Goal: Task Accomplishment & Management: Manage account settings

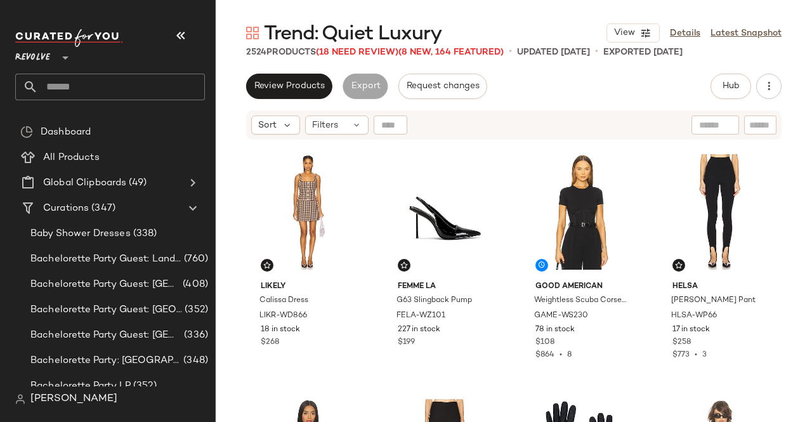
click at [132, 93] on input "text" at bounding box center [121, 87] width 167 height 27
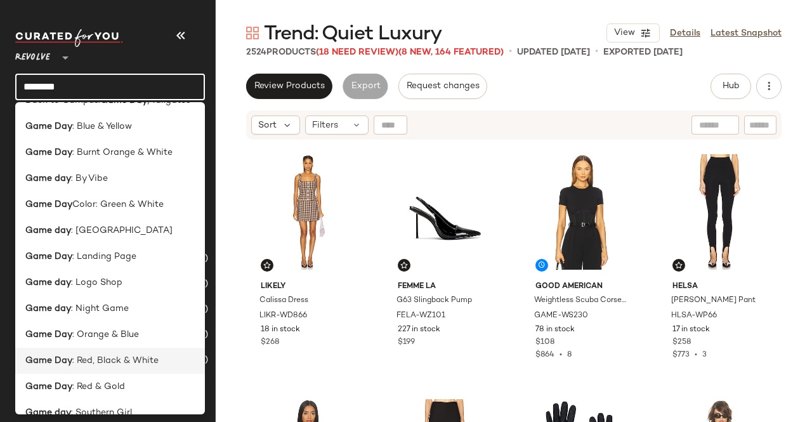
scroll to position [36, 0]
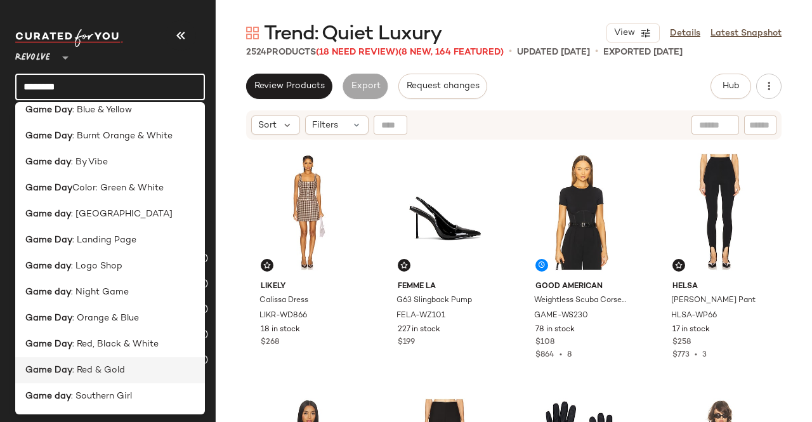
type input "********"
click at [114, 371] on span ": Red & Gold" at bounding box center [98, 370] width 53 height 13
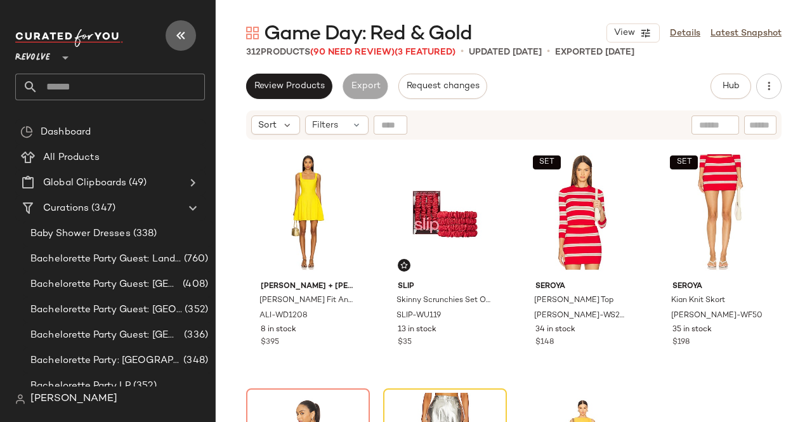
click at [184, 35] on icon "button" at bounding box center [180, 35] width 15 height 15
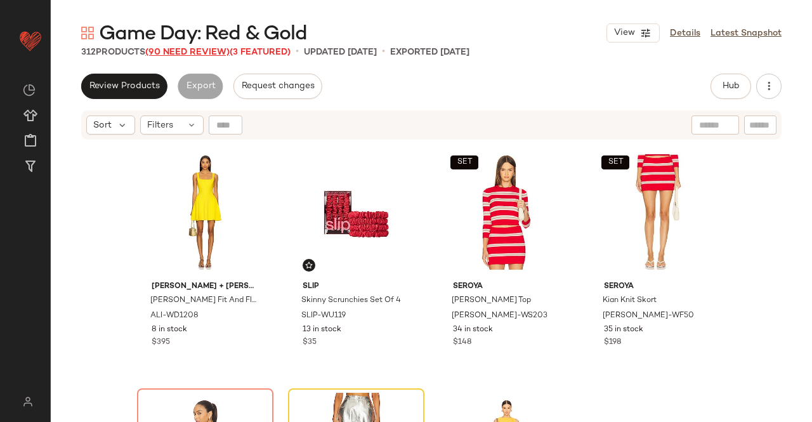
click at [199, 53] on span "(90 Need Review)" at bounding box center [187, 53] width 84 height 10
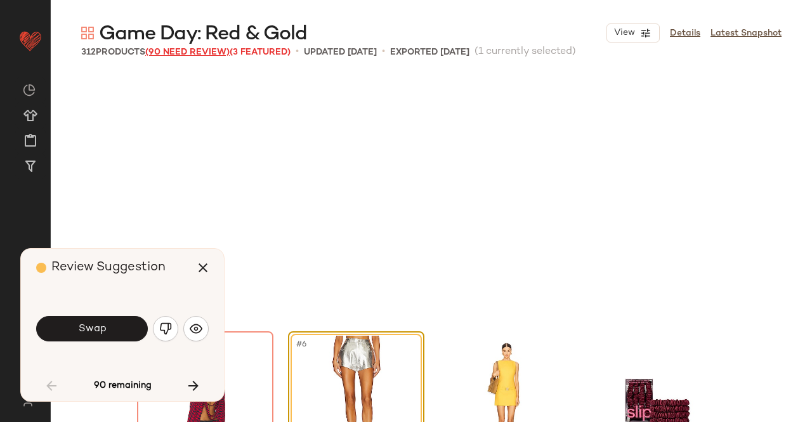
scroll to position [255, 0]
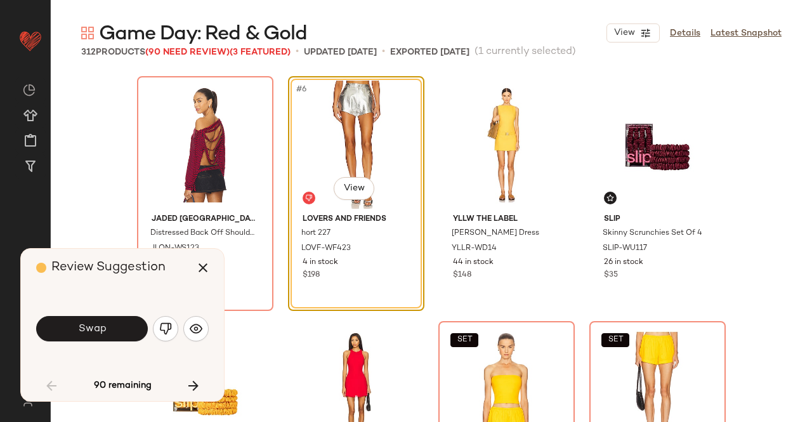
drag, startPoint x: 119, startPoint y: 325, endPoint x: 88, endPoint y: 287, distance: 49.6
click at [88, 285] on div "Review Suggestion" at bounding box center [127, 268] width 182 height 38
click at [205, 324] on button "button" at bounding box center [195, 328] width 25 height 25
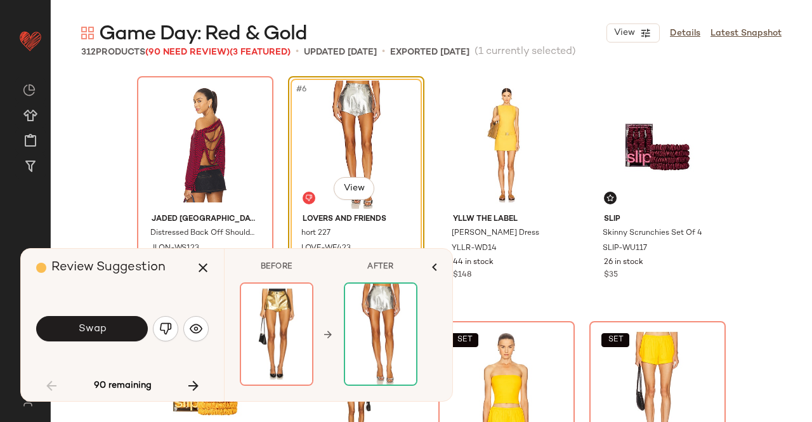
click at [161, 328] on img "button" at bounding box center [165, 328] width 13 height 13
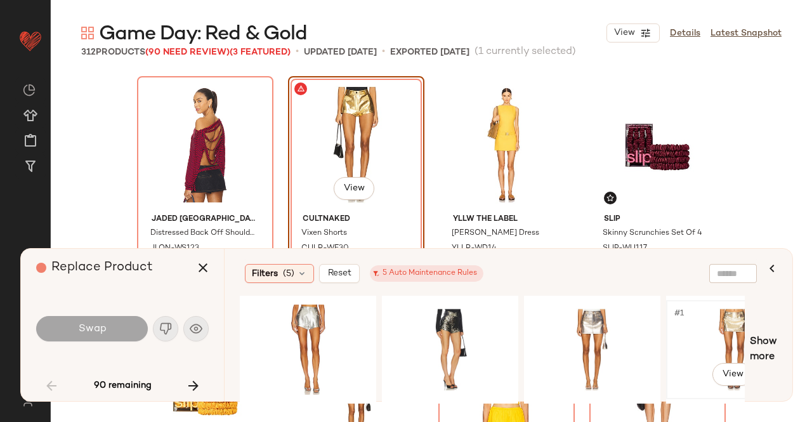
click at [697, 355] on div "#1 View" at bounding box center [735, 350] width 128 height 90
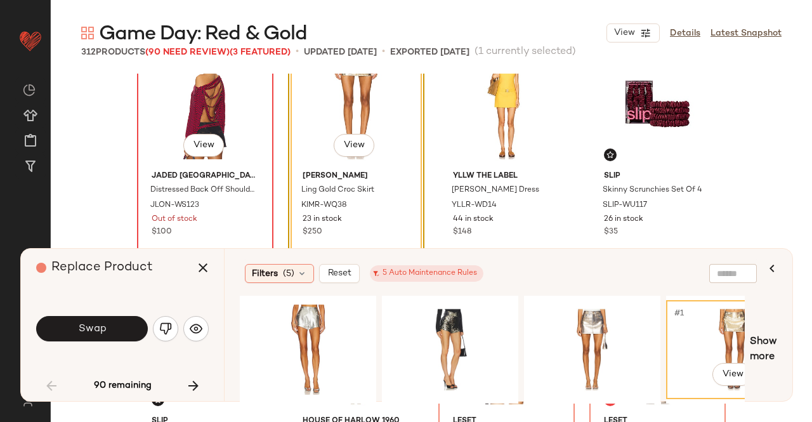
scroll to position [318, 0]
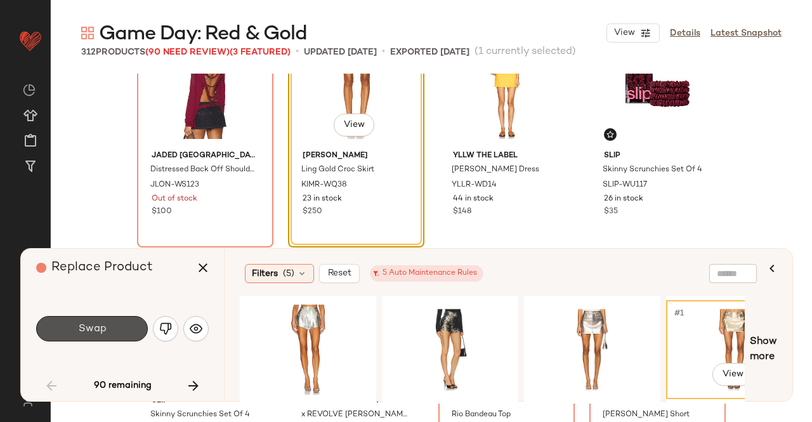
click at [107, 327] on button "Swap" at bounding box center [92, 328] width 112 height 25
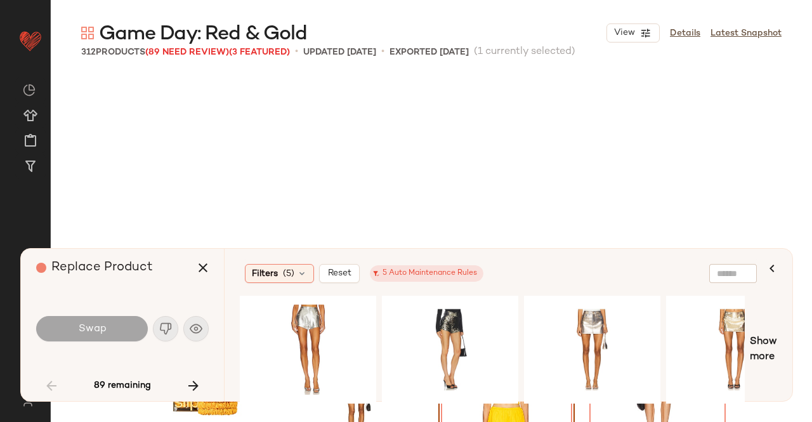
scroll to position [490, 0]
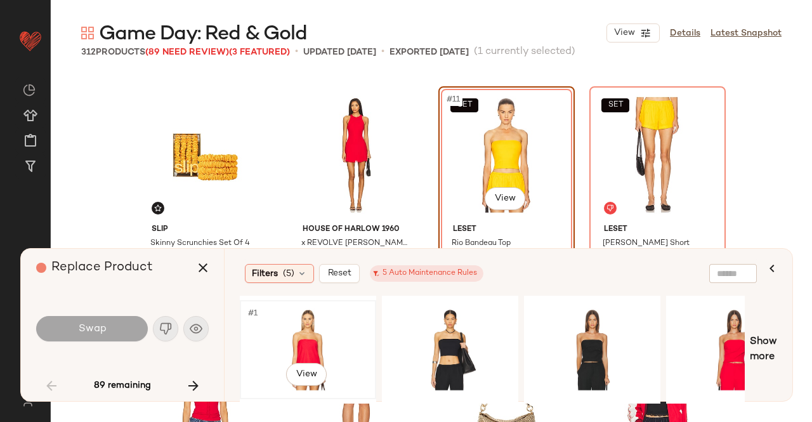
click at [303, 343] on div "#1 View" at bounding box center [308, 350] width 128 height 90
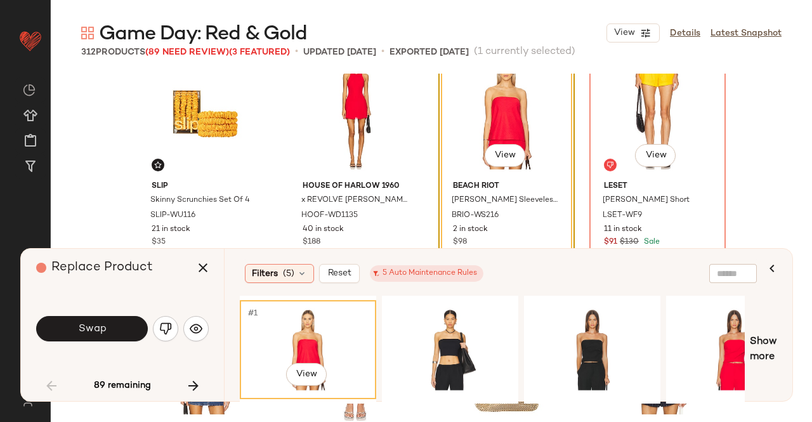
scroll to position [553, 0]
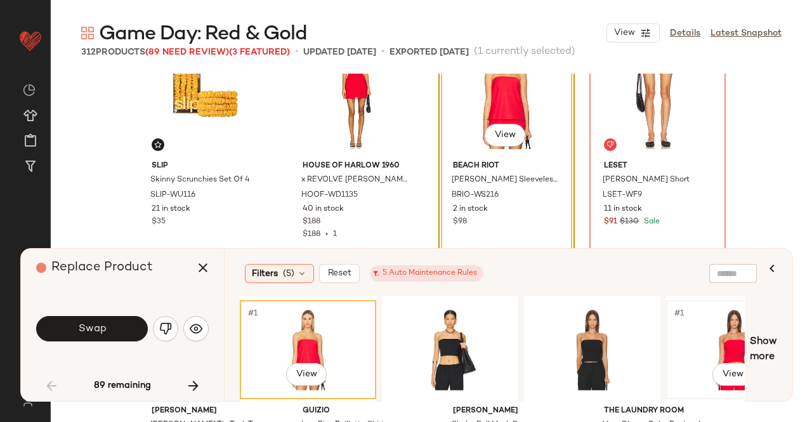
click at [726, 343] on div "#1 View" at bounding box center [735, 350] width 128 height 90
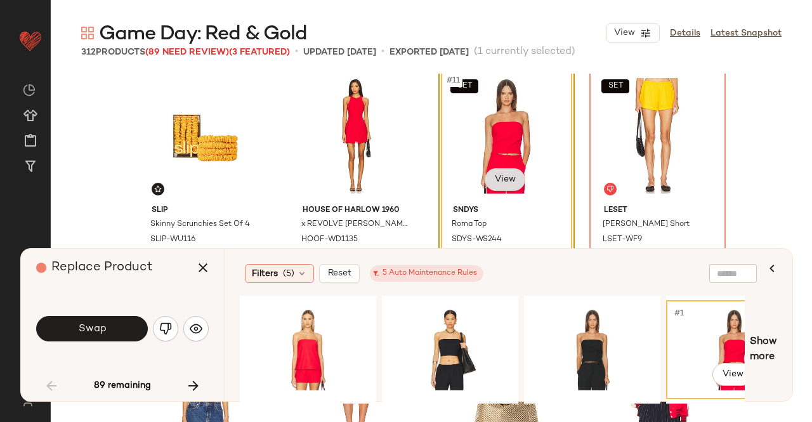
scroll to position [490, 0]
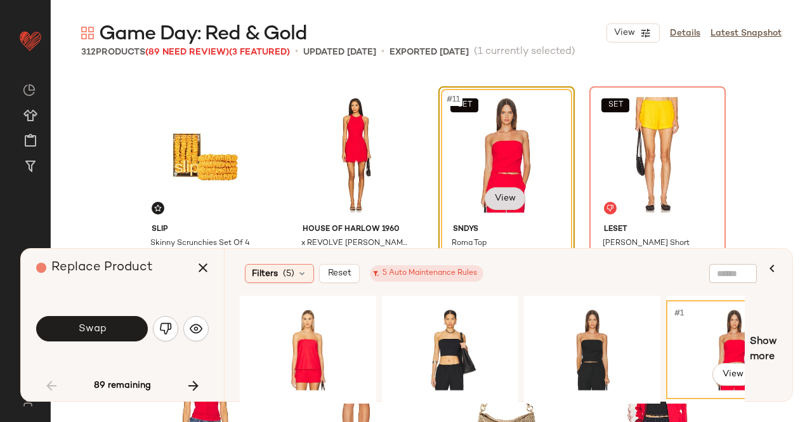
click at [509, 204] on body "Revolve ** Dashboard All Products Global Clipboards (49) Curations (347) Kriste…" at bounding box center [406, 211] width 812 height 422
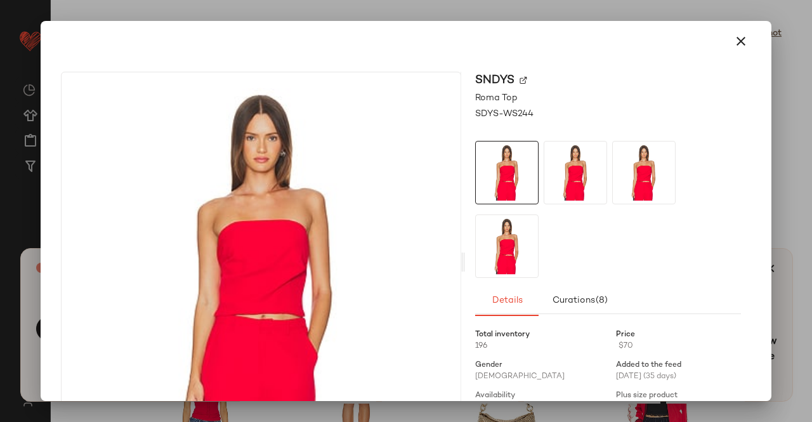
click at [520, 79] on img at bounding box center [524, 81] width 8 height 8
click at [734, 41] on icon "button" at bounding box center [740, 41] width 15 height 15
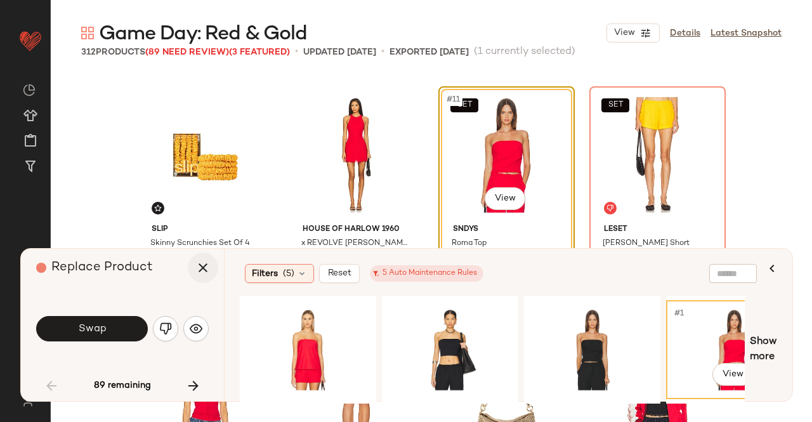
click at [214, 270] on button "button" at bounding box center [203, 267] width 30 height 30
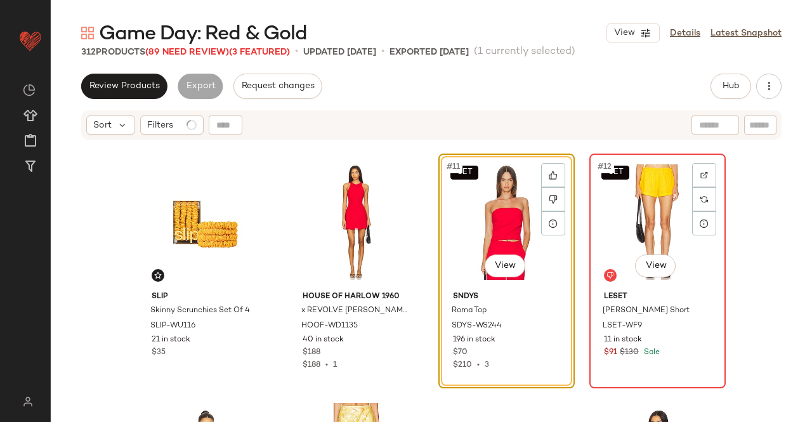
click at [667, 206] on div "SET #12 View" at bounding box center [658, 222] width 128 height 128
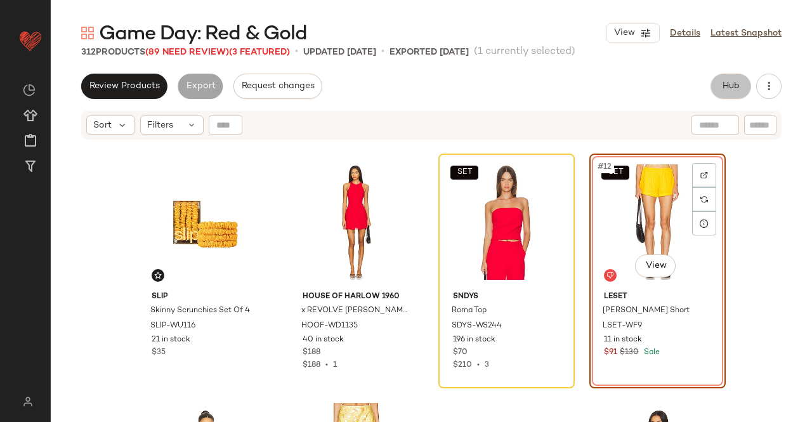
click at [731, 80] on button "Hub" at bounding box center [731, 86] width 41 height 25
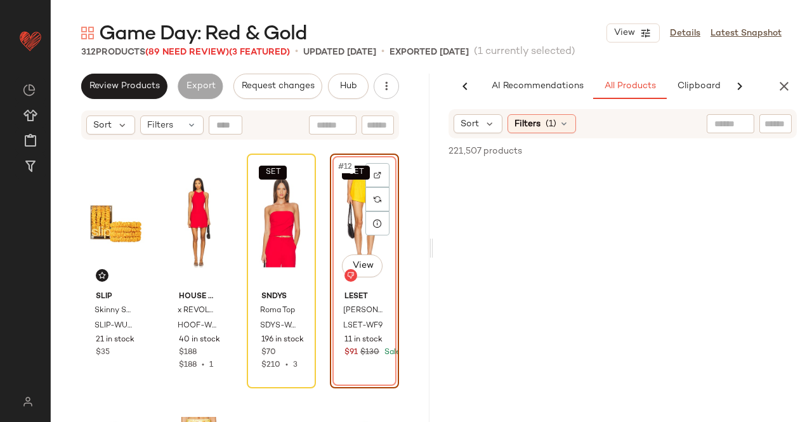
scroll to position [0, 33]
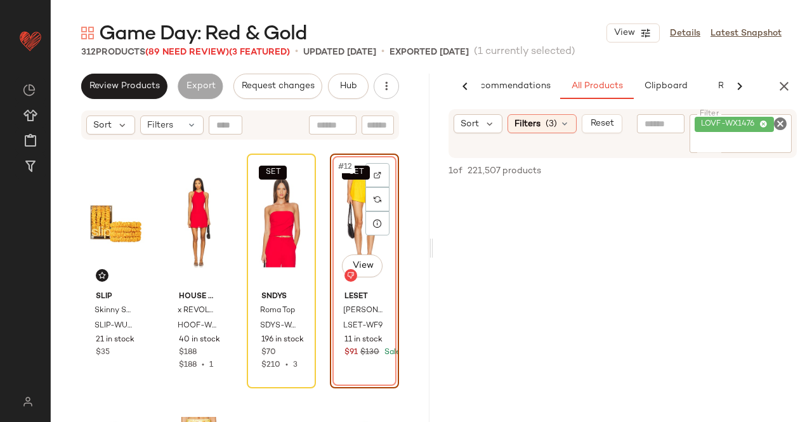
click at [768, 143] on input "Filter" at bounding box center [741, 143] width 92 height 13
paste input "*********"
type input "*********"
click at [348, 195] on div "SET #12 View" at bounding box center [364, 222] width 60 height 128
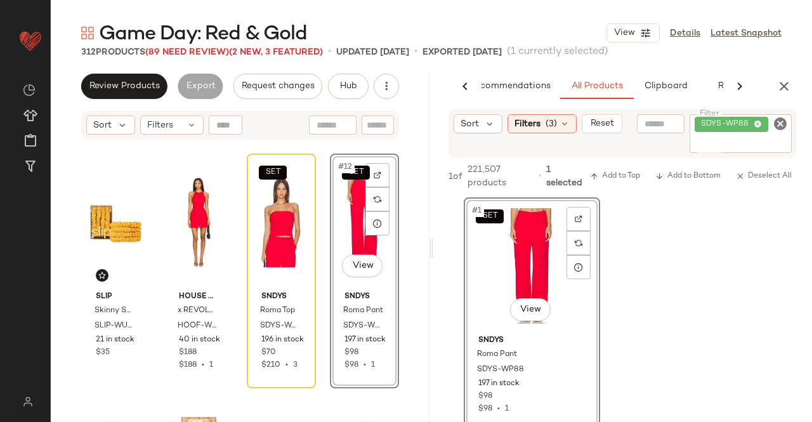
drag, startPoint x: 775, startPoint y: 87, endPoint x: 742, endPoint y: 88, distance: 33.0
click at [770, 88] on div "AI Recommendations All Products Clipboard Reports" at bounding box center [622, 86] width 379 height 25
drag, startPoint x: 811, startPoint y: 69, endPoint x: 798, endPoint y: 75, distance: 14.8
click at [803, 74] on div "Game Day: Red & Gold View Details Latest Snapshot 312 Products (89 Need Review)…" at bounding box center [431, 221] width 761 height 402
click at [783, 85] on icon "button" at bounding box center [784, 86] width 15 height 15
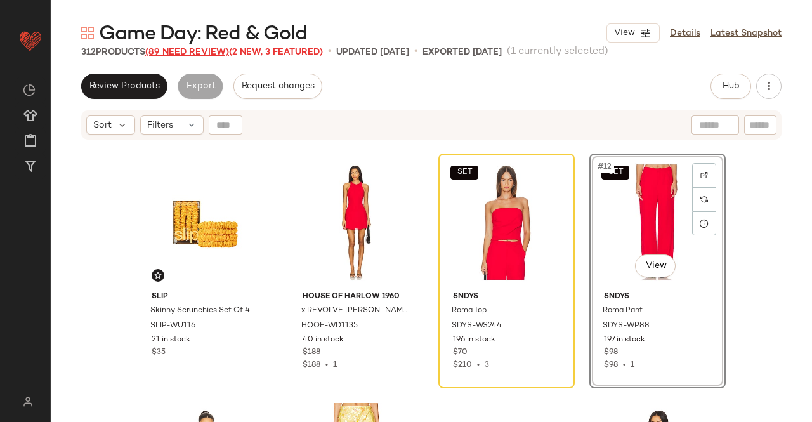
click at [179, 56] on span "(89 Need Review)" at bounding box center [187, 53] width 84 height 10
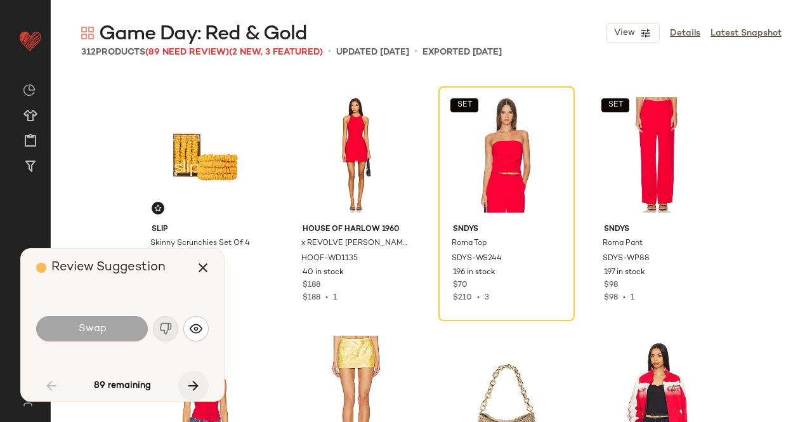
click at [197, 392] on icon "button" at bounding box center [193, 385] width 15 height 15
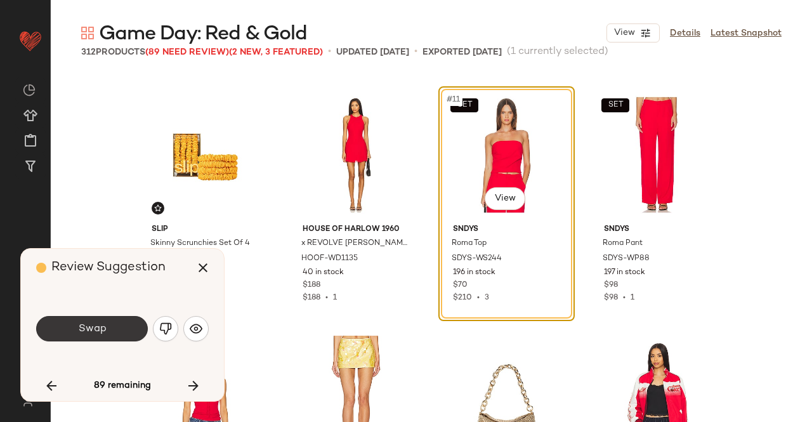
click at [81, 329] on span "Swap" at bounding box center [91, 329] width 29 height 12
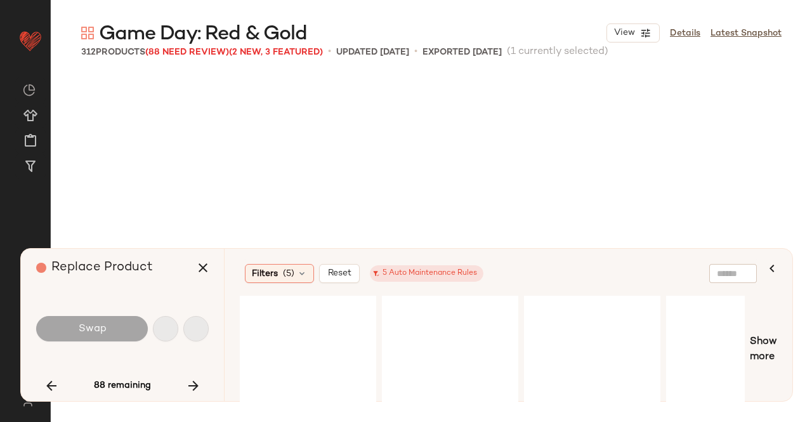
scroll to position [1224, 0]
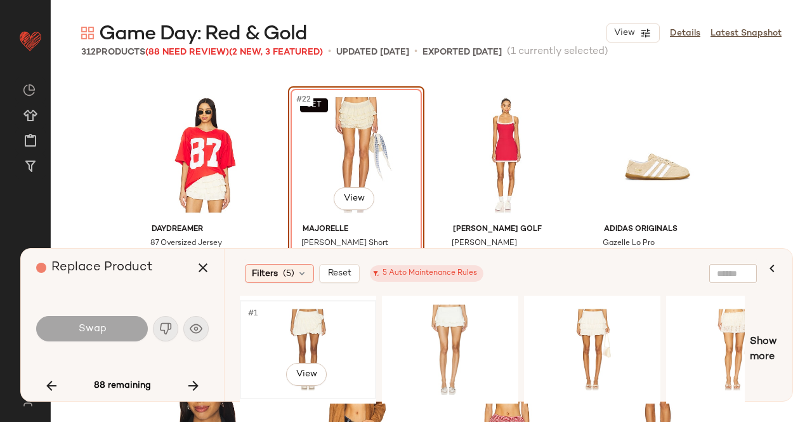
click at [354, 325] on div "#1 View" at bounding box center [308, 350] width 128 height 90
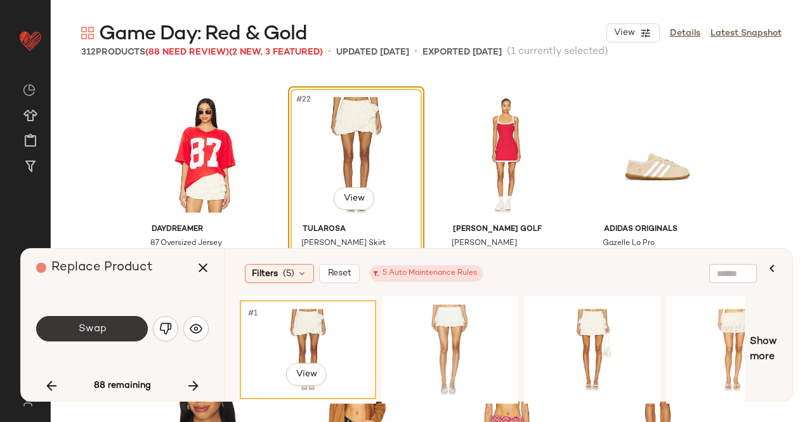
click at [76, 331] on button "Swap" at bounding box center [92, 328] width 112 height 25
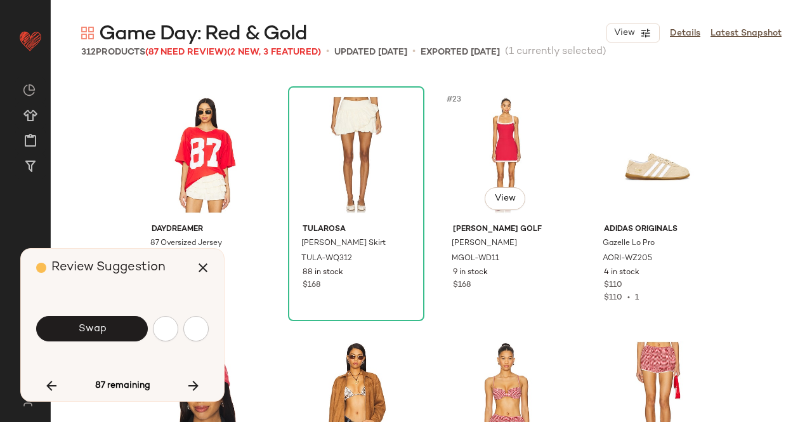
scroll to position [1959, 0]
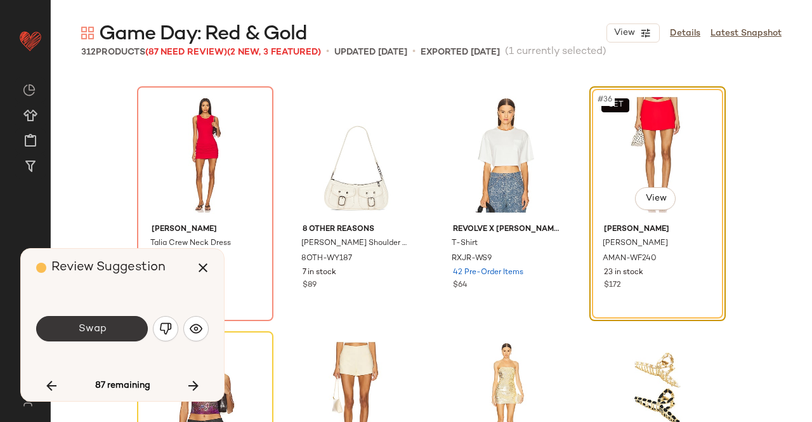
click at [121, 331] on button "Swap" at bounding box center [92, 328] width 112 height 25
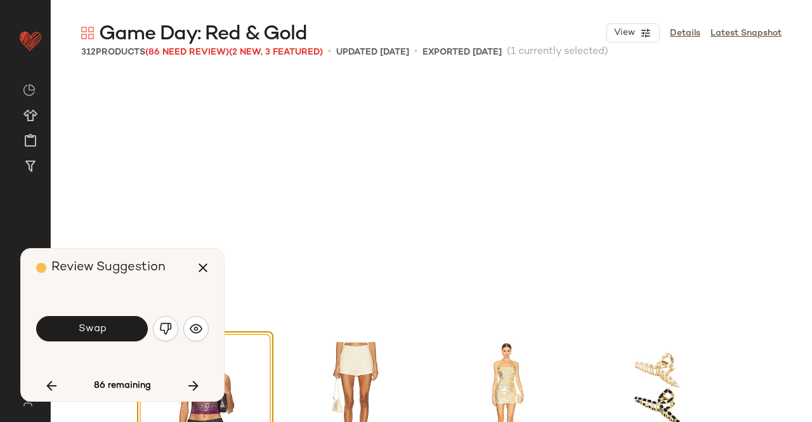
scroll to position [2204, 0]
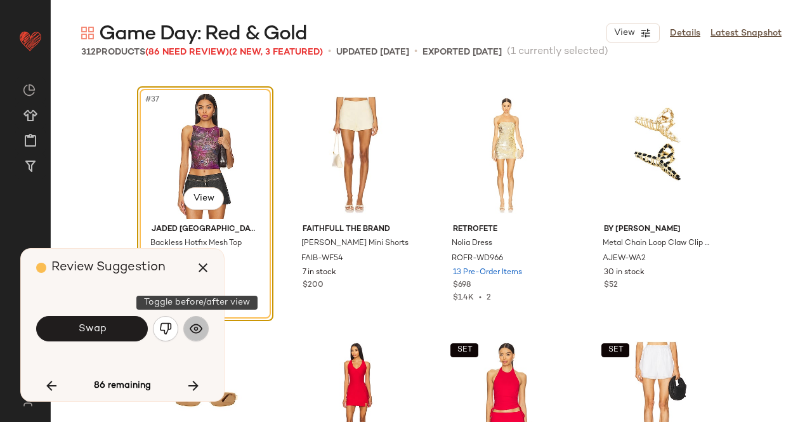
click at [184, 328] on button "button" at bounding box center [195, 328] width 25 height 25
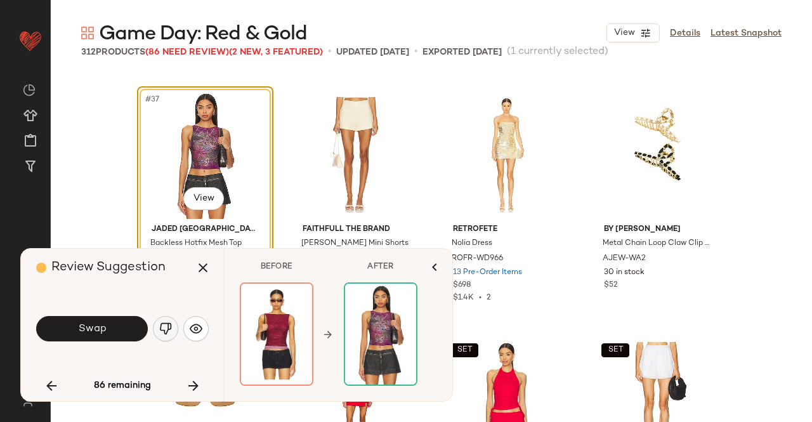
click at [160, 329] on img "button" at bounding box center [165, 328] width 13 height 13
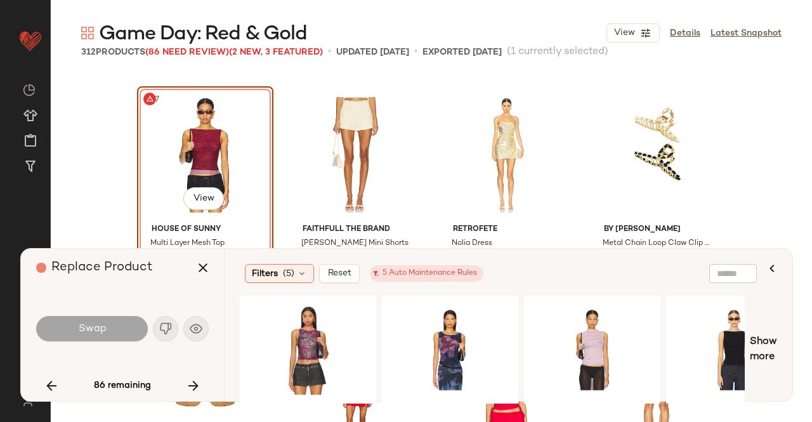
click at [348, 397] on div at bounding box center [308, 350] width 136 height 108
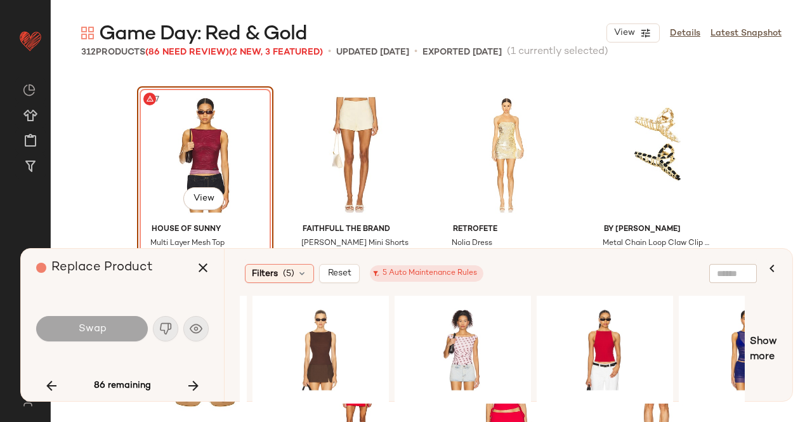
scroll to position [0, 701]
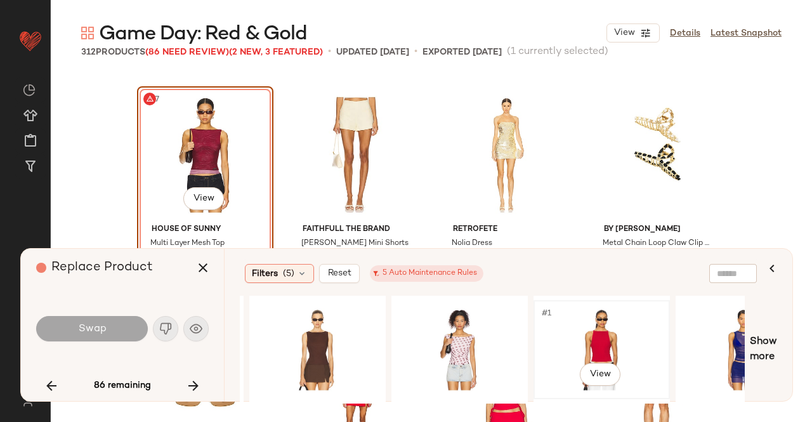
click at [598, 338] on div "#1 View" at bounding box center [602, 350] width 128 height 90
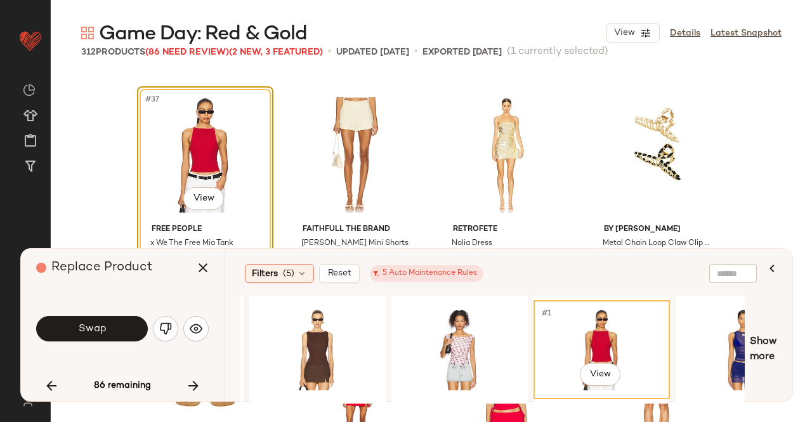
scroll to position [2331, 0]
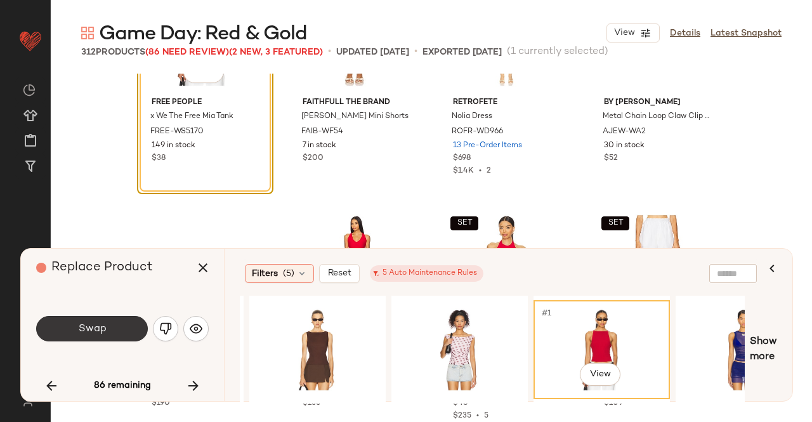
click at [108, 337] on button "Swap" at bounding box center [92, 328] width 112 height 25
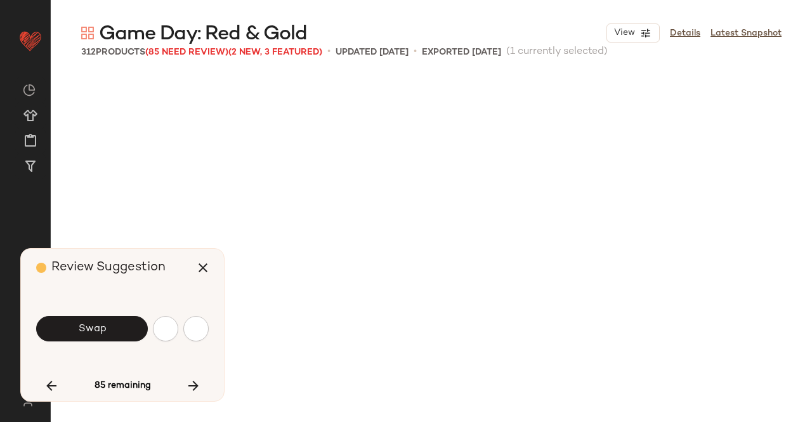
scroll to position [2711, 0]
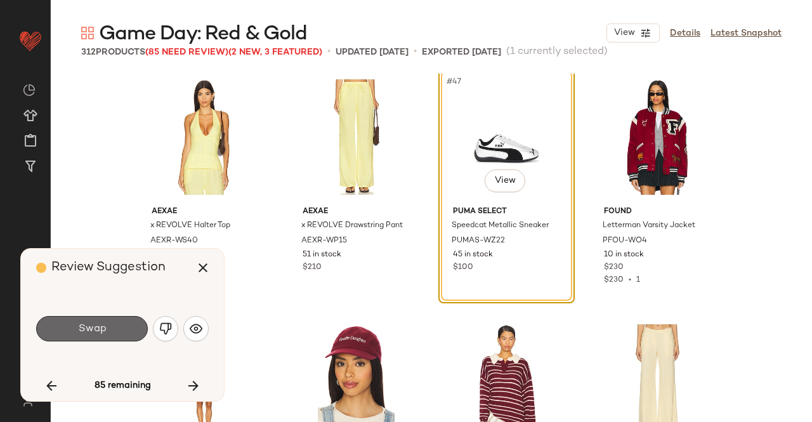
click at [89, 323] on span "Swap" at bounding box center [91, 329] width 29 height 12
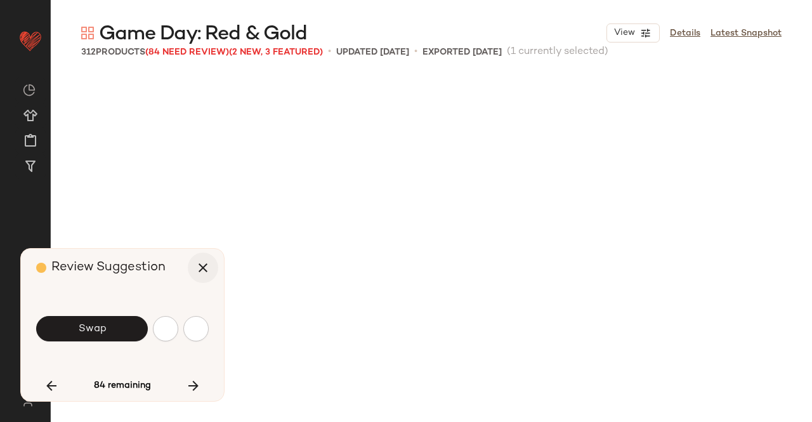
scroll to position [3183, 0]
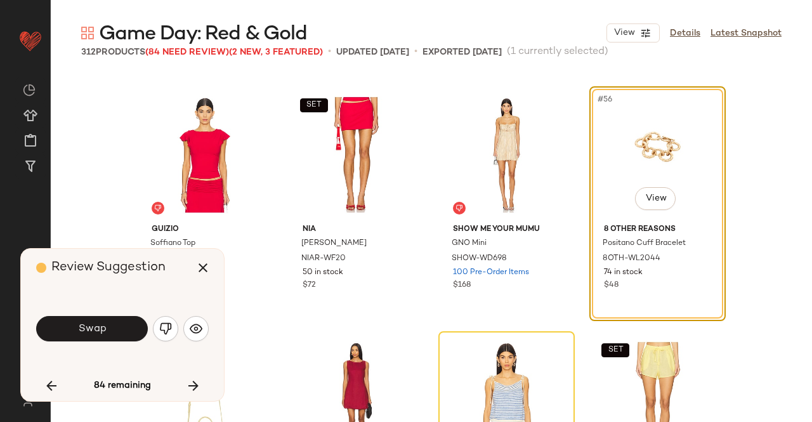
click at [117, 322] on button "Swap" at bounding box center [92, 328] width 112 height 25
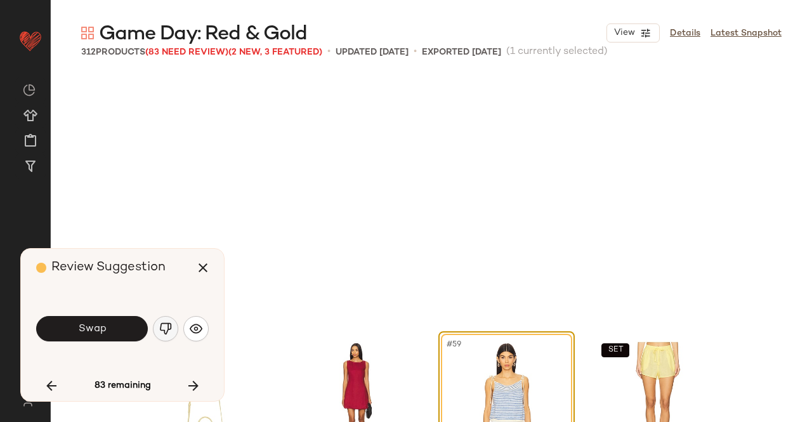
scroll to position [3428, 0]
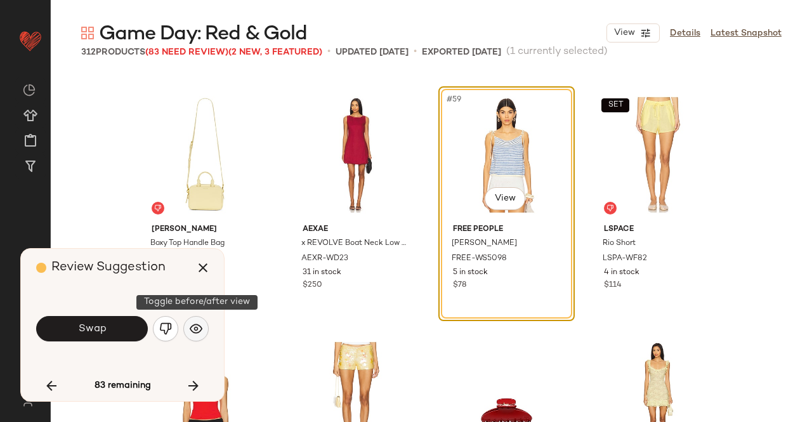
click at [194, 324] on img "button" at bounding box center [196, 328] width 13 height 13
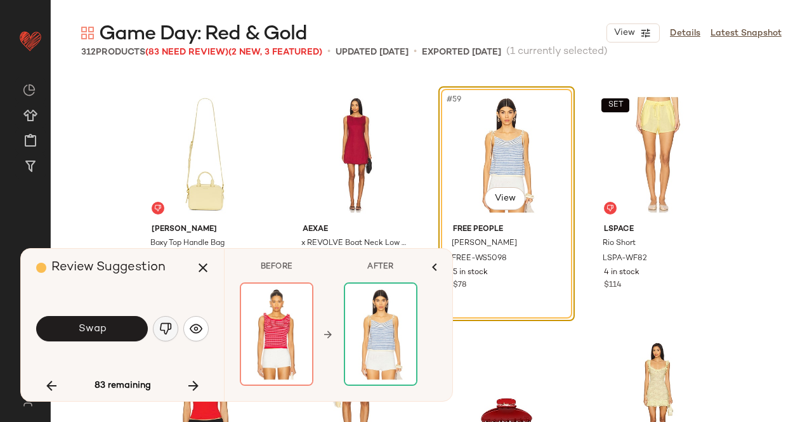
click at [159, 332] on img "button" at bounding box center [165, 328] width 13 height 13
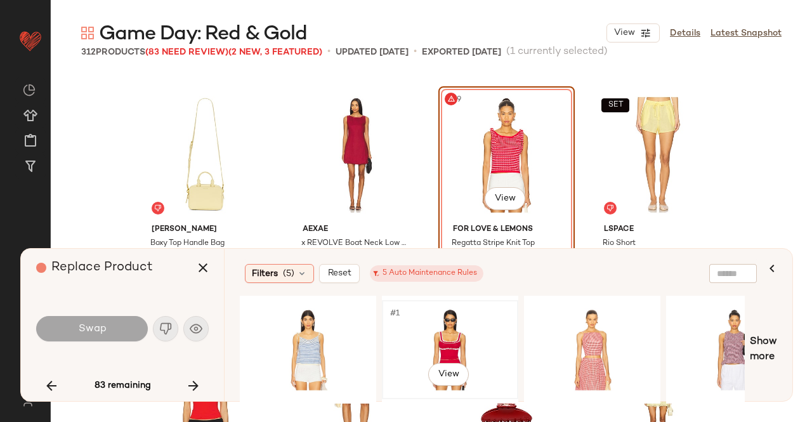
drag, startPoint x: 444, startPoint y: 346, endPoint x: 440, endPoint y: 336, distance: 11.1
click at [444, 346] on div "#1 View" at bounding box center [450, 350] width 128 height 90
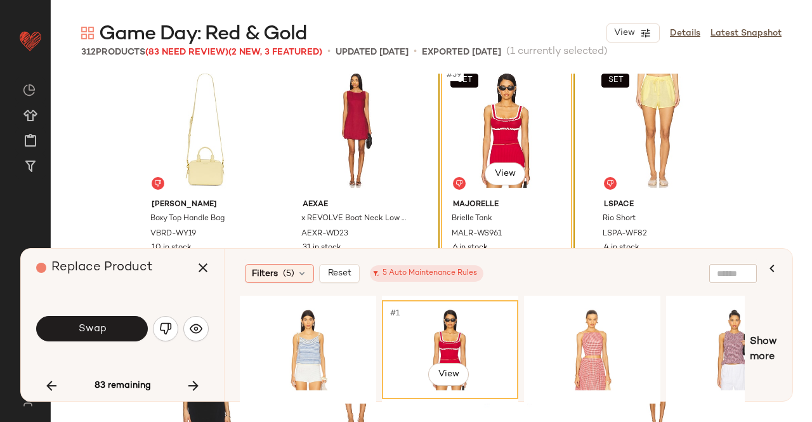
scroll to position [3492, 0]
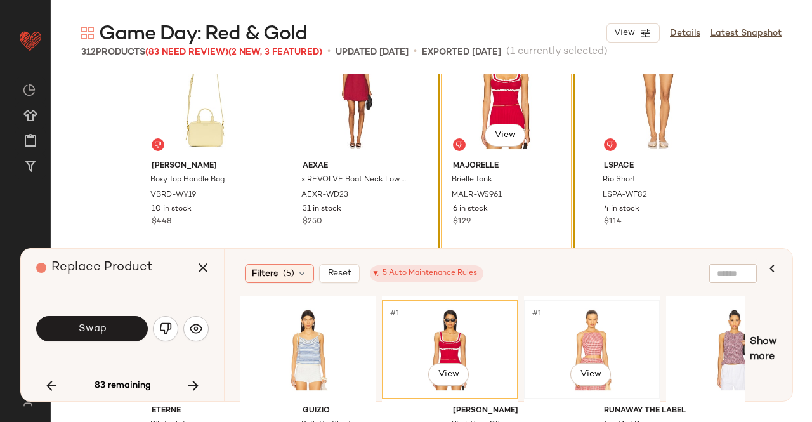
click at [566, 334] on div "#1 View" at bounding box center [592, 350] width 128 height 90
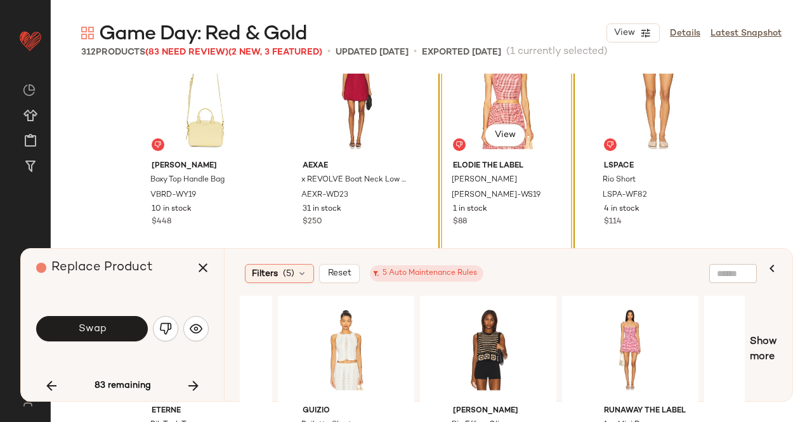
scroll to position [0, 533]
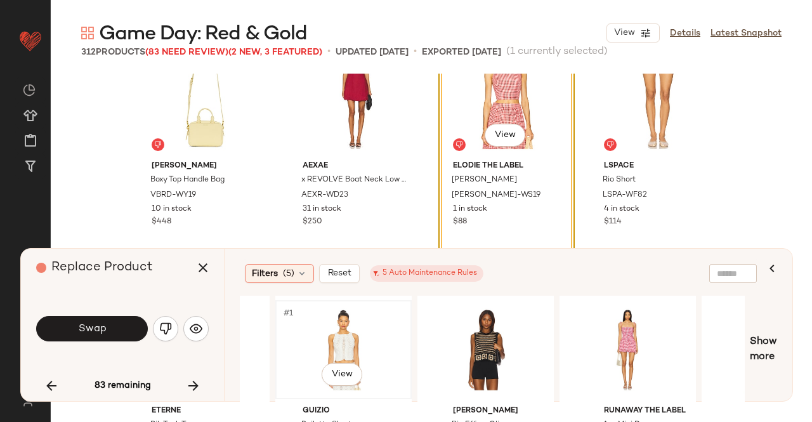
click at [372, 351] on div "#1 View" at bounding box center [344, 350] width 128 height 90
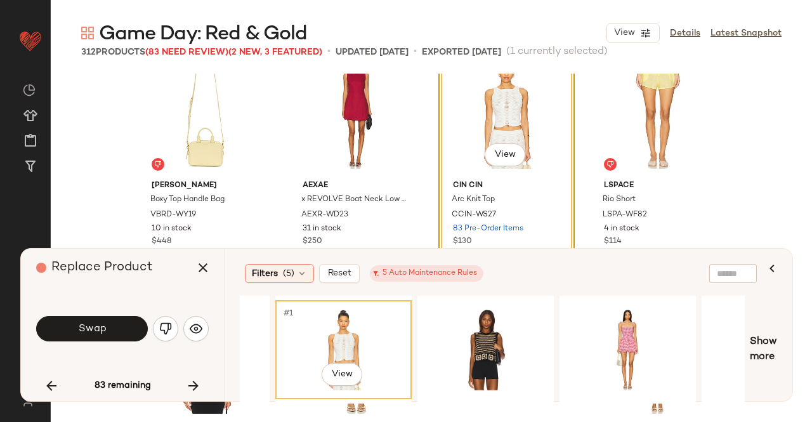
scroll to position [3492, 0]
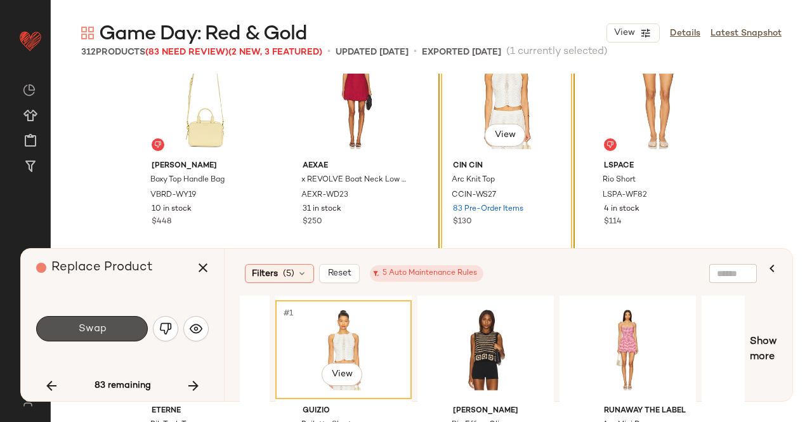
click at [105, 333] on button "Swap" at bounding box center [92, 328] width 112 height 25
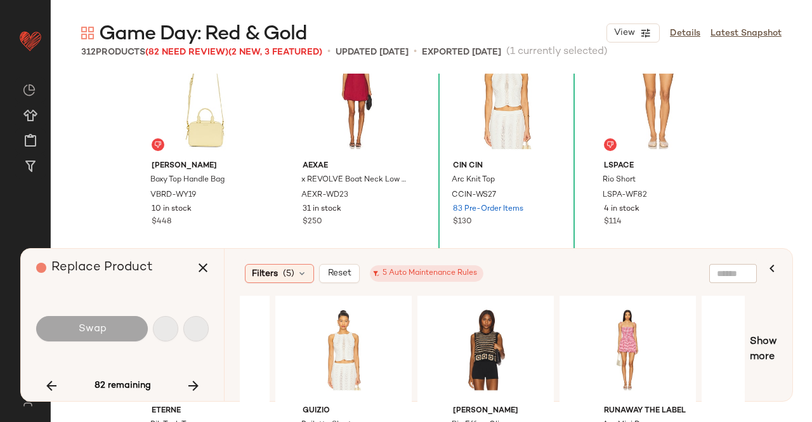
scroll to position [4408, 0]
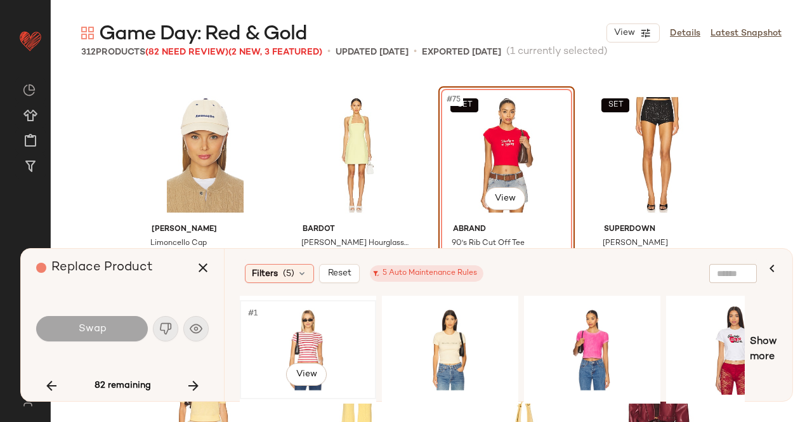
click at [311, 334] on div "#1 View" at bounding box center [308, 350] width 128 height 90
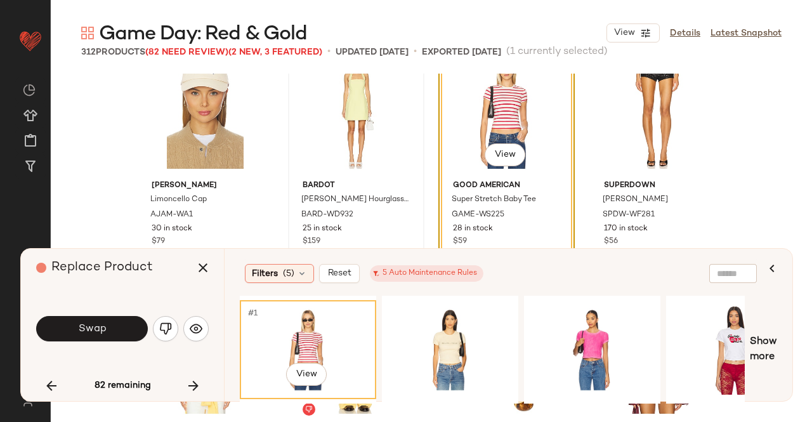
scroll to position [4471, 0]
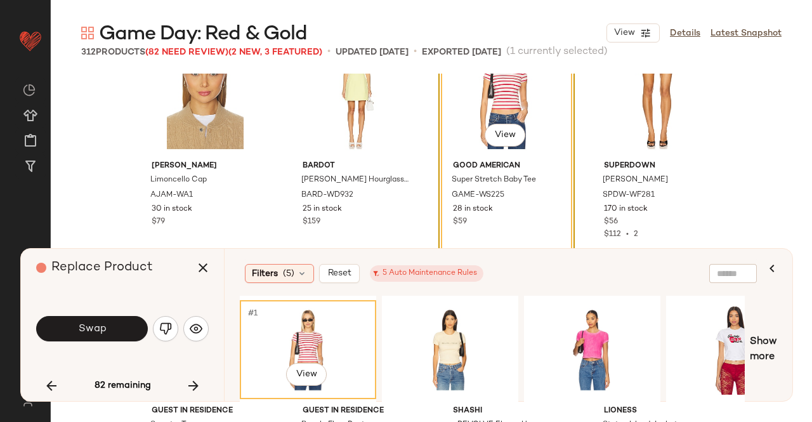
click at [136, 319] on button "Swap" at bounding box center [92, 328] width 112 height 25
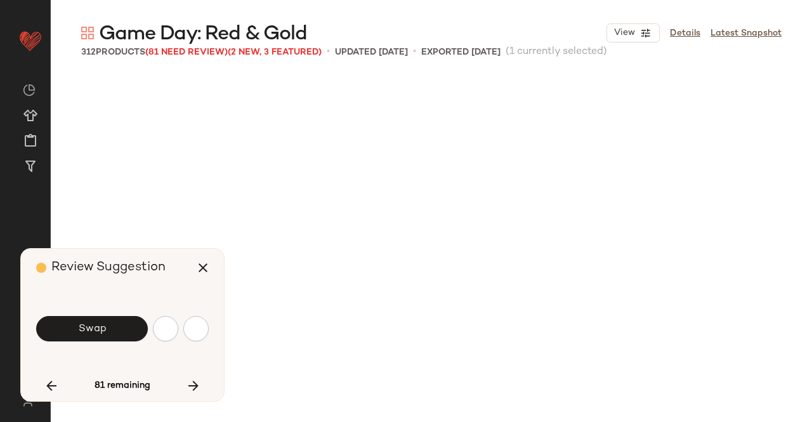
scroll to position [4898, 0]
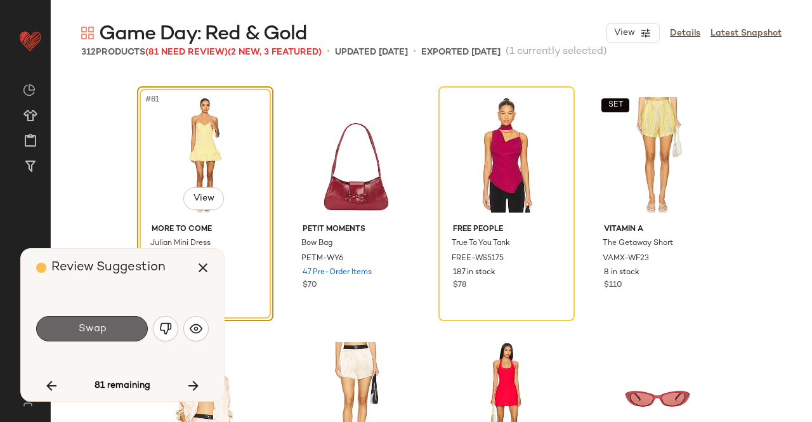
click at [105, 318] on button "Swap" at bounding box center [92, 328] width 112 height 25
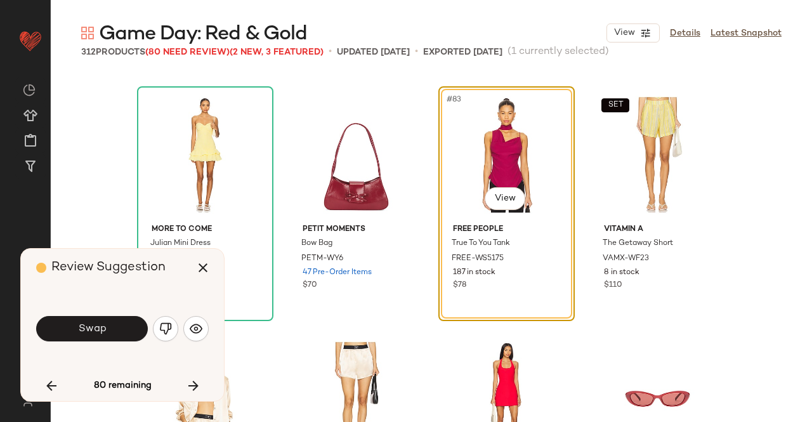
click at [95, 325] on span "Swap" at bounding box center [91, 329] width 29 height 12
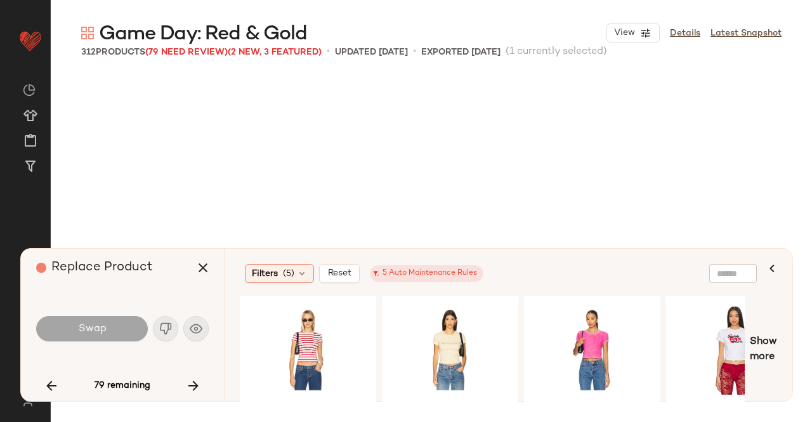
scroll to position [5387, 0]
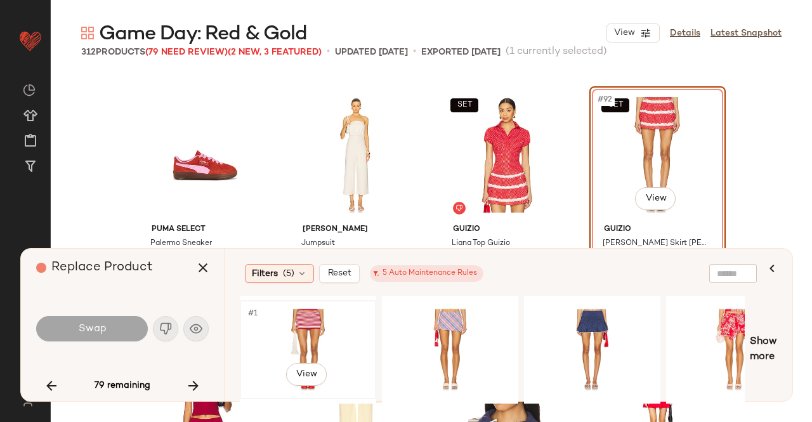
click at [298, 329] on div "#1 View" at bounding box center [308, 350] width 128 height 90
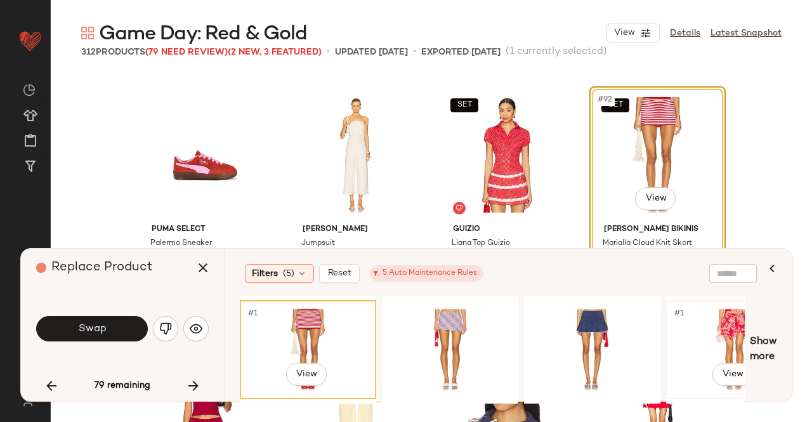
click at [714, 317] on div "#1 View" at bounding box center [735, 350] width 128 height 90
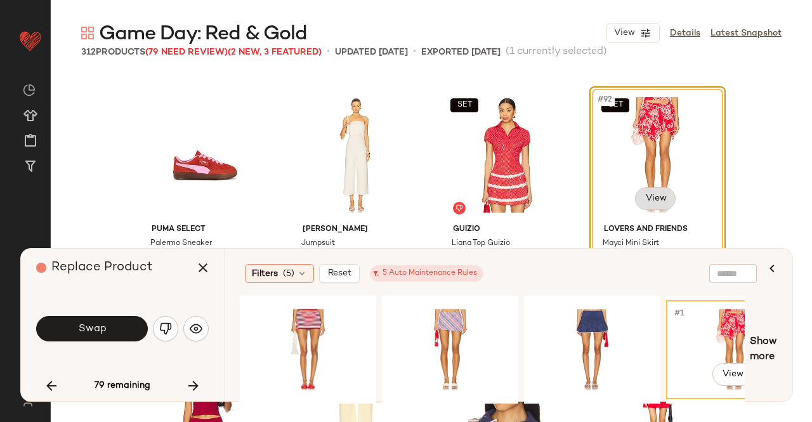
click at [652, 200] on body "Revolve ** Dashboard All Products Global Clipboards (49) Curations (347) Kriste…" at bounding box center [406, 211] width 812 height 422
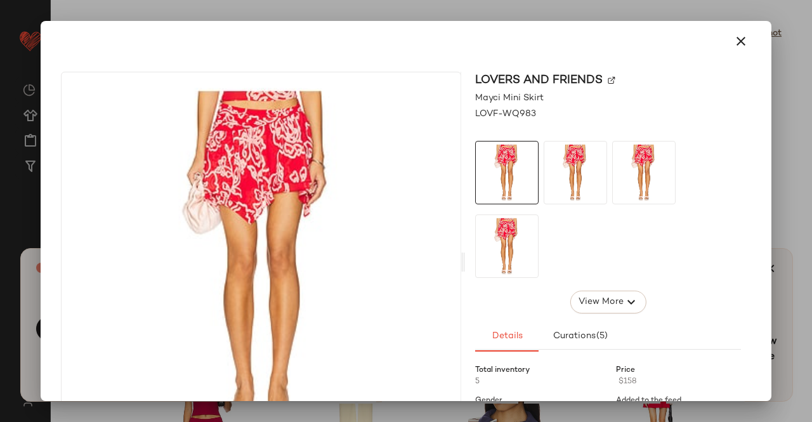
click at [608, 81] on img at bounding box center [612, 81] width 8 height 8
click at [726, 36] on button "button" at bounding box center [741, 41] width 30 height 30
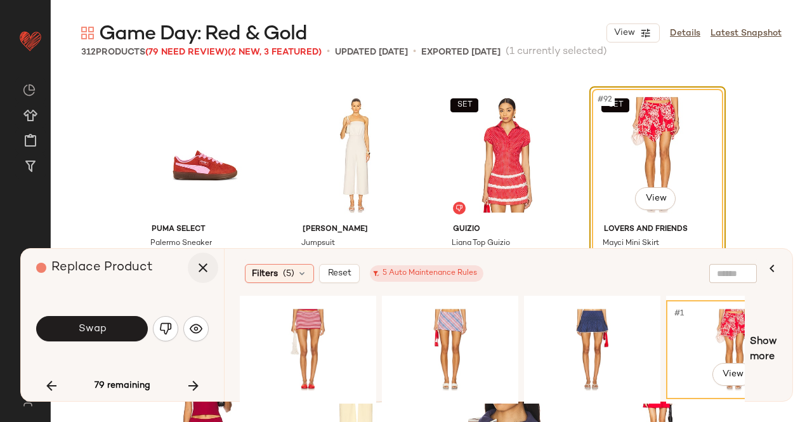
click at [207, 266] on icon "button" at bounding box center [202, 267] width 15 height 15
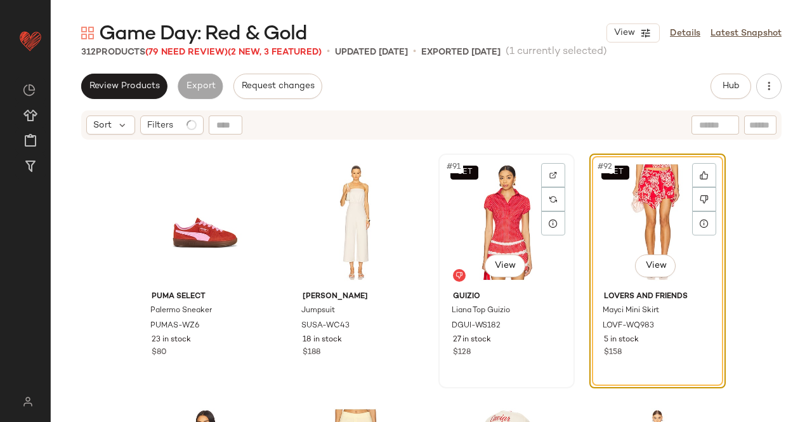
click at [516, 182] on div "SET #91 View" at bounding box center [507, 222] width 128 height 128
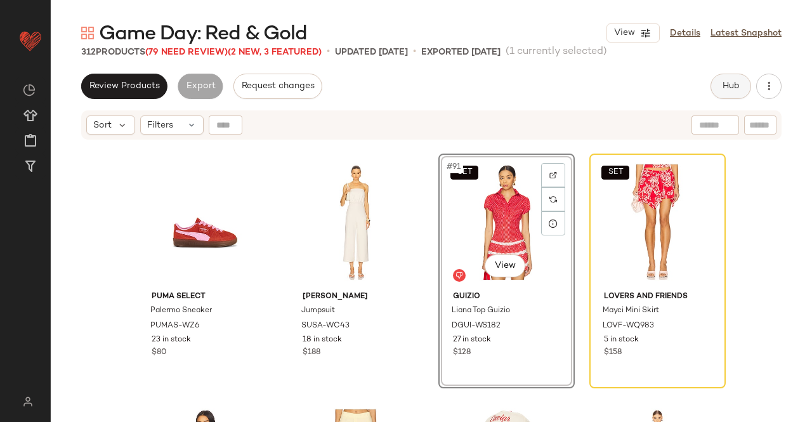
click at [733, 75] on button "Hub" at bounding box center [731, 86] width 41 height 25
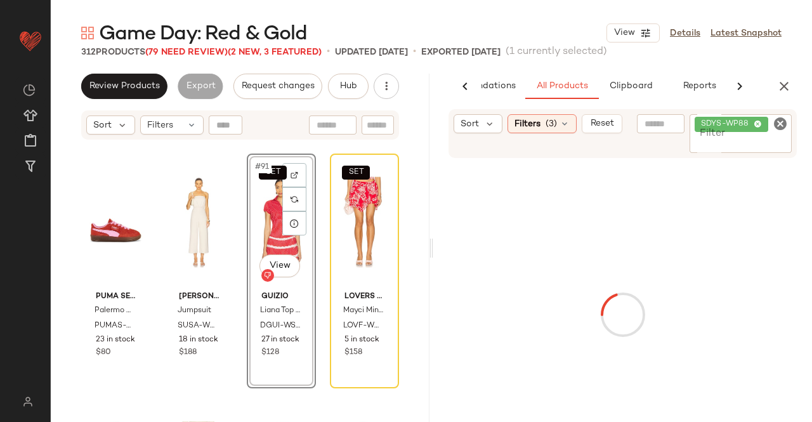
scroll to position [0, 80]
click at [752, 130] on span "SDYS-WP88" at bounding box center [732, 124] width 74 height 15
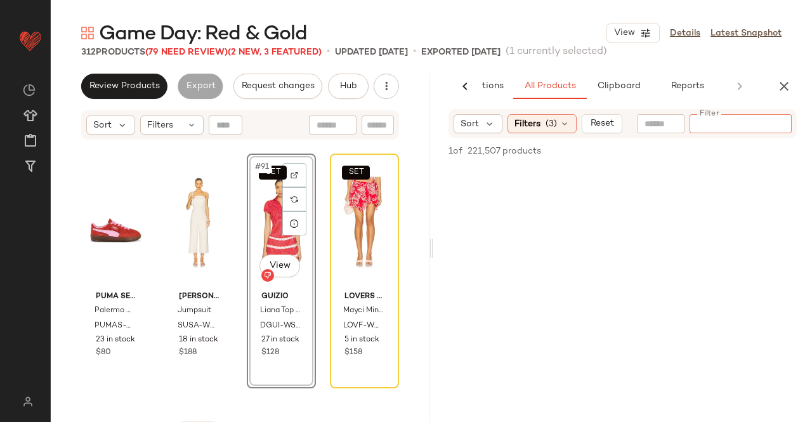
paste input "**********"
type input "**********"
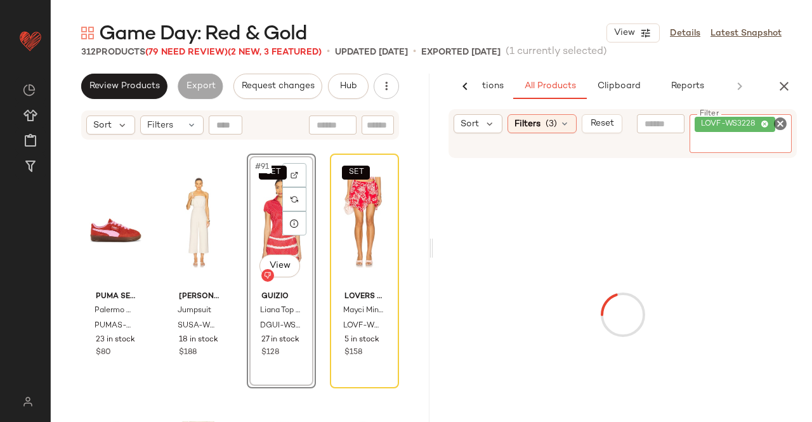
click at [263, 203] on div "SET #91 View" at bounding box center [281, 222] width 60 height 128
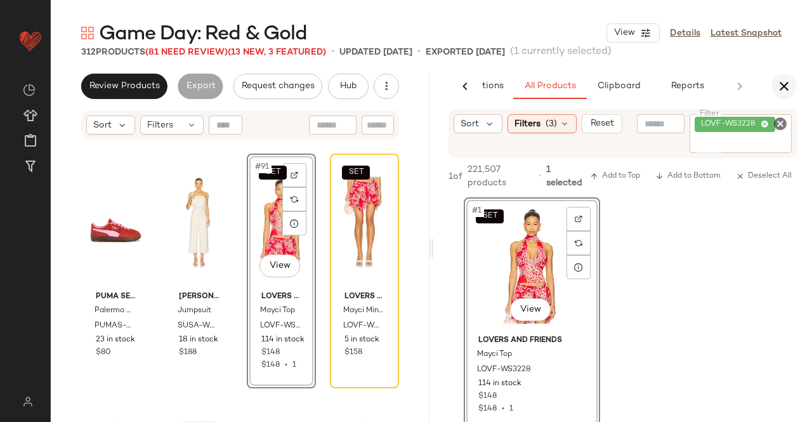
click at [783, 92] on icon "button" at bounding box center [784, 86] width 15 height 15
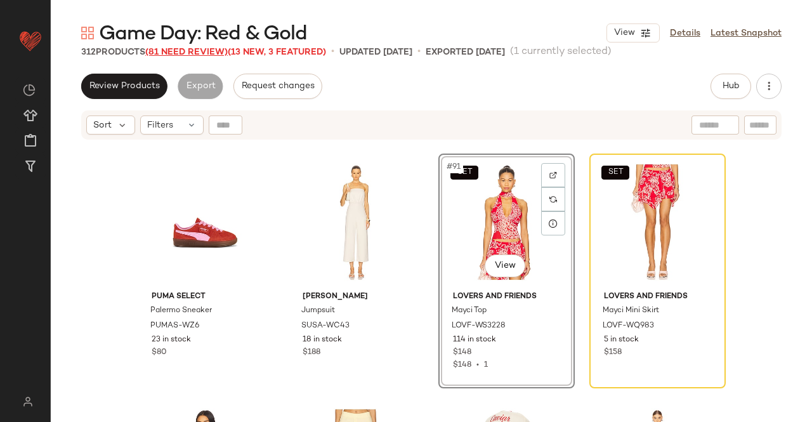
click at [178, 56] on span "(81 Need Review)" at bounding box center [186, 53] width 82 height 10
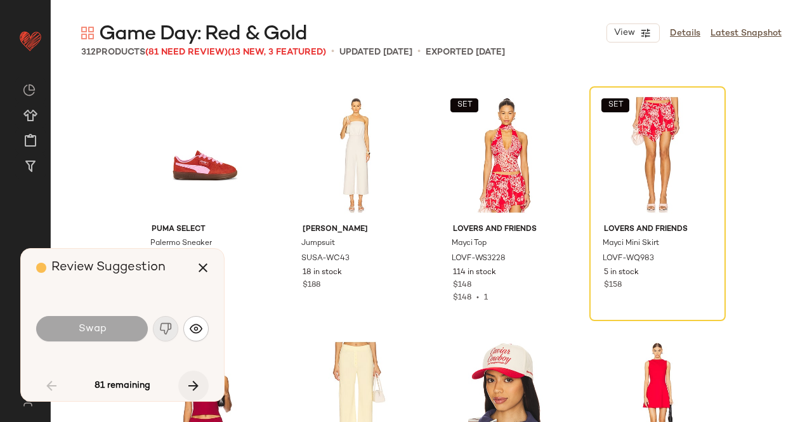
click at [188, 382] on icon "button" at bounding box center [193, 385] width 15 height 15
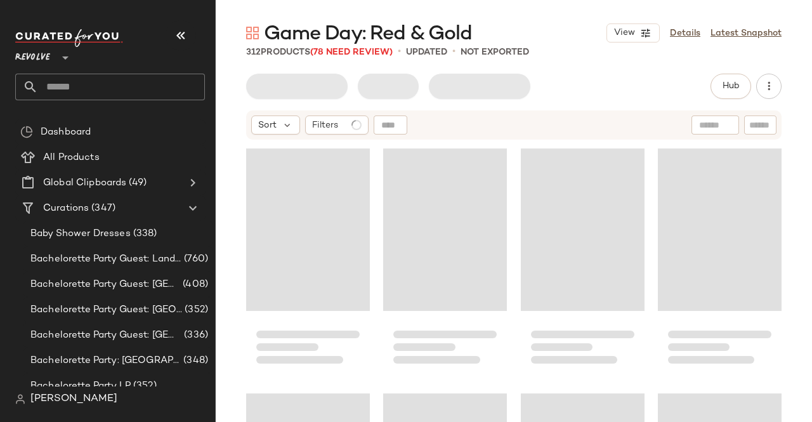
click at [178, 35] on icon "button" at bounding box center [180, 35] width 15 height 15
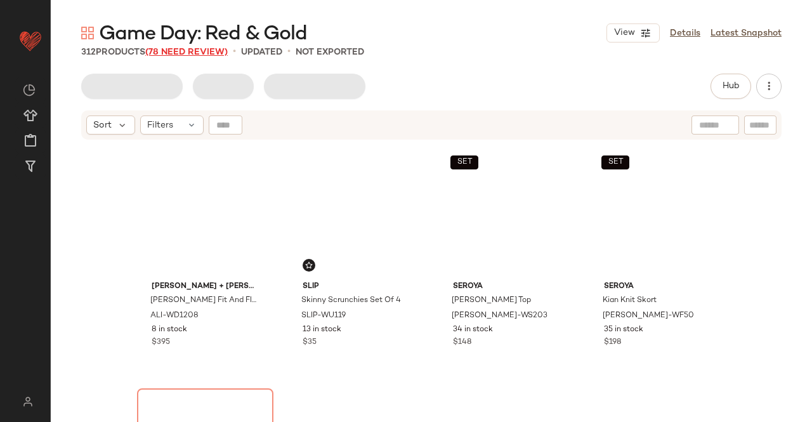
click at [177, 51] on span "(78 Need Review)" at bounding box center [186, 53] width 82 height 10
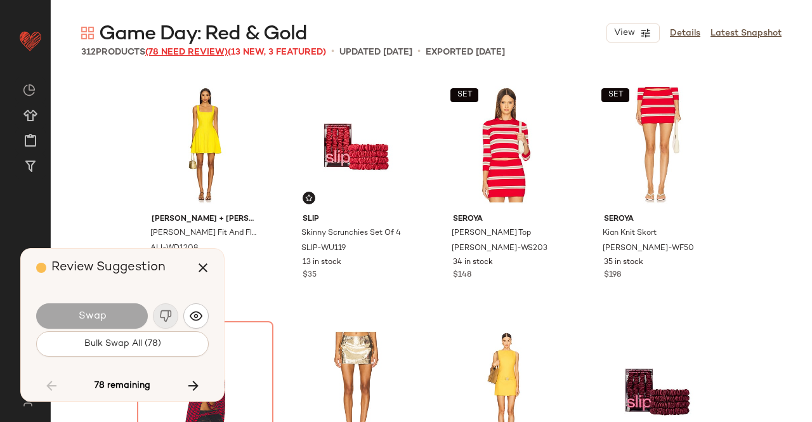
scroll to position [5387, 0]
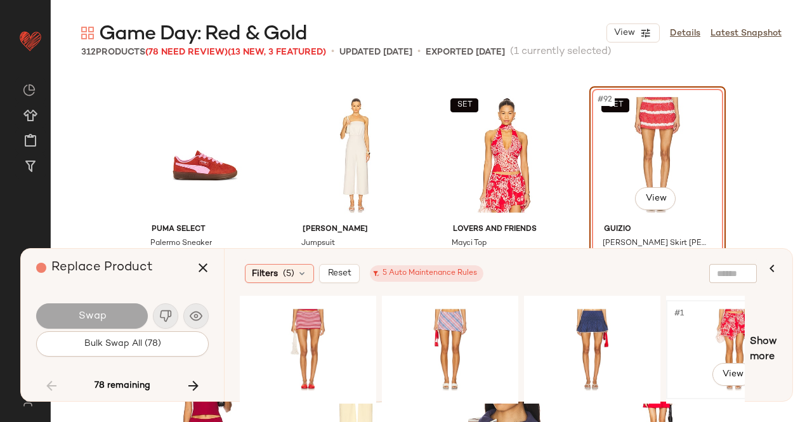
drag, startPoint x: 693, startPoint y: 342, endPoint x: 688, endPoint y: 334, distance: 9.1
click at [693, 341] on div "#1 View" at bounding box center [735, 350] width 128 height 90
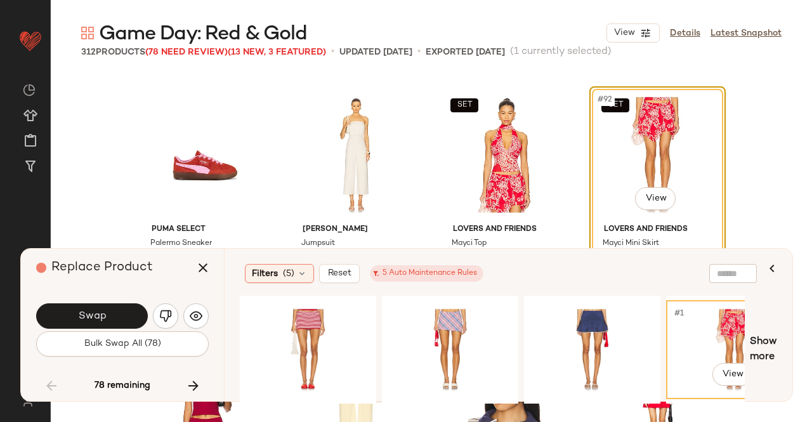
drag, startPoint x: 132, startPoint y: 279, endPoint x: 119, endPoint y: 277, distance: 12.8
click at [128, 265] on div "Replace Product" at bounding box center [127, 268] width 182 height 38
click at [89, 317] on span "Swap" at bounding box center [91, 316] width 29 height 12
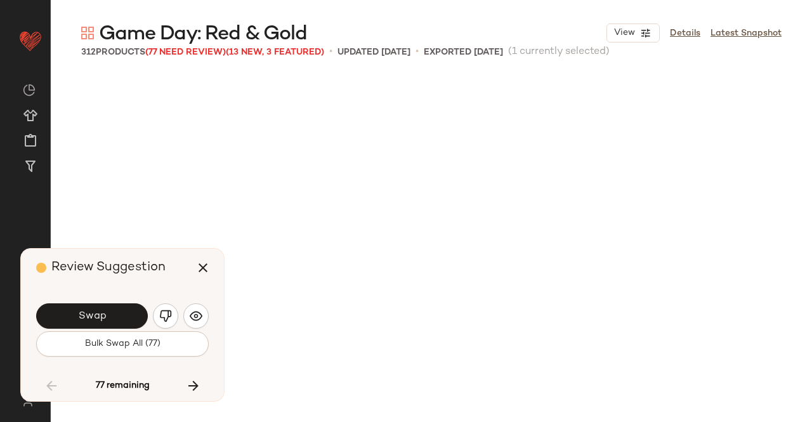
scroll to position [5877, 0]
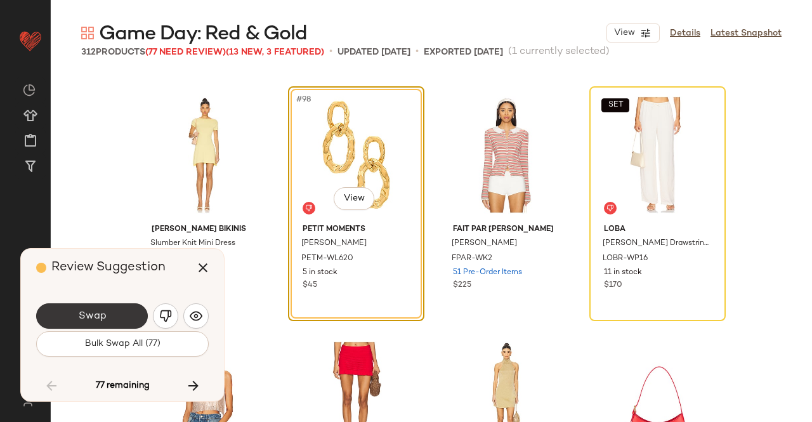
click at [112, 306] on button "Swap" at bounding box center [92, 315] width 112 height 25
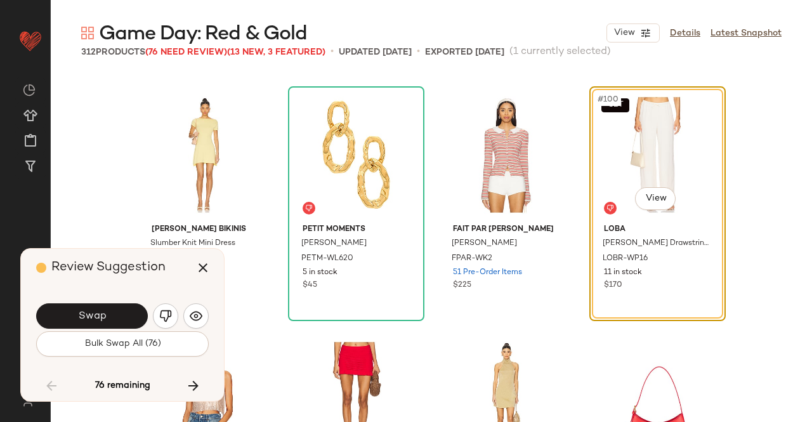
click at [117, 324] on button "Swap" at bounding box center [92, 315] width 112 height 25
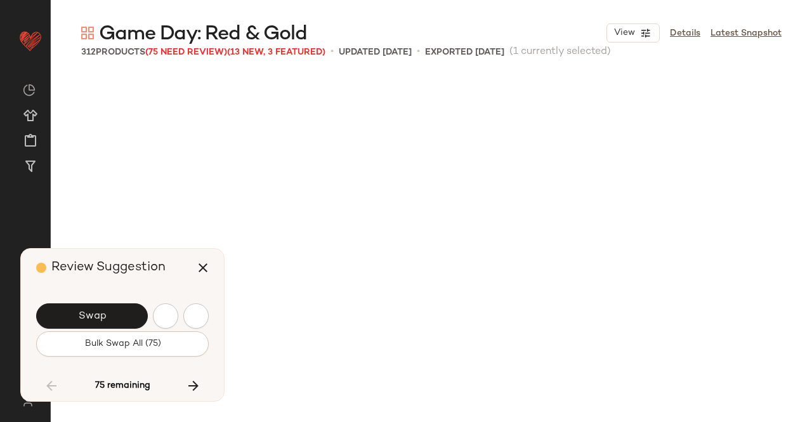
scroll to position [6612, 0]
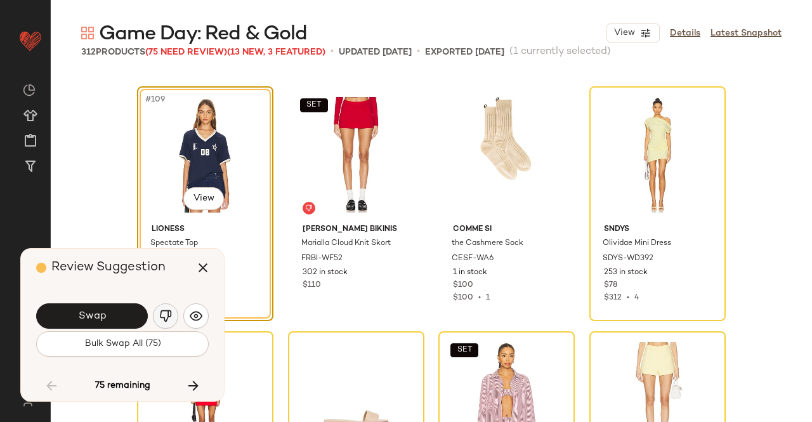
click at [165, 315] on img "button" at bounding box center [165, 316] width 13 height 13
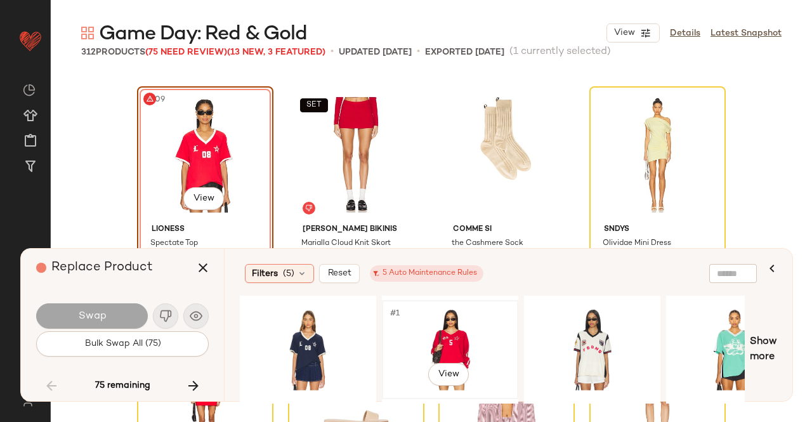
click at [456, 332] on div "#1 View" at bounding box center [450, 350] width 128 height 90
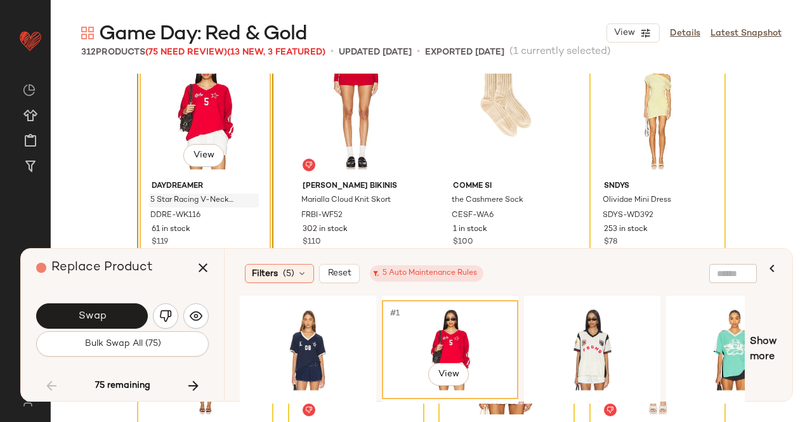
scroll to position [6675, 0]
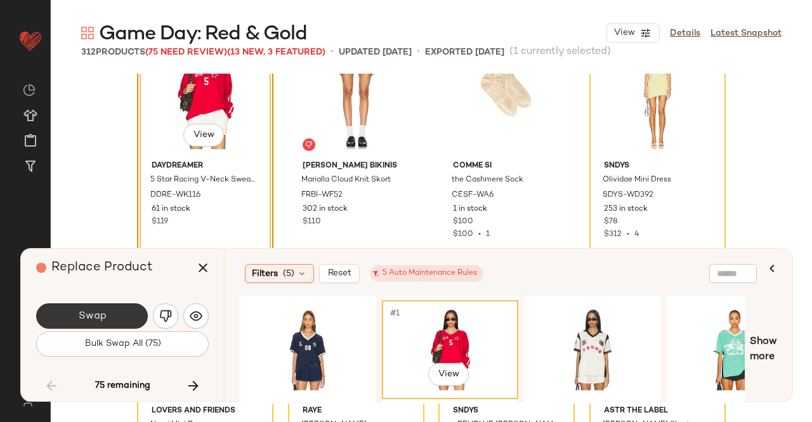
click at [98, 313] on span "Swap" at bounding box center [91, 316] width 29 height 12
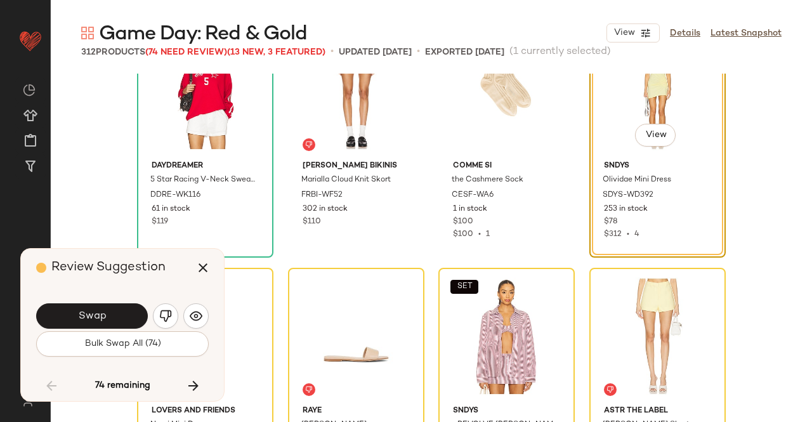
scroll to position [6612, 0]
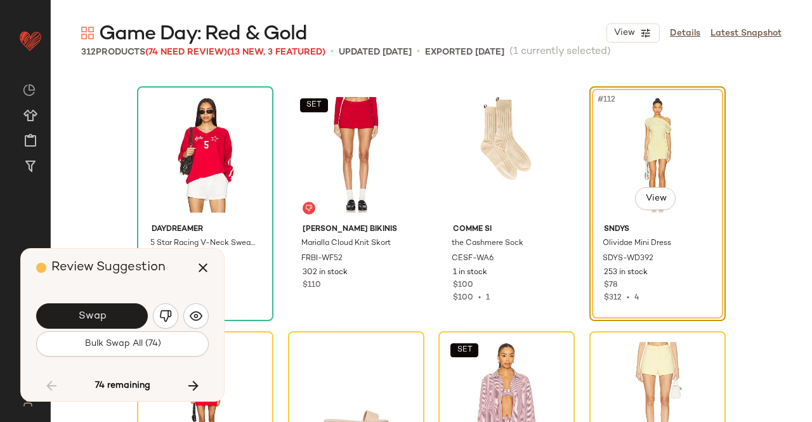
click at [106, 303] on div "Swap" at bounding box center [122, 316] width 173 height 30
click at [95, 310] on span "Swap" at bounding box center [91, 316] width 29 height 12
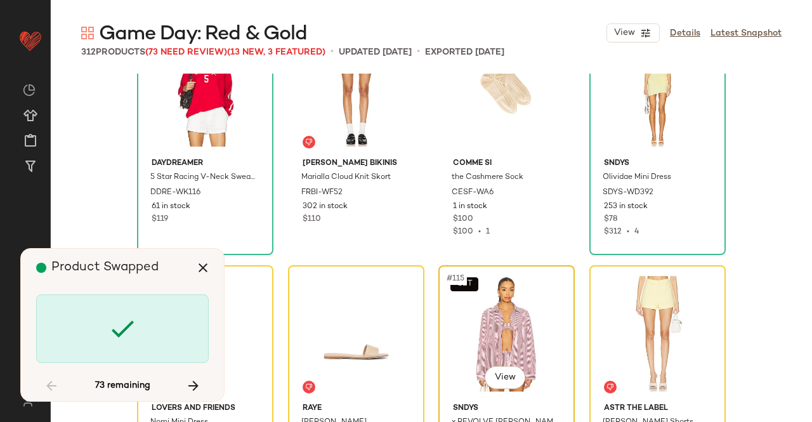
scroll to position [6802, 0]
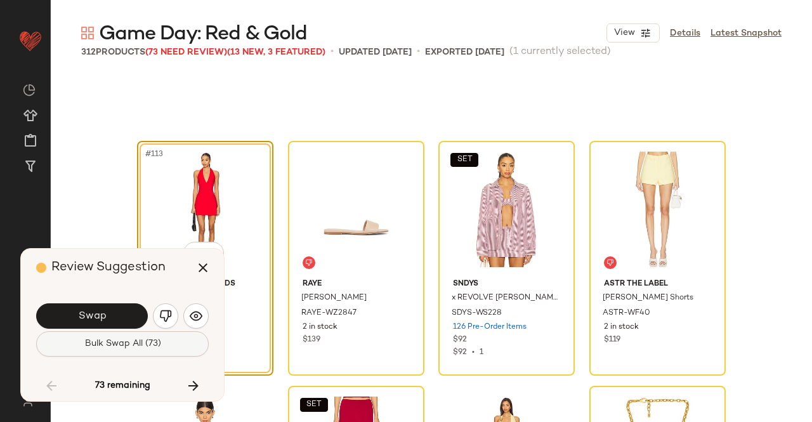
scroll to position [6857, 0]
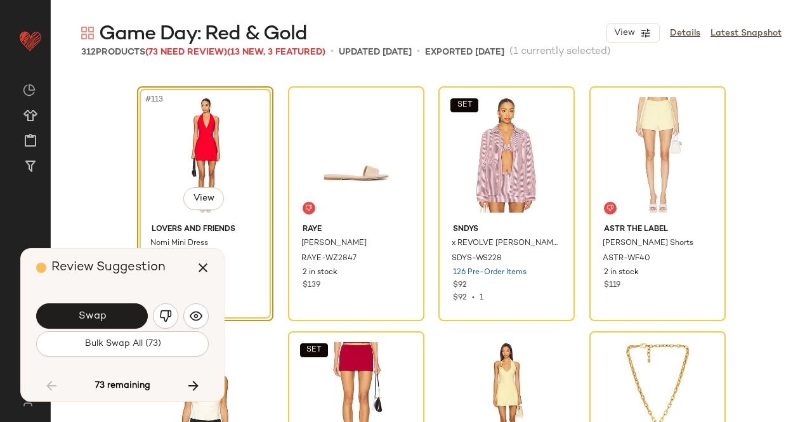
click at [113, 321] on button "Swap" at bounding box center [92, 315] width 112 height 25
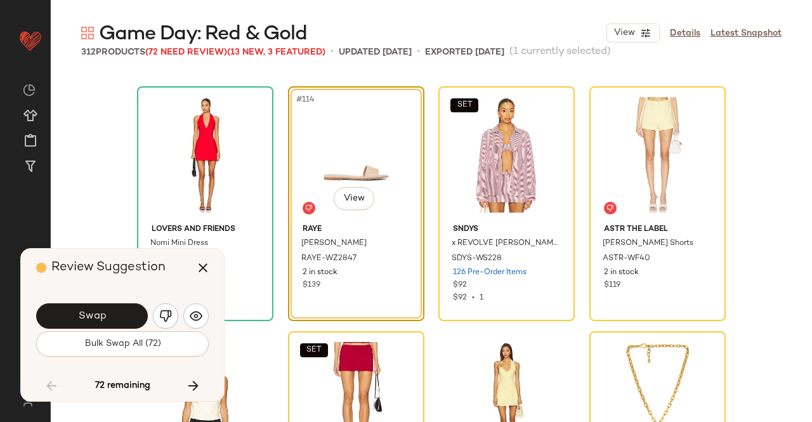
drag, startPoint x: 98, startPoint y: 311, endPoint x: 84, endPoint y: 313, distance: 13.5
click at [96, 311] on span "Swap" at bounding box center [91, 316] width 29 height 12
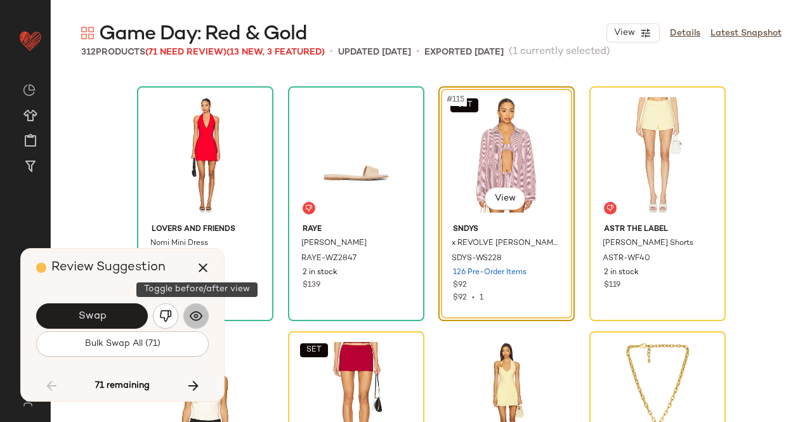
click at [187, 319] on button "button" at bounding box center [195, 315] width 25 height 25
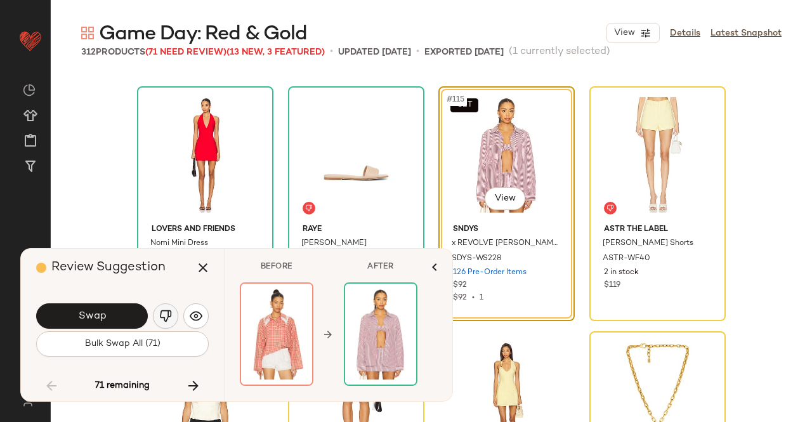
click at [169, 319] on img "button" at bounding box center [165, 316] width 13 height 13
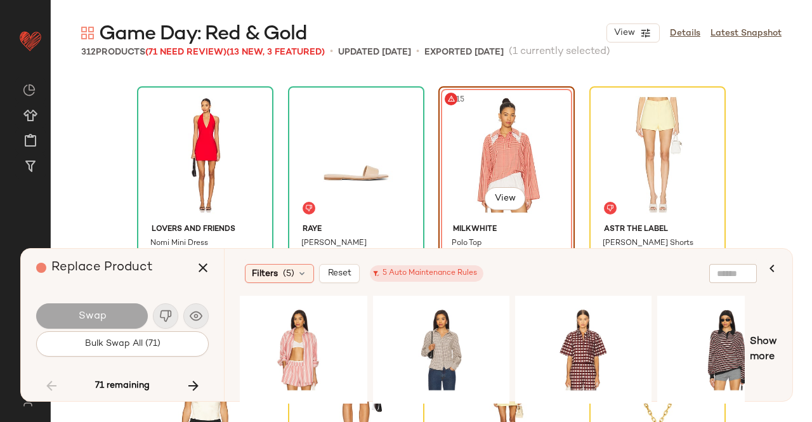
scroll to position [0, 575]
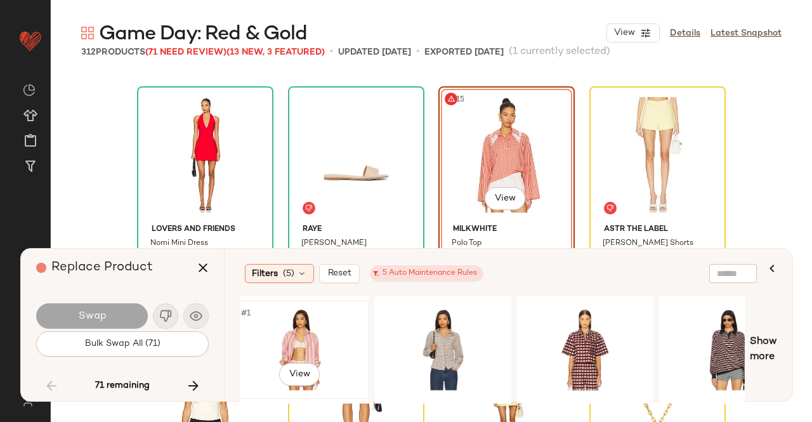
click at [296, 331] on div "#1 View" at bounding box center [301, 350] width 128 height 90
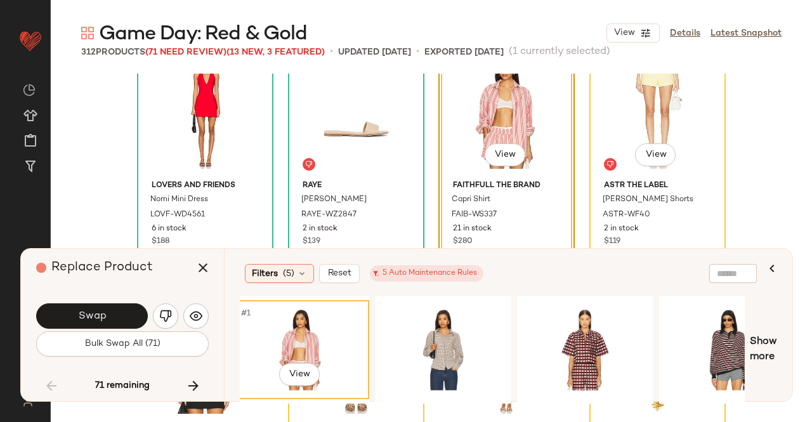
scroll to position [6920, 0]
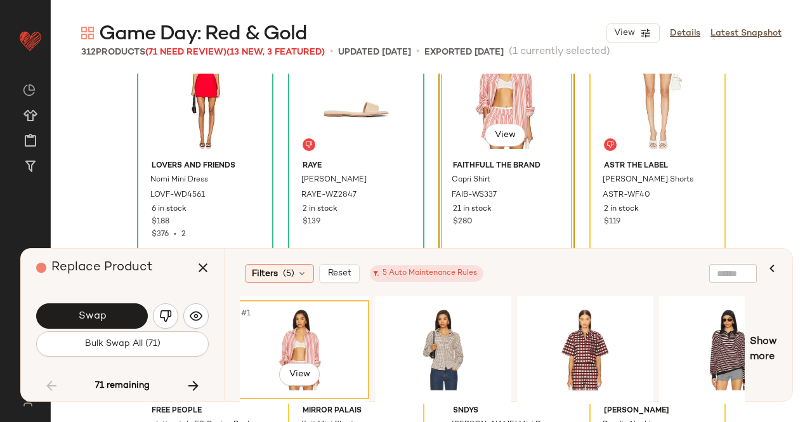
click at [89, 310] on span "Swap" at bounding box center [91, 316] width 29 height 12
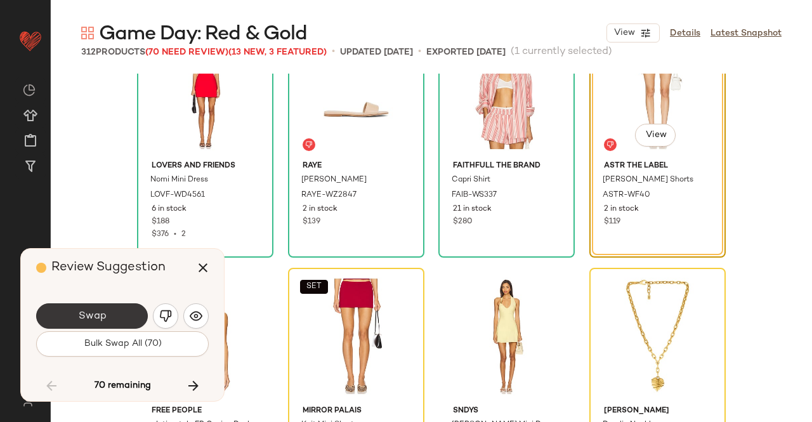
scroll to position [6857, 0]
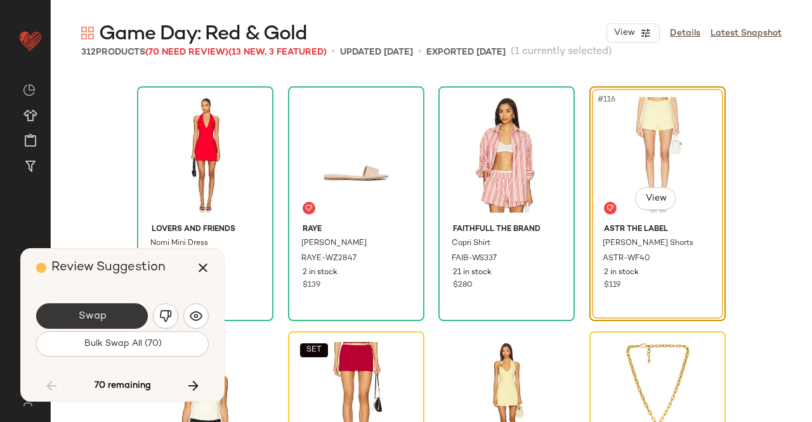
click at [108, 319] on button "Swap" at bounding box center [92, 315] width 112 height 25
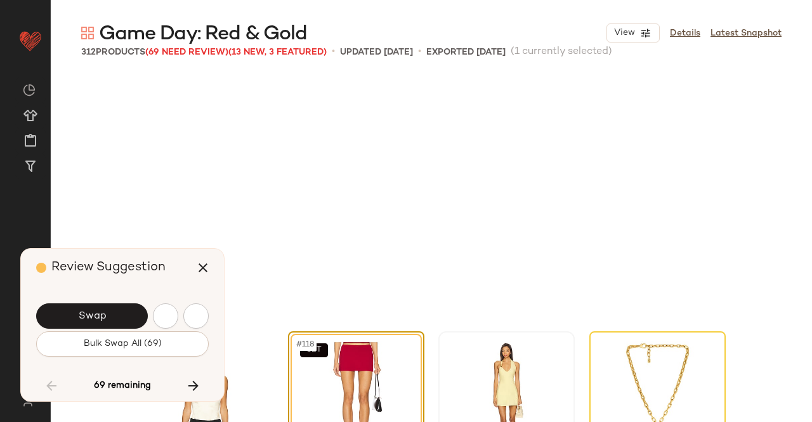
scroll to position [7102, 0]
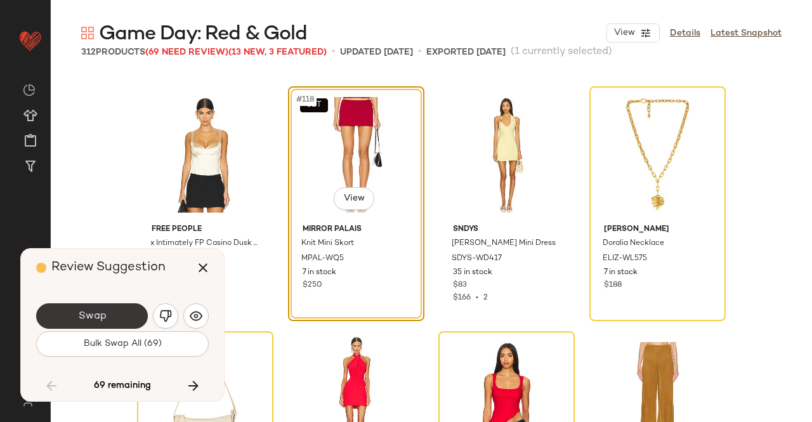
click at [65, 319] on button "Swap" at bounding box center [92, 315] width 112 height 25
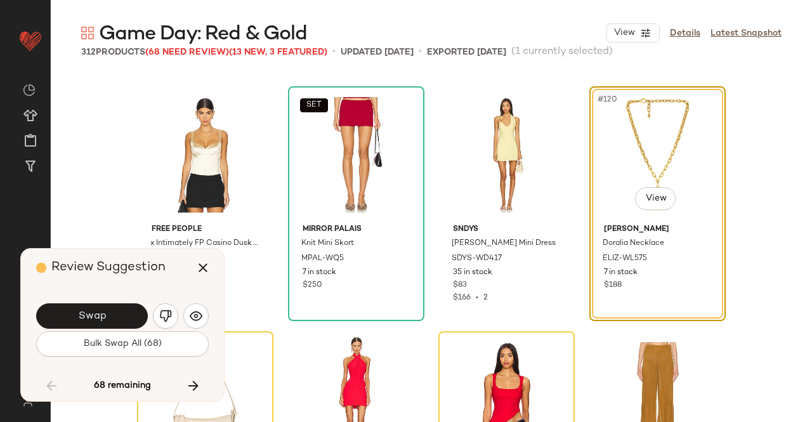
click at [81, 319] on span "Swap" at bounding box center [91, 316] width 29 height 12
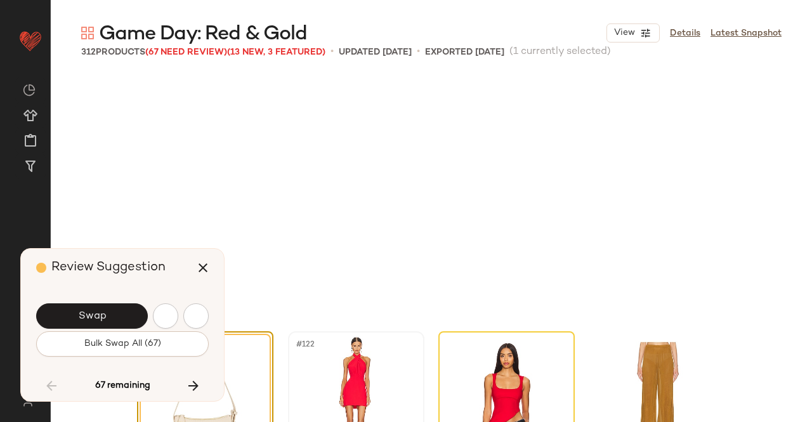
scroll to position [7346, 0]
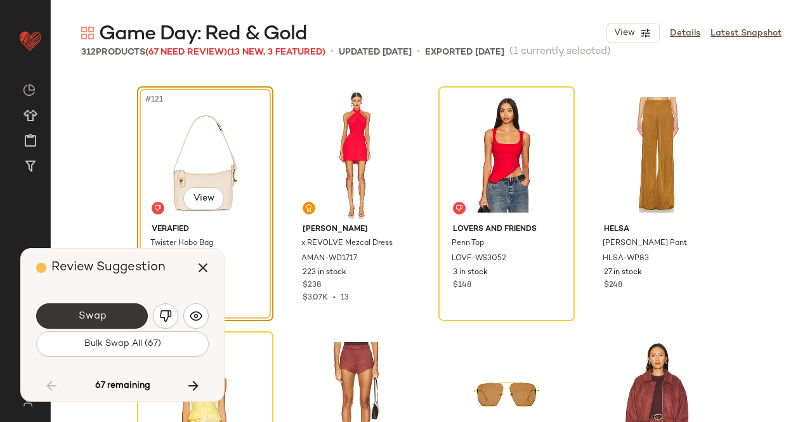
click at [124, 306] on button "Swap" at bounding box center [92, 315] width 112 height 25
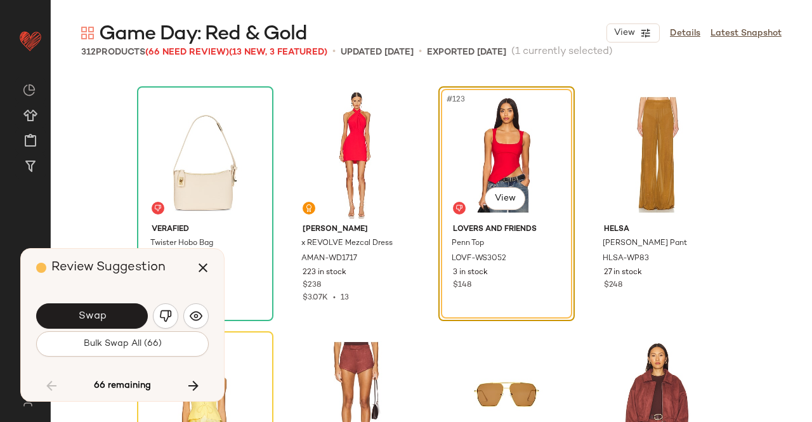
click at [100, 315] on span "Swap" at bounding box center [91, 316] width 29 height 12
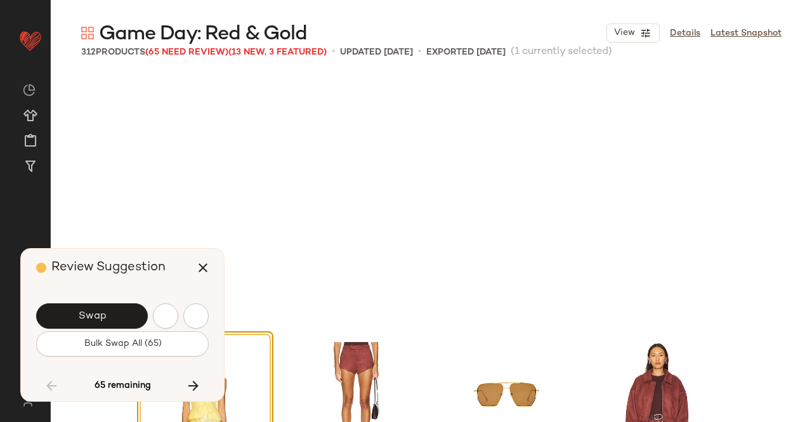
scroll to position [7591, 0]
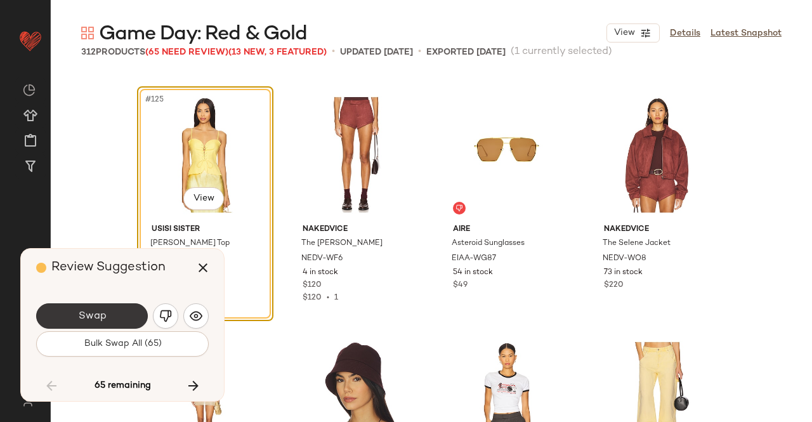
click at [122, 311] on button "Swap" at bounding box center [92, 315] width 112 height 25
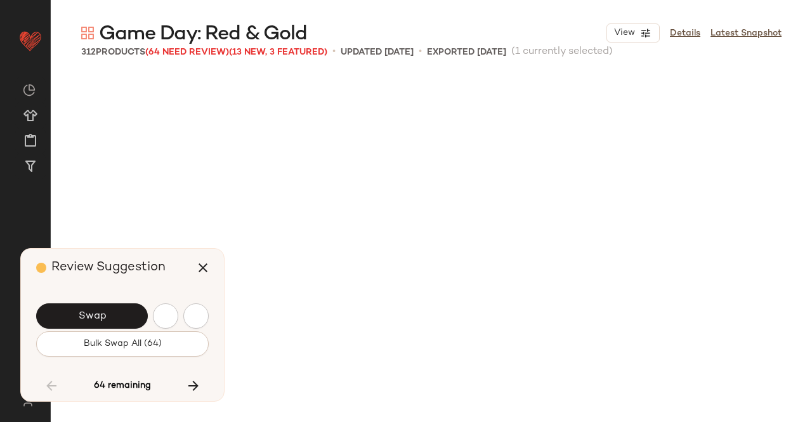
scroll to position [8081, 0]
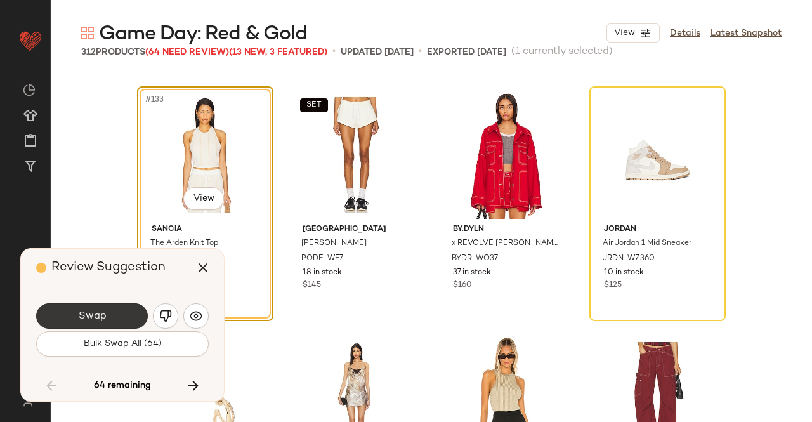
click at [132, 313] on button "Swap" at bounding box center [92, 315] width 112 height 25
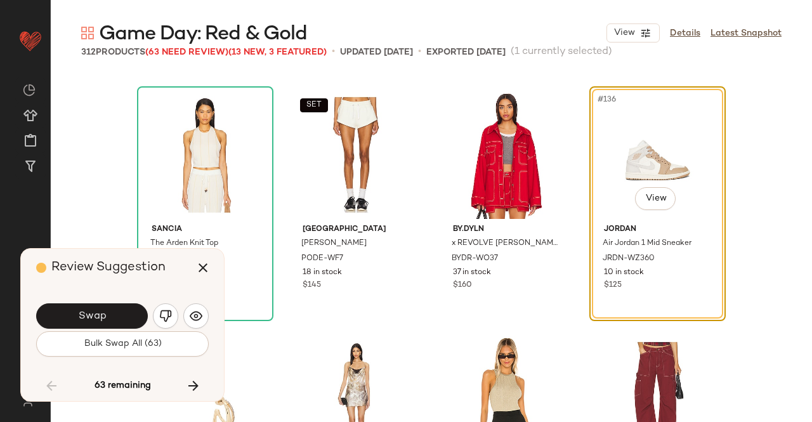
click at [98, 314] on span "Swap" at bounding box center [91, 316] width 29 height 12
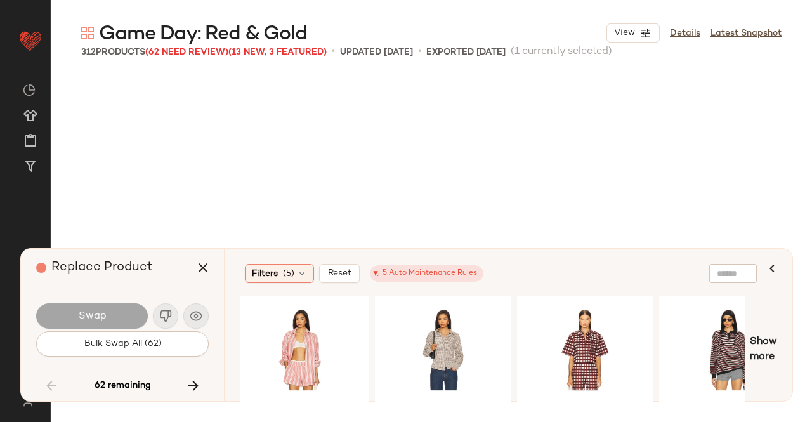
scroll to position [8571, 0]
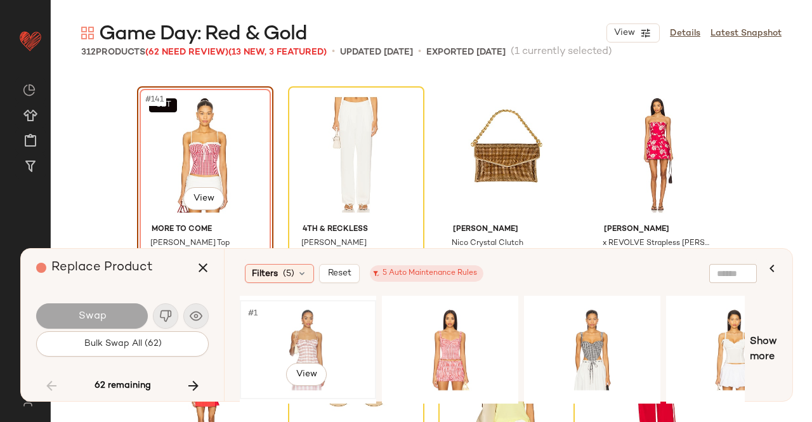
click at [336, 331] on div "#1 View" at bounding box center [308, 350] width 128 height 90
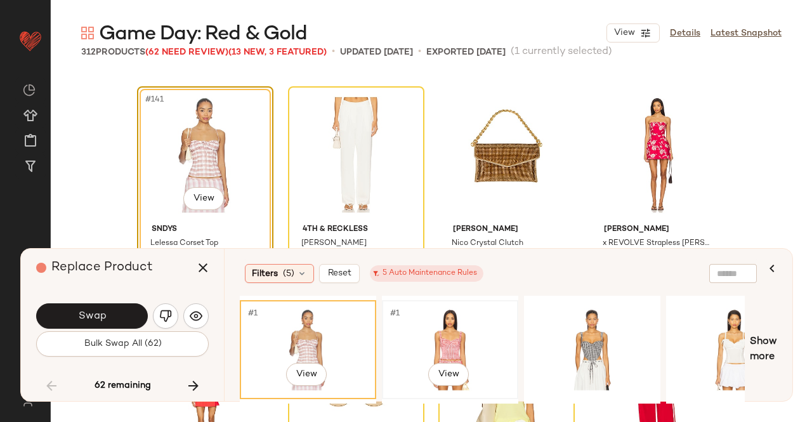
drag, startPoint x: 439, startPoint y: 327, endPoint x: 401, endPoint y: 329, distance: 38.1
click at [440, 327] on div "#1 View" at bounding box center [450, 350] width 128 height 90
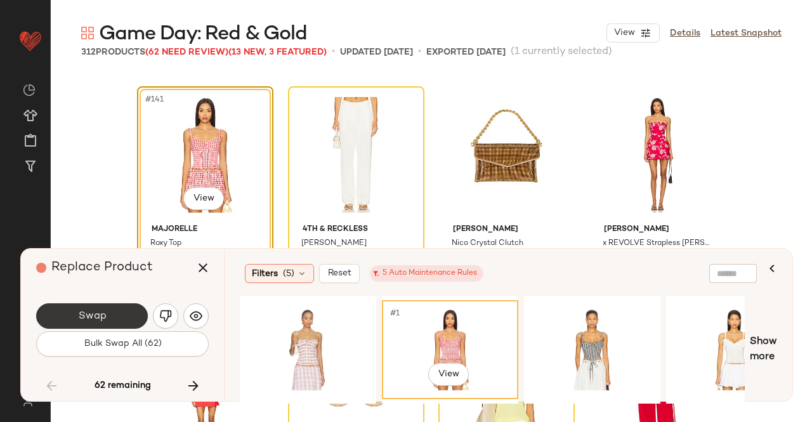
click at [110, 317] on button "Swap" at bounding box center [92, 315] width 112 height 25
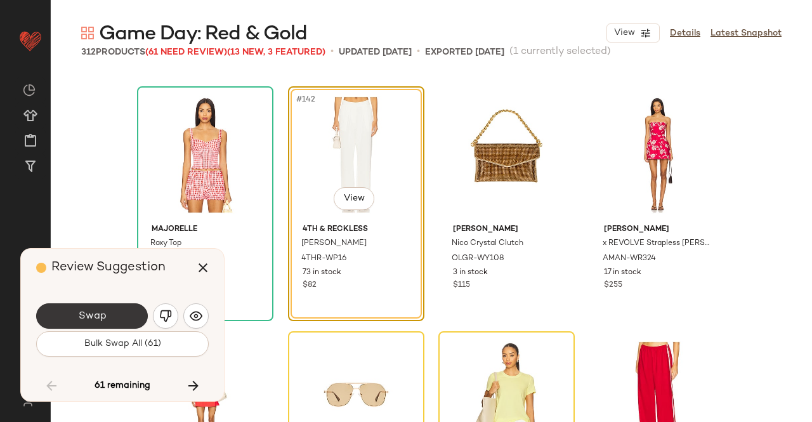
click at [99, 318] on span "Swap" at bounding box center [91, 316] width 29 height 12
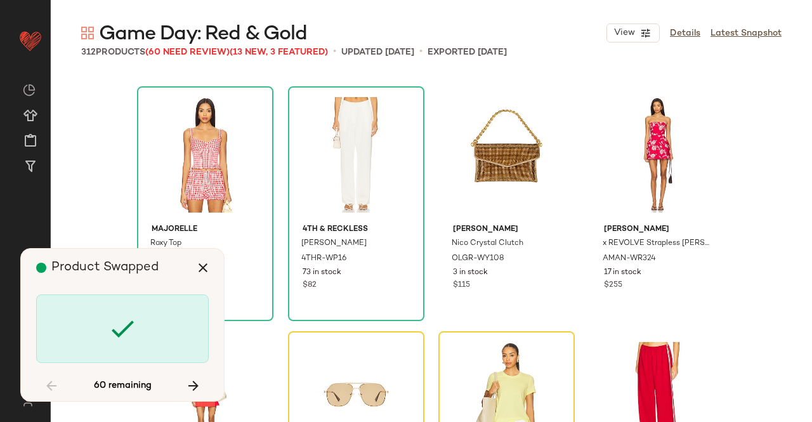
scroll to position [8816, 0]
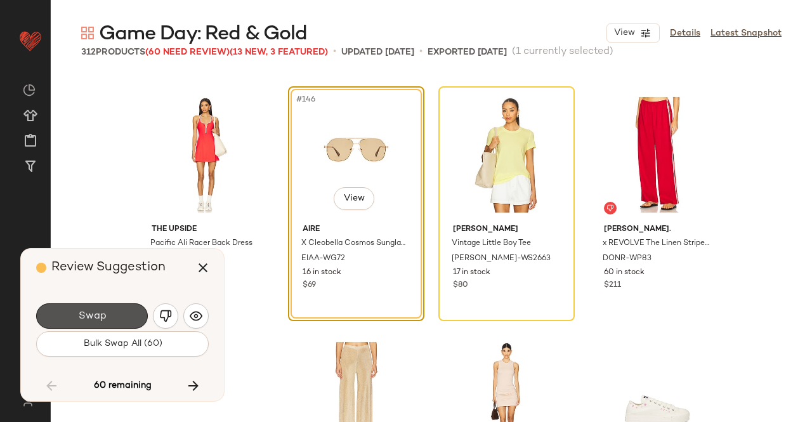
click at [128, 315] on button "Swap" at bounding box center [92, 315] width 112 height 25
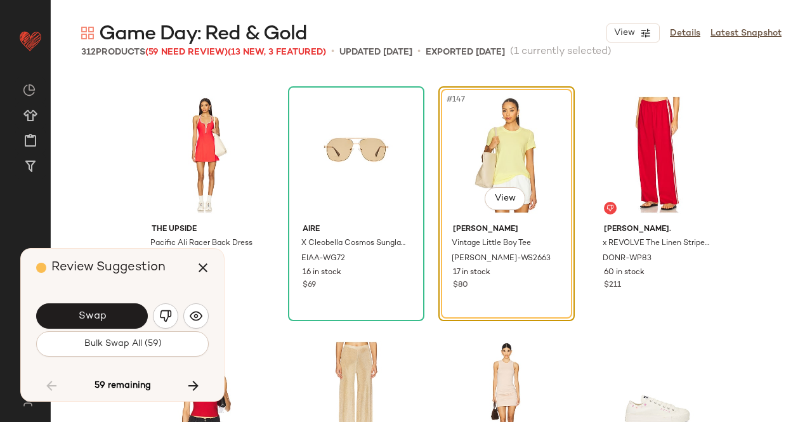
click at [107, 315] on button "Swap" at bounding box center [92, 315] width 112 height 25
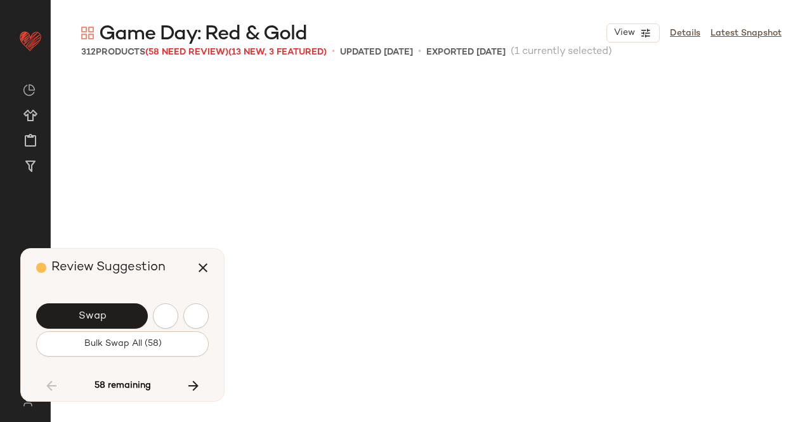
scroll to position [9550, 0]
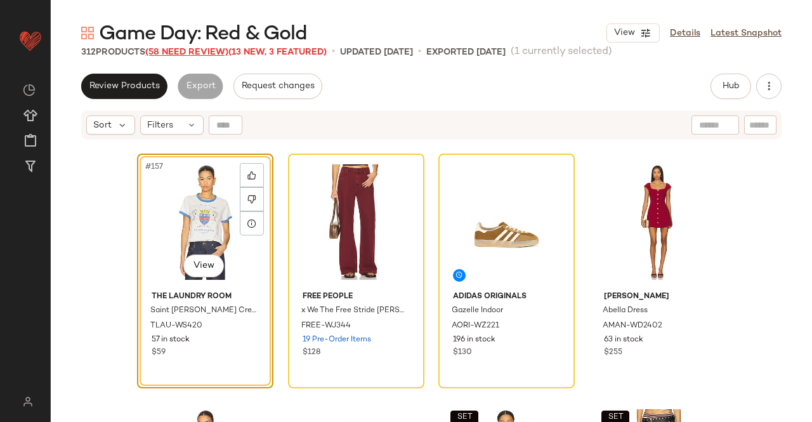
click at [193, 53] on span "(58 Need Review)" at bounding box center [186, 53] width 83 height 10
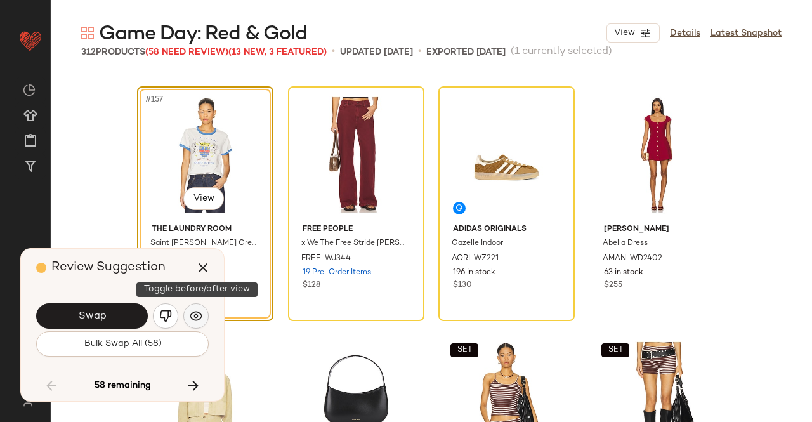
click at [192, 317] on img "button" at bounding box center [196, 316] width 13 height 13
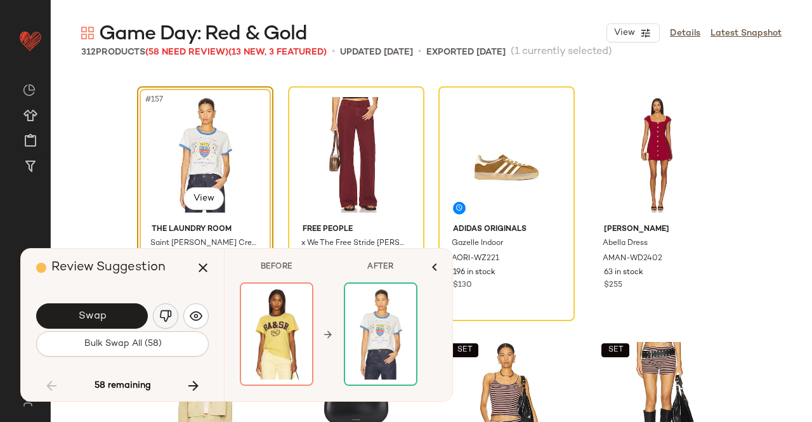
click at [157, 313] on button "button" at bounding box center [165, 315] width 25 height 25
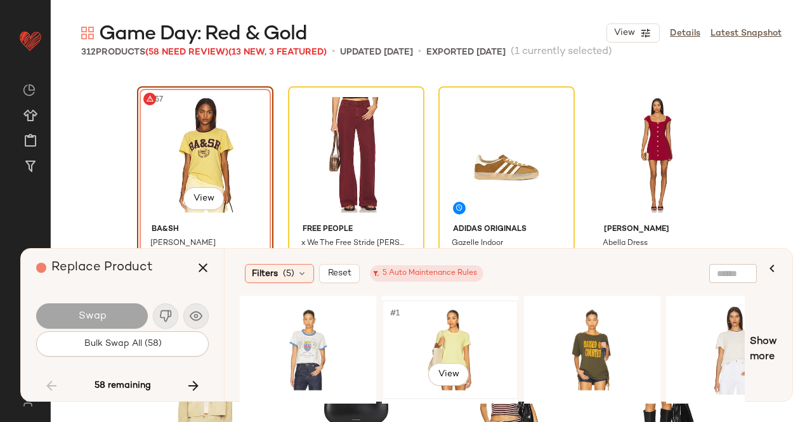
click at [484, 334] on div "#1 View" at bounding box center [450, 350] width 128 height 90
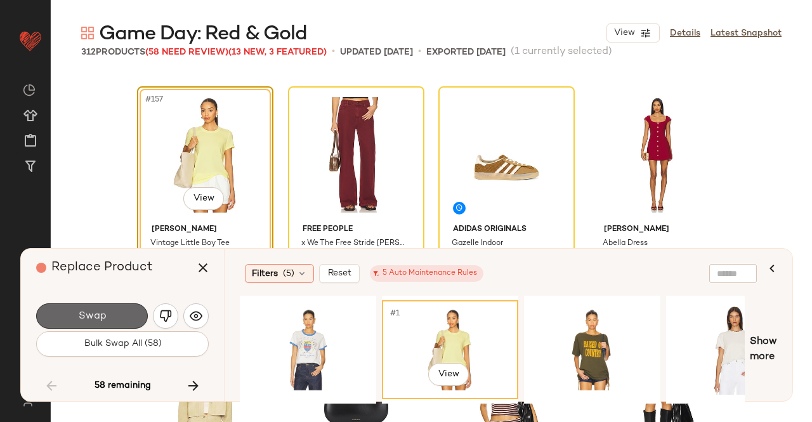
click at [131, 305] on button "Swap" at bounding box center [92, 315] width 112 height 25
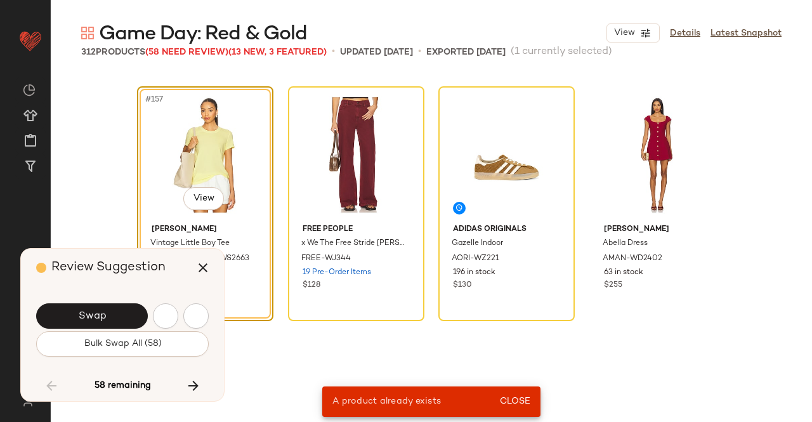
scroll to position [8816, 0]
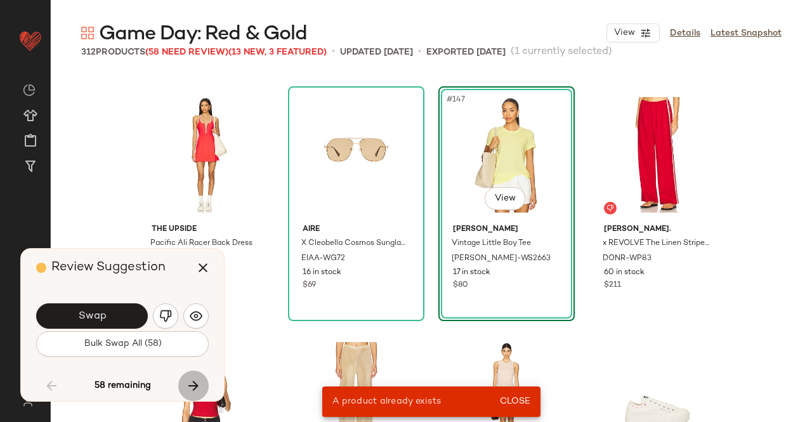
click at [198, 390] on icon "button" at bounding box center [193, 385] width 15 height 15
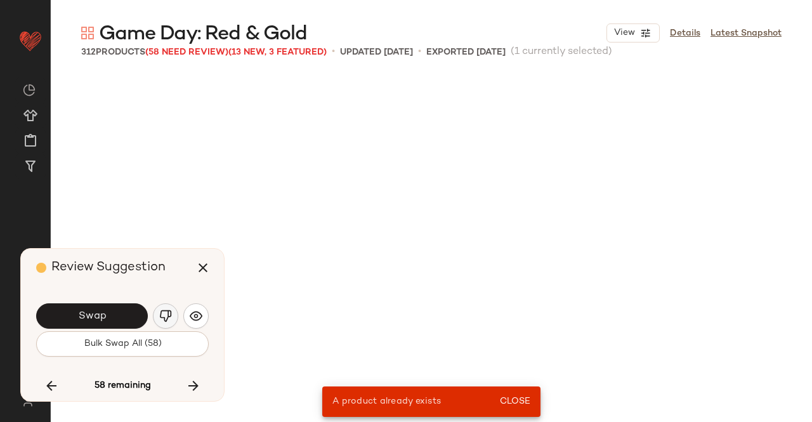
scroll to position [9550, 0]
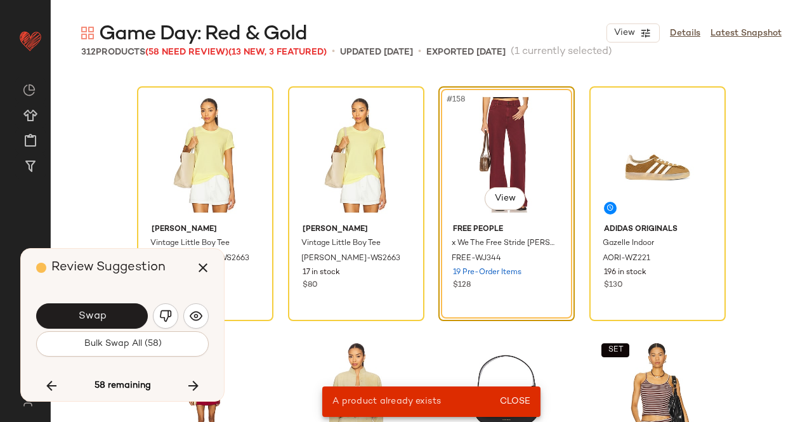
click at [177, 315] on button "button" at bounding box center [165, 315] width 25 height 25
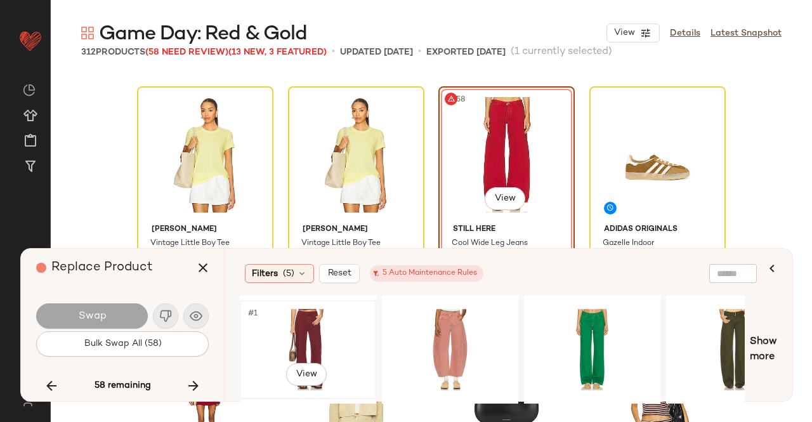
click at [331, 331] on div "#1 View" at bounding box center [308, 350] width 128 height 90
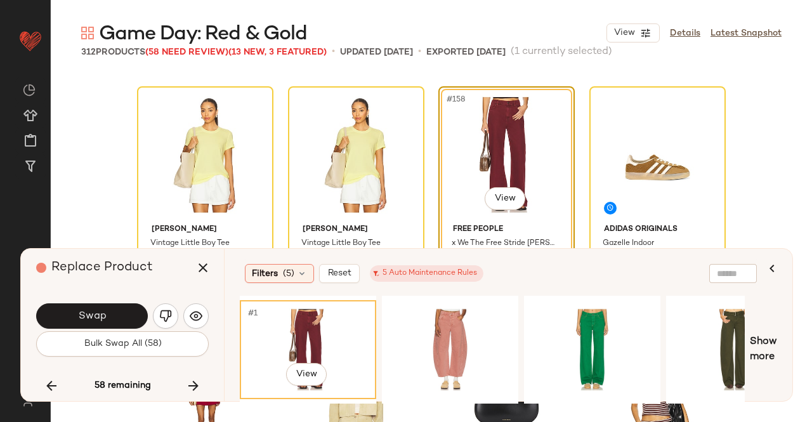
click at [118, 306] on button "Swap" at bounding box center [92, 315] width 112 height 25
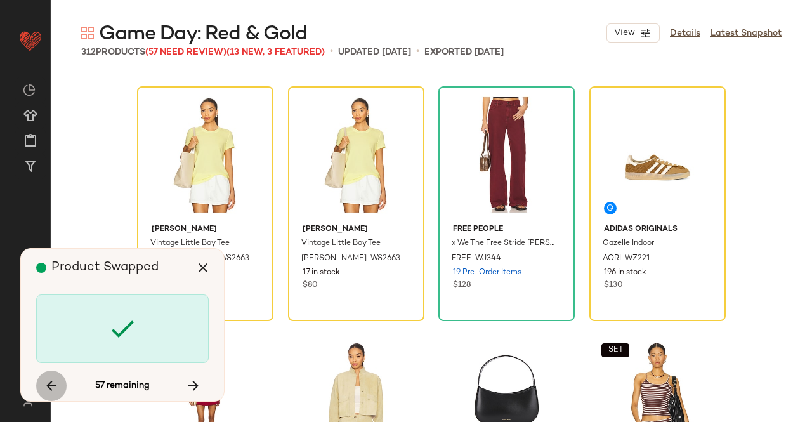
click at [51, 392] on icon "button" at bounding box center [51, 385] width 15 height 15
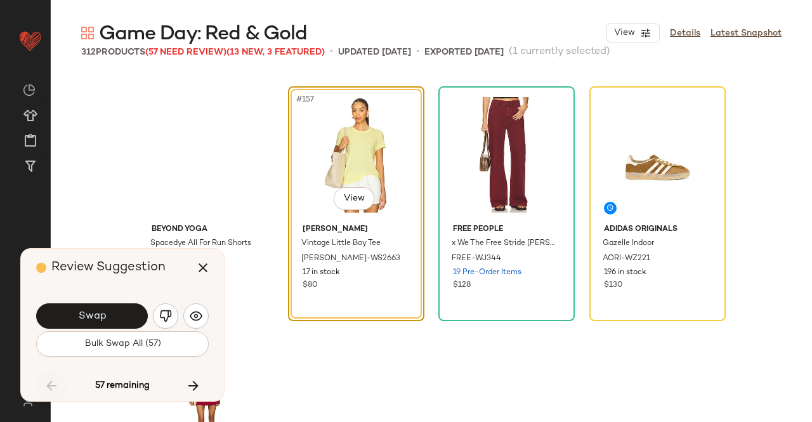
scroll to position [8816, 0]
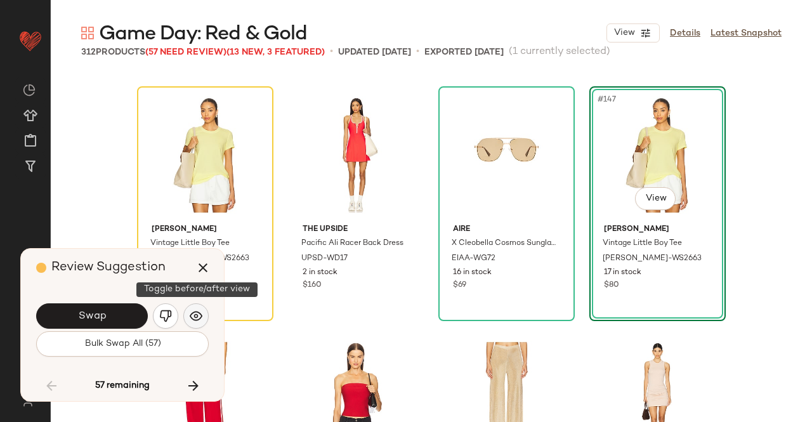
click at [188, 314] on button "button" at bounding box center [195, 315] width 25 height 25
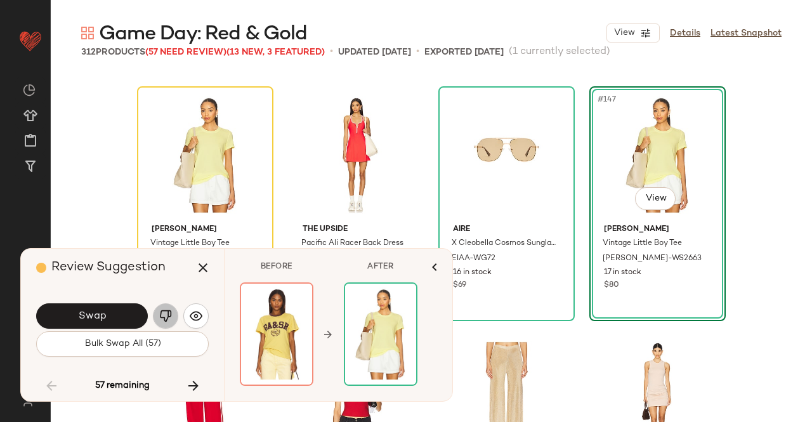
click at [166, 315] on img "button" at bounding box center [165, 316] width 13 height 13
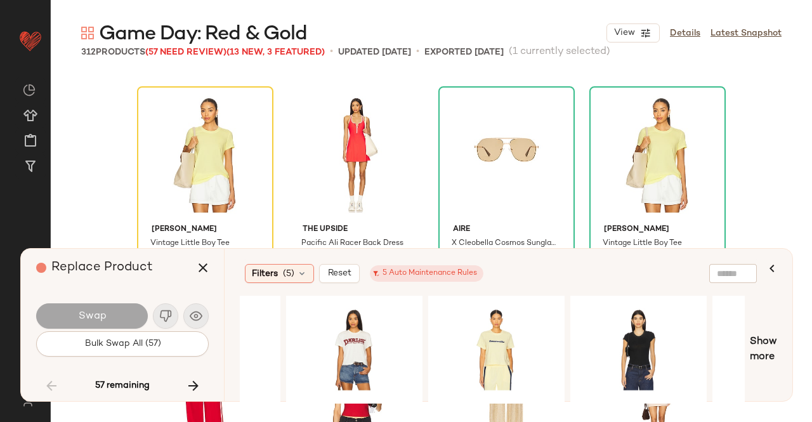
scroll to position [0, 1388]
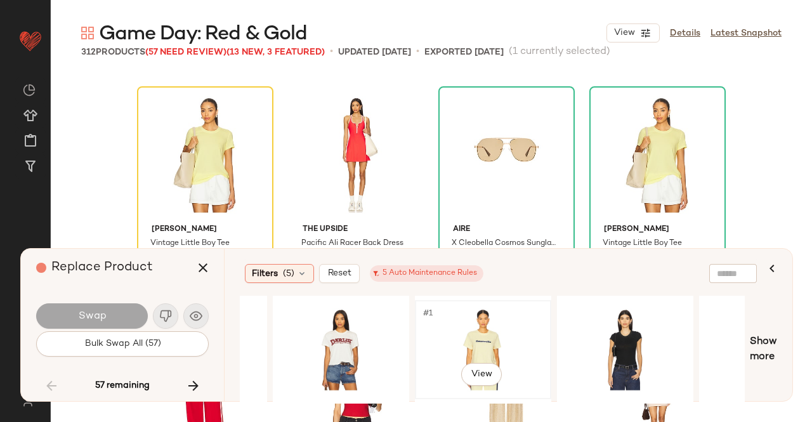
click at [492, 343] on div "#1 View" at bounding box center [483, 350] width 128 height 90
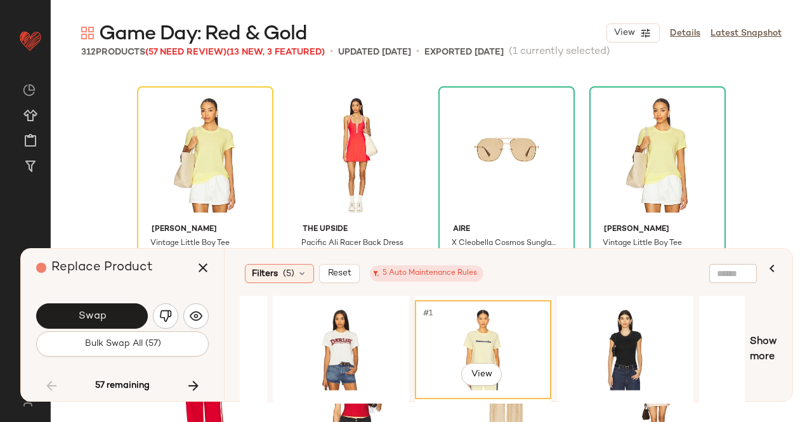
click at [114, 322] on button "Swap" at bounding box center [92, 315] width 112 height 25
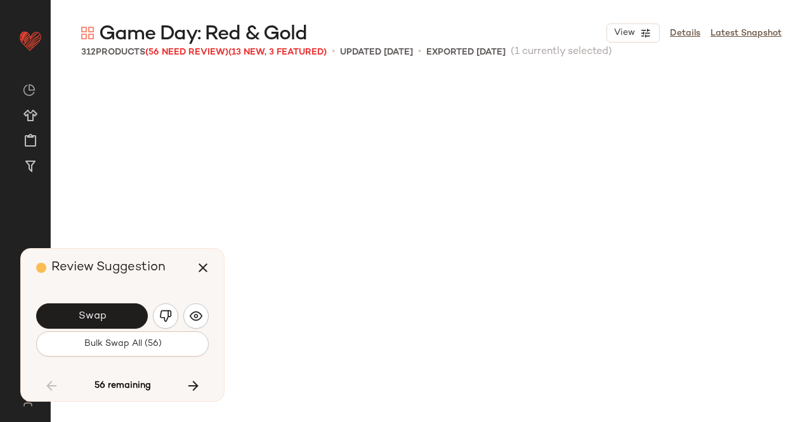
scroll to position [9550, 0]
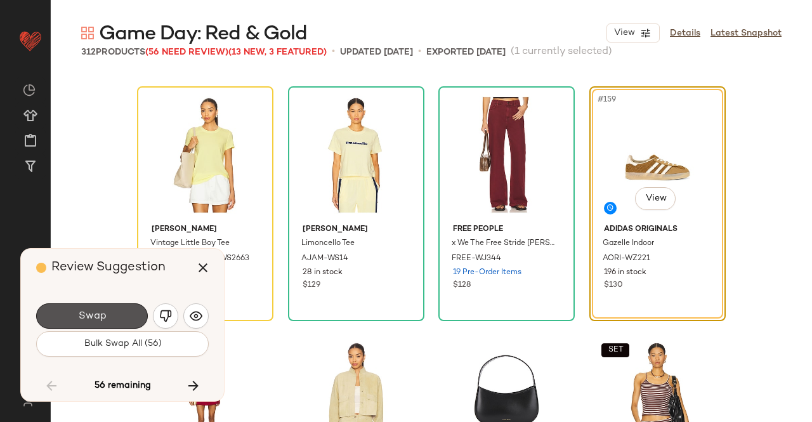
click at [110, 310] on button "Swap" at bounding box center [92, 315] width 112 height 25
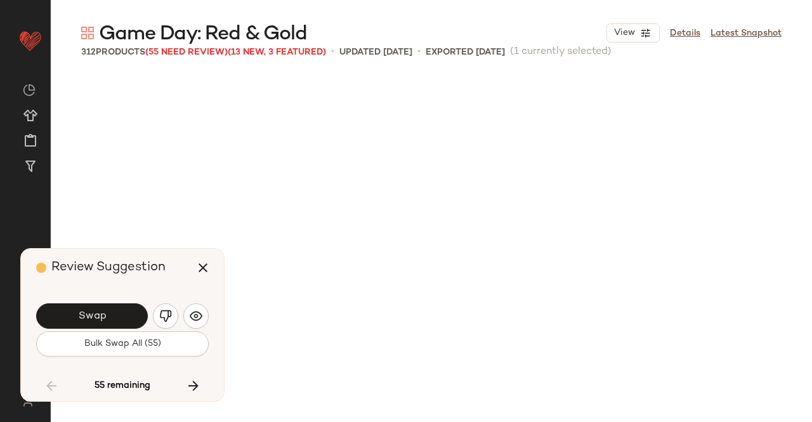
scroll to position [10040, 0]
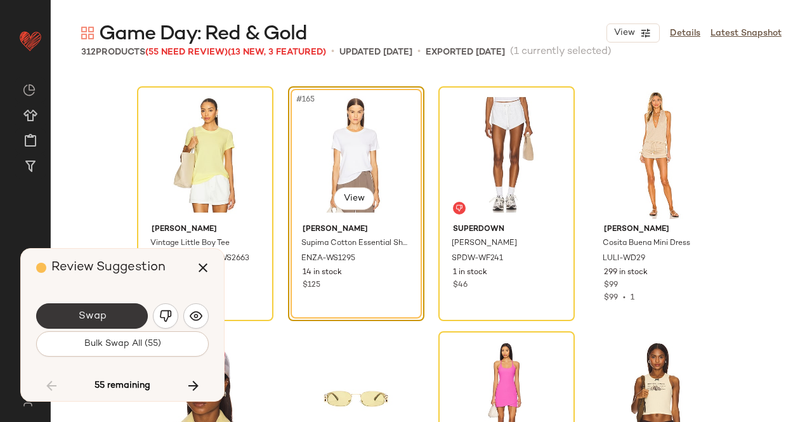
click at [123, 313] on button "Swap" at bounding box center [92, 315] width 112 height 25
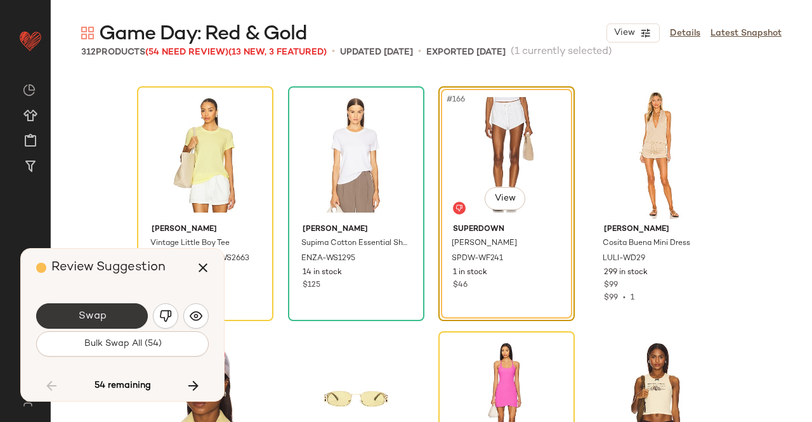
click at [112, 312] on button "Swap" at bounding box center [92, 315] width 112 height 25
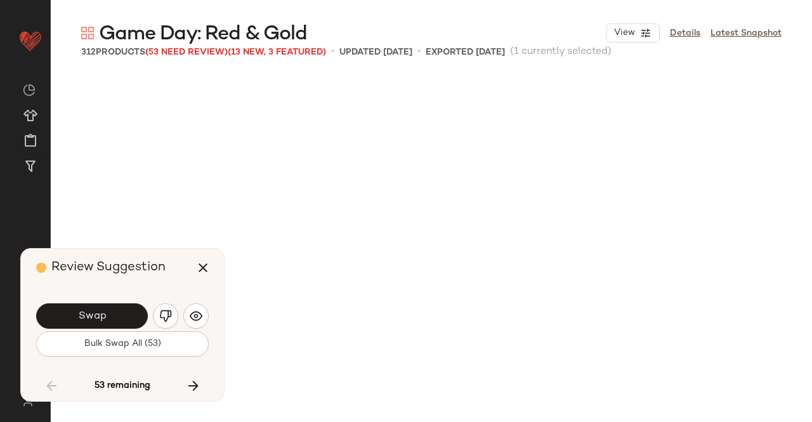
scroll to position [18999, 0]
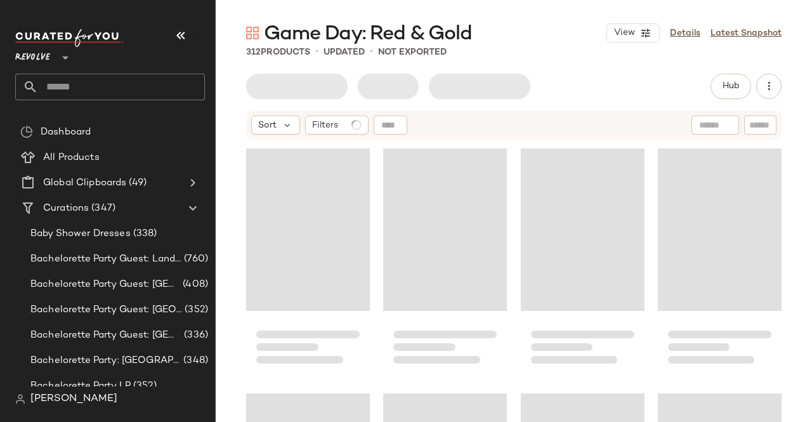
click at [181, 27] on button "button" at bounding box center [181, 35] width 30 height 30
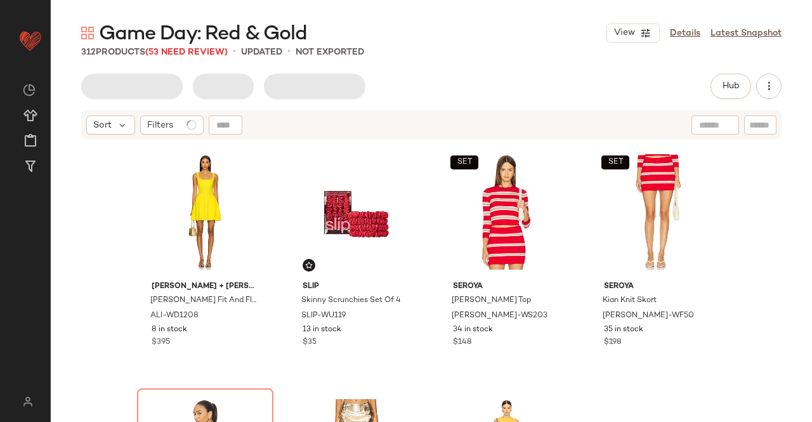
click at [180, 48] on span "(53 Need Review)" at bounding box center [186, 53] width 82 height 10
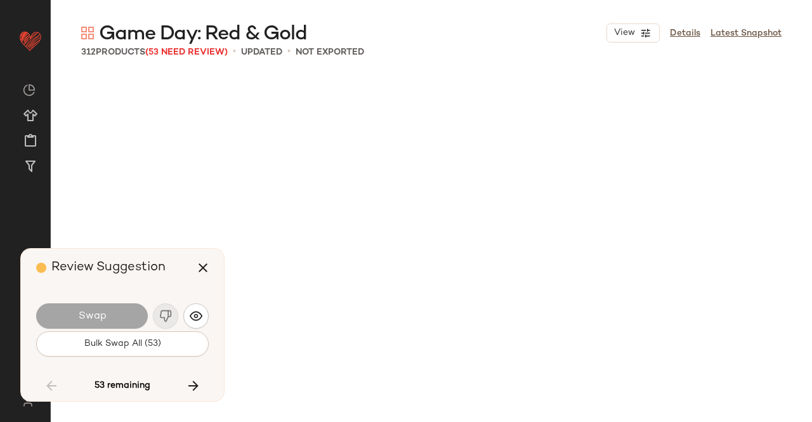
scroll to position [10285, 0]
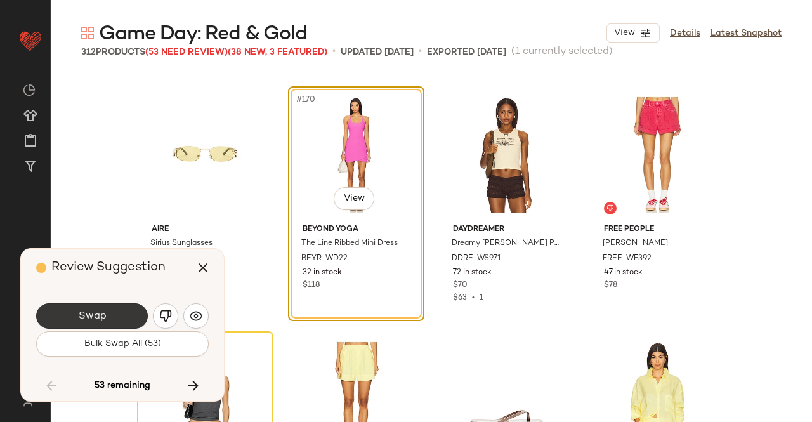
click at [105, 306] on button "Swap" at bounding box center [92, 315] width 112 height 25
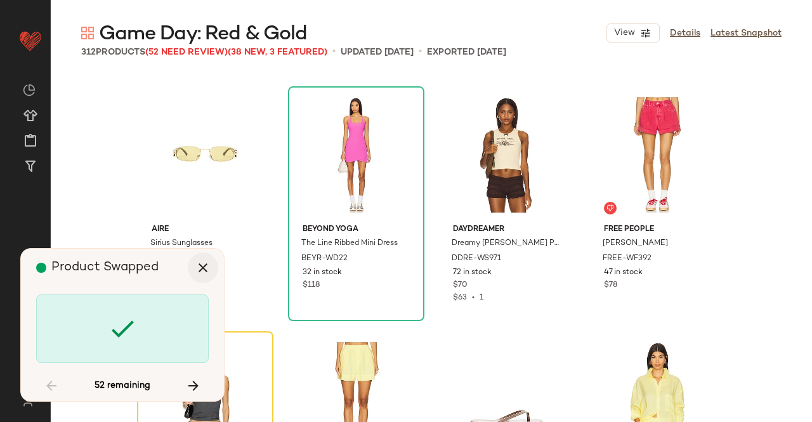
click at [197, 267] on icon "button" at bounding box center [202, 267] width 15 height 15
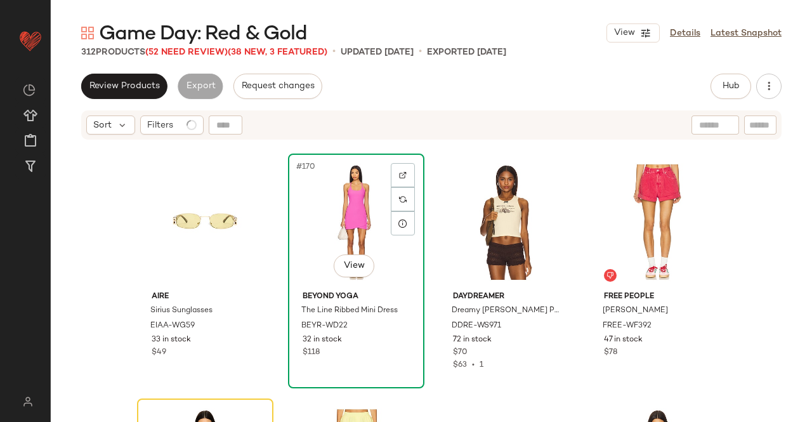
click at [360, 202] on div "#170 View" at bounding box center [356, 222] width 128 height 128
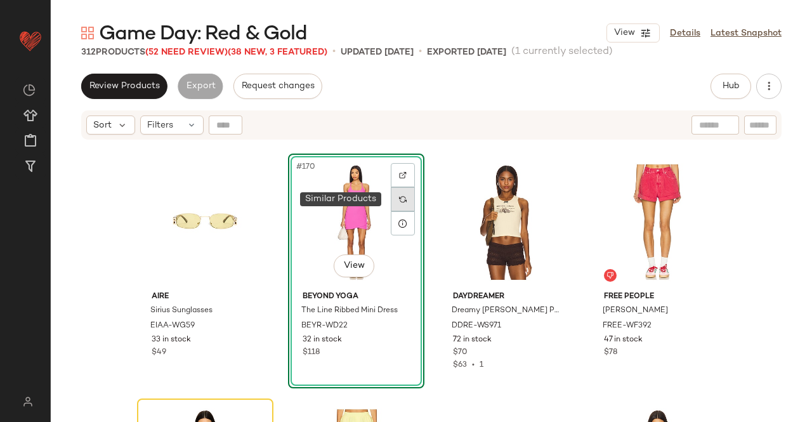
click at [399, 196] on img at bounding box center [403, 199] width 8 height 8
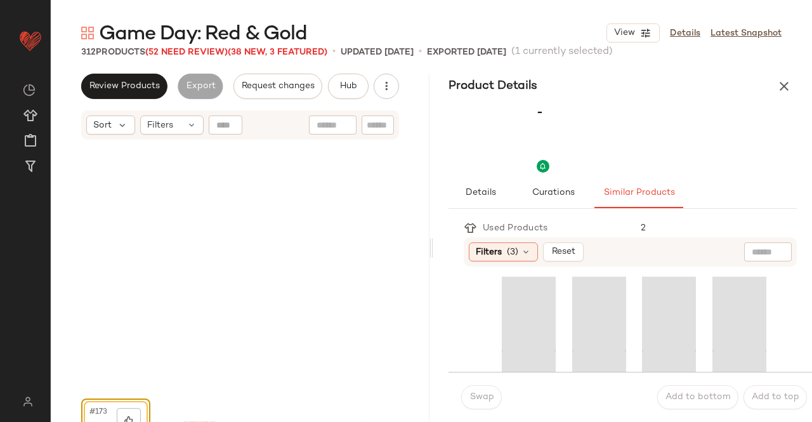
scroll to position [10530, 0]
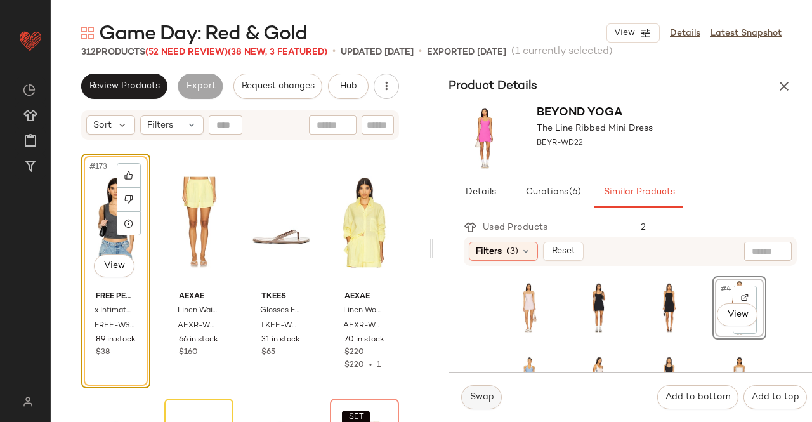
click at [475, 402] on span "Swap" at bounding box center [481, 397] width 25 height 10
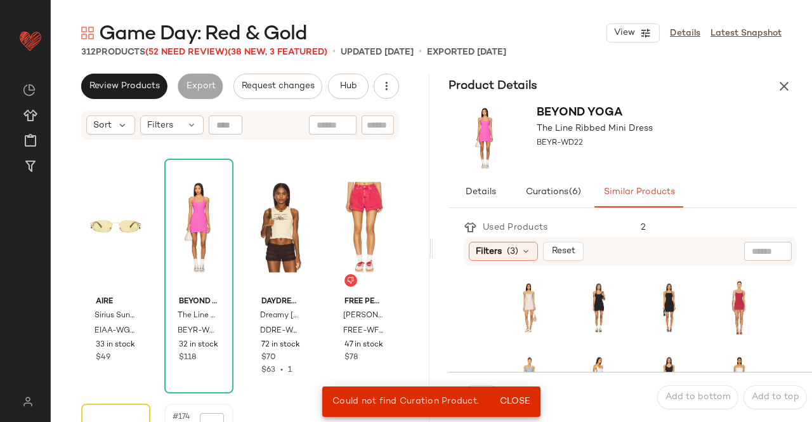
scroll to position [10276, 0]
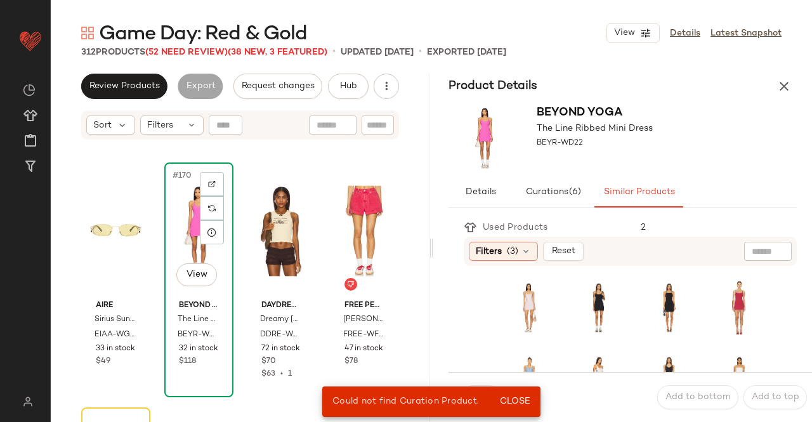
click at [183, 224] on div "#170 View" at bounding box center [199, 231] width 60 height 128
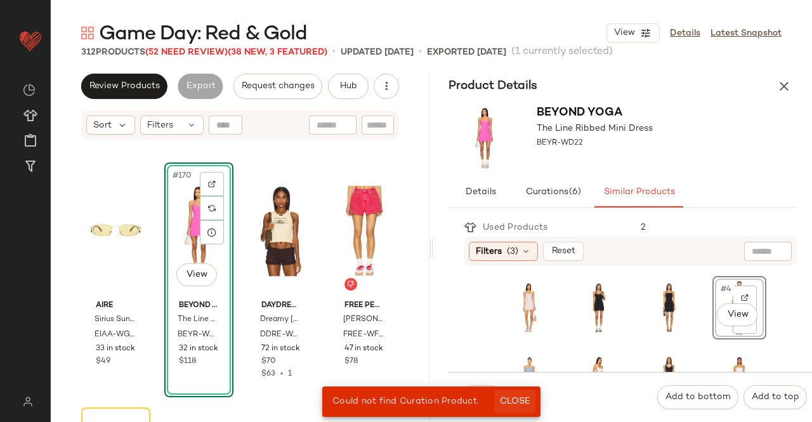
click at [515, 395] on button "Close" at bounding box center [514, 401] width 41 height 23
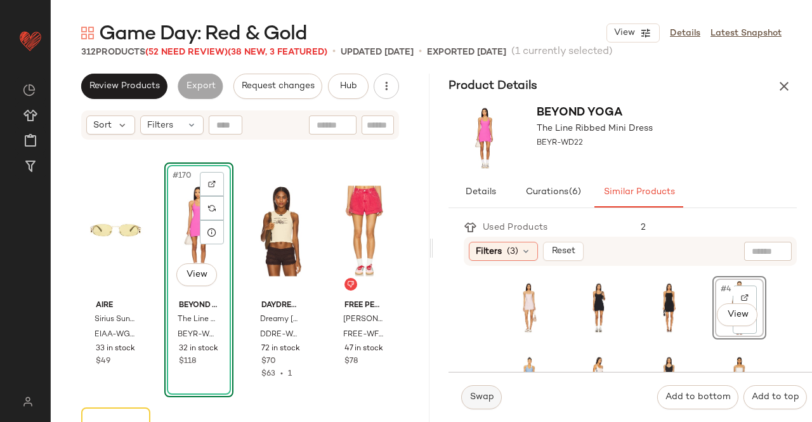
click at [475, 402] on span "Swap" at bounding box center [481, 397] width 25 height 10
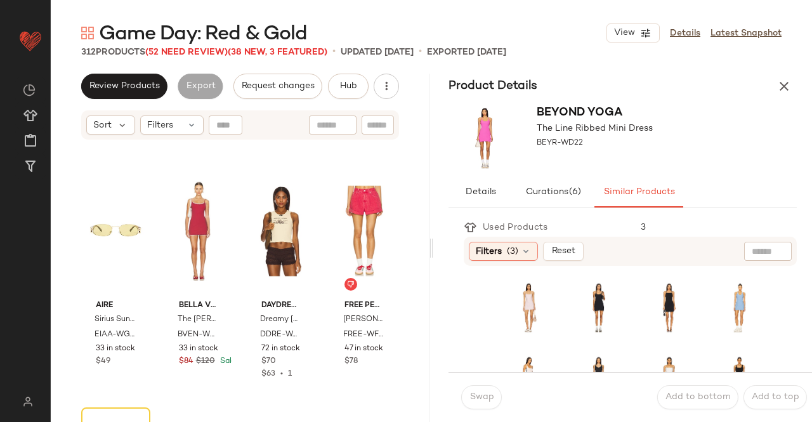
drag, startPoint x: 780, startPoint y: 89, endPoint x: 777, endPoint y: 96, distance: 7.9
click at [781, 89] on icon "button" at bounding box center [784, 86] width 15 height 15
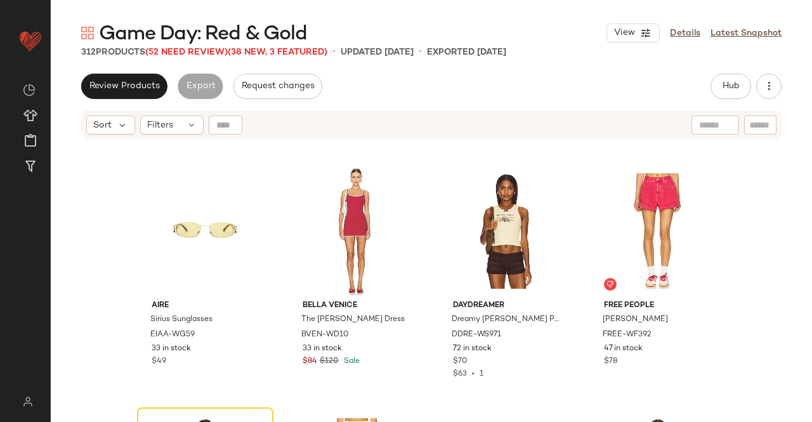
drag, startPoint x: 185, startPoint y: 49, endPoint x: 174, endPoint y: 62, distance: 17.1
click at [185, 49] on span "(52 Need Review)" at bounding box center [186, 53] width 82 height 10
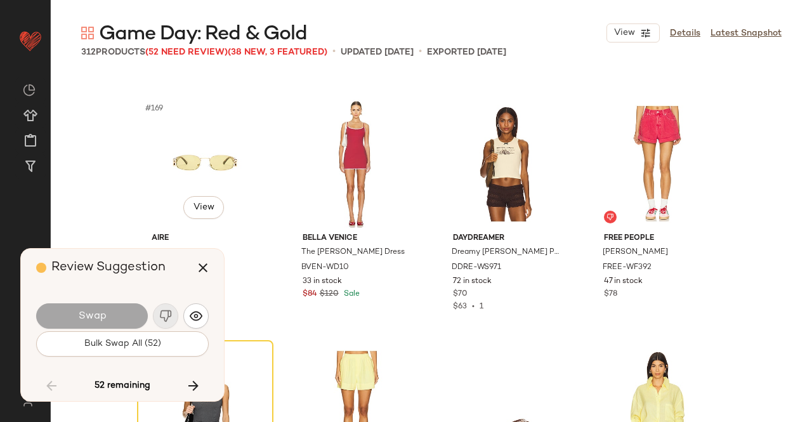
scroll to position [10530, 0]
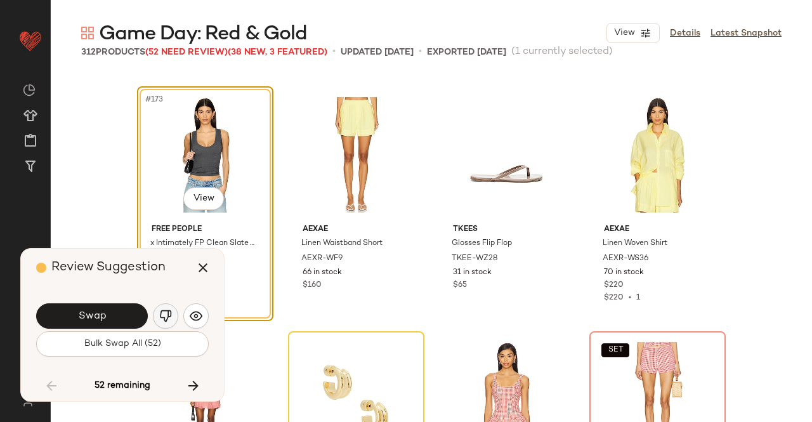
click at [167, 313] on img "button" at bounding box center [165, 316] width 13 height 13
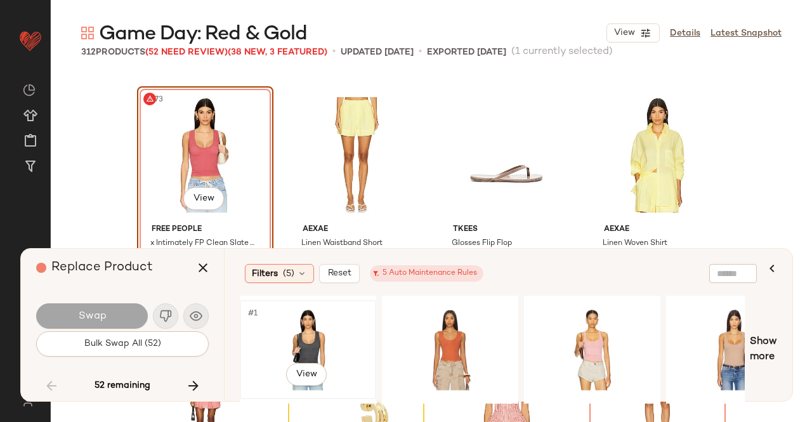
click at [308, 340] on div "#1 View" at bounding box center [308, 350] width 128 height 90
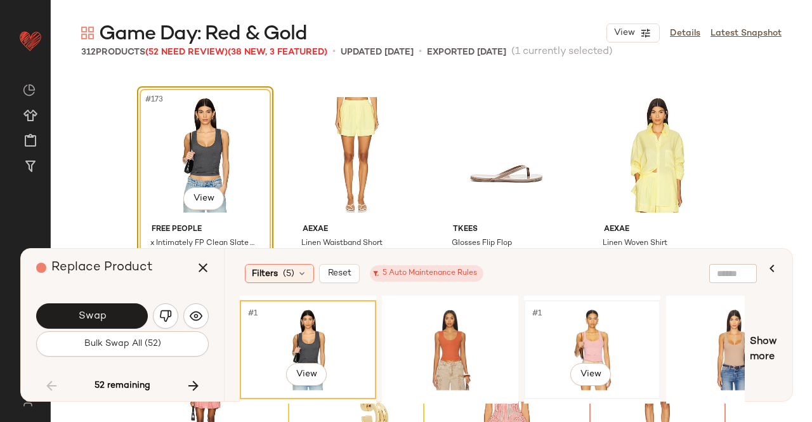
click at [600, 339] on div "#1 View" at bounding box center [592, 350] width 128 height 90
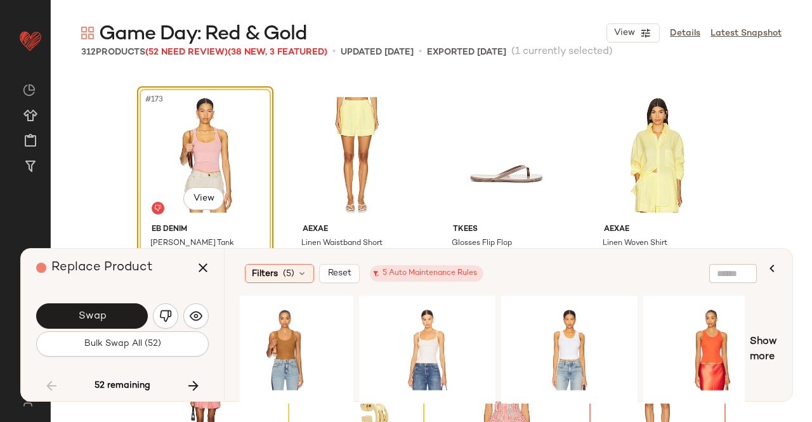
scroll to position [0, 627]
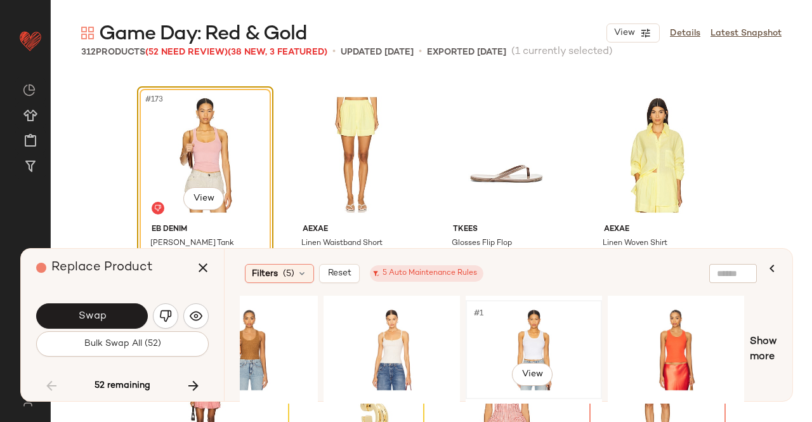
click at [555, 353] on div "#1 View" at bounding box center [534, 350] width 128 height 90
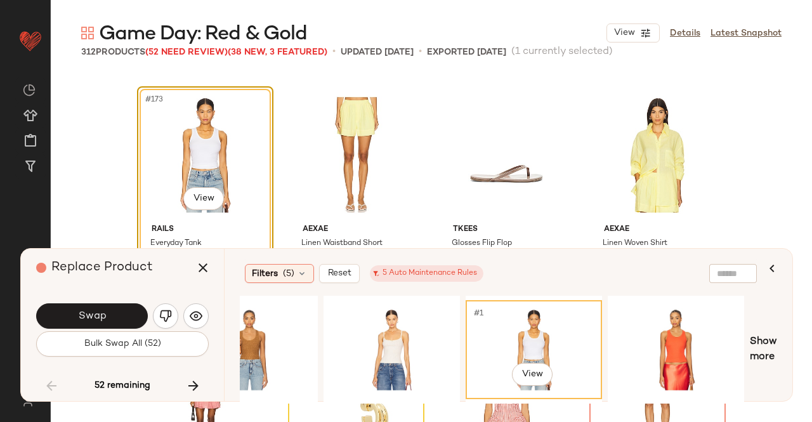
click at [122, 314] on button "Swap" at bounding box center [92, 315] width 112 height 25
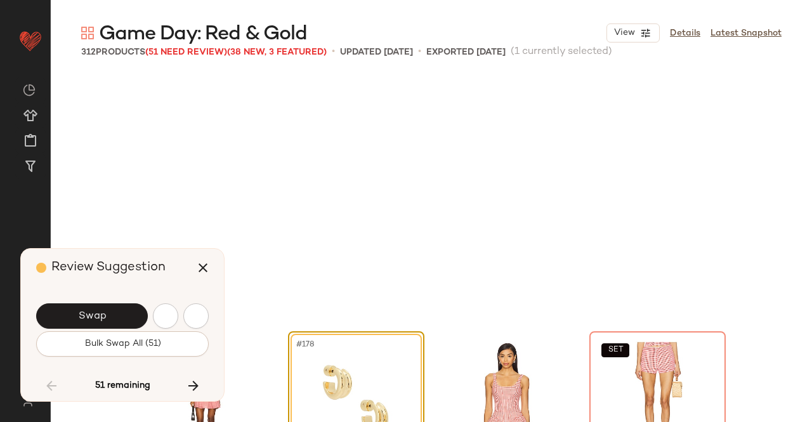
scroll to position [10775, 0]
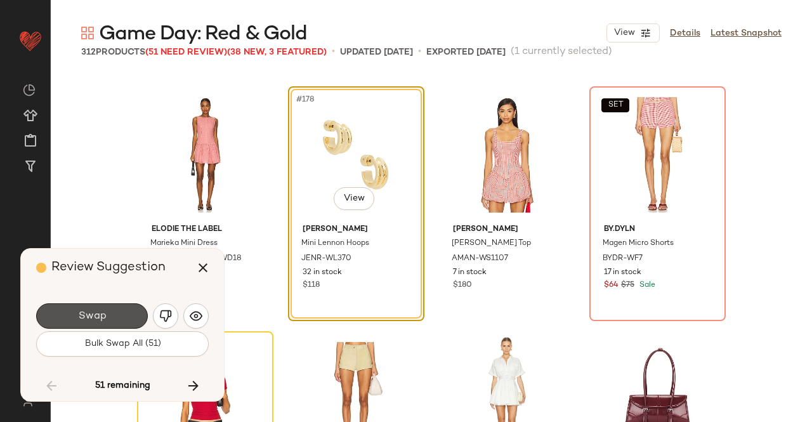
click at [119, 323] on button "Swap" at bounding box center [92, 315] width 112 height 25
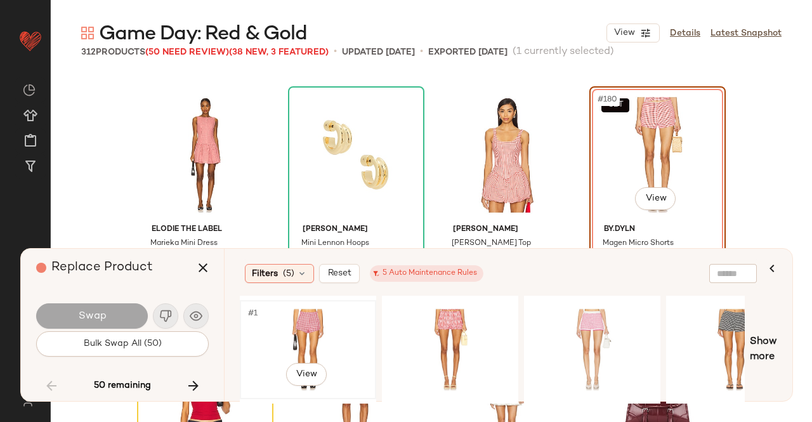
click at [327, 337] on div "#1 View" at bounding box center [308, 350] width 128 height 90
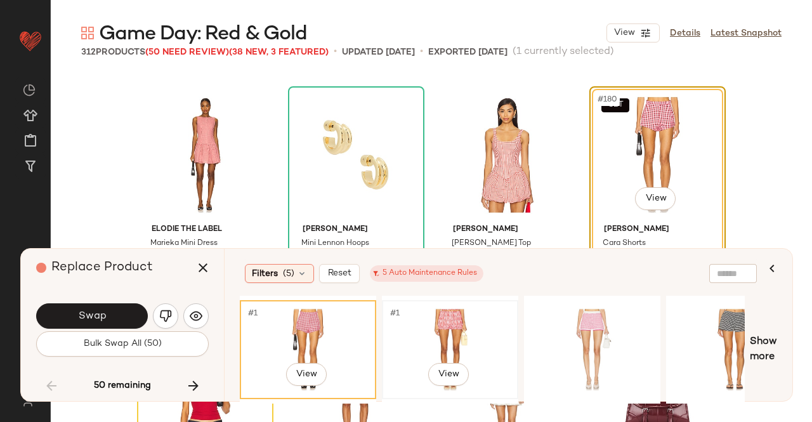
click at [429, 325] on div "#1 View" at bounding box center [450, 350] width 128 height 90
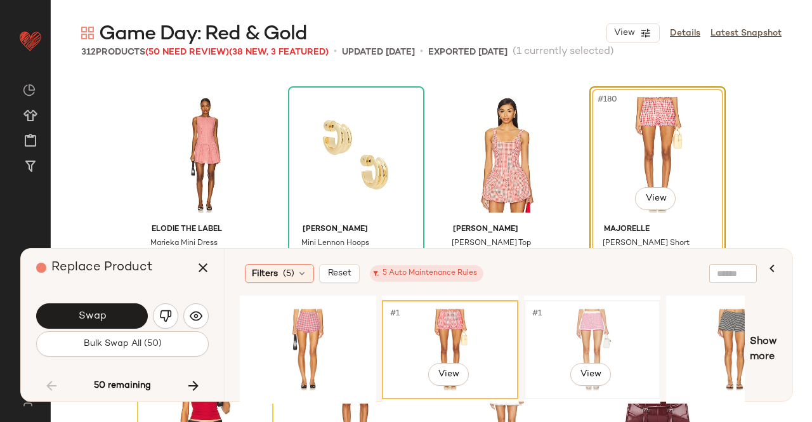
click at [584, 318] on div "#1 View" at bounding box center [592, 350] width 128 height 90
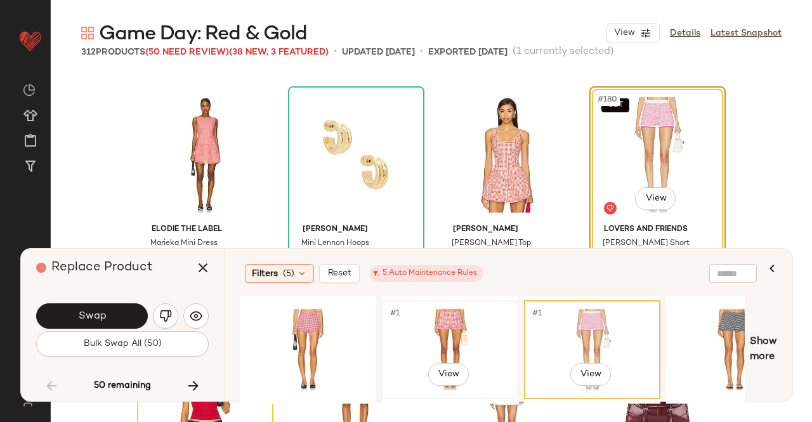
click at [438, 305] on div "#1 View" at bounding box center [450, 350] width 128 height 90
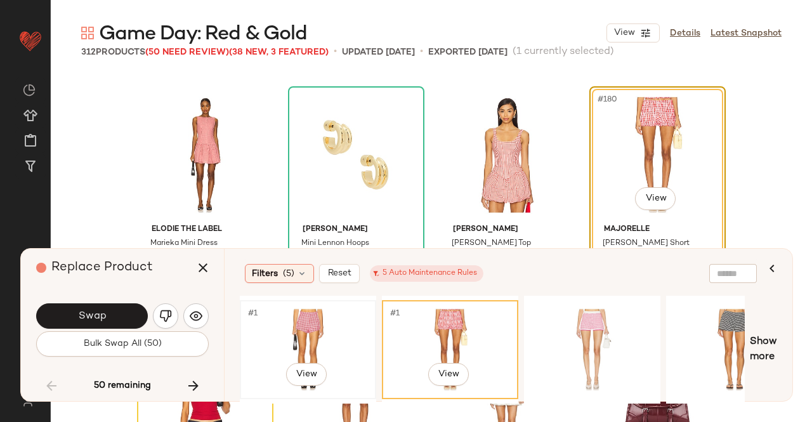
click at [326, 319] on div "#1 View" at bounding box center [308, 350] width 128 height 90
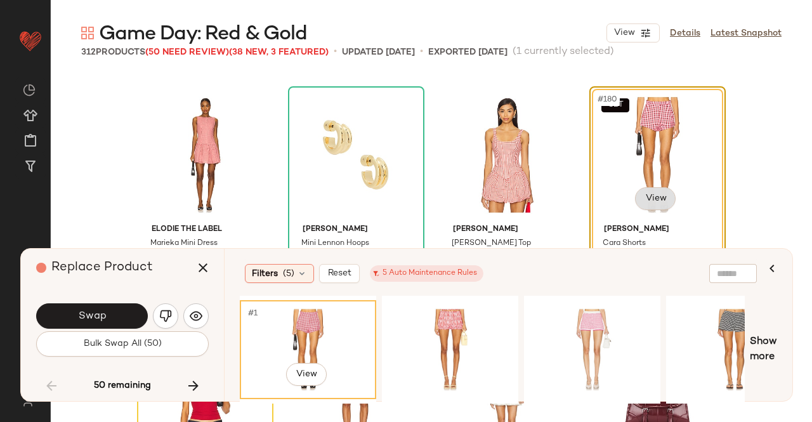
click at [661, 190] on body "Revolve ** Dashboard All Products Global Clipboards (49) Curations (347) [PERSO…" at bounding box center [406, 211] width 812 height 422
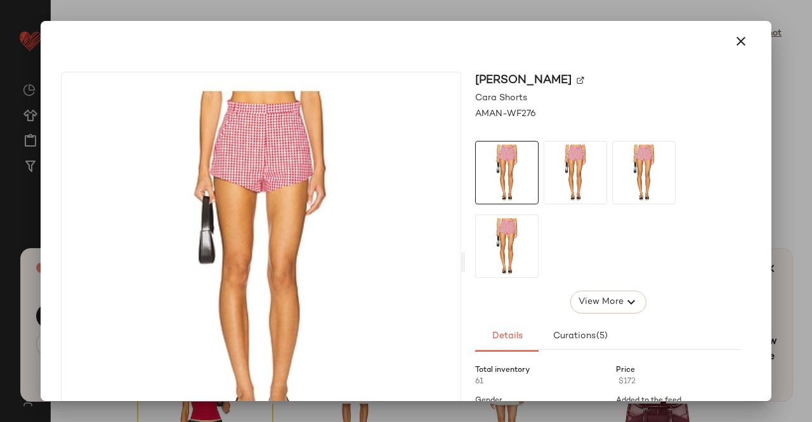
click at [584, 78] on img at bounding box center [581, 81] width 8 height 8
drag, startPoint x: 811, startPoint y: 257, endPoint x: 797, endPoint y: 249, distance: 16.2
click at [811, 250] on div at bounding box center [406, 211] width 812 height 422
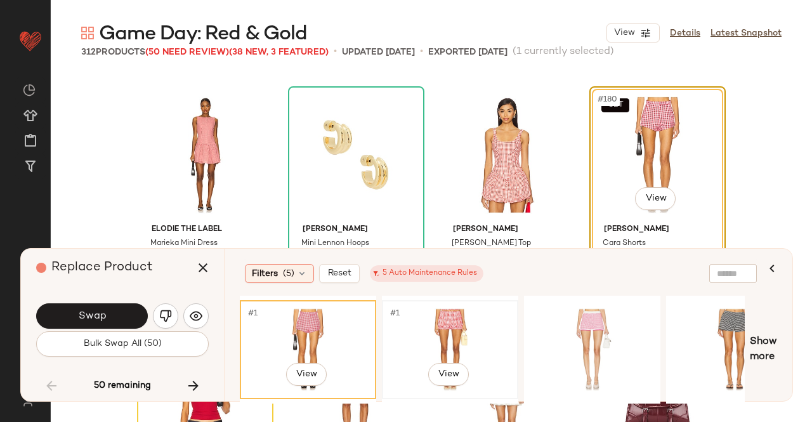
drag, startPoint x: 462, startPoint y: 321, endPoint x: 468, endPoint y: 304, distance: 18.3
click at [461, 320] on div "#1 View" at bounding box center [450, 350] width 128 height 90
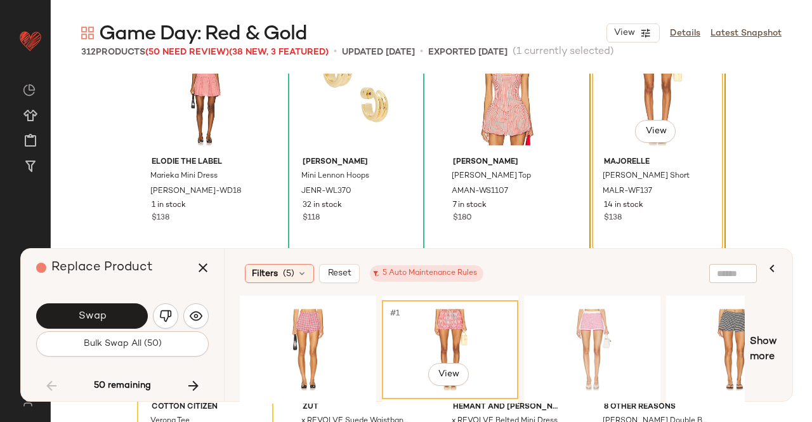
scroll to position [10775, 0]
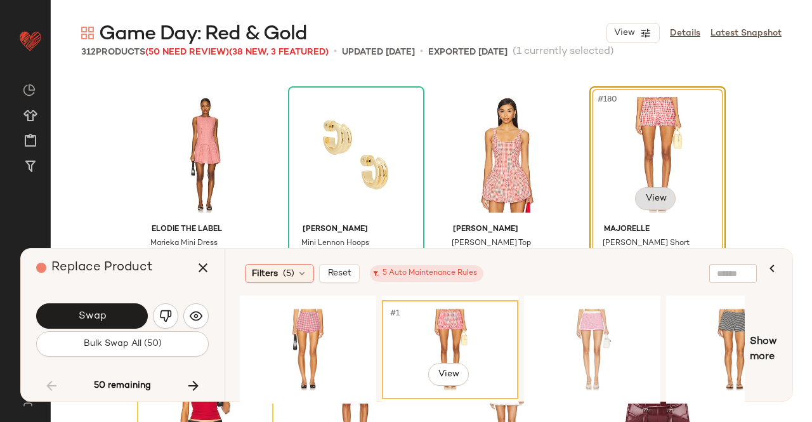
drag, startPoint x: 627, startPoint y: 204, endPoint x: 638, endPoint y: 203, distance: 10.8
click at [627, 203] on div "#180 View" at bounding box center [658, 155] width 128 height 128
click at [647, 198] on body "Revolve ** Dashboard All Products Global Clipboards (49) Curations (347) [PERSO…" at bounding box center [406, 211] width 812 height 422
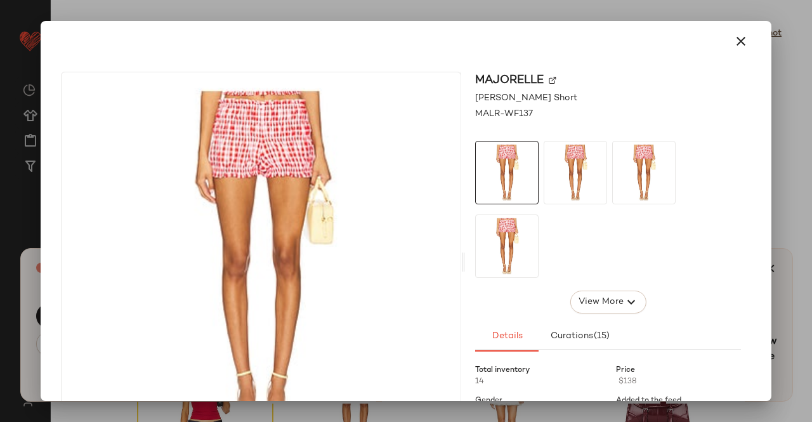
click at [549, 79] on img at bounding box center [553, 81] width 8 height 8
drag, startPoint x: 811, startPoint y: 229, endPoint x: 773, endPoint y: 234, distance: 38.4
click at [811, 229] on div at bounding box center [406, 211] width 812 height 422
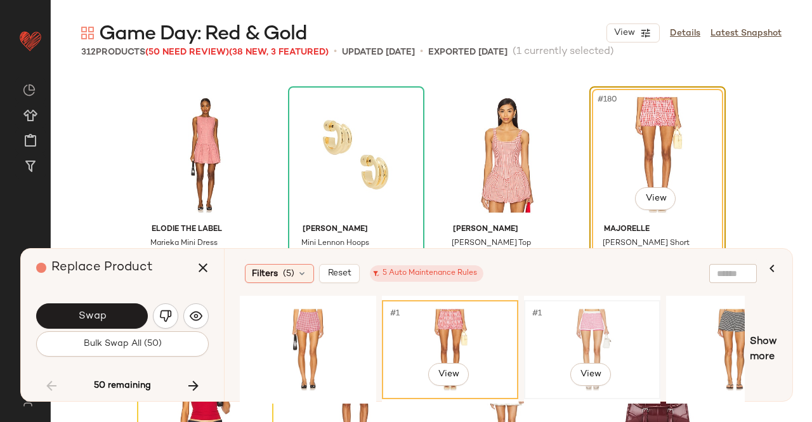
click at [580, 333] on div "#1 View" at bounding box center [592, 350] width 128 height 90
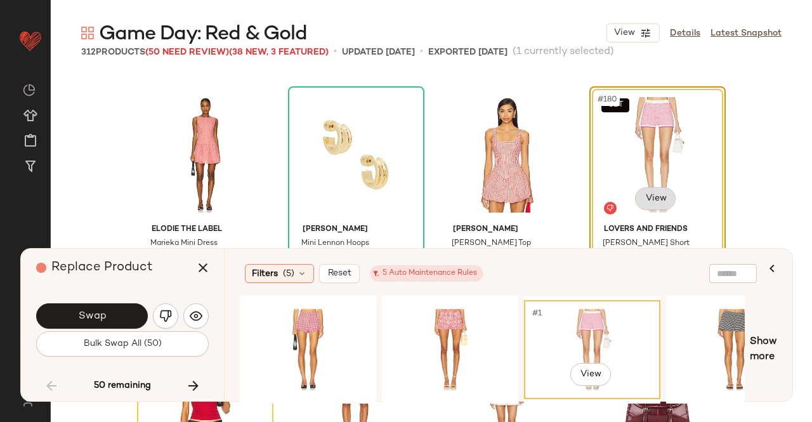
click at [657, 208] on body "Revolve ** Dashboard All Products Global Clipboards (49) Curations (347) [PERSO…" at bounding box center [406, 211] width 812 height 422
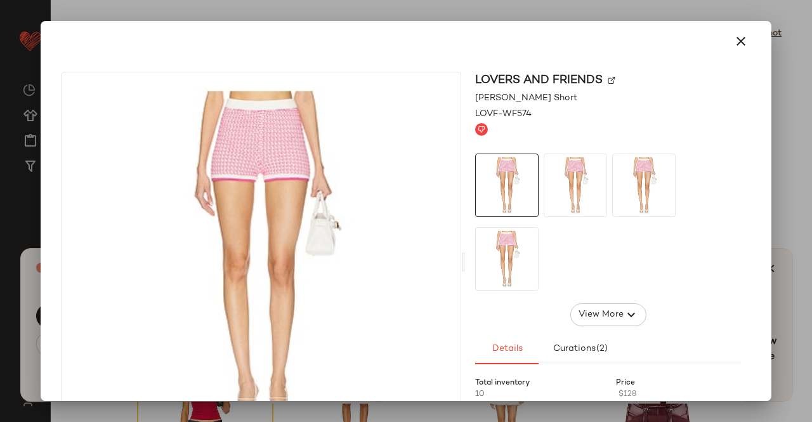
click at [608, 79] on img at bounding box center [612, 81] width 8 height 8
drag, startPoint x: 811, startPoint y: 186, endPoint x: 801, endPoint y: 192, distance: 12.5
click at [811, 186] on div at bounding box center [406, 211] width 812 height 422
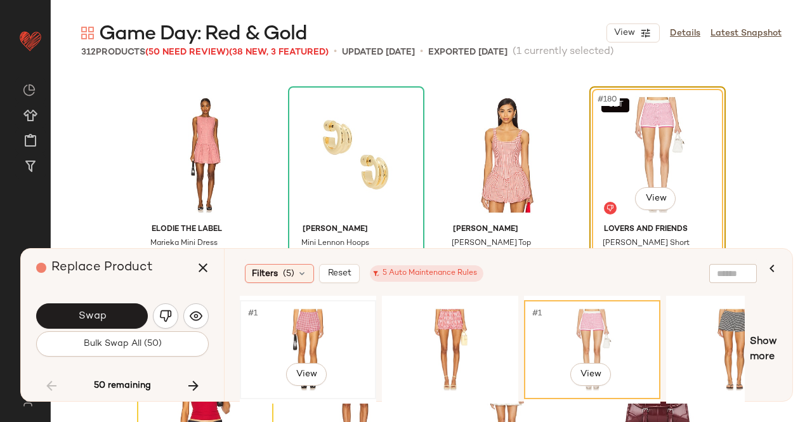
click at [365, 317] on div "#1 View" at bounding box center [308, 350] width 128 height 90
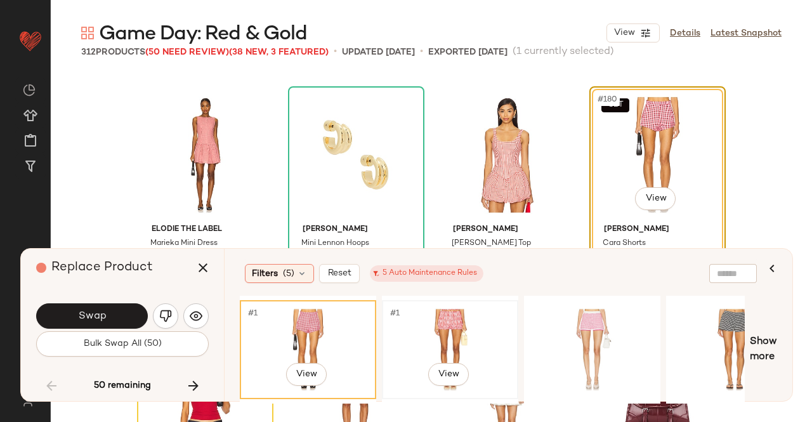
click at [450, 331] on div "#1 View" at bounding box center [450, 350] width 128 height 90
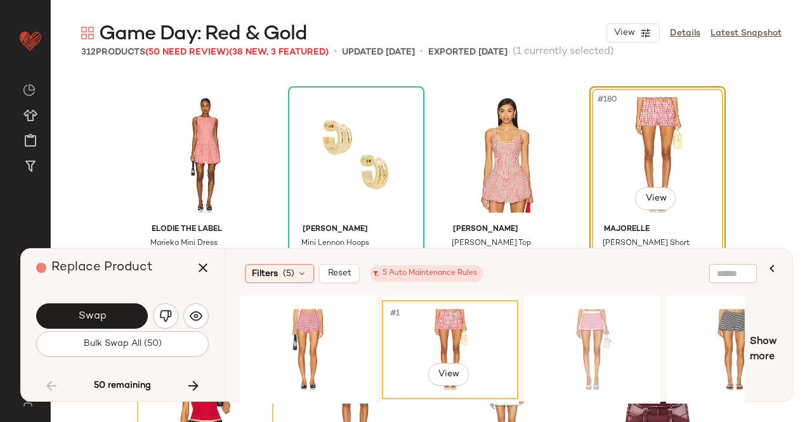
click at [98, 303] on div "Swap" at bounding box center [122, 316] width 173 height 30
click at [89, 306] on button "Swap" at bounding box center [92, 315] width 112 height 25
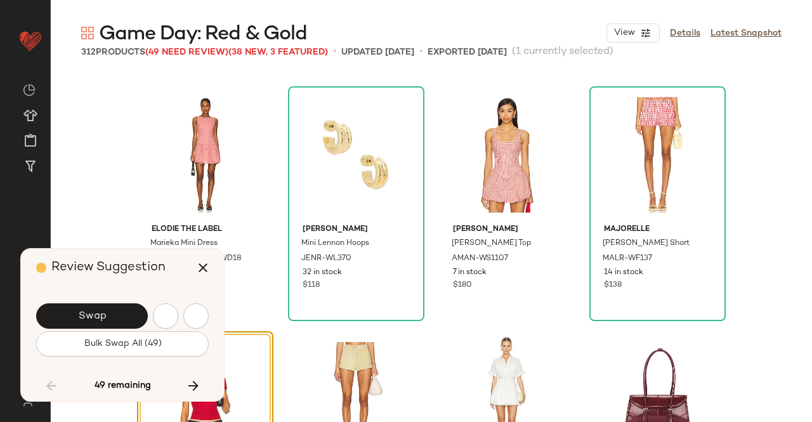
scroll to position [11020, 0]
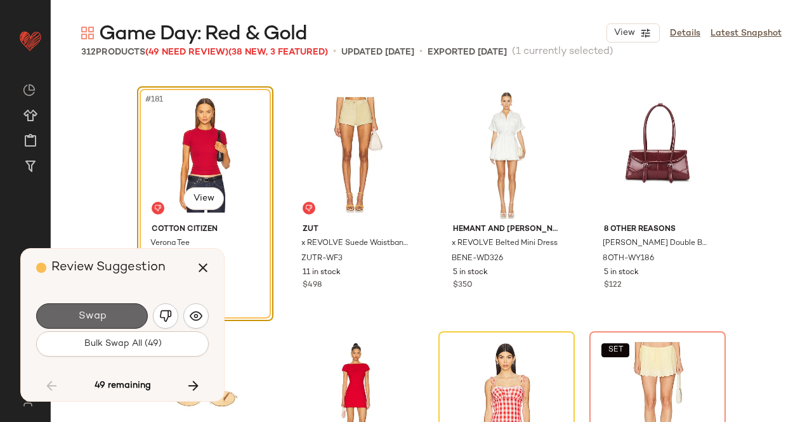
click at [95, 322] on span "Swap" at bounding box center [91, 316] width 29 height 12
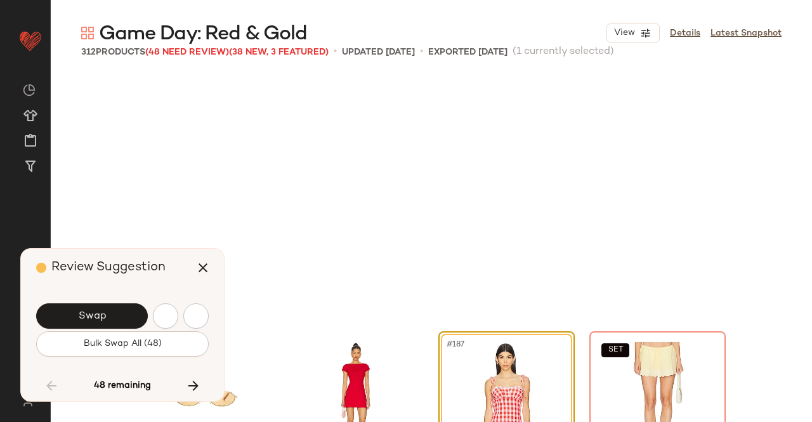
scroll to position [11265, 0]
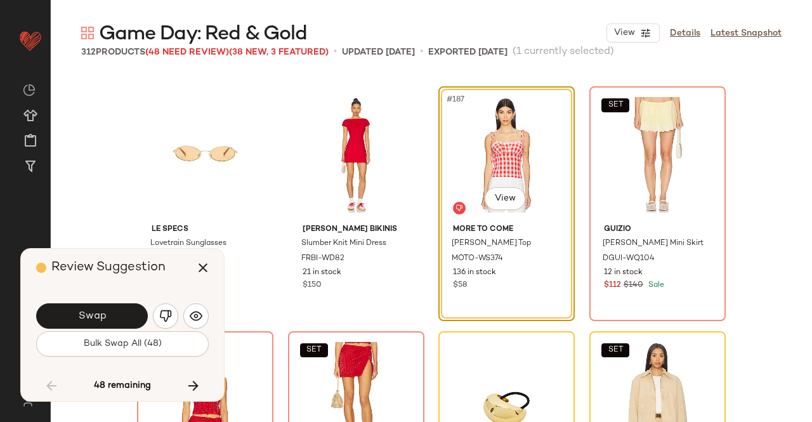
click at [122, 308] on button "Swap" at bounding box center [92, 315] width 112 height 25
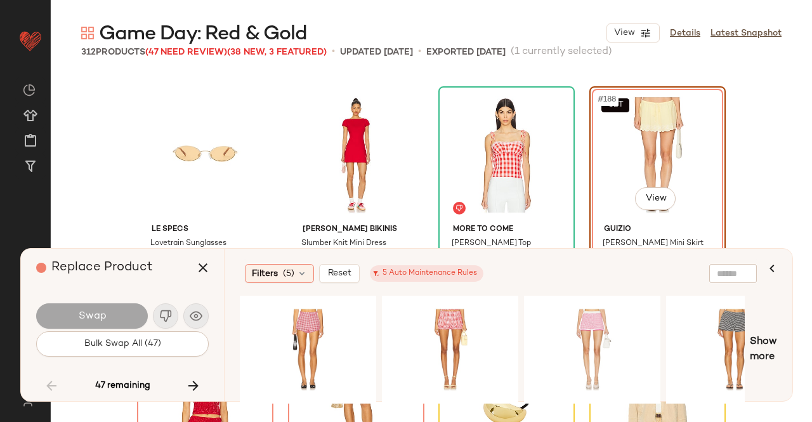
click at [101, 315] on div "Swap" at bounding box center [92, 315] width 112 height 25
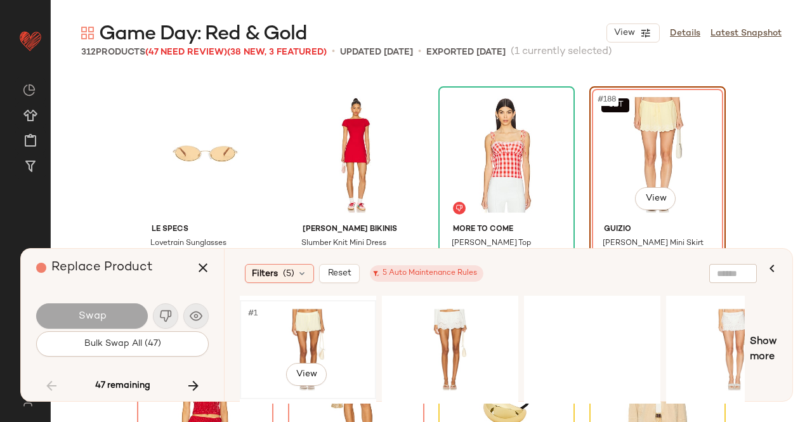
click at [339, 334] on div "#1 View" at bounding box center [308, 350] width 128 height 90
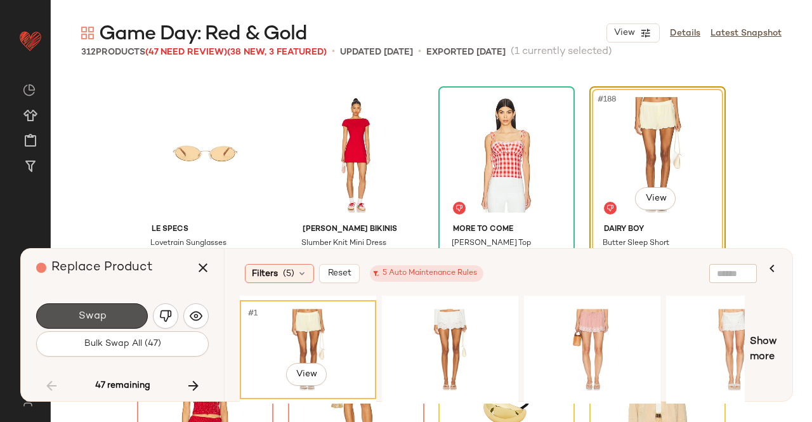
click at [86, 313] on span "Swap" at bounding box center [91, 316] width 29 height 12
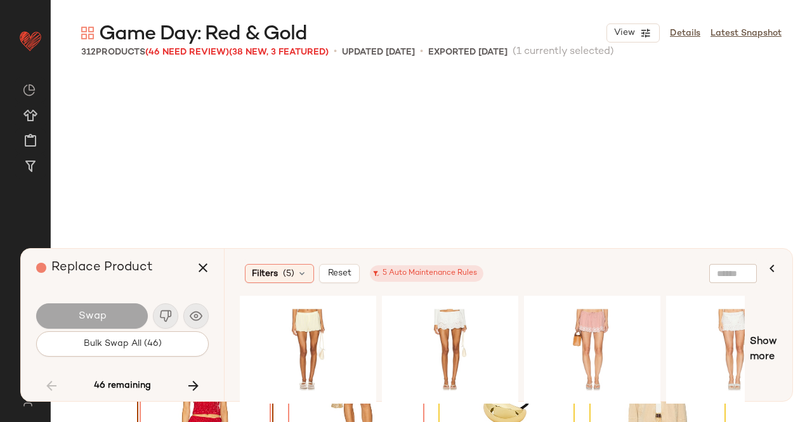
scroll to position [11509, 0]
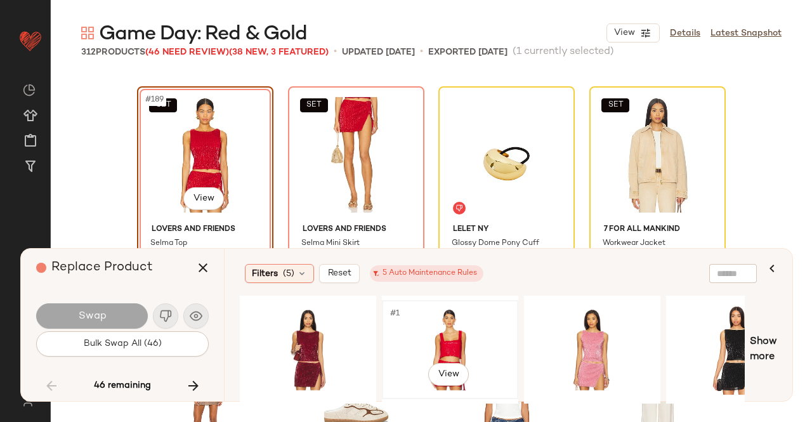
click at [445, 334] on div "#1 View" at bounding box center [450, 350] width 128 height 90
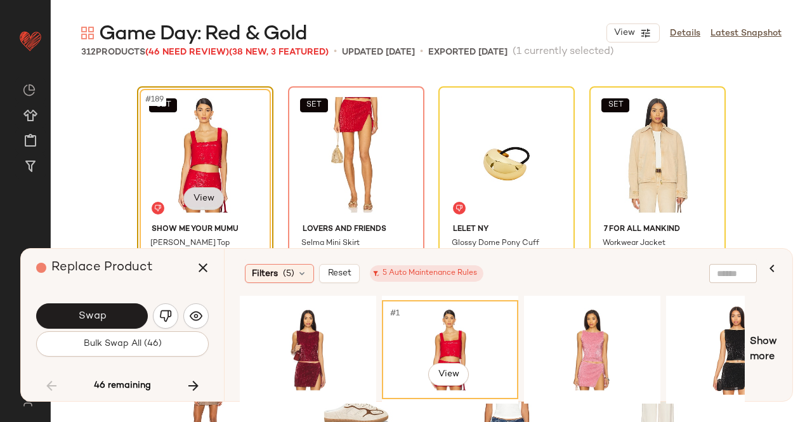
click at [203, 197] on body "Revolve ** Dashboard All Products Global Clipboards (49) Curations (347) [PERSO…" at bounding box center [406, 211] width 812 height 422
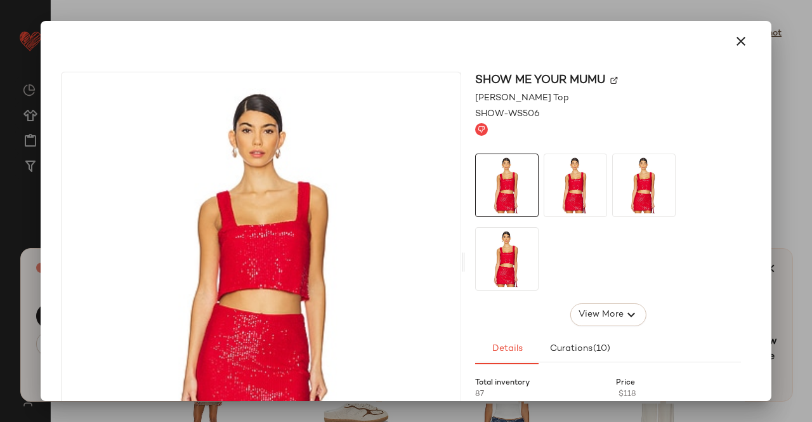
click at [612, 79] on img at bounding box center [614, 81] width 8 height 8
click at [811, 133] on div at bounding box center [406, 211] width 812 height 422
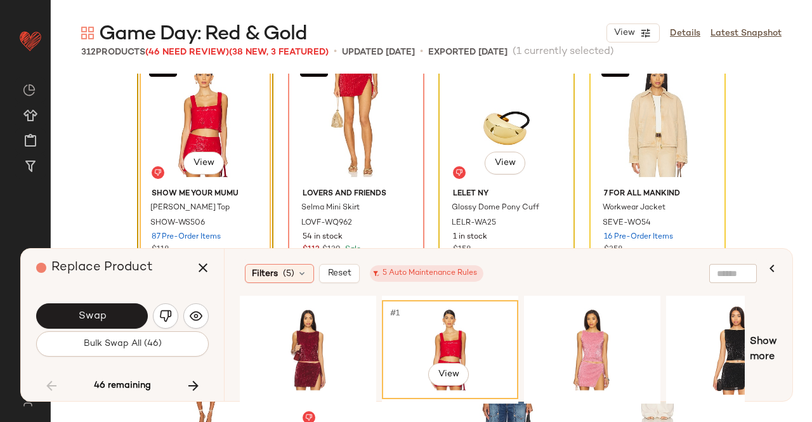
scroll to position [11573, 0]
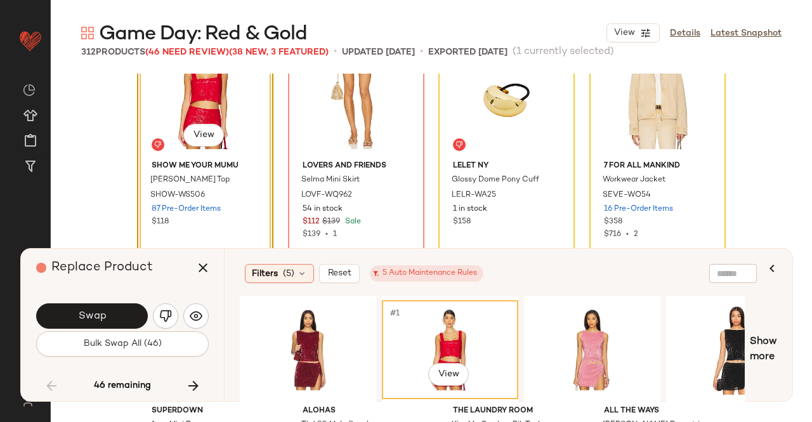
click at [109, 308] on button "Swap" at bounding box center [92, 315] width 112 height 25
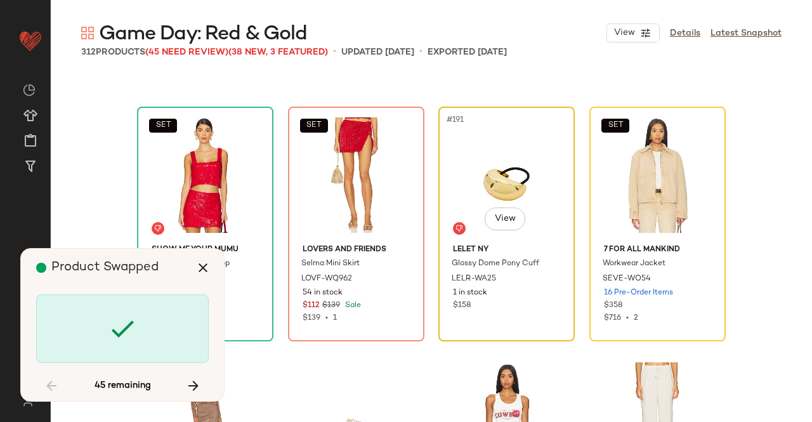
scroll to position [11509, 0]
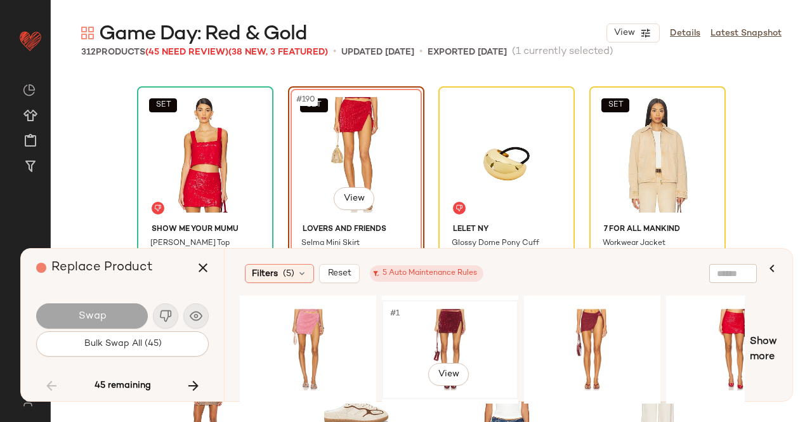
drag, startPoint x: 476, startPoint y: 329, endPoint x: 481, endPoint y: 324, distance: 6.7
click at [476, 327] on div "#1 View" at bounding box center [450, 350] width 128 height 90
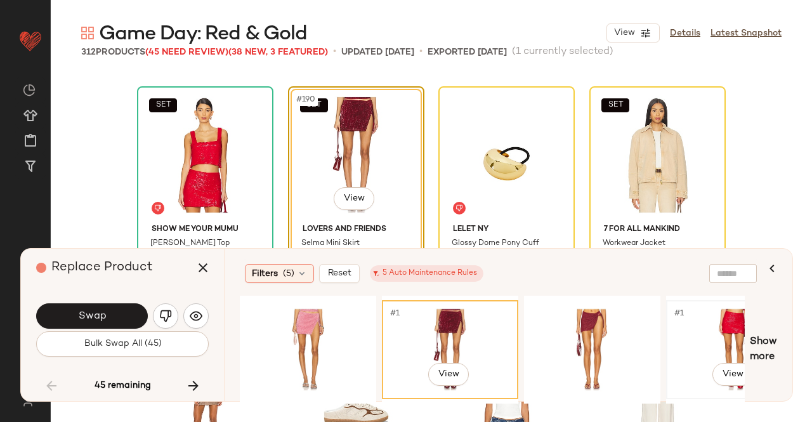
click at [726, 327] on div "#1 View" at bounding box center [735, 350] width 128 height 90
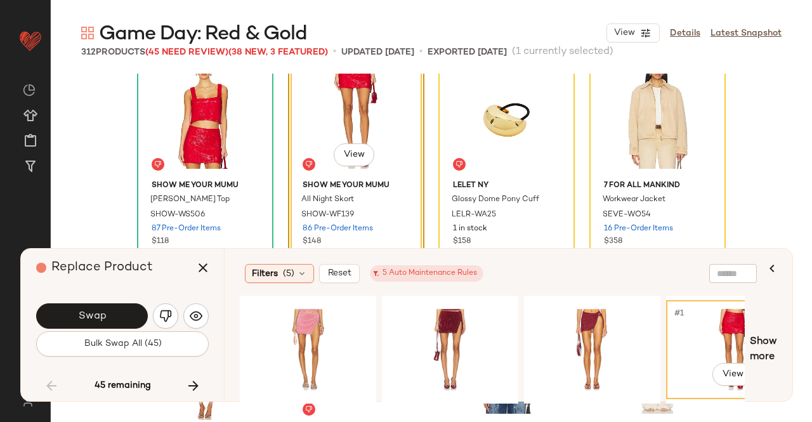
scroll to position [11573, 0]
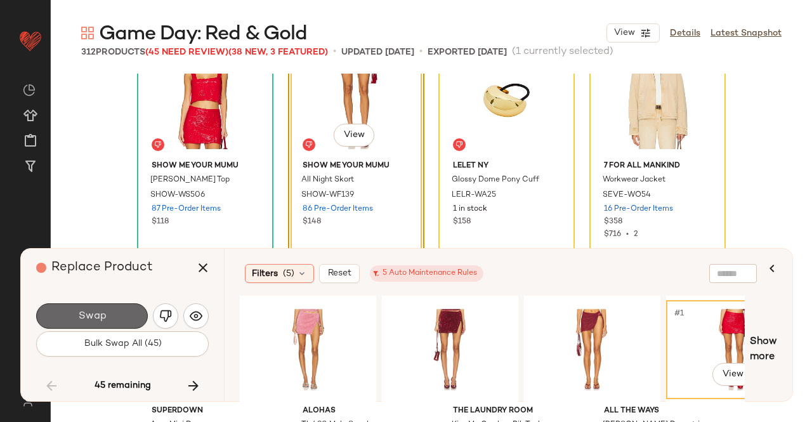
click at [114, 306] on button "Swap" at bounding box center [92, 315] width 112 height 25
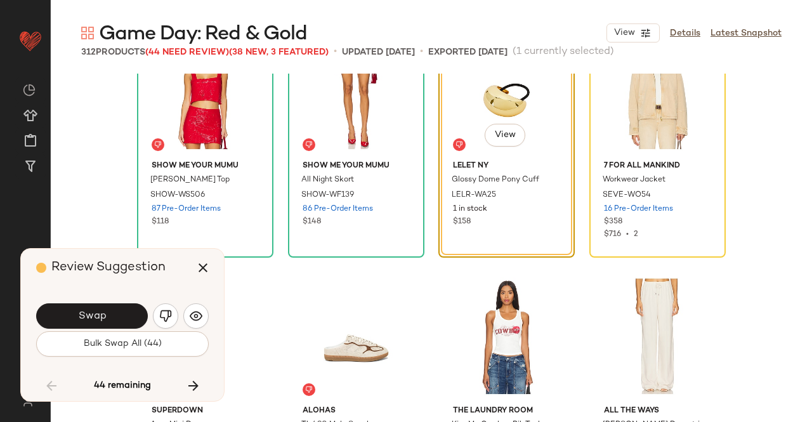
scroll to position [11509, 0]
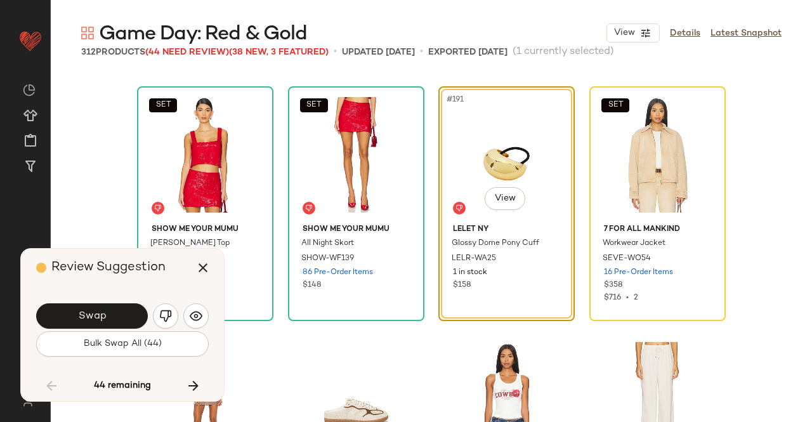
click at [84, 308] on button "Swap" at bounding box center [92, 315] width 112 height 25
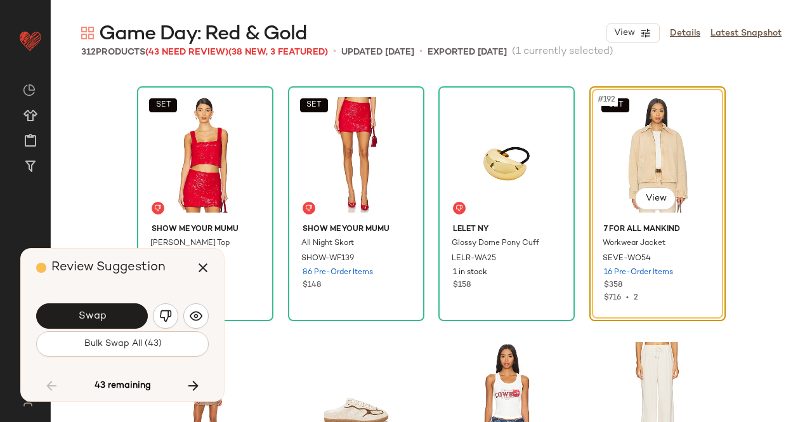
drag, startPoint x: 119, startPoint y: 308, endPoint x: 122, endPoint y: 315, distance: 7.7
click at [119, 309] on button "Swap" at bounding box center [92, 315] width 112 height 25
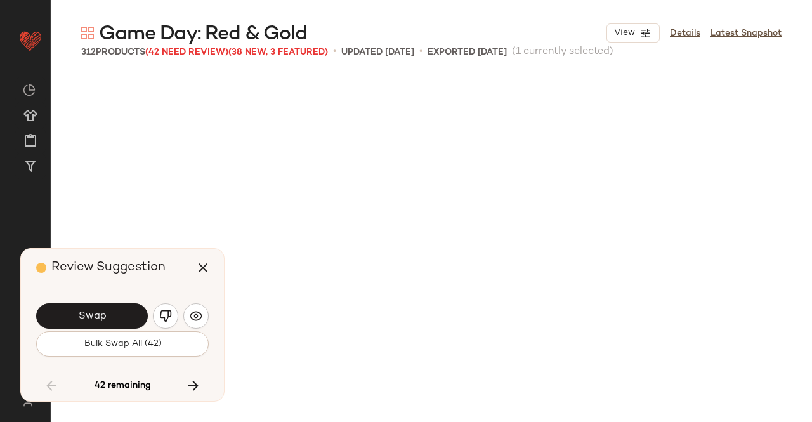
scroll to position [11999, 0]
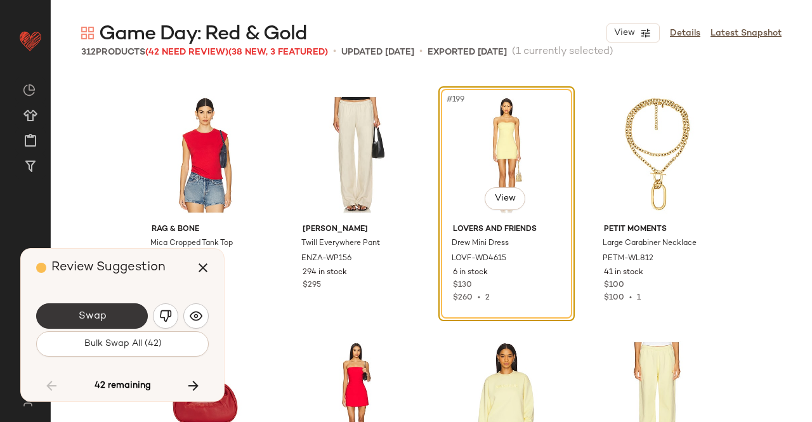
click at [113, 315] on button "Swap" at bounding box center [92, 315] width 112 height 25
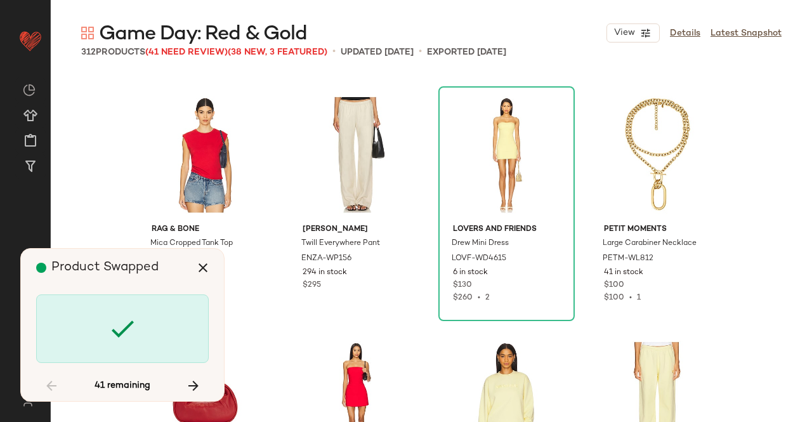
scroll to position [12489, 0]
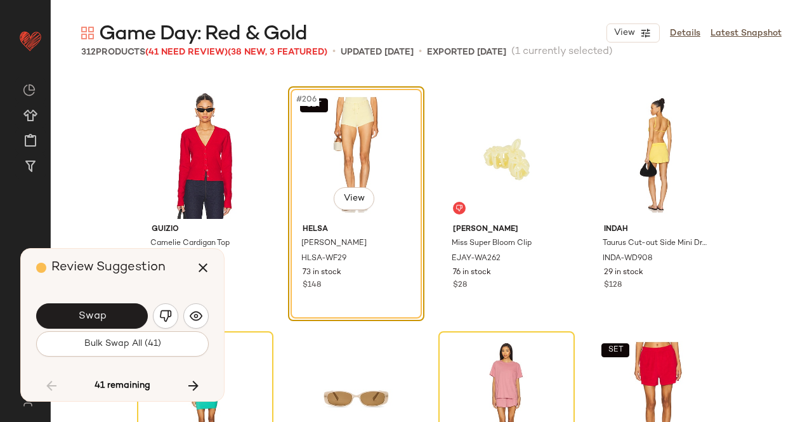
click at [112, 316] on button "Swap" at bounding box center [92, 315] width 112 height 25
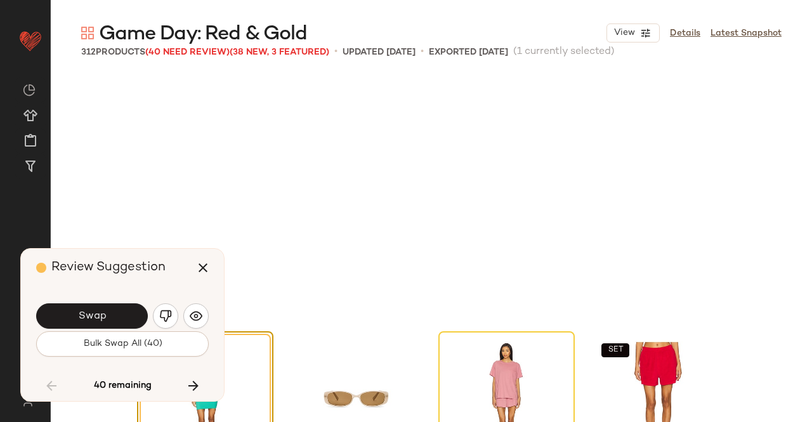
scroll to position [12734, 0]
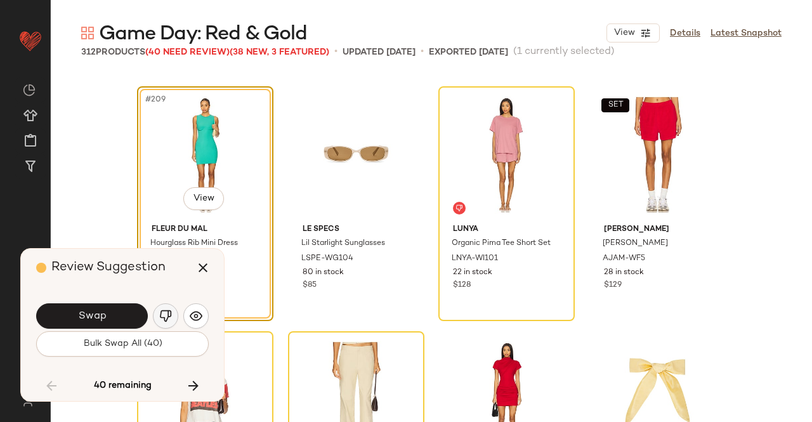
click at [167, 313] on img "button" at bounding box center [165, 316] width 13 height 13
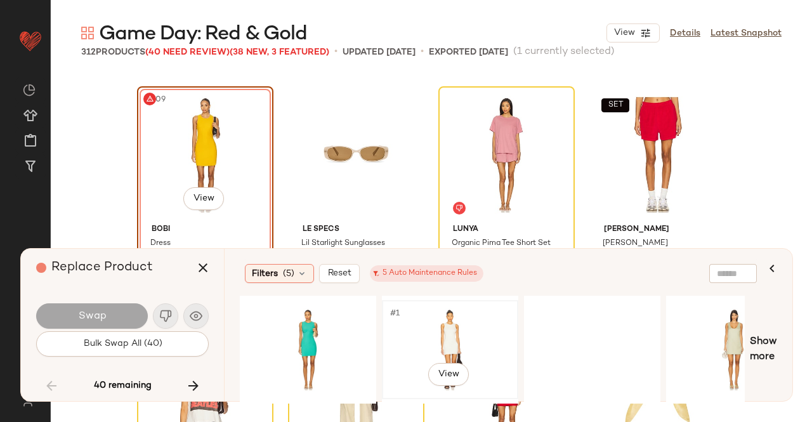
click at [466, 327] on div "#1 View" at bounding box center [450, 350] width 128 height 90
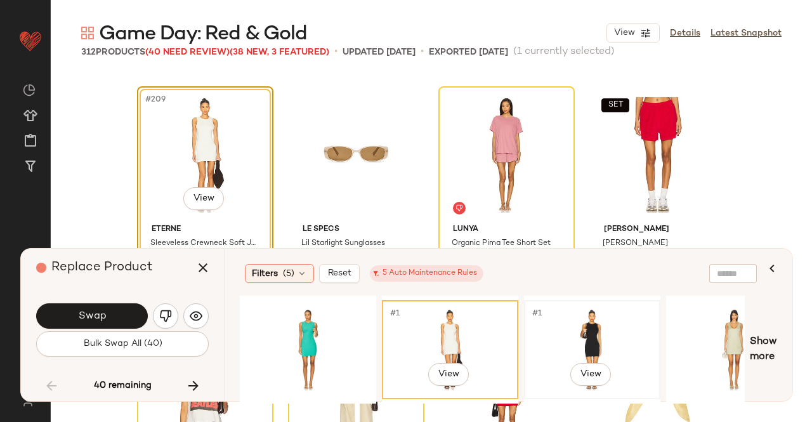
click at [597, 324] on div "#1 View" at bounding box center [592, 350] width 128 height 90
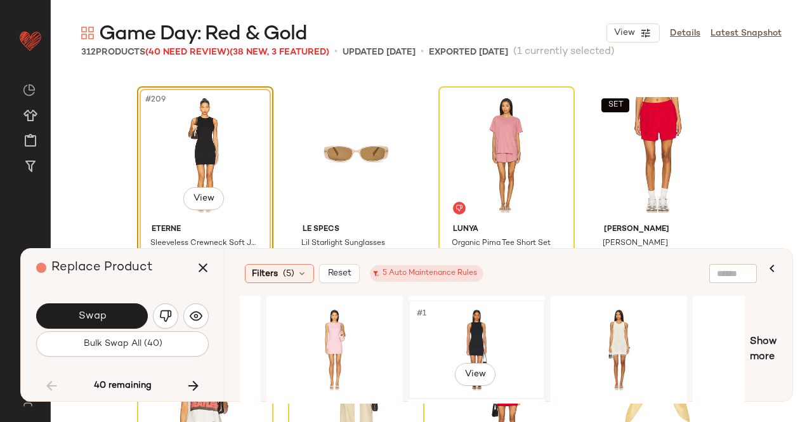
scroll to position [0, 976]
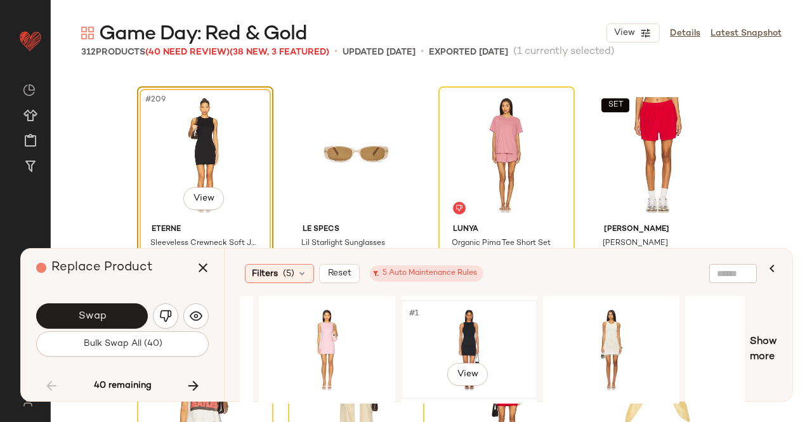
click at [524, 390] on div "#1 View" at bounding box center [469, 350] width 128 height 90
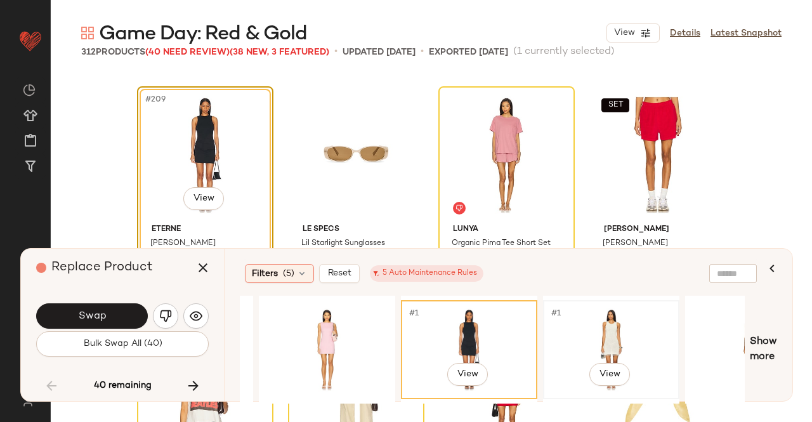
click at [584, 350] on div "#1 View" at bounding box center [611, 350] width 128 height 90
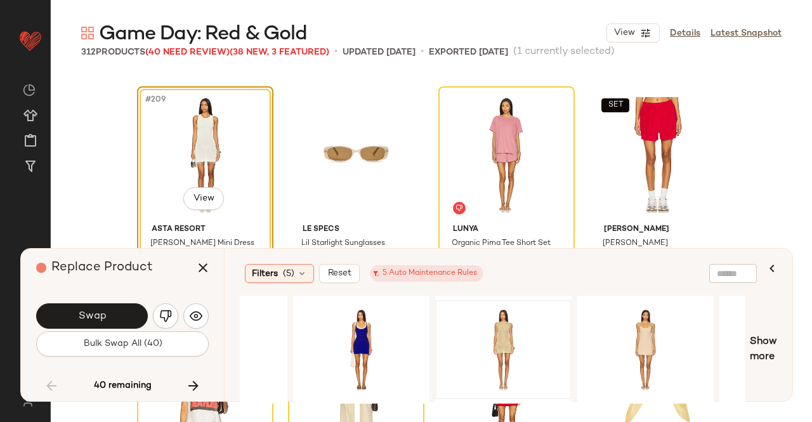
scroll to position [0, 1631]
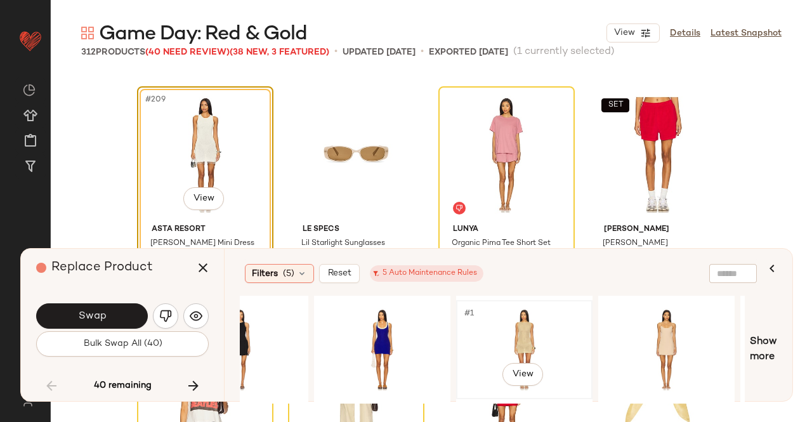
click at [524, 342] on div "#1 View" at bounding box center [525, 350] width 128 height 90
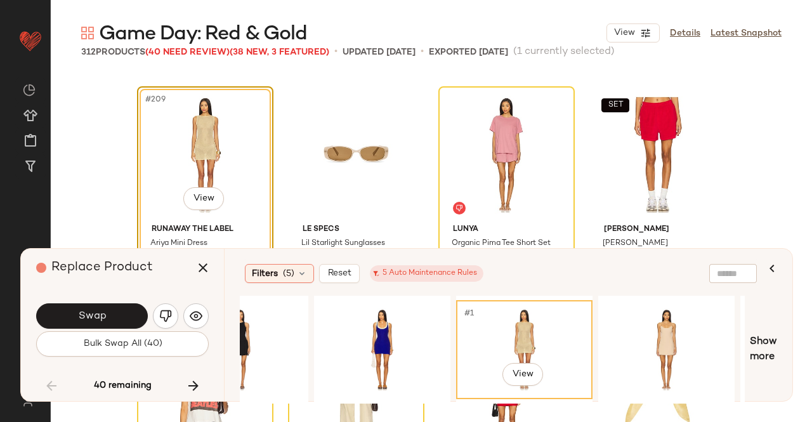
click at [114, 311] on button "Swap" at bounding box center [92, 315] width 112 height 25
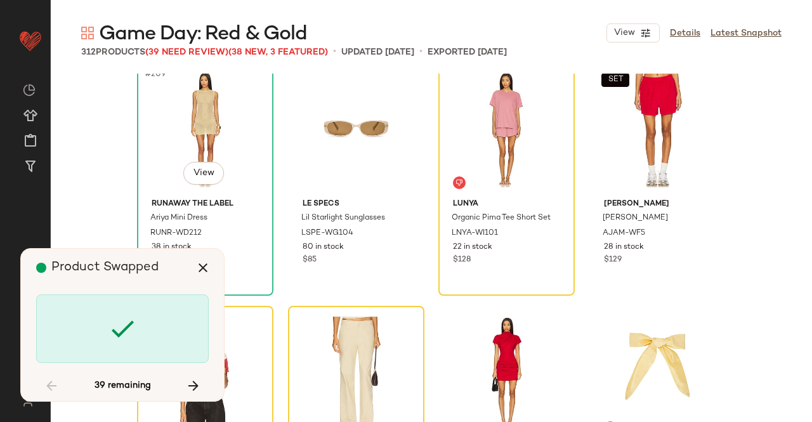
scroll to position [12734, 0]
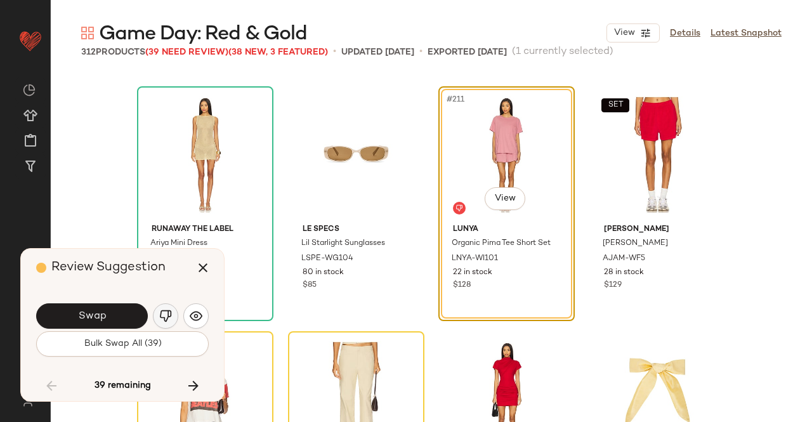
click at [170, 318] on img "button" at bounding box center [165, 316] width 13 height 13
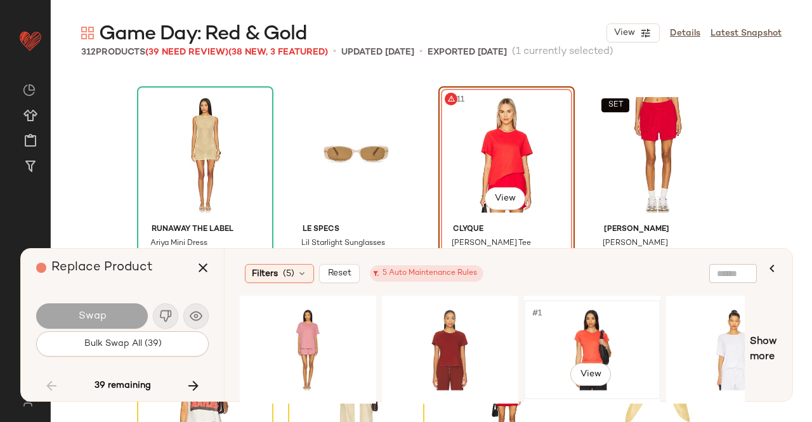
click at [587, 320] on div "#1 View" at bounding box center [592, 350] width 128 height 90
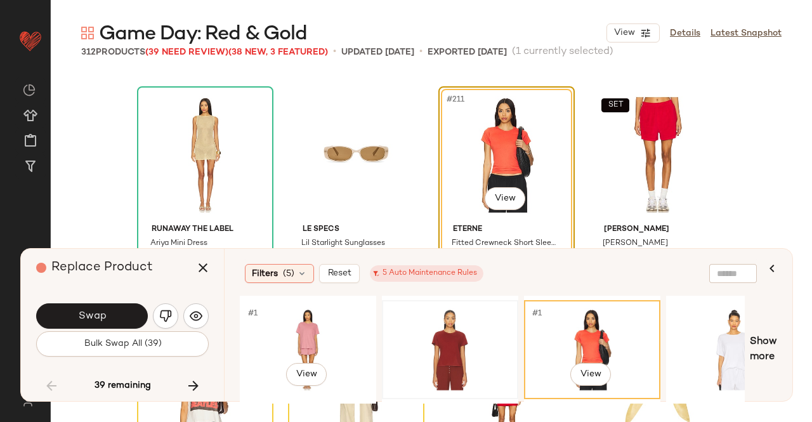
click at [409, 326] on div at bounding box center [450, 350] width 128 height 90
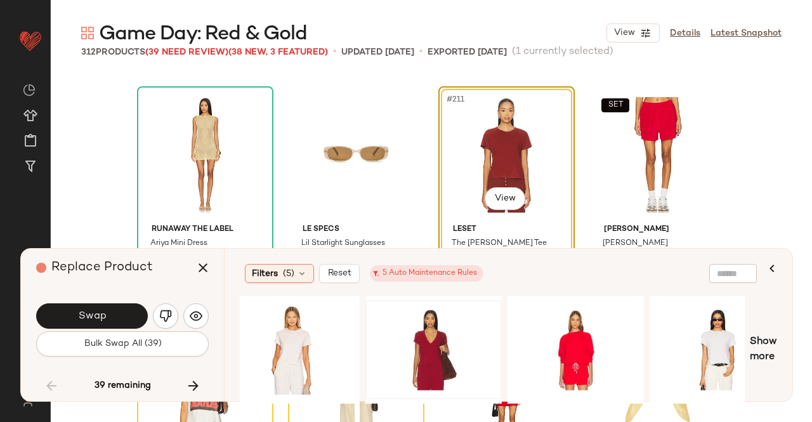
scroll to position [0, 1143]
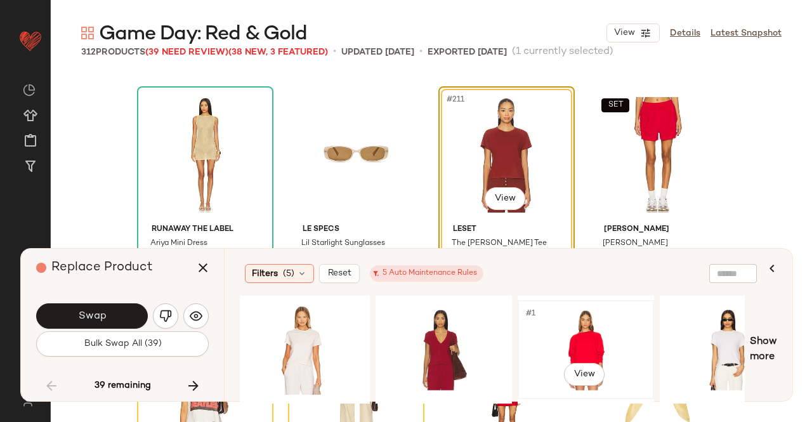
click at [606, 334] on div "#1 View" at bounding box center [586, 350] width 128 height 90
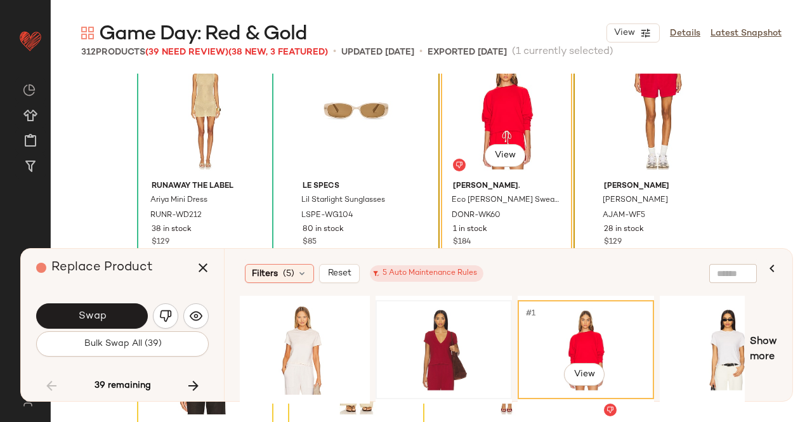
scroll to position [12797, 0]
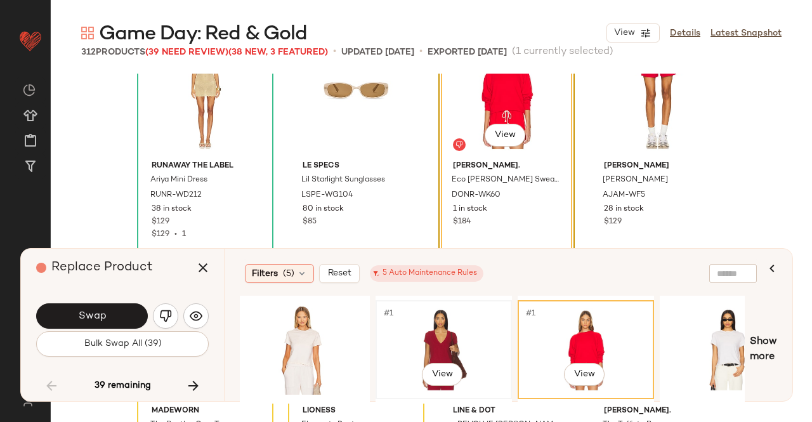
click at [466, 336] on div "#1 View" at bounding box center [444, 350] width 128 height 90
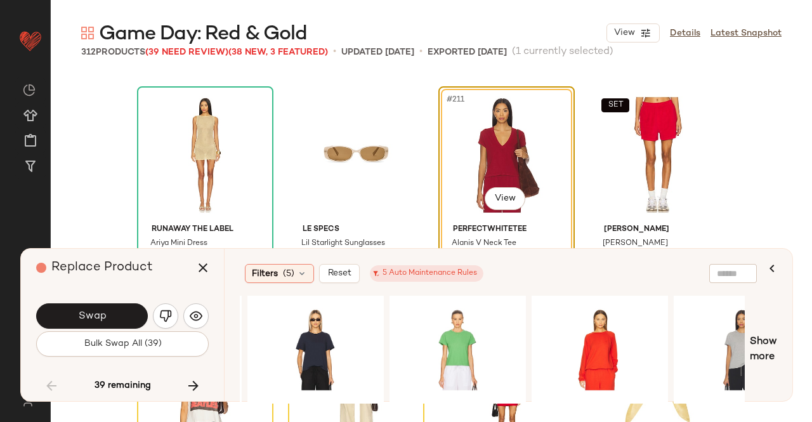
scroll to position [0, 1904]
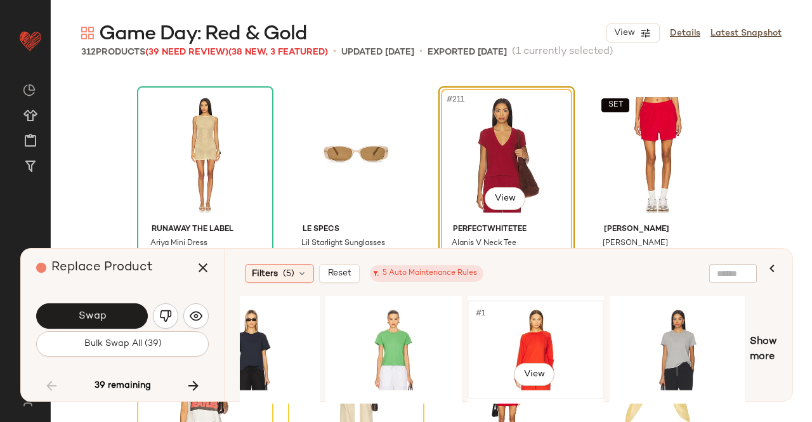
click at [539, 329] on div "#1 View" at bounding box center [536, 350] width 128 height 90
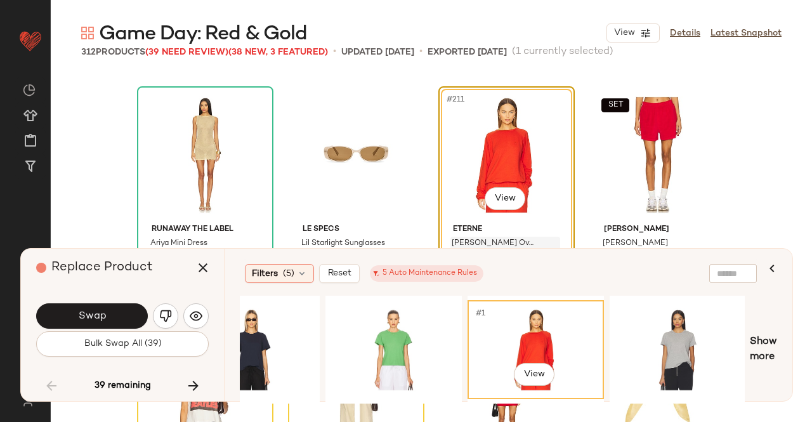
scroll to position [12797, 0]
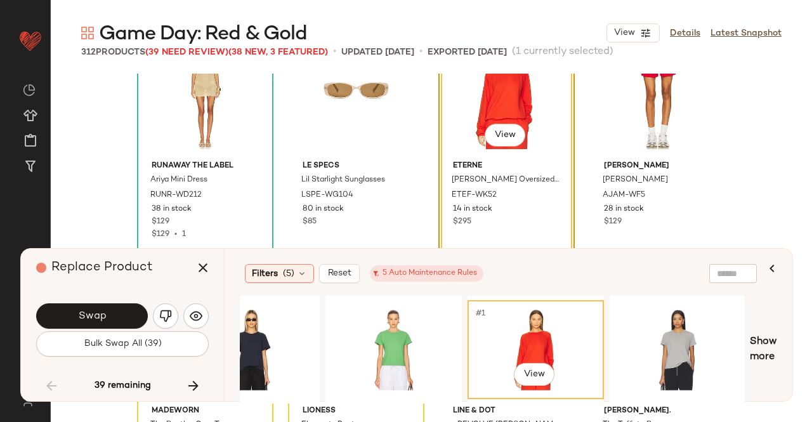
drag, startPoint x: 666, startPoint y: 403, endPoint x: 659, endPoint y: 403, distance: 7.6
click at [659, 403] on div "#1 View" at bounding box center [492, 350] width 505 height 108
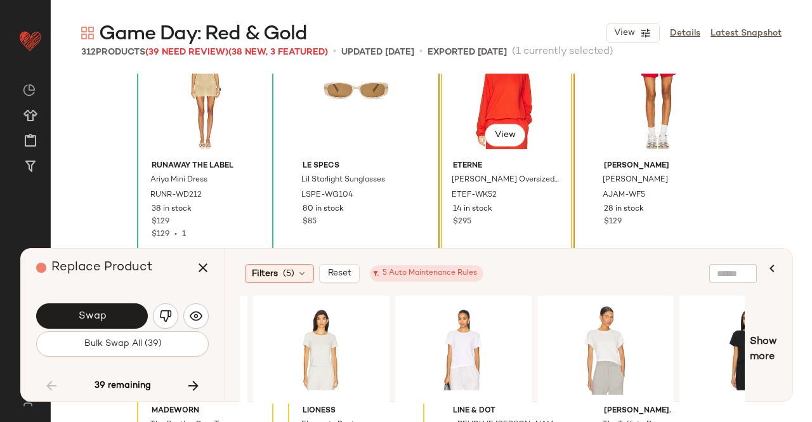
scroll to position [0, 0]
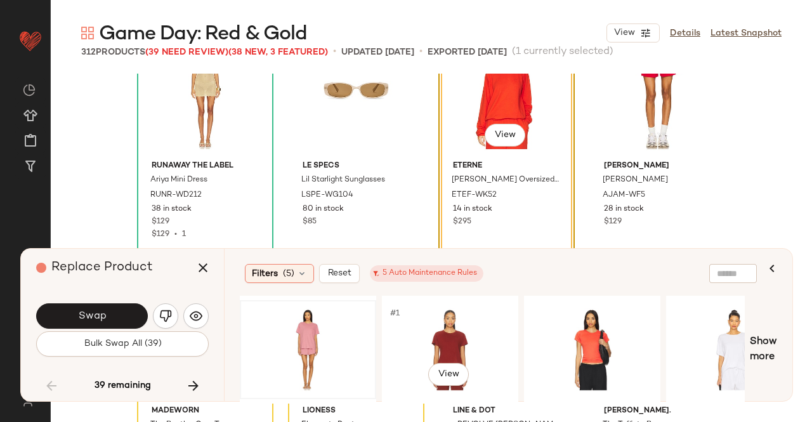
click at [319, 324] on div at bounding box center [308, 350] width 128 height 90
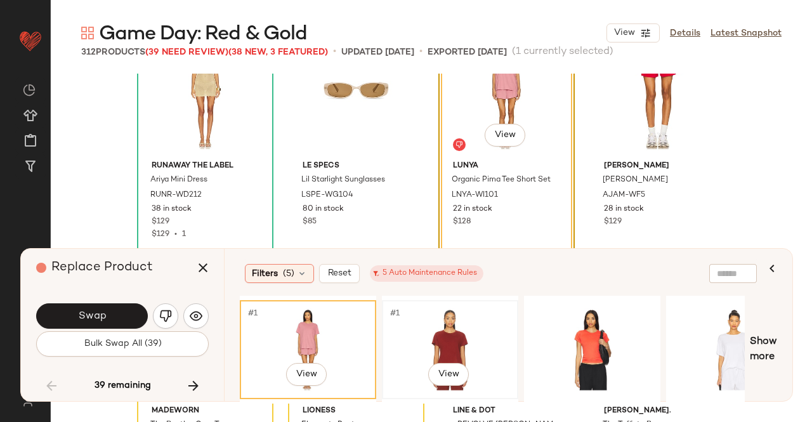
click at [454, 318] on div "#1 View" at bounding box center [450, 350] width 128 height 90
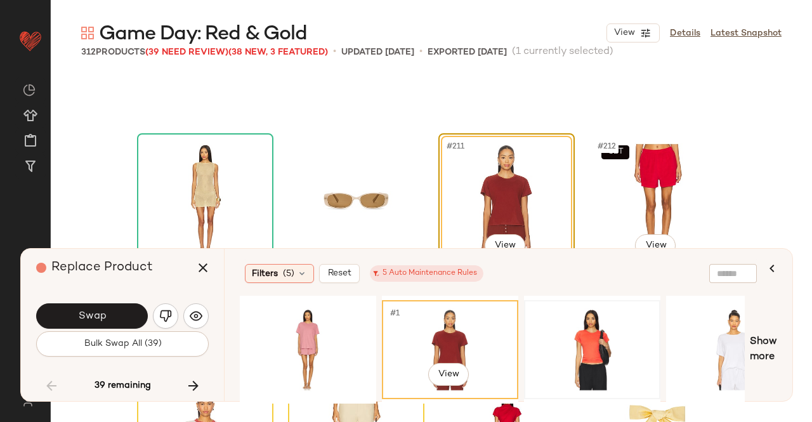
scroll to position [12734, 0]
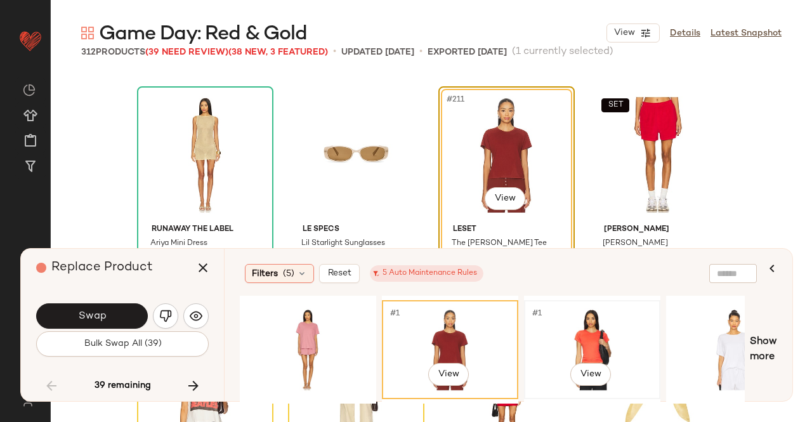
click at [600, 322] on div "#1 View" at bounding box center [592, 350] width 128 height 90
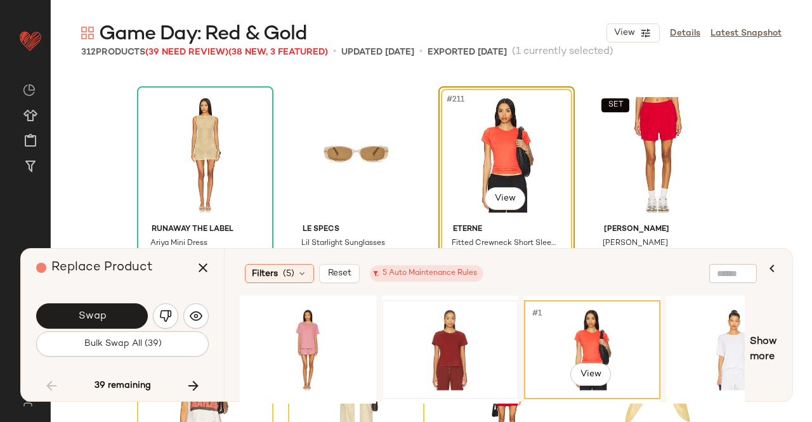
click at [472, 322] on div at bounding box center [450, 350] width 128 height 90
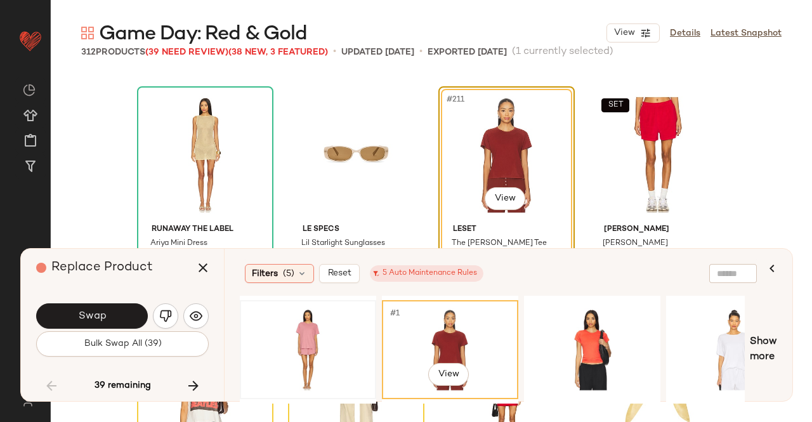
click at [362, 350] on div at bounding box center [308, 350] width 128 height 90
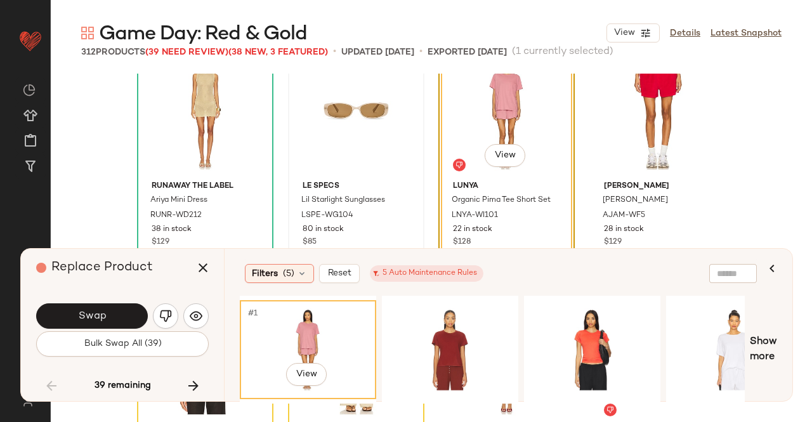
scroll to position [12797, 0]
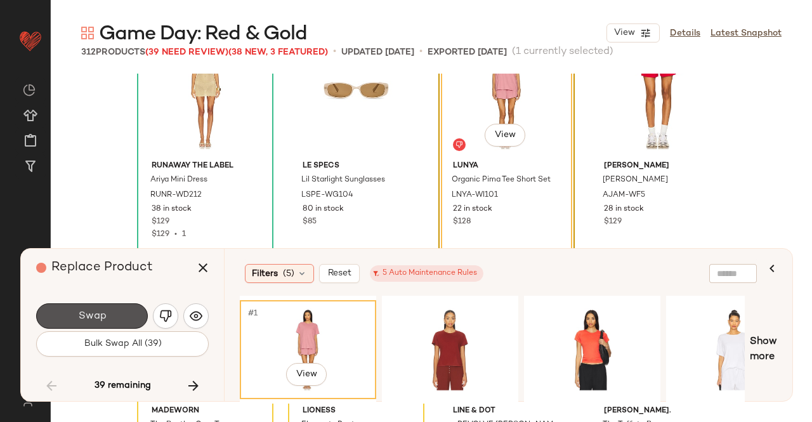
drag, startPoint x: 115, startPoint y: 313, endPoint x: 99, endPoint y: 310, distance: 16.3
click at [114, 313] on button "Swap" at bounding box center [92, 315] width 112 height 25
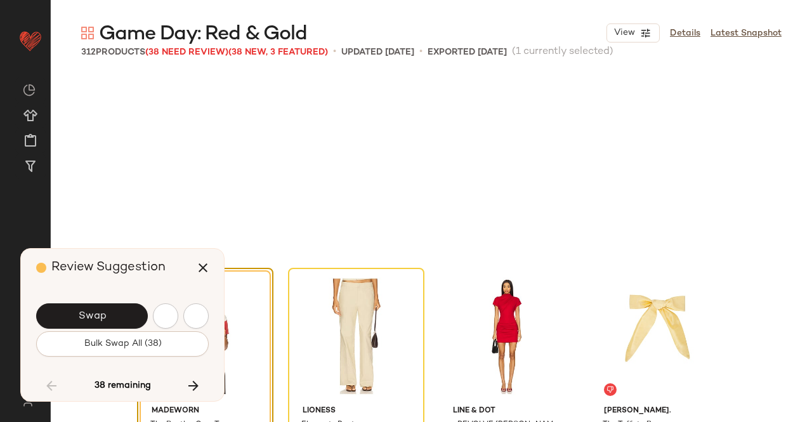
scroll to position [12979, 0]
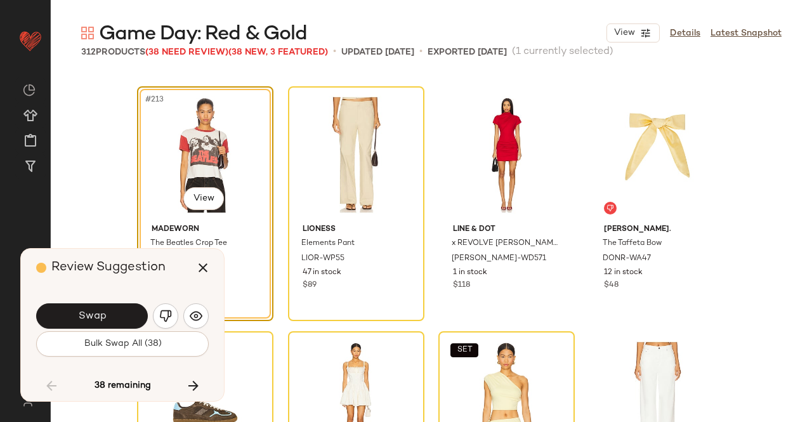
click at [102, 305] on button "Swap" at bounding box center [92, 315] width 112 height 25
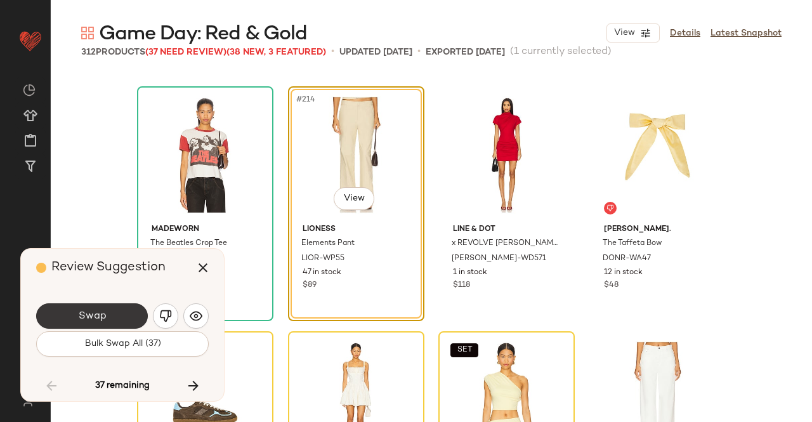
click at [121, 311] on button "Swap" at bounding box center [92, 315] width 112 height 25
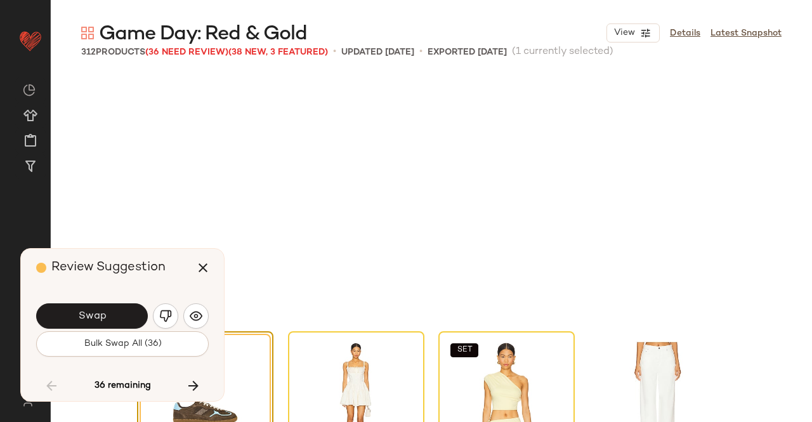
scroll to position [13224, 0]
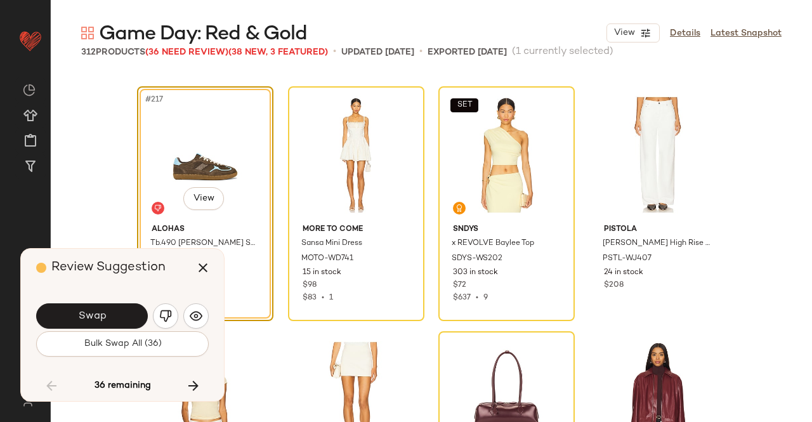
click at [119, 309] on button "Swap" at bounding box center [92, 315] width 112 height 25
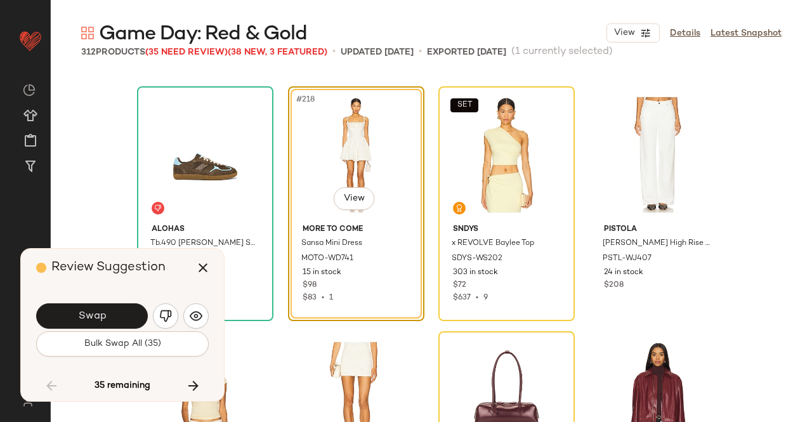
click at [128, 314] on button "Swap" at bounding box center [92, 315] width 112 height 25
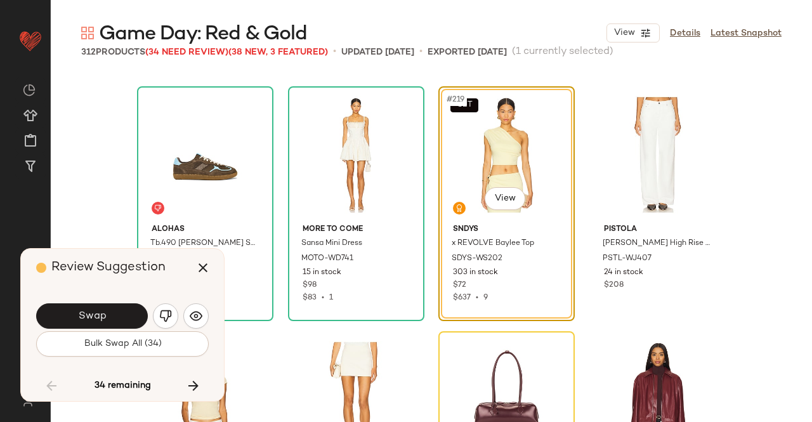
drag, startPoint x: 161, startPoint y: 315, endPoint x: 165, endPoint y: 322, distance: 7.7
click at [161, 316] on img "button" at bounding box center [165, 316] width 13 height 13
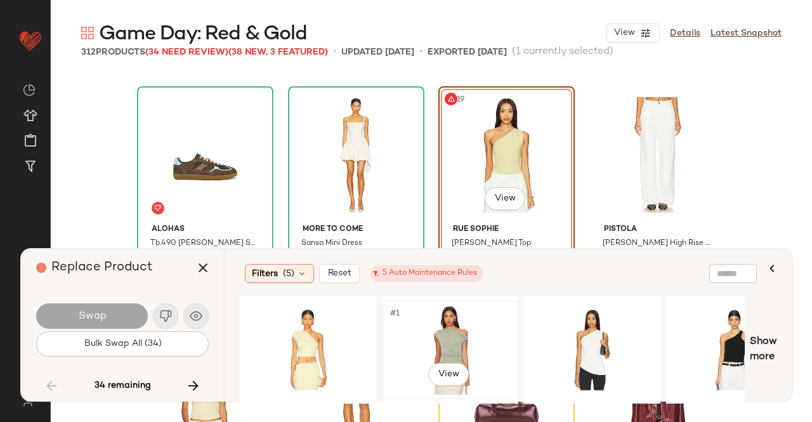
drag, startPoint x: 383, startPoint y: 396, endPoint x: 431, endPoint y: 396, distance: 48.8
click at [448, 395] on div "#1 View" at bounding box center [450, 349] width 136 height 99
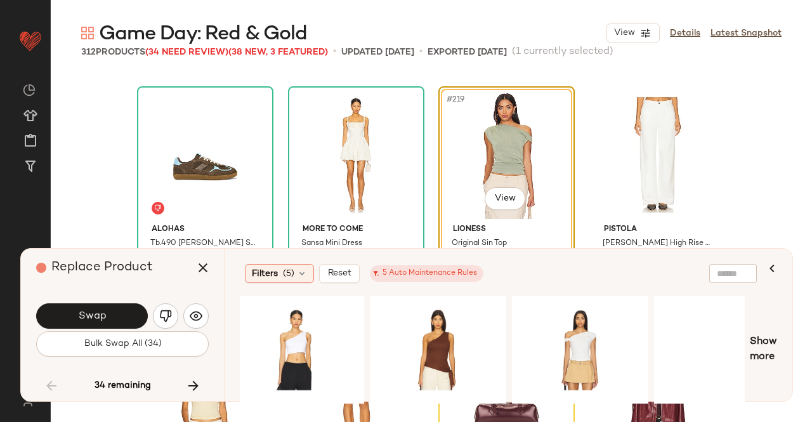
scroll to position [0, 667]
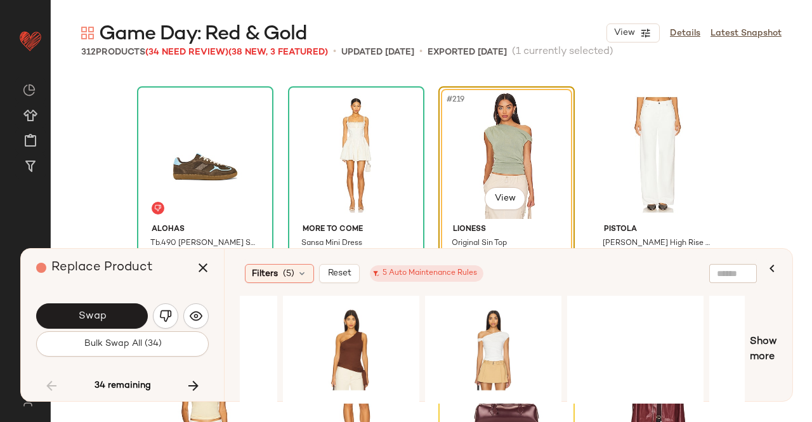
click at [634, 397] on div at bounding box center [635, 350] width 136 height 108
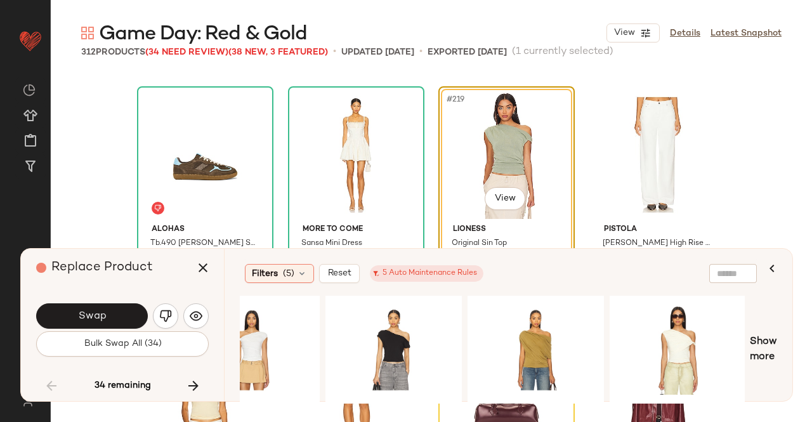
scroll to position [0, 0]
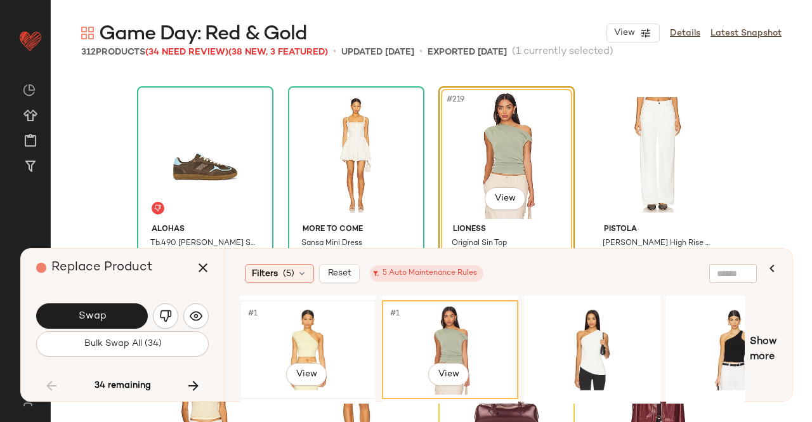
click at [322, 336] on div "#1 View" at bounding box center [308, 350] width 128 height 90
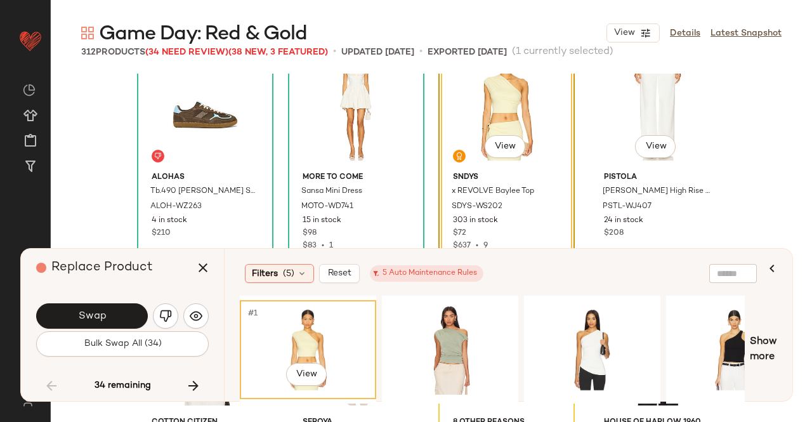
scroll to position [13287, 0]
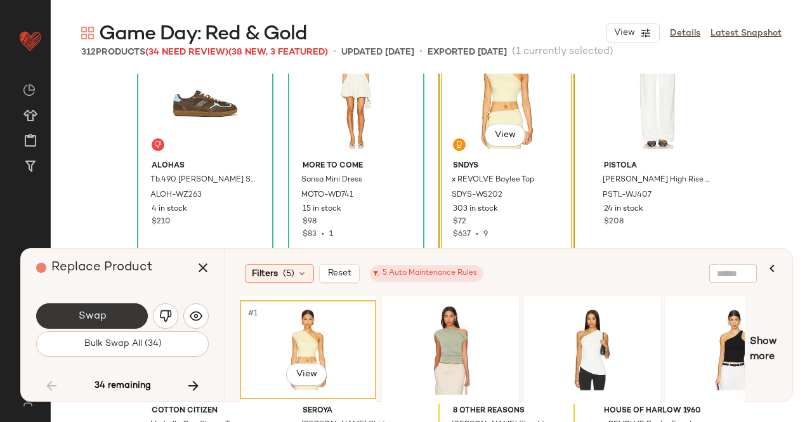
click at [123, 313] on button "Swap" at bounding box center [92, 315] width 112 height 25
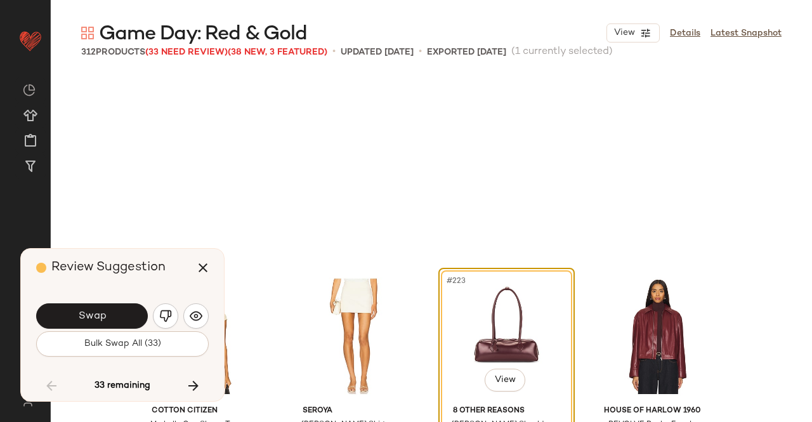
scroll to position [13468, 0]
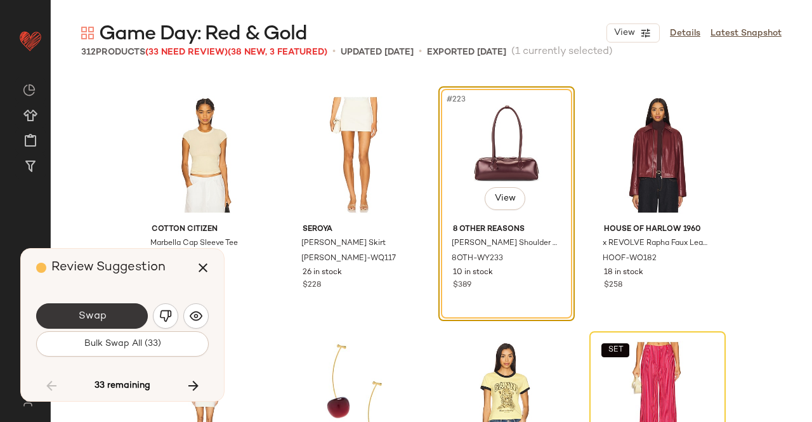
click at [115, 311] on button "Swap" at bounding box center [92, 315] width 112 height 25
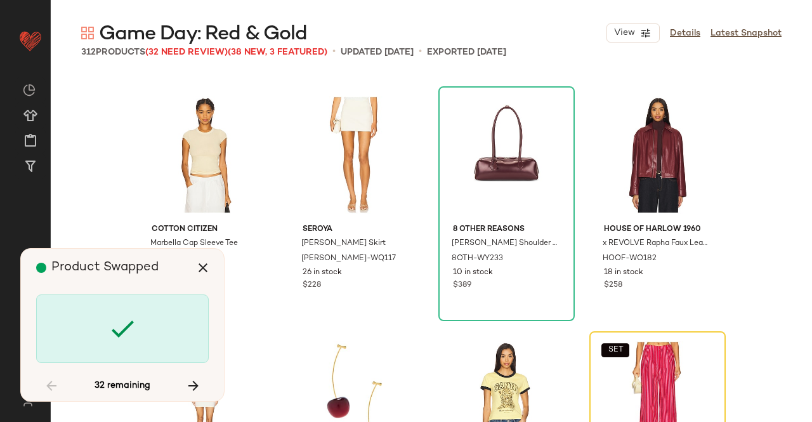
scroll to position [13713, 0]
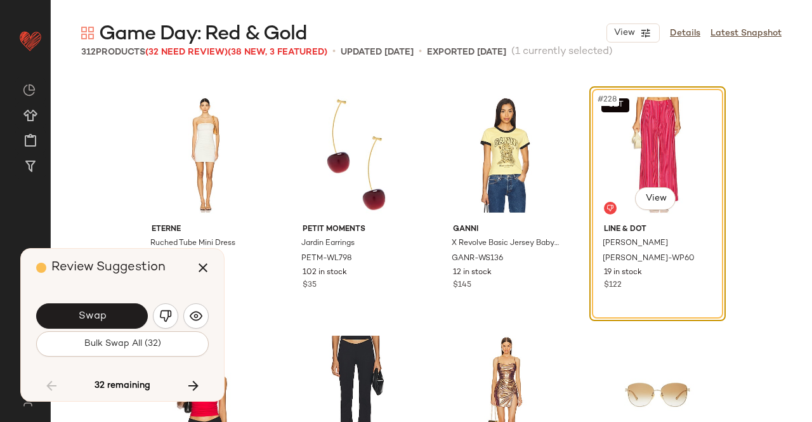
click at [96, 311] on span "Swap" at bounding box center [91, 316] width 29 height 12
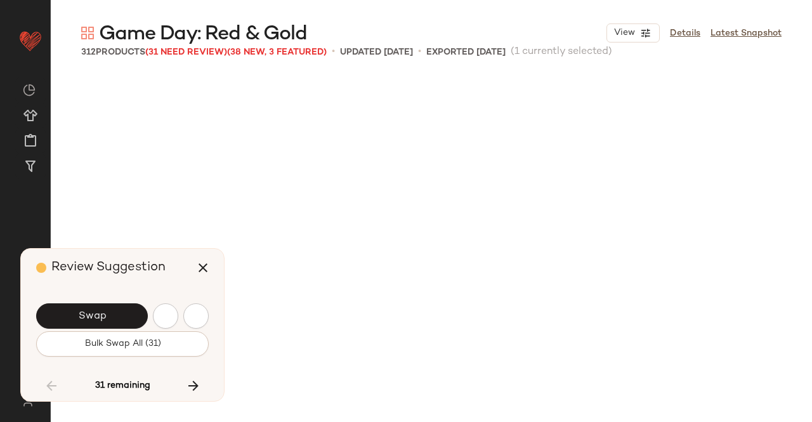
scroll to position [14203, 0]
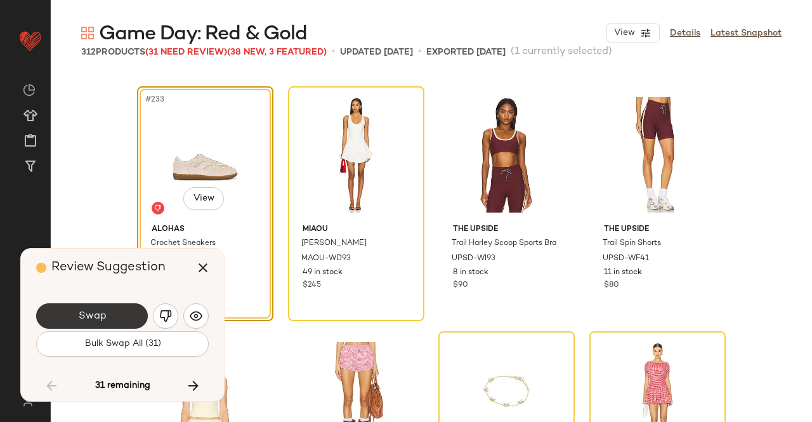
click at [100, 310] on span "Swap" at bounding box center [91, 316] width 29 height 12
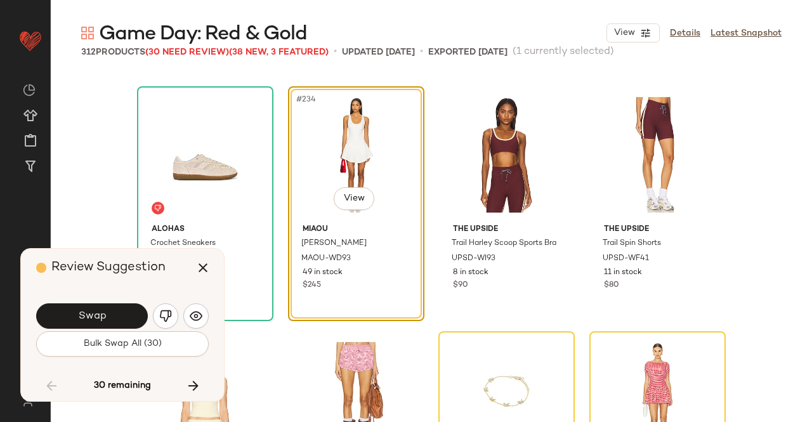
click at [106, 319] on button "Swap" at bounding box center [92, 315] width 112 height 25
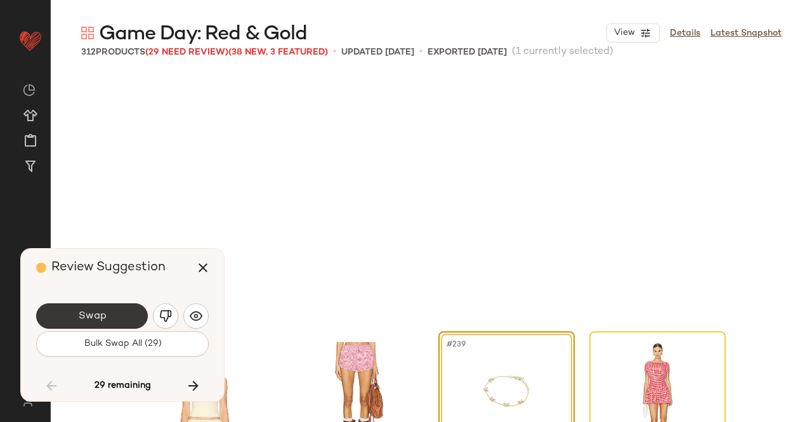
scroll to position [14448, 0]
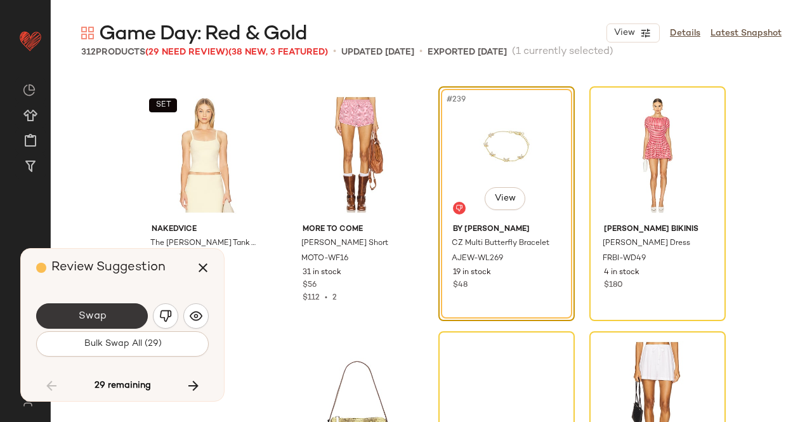
click at [110, 315] on button "Swap" at bounding box center [92, 315] width 112 height 25
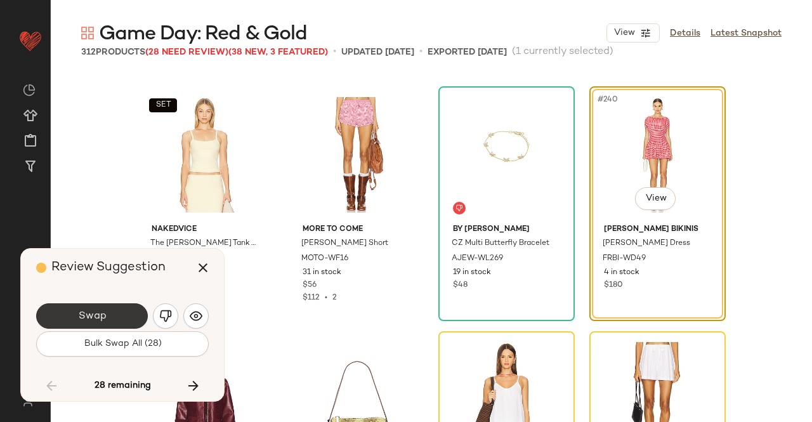
click at [123, 314] on button "Swap" at bounding box center [92, 315] width 112 height 25
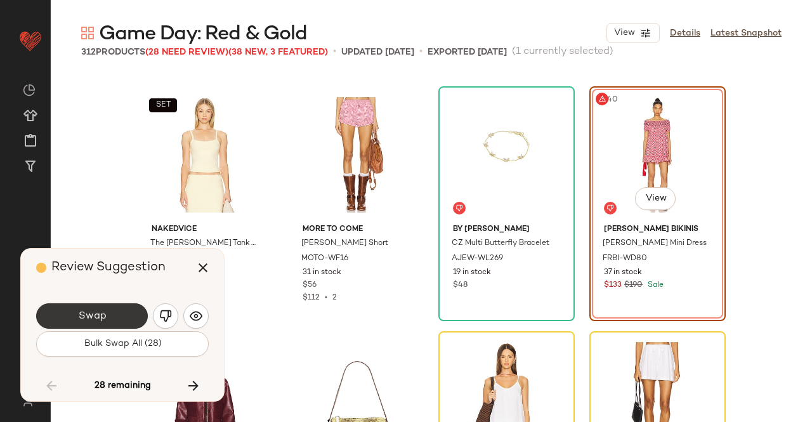
click at [129, 314] on button "Swap" at bounding box center [92, 315] width 112 height 25
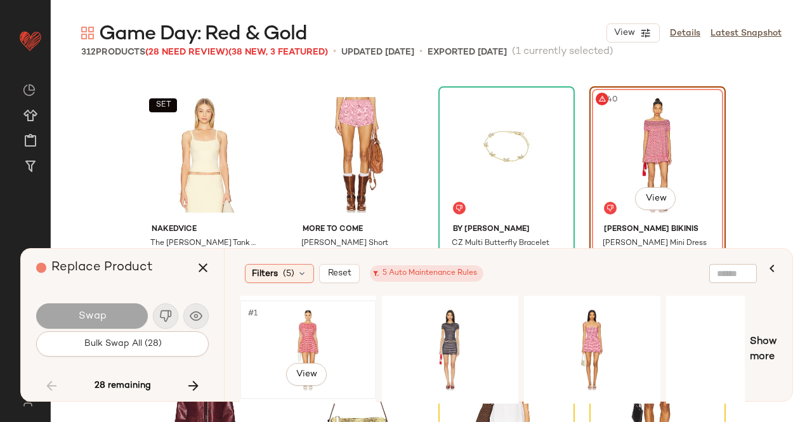
click at [315, 331] on div "#1 View" at bounding box center [308, 350] width 128 height 90
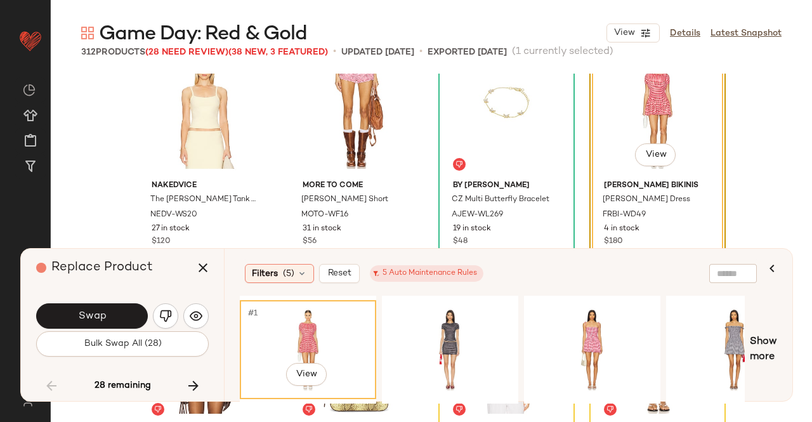
scroll to position [14511, 0]
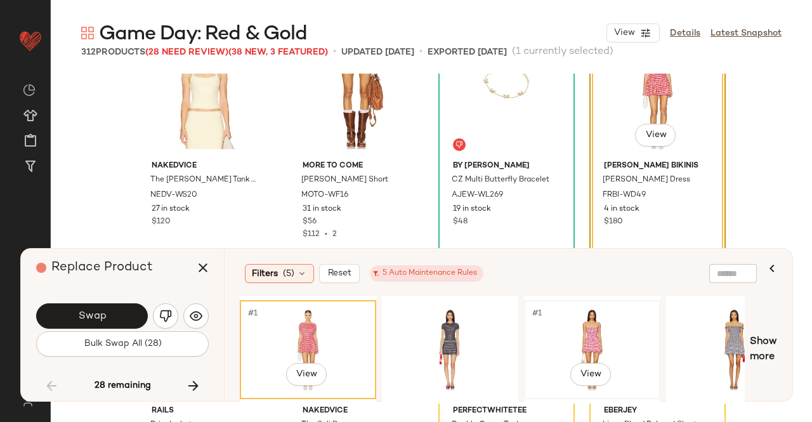
click at [591, 325] on div "#1 View" at bounding box center [592, 350] width 128 height 90
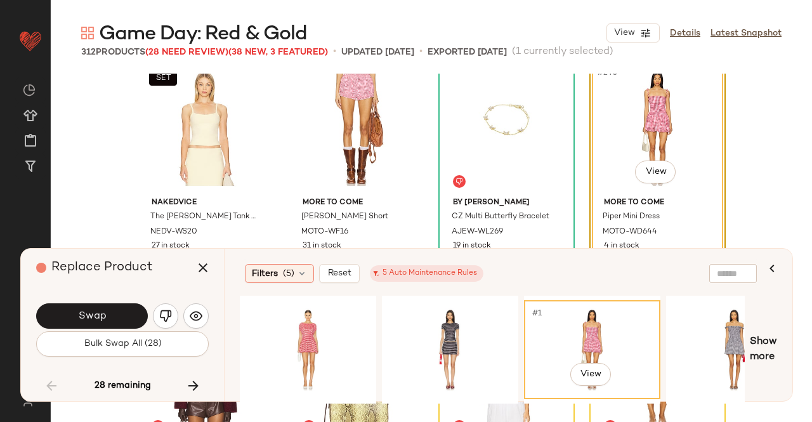
scroll to position [14448, 0]
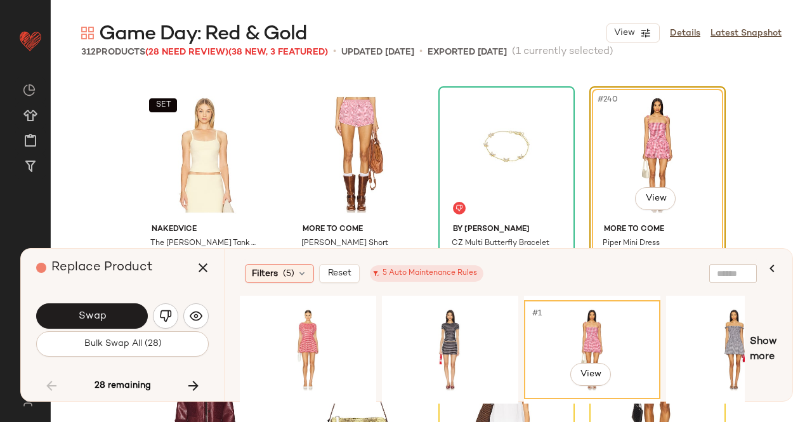
click at [108, 300] on div "Swap Bulk Swap All (28)" at bounding box center [122, 328] width 173 height 69
click at [112, 311] on button "Swap" at bounding box center [92, 315] width 112 height 25
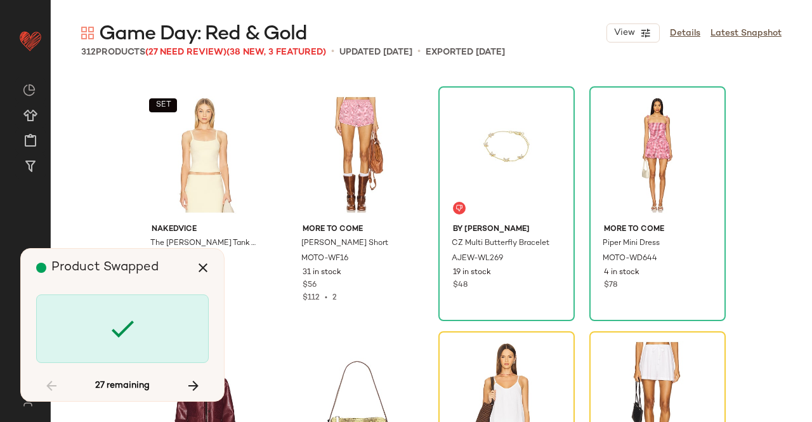
scroll to position [14693, 0]
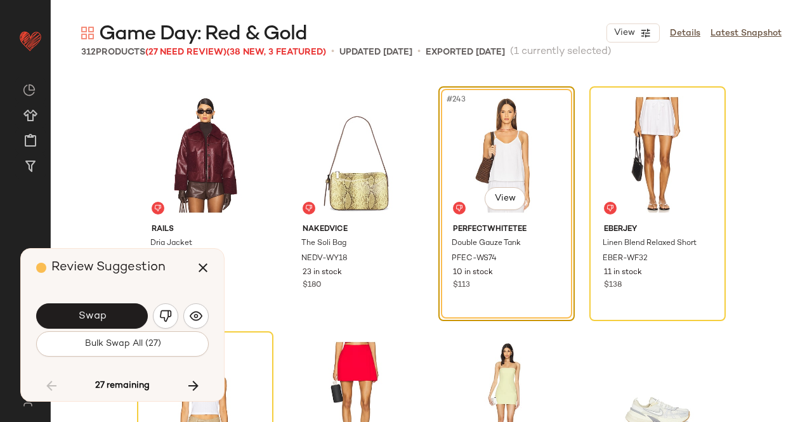
click at [107, 311] on button "Swap" at bounding box center [92, 315] width 112 height 25
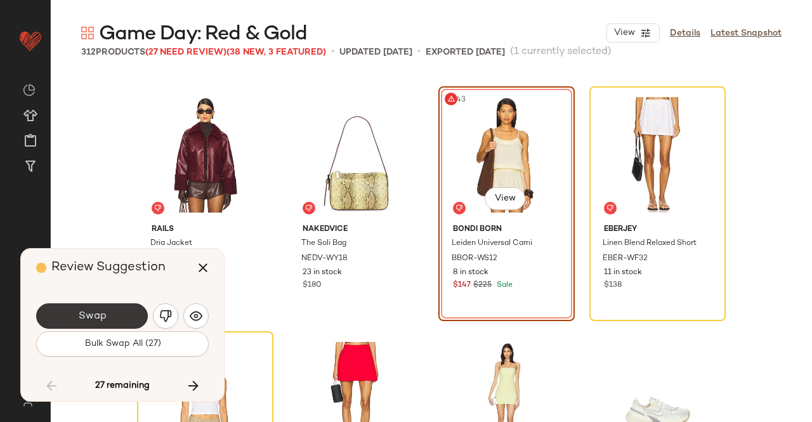
click at [117, 309] on button "Swap" at bounding box center [92, 315] width 112 height 25
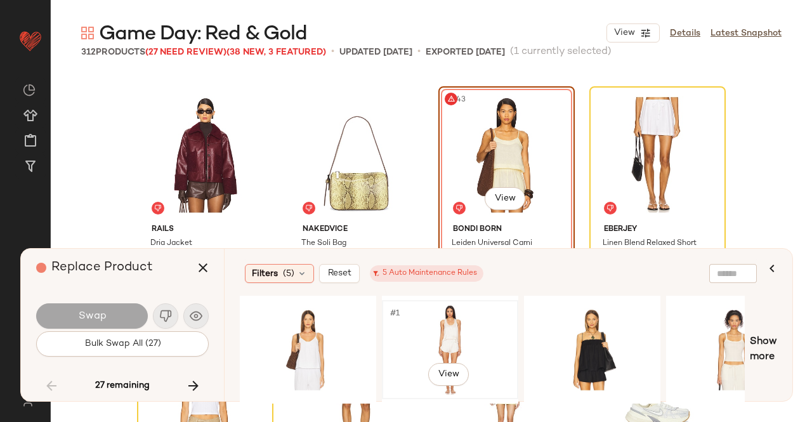
click at [472, 337] on div "#1 View" at bounding box center [450, 350] width 128 height 90
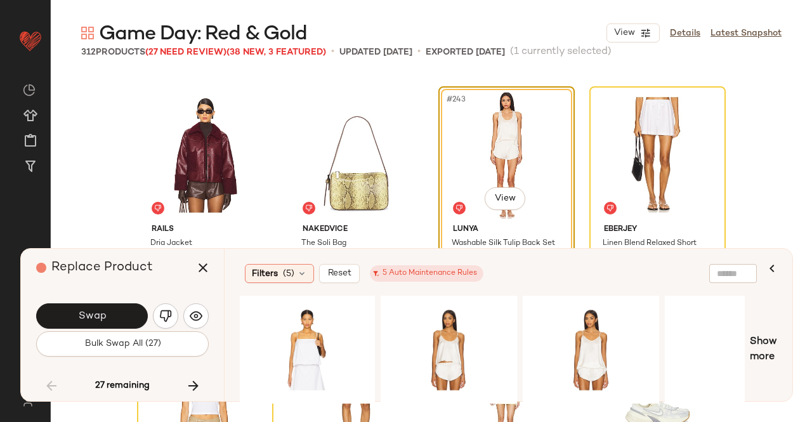
scroll to position [0, 855]
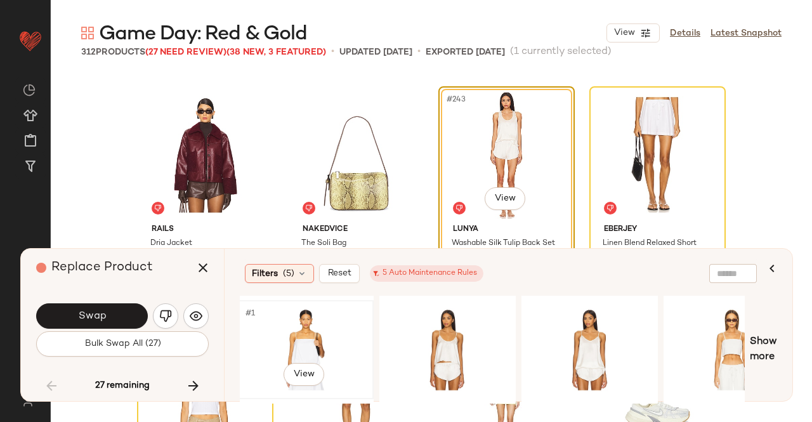
click at [302, 353] on div "#1 View" at bounding box center [306, 350] width 128 height 90
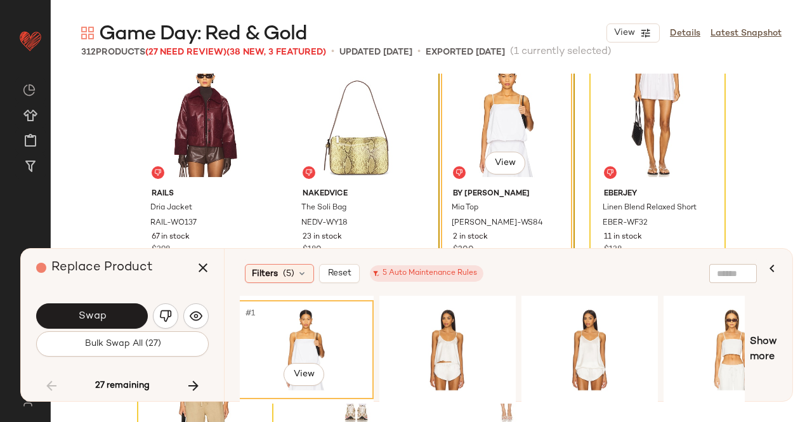
scroll to position [14756, 0]
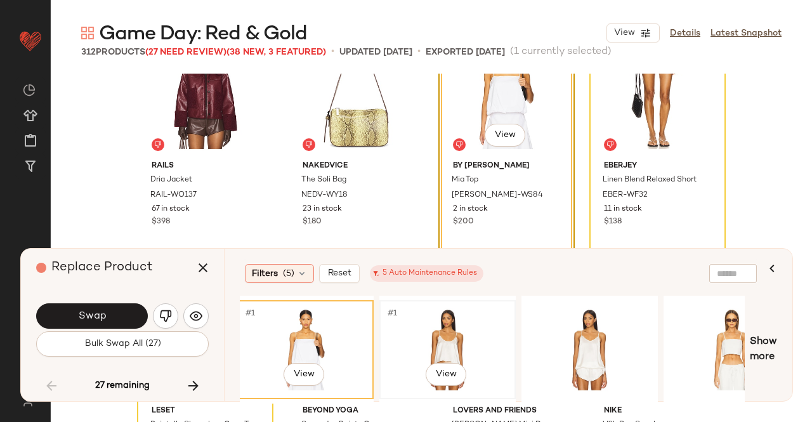
click at [415, 325] on div "#1 View" at bounding box center [448, 350] width 128 height 90
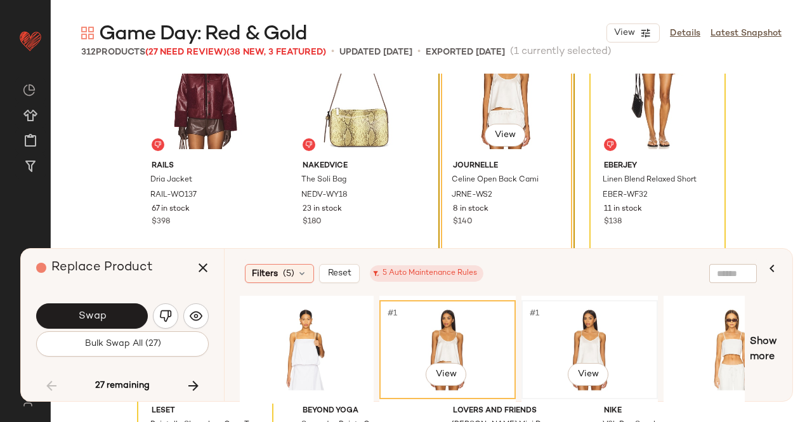
drag, startPoint x: 605, startPoint y: 342, endPoint x: 617, endPoint y: 343, distance: 11.4
click at [606, 341] on div "#1 View" at bounding box center [590, 350] width 128 height 90
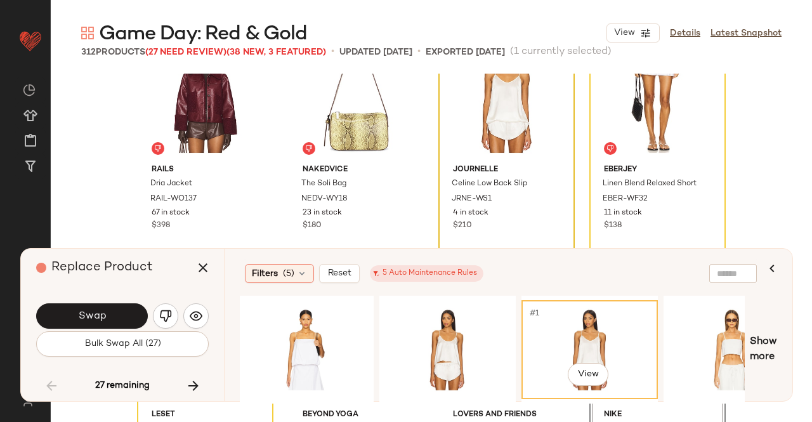
scroll to position [14691, 0]
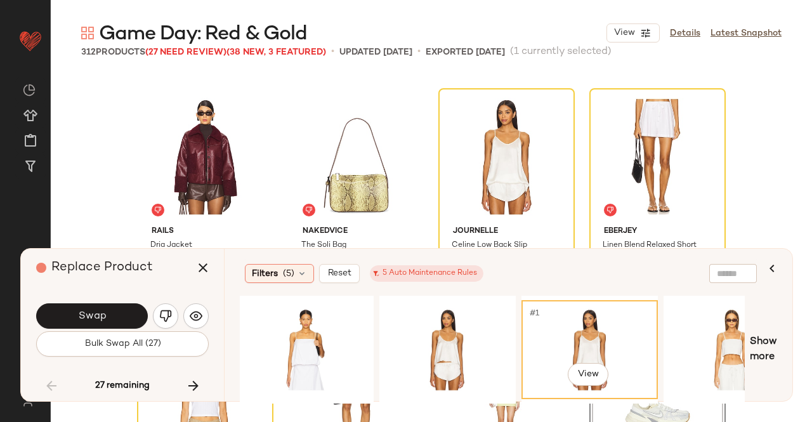
click at [101, 315] on span "Swap" at bounding box center [91, 316] width 29 height 12
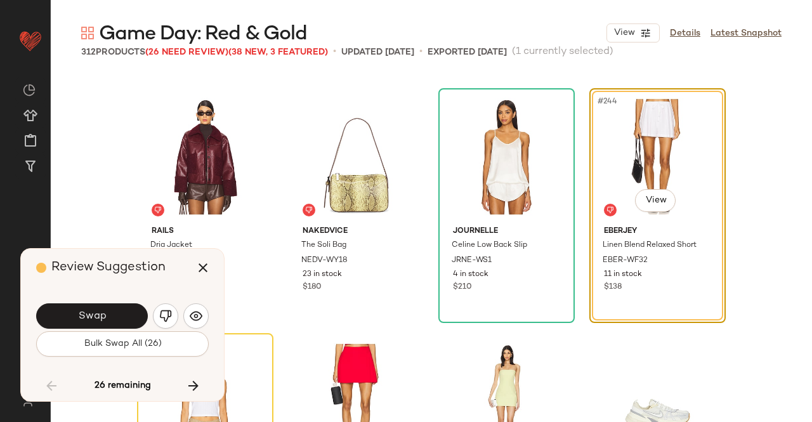
scroll to position [14693, 0]
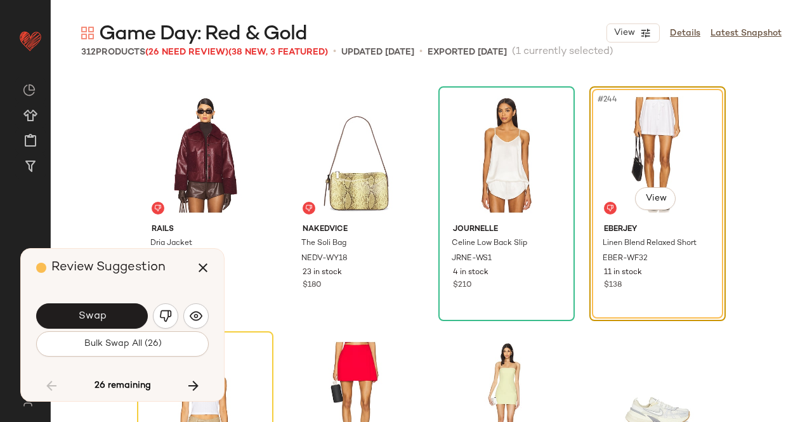
click at [165, 315] on img "button" at bounding box center [165, 316] width 13 height 13
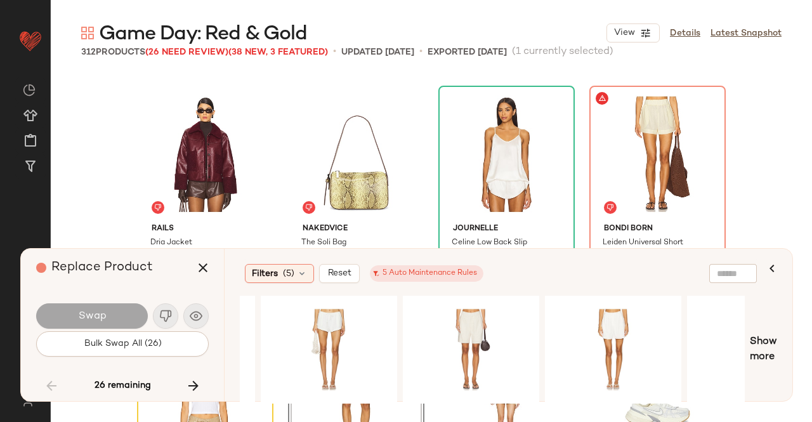
scroll to position [0, 1762]
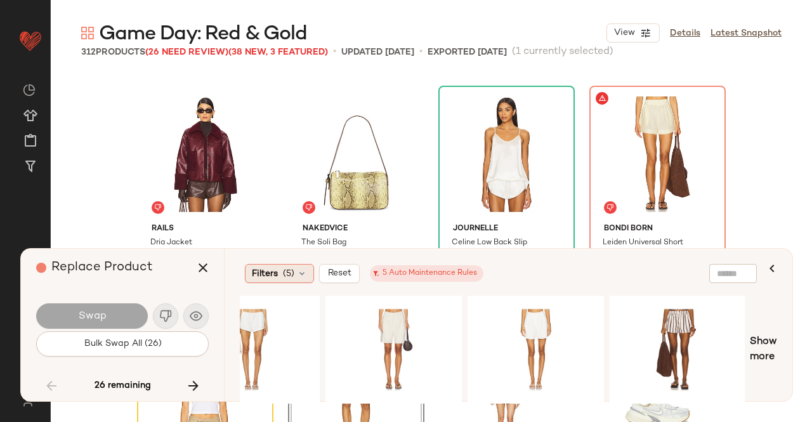
click at [299, 274] on icon at bounding box center [302, 273] width 10 height 10
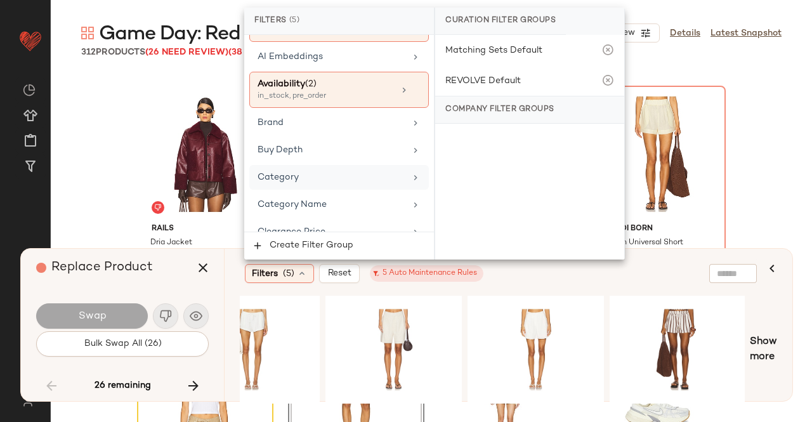
scroll to position [190, 0]
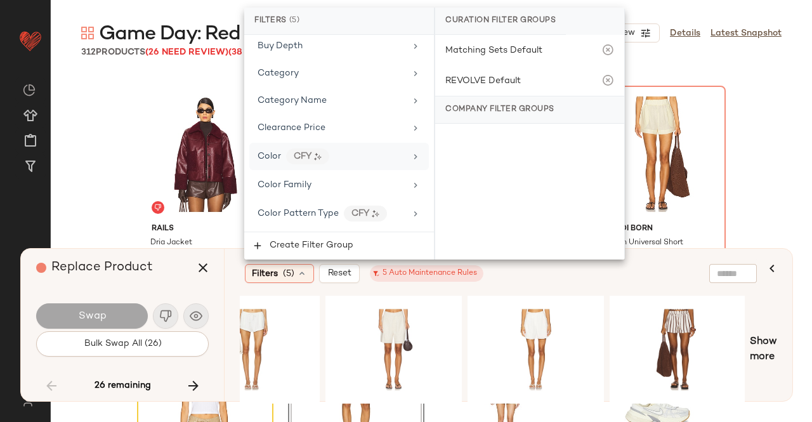
click at [381, 153] on div "Color CFY" at bounding box center [332, 156] width 148 height 16
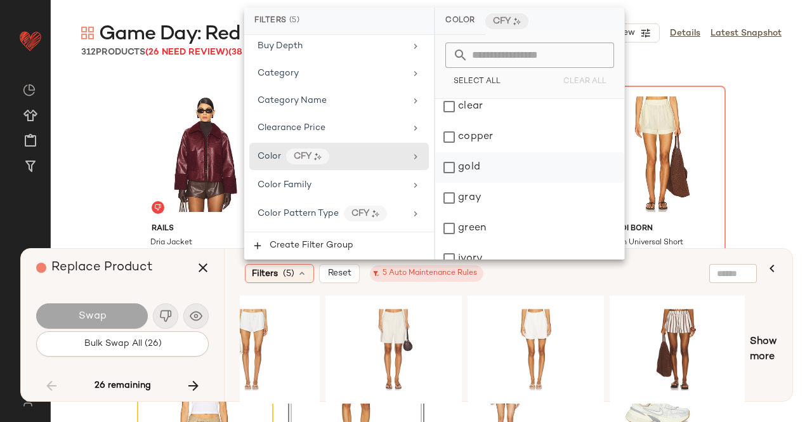
click at [492, 152] on div "gold" at bounding box center [529, 167] width 189 height 30
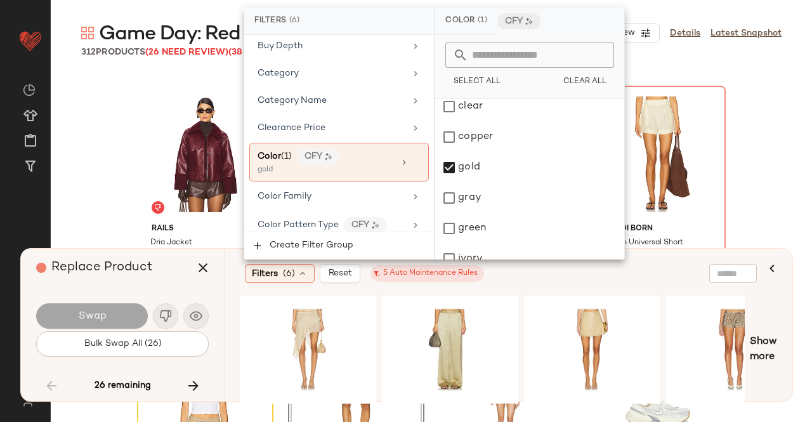
drag, startPoint x: 657, startPoint y: 268, endPoint x: 647, endPoint y: 278, distance: 14.4
click at [659, 264] on div "Filters (6) Reset 5 Auto Maintenance Rules" at bounding box center [501, 273] width 522 height 29
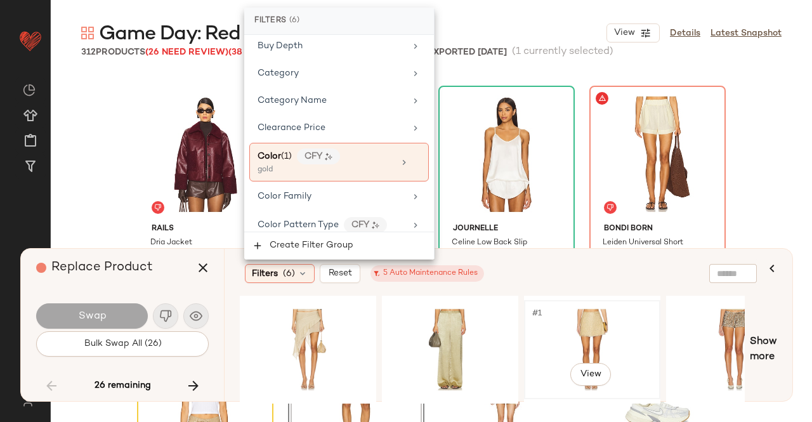
click at [606, 324] on div "#1 View" at bounding box center [592, 350] width 128 height 90
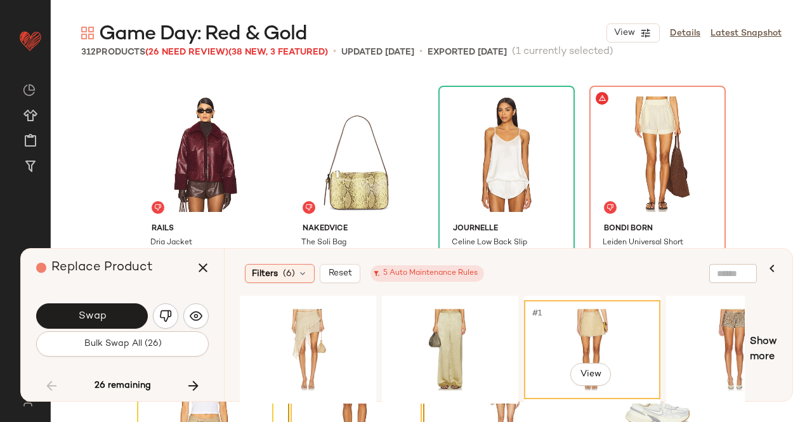
click at [117, 319] on button "Swap" at bounding box center [92, 315] width 112 height 25
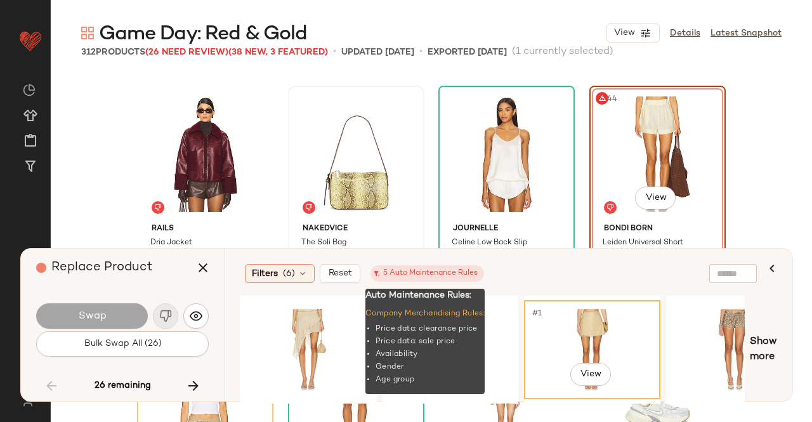
scroll to position [14693, 0]
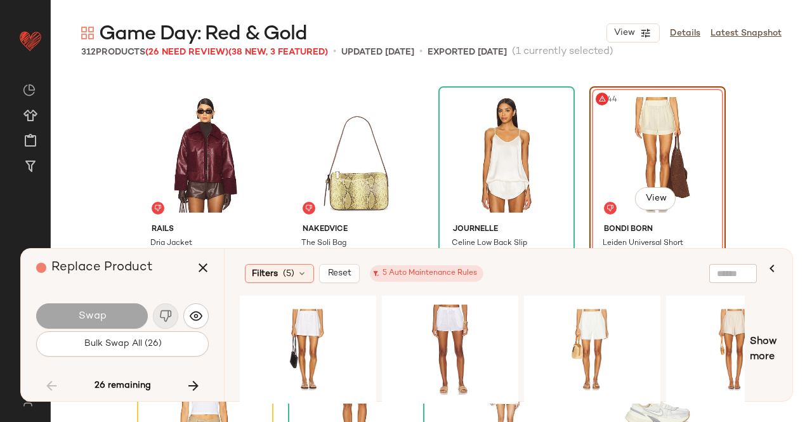
click at [285, 284] on div "Filters (5) Reset 5 Auto Maintenance Rules" at bounding box center [501, 273] width 522 height 29
click at [288, 279] on span "(5)" at bounding box center [288, 273] width 11 height 13
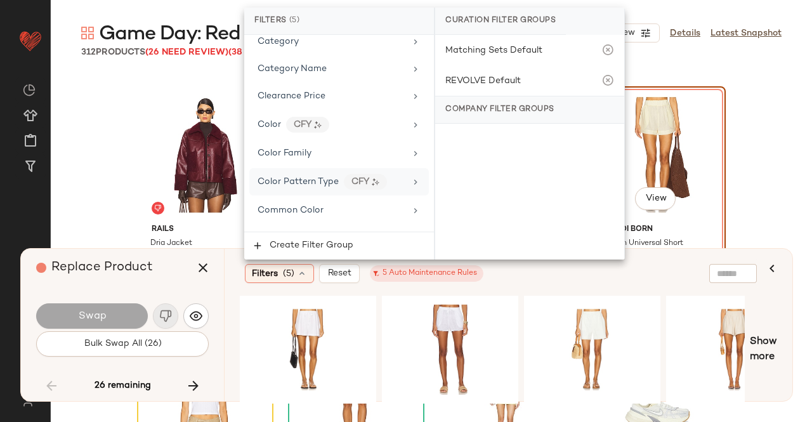
scroll to position [254, 0]
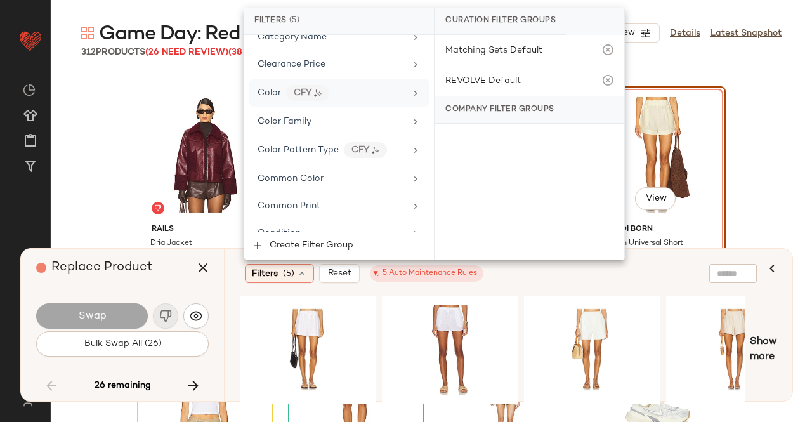
click at [390, 95] on div "Color CFY" at bounding box center [332, 93] width 148 height 16
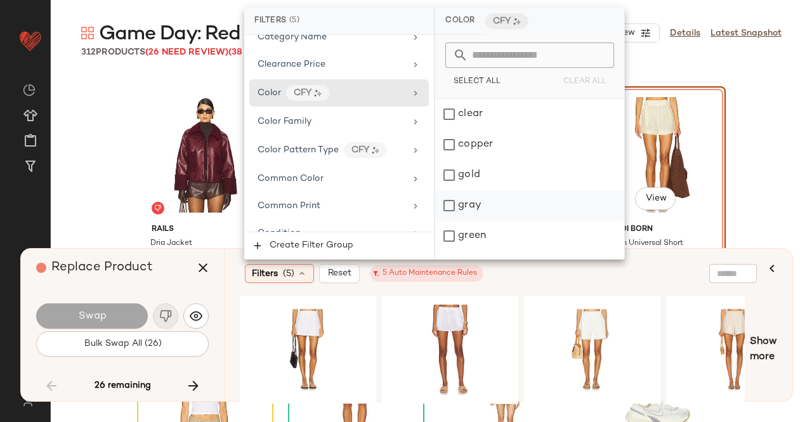
scroll to position [190, 0]
drag, startPoint x: 505, startPoint y: 152, endPoint x: 504, endPoint y: 162, distance: 10.2
click at [504, 154] on div "beige black blue bronze brown burgundy clear copper gold gray green ivory multi…" at bounding box center [529, 305] width 189 height 792
click at [506, 164] on div "gold" at bounding box center [529, 167] width 189 height 30
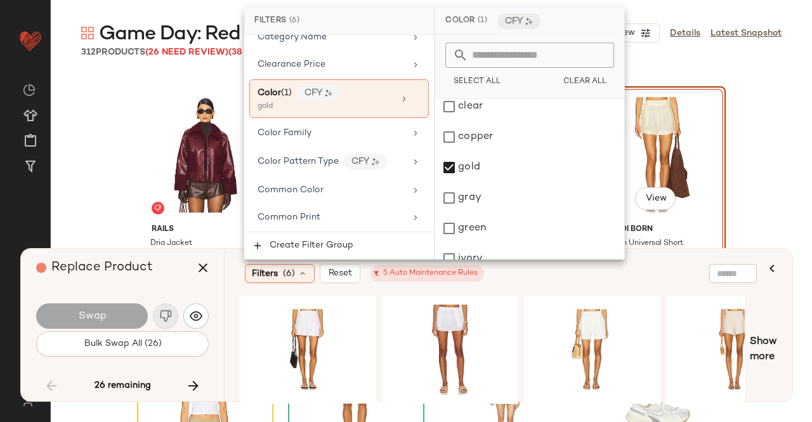
click at [688, 281] on div "Filters (6) Reset 5 Auto Maintenance Rules" at bounding box center [501, 273] width 522 height 29
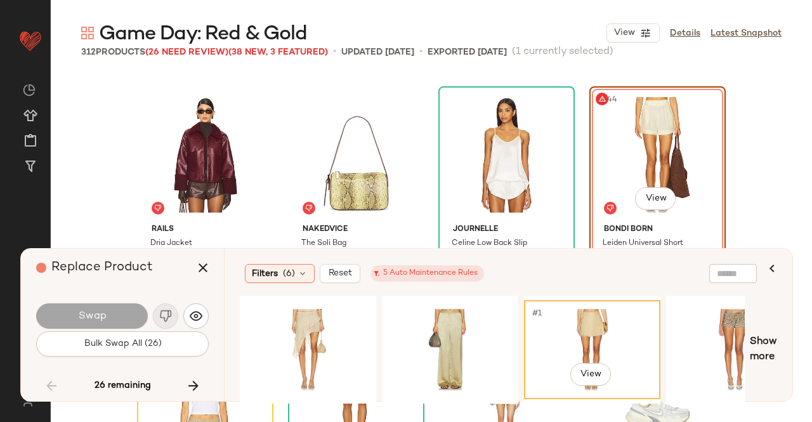
click at [565, 324] on div "#1 View" at bounding box center [592, 350] width 128 height 90
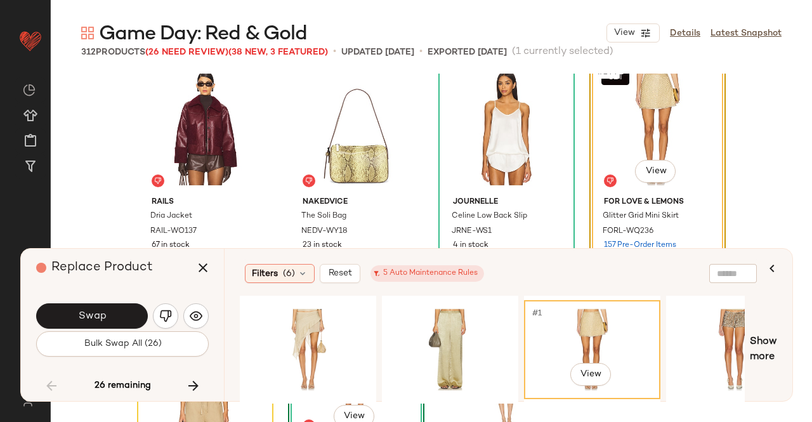
scroll to position [14693, 0]
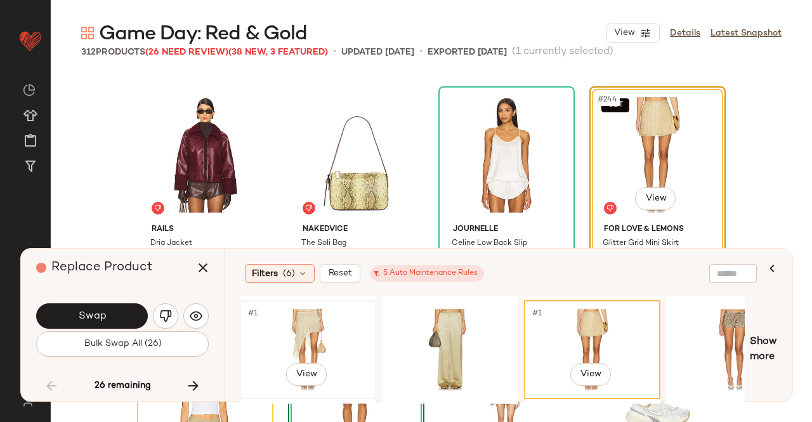
click at [325, 338] on div "#1 View" at bounding box center [308, 350] width 128 height 90
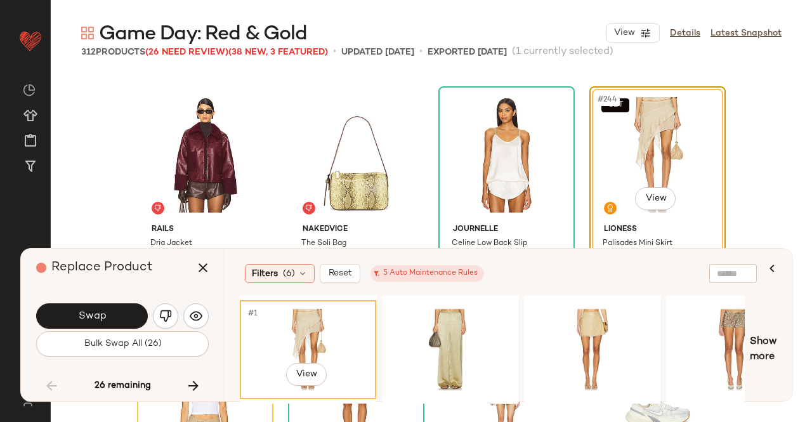
scroll to position [14756, 0]
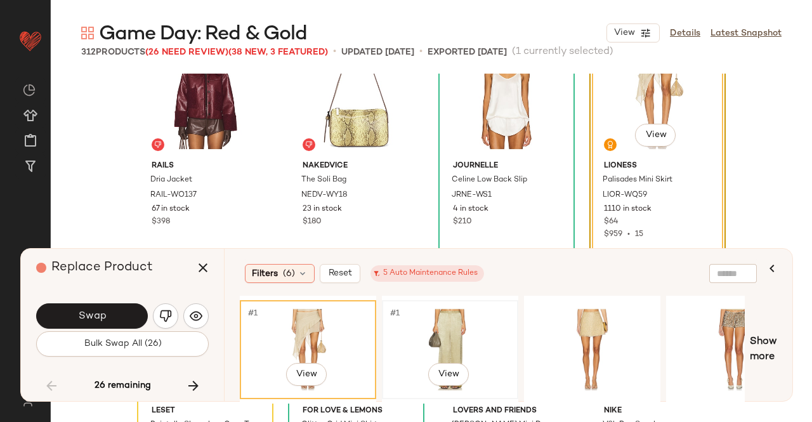
click at [474, 339] on div "#1 View" at bounding box center [450, 350] width 128 height 90
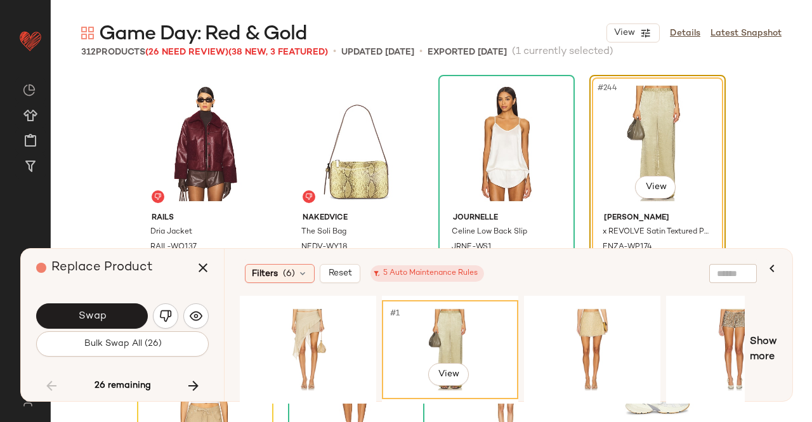
scroll to position [14693, 0]
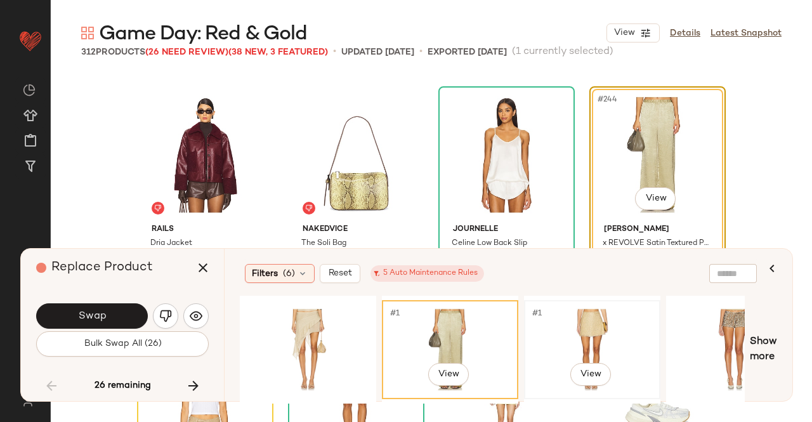
click at [577, 325] on div "#1 View" at bounding box center [592, 350] width 128 height 90
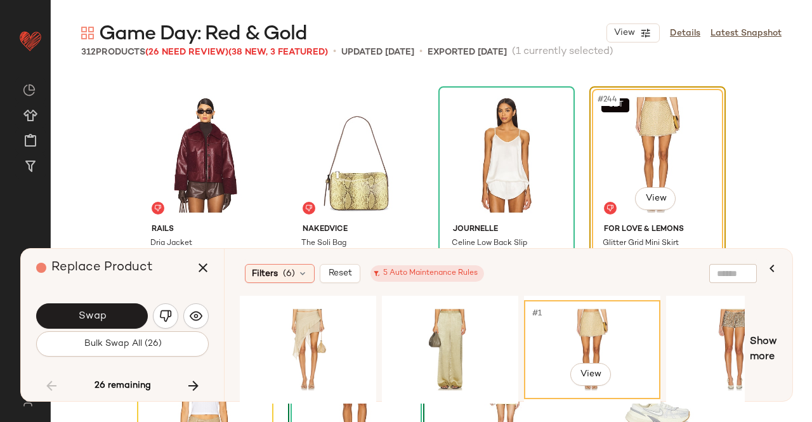
click at [102, 311] on span "Swap" at bounding box center [91, 316] width 29 height 12
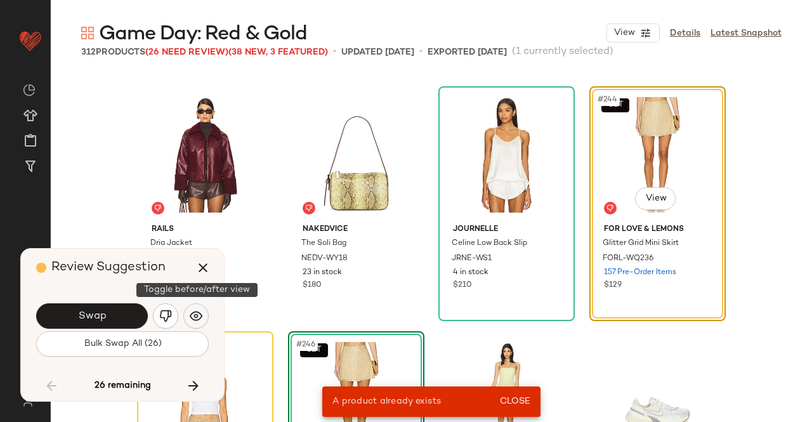
click at [199, 321] on img "button" at bounding box center [196, 316] width 13 height 13
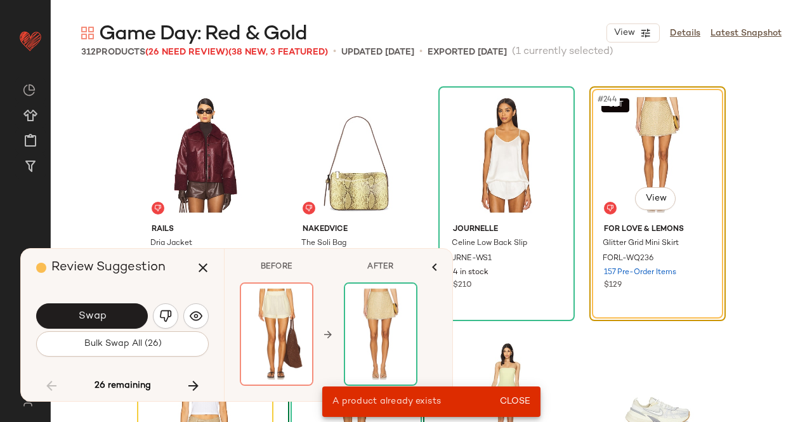
click at [180, 315] on div "Swap" at bounding box center [122, 316] width 173 height 30
drag, startPoint x: 166, startPoint y: 319, endPoint x: 160, endPoint y: 323, distance: 6.9
click at [164, 319] on img "button" at bounding box center [165, 316] width 13 height 13
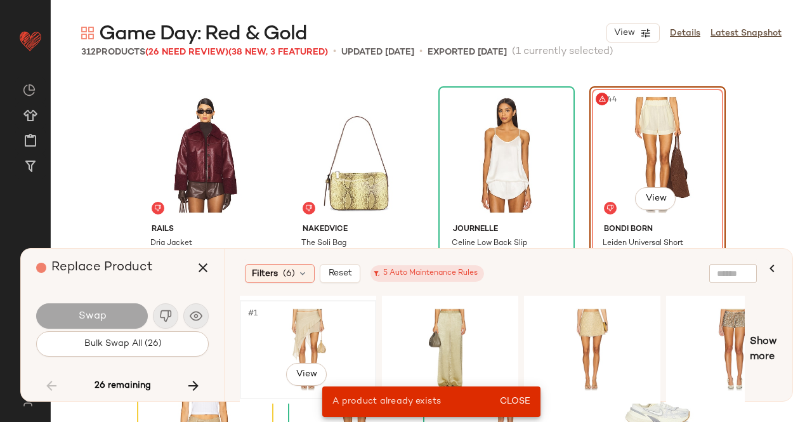
click at [326, 328] on div "#1 View" at bounding box center [308, 350] width 128 height 90
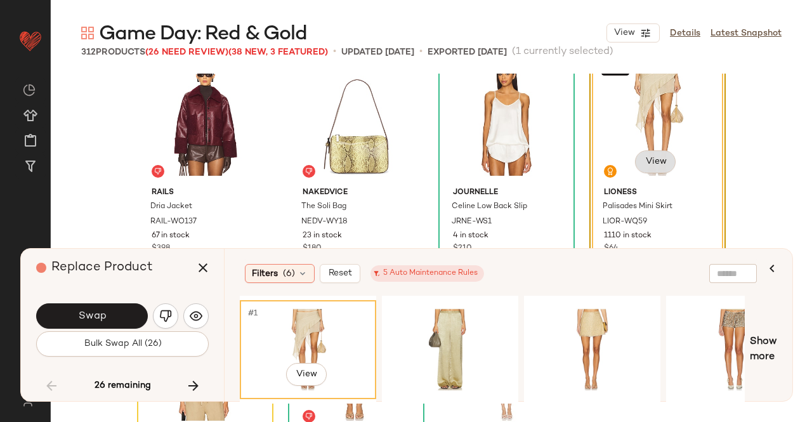
scroll to position [14756, 0]
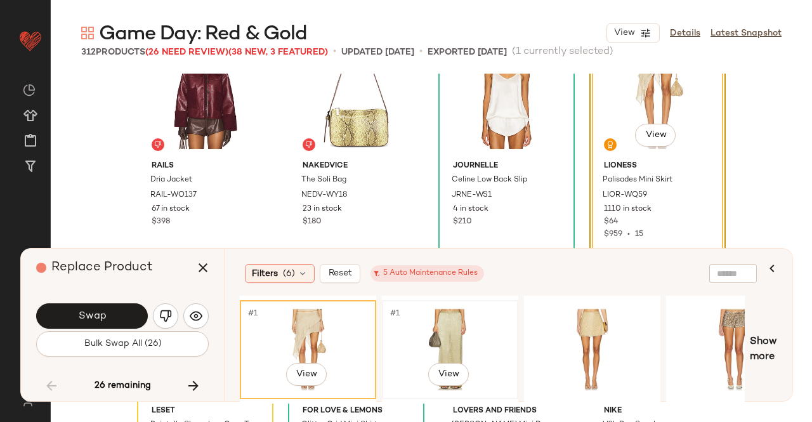
click at [453, 348] on div "#1 View" at bounding box center [450, 350] width 128 height 90
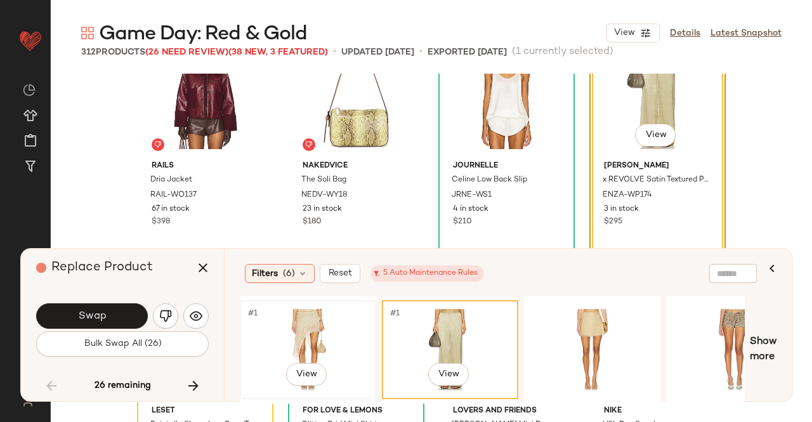
click at [311, 333] on div "#1 View" at bounding box center [308, 350] width 128 height 90
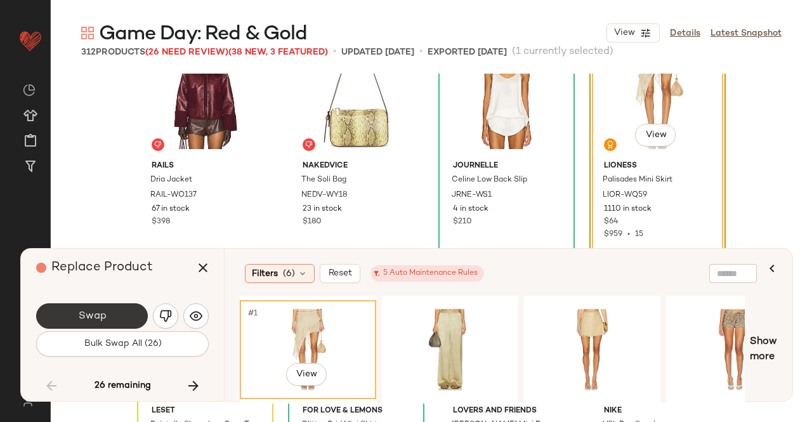
click at [133, 317] on button "Swap" at bounding box center [92, 315] width 112 height 25
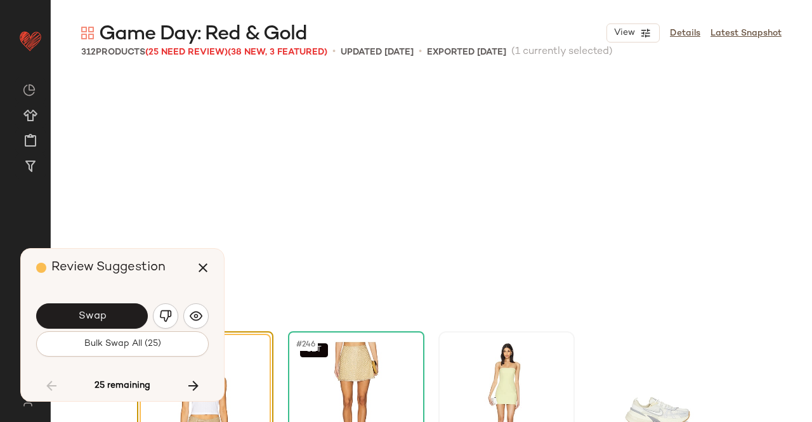
scroll to position [14938, 0]
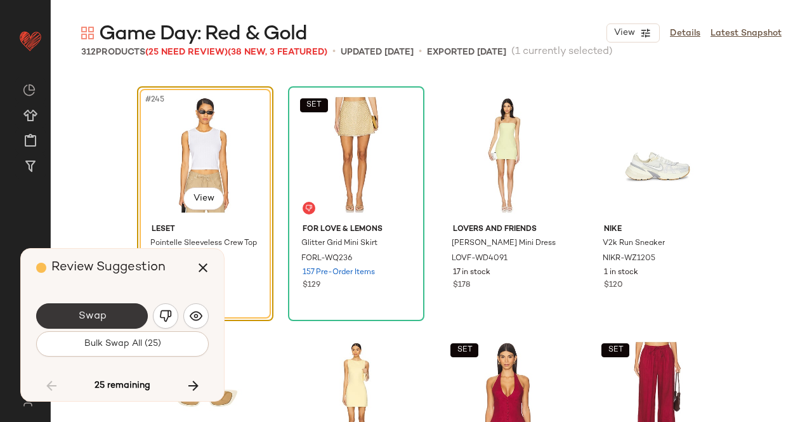
click at [126, 313] on button "Swap" at bounding box center [92, 315] width 112 height 25
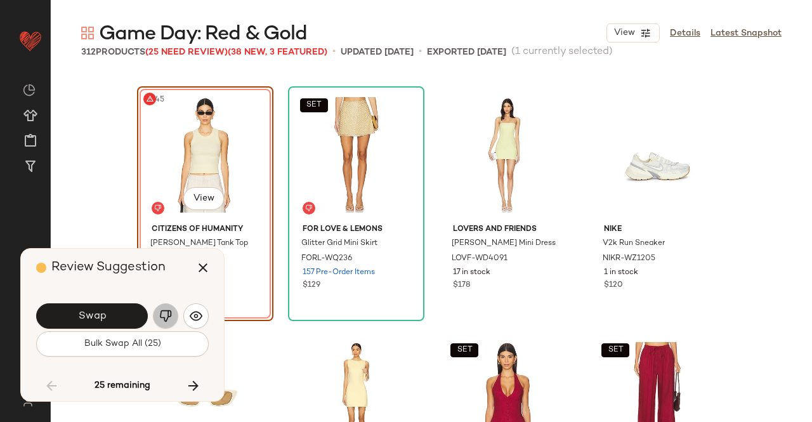
click at [159, 325] on button "button" at bounding box center [165, 315] width 25 height 25
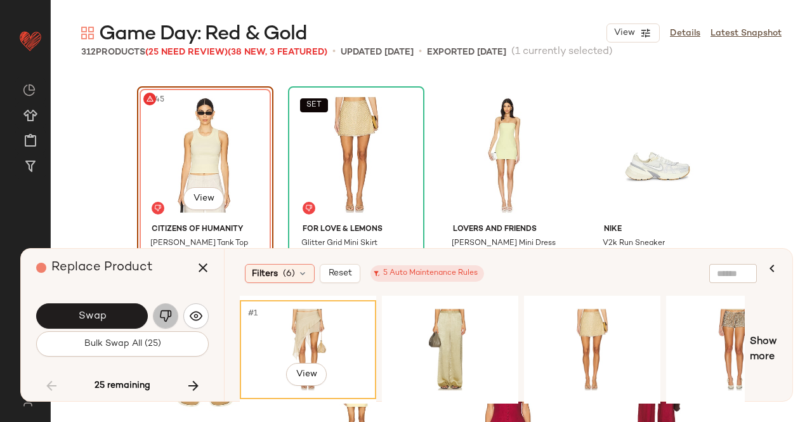
click at [171, 317] on button "button" at bounding box center [165, 315] width 25 height 25
click at [619, 324] on div "#1 View" at bounding box center [592, 350] width 128 height 90
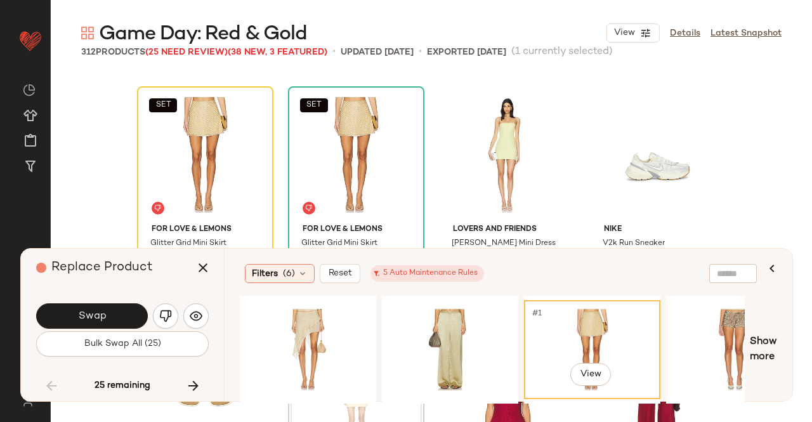
scroll to position [14944, 0]
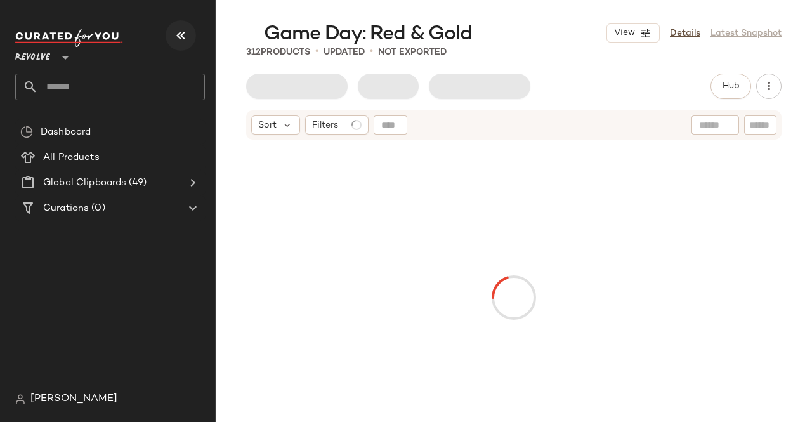
click at [208, 34] on div "Revolve **" at bounding box center [115, 64] width 200 height 79
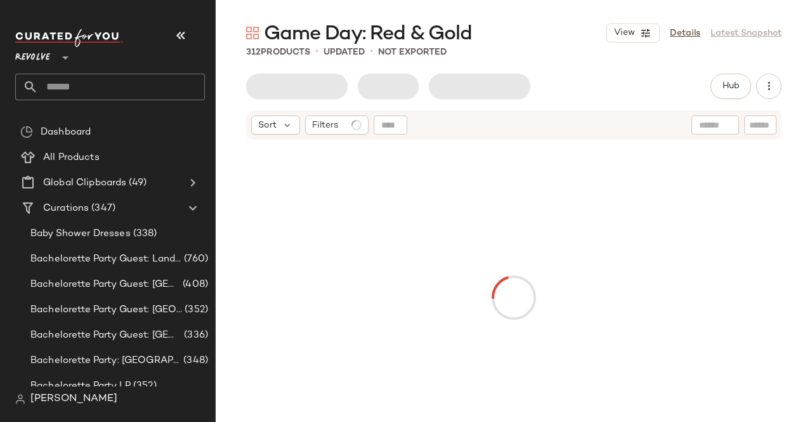
click at [184, 35] on icon "button" at bounding box center [180, 35] width 15 height 15
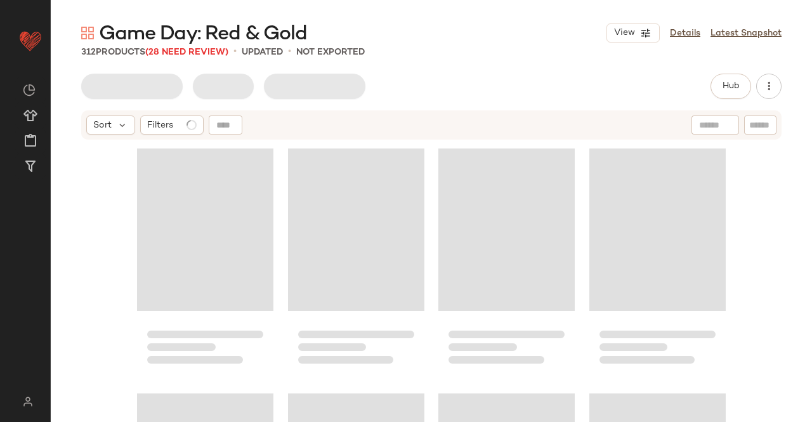
click at [199, 46] on span "Game Day: Red & Gold" at bounding box center [203, 34] width 208 height 25
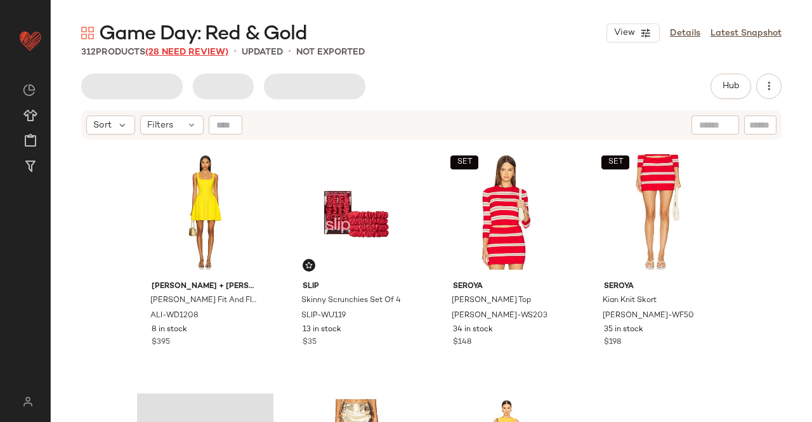
click at [200, 53] on span "(28 Need Review)" at bounding box center [186, 53] width 83 height 10
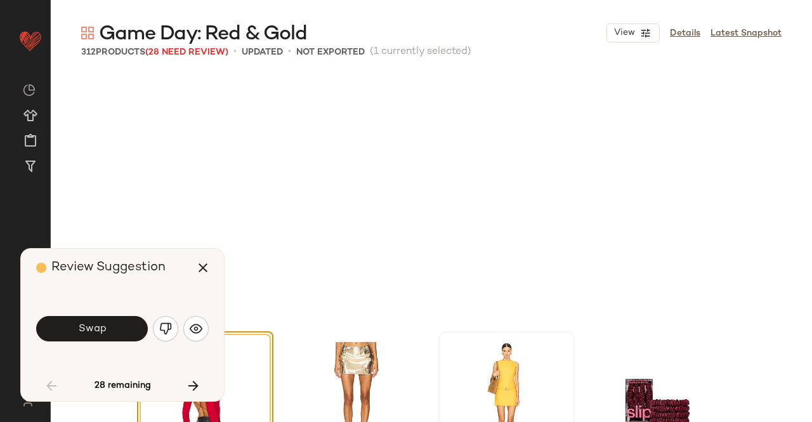
scroll to position [255, 0]
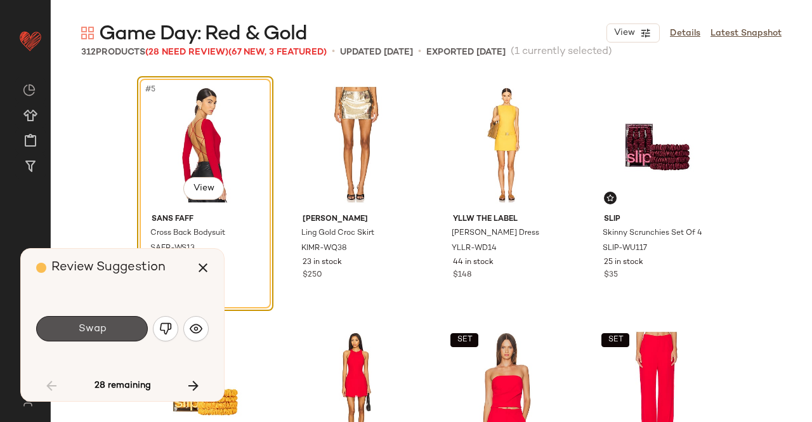
click at [108, 323] on button "Swap" at bounding box center [92, 328] width 112 height 25
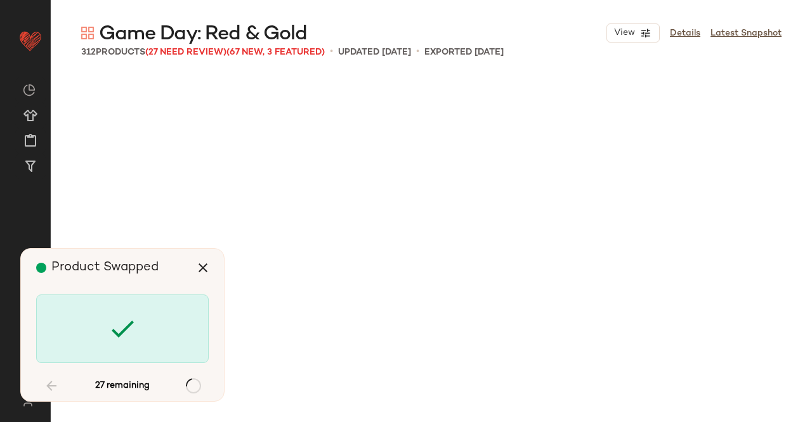
scroll to position [1959, 0]
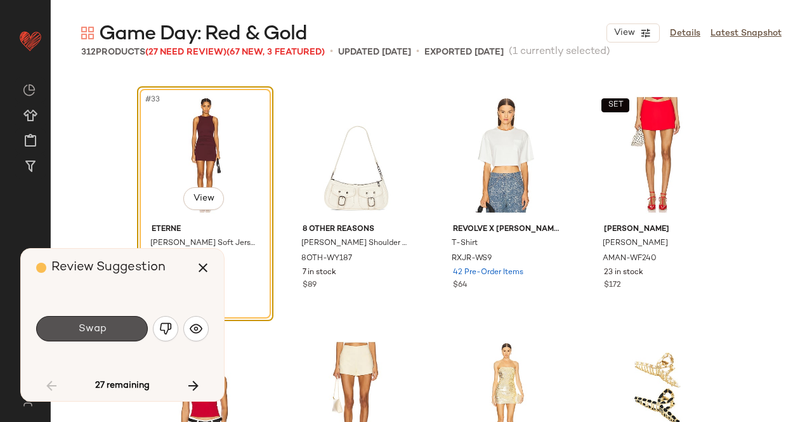
click at [70, 317] on button "Swap" at bounding box center [92, 328] width 112 height 25
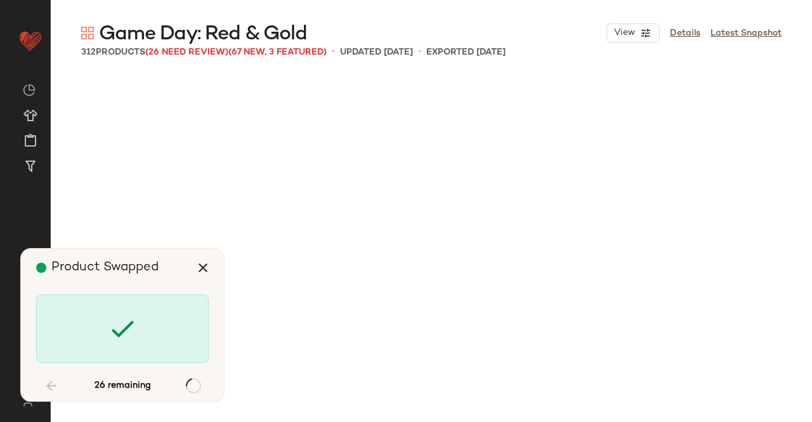
scroll to position [10285, 0]
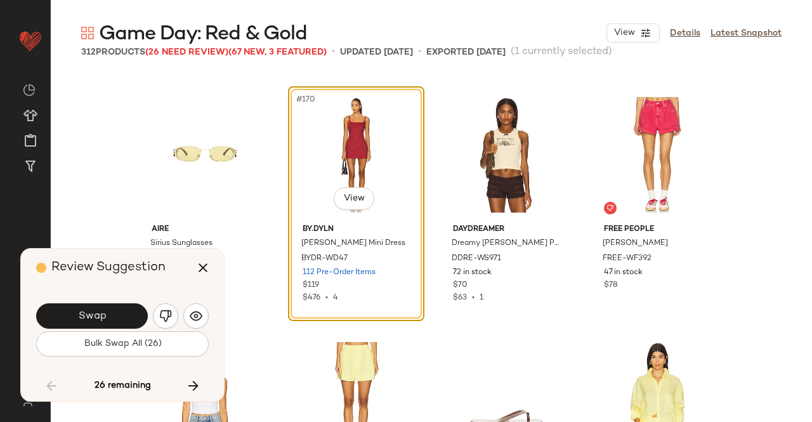
click at [86, 317] on span "Swap" at bounding box center [91, 316] width 29 height 12
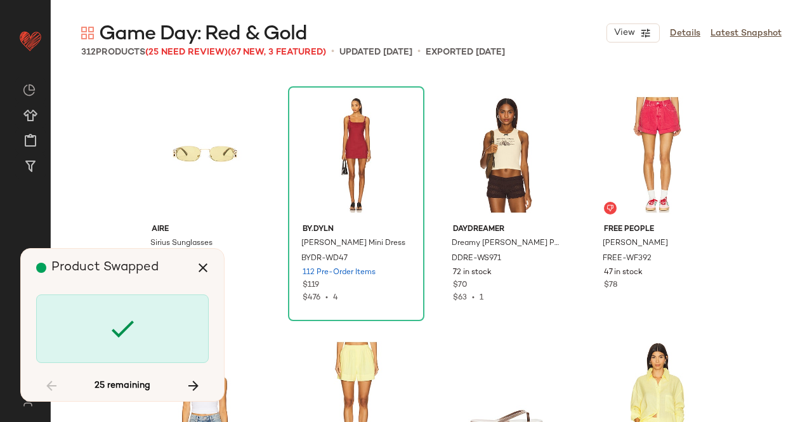
scroll to position [14938, 0]
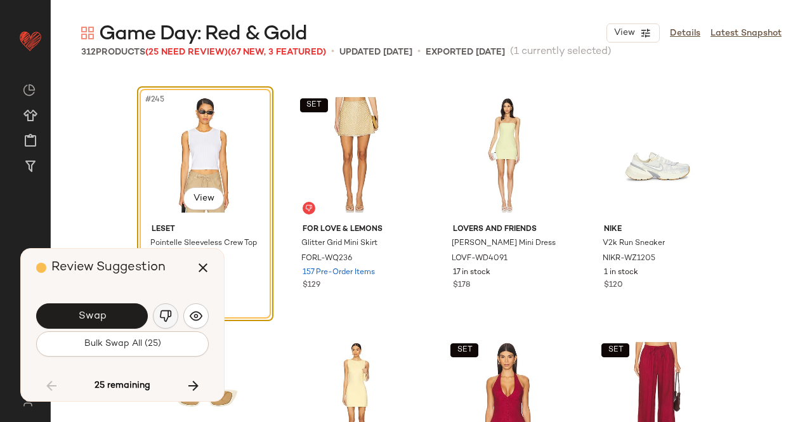
click at [161, 308] on button "button" at bounding box center [165, 315] width 25 height 25
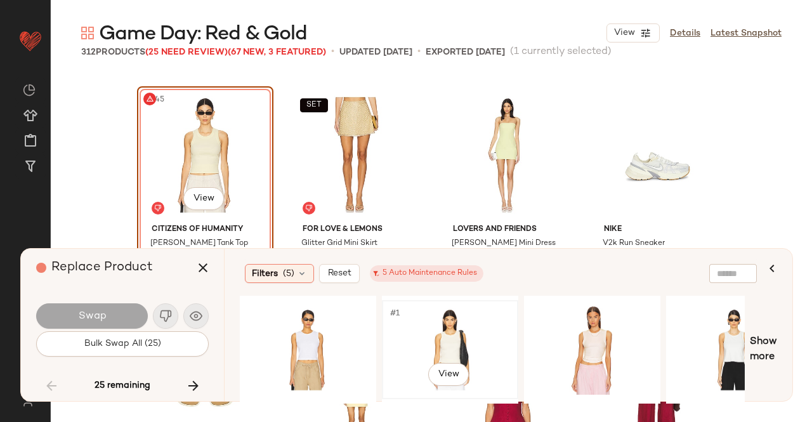
click at [477, 318] on div "#1 View" at bounding box center [450, 350] width 128 height 90
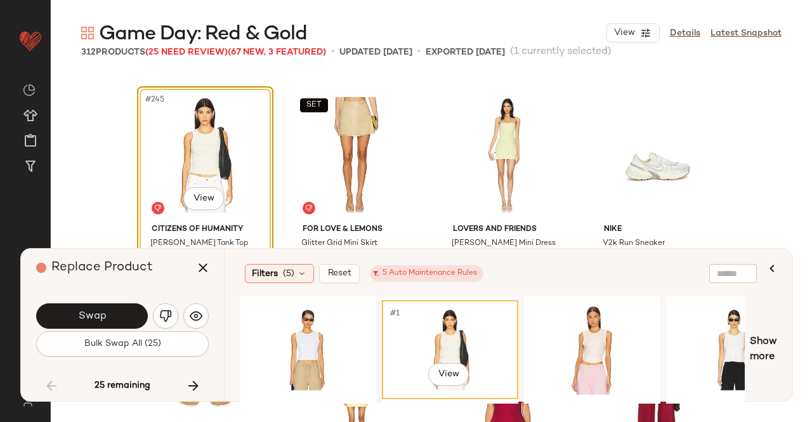
scroll to position [15001, 0]
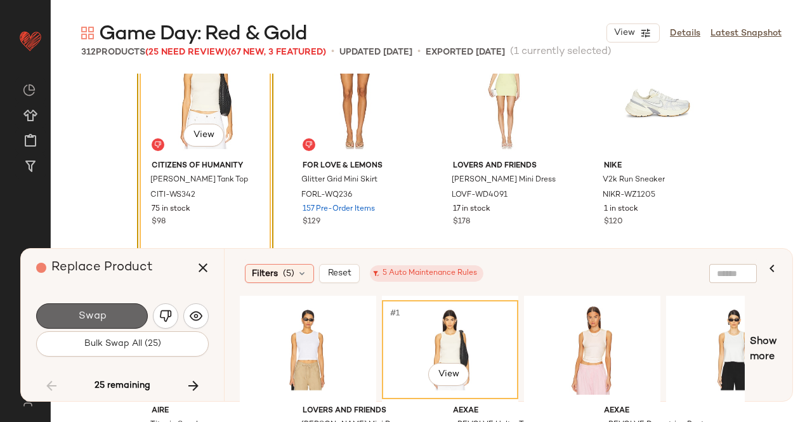
click at [104, 321] on span "Swap" at bounding box center [91, 316] width 29 height 12
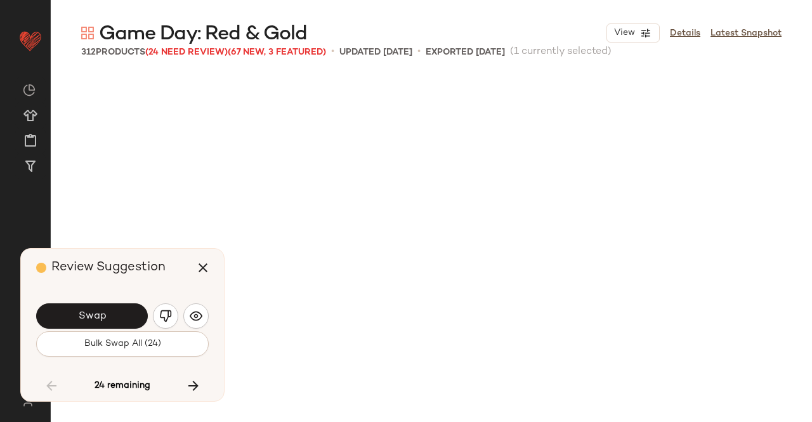
scroll to position [15428, 0]
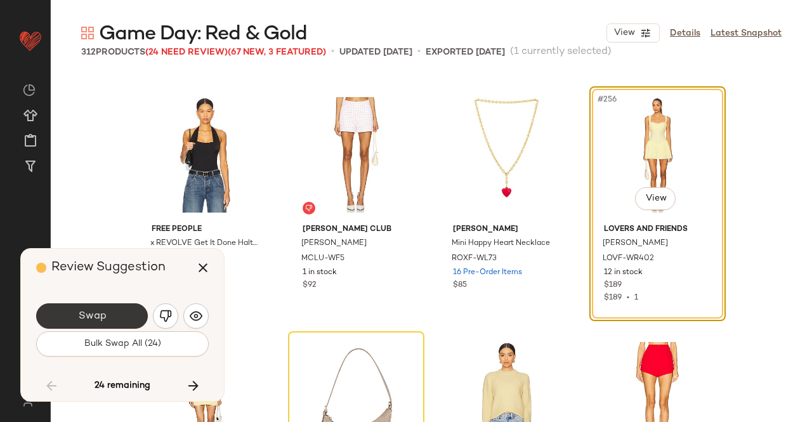
click at [107, 308] on button "Swap" at bounding box center [92, 315] width 112 height 25
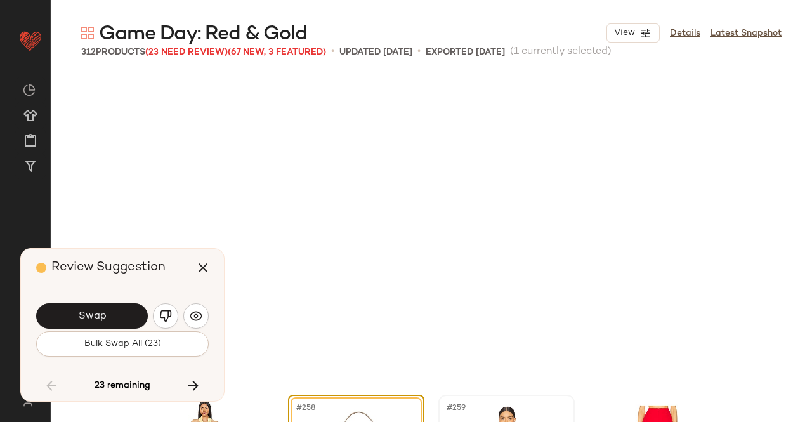
scroll to position [15672, 0]
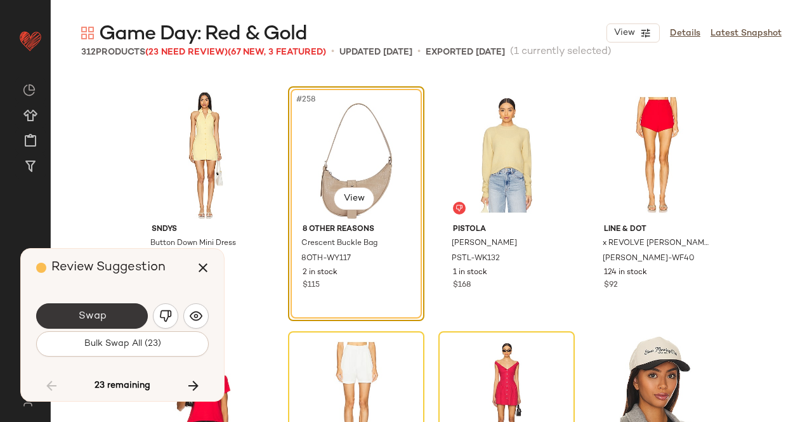
click at [79, 317] on span "Swap" at bounding box center [91, 316] width 29 height 12
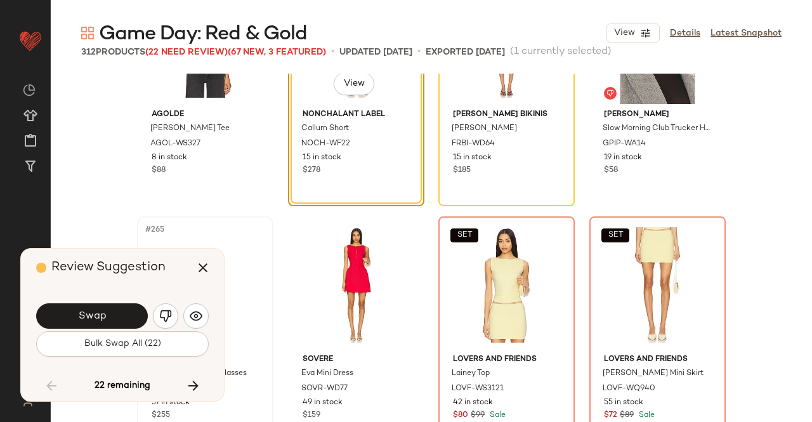
scroll to position [16044, 0]
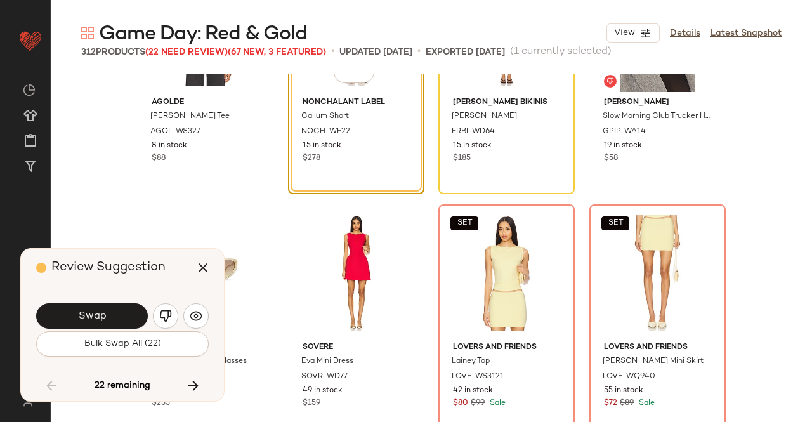
drag, startPoint x: 110, startPoint y: 306, endPoint x: 126, endPoint y: 306, distance: 15.9
click at [117, 306] on button "Swap" at bounding box center [92, 315] width 112 height 25
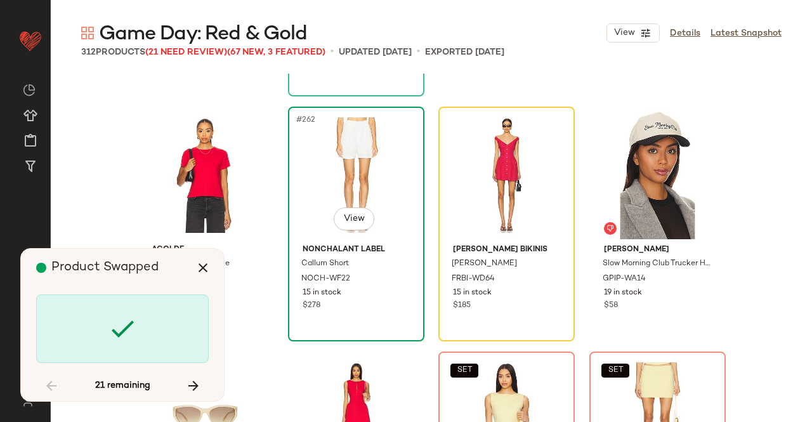
scroll to position [15917, 0]
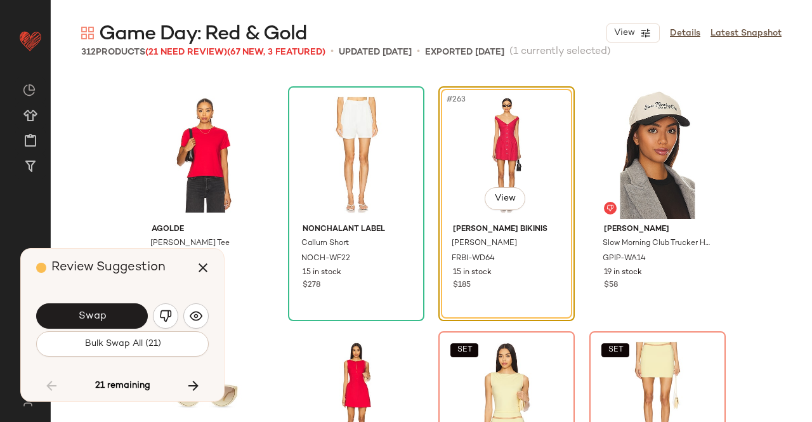
click at [115, 308] on button "Swap" at bounding box center [92, 315] width 112 height 25
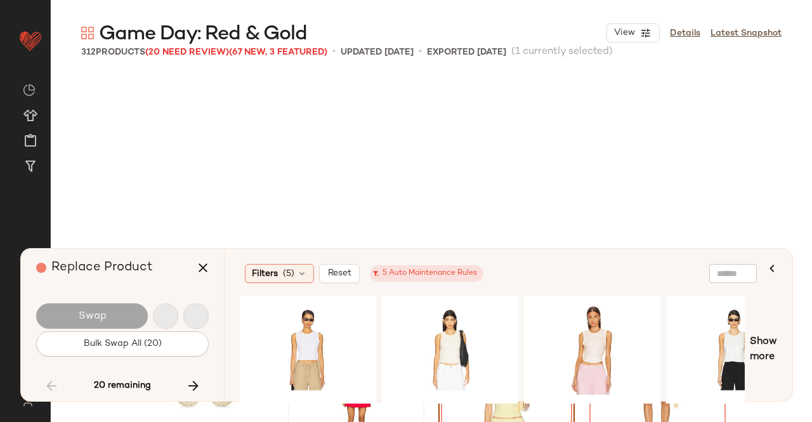
scroll to position [16162, 0]
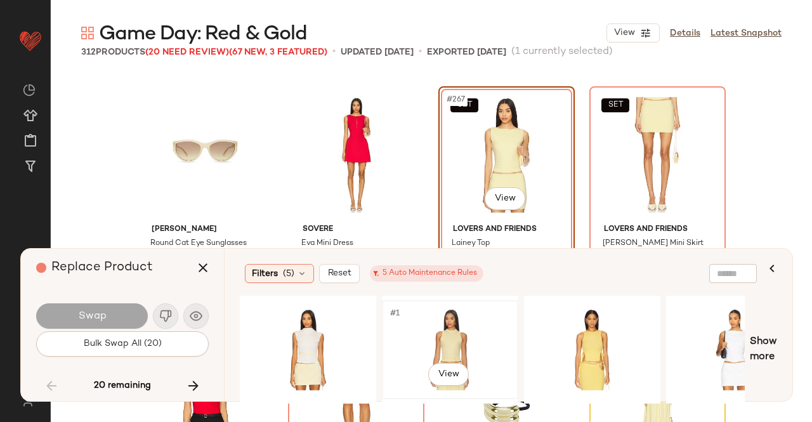
click at [436, 331] on div "#1 View" at bounding box center [450, 350] width 128 height 90
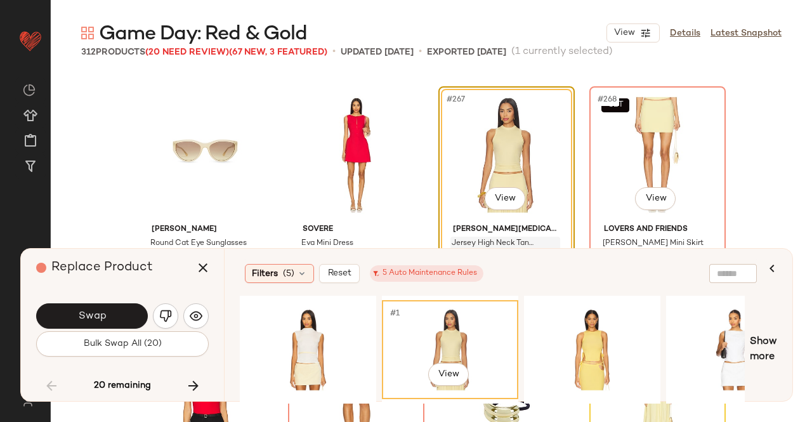
scroll to position [16226, 0]
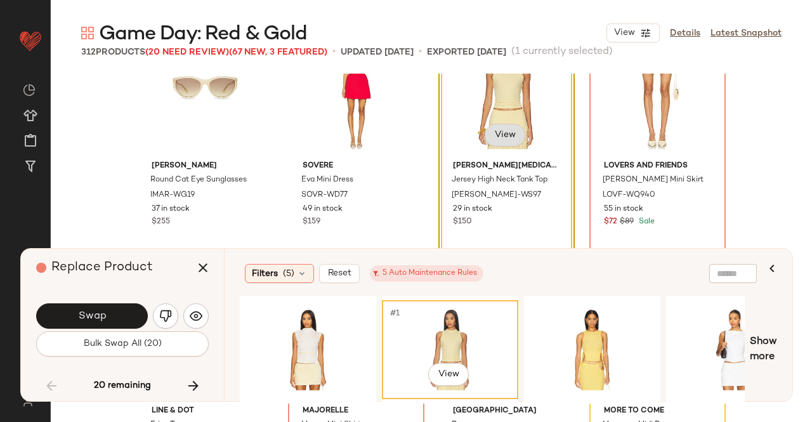
click at [491, 143] on body "Revolve ** Dashboard All Products Global Clipboards (49) Curations (347) Kriste…" at bounding box center [406, 211] width 812 height 422
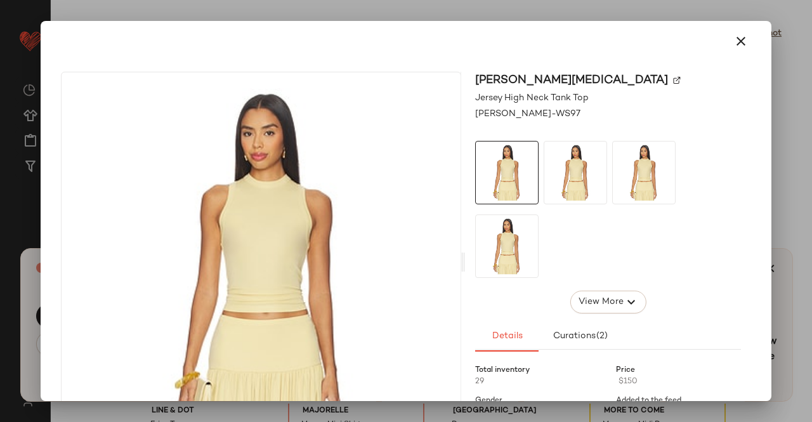
click at [533, 79] on div "Aya Muse" at bounding box center [608, 80] width 266 height 17
click at [673, 79] on img at bounding box center [677, 81] width 8 height 8
click at [811, 116] on div at bounding box center [406, 211] width 812 height 422
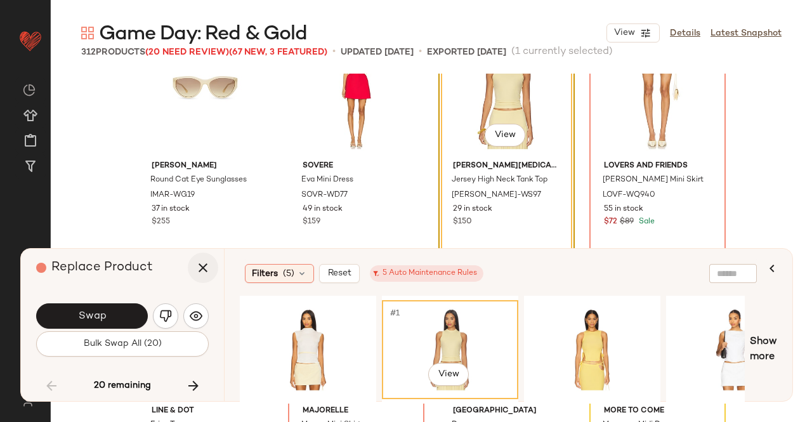
click at [202, 254] on button "button" at bounding box center [203, 267] width 30 height 30
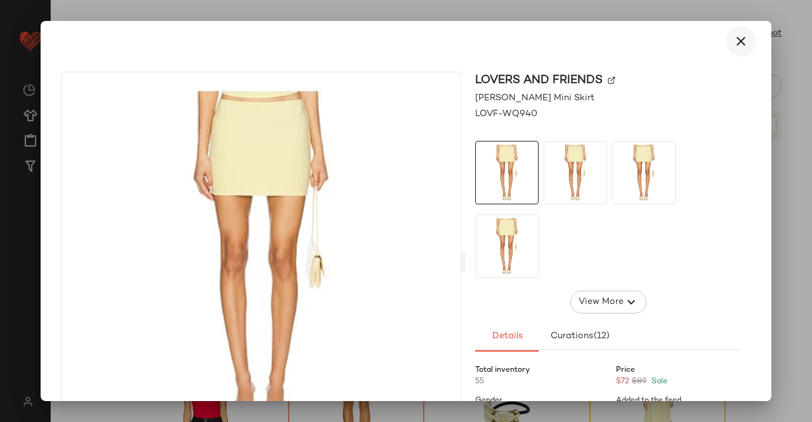
click at [733, 36] on icon "button" at bounding box center [740, 41] width 15 height 15
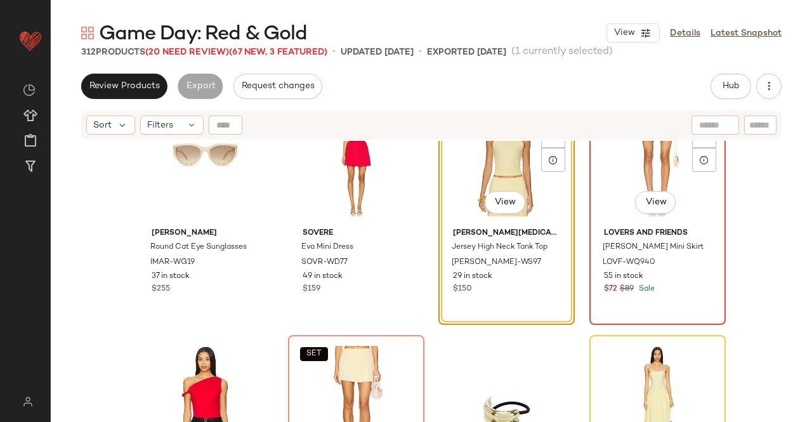
click at [662, 181] on div "SET #268 View" at bounding box center [658, 159] width 128 height 128
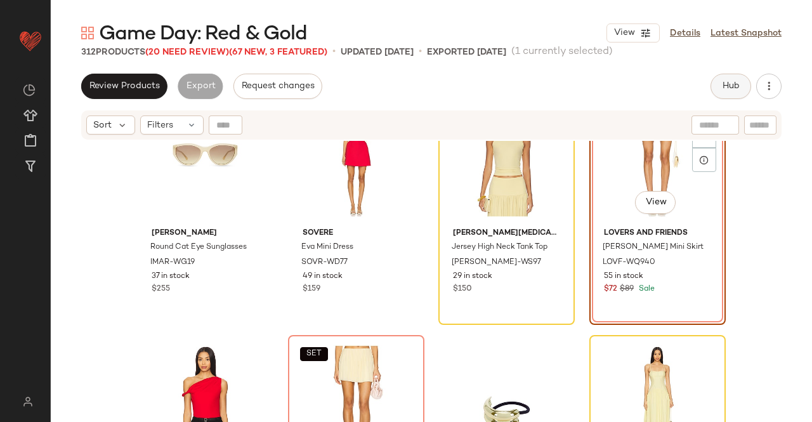
click at [728, 77] on button "Hub" at bounding box center [731, 86] width 41 height 25
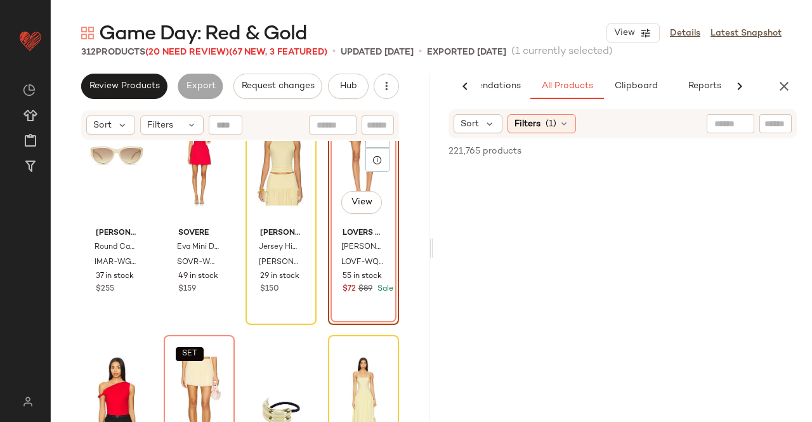
scroll to position [0, 80]
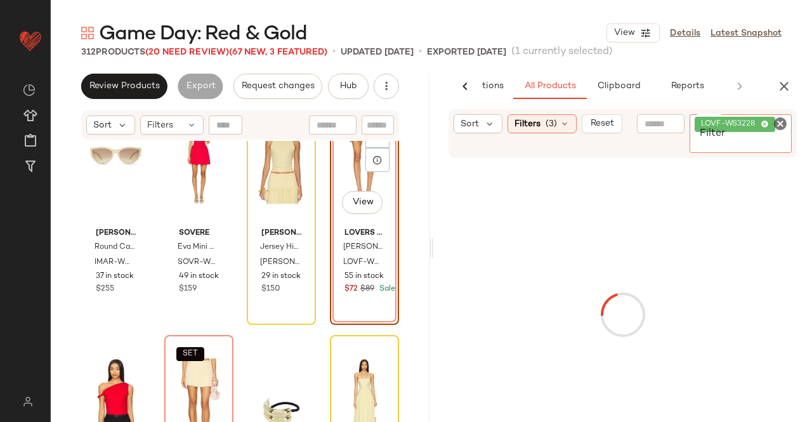
click at [759, 125] on span "LOVF-WS3228" at bounding box center [731, 124] width 60 height 11
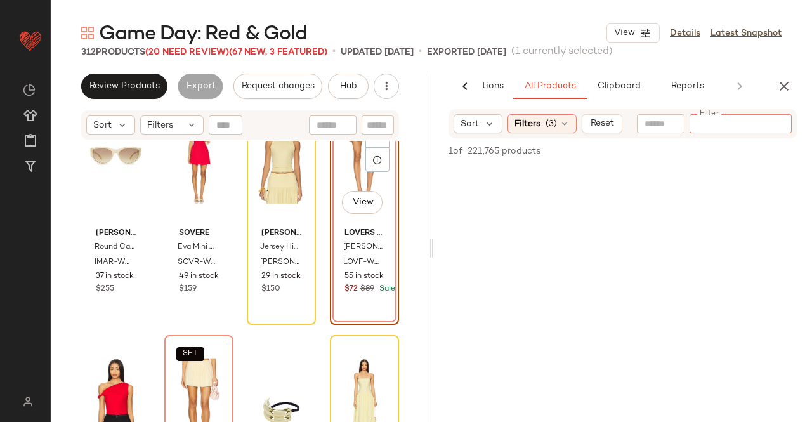
paste input "*********"
type input "*********"
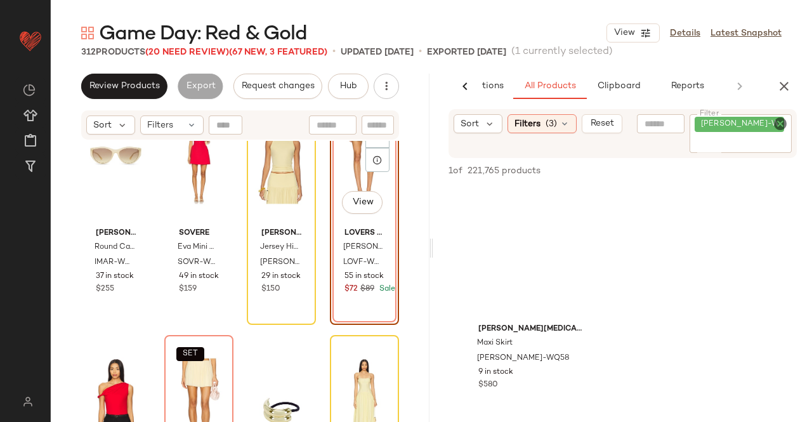
click at [334, 173] on div "SET #268 View" at bounding box center [364, 159] width 60 height 128
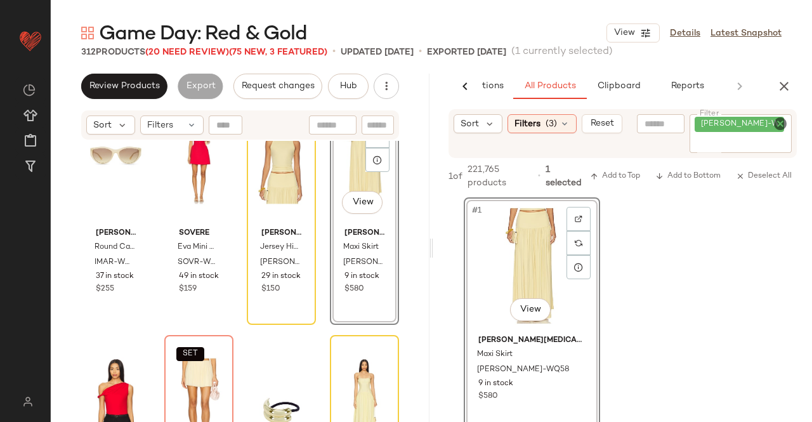
click at [793, 83] on button "button" at bounding box center [783, 86] width 25 height 25
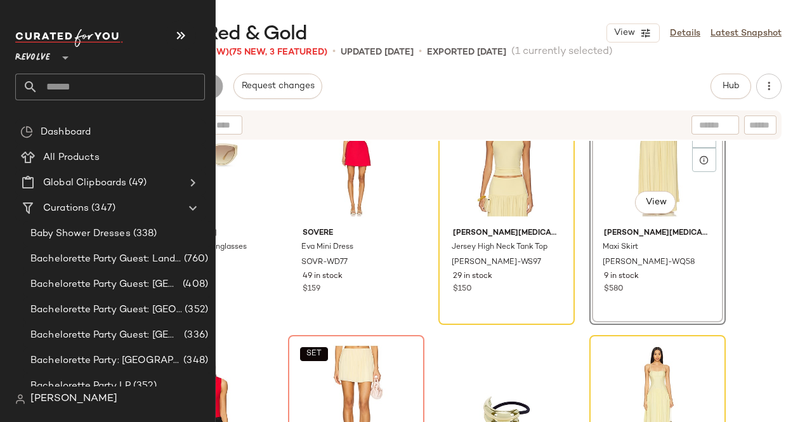
drag, startPoint x: 49, startPoint y: 58, endPoint x: 51, endPoint y: 68, distance: 10.5
click at [49, 58] on span "Revolve" at bounding box center [32, 54] width 35 height 23
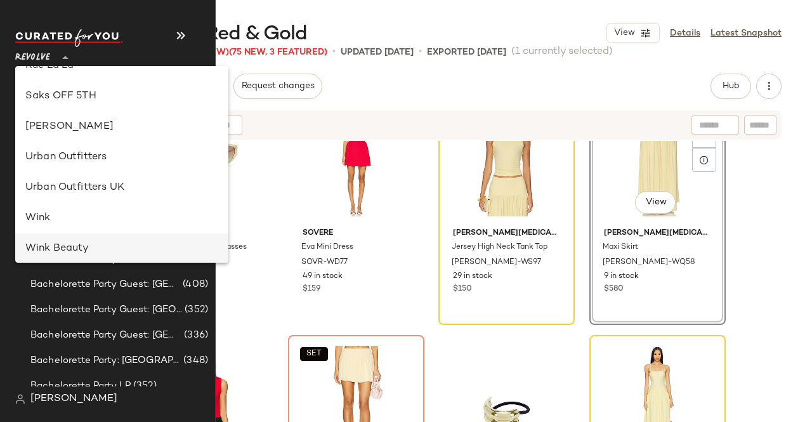
scroll to position [757, 0]
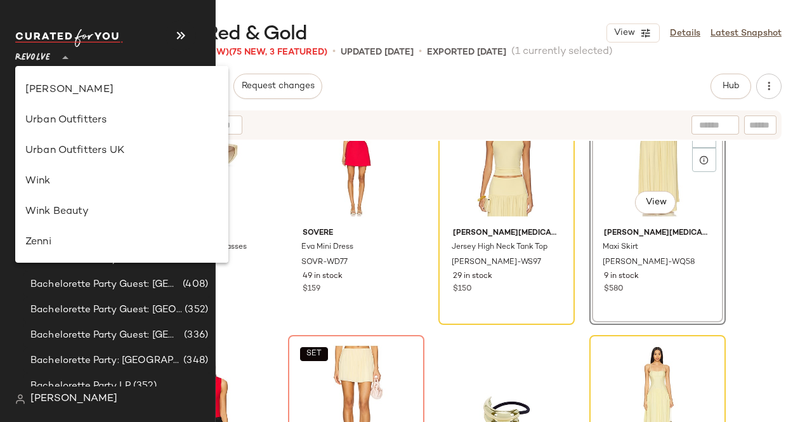
click at [443, 75] on div "Review Products Export Request changes Hub Send for Review External Review Inte…" at bounding box center [431, 86] width 700 height 25
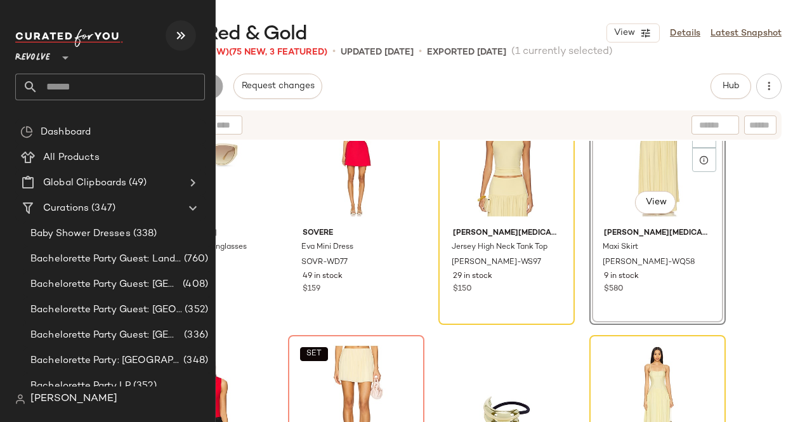
click at [178, 36] on icon "button" at bounding box center [180, 35] width 15 height 15
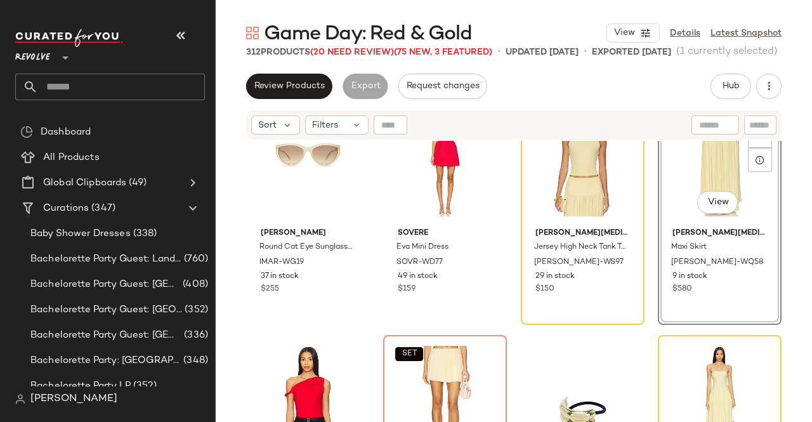
click at [162, 29] on div at bounding box center [110, 38] width 190 height 18
click at [168, 33] on button "button" at bounding box center [181, 35] width 30 height 30
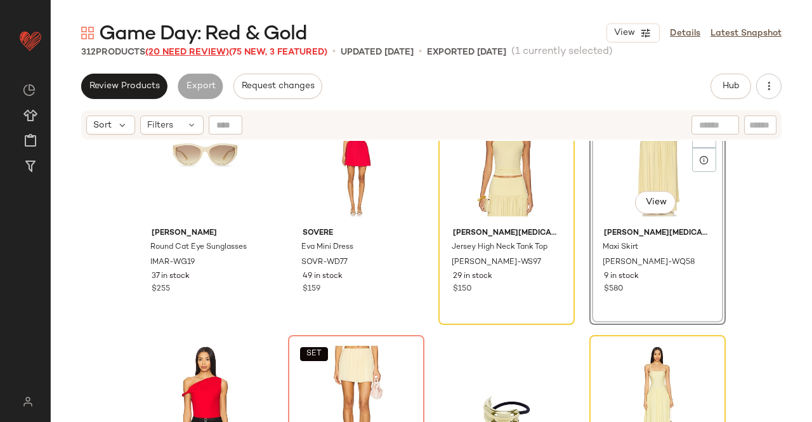
click at [176, 52] on span "(20 Need Review)" at bounding box center [187, 53] width 84 height 10
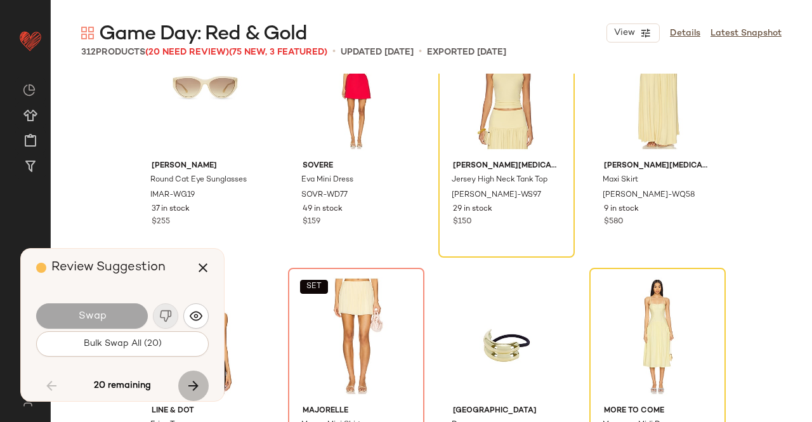
click at [197, 383] on icon "button" at bounding box center [193, 385] width 15 height 15
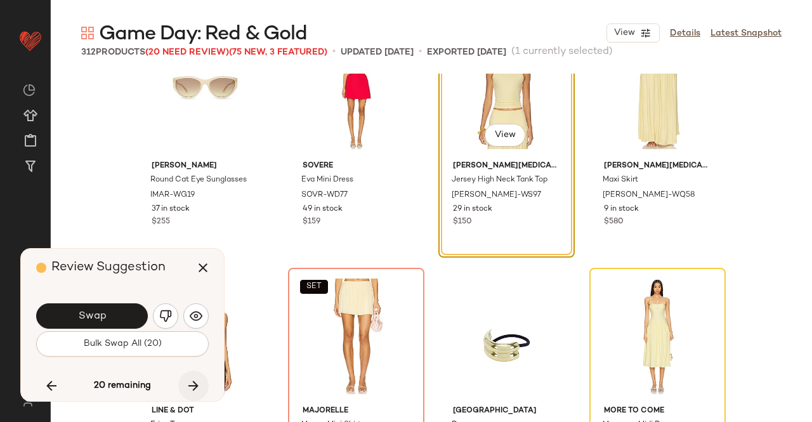
scroll to position [16162, 0]
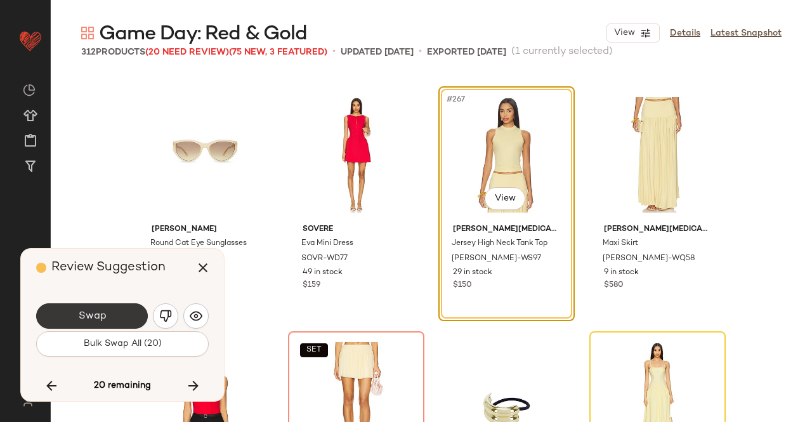
click at [108, 312] on button "Swap" at bounding box center [92, 315] width 112 height 25
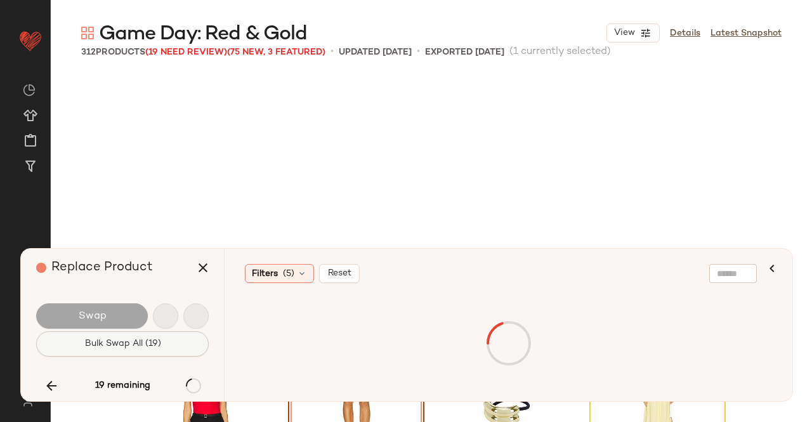
scroll to position [16407, 0]
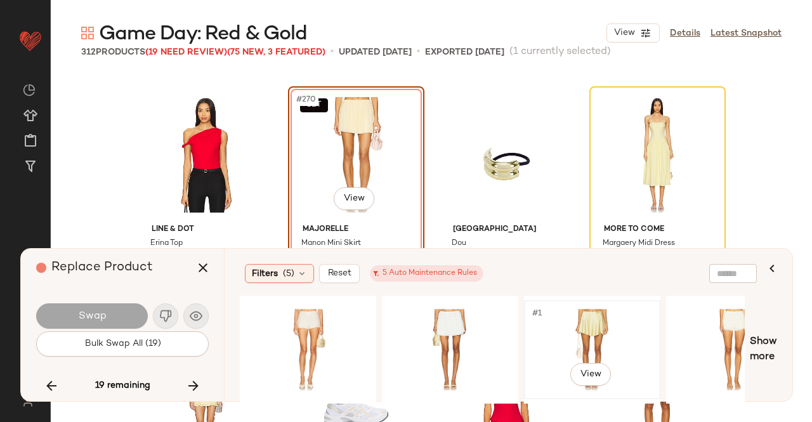
click at [549, 325] on div "#1 View" at bounding box center [592, 350] width 128 height 90
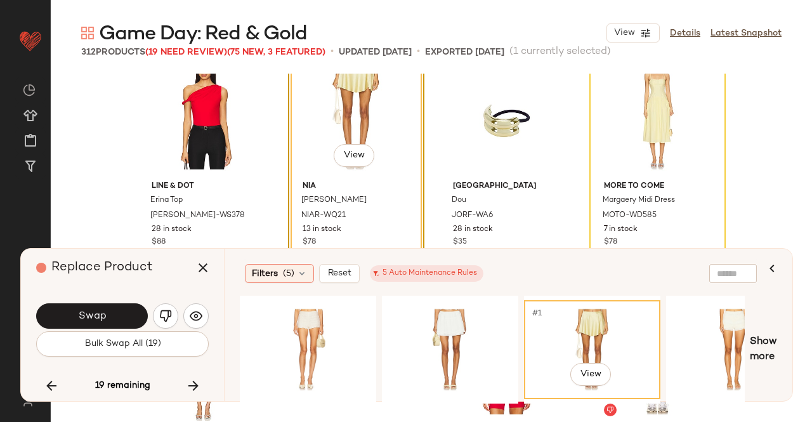
scroll to position [16470, 0]
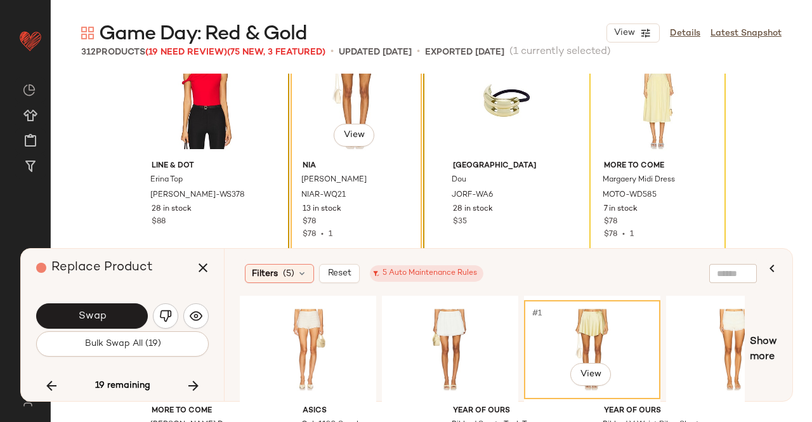
click at [122, 311] on button "Swap" at bounding box center [92, 315] width 112 height 25
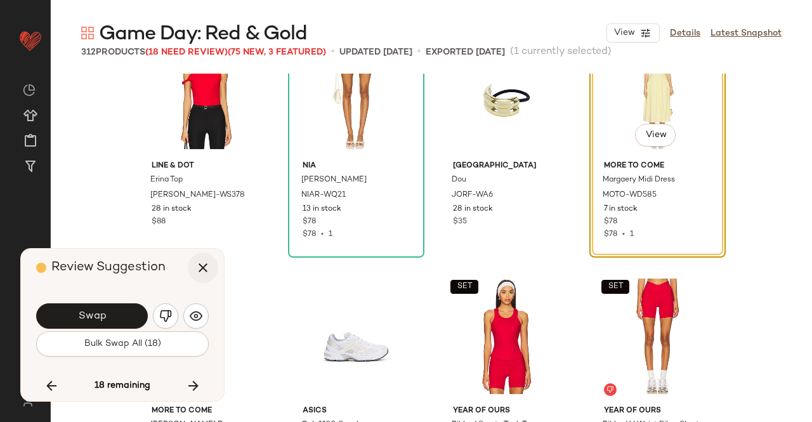
scroll to position [16407, 0]
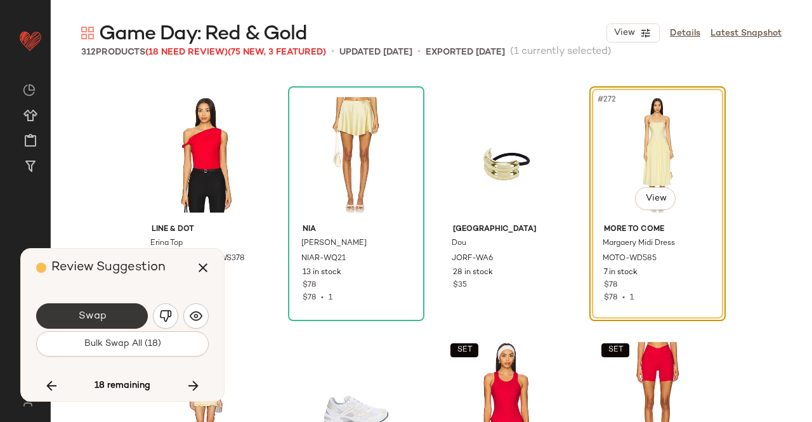
click at [103, 314] on span "Swap" at bounding box center [91, 316] width 29 height 12
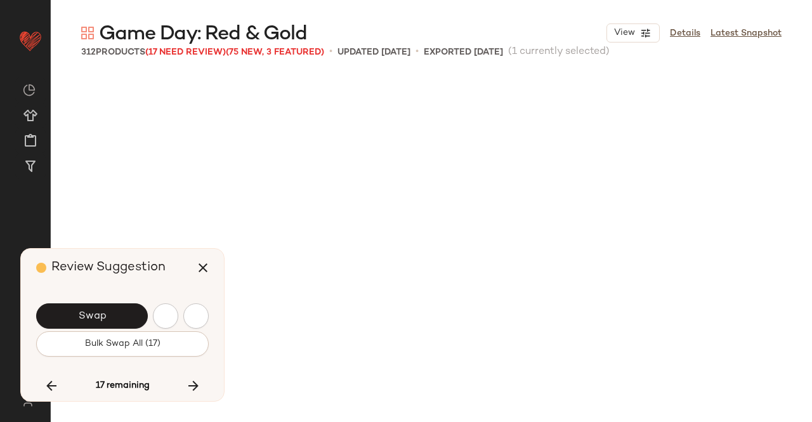
scroll to position [16897, 0]
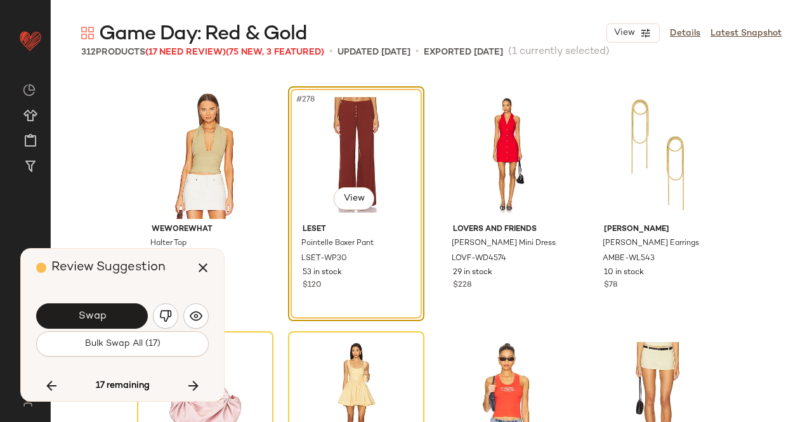
click at [107, 287] on div "Review Suggestion Swap Bulk Swap All (17) 17 remaining" at bounding box center [122, 325] width 203 height 152
click at [108, 310] on button "Swap" at bounding box center [92, 315] width 112 height 25
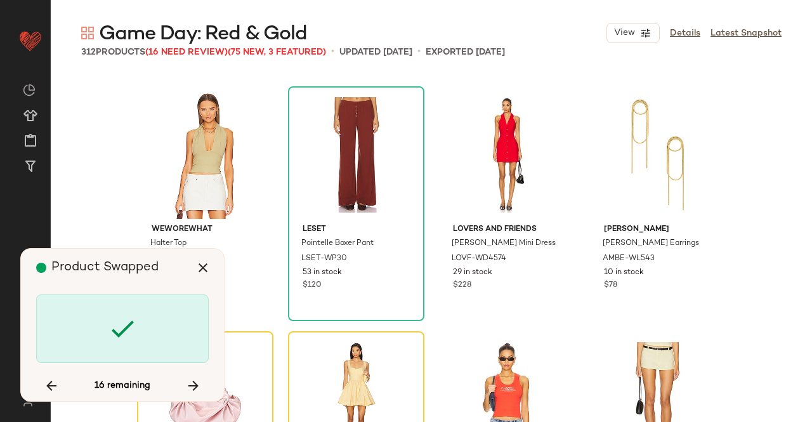
scroll to position [17142, 0]
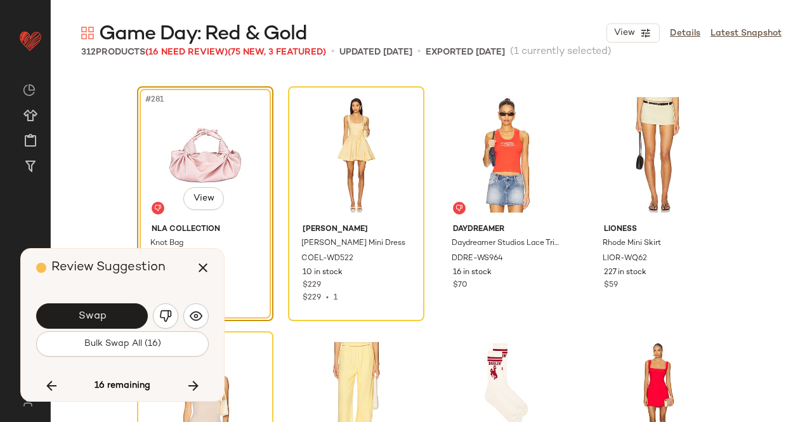
click at [170, 317] on img "button" at bounding box center [165, 316] width 13 height 13
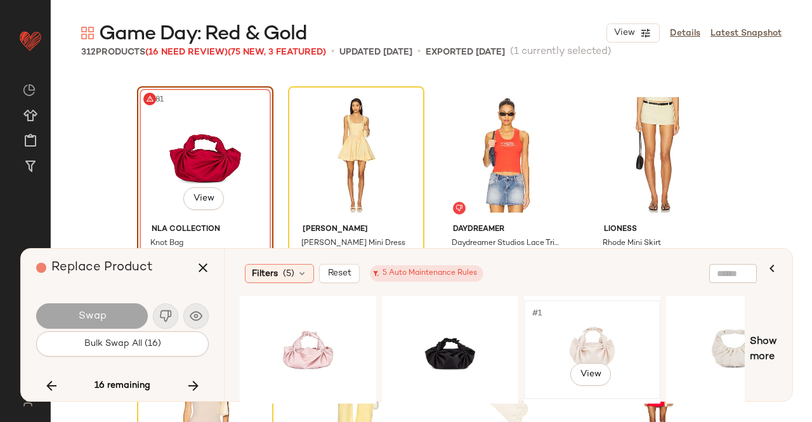
click at [591, 348] on div "#1 View" at bounding box center [592, 350] width 128 height 90
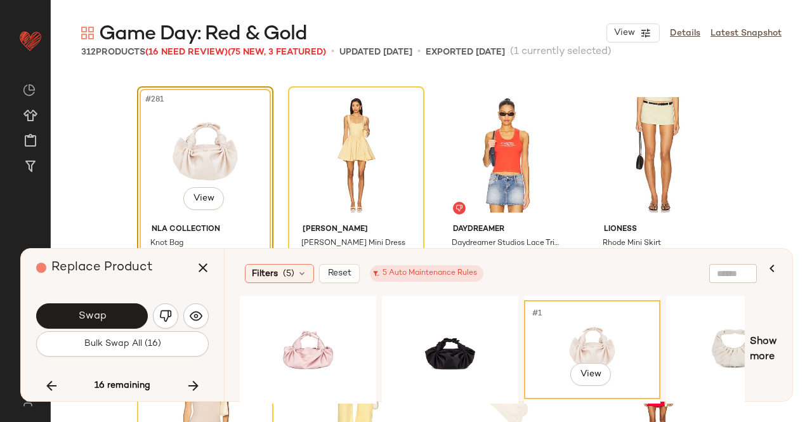
click at [128, 320] on button "Swap" at bounding box center [92, 315] width 112 height 25
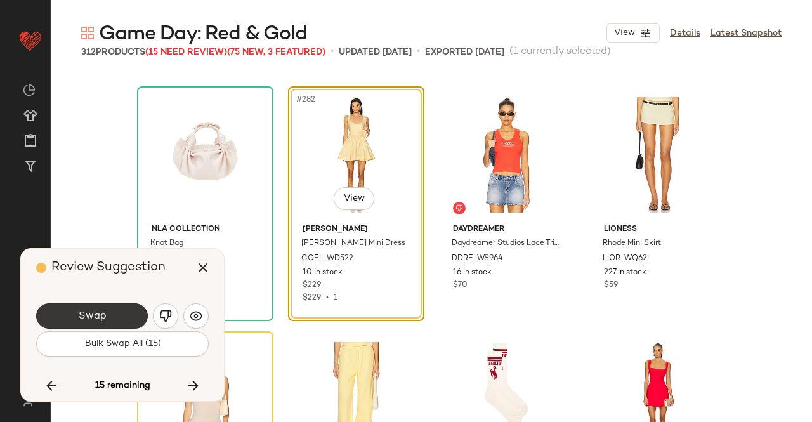
click at [117, 318] on button "Swap" at bounding box center [92, 315] width 112 height 25
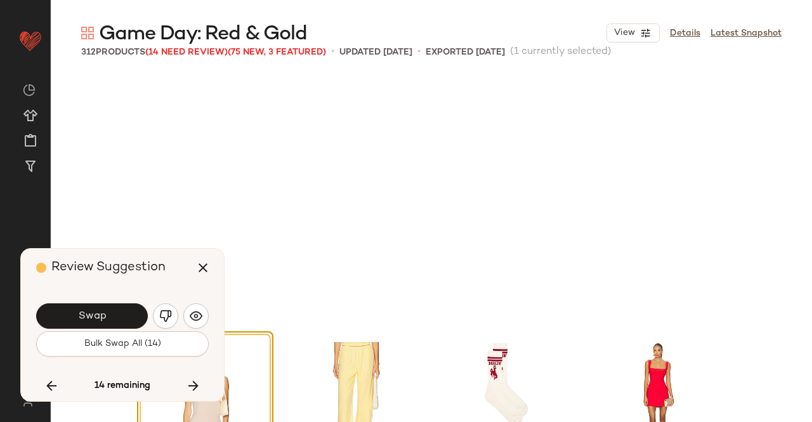
scroll to position [17387, 0]
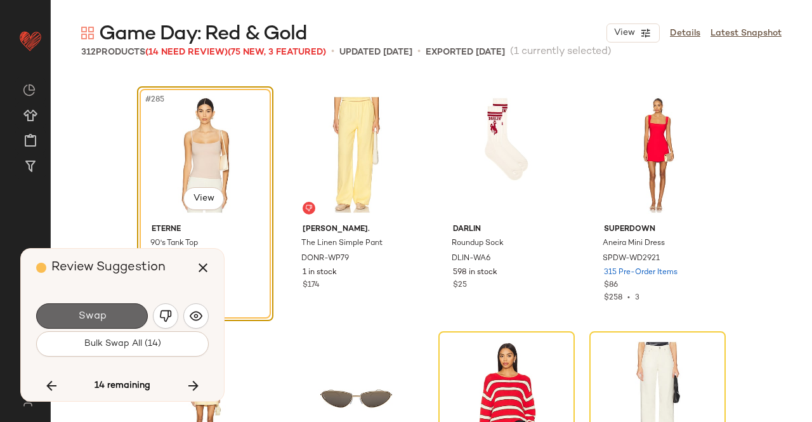
click at [117, 314] on button "Swap" at bounding box center [92, 315] width 112 height 25
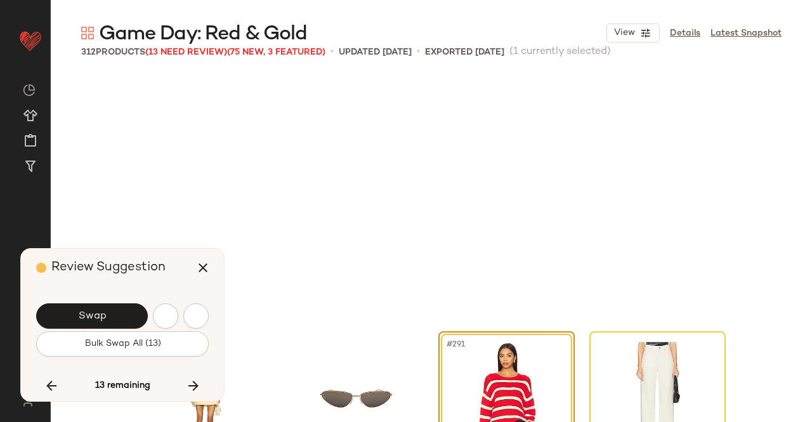
scroll to position [17631, 0]
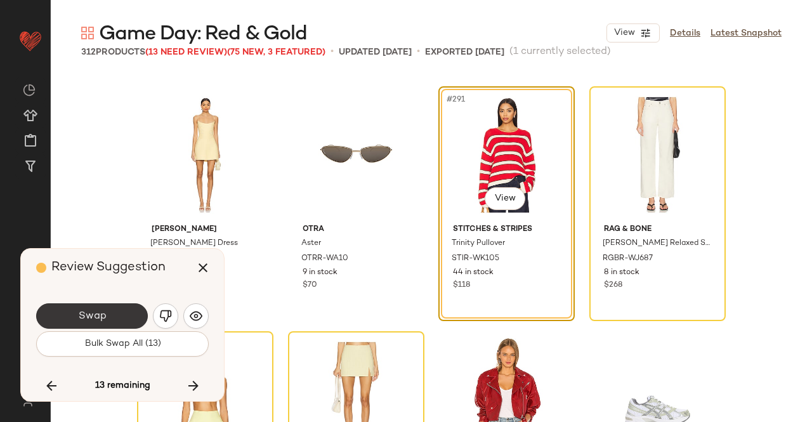
click at [107, 311] on button "Swap" at bounding box center [92, 315] width 112 height 25
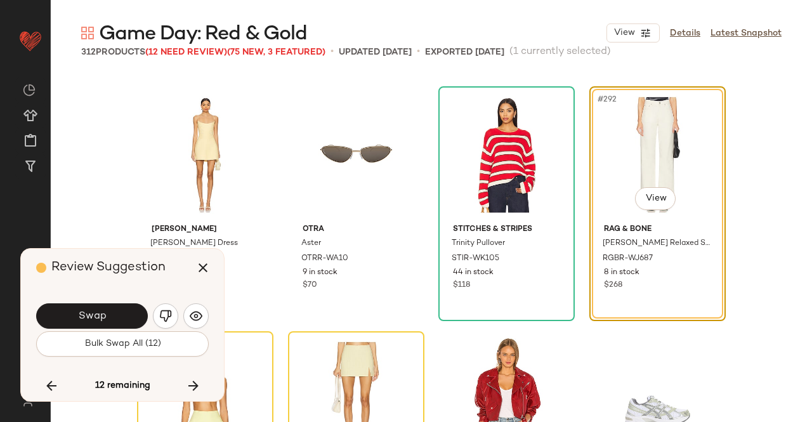
click at [114, 314] on button "Swap" at bounding box center [92, 315] width 112 height 25
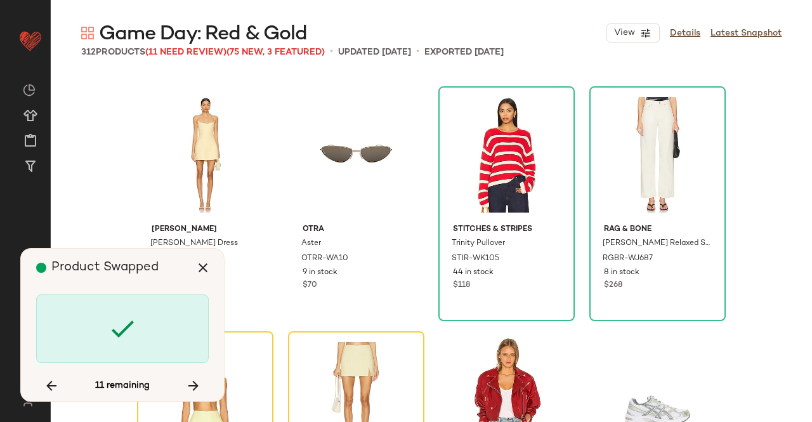
scroll to position [17876, 0]
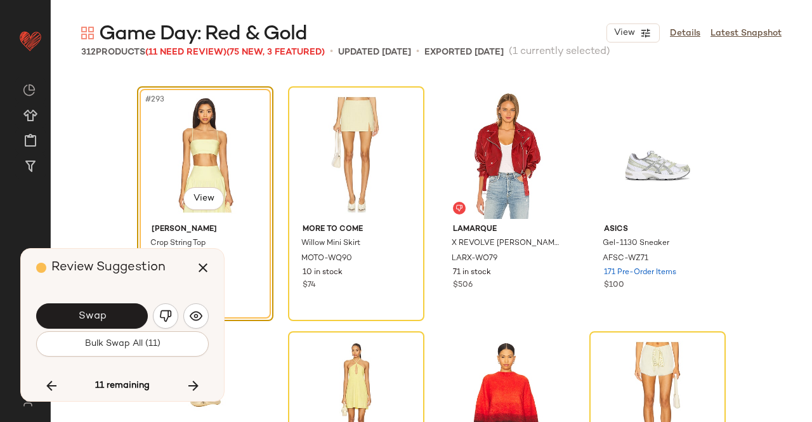
click at [114, 314] on button "Swap" at bounding box center [92, 315] width 112 height 25
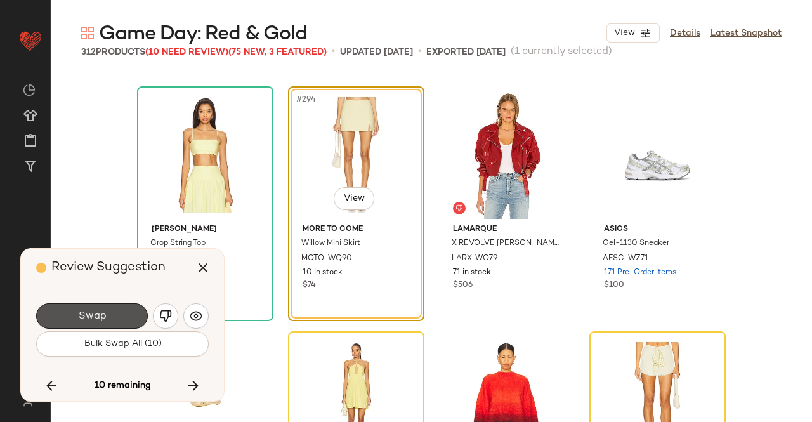
click at [114, 314] on button "Swap" at bounding box center [92, 315] width 112 height 25
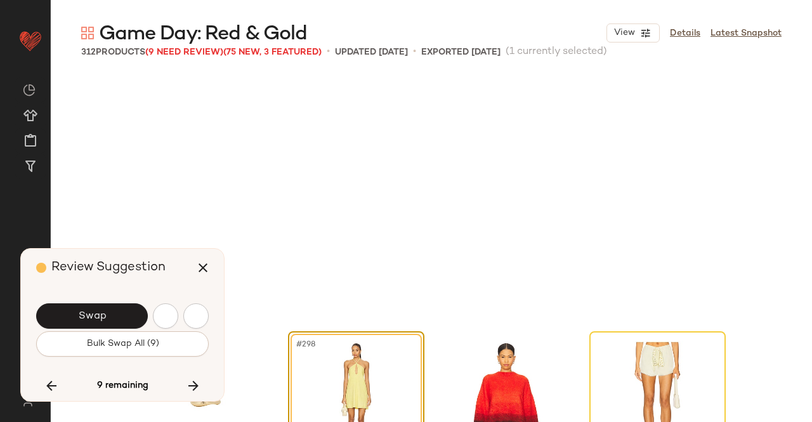
scroll to position [18121, 0]
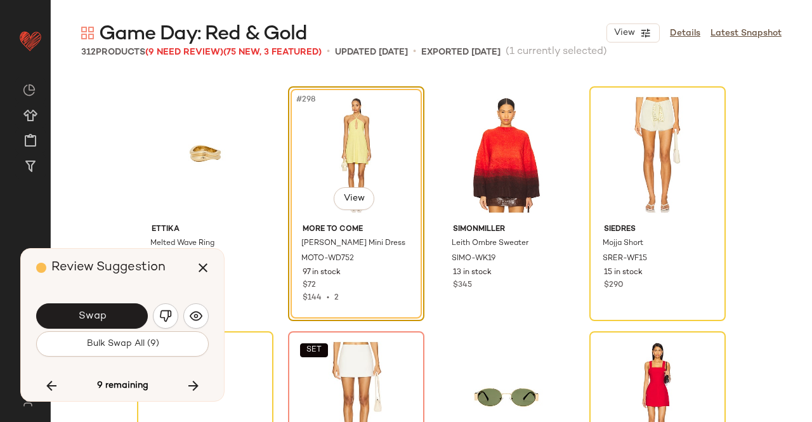
click at [114, 314] on button "Swap" at bounding box center [92, 315] width 112 height 25
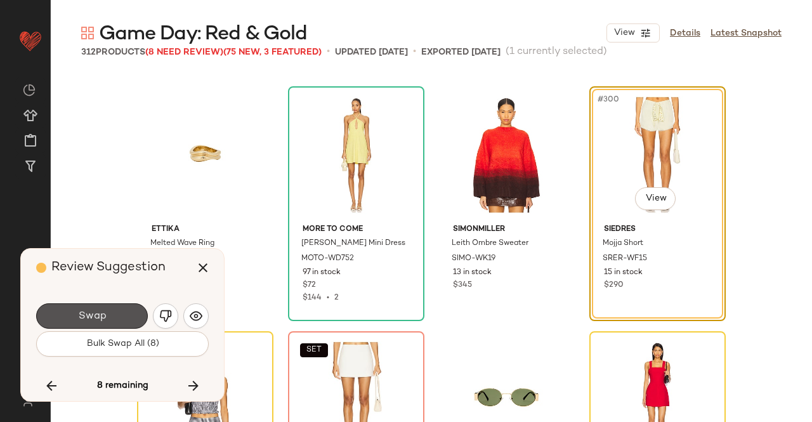
click at [114, 314] on button "Swap" at bounding box center [92, 315] width 112 height 25
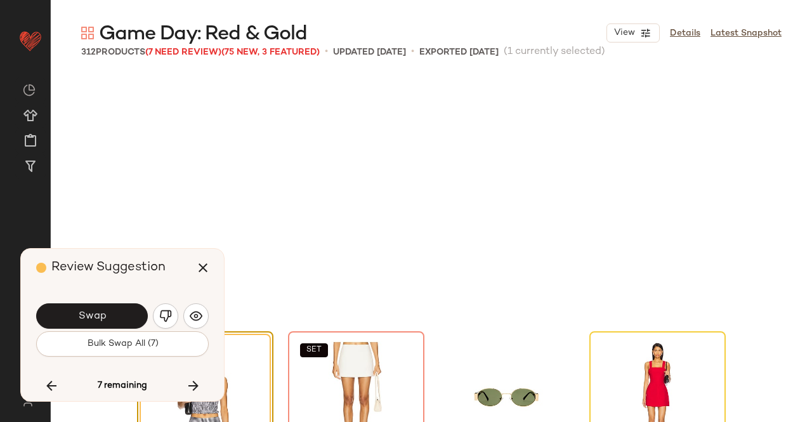
scroll to position [18366, 0]
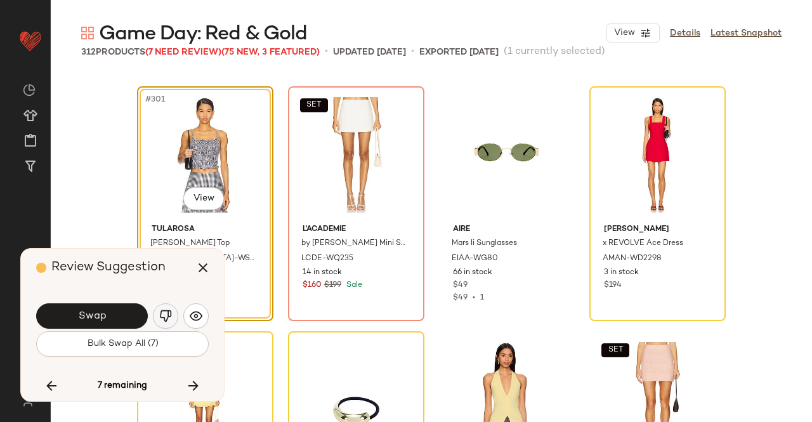
click at [171, 313] on img "button" at bounding box center [165, 316] width 13 height 13
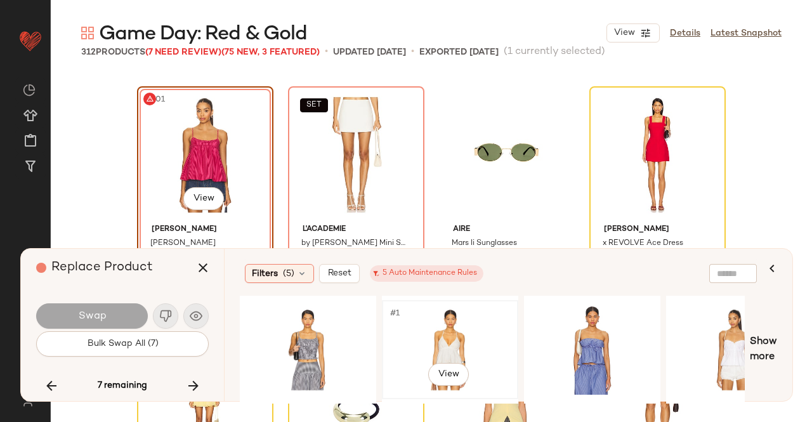
click at [468, 327] on div "#1 View" at bounding box center [450, 350] width 128 height 90
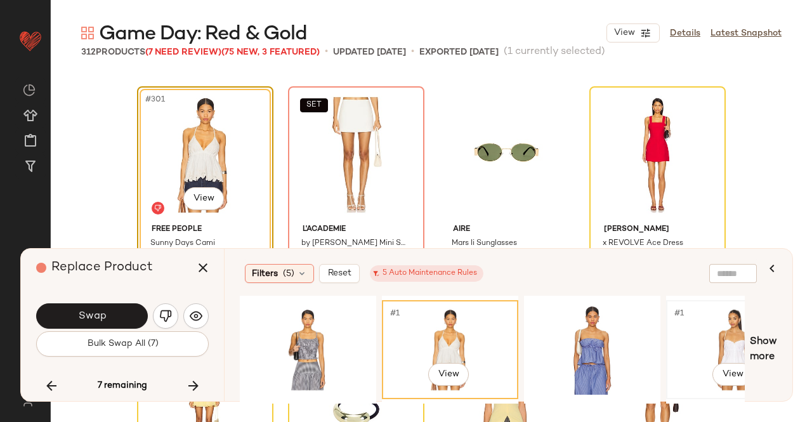
click at [728, 333] on div "#1 View" at bounding box center [735, 350] width 128 height 90
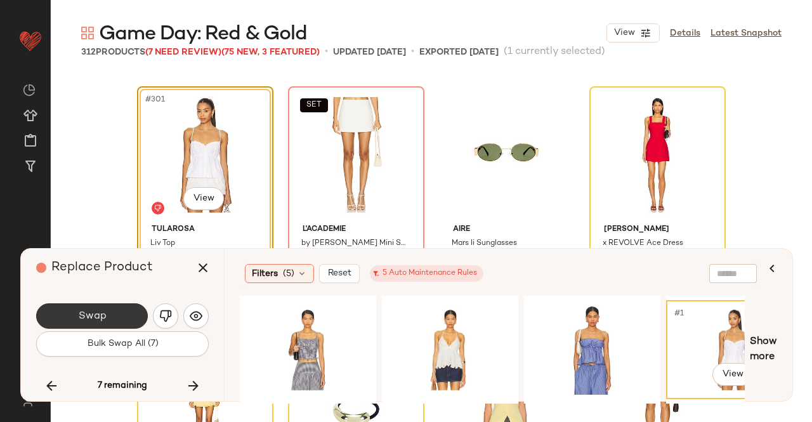
click at [102, 311] on span "Swap" at bounding box center [91, 316] width 29 height 12
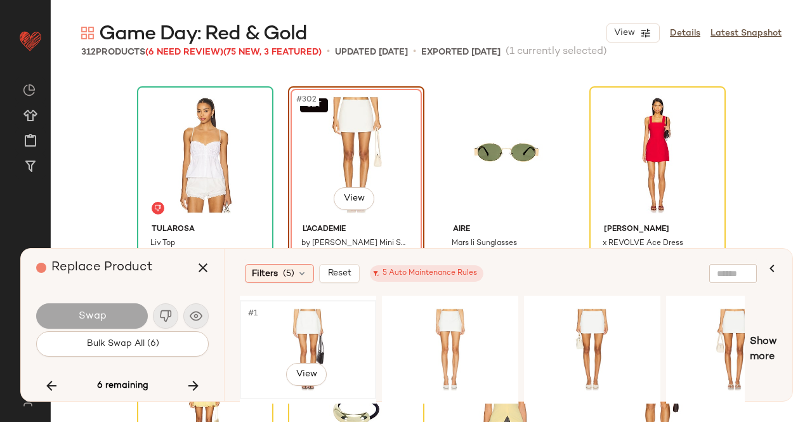
click at [362, 339] on div "#1 View" at bounding box center [308, 350] width 128 height 90
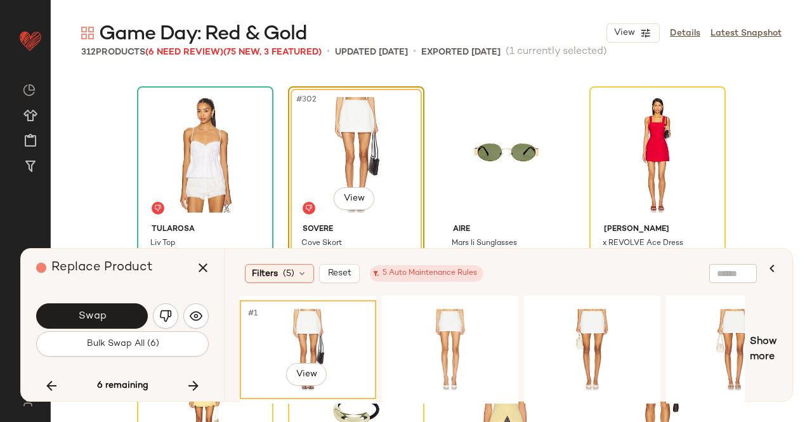
click at [114, 315] on button "Swap" at bounding box center [92, 315] width 112 height 25
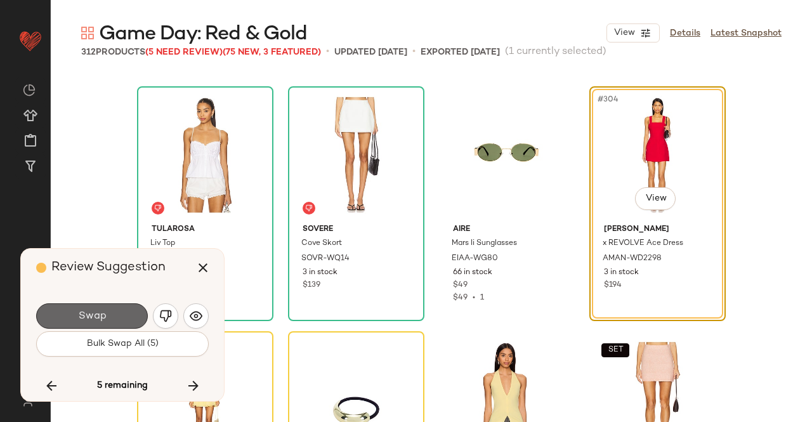
click at [115, 315] on button "Swap" at bounding box center [92, 315] width 112 height 25
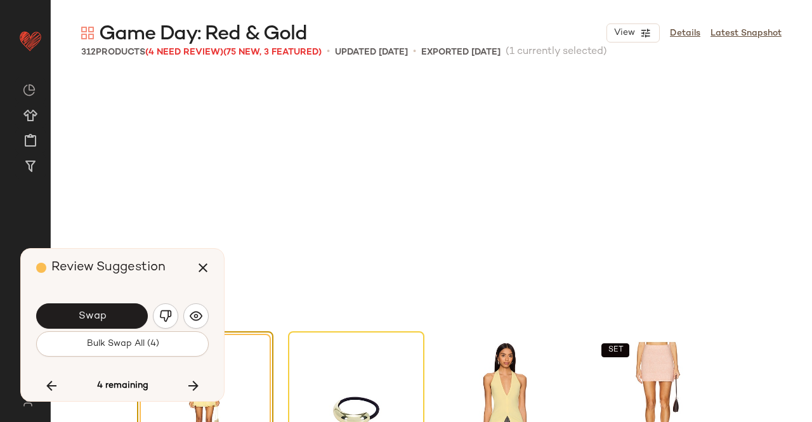
scroll to position [18611, 0]
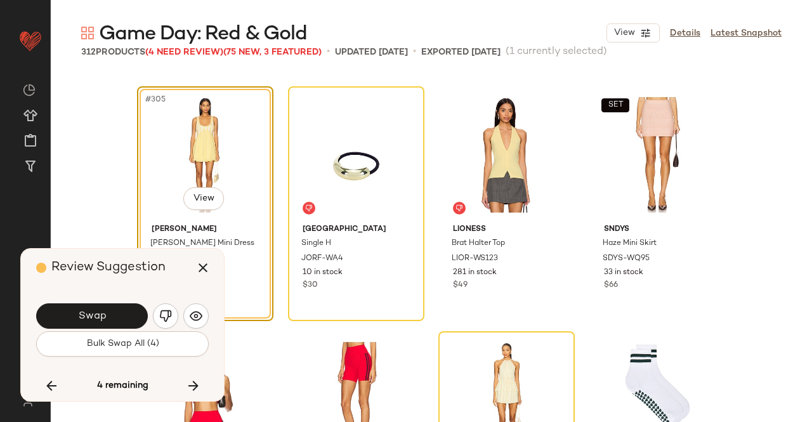
click at [115, 315] on button "Swap" at bounding box center [92, 315] width 112 height 25
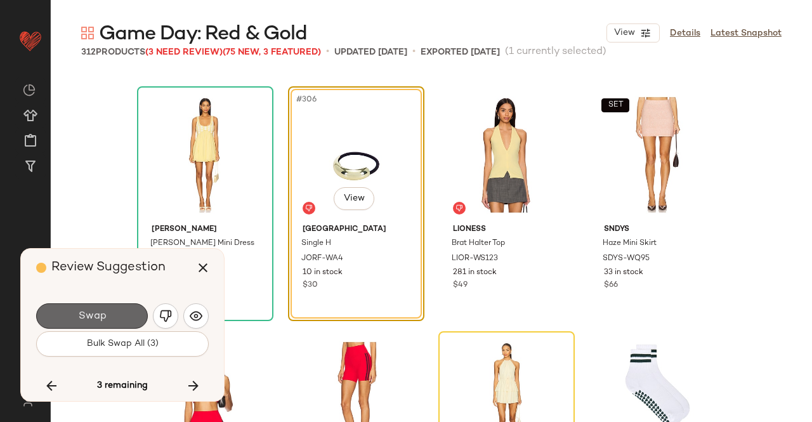
click at [116, 315] on button "Swap" at bounding box center [92, 315] width 112 height 25
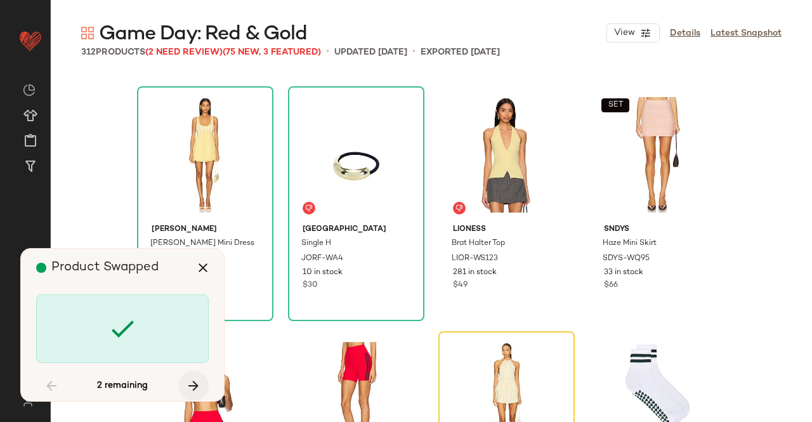
click at [195, 386] on icon "button" at bounding box center [193, 385] width 15 height 15
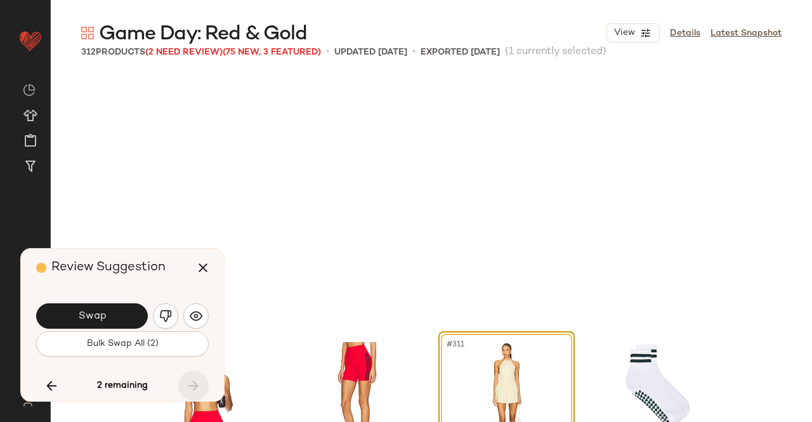
scroll to position [18754, 0]
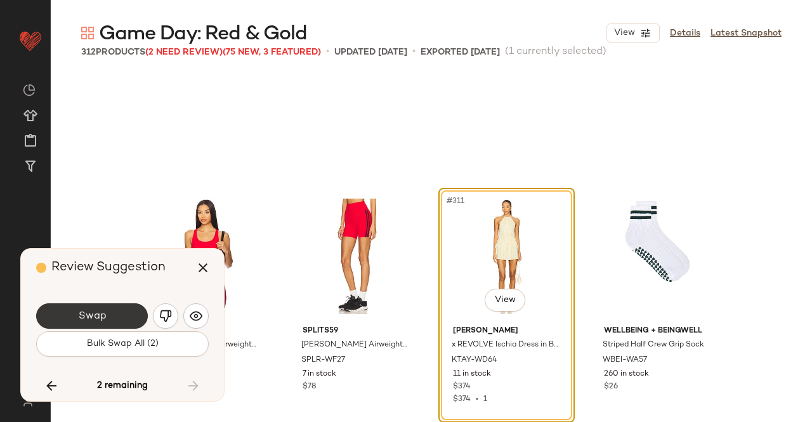
click at [99, 315] on span "Swap" at bounding box center [91, 316] width 29 height 12
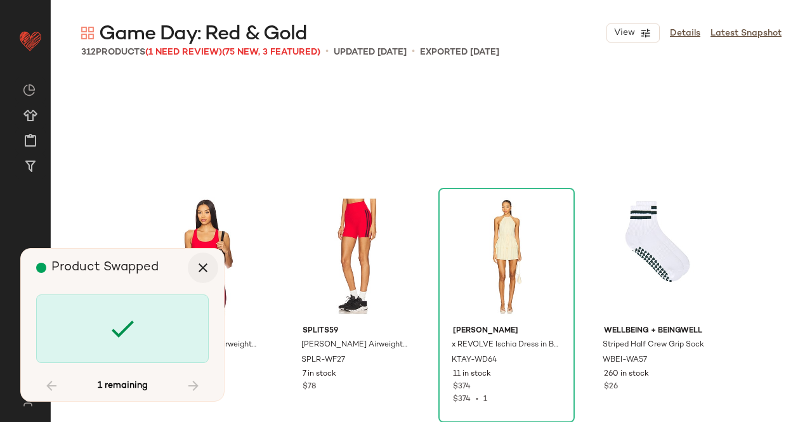
click at [207, 261] on icon "button" at bounding box center [202, 267] width 15 height 15
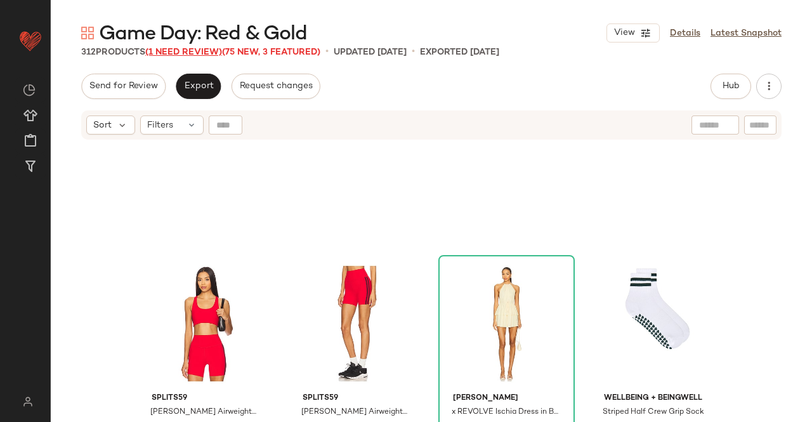
click at [188, 53] on span "(1 Need Review)" at bounding box center [183, 53] width 77 height 10
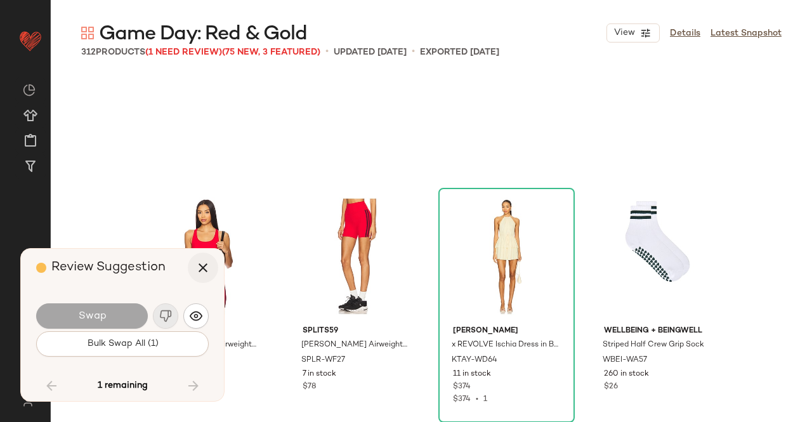
click at [208, 268] on icon "button" at bounding box center [202, 267] width 15 height 15
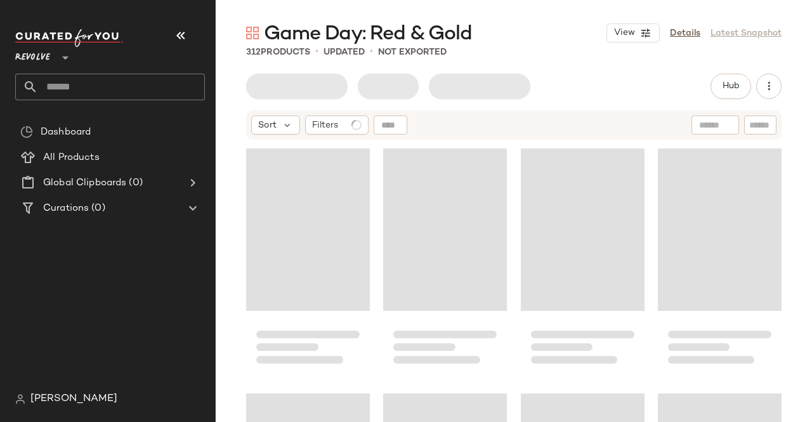
click at [184, 37] on icon "button" at bounding box center [180, 35] width 15 height 15
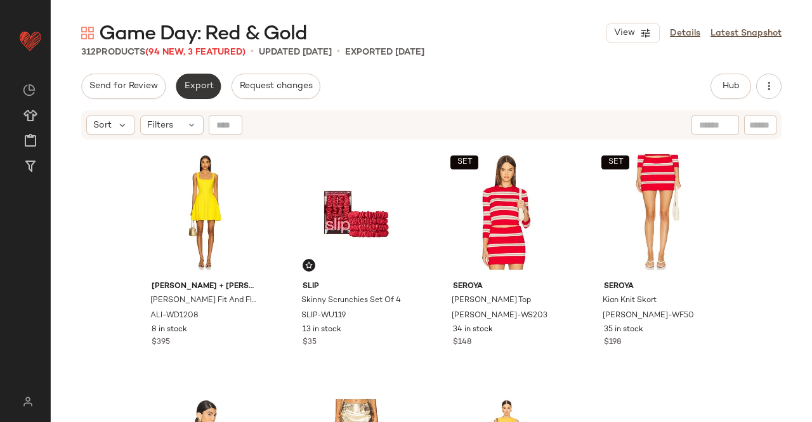
click at [197, 81] on span "Export" at bounding box center [198, 86] width 30 height 10
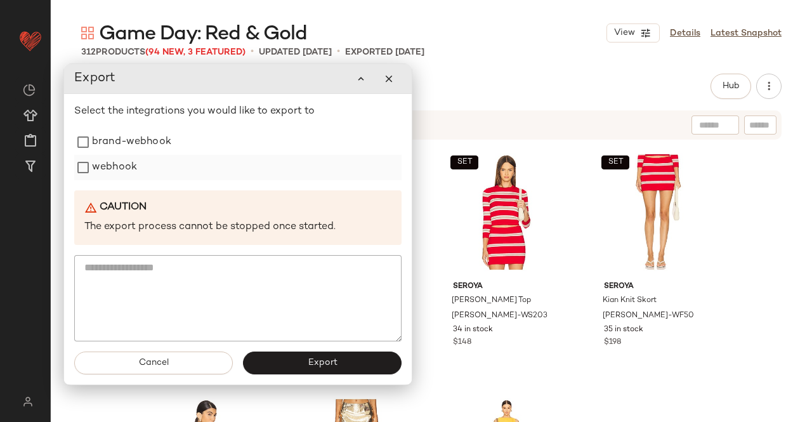
click at [197, 173] on div "webhook" at bounding box center [237, 167] width 327 height 25
click at [130, 162] on label "webhook" at bounding box center [114, 166] width 45 height 25
click at [300, 367] on button "Export" at bounding box center [322, 362] width 159 height 23
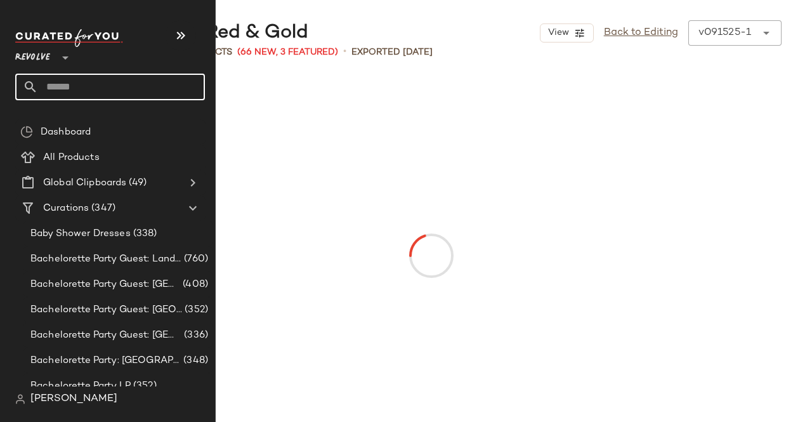
click at [110, 77] on input "text" at bounding box center [121, 87] width 167 height 27
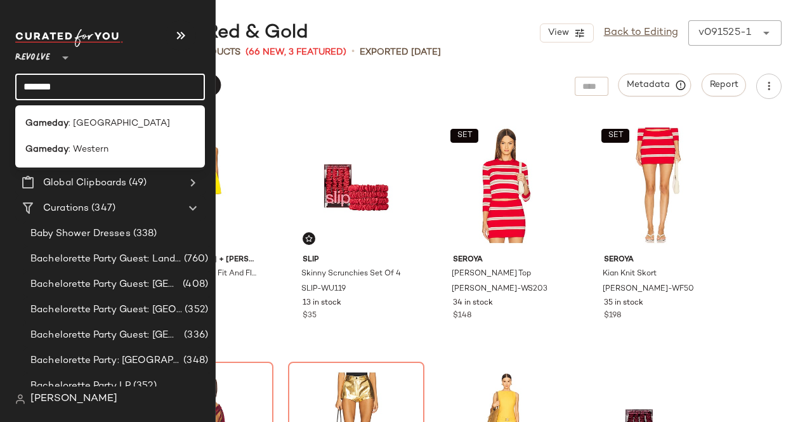
type input "*******"
click at [53, 147] on b "Gameday" at bounding box center [46, 149] width 43 height 13
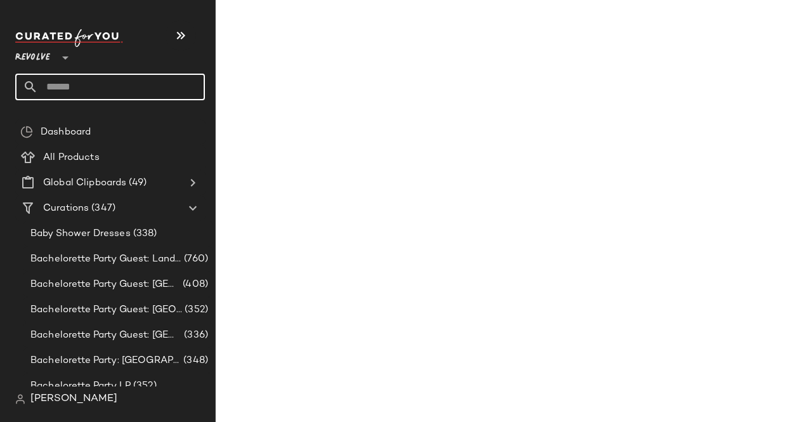
click at [85, 83] on input "text" at bounding box center [121, 87] width 167 height 27
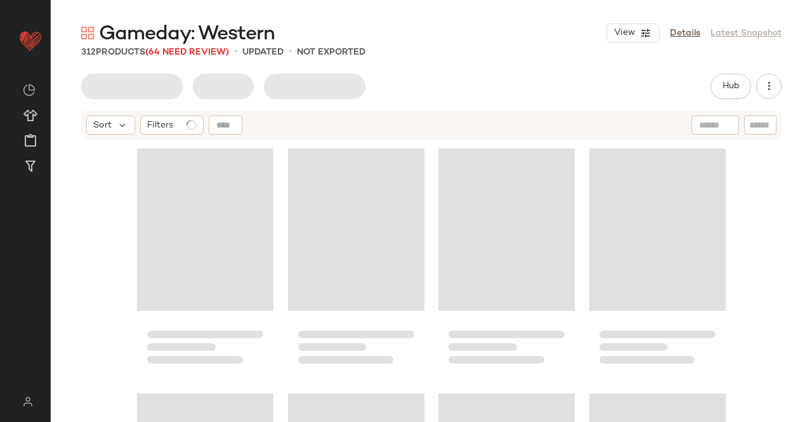
click at [331, 86] on div at bounding box center [315, 86] width 102 height 25
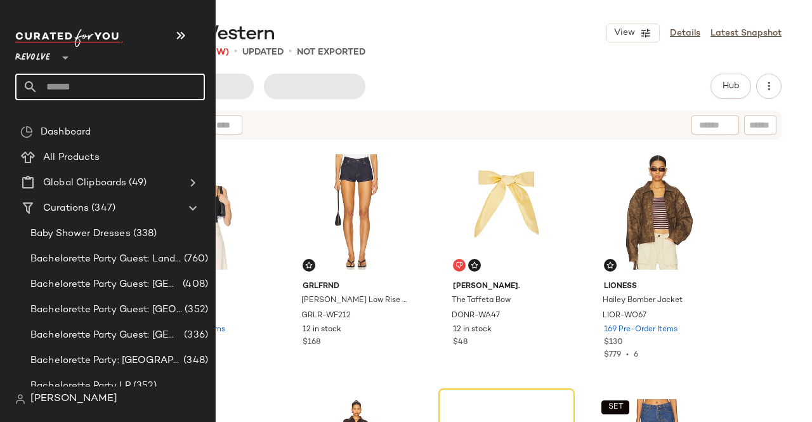
click at [72, 95] on input "text" at bounding box center [121, 87] width 167 height 27
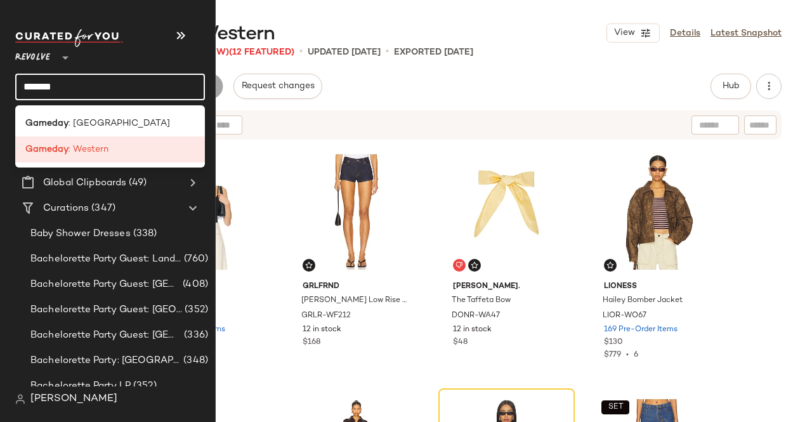
type input "*******"
click at [53, 120] on b "Gameday" at bounding box center [46, 123] width 43 height 13
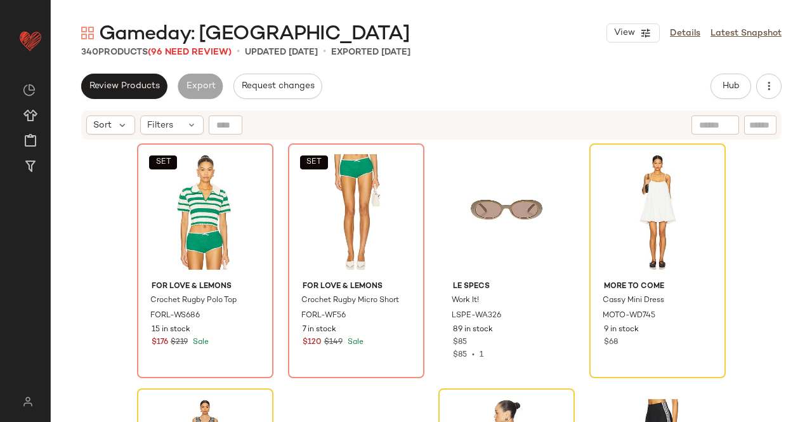
click at [175, 47] on div "Gameday: West Coast View Details Latest Snapshot 340 Products (96 Need Review) …" at bounding box center [431, 221] width 761 height 402
drag, startPoint x: 191, startPoint y: 54, endPoint x: 200, endPoint y: 55, distance: 9.5
click at [192, 53] on span "(96 Need Review)" at bounding box center [190, 53] width 84 height 10
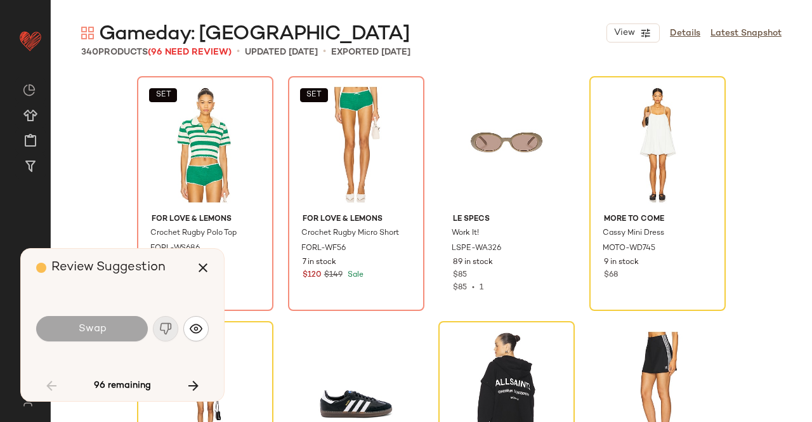
click at [472, 13] on main "Gameday: West Coast View Details Latest Snapshot 340 Products (96 Need Review) …" at bounding box center [406, 211] width 812 height 422
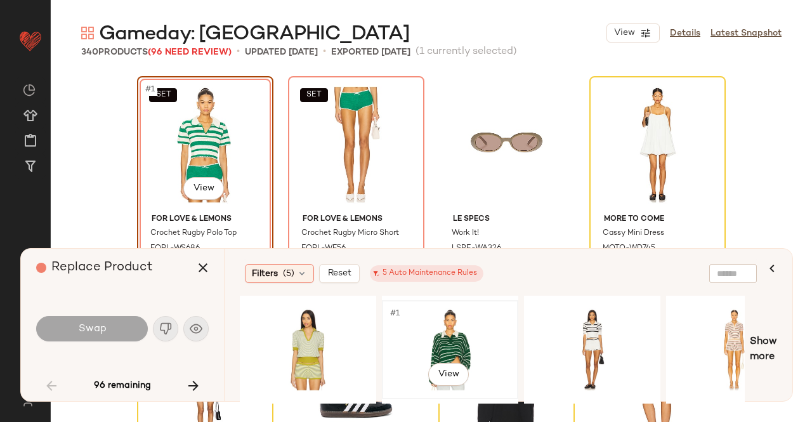
drag, startPoint x: 443, startPoint y: 333, endPoint x: 432, endPoint y: 310, distance: 25.3
click at [443, 334] on div "#1 View" at bounding box center [450, 350] width 128 height 90
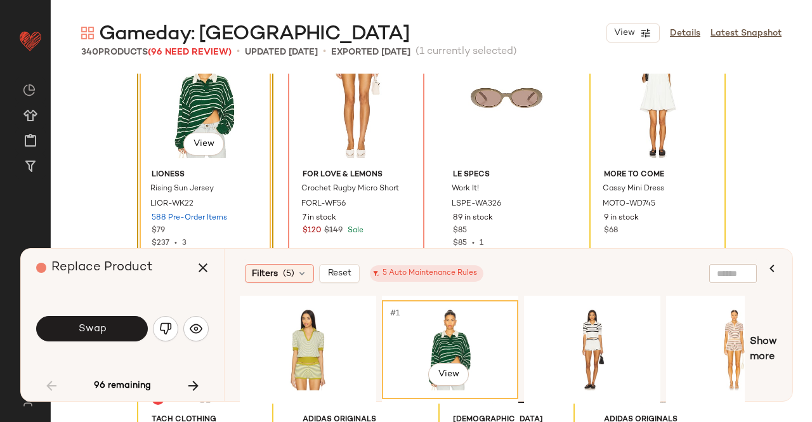
scroll to position [63, 0]
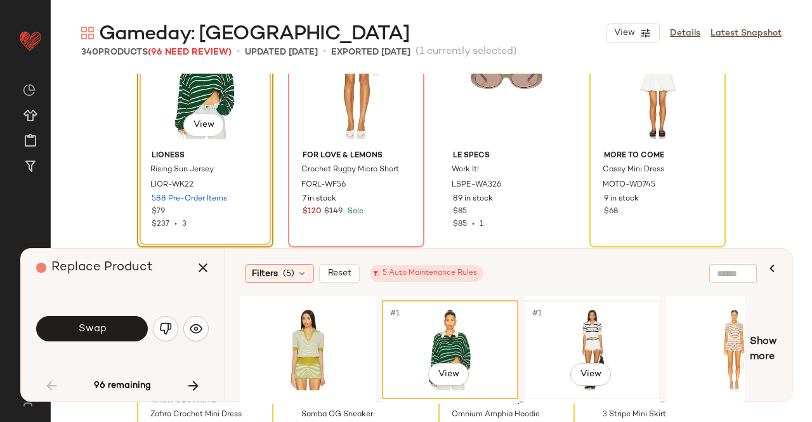
click at [605, 325] on div "#1 View" at bounding box center [592, 350] width 128 height 90
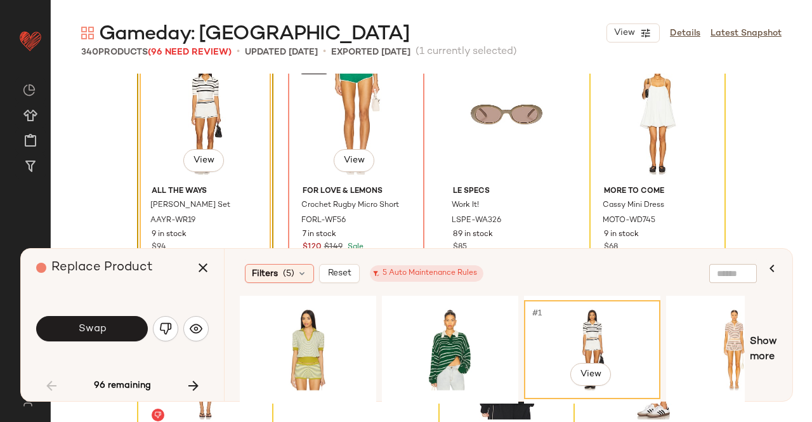
scroll to position [0, 0]
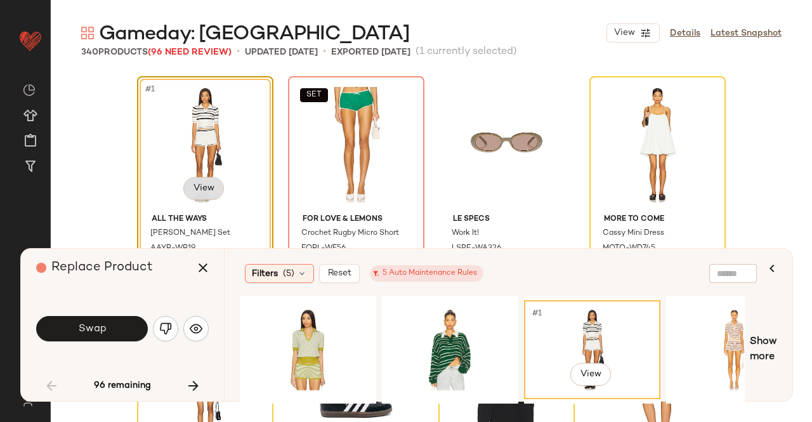
click at [183, 192] on body "Revolve ** Dashboard All Products Global Clipboards (49) Curations (347) Kriste…" at bounding box center [406, 211] width 812 height 422
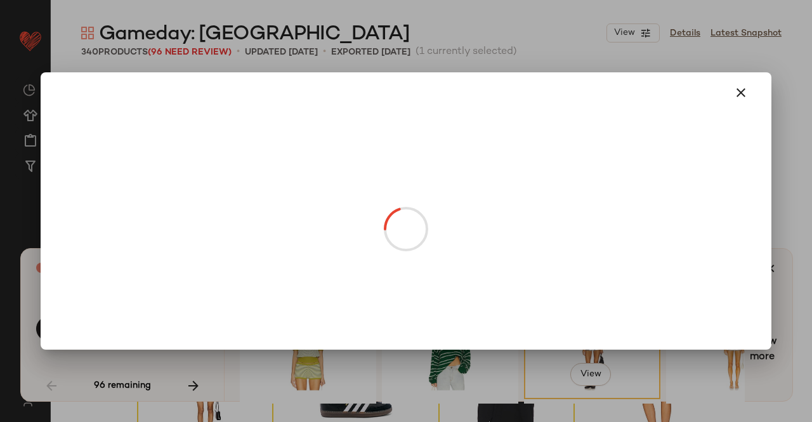
click at [803, 151] on div at bounding box center [406, 211] width 812 height 422
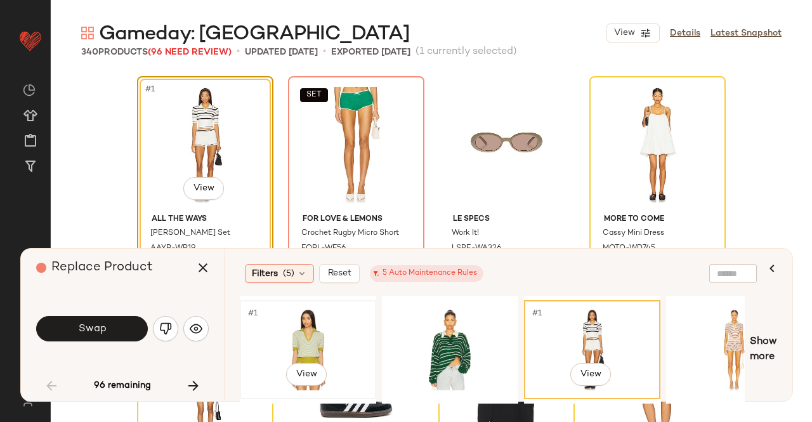
click at [271, 348] on div "#1 View" at bounding box center [308, 350] width 128 height 90
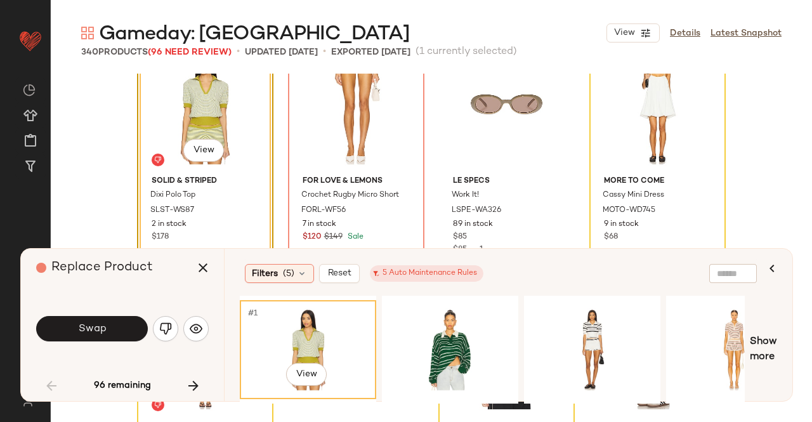
scroll to position [63, 0]
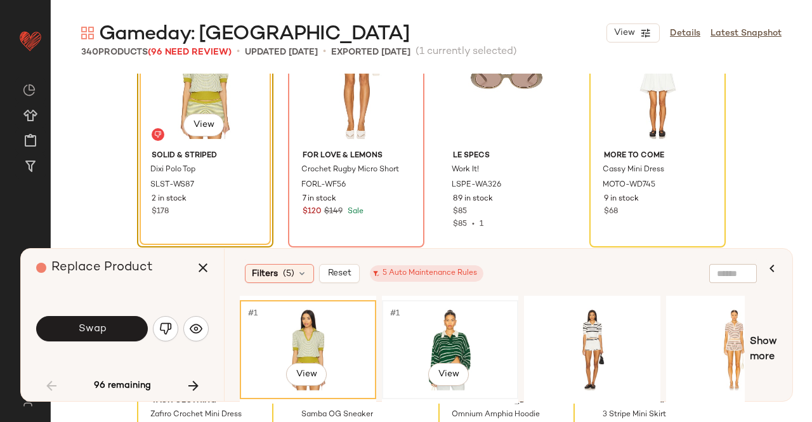
drag, startPoint x: 459, startPoint y: 338, endPoint x: 469, endPoint y: 341, distance: 10.6
click at [461, 338] on div "#1 View" at bounding box center [450, 350] width 128 height 90
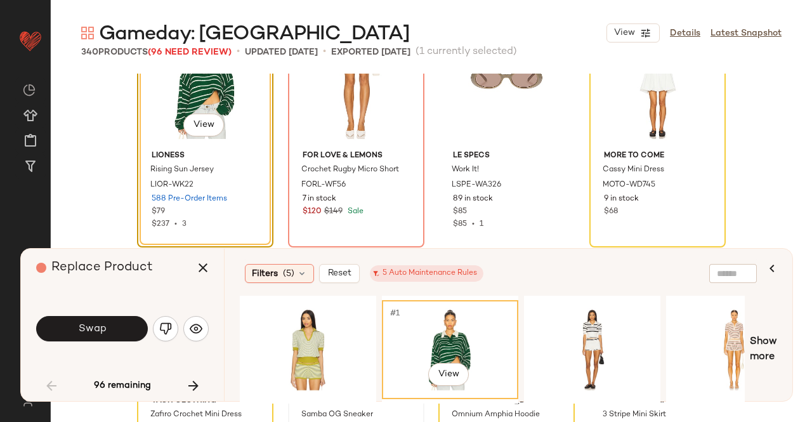
drag, startPoint x: 315, startPoint y: 403, endPoint x: 345, endPoint y: 407, distance: 30.6
click at [346, 405] on div "Gameday: West Coast View Details Latest Snapshot 340 Products (96 Need Review) …" at bounding box center [431, 221] width 761 height 402
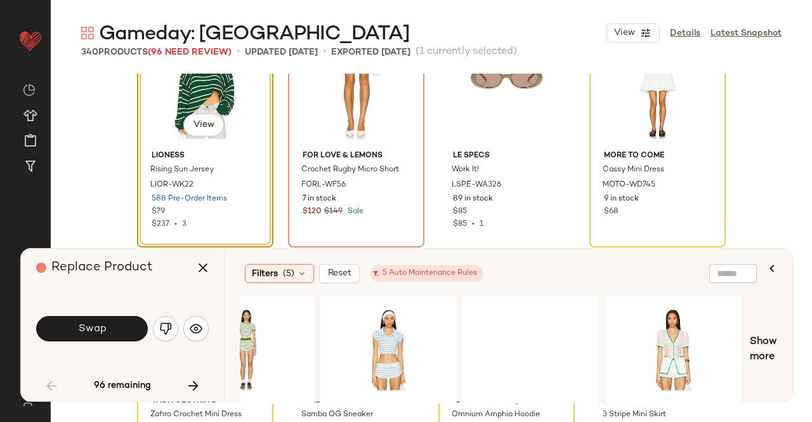
scroll to position [0, 779]
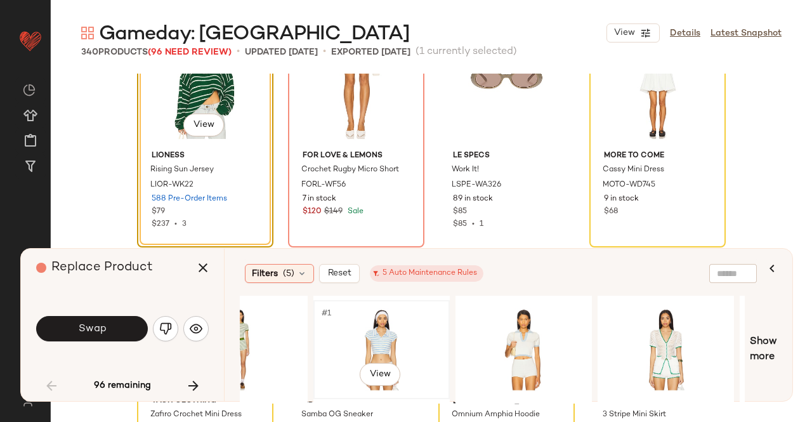
drag, startPoint x: 360, startPoint y: 339, endPoint x: 374, endPoint y: 351, distance: 17.5
click at [360, 339] on div "#1 View" at bounding box center [382, 350] width 128 height 90
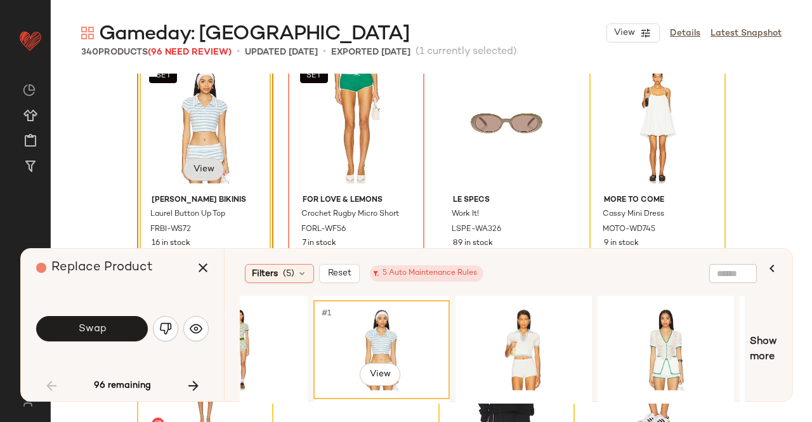
scroll to position [0, 0]
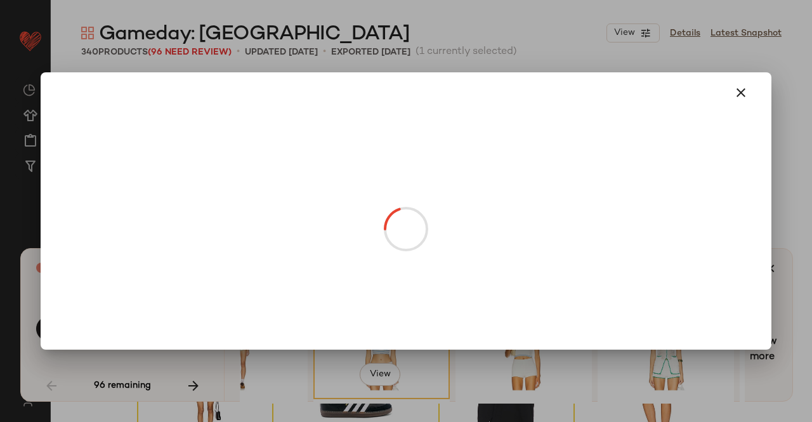
click at [191, 185] on body "Revolve ** Dashboard All Products Global Clipboards (49) Curations (347) Kriste…" at bounding box center [406, 211] width 812 height 422
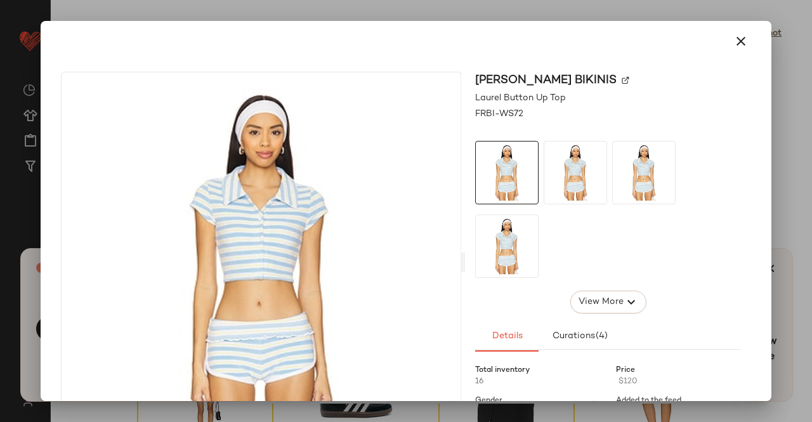
click at [622, 82] on img at bounding box center [626, 81] width 8 height 8
click at [811, 116] on div at bounding box center [406, 211] width 812 height 422
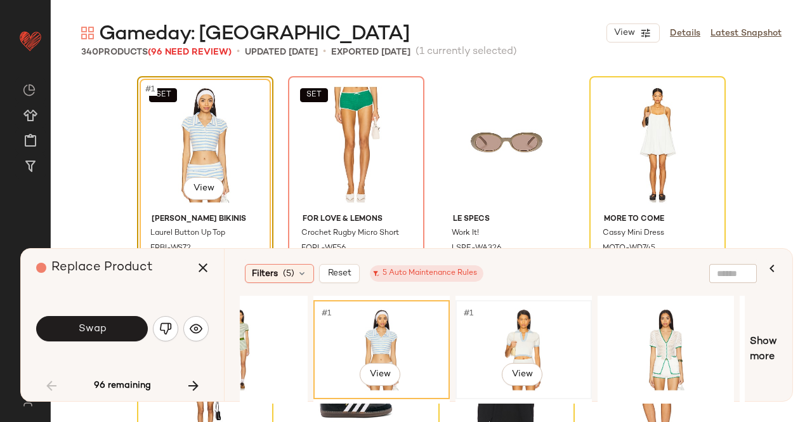
click at [516, 327] on div "#1 View" at bounding box center [524, 350] width 128 height 90
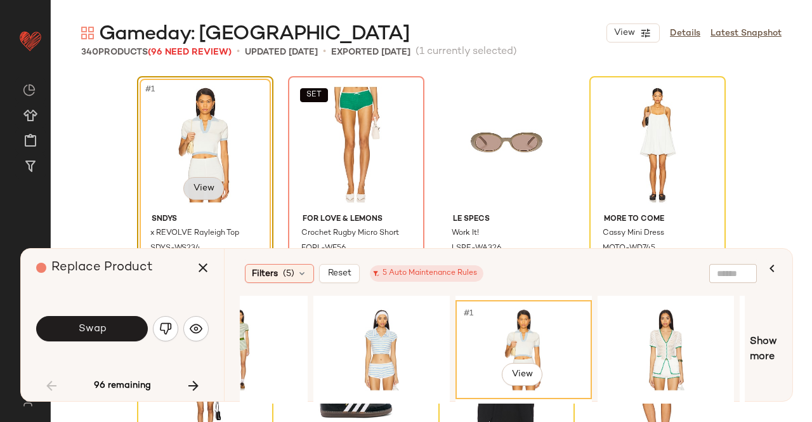
click at [211, 185] on body "Revolve ** Dashboard All Products Global Clipboards (49) Curations (347) Kriste…" at bounding box center [406, 211] width 812 height 422
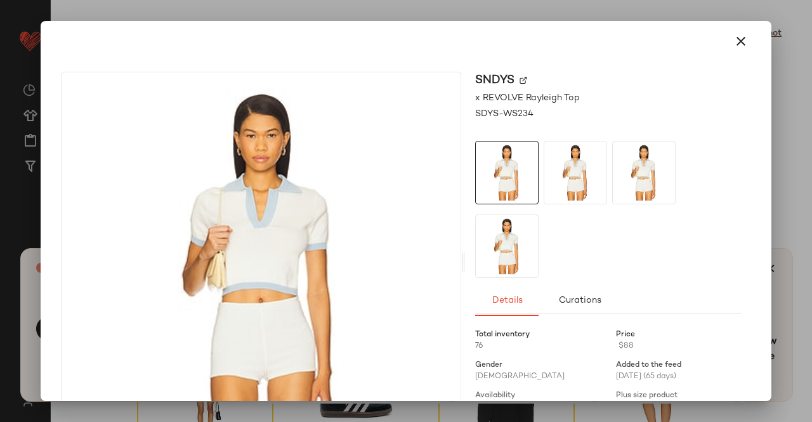
click at [520, 82] on img at bounding box center [524, 81] width 8 height 8
click at [811, 231] on div at bounding box center [406, 211] width 812 height 422
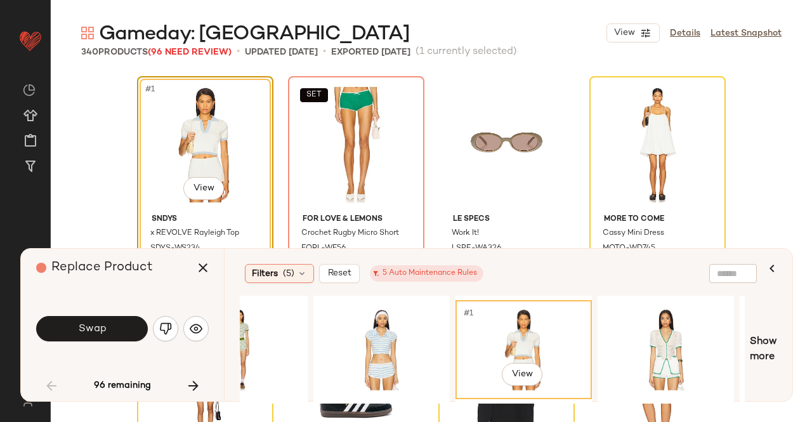
click at [102, 328] on span "Swap" at bounding box center [91, 329] width 29 height 12
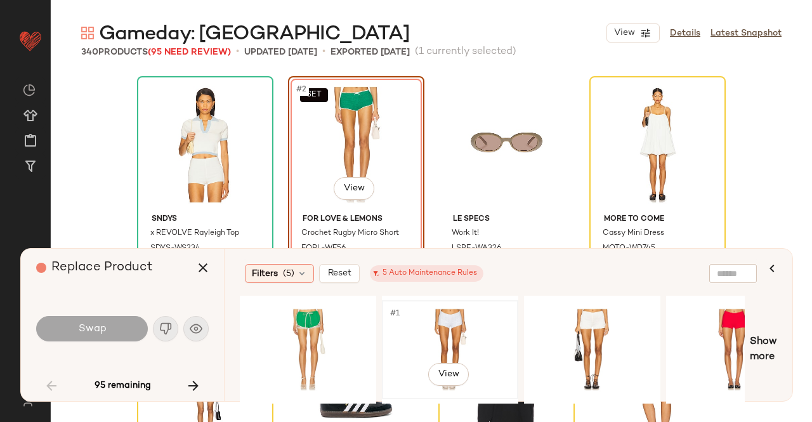
drag, startPoint x: 467, startPoint y: 331, endPoint x: 457, endPoint y: 341, distance: 13.9
click at [465, 333] on div "#1 View" at bounding box center [450, 350] width 128 height 90
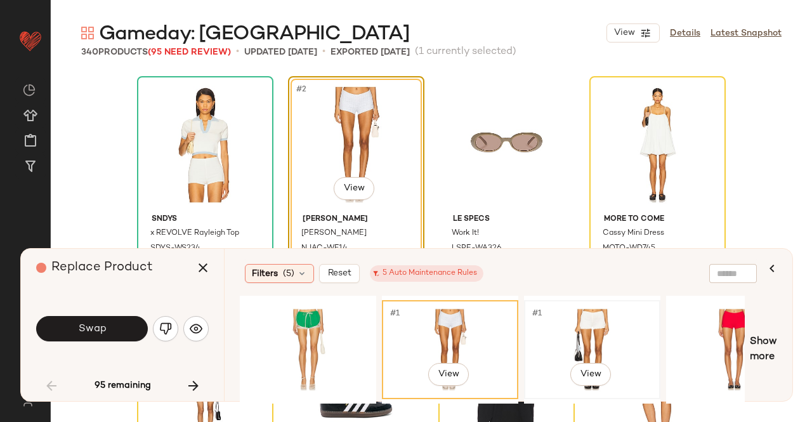
click at [610, 328] on div "#1 View" at bounding box center [592, 350] width 128 height 90
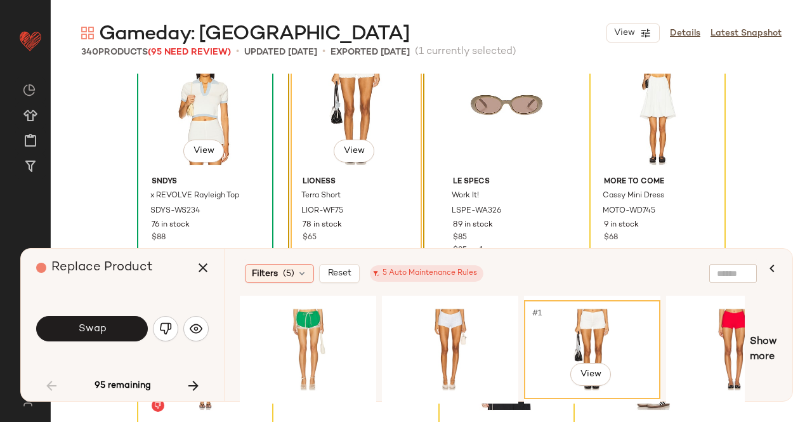
scroll to position [63, 0]
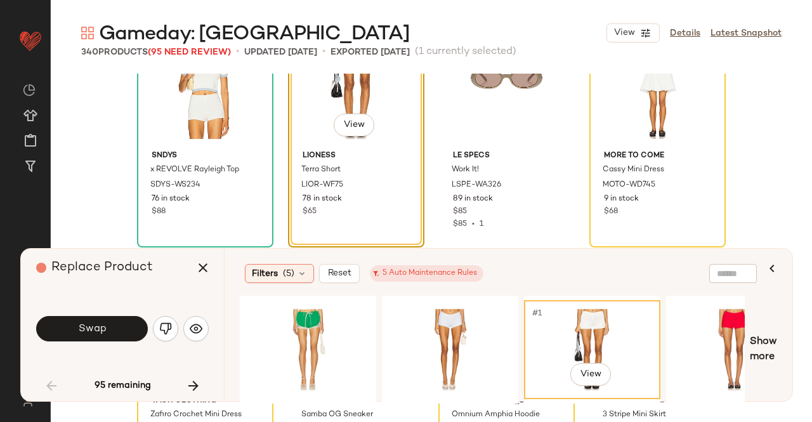
click at [110, 331] on button "Swap" at bounding box center [92, 328] width 112 height 25
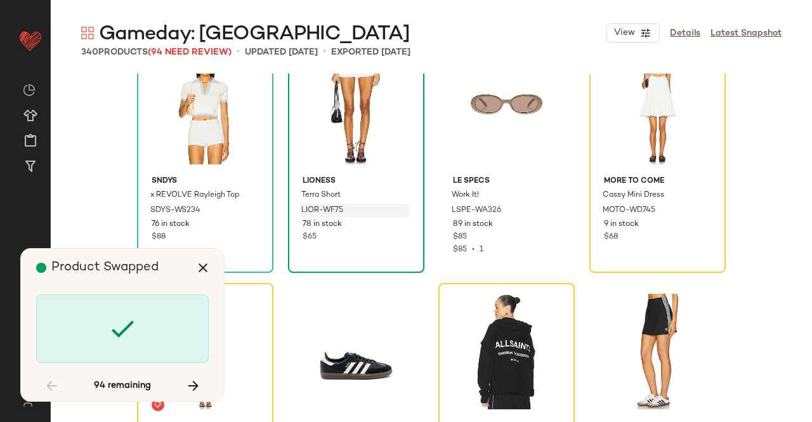
scroll to position [0, 0]
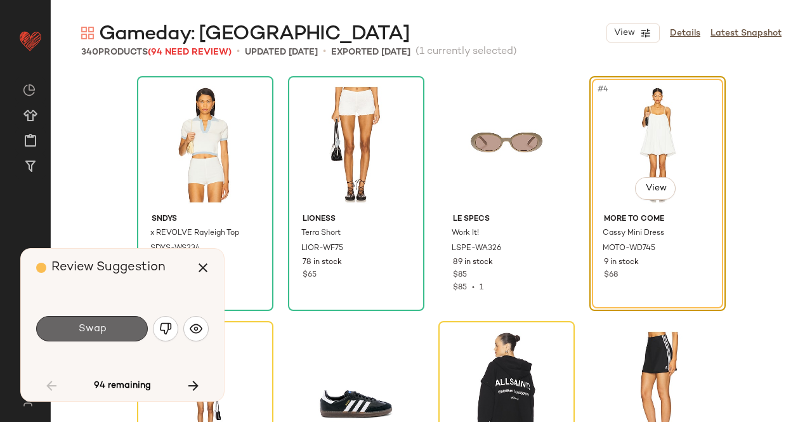
click at [110, 322] on button "Swap" at bounding box center [92, 328] width 112 height 25
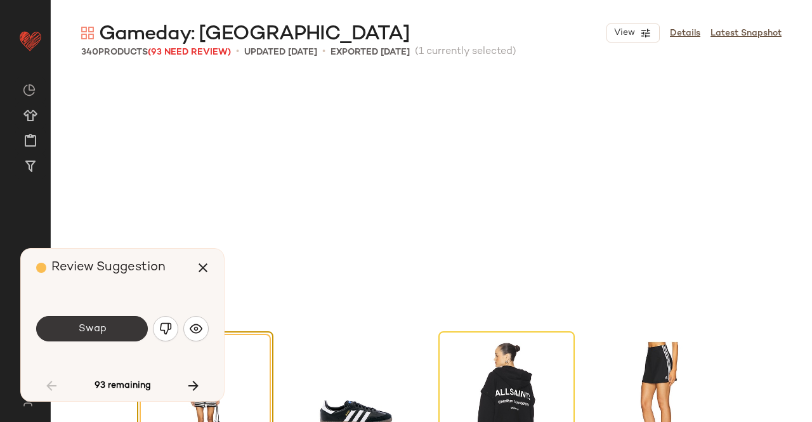
scroll to position [255, 0]
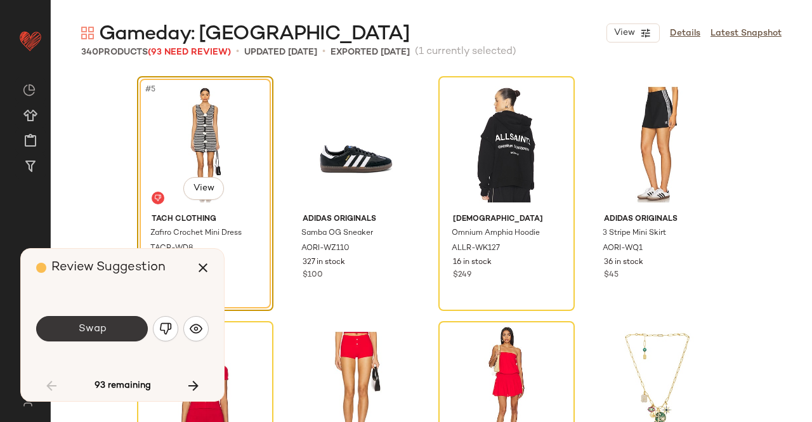
click at [113, 316] on button "Swap" at bounding box center [92, 328] width 112 height 25
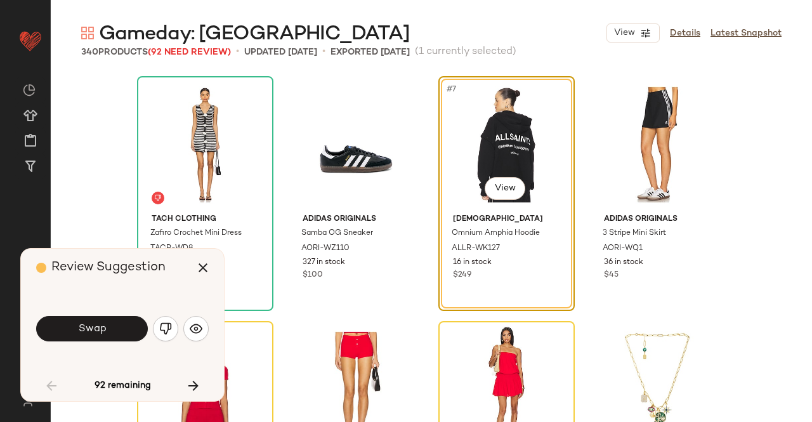
scroll to position [245, 0]
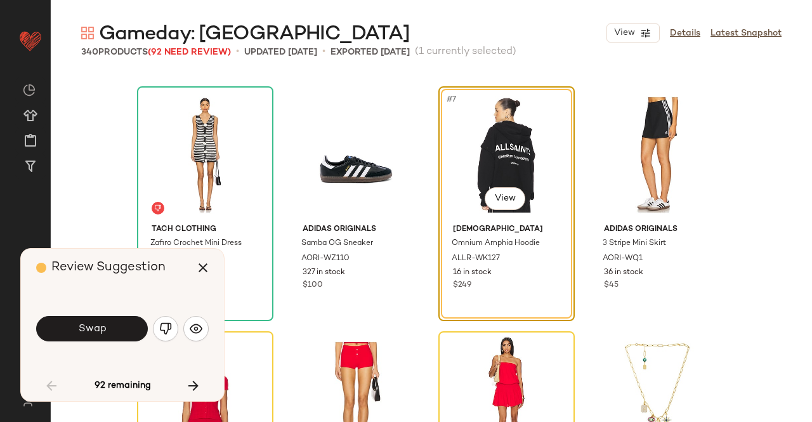
click at [130, 330] on button "Swap" at bounding box center [92, 328] width 112 height 25
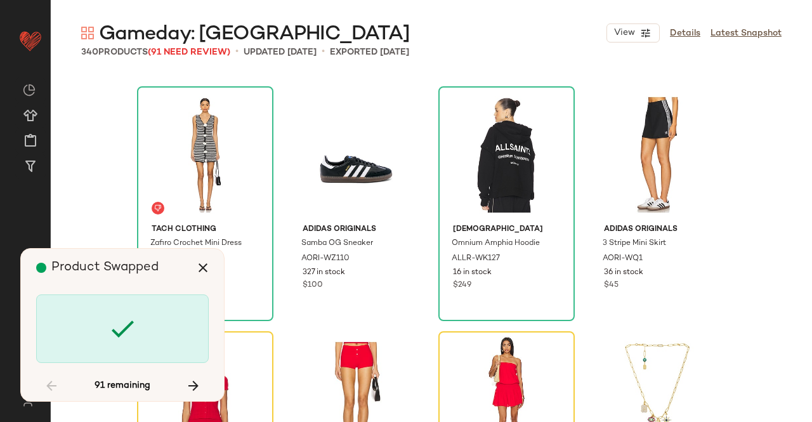
scroll to position [490, 0]
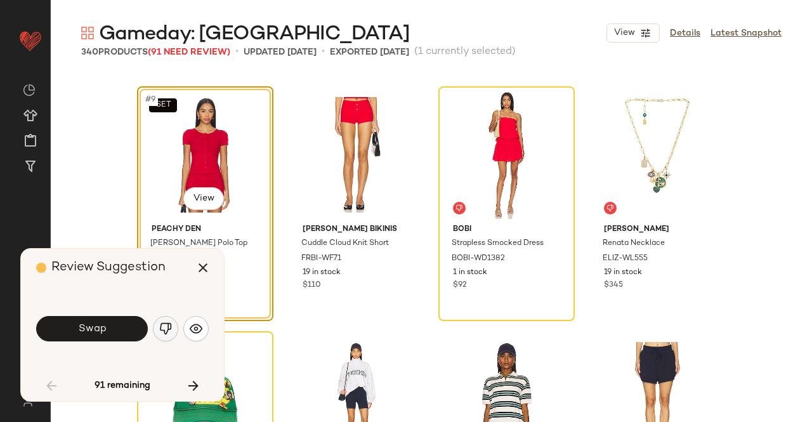
click at [170, 324] on img "button" at bounding box center [165, 328] width 13 height 13
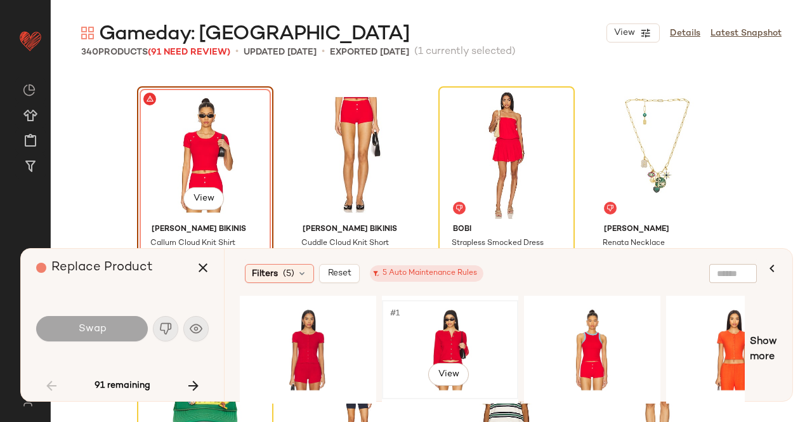
click at [438, 339] on div "#1 View" at bounding box center [450, 350] width 128 height 90
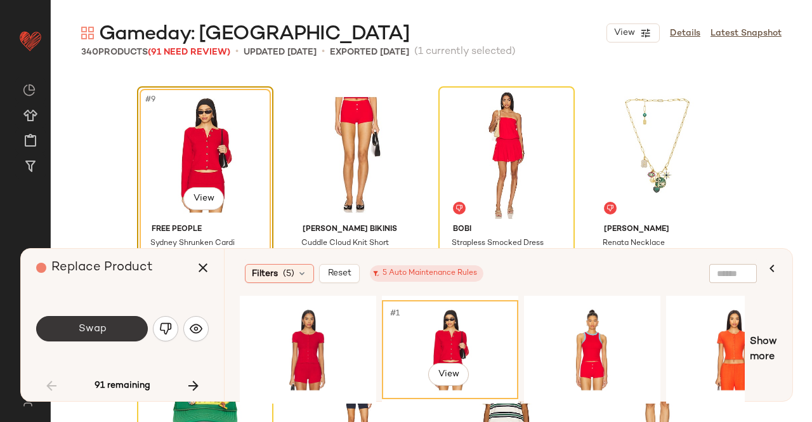
click at [111, 331] on button "Swap" at bounding box center [92, 328] width 112 height 25
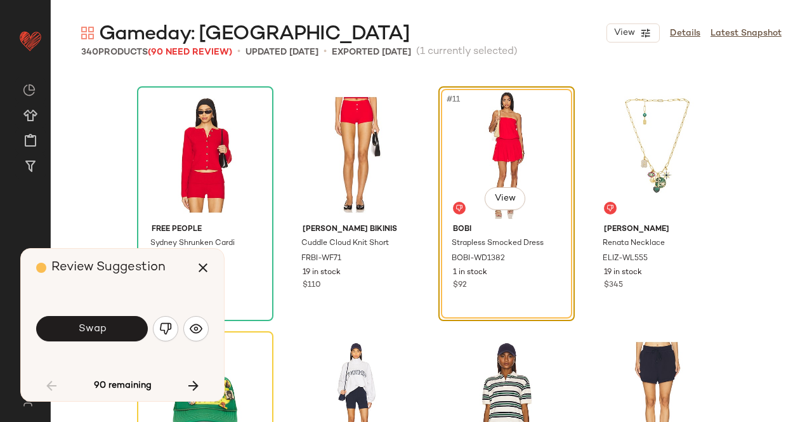
click at [99, 329] on span "Swap" at bounding box center [91, 329] width 29 height 12
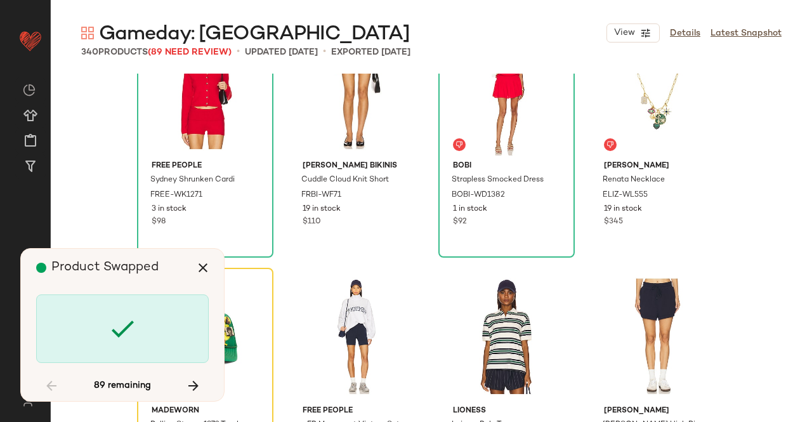
scroll to position [735, 0]
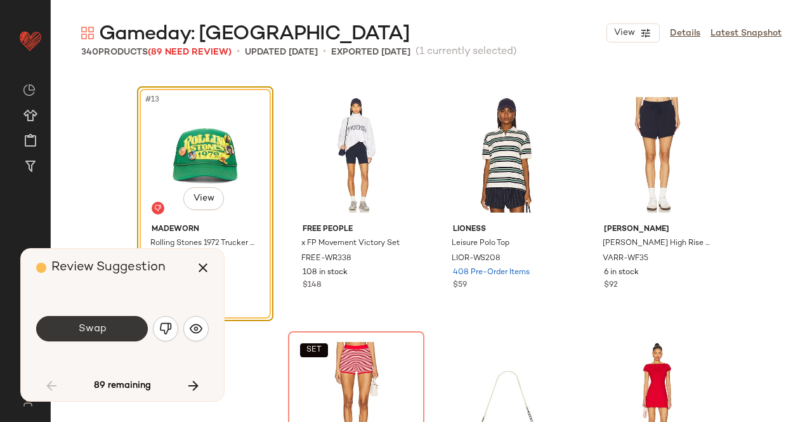
click at [124, 327] on button "Swap" at bounding box center [92, 328] width 112 height 25
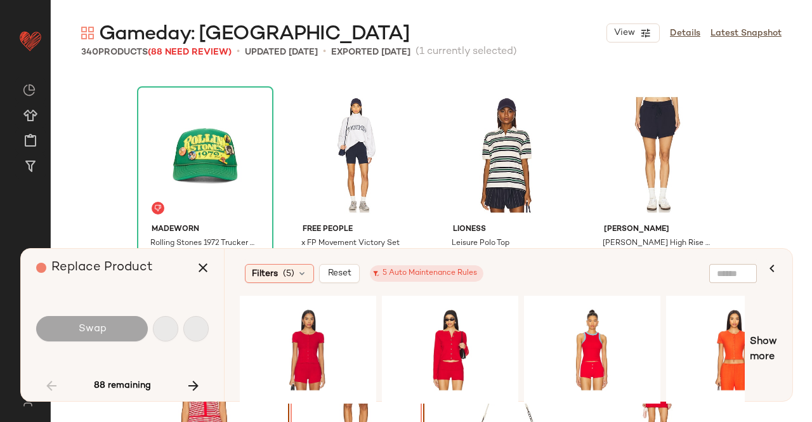
scroll to position [980, 0]
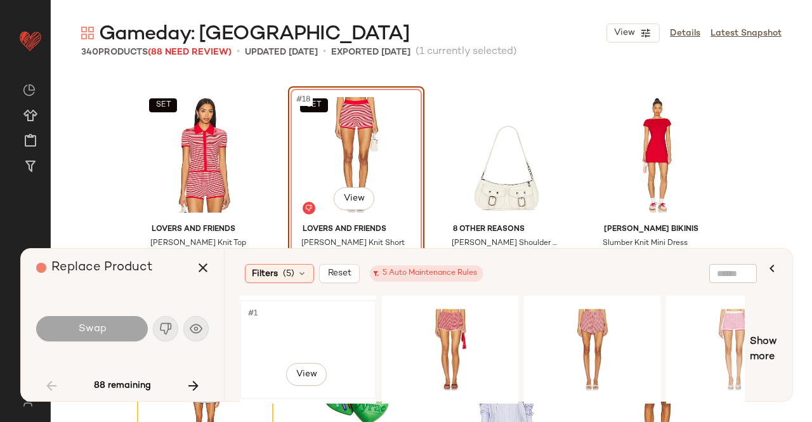
click at [324, 320] on div "#1 View" at bounding box center [308, 350] width 128 height 90
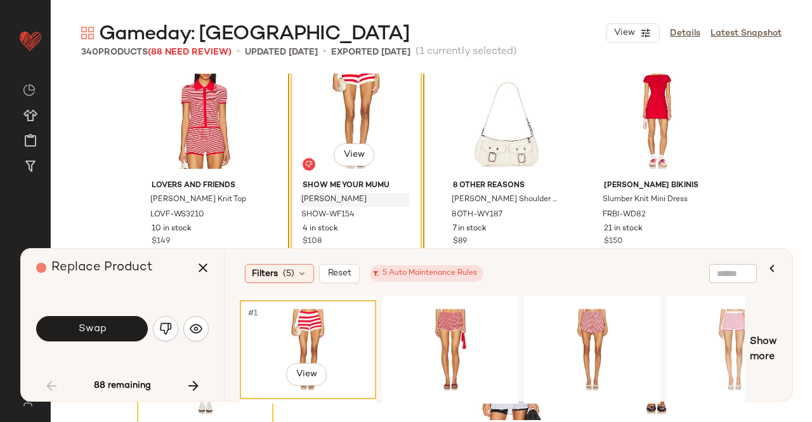
scroll to position [1043, 0]
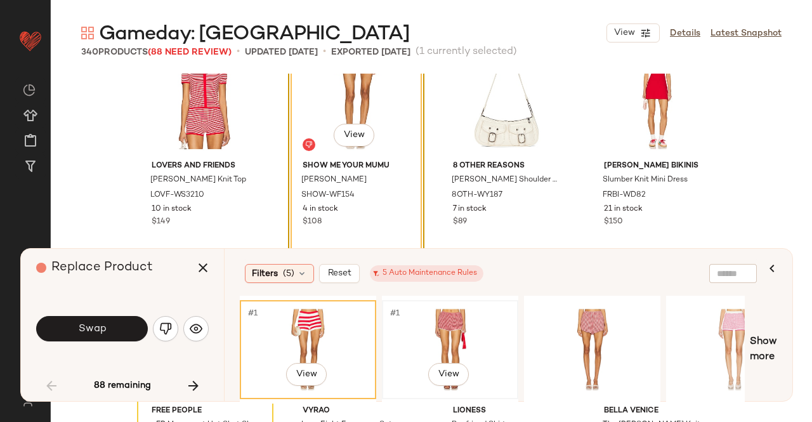
click at [469, 330] on div "#1 View" at bounding box center [450, 350] width 128 height 90
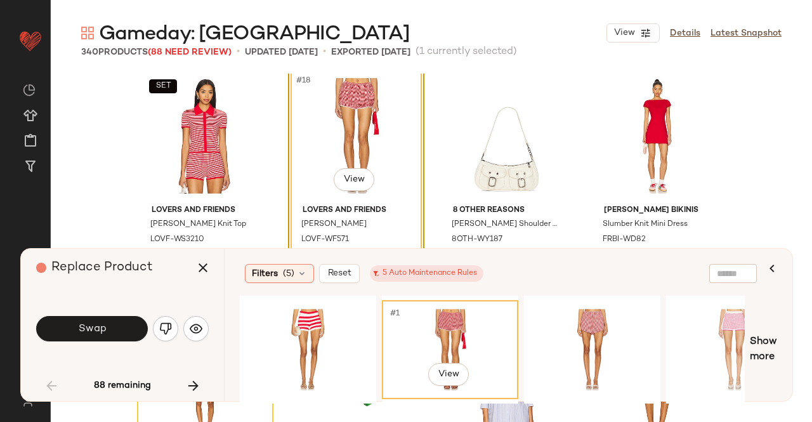
scroll to position [980, 0]
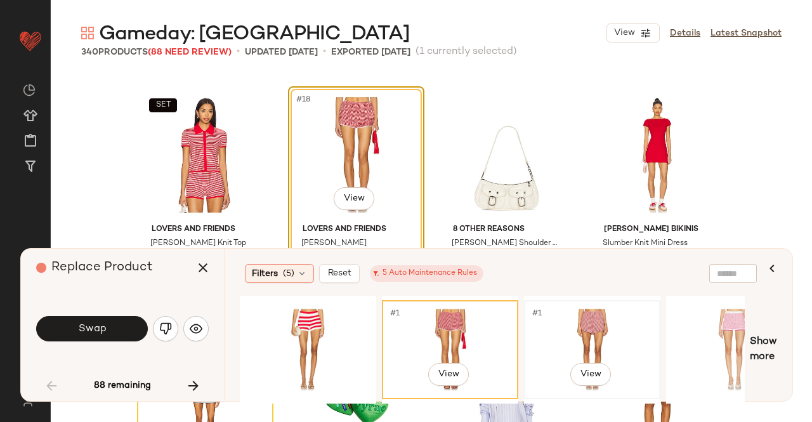
drag, startPoint x: 580, startPoint y: 338, endPoint x: 574, endPoint y: 337, distance: 6.4
click at [580, 336] on div "#1 View" at bounding box center [592, 350] width 128 height 90
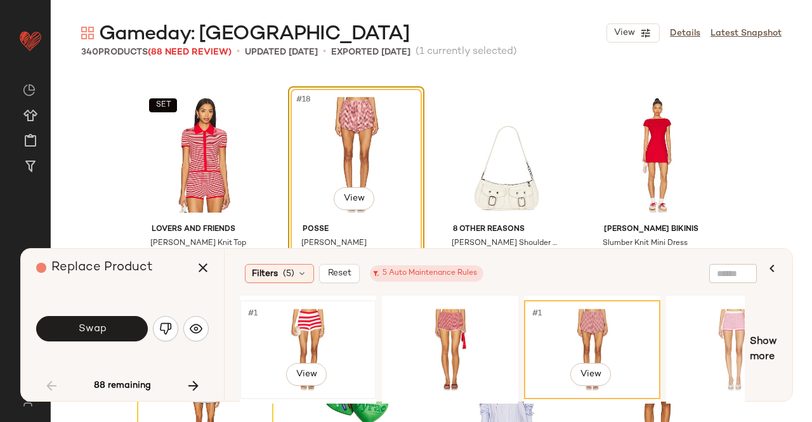
drag, startPoint x: 307, startPoint y: 344, endPoint x: 310, endPoint y: 319, distance: 25.6
click at [306, 341] on div "#1 View" at bounding box center [308, 350] width 128 height 90
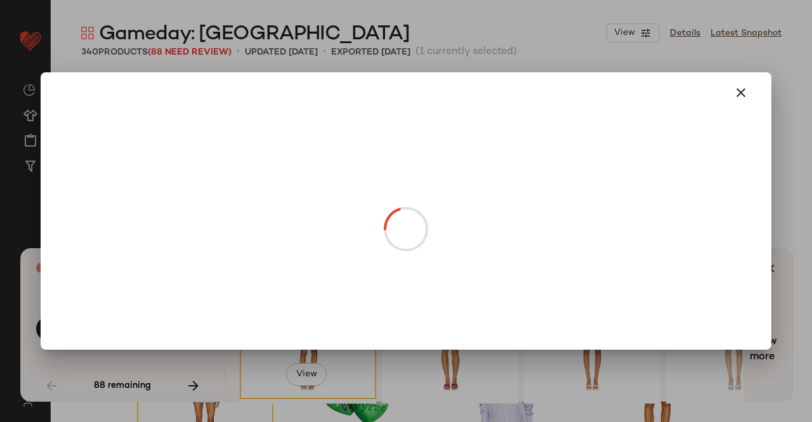
click at [351, 202] on body "Revolve ** Dashboard All Products Global Clipboards (49) Curations (347) Kriste…" at bounding box center [406, 211] width 812 height 422
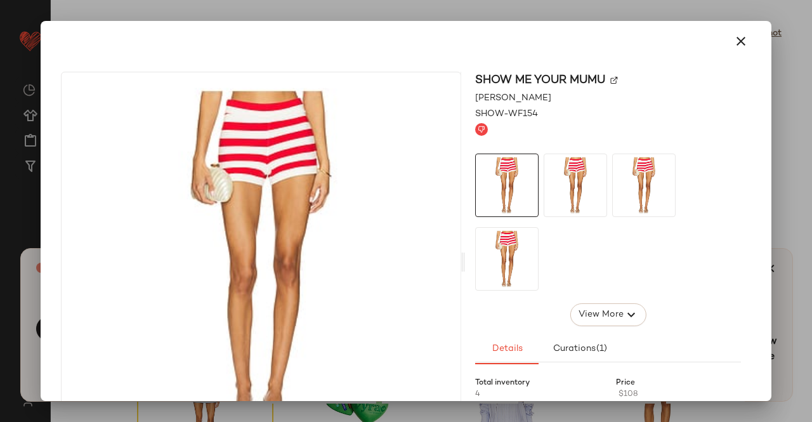
click at [611, 78] on img at bounding box center [614, 81] width 8 height 8
click at [778, 79] on div at bounding box center [406, 211] width 812 height 422
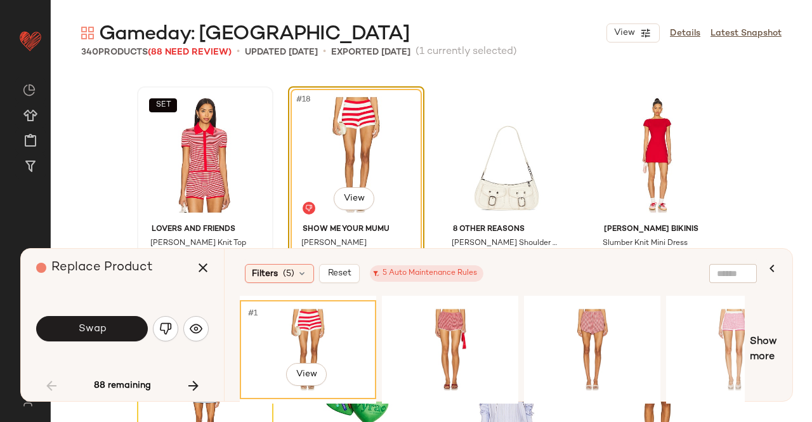
drag, startPoint x: 209, startPoint y: 267, endPoint x: 213, endPoint y: 187, distance: 80.7
click at [211, 267] on button "button" at bounding box center [203, 267] width 30 height 30
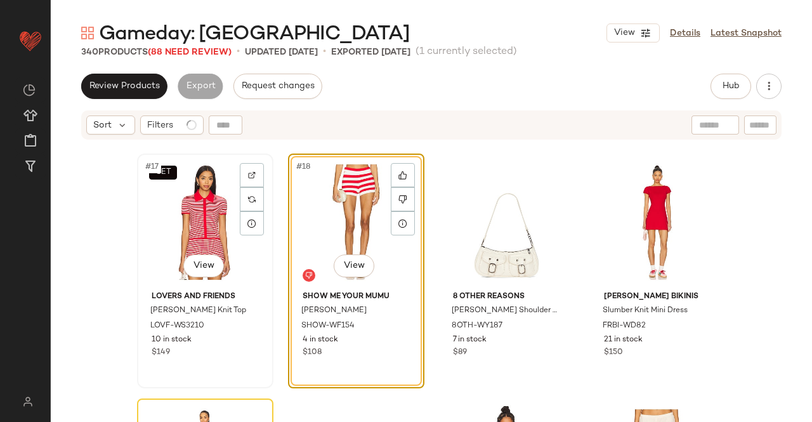
click at [211, 180] on div "SET #17 View" at bounding box center [205, 222] width 128 height 128
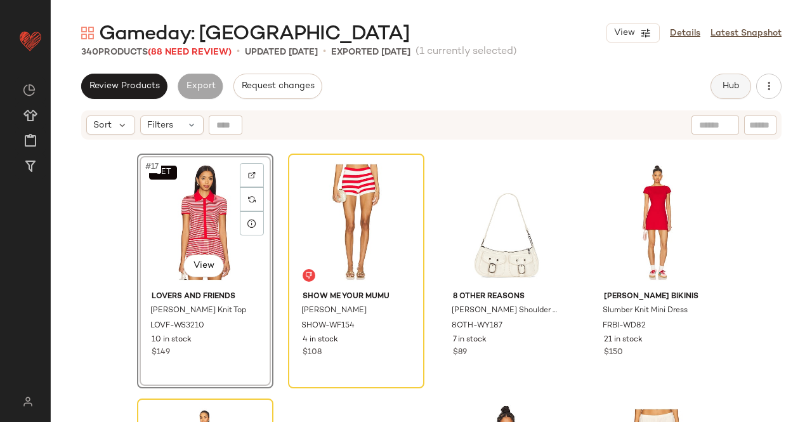
click at [744, 77] on button "Hub" at bounding box center [731, 86] width 41 height 25
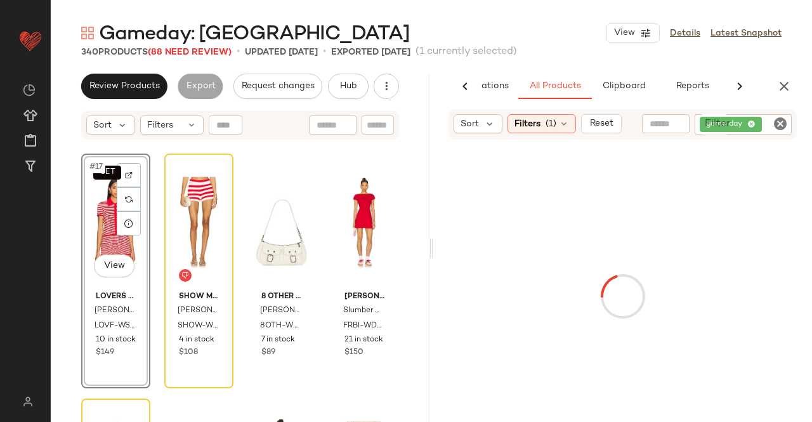
scroll to position [0, 80]
click at [765, 129] on div "game day" at bounding box center [743, 124] width 97 height 20
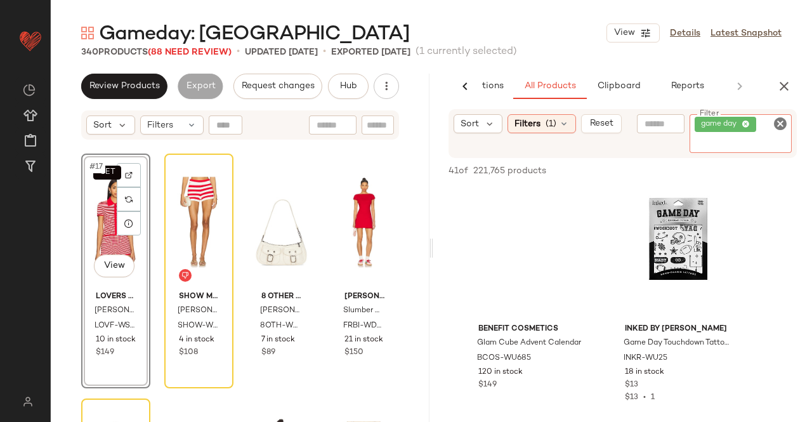
paste input "**********"
type input "**********"
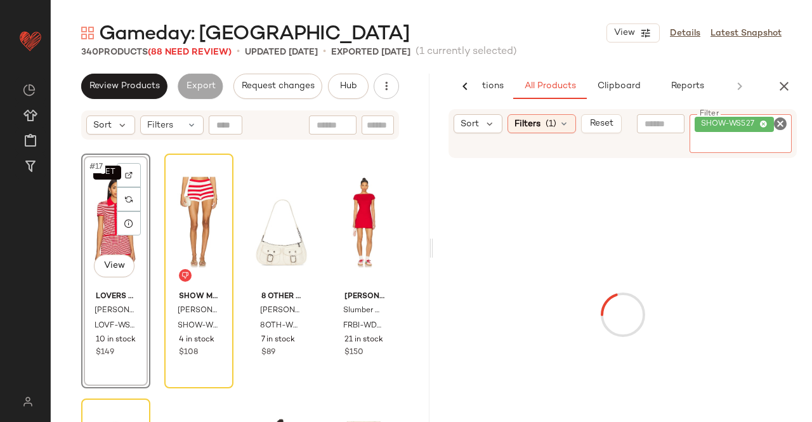
click at [98, 205] on div "SET #17 View" at bounding box center [116, 222] width 60 height 128
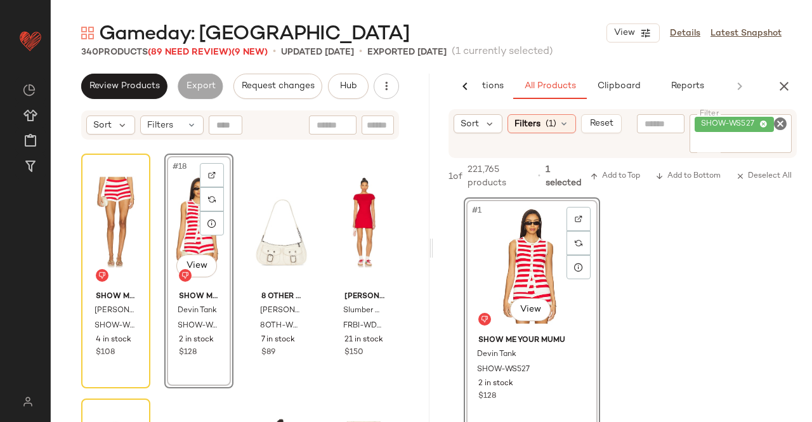
drag, startPoint x: 761, startPoint y: 85, endPoint x: 770, endPoint y: 85, distance: 8.9
click at [763, 85] on div "AI Recommendations All Products Clipboard Reports" at bounding box center [602, 86] width 338 height 25
click at [775, 85] on button "button" at bounding box center [783, 86] width 25 height 25
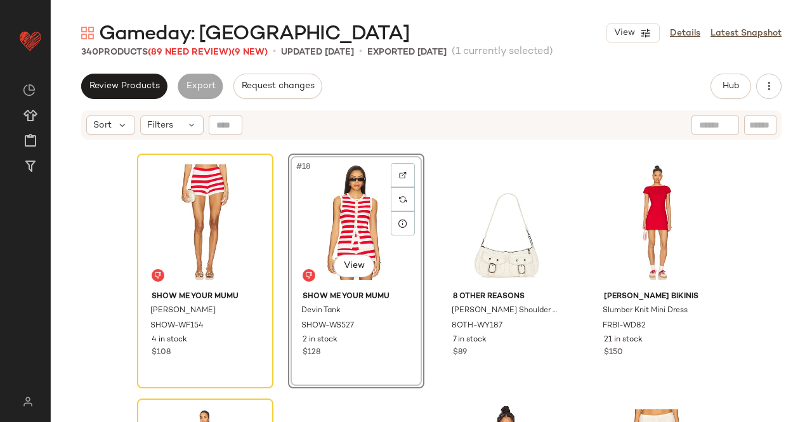
drag, startPoint x: 197, startPoint y: 53, endPoint x: 194, endPoint y: 80, distance: 27.4
click at [197, 51] on span "(89 Need Review)" at bounding box center [190, 53] width 84 height 10
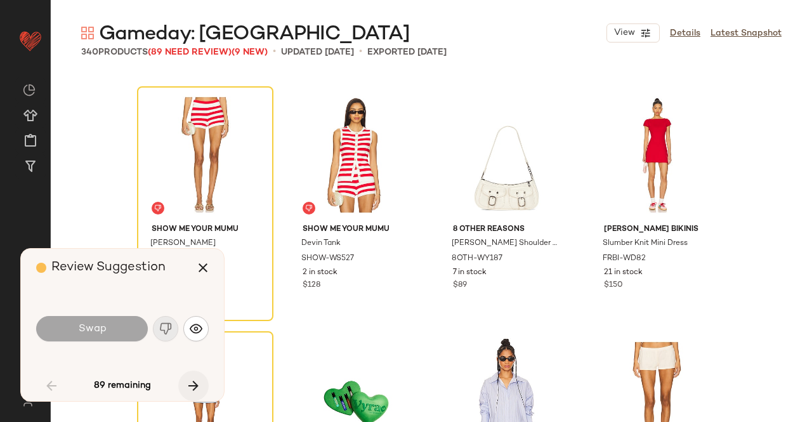
click at [193, 382] on icon "button" at bounding box center [193, 385] width 15 height 15
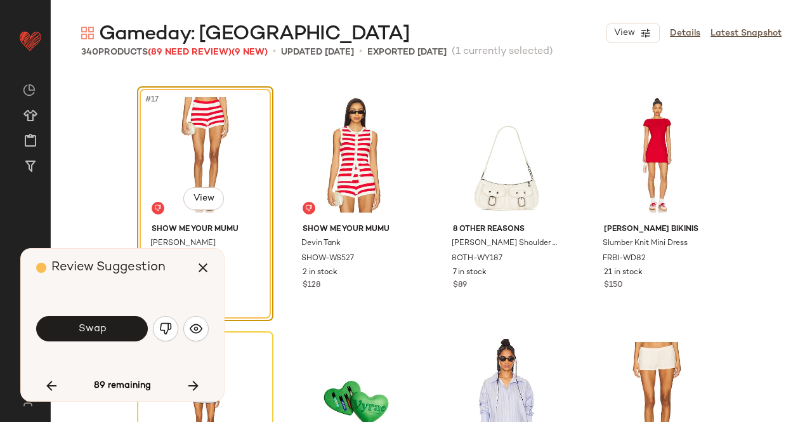
click at [79, 319] on button "Swap" at bounding box center [92, 328] width 112 height 25
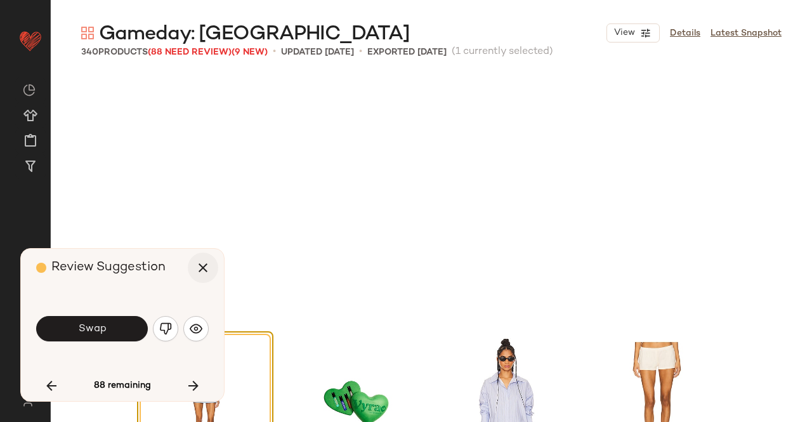
scroll to position [1224, 0]
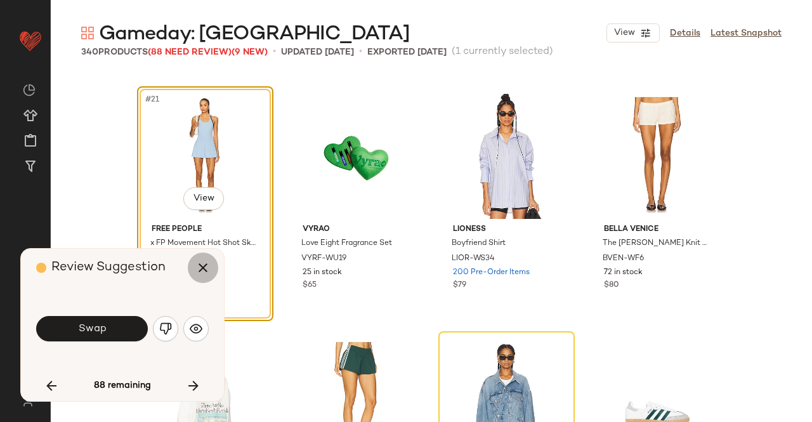
click at [211, 270] on button "button" at bounding box center [203, 267] width 30 height 30
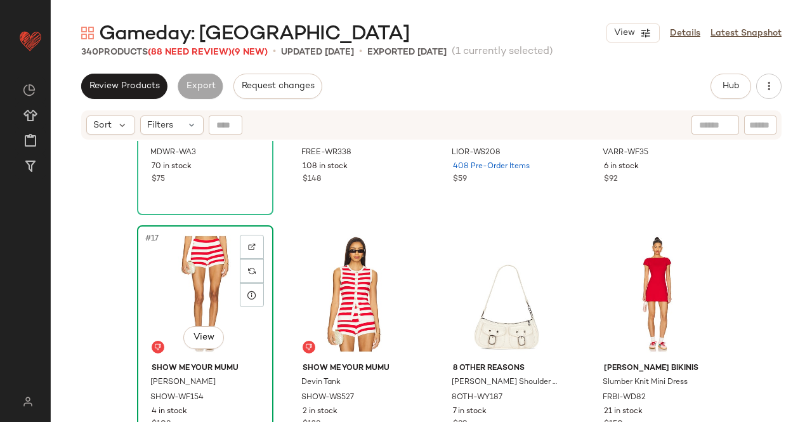
scroll to position [971, 0]
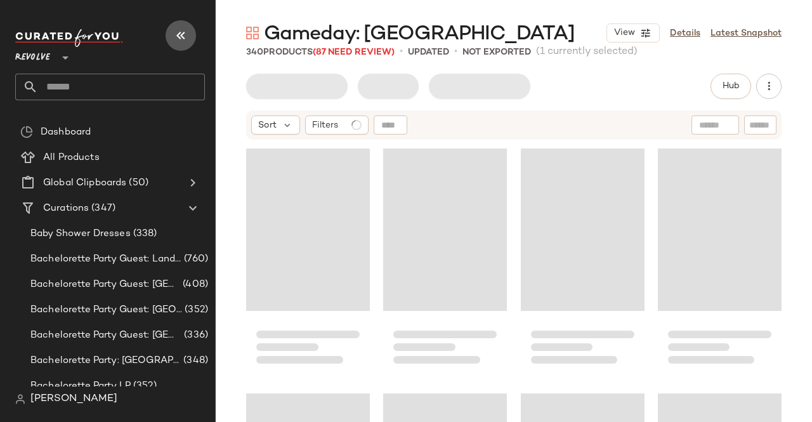
drag, startPoint x: 183, startPoint y: 32, endPoint x: 192, endPoint y: 51, distance: 20.7
click at [183, 32] on icon "button" at bounding box center [180, 35] width 15 height 15
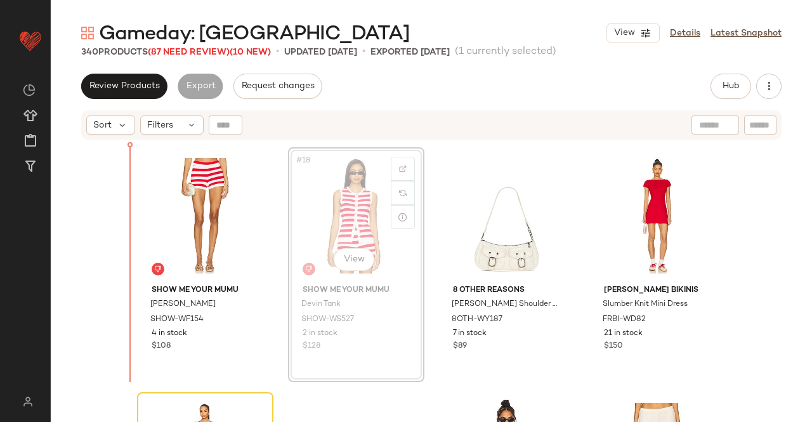
scroll to position [933, 0]
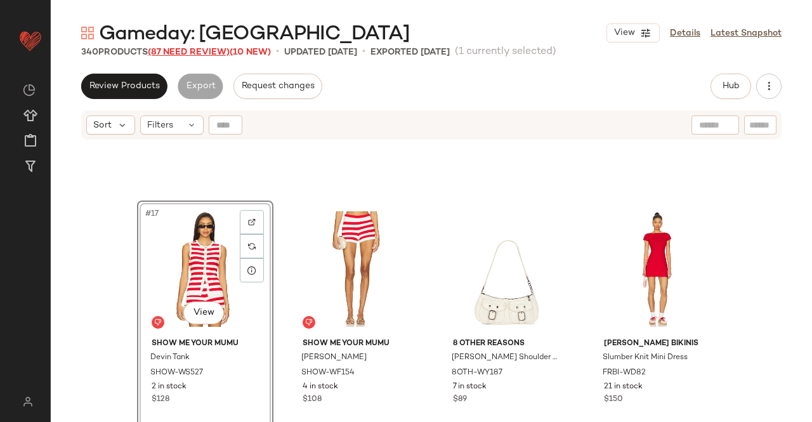
click at [190, 49] on span "(87 Need Review)" at bounding box center [189, 53] width 82 height 10
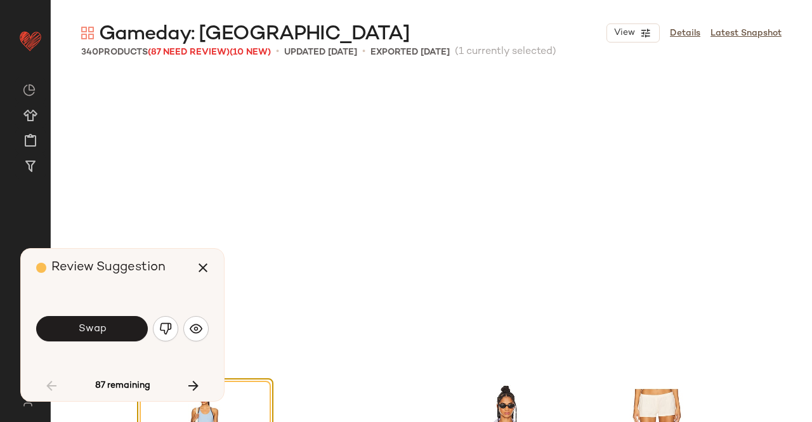
scroll to position [1224, 0]
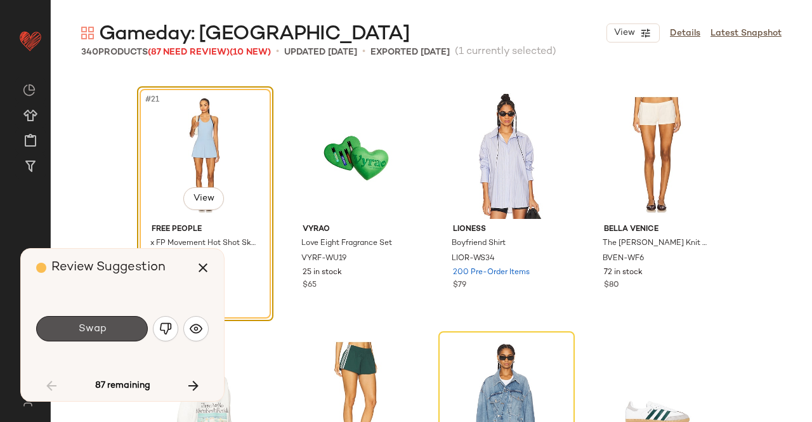
click at [110, 325] on button "Swap" at bounding box center [92, 328] width 112 height 25
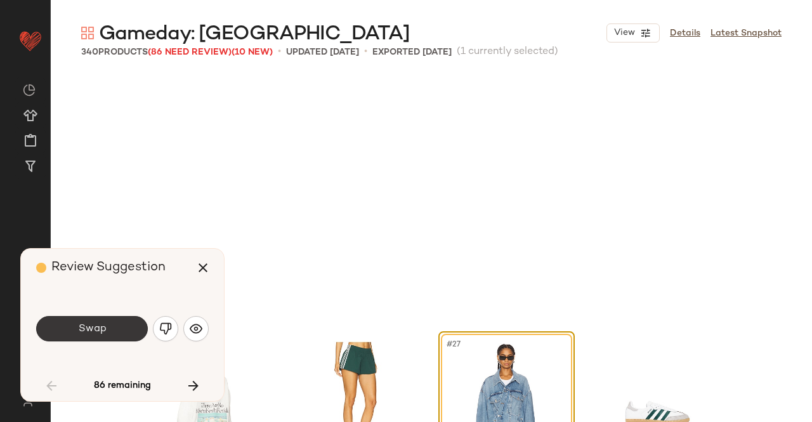
scroll to position [1469, 0]
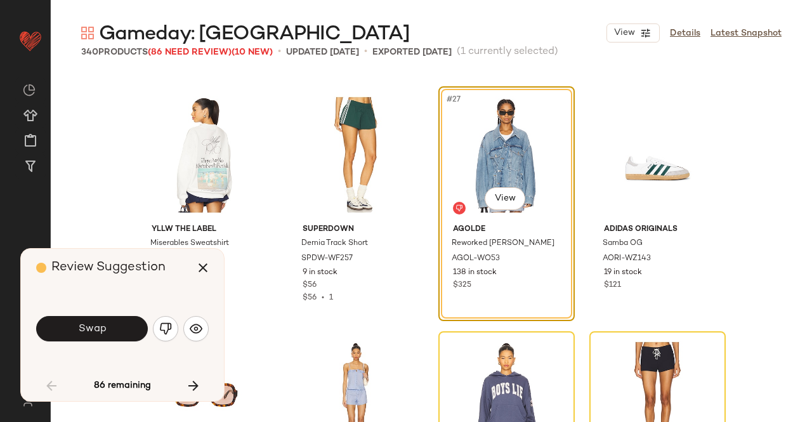
click at [85, 336] on button "Swap" at bounding box center [92, 328] width 112 height 25
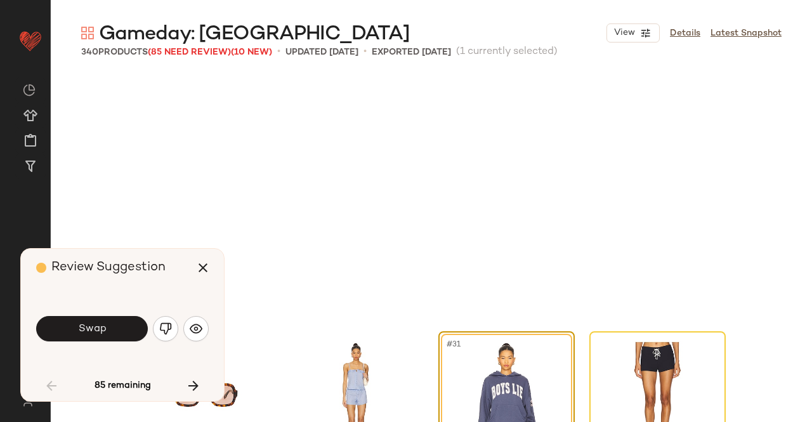
scroll to position [1714, 0]
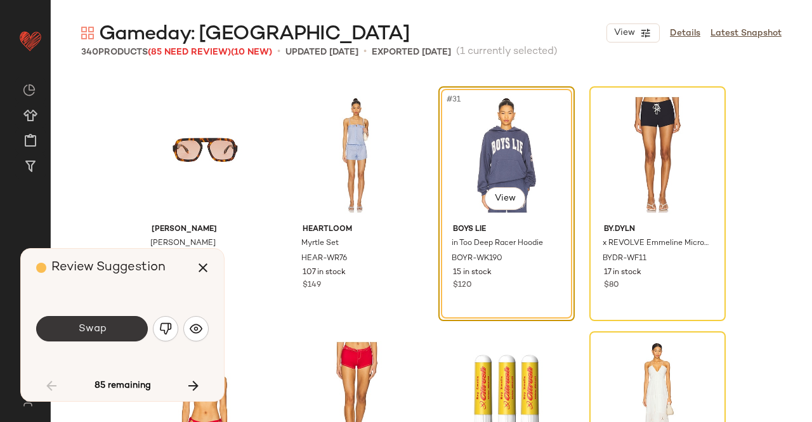
click at [91, 318] on button "Swap" at bounding box center [92, 328] width 112 height 25
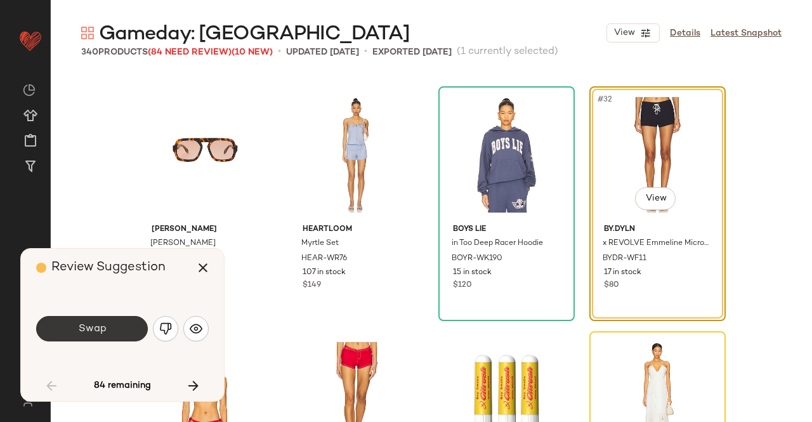
click at [96, 328] on span "Swap" at bounding box center [91, 329] width 29 height 12
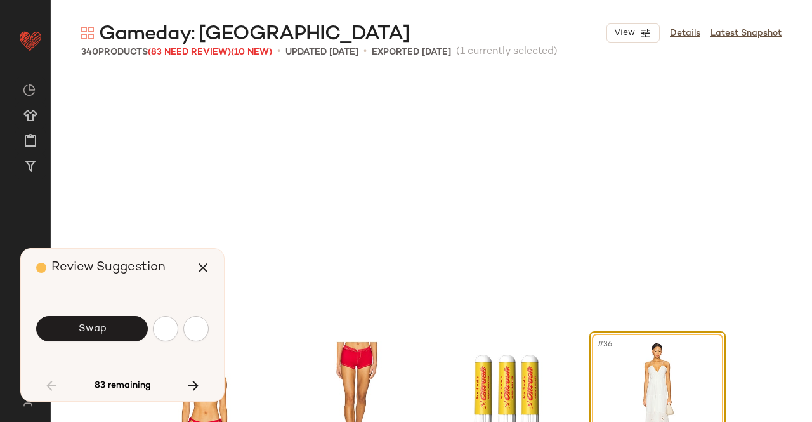
scroll to position [1959, 0]
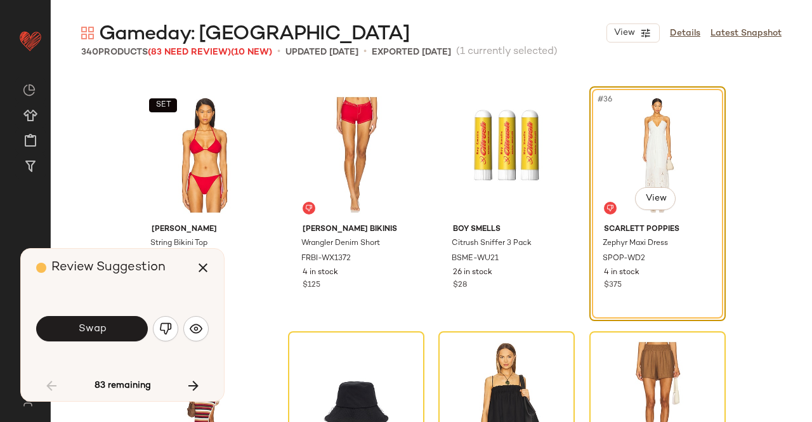
click at [96, 328] on span "Swap" at bounding box center [91, 329] width 29 height 12
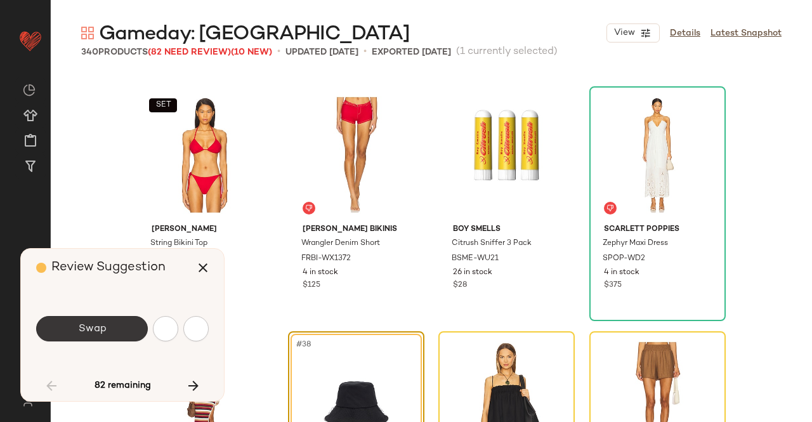
scroll to position [2204, 0]
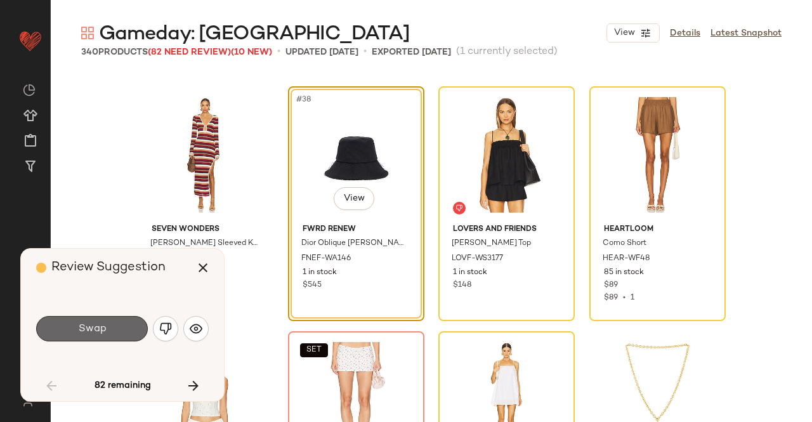
click at [94, 331] on span "Swap" at bounding box center [91, 329] width 29 height 12
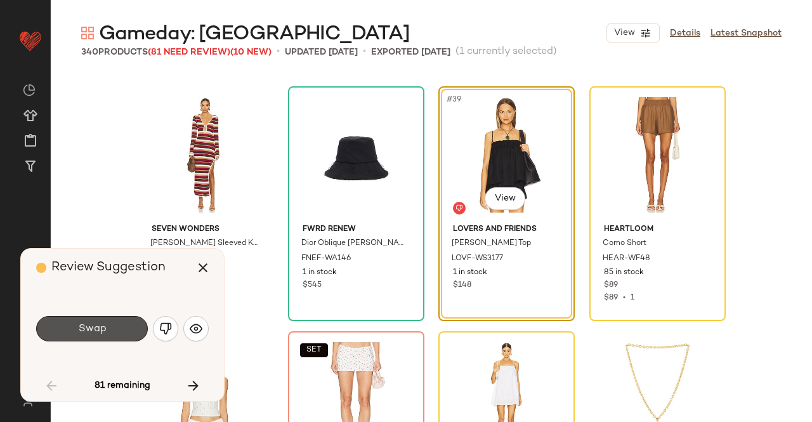
click at [94, 331] on span "Swap" at bounding box center [91, 329] width 29 height 12
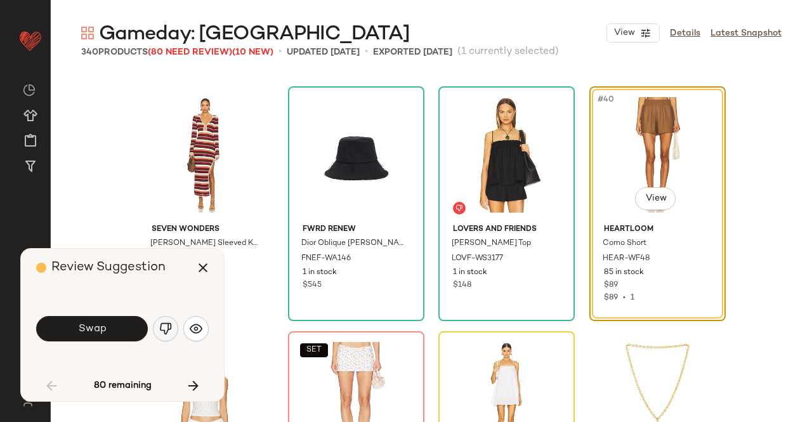
click at [167, 329] on img "button" at bounding box center [165, 328] width 13 height 13
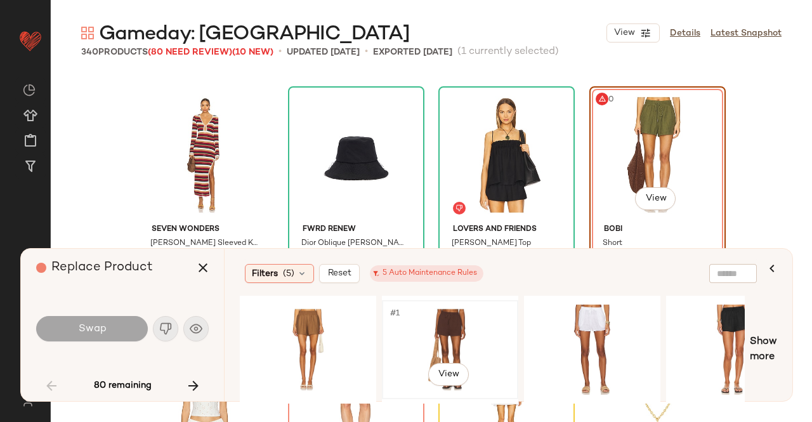
click at [480, 336] on div "#1 View" at bounding box center [450, 350] width 128 height 90
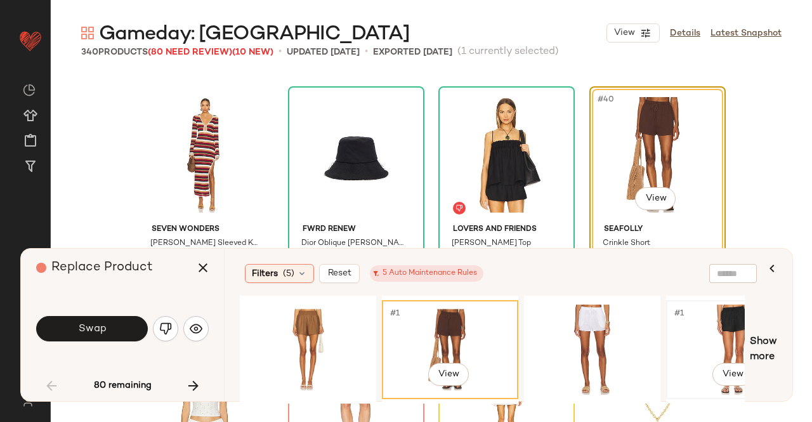
click at [703, 327] on div "#1 View" at bounding box center [735, 350] width 128 height 90
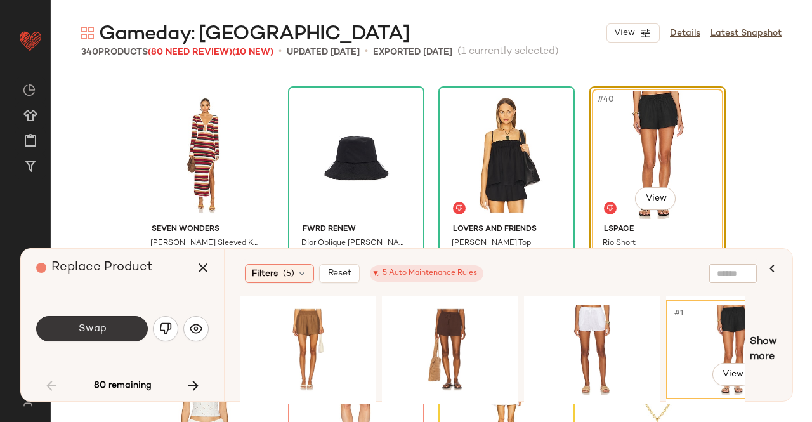
click at [96, 332] on span "Swap" at bounding box center [91, 329] width 29 height 12
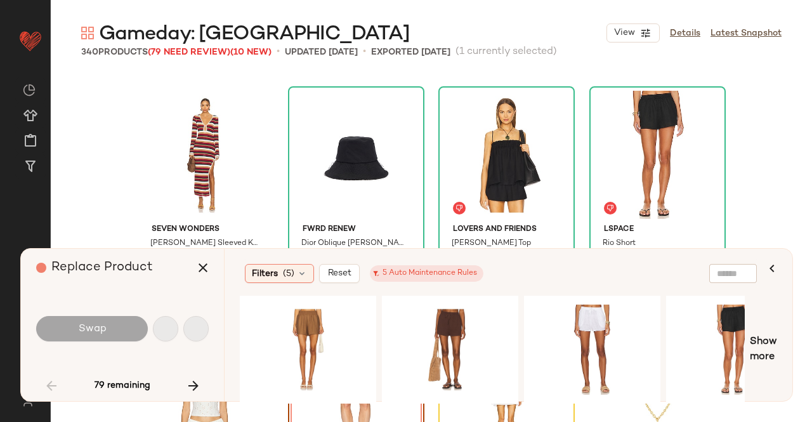
scroll to position [2449, 0]
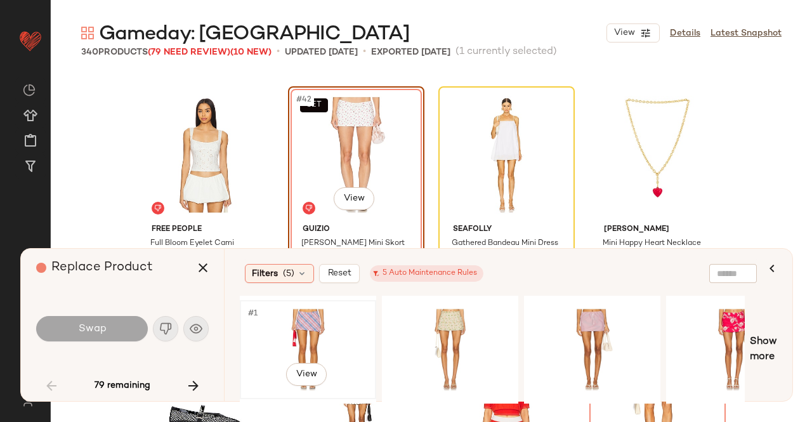
click at [312, 318] on div "#1 View" at bounding box center [308, 350] width 128 height 90
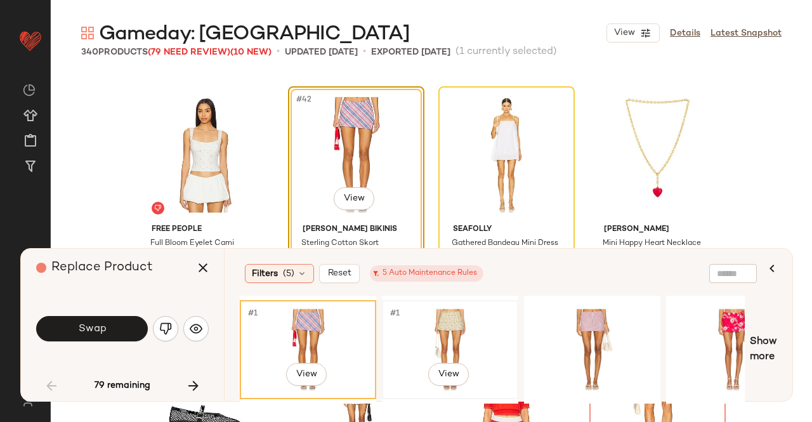
click at [450, 329] on div "#1 View" at bounding box center [450, 350] width 128 height 90
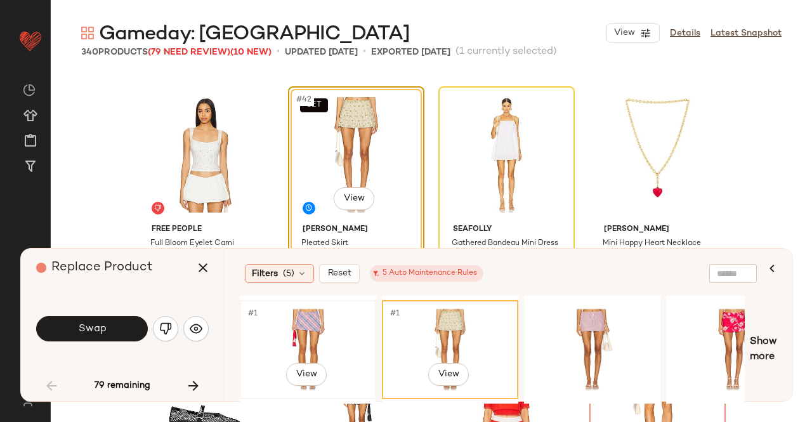
click at [312, 332] on div "#1 View" at bounding box center [308, 350] width 128 height 90
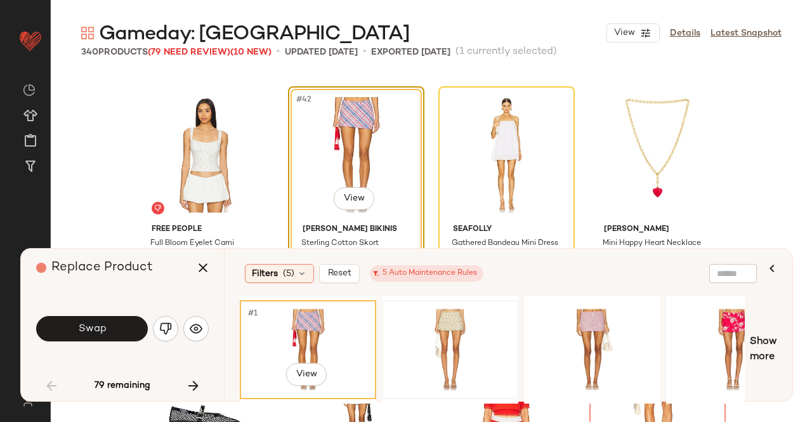
click at [450, 330] on div at bounding box center [450, 350] width 128 height 90
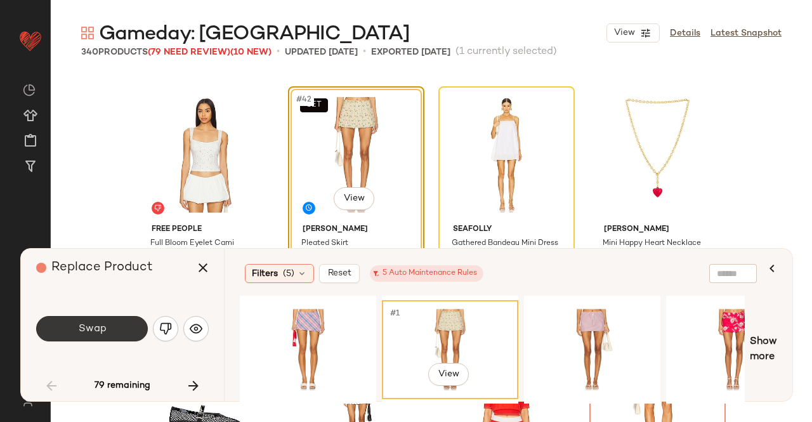
click at [140, 329] on button "Swap" at bounding box center [92, 328] width 112 height 25
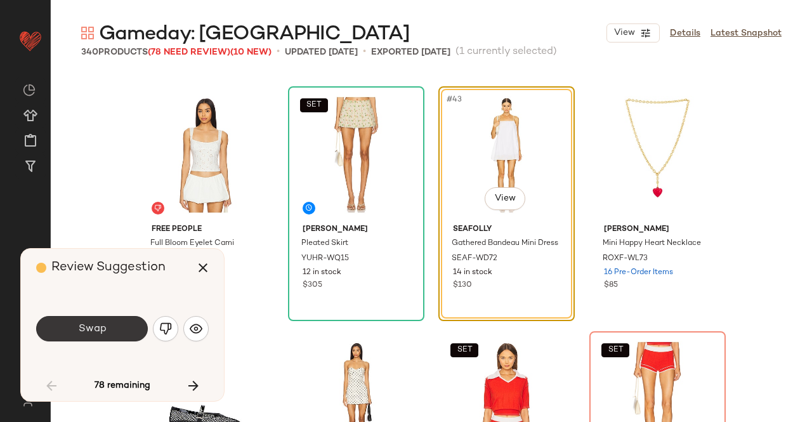
click at [72, 326] on button "Swap" at bounding box center [92, 328] width 112 height 25
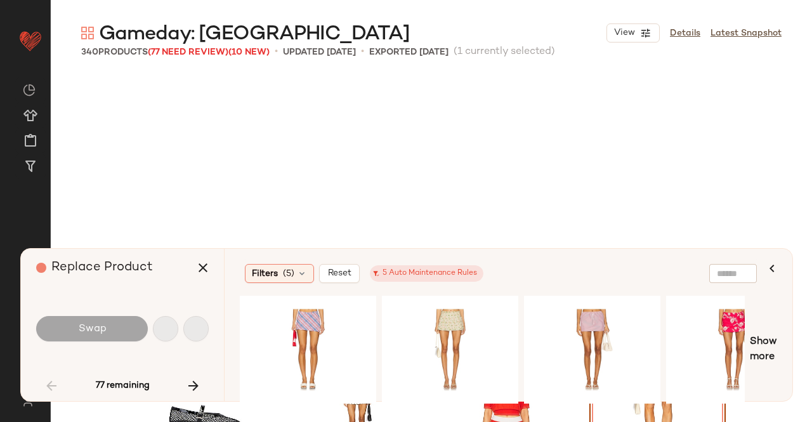
scroll to position [2694, 0]
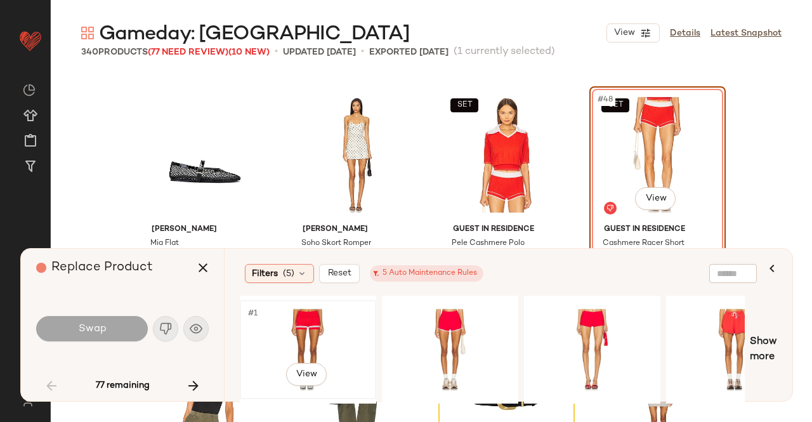
click at [336, 318] on div "#1 View" at bounding box center [308, 350] width 128 height 90
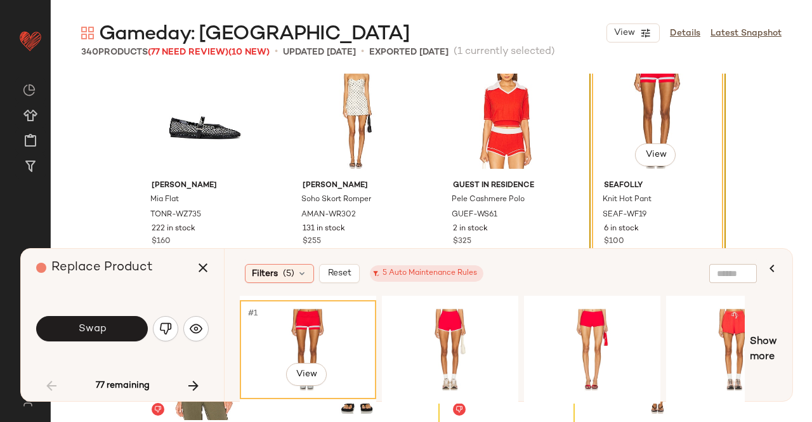
scroll to position [2757, 0]
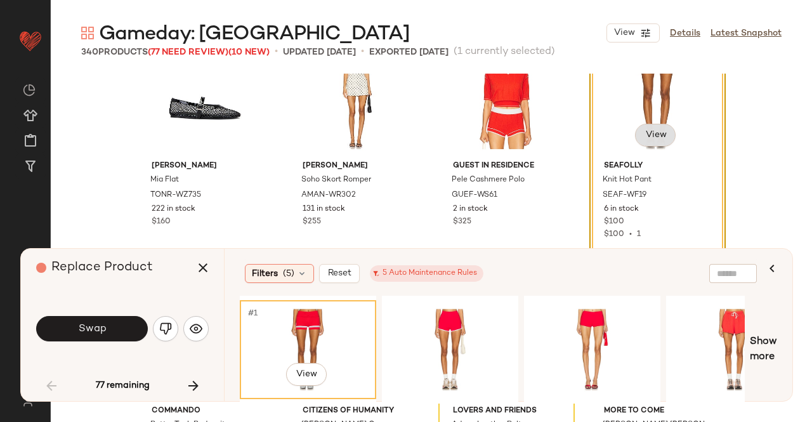
click at [648, 134] on body "Revolve ** Dashboard All Products Global Clipboards (50) Curations (347) [PERSO…" at bounding box center [406, 211] width 812 height 422
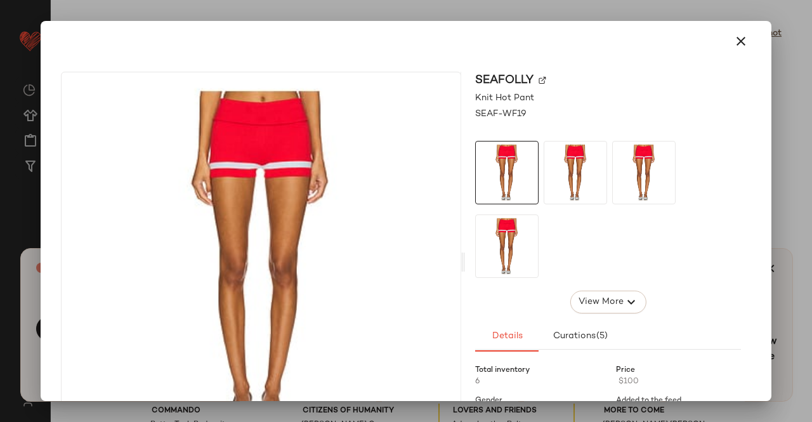
click at [539, 81] on img at bounding box center [543, 81] width 8 height 8
click at [811, 139] on div at bounding box center [406, 211] width 812 height 422
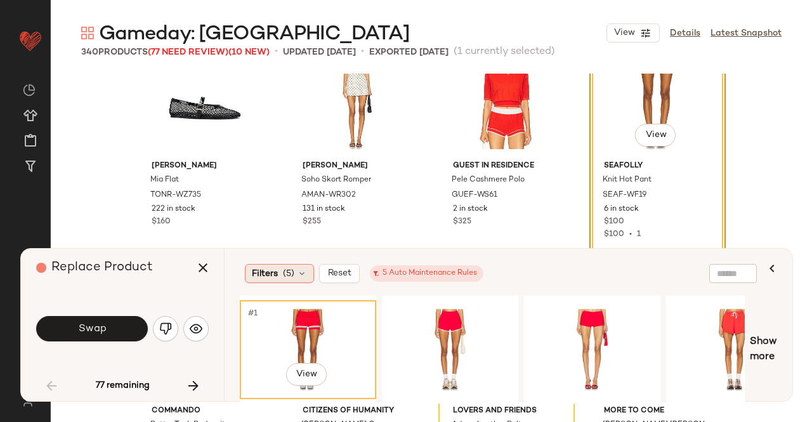
click at [190, 263] on button "button" at bounding box center [203, 267] width 30 height 30
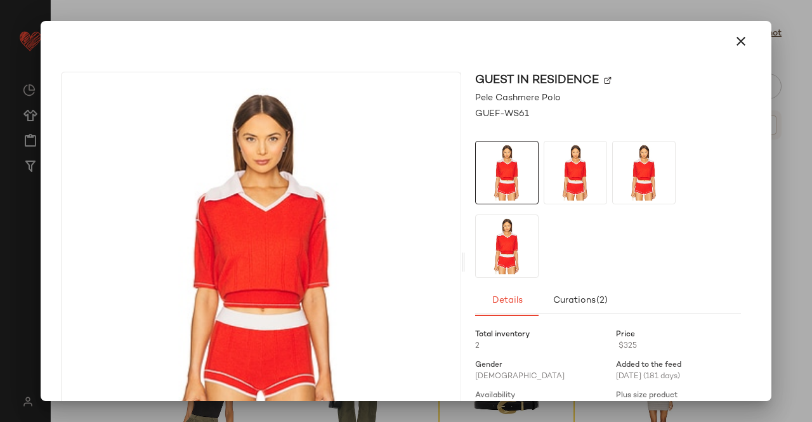
drag, startPoint x: 784, startPoint y: 78, endPoint x: 785, endPoint y: 88, distance: 9.6
click at [785, 79] on div at bounding box center [406, 211] width 812 height 422
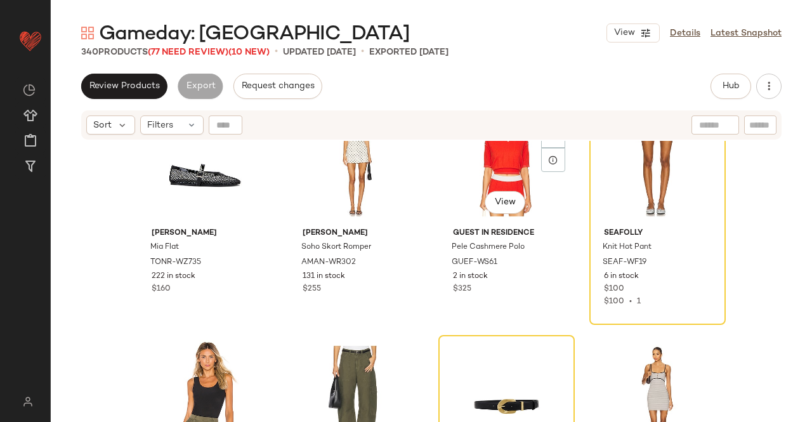
drag, startPoint x: 511, startPoint y: 168, endPoint x: 689, endPoint y: 121, distance: 183.7
click at [512, 168] on div "SET #47 View" at bounding box center [507, 159] width 128 height 128
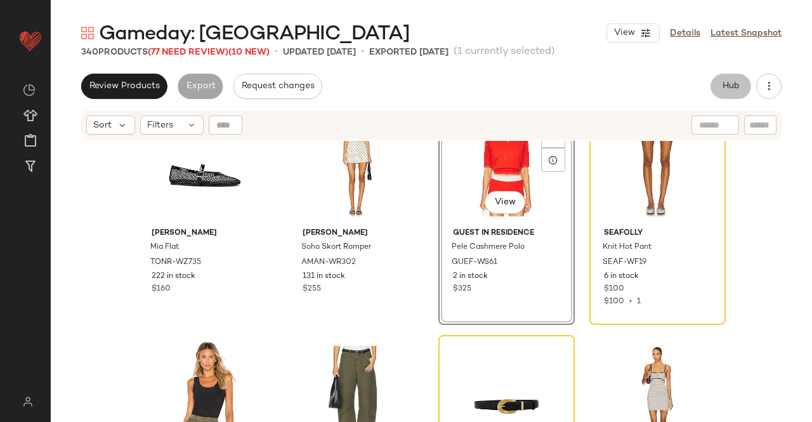
click at [719, 95] on button "Hub" at bounding box center [731, 86] width 41 height 25
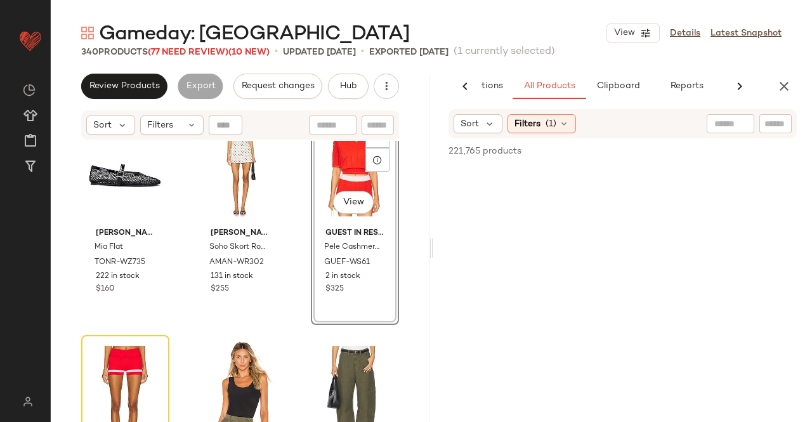
scroll to position [0, 80]
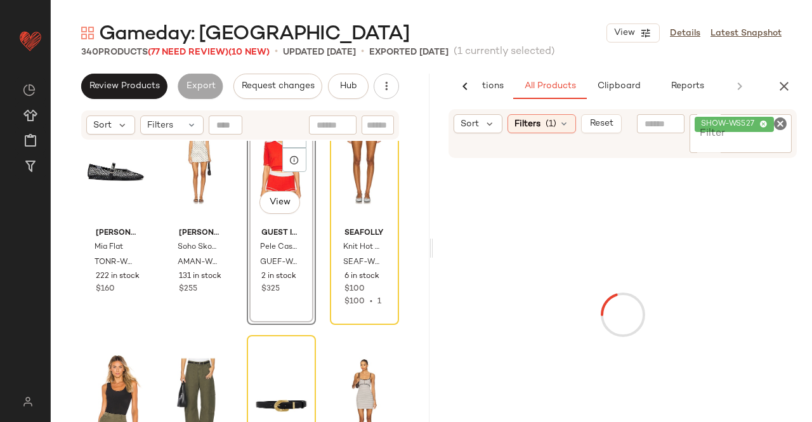
click at [768, 138] on input "Filter" at bounding box center [741, 143] width 93 height 13
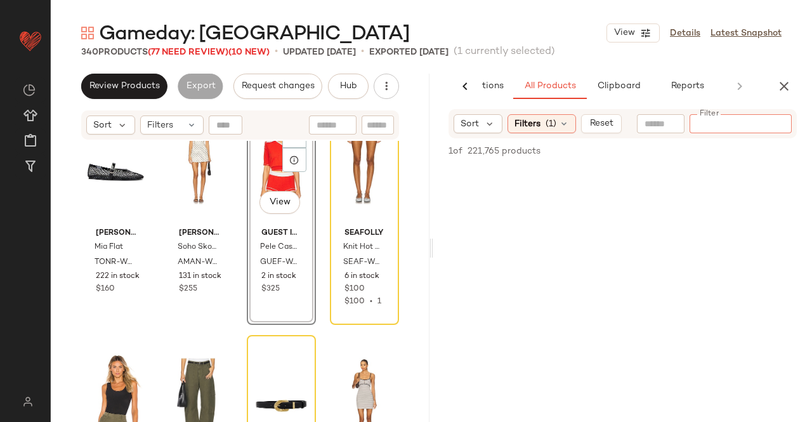
paste input "*********"
type input "*********"
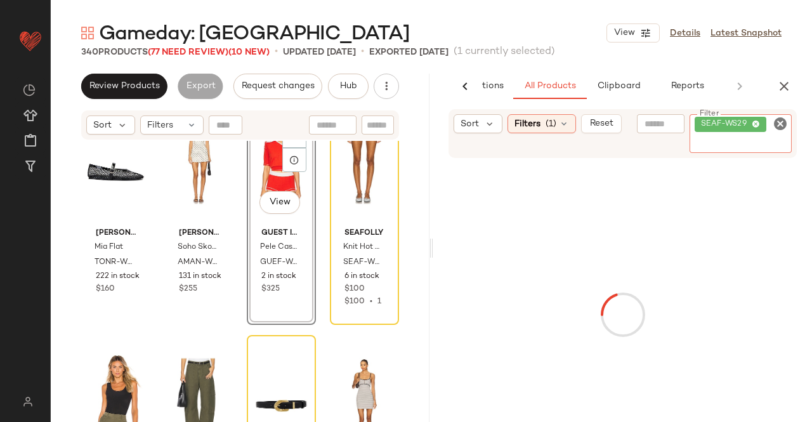
click at [272, 182] on div "SET #47 View" at bounding box center [281, 159] width 60 height 128
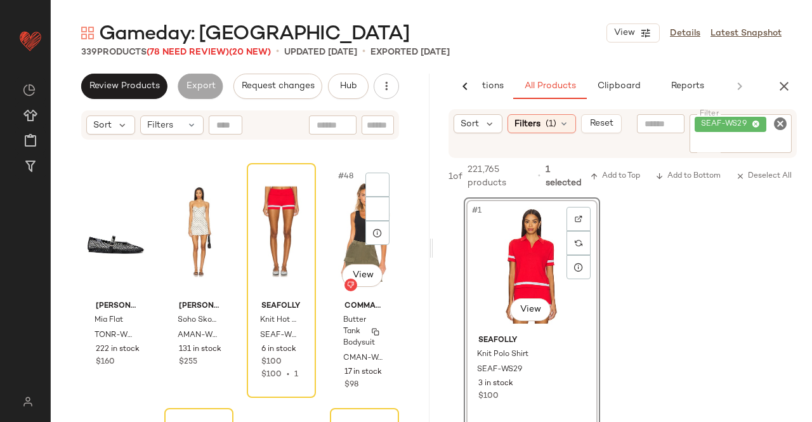
scroll to position [2630, 0]
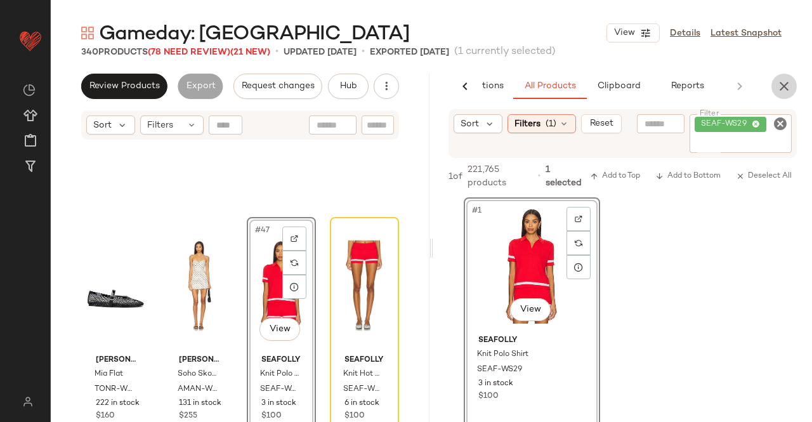
drag, startPoint x: 788, startPoint y: 86, endPoint x: 345, endPoint y: 85, distance: 442.8
click at [788, 86] on icon "button" at bounding box center [784, 86] width 15 height 15
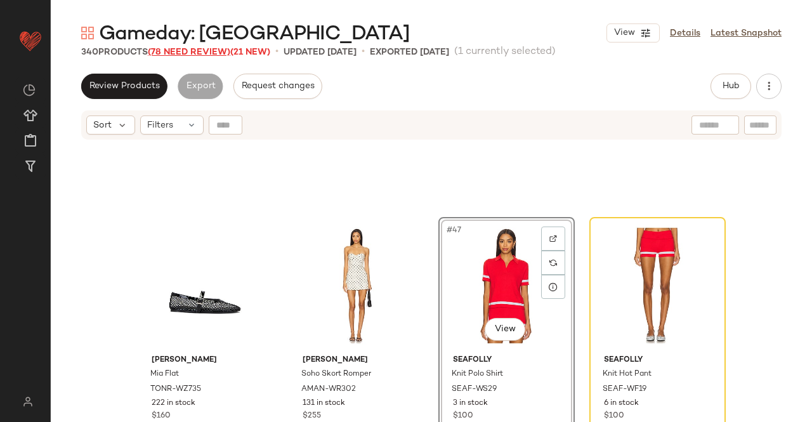
click at [184, 49] on span "(78 Need Review)" at bounding box center [189, 53] width 82 height 10
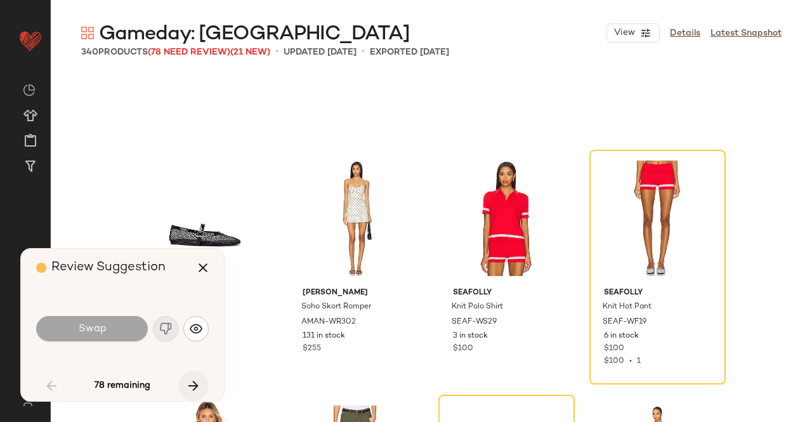
click at [206, 388] on button "button" at bounding box center [193, 385] width 30 height 30
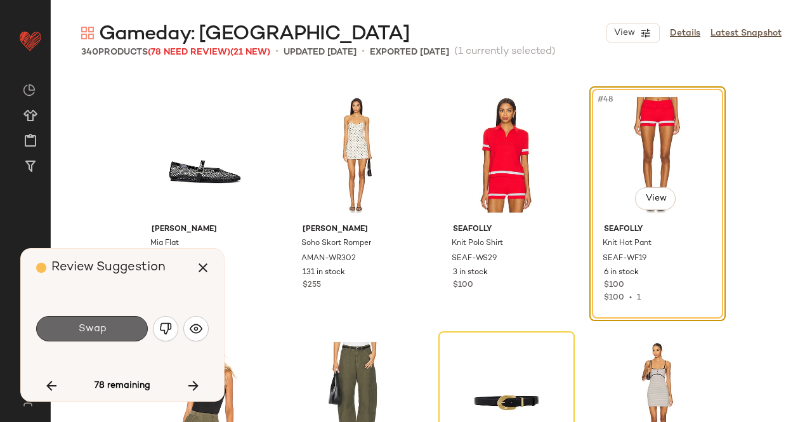
click at [108, 333] on button "Swap" at bounding box center [92, 328] width 112 height 25
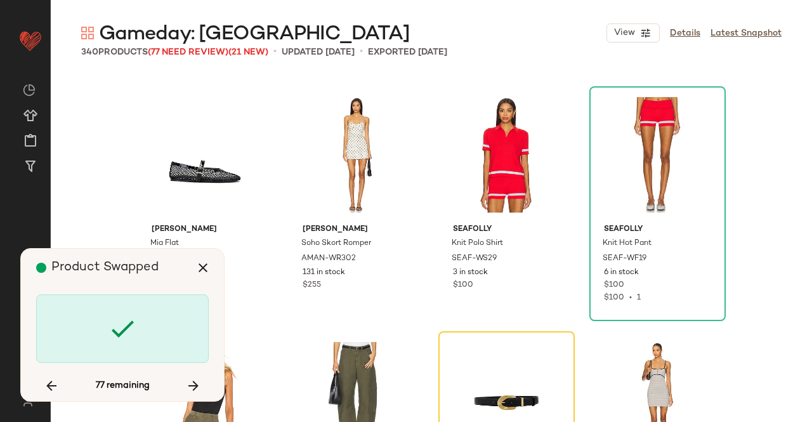
scroll to position [2939, 0]
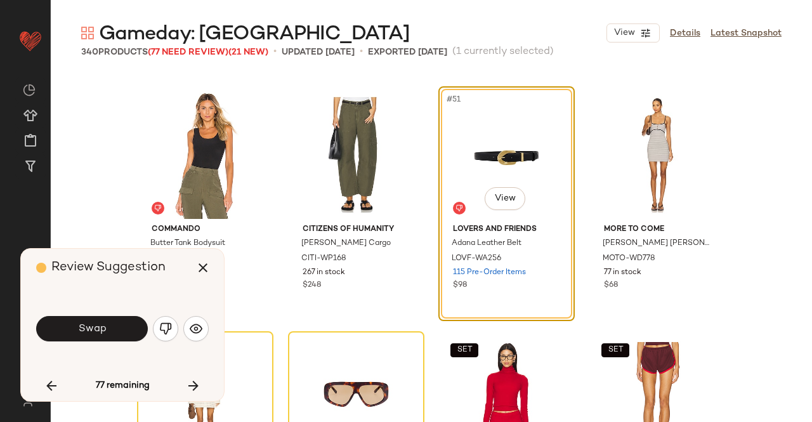
click at [103, 331] on span "Swap" at bounding box center [91, 329] width 29 height 12
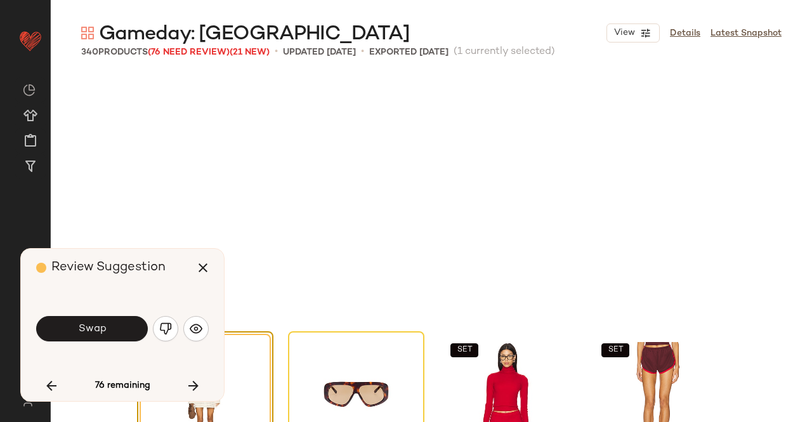
scroll to position [3183, 0]
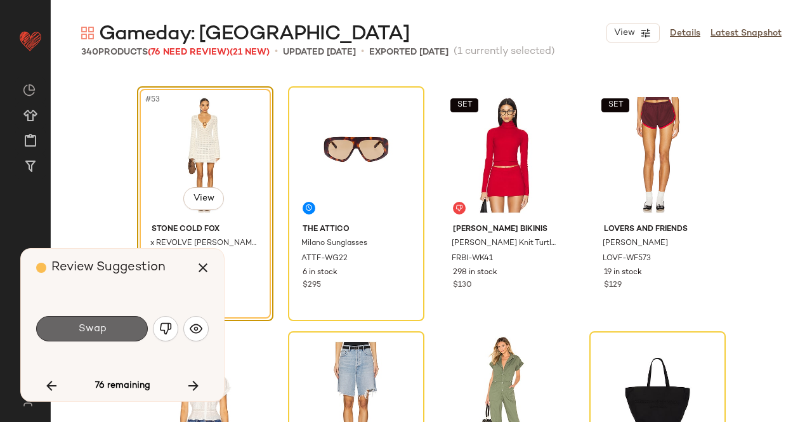
click at [114, 336] on button "Swap" at bounding box center [92, 328] width 112 height 25
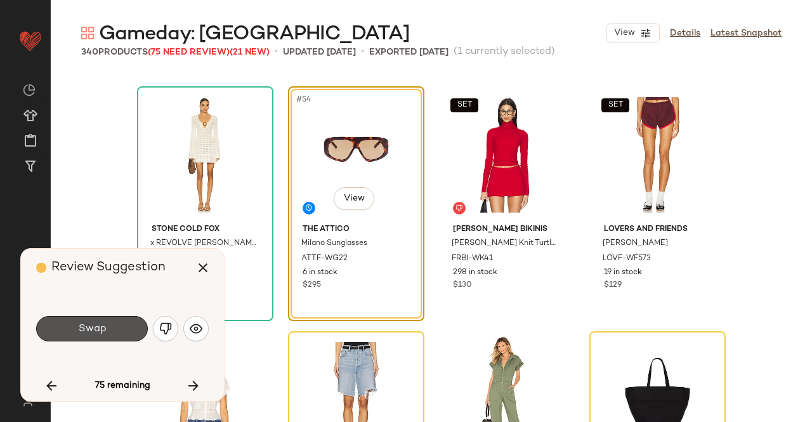
click at [113, 327] on button "Swap" at bounding box center [92, 328] width 112 height 25
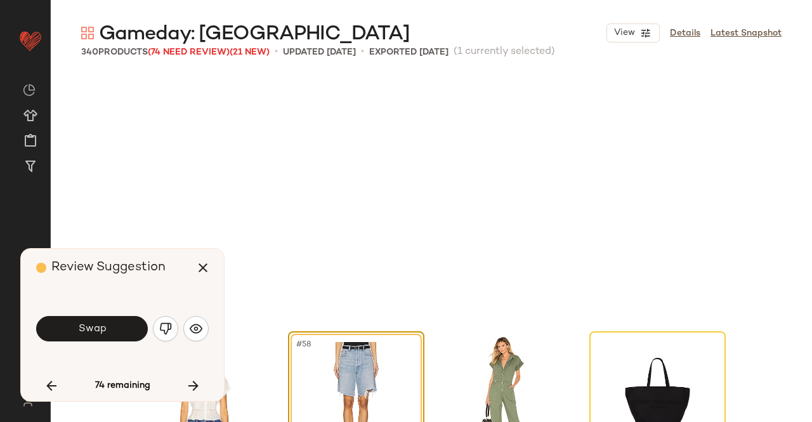
scroll to position [3428, 0]
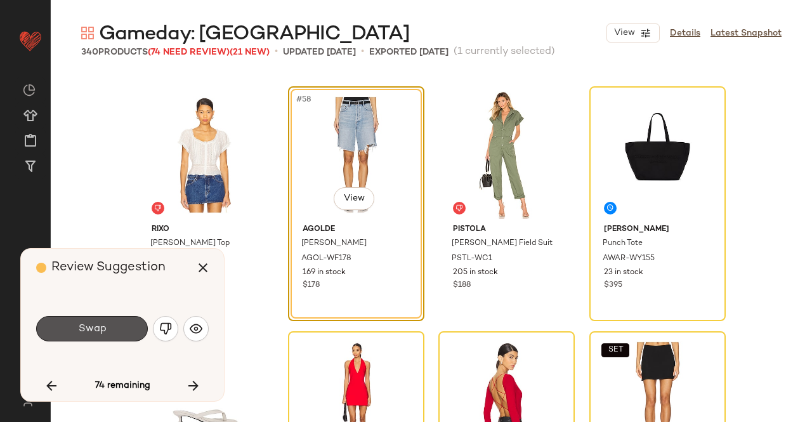
click at [114, 327] on button "Swap" at bounding box center [92, 328] width 112 height 25
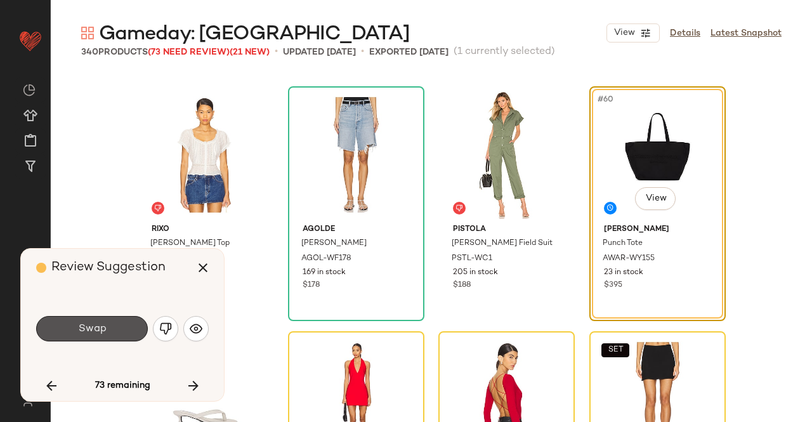
click at [114, 327] on button "Swap" at bounding box center [92, 328] width 112 height 25
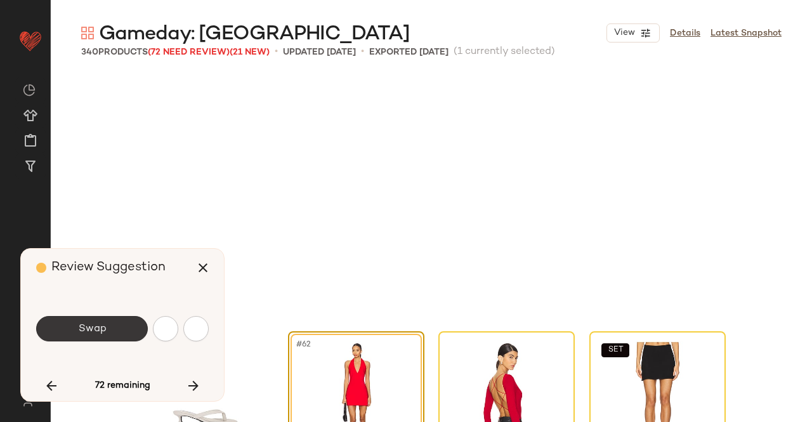
scroll to position [3673, 0]
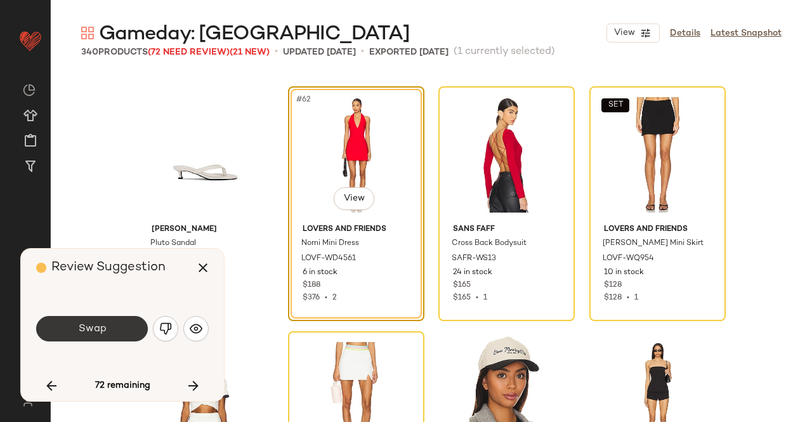
click at [122, 329] on button "Swap" at bounding box center [92, 328] width 112 height 25
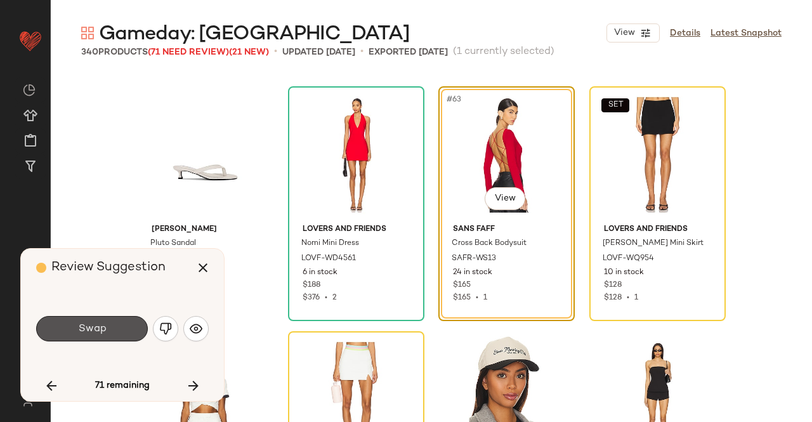
click at [123, 328] on button "Swap" at bounding box center [92, 328] width 112 height 25
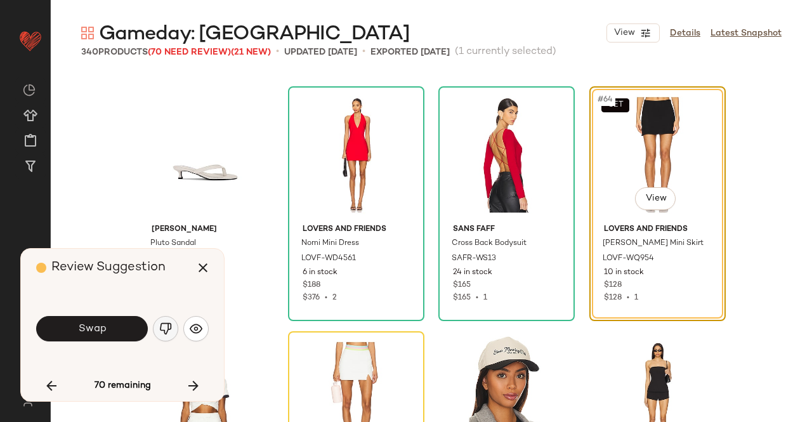
click at [169, 332] on img "button" at bounding box center [165, 328] width 13 height 13
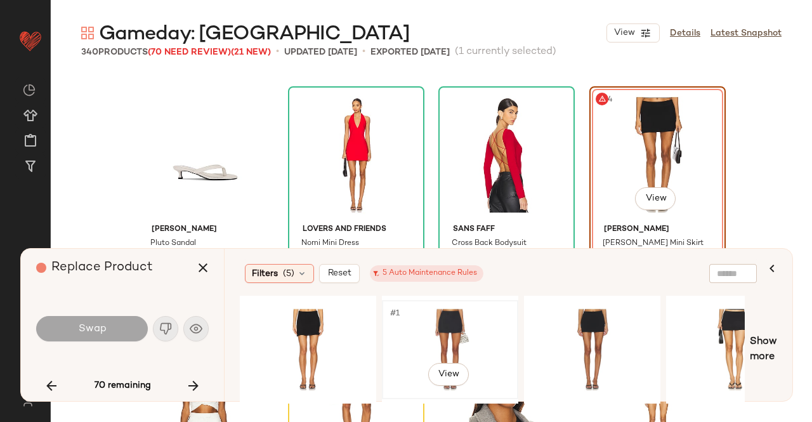
click at [438, 323] on div "#1 View" at bounding box center [450, 350] width 128 height 90
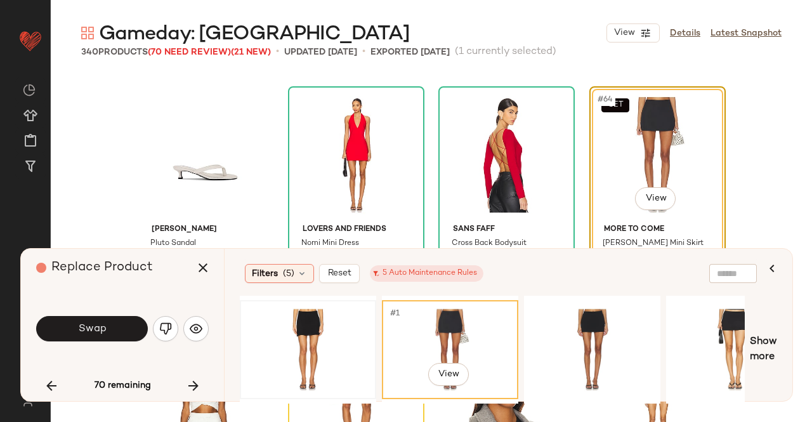
click at [326, 311] on div at bounding box center [308, 350] width 128 height 90
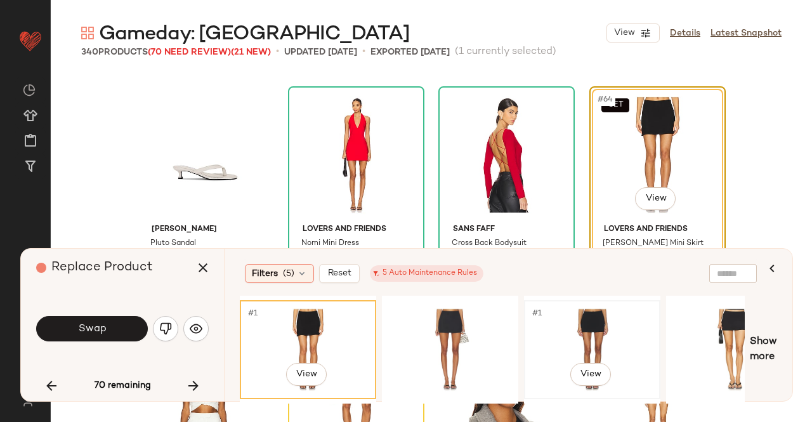
click at [637, 318] on div "#1 View" at bounding box center [592, 350] width 128 height 90
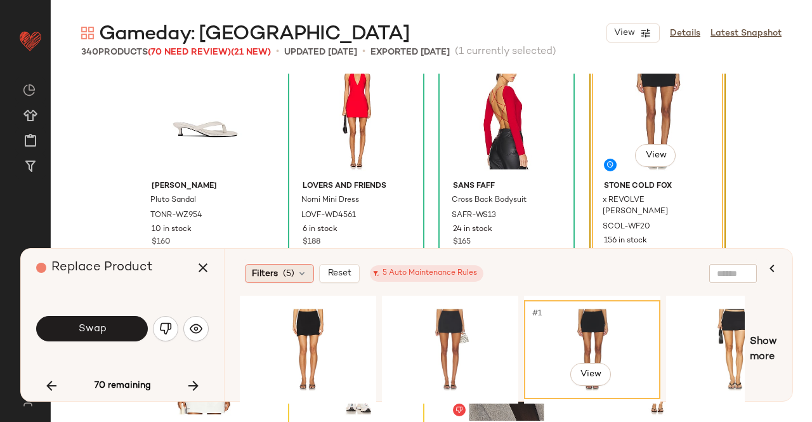
scroll to position [3737, 0]
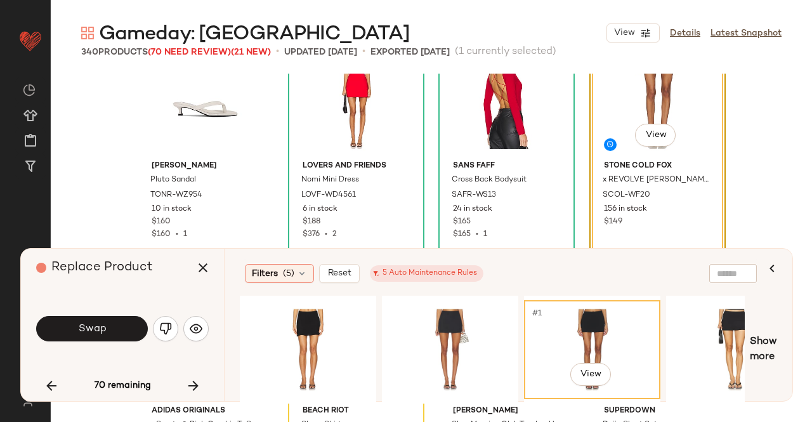
click at [101, 336] on button "Swap" at bounding box center [92, 328] width 112 height 25
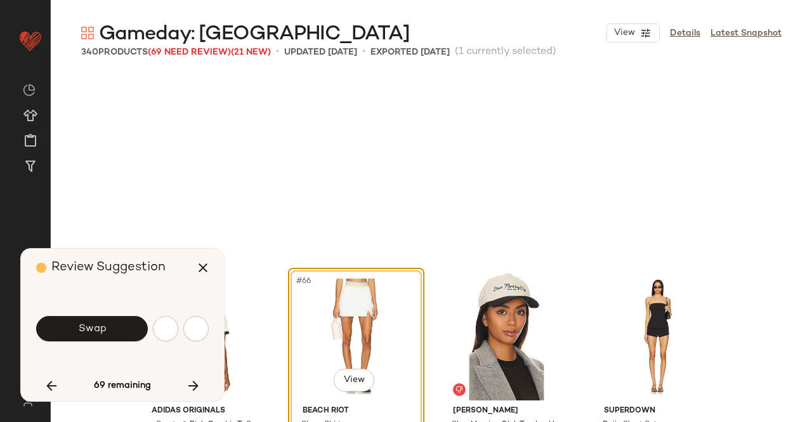
scroll to position [3918, 0]
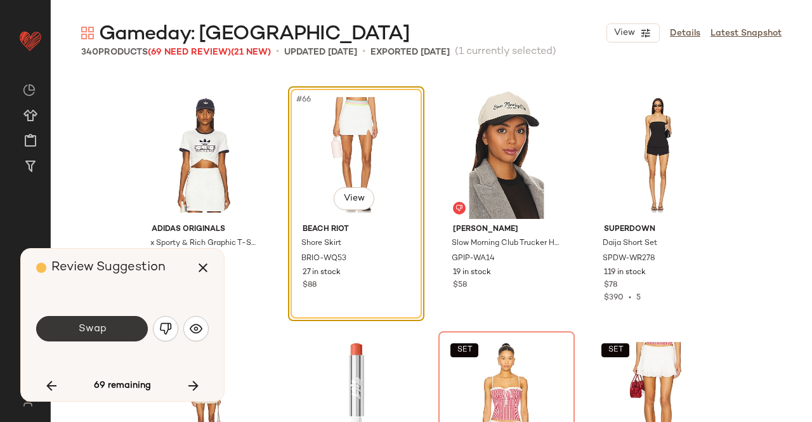
click at [112, 320] on button "Swap" at bounding box center [92, 328] width 112 height 25
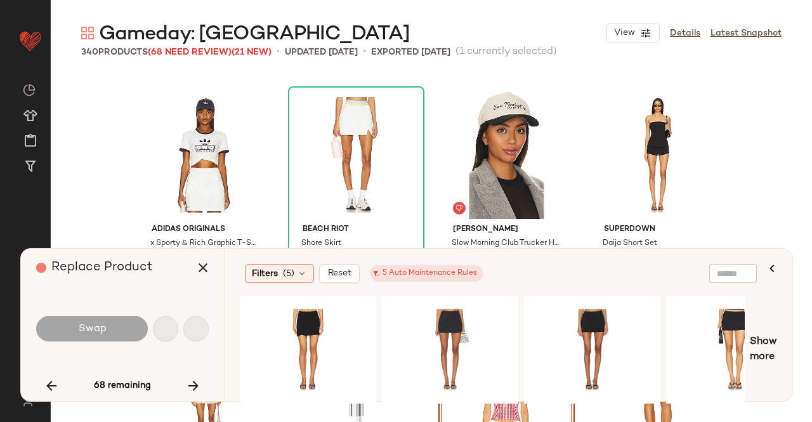
scroll to position [4163, 0]
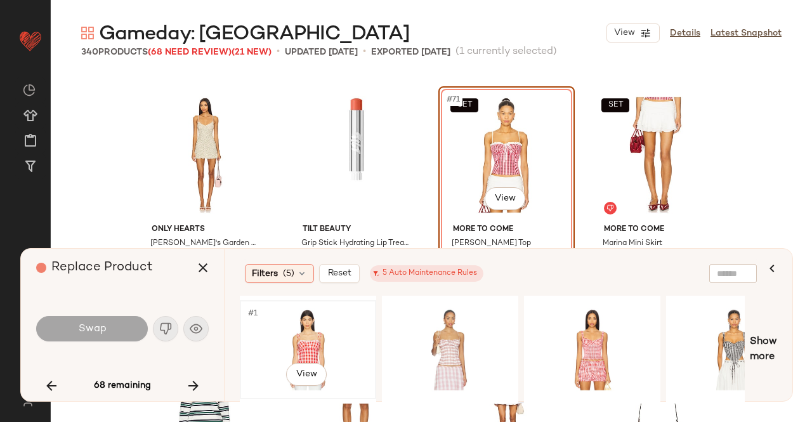
drag, startPoint x: 344, startPoint y: 336, endPoint x: 348, endPoint y: 325, distance: 10.8
click at [343, 336] on div "#1 View" at bounding box center [308, 350] width 128 height 90
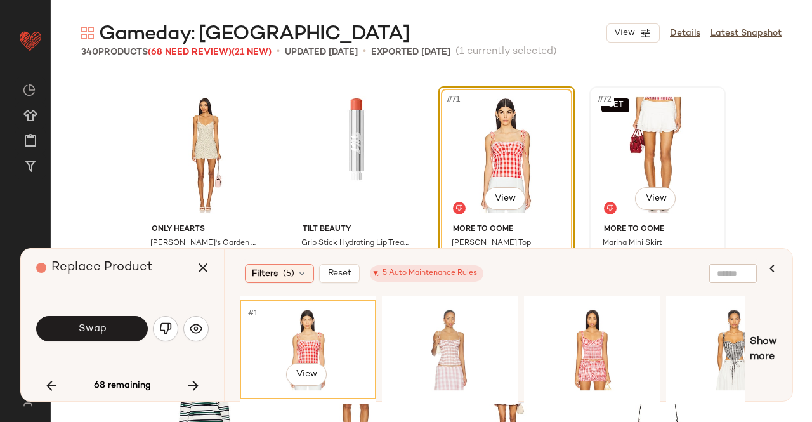
scroll to position [4226, 0]
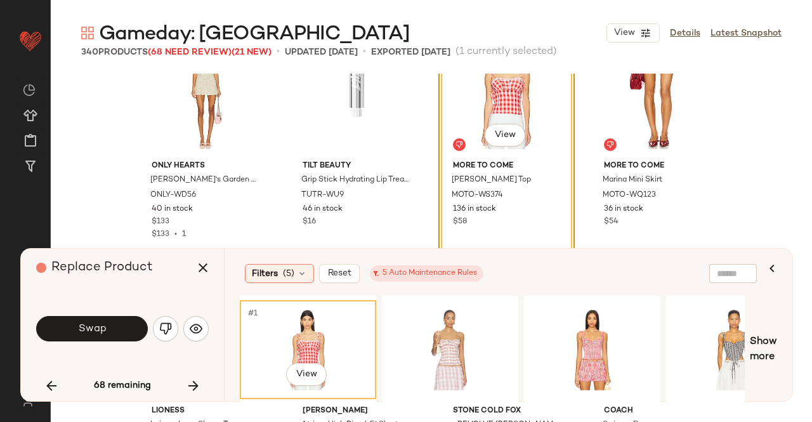
click at [112, 328] on button "Swap" at bounding box center [92, 328] width 112 height 25
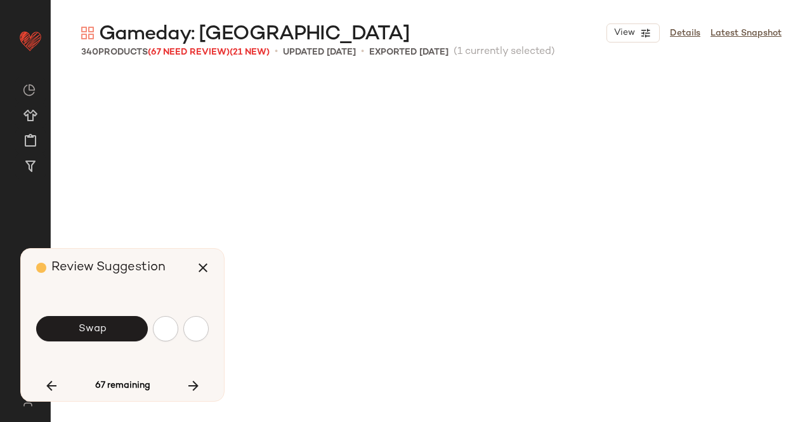
scroll to position [4653, 0]
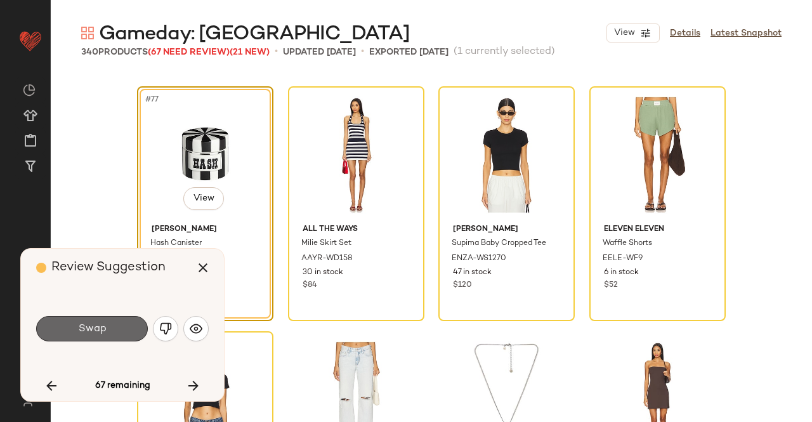
click at [98, 332] on span "Swap" at bounding box center [91, 329] width 29 height 12
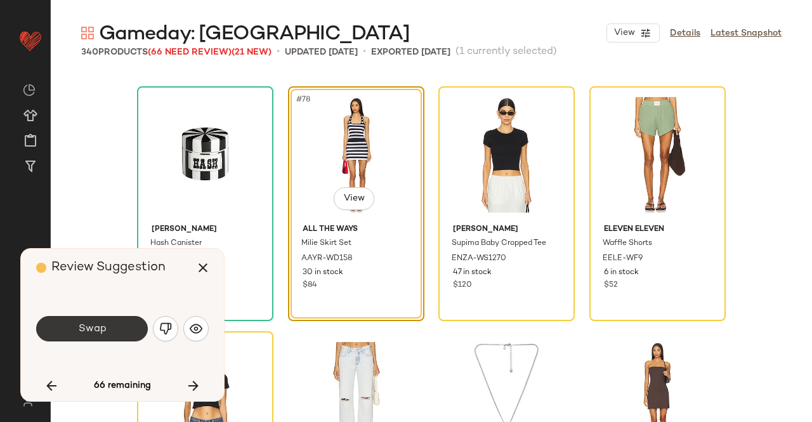
click at [104, 329] on span "Swap" at bounding box center [91, 329] width 29 height 12
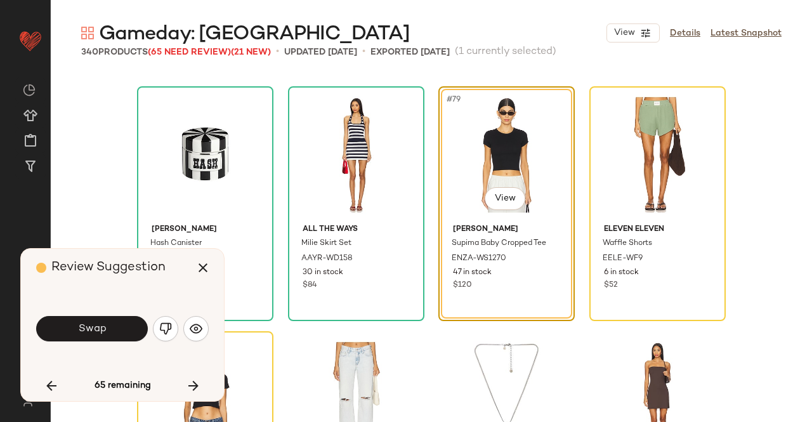
click at [104, 329] on span "Swap" at bounding box center [91, 329] width 29 height 12
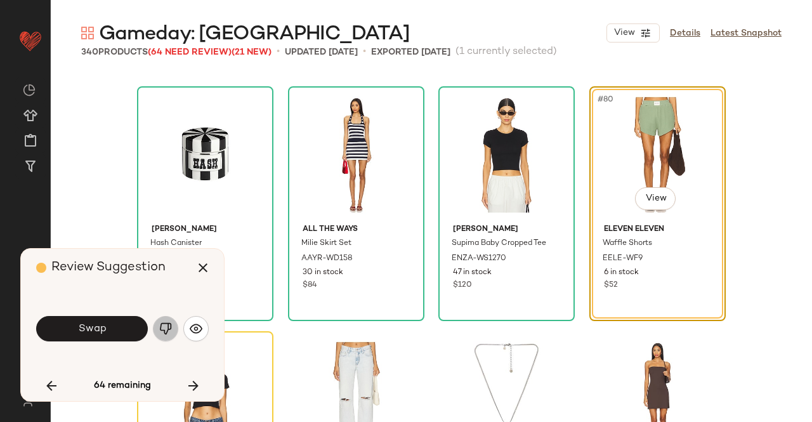
click at [161, 324] on img "button" at bounding box center [165, 328] width 13 height 13
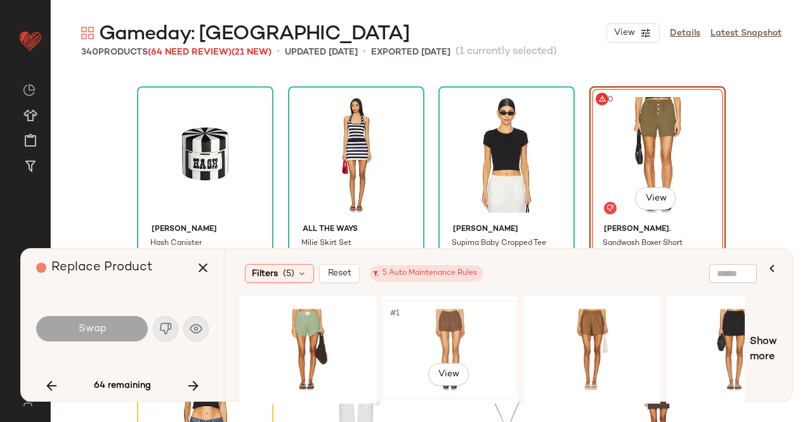
click at [461, 325] on div "#1 View" at bounding box center [450, 350] width 128 height 90
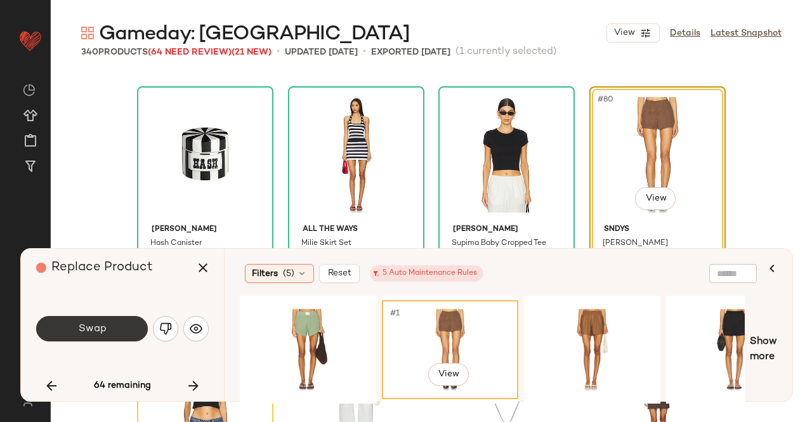
click at [122, 331] on button "Swap" at bounding box center [92, 328] width 112 height 25
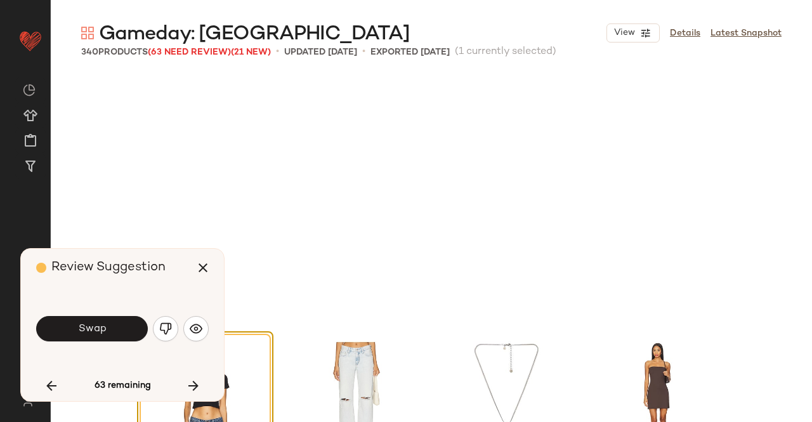
scroll to position [4898, 0]
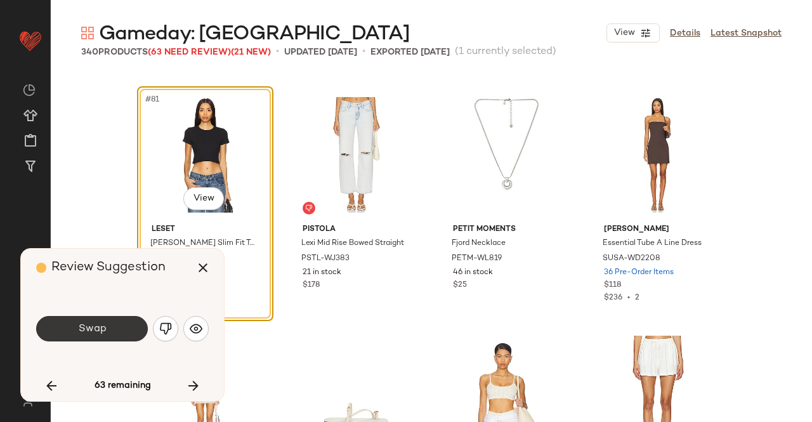
click at [131, 323] on button "Swap" at bounding box center [92, 328] width 112 height 25
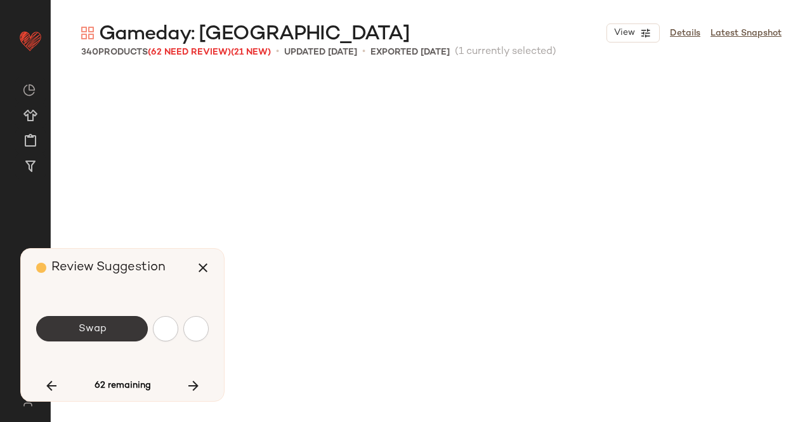
scroll to position [5632, 0]
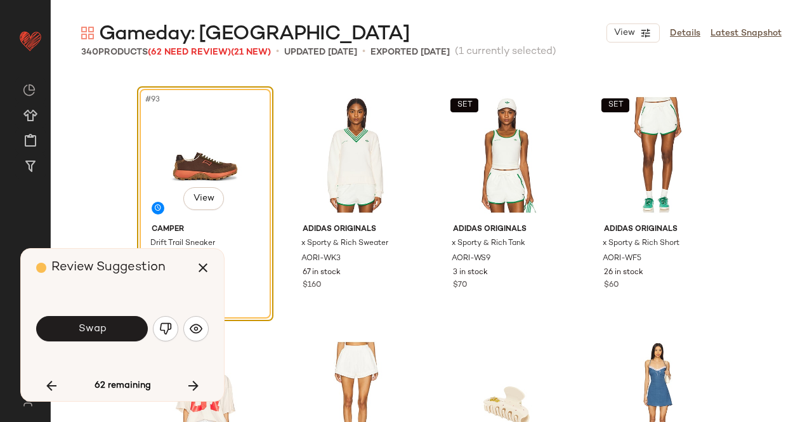
click at [113, 320] on button "Swap" at bounding box center [92, 328] width 112 height 25
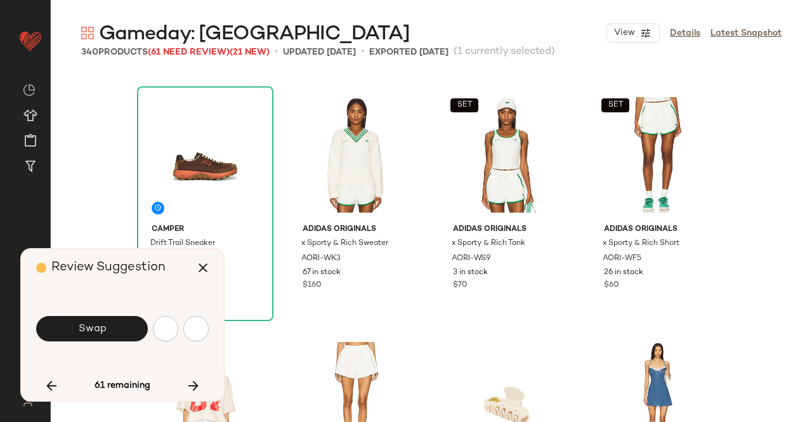
scroll to position [6122, 0]
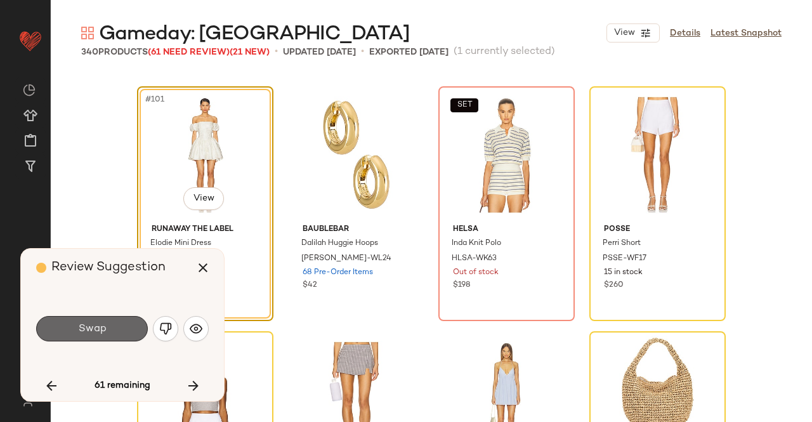
click at [118, 318] on button "Swap" at bounding box center [92, 328] width 112 height 25
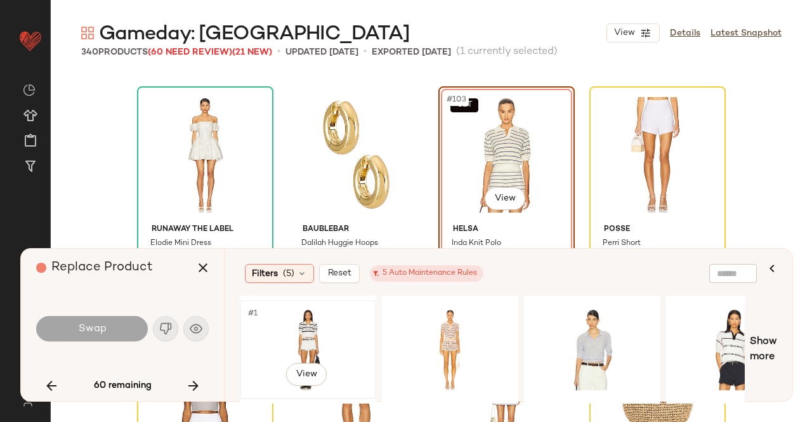
click at [314, 341] on div "#1 View" at bounding box center [308, 350] width 128 height 90
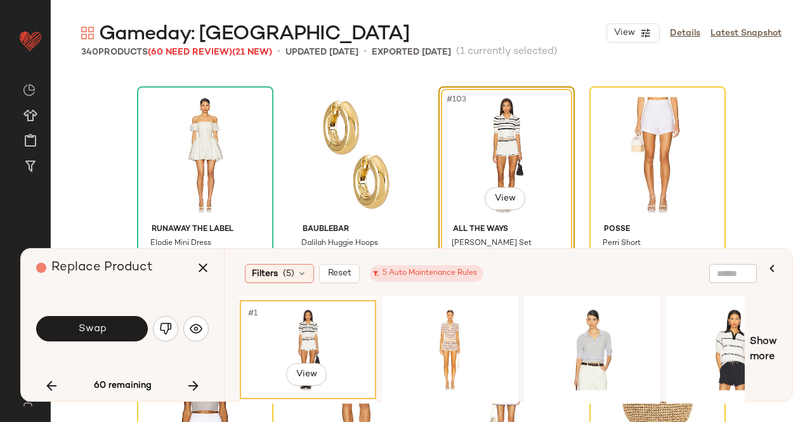
scroll to position [6185, 0]
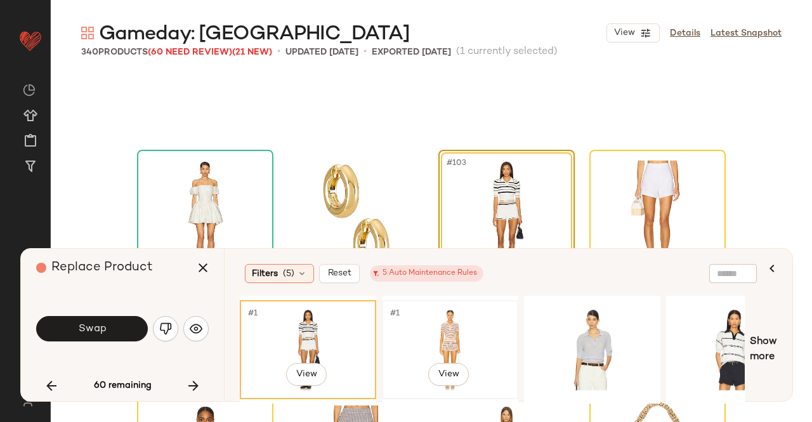
drag, startPoint x: 472, startPoint y: 334, endPoint x: 477, endPoint y: 329, distance: 7.2
click at [473, 335] on div "#1 View" at bounding box center [450, 350] width 128 height 90
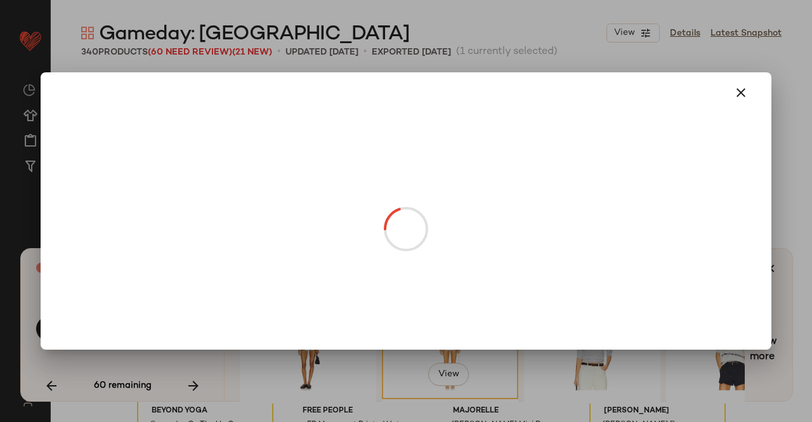
click at [504, 138] on body "Revolve ** Dashboard All Products Global Clipboards (50) Curations (347) [PERSO…" at bounding box center [406, 211] width 812 height 422
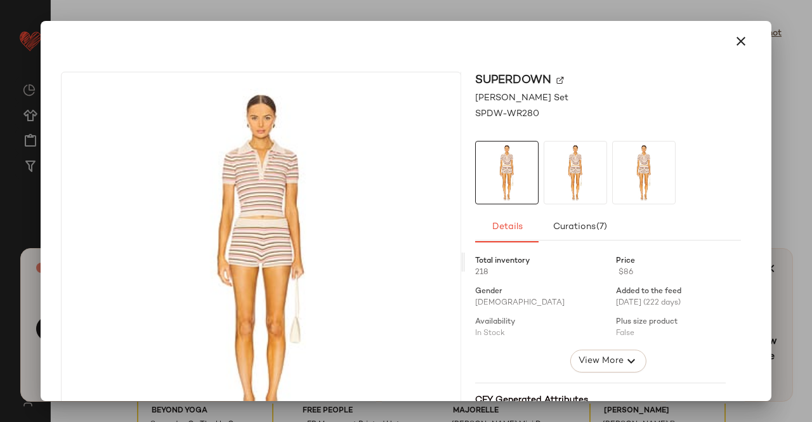
click at [811, 157] on div at bounding box center [406, 211] width 812 height 422
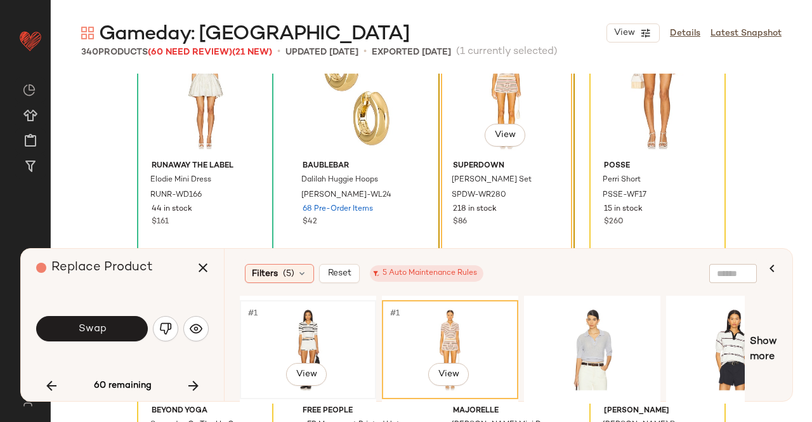
click at [316, 339] on div "#1 View" at bounding box center [308, 350] width 128 height 90
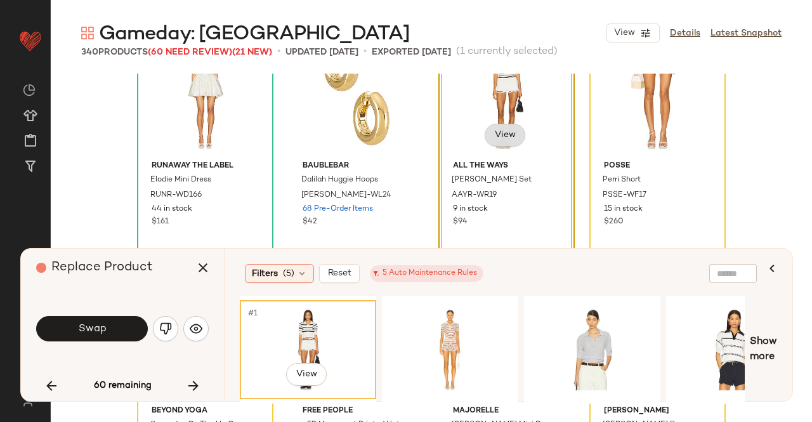
click at [493, 135] on body "Revolve ** Dashboard All Products Global Clipboards (50) Curations (347) Kriste…" at bounding box center [406, 211] width 812 height 422
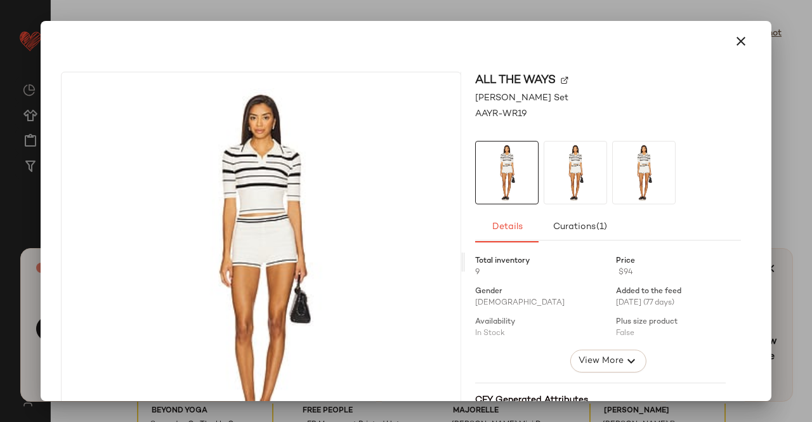
click at [561, 81] on img at bounding box center [565, 81] width 8 height 8
click at [811, 105] on div at bounding box center [406, 211] width 812 height 422
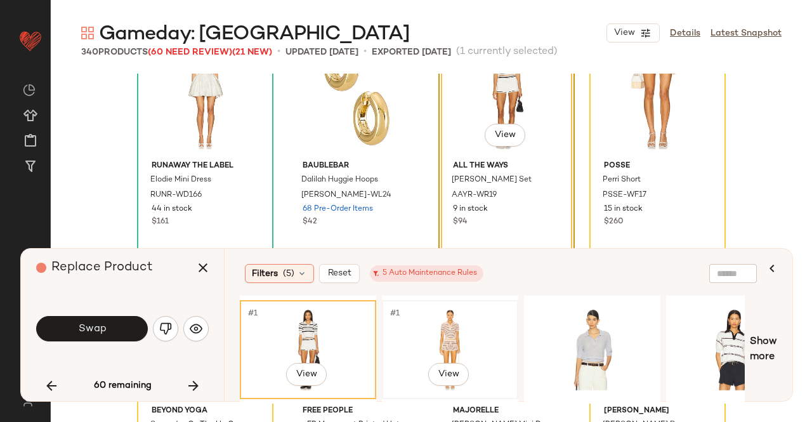
drag, startPoint x: 443, startPoint y: 325, endPoint x: 447, endPoint y: 316, distance: 10.2
click at [443, 324] on div "#1 View" at bounding box center [450, 350] width 128 height 90
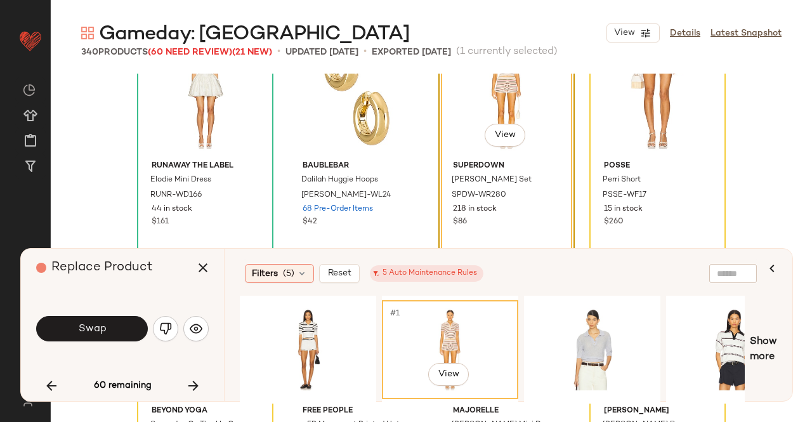
click at [501, 128] on body "Revolve ** Dashboard All Products Global Clipboards (50) Curations (347) Kriste…" at bounding box center [406, 211] width 812 height 422
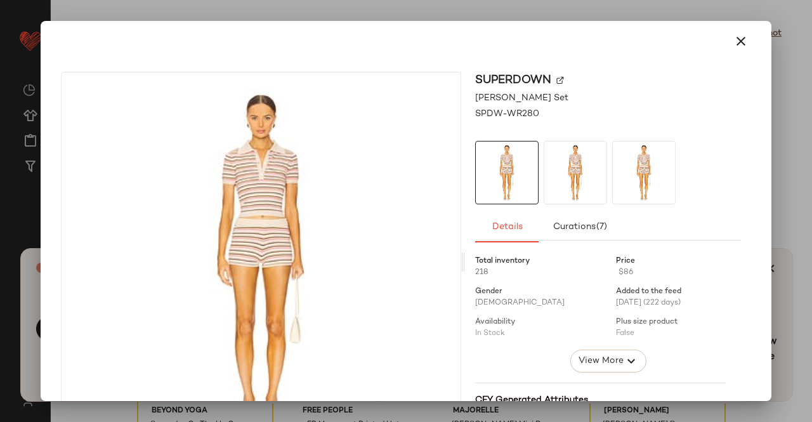
click at [556, 81] on img at bounding box center [560, 81] width 8 height 8
click at [43, 217] on div "superdown Dorah Short Set SPDW-WR280 Details Curations (7) Total inventory 218 …" at bounding box center [406, 211] width 731 height 380
drag, startPoint x: 808, startPoint y: 198, endPoint x: 788, endPoint y: 204, distance: 20.7
click at [804, 193] on div at bounding box center [406, 211] width 812 height 422
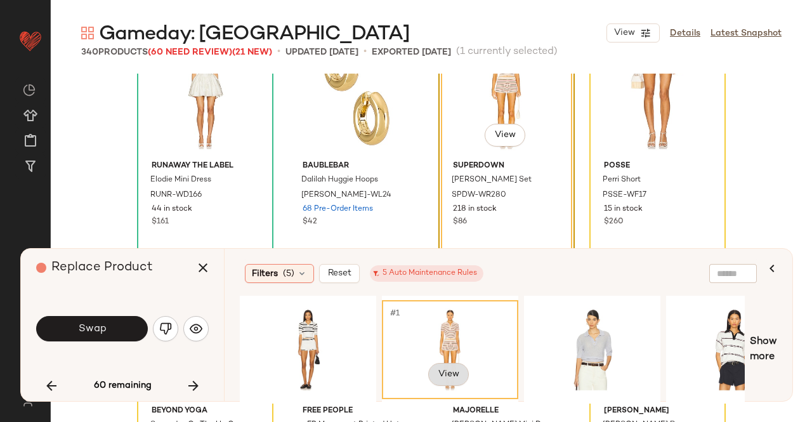
click at [461, 366] on body "Revolve ** Dashboard All Products Global Clipboards (50) Curations (347) Kriste…" at bounding box center [406, 211] width 812 height 422
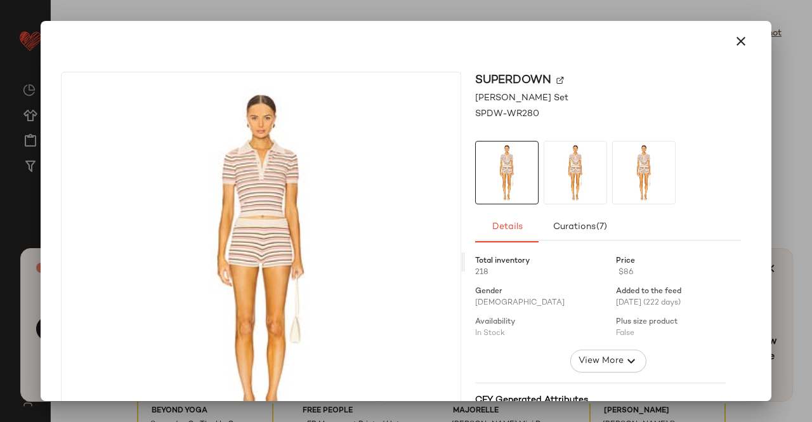
click at [556, 81] on img at bounding box center [560, 81] width 8 height 8
click at [778, 144] on div at bounding box center [406, 211] width 812 height 422
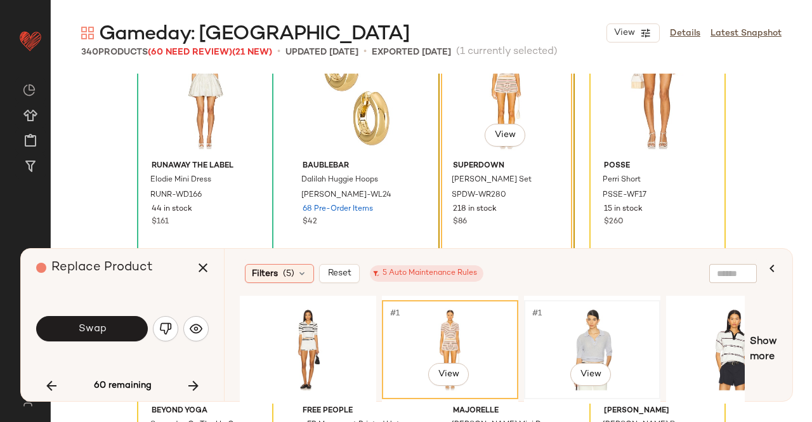
click at [545, 317] on div "#1 View" at bounding box center [592, 350] width 128 height 90
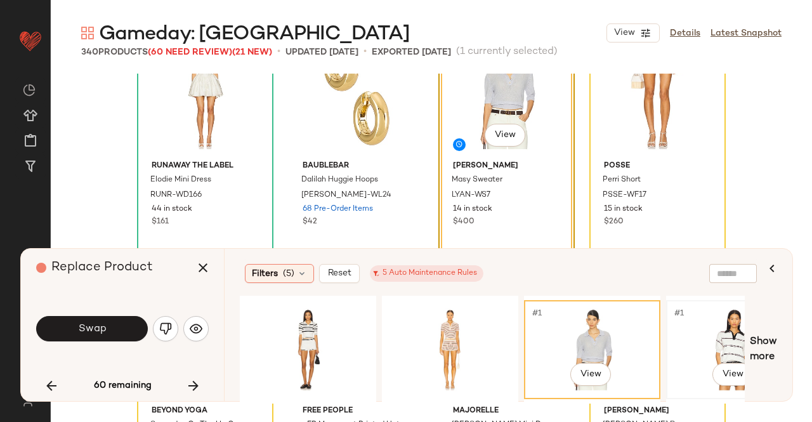
click at [738, 322] on div "#1 View" at bounding box center [735, 350] width 128 height 90
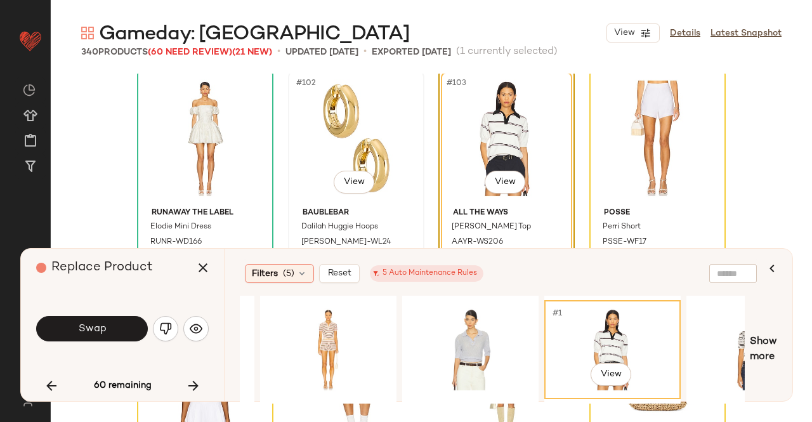
scroll to position [6122, 0]
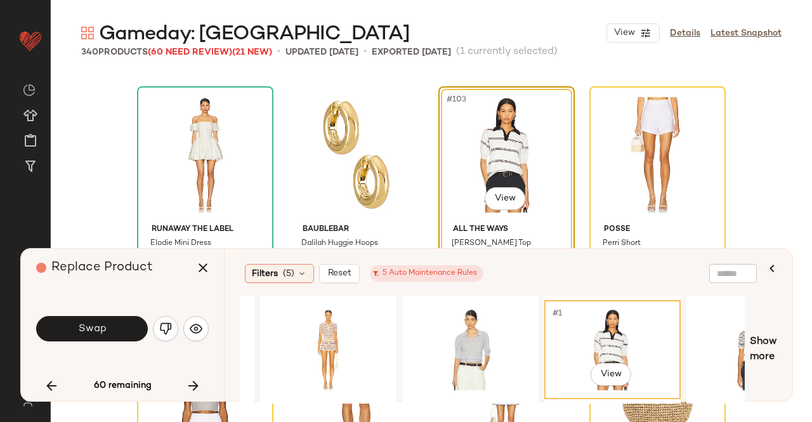
click at [112, 324] on button "Swap" at bounding box center [92, 328] width 112 height 25
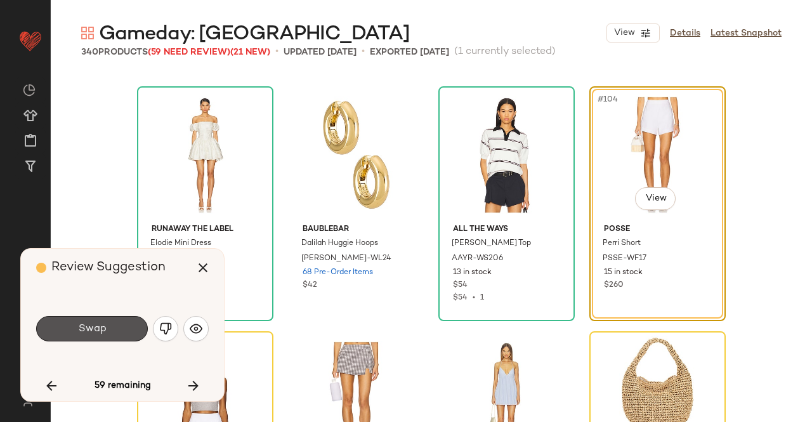
click at [105, 328] on span "Swap" at bounding box center [91, 329] width 29 height 12
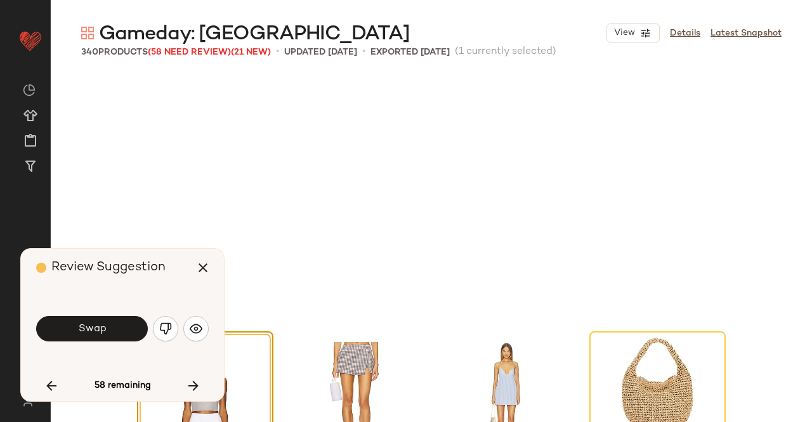
scroll to position [6367, 0]
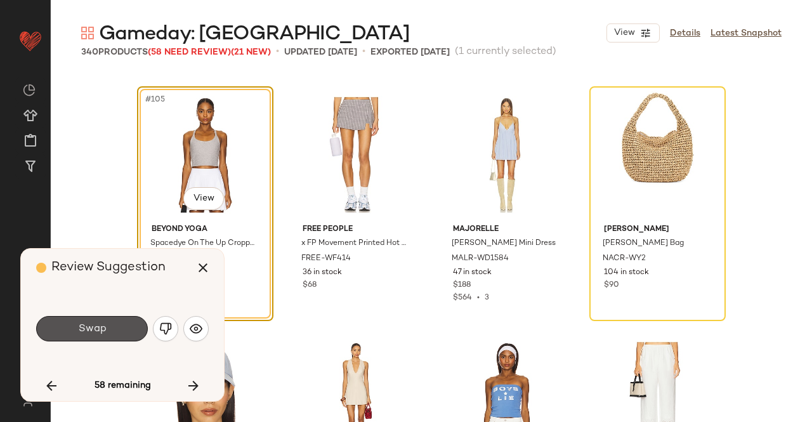
click at [108, 325] on button "Swap" at bounding box center [92, 328] width 112 height 25
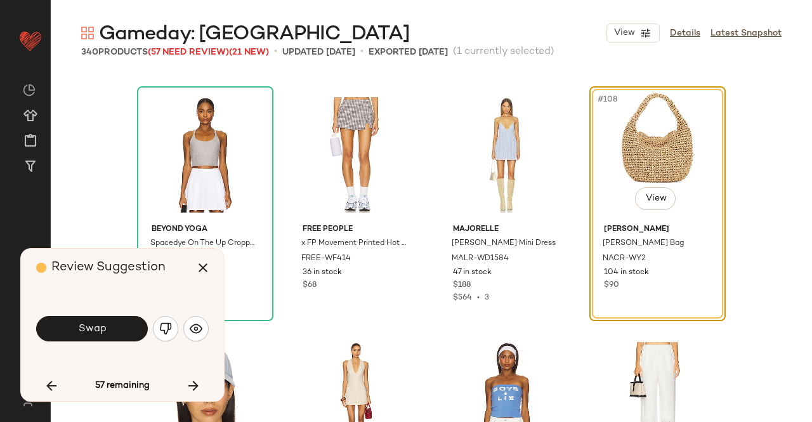
click at [115, 326] on button "Swap" at bounding box center [92, 328] width 112 height 25
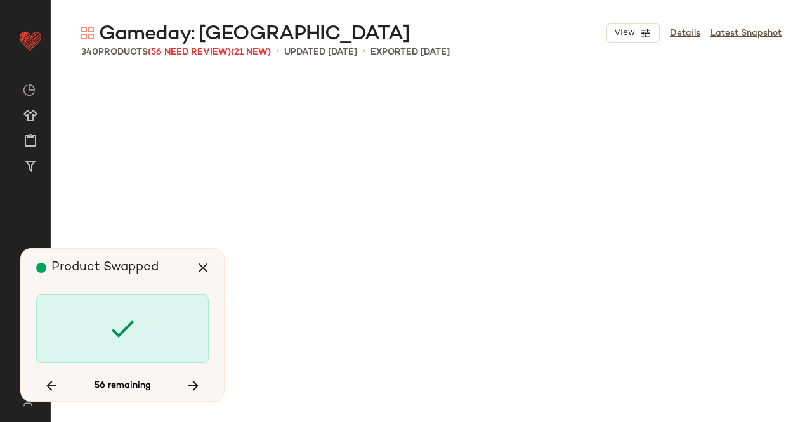
scroll to position [7591, 0]
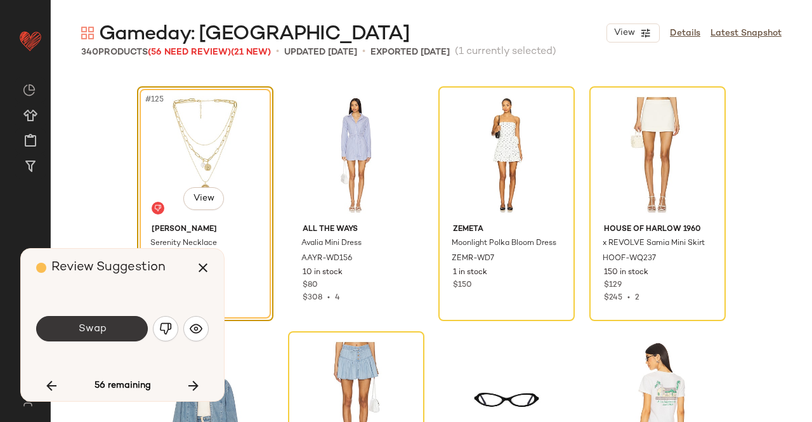
click at [108, 321] on button "Swap" at bounding box center [92, 328] width 112 height 25
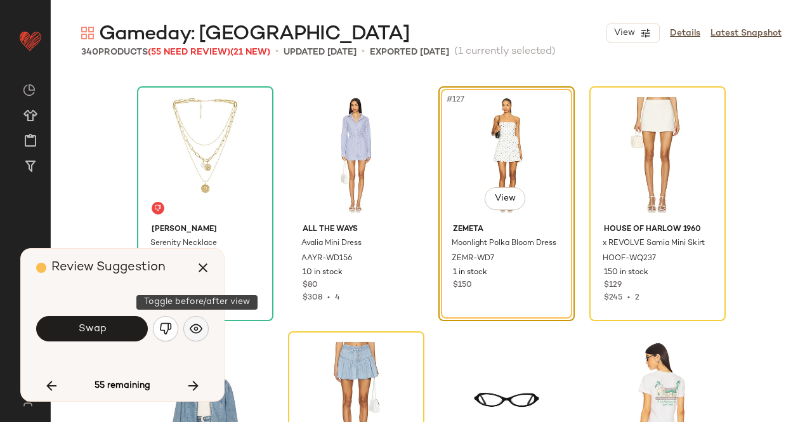
click at [194, 327] on img "button" at bounding box center [196, 328] width 13 height 13
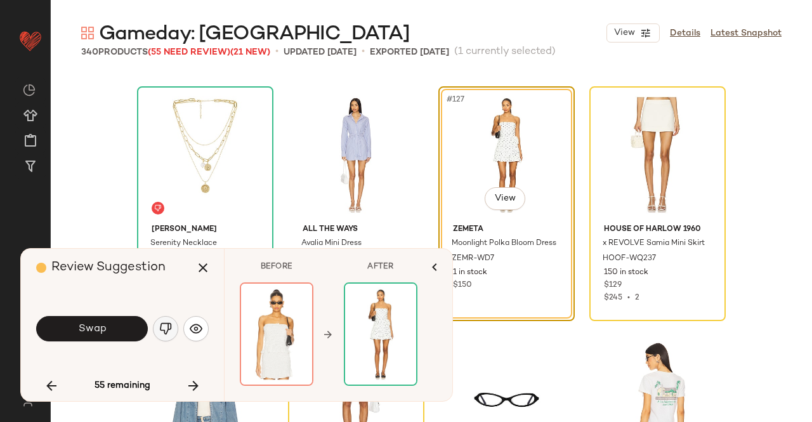
click at [173, 331] on button "button" at bounding box center [165, 328] width 25 height 25
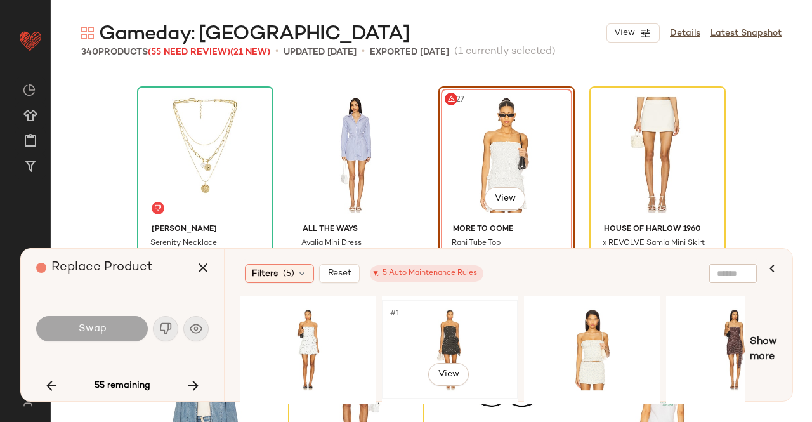
click at [407, 336] on div "#1 View" at bounding box center [450, 350] width 128 height 90
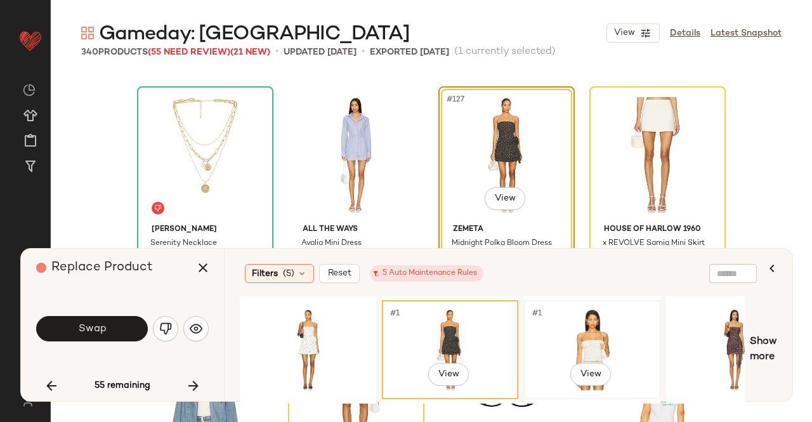
click at [549, 327] on div "#1 View" at bounding box center [592, 350] width 128 height 90
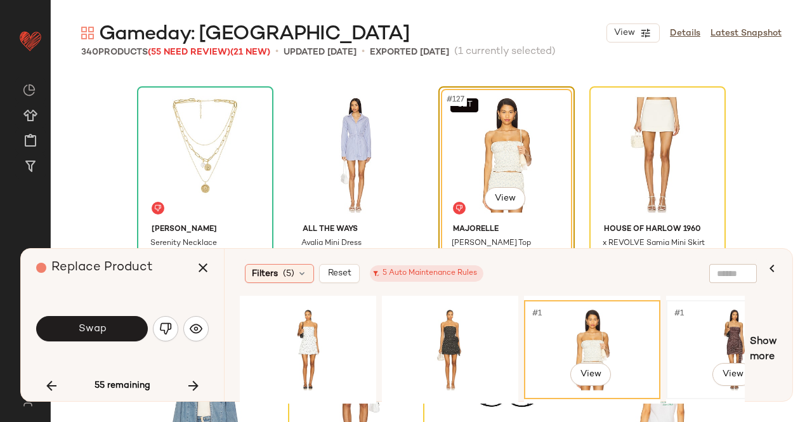
click at [720, 311] on div "#1 View" at bounding box center [735, 350] width 128 height 90
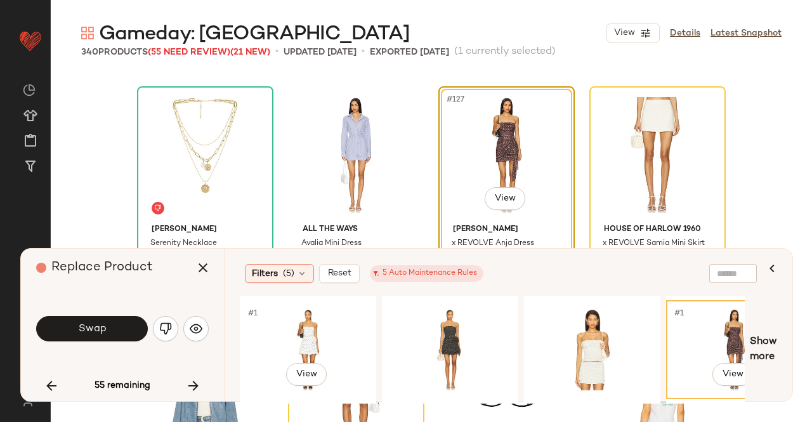
click at [313, 396] on div "#1 View" at bounding box center [308, 349] width 136 height 99
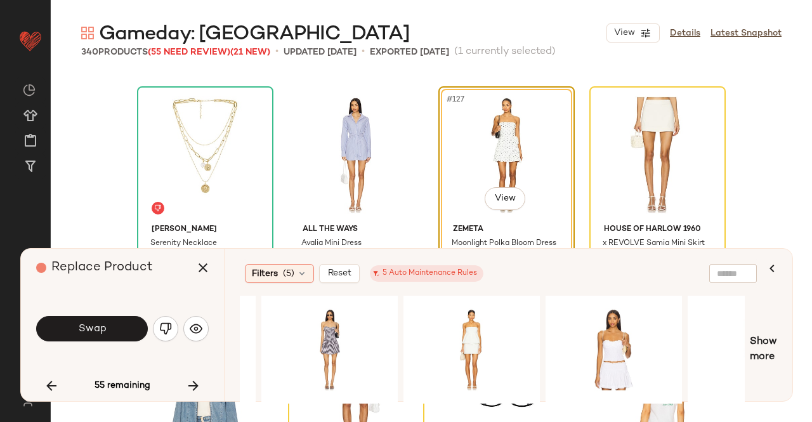
scroll to position [0, 608]
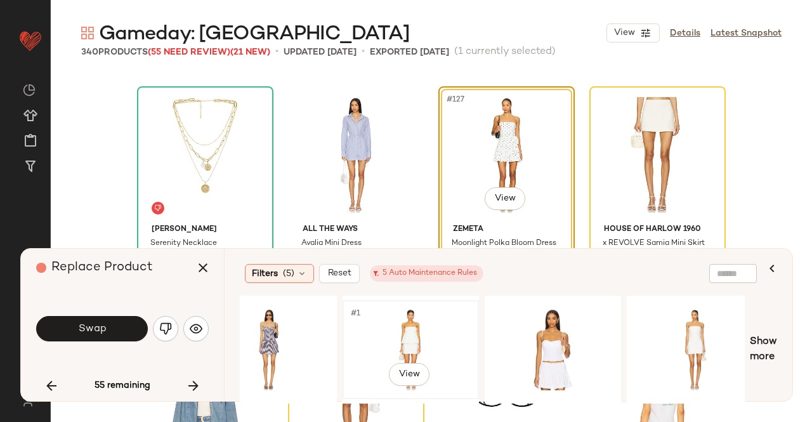
click at [443, 338] on div "#1 View" at bounding box center [411, 350] width 128 height 90
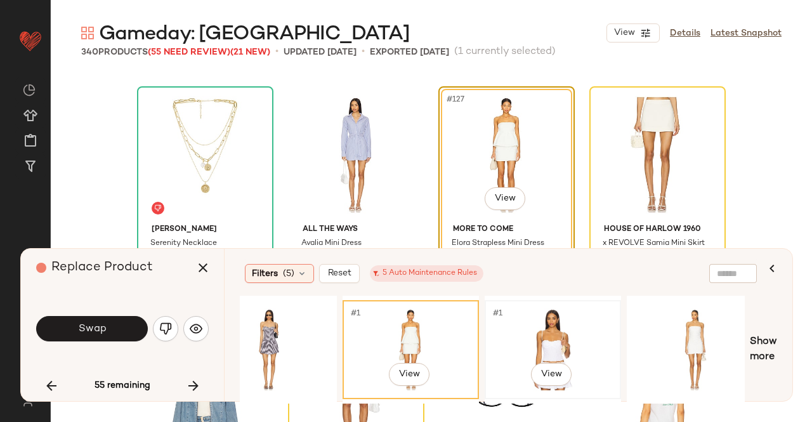
click at [524, 326] on div "#1 View" at bounding box center [553, 350] width 128 height 90
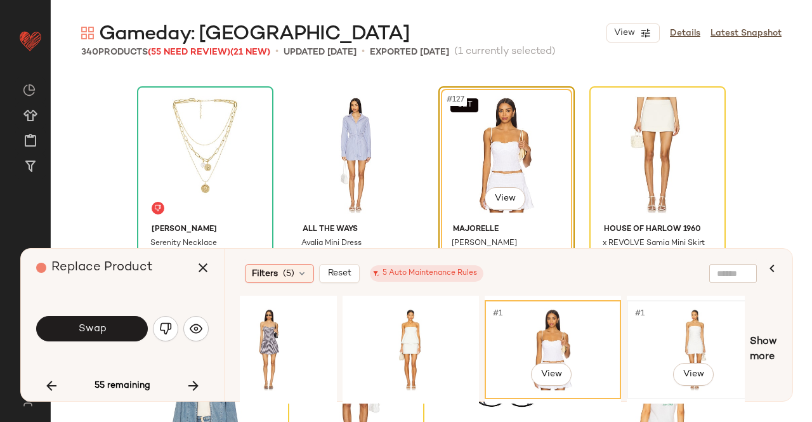
click at [669, 314] on div "#1 View" at bounding box center [695, 350] width 128 height 90
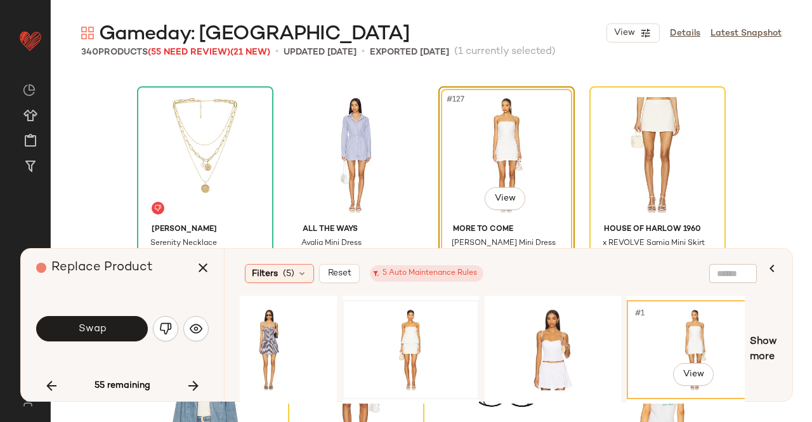
click at [439, 310] on div at bounding box center [411, 350] width 128 height 90
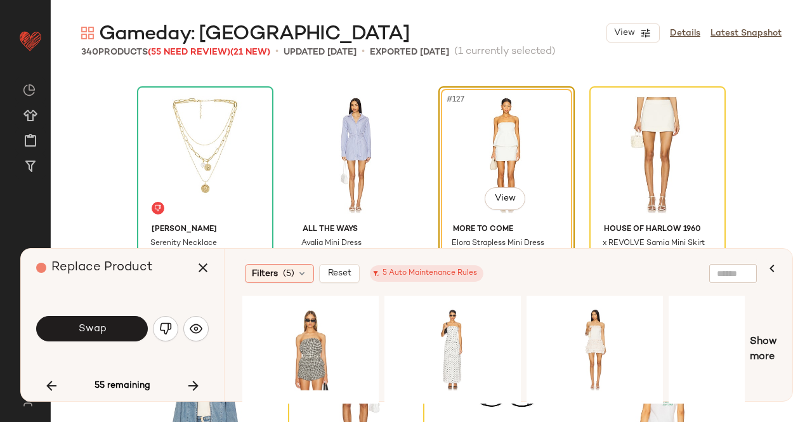
scroll to position [0, 1279]
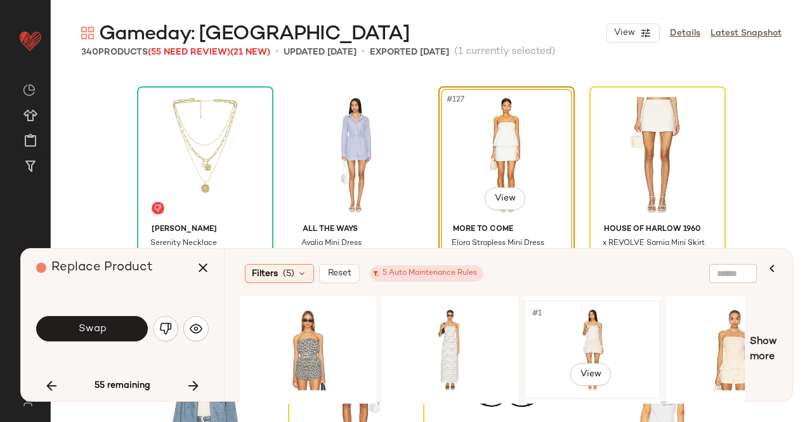
click at [572, 328] on div "#1 View" at bounding box center [592, 350] width 128 height 90
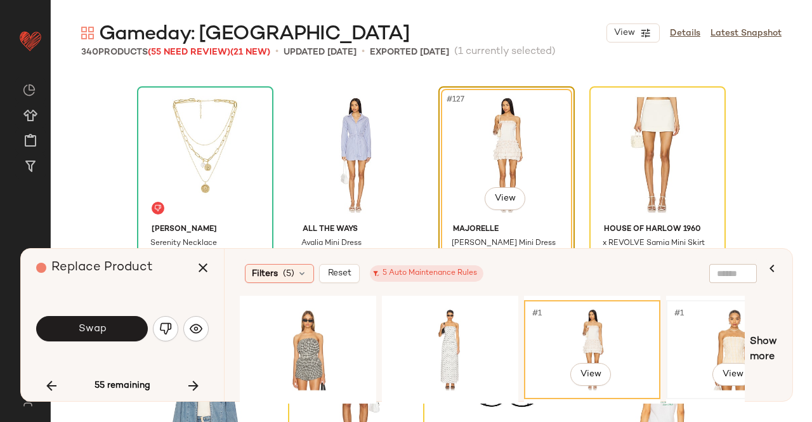
click at [700, 340] on div "#1 View" at bounding box center [735, 350] width 128 height 90
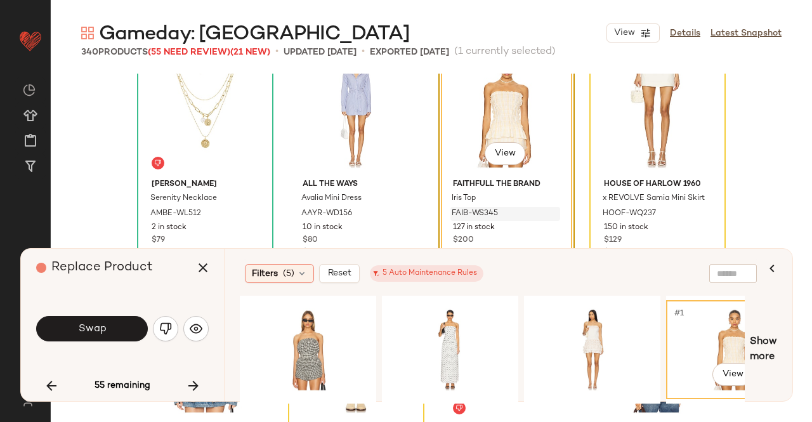
scroll to position [7655, 0]
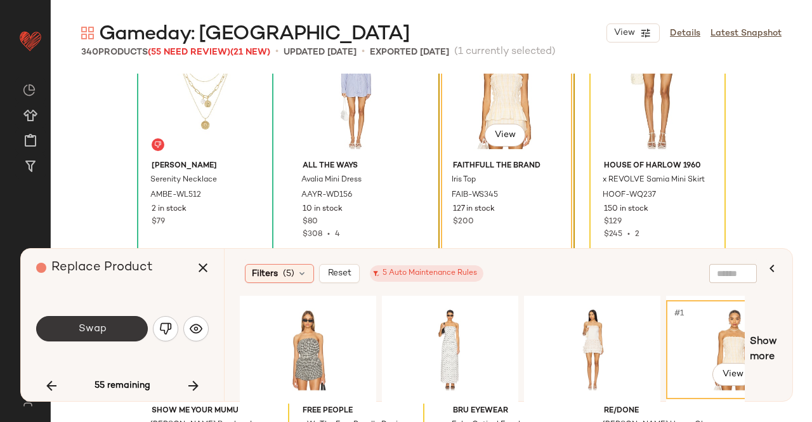
click at [103, 336] on button "Swap" at bounding box center [92, 328] width 112 height 25
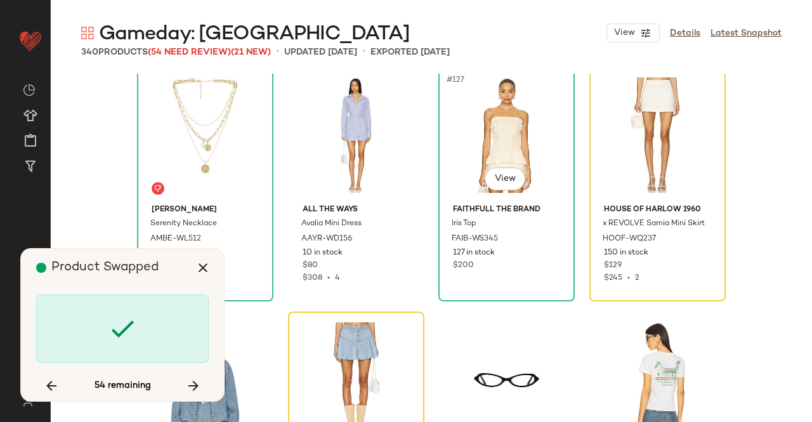
scroll to position [7591, 0]
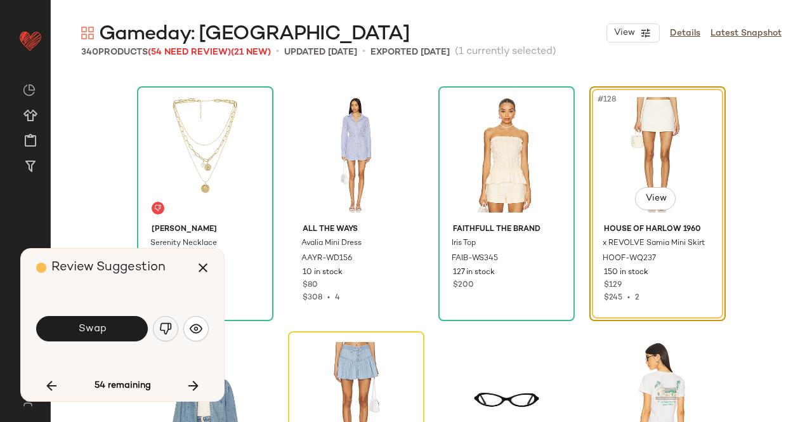
drag, startPoint x: 180, startPoint y: 329, endPoint x: 166, endPoint y: 331, distance: 14.1
click at [178, 329] on div "Swap" at bounding box center [122, 328] width 173 height 30
click at [178, 328] on div "Swap" at bounding box center [122, 328] width 173 height 30
click at [174, 332] on button "button" at bounding box center [165, 328] width 25 height 25
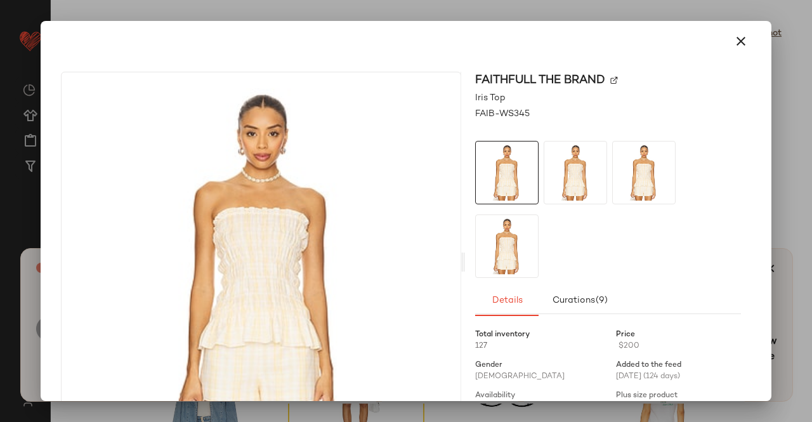
click at [613, 82] on img at bounding box center [614, 81] width 8 height 8
drag, startPoint x: 811, startPoint y: 219, endPoint x: 788, endPoint y: 234, distance: 28.0
click at [810, 218] on div at bounding box center [406, 211] width 812 height 422
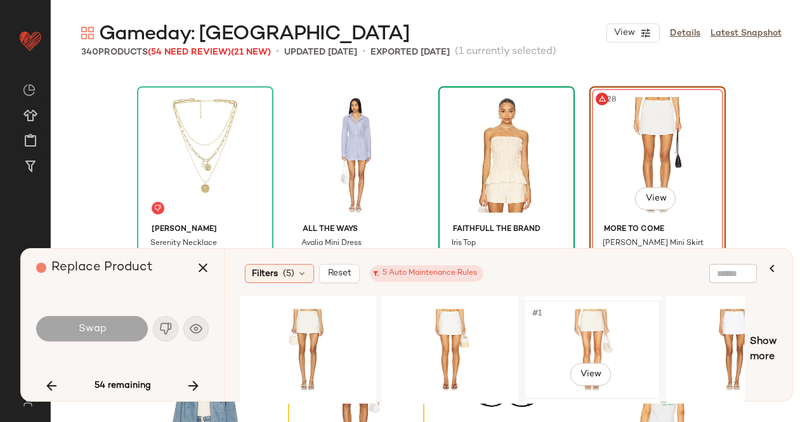
click at [599, 351] on div "#1 View" at bounding box center [592, 350] width 128 height 90
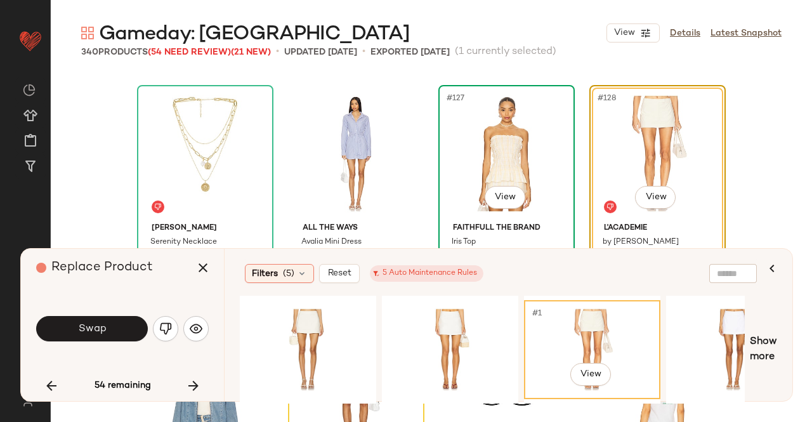
scroll to position [7591, 0]
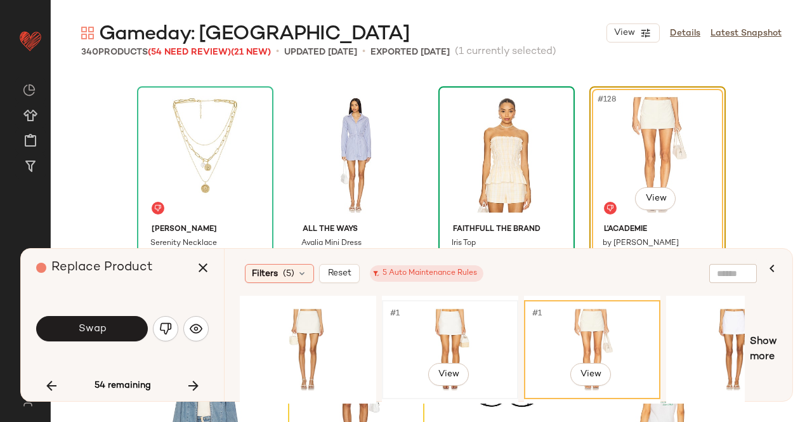
click at [453, 318] on div "#1 View" at bounding box center [450, 350] width 128 height 90
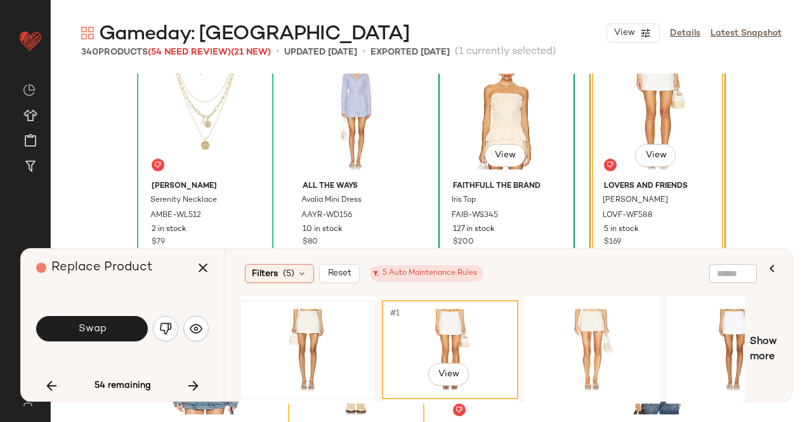
scroll to position [7655, 0]
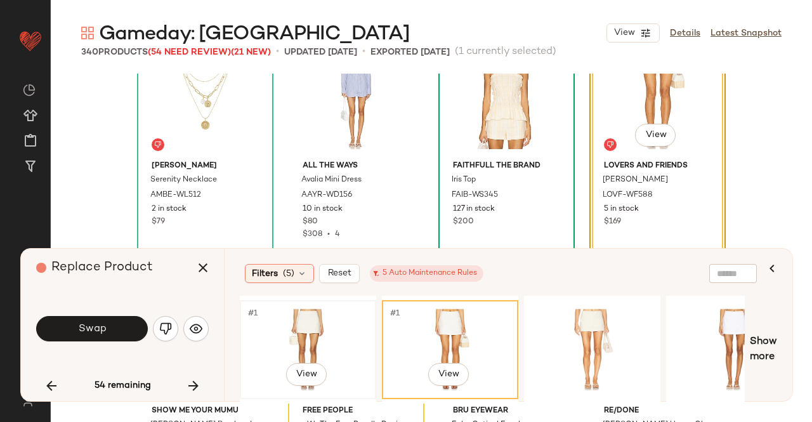
click at [341, 321] on div "#1 View" at bounding box center [308, 350] width 128 height 90
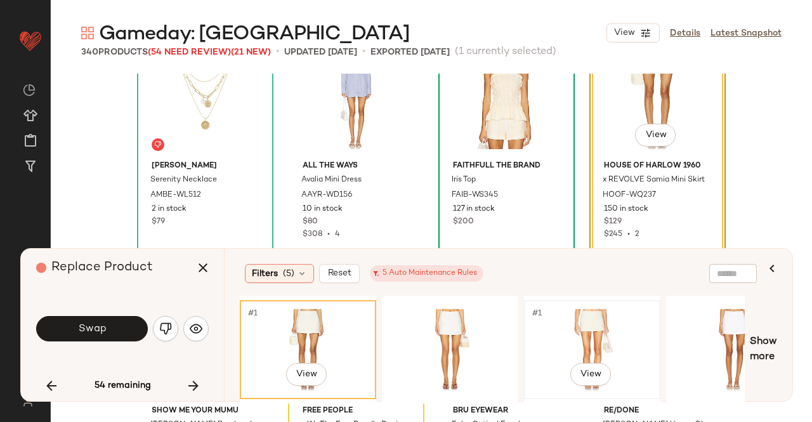
click at [615, 323] on div "#1 View" at bounding box center [592, 350] width 128 height 90
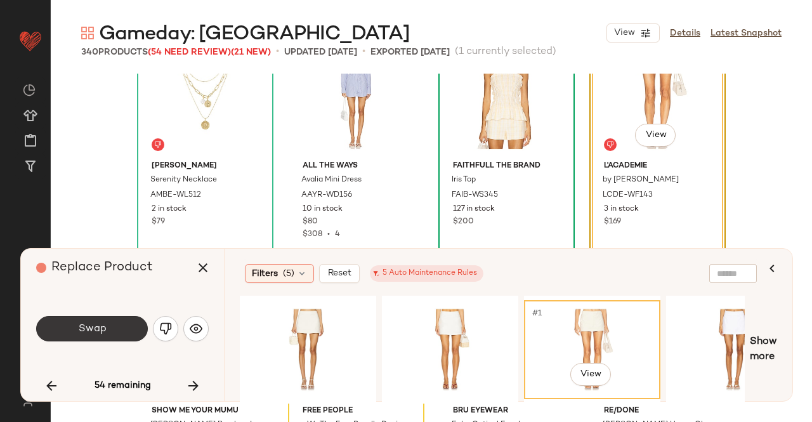
click at [75, 329] on button "Swap" at bounding box center [92, 328] width 112 height 25
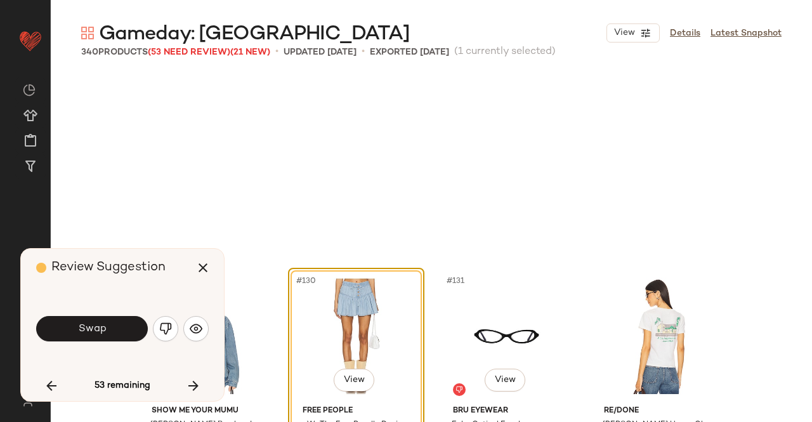
scroll to position [7836, 0]
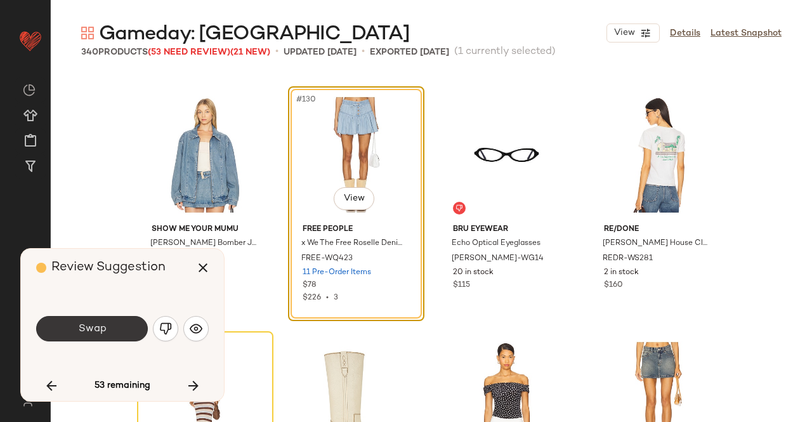
click at [130, 324] on button "Swap" at bounding box center [92, 328] width 112 height 25
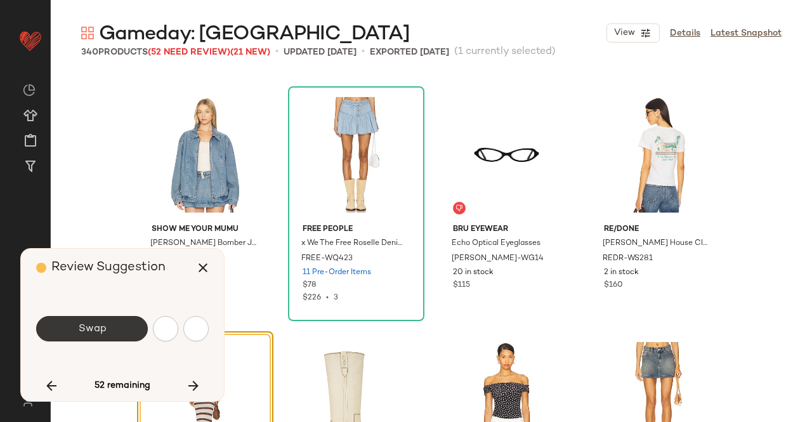
scroll to position [8081, 0]
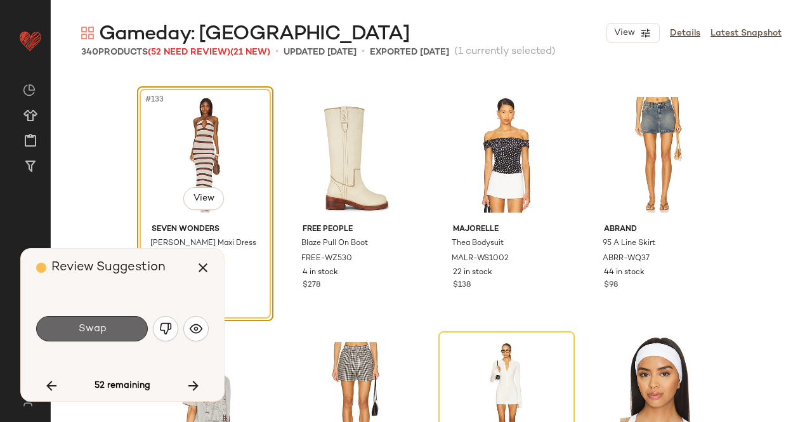
click at [95, 328] on span "Swap" at bounding box center [91, 329] width 29 height 12
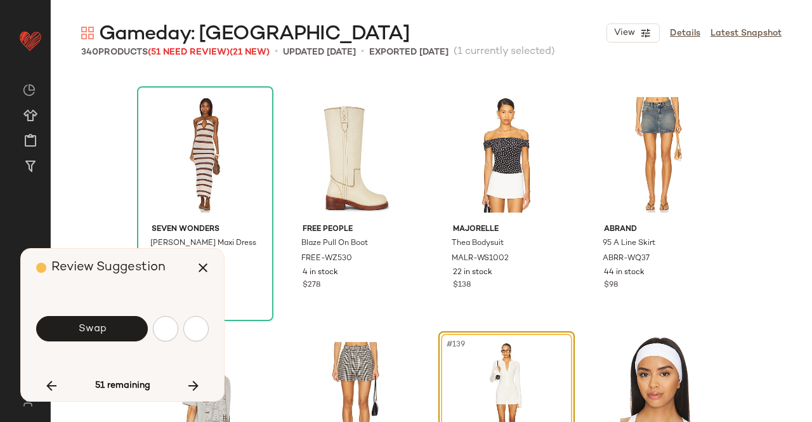
scroll to position [8326, 0]
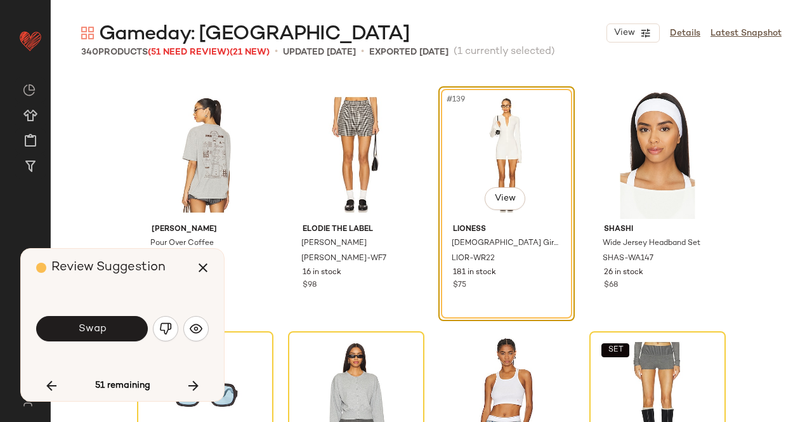
click at [96, 332] on button "Swap" at bounding box center [92, 328] width 112 height 25
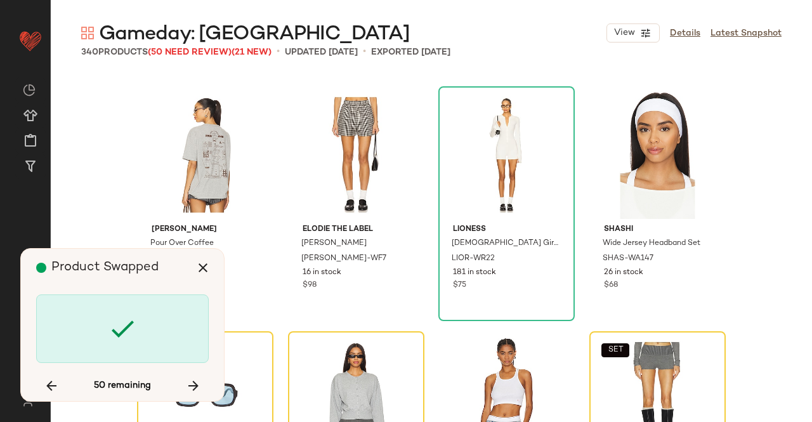
scroll to position [8571, 0]
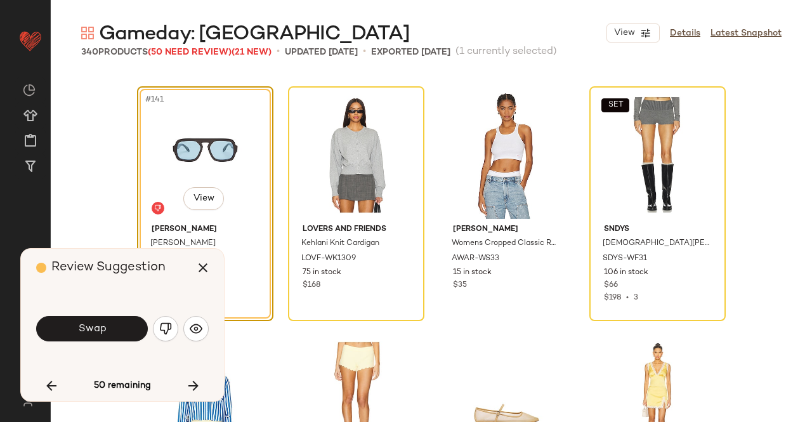
click at [93, 322] on button "Swap" at bounding box center [92, 328] width 112 height 25
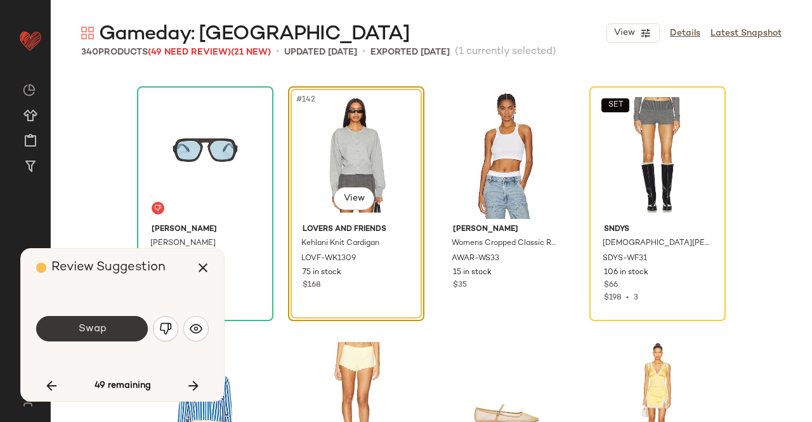
click at [89, 338] on button "Swap" at bounding box center [92, 328] width 112 height 25
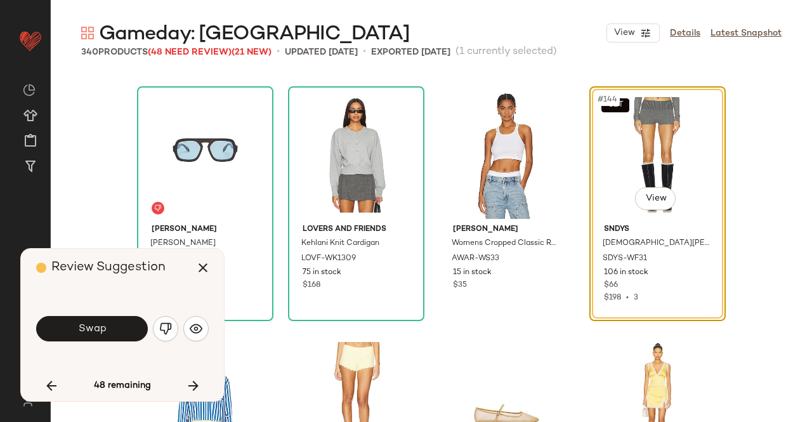
click at [157, 322] on button "button" at bounding box center [165, 328] width 25 height 25
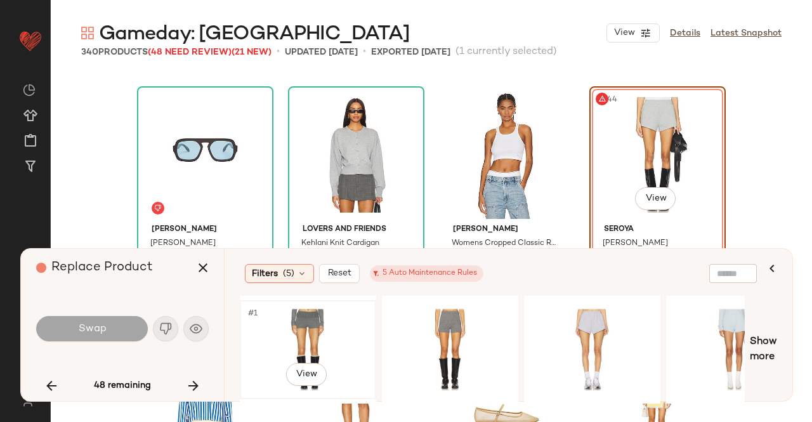
click at [330, 309] on div "#1 View" at bounding box center [308, 350] width 128 height 90
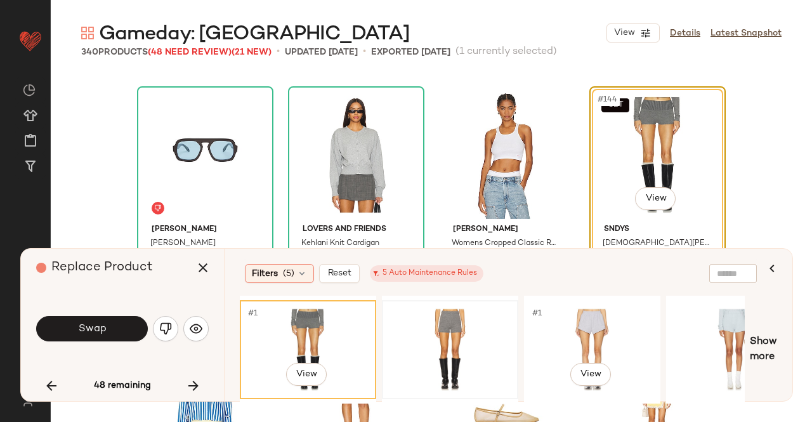
click at [473, 331] on div at bounding box center [450, 350] width 128 height 90
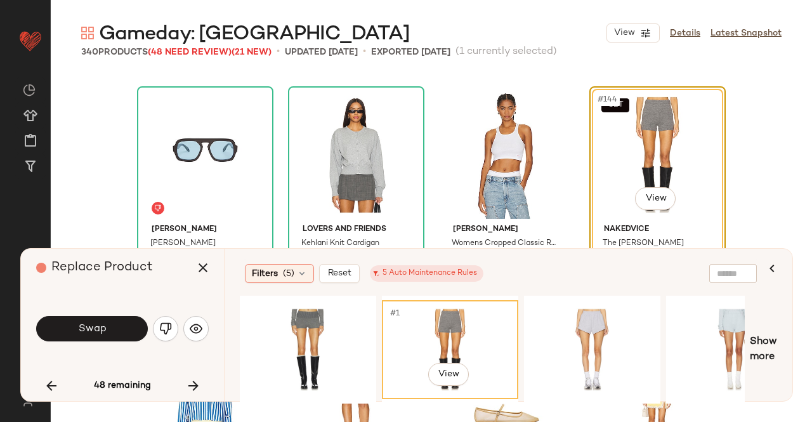
click at [90, 344] on div "Swap" at bounding box center [122, 328] width 173 height 69
click at [115, 330] on button "Swap" at bounding box center [92, 328] width 112 height 25
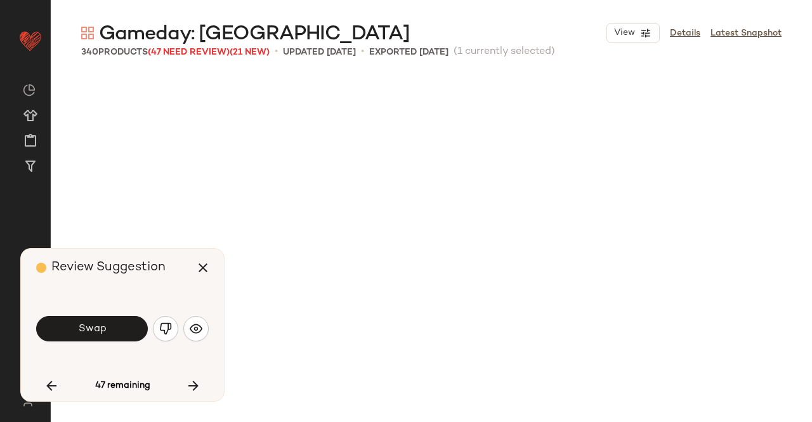
scroll to position [9061, 0]
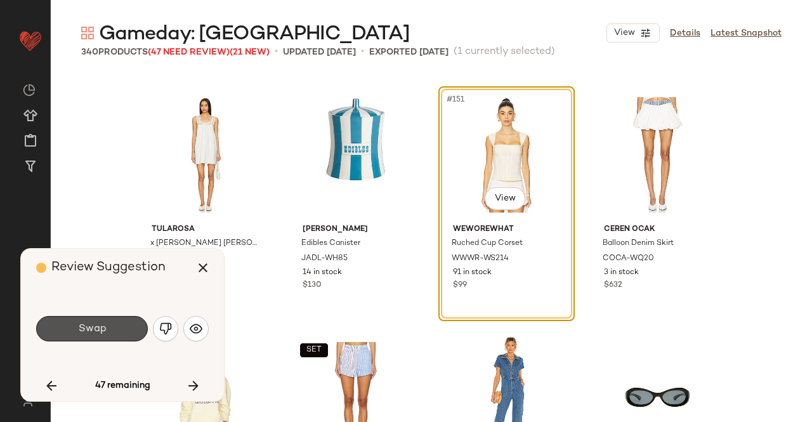
click at [117, 328] on button "Swap" at bounding box center [92, 328] width 112 height 25
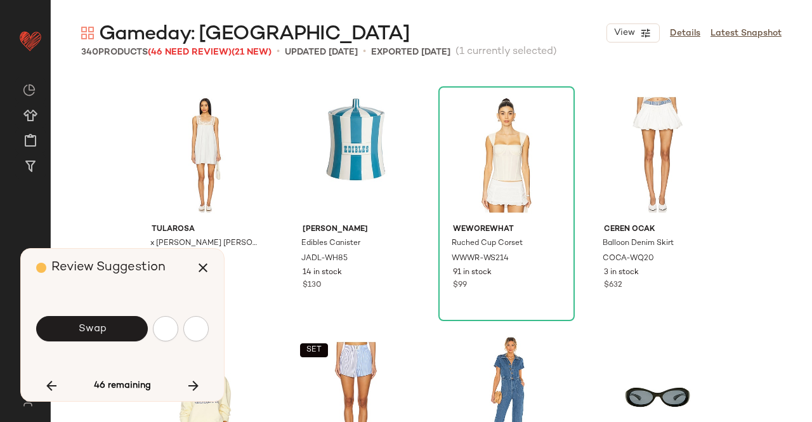
scroll to position [9550, 0]
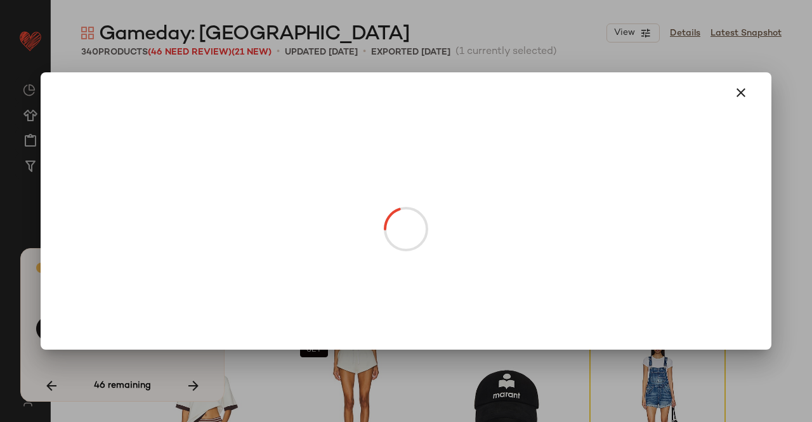
click at [513, 206] on body "Revolve ** Dashboard All Products Global Clipboards (50) Curations (347) Kriste…" at bounding box center [406, 211] width 812 height 422
drag, startPoint x: 782, startPoint y: 145, endPoint x: 772, endPoint y: 162, distance: 19.4
click at [783, 146] on div at bounding box center [406, 211] width 812 height 422
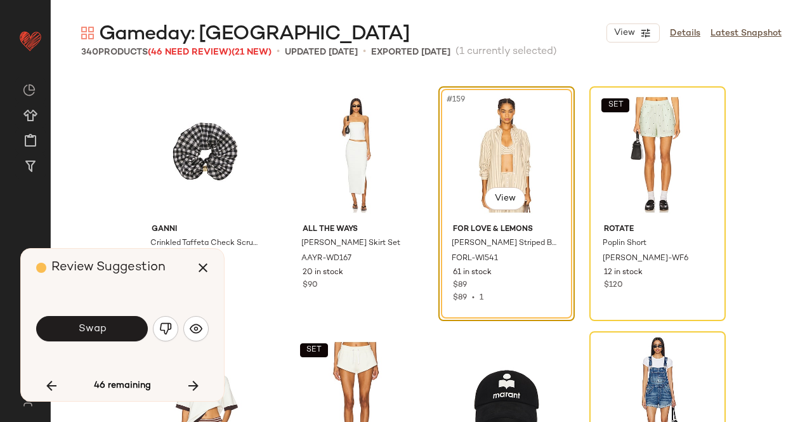
drag, startPoint x: 166, startPoint y: 331, endPoint x: 171, endPoint y: 320, distance: 11.3
click at [167, 331] on img "button" at bounding box center [165, 328] width 13 height 13
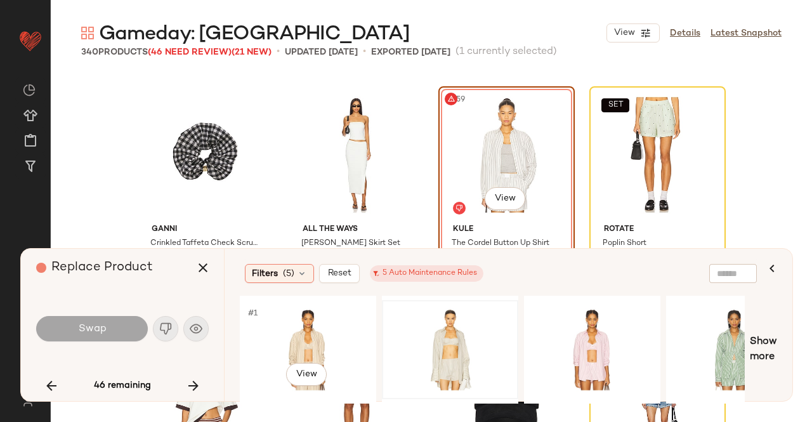
drag, startPoint x: 339, startPoint y: 329, endPoint x: 384, endPoint y: 331, distance: 45.1
click at [344, 330] on div "#1 View" at bounding box center [308, 350] width 128 height 90
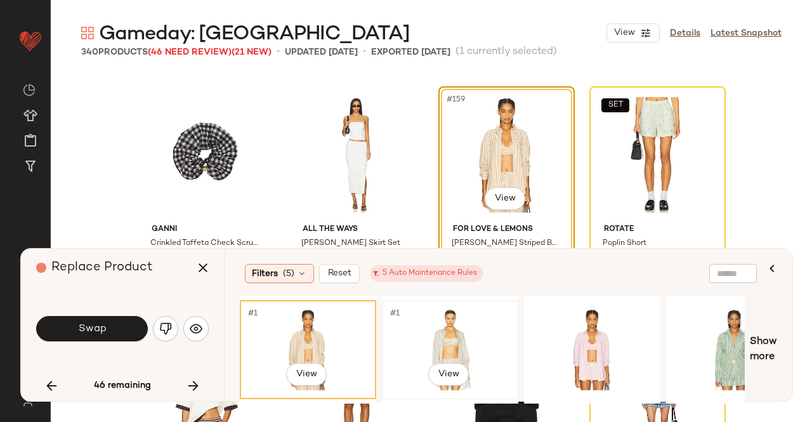
drag, startPoint x: 498, startPoint y: 325, endPoint x: 503, endPoint y: 305, distance: 21.5
click at [499, 327] on div "#1 View" at bounding box center [450, 350] width 128 height 90
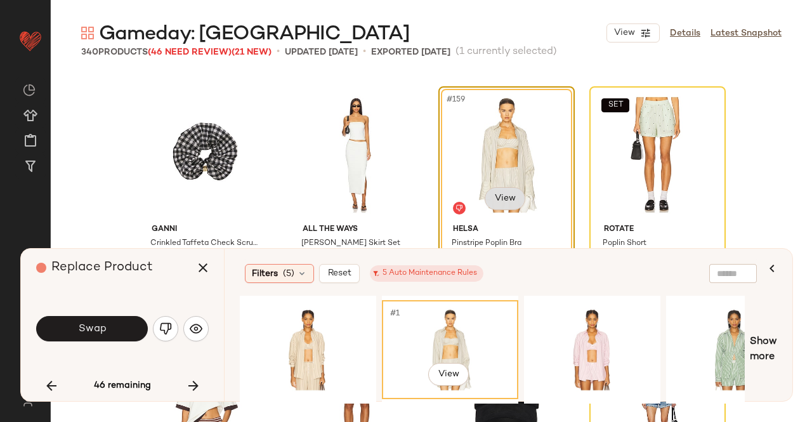
click at [504, 197] on body "Revolve ** Dashboard All Products Global Clipboards (50) Curations (347) Kriste…" at bounding box center [406, 211] width 812 height 422
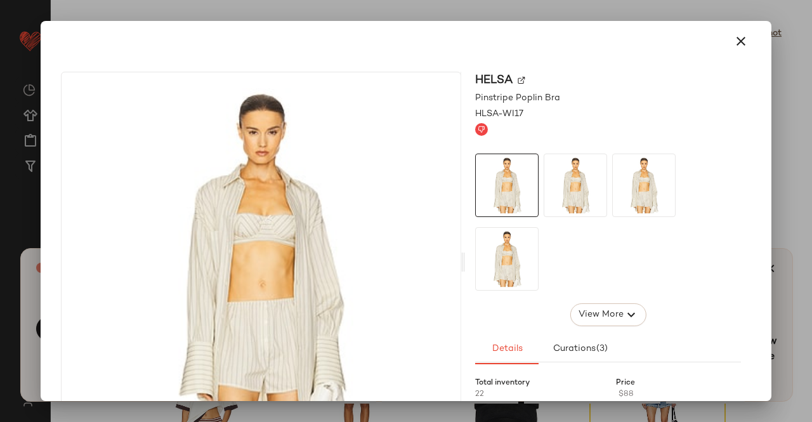
click at [518, 81] on img at bounding box center [522, 81] width 8 height 8
click at [811, 92] on div at bounding box center [406, 211] width 812 height 422
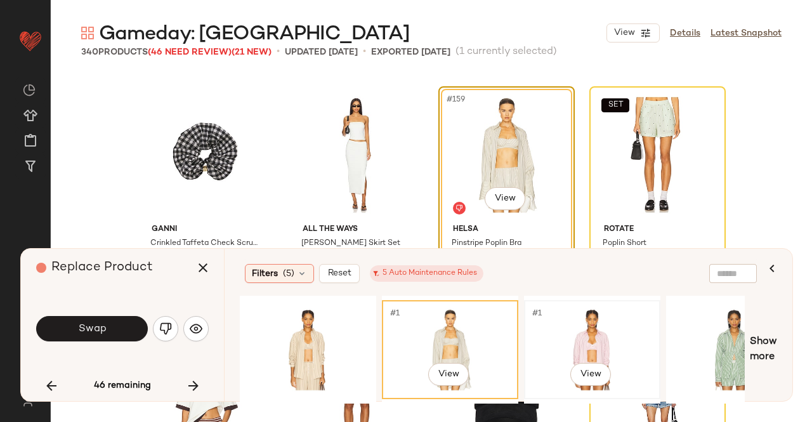
click at [577, 337] on div "#1 View" at bounding box center [592, 350] width 128 height 90
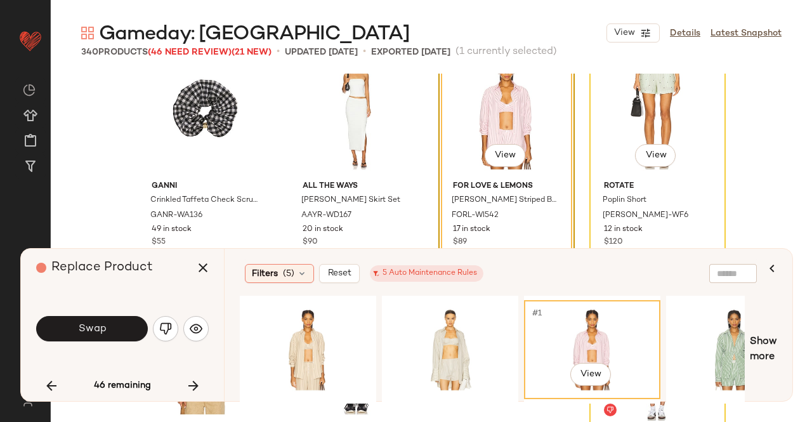
scroll to position [9614, 0]
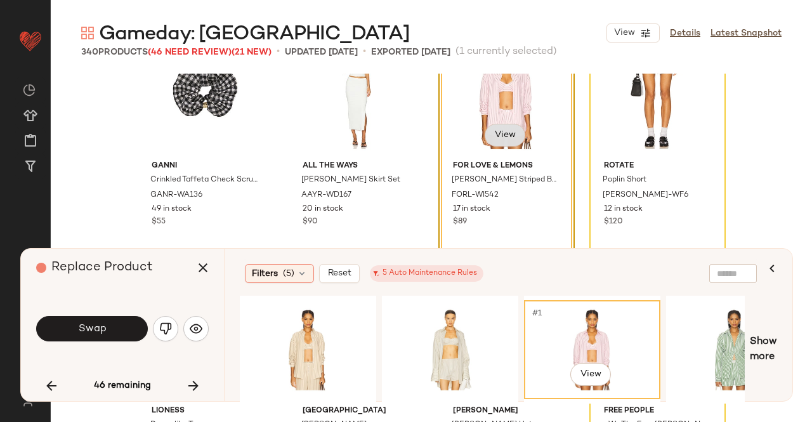
click at [510, 138] on body "Revolve ** Dashboard All Products Global Clipboards (50) Curations (347) Kriste…" at bounding box center [406, 211] width 812 height 422
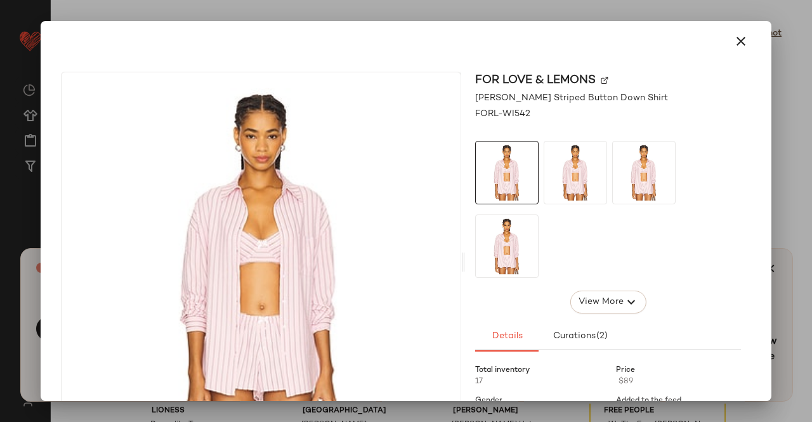
click at [601, 81] on img at bounding box center [605, 81] width 8 height 8
drag, startPoint x: 811, startPoint y: 162, endPoint x: 806, endPoint y: 157, distance: 8.1
click at [811, 162] on div at bounding box center [406, 211] width 812 height 422
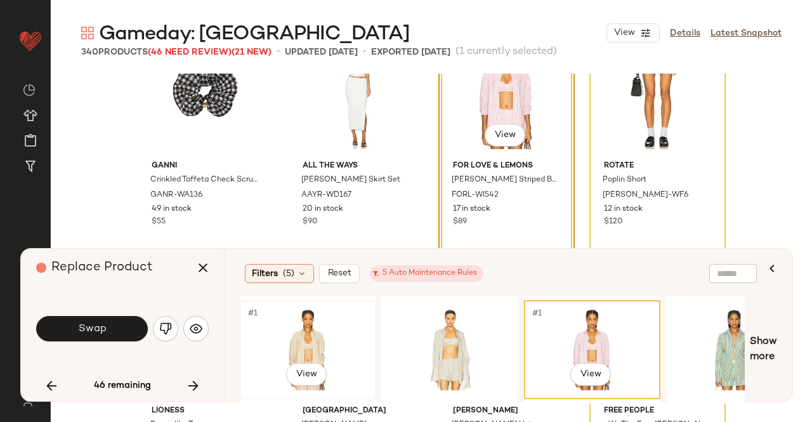
click at [332, 339] on div "#1 View" at bounding box center [308, 350] width 128 height 90
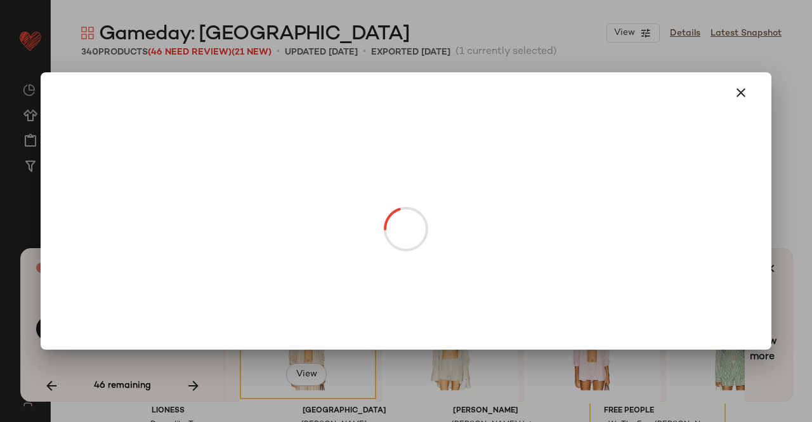
click at [518, 134] on body "Revolve ** Dashboard All Products Global Clipboards (50) Curations (347) Kriste…" at bounding box center [406, 211] width 812 height 422
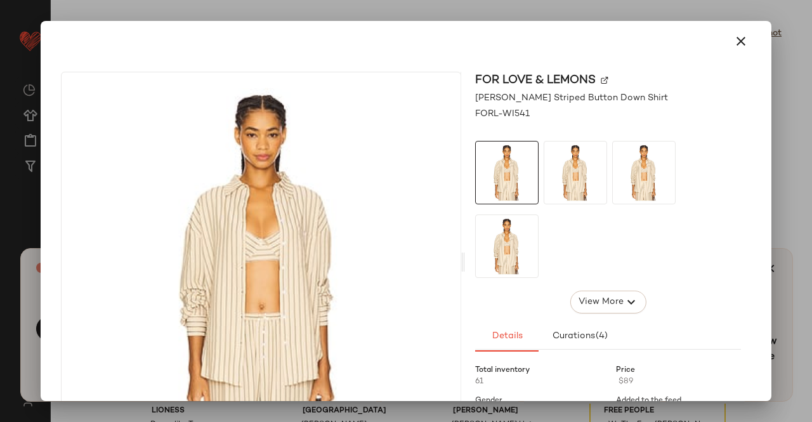
click at [602, 83] on img at bounding box center [605, 81] width 8 height 8
drag, startPoint x: 811, startPoint y: 123, endPoint x: 803, endPoint y: 123, distance: 8.2
click at [811, 125] on div at bounding box center [406, 211] width 812 height 422
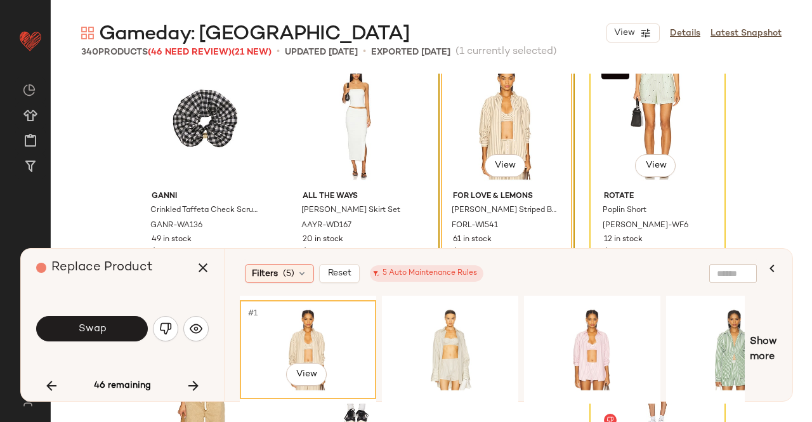
scroll to position [9487, 0]
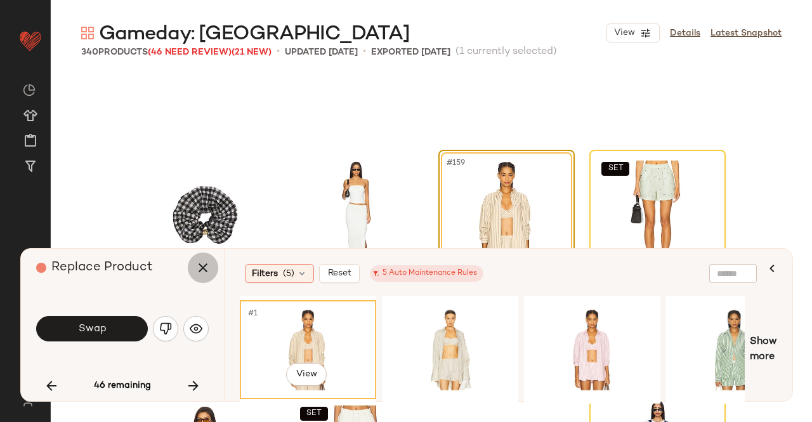
drag, startPoint x: 200, startPoint y: 272, endPoint x: 447, endPoint y: 250, distance: 247.1
click at [202, 272] on icon "button" at bounding box center [202, 267] width 15 height 15
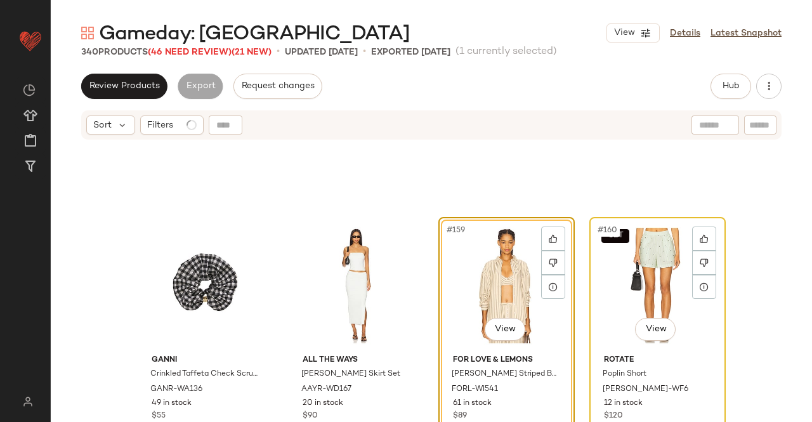
click at [639, 259] on div "SET #160 View" at bounding box center [658, 285] width 128 height 128
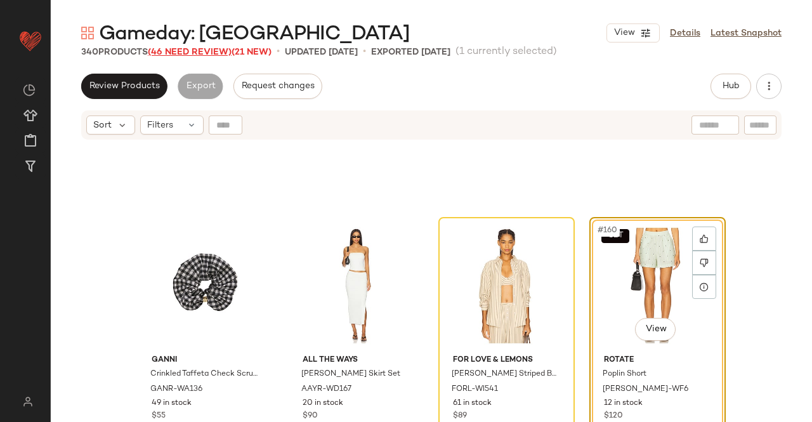
click at [225, 54] on span "(46 Need Review)" at bounding box center [190, 53] width 84 height 10
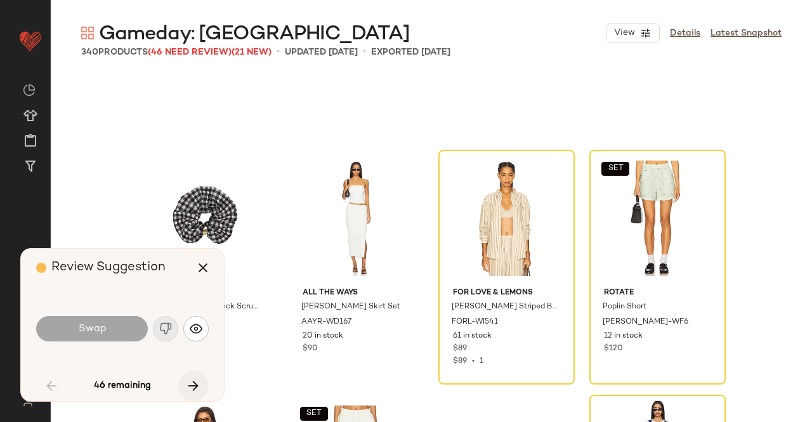
click at [189, 386] on icon "button" at bounding box center [193, 385] width 15 height 15
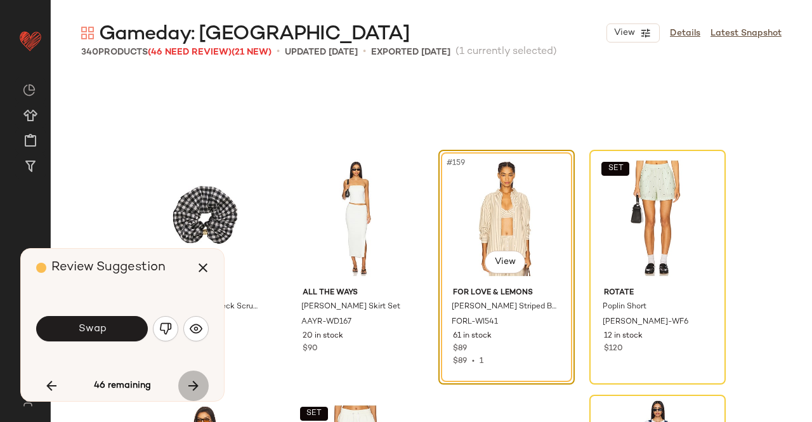
scroll to position [9550, 0]
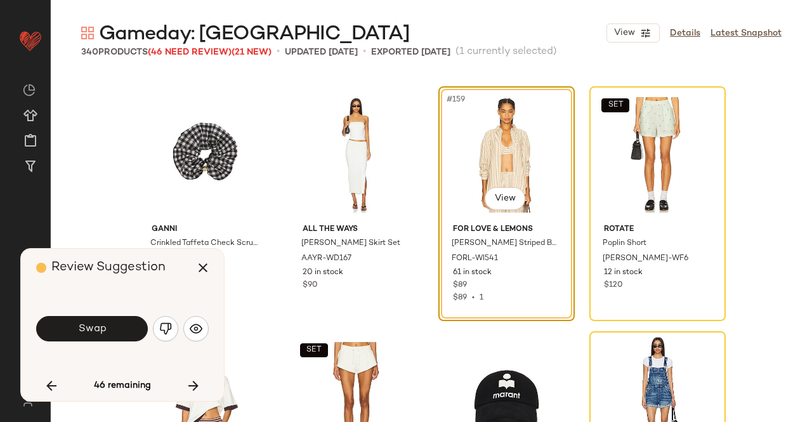
click at [209, 386] on div "Review Suggestion Swap 46 remaining" at bounding box center [122, 325] width 203 height 152
click at [185, 386] on button "button" at bounding box center [193, 385] width 30 height 30
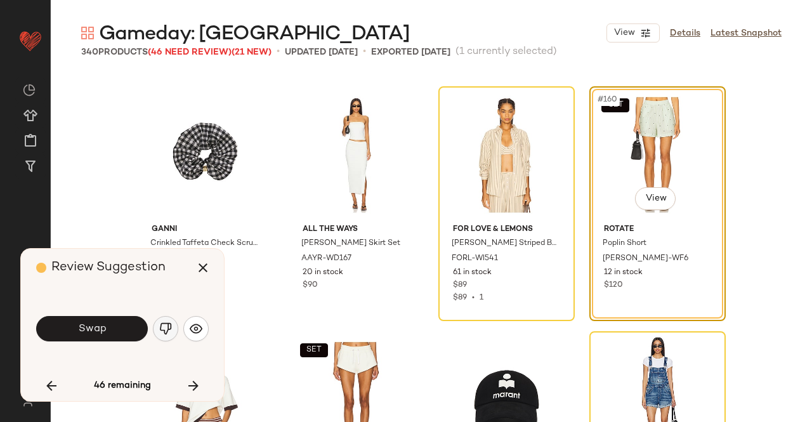
click at [175, 329] on button "button" at bounding box center [165, 328] width 25 height 25
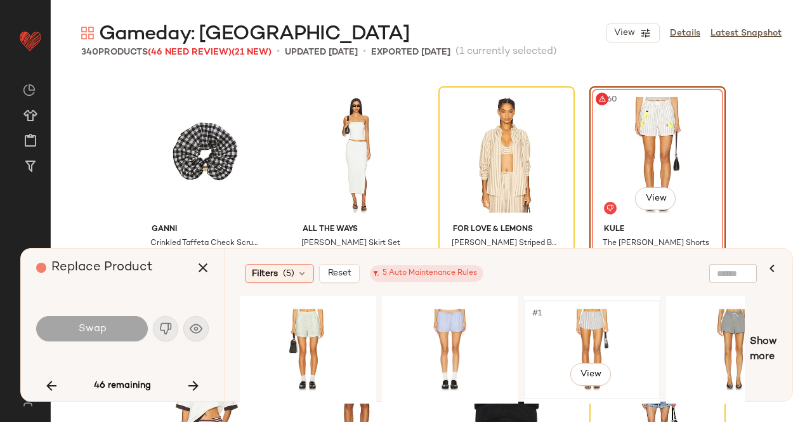
click at [615, 342] on div "#1 View" at bounding box center [592, 350] width 128 height 90
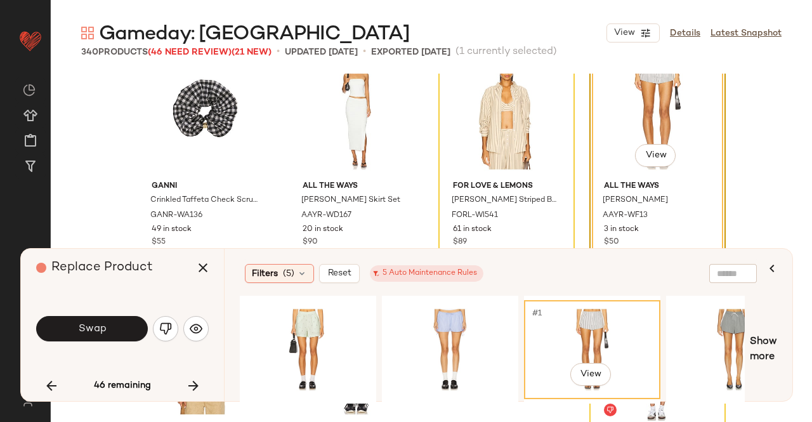
scroll to position [9614, 0]
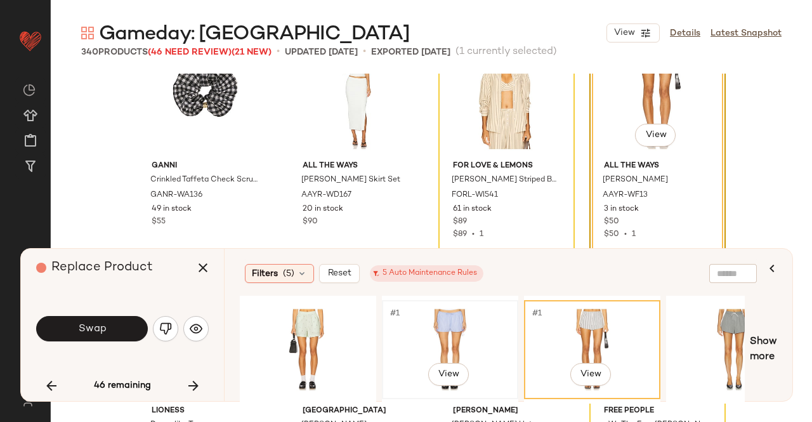
click at [449, 320] on div "#1 View" at bounding box center [450, 350] width 128 height 90
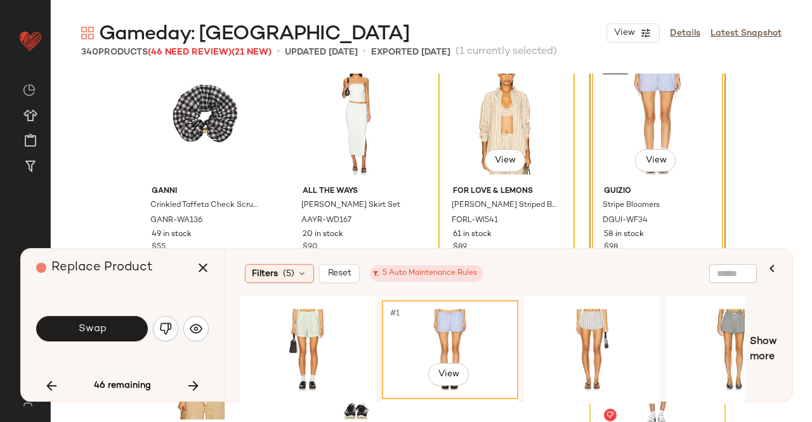
scroll to position [9550, 0]
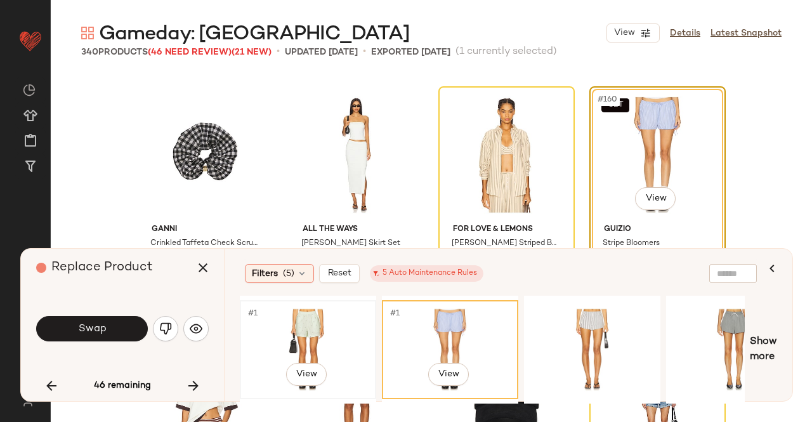
click at [294, 336] on div "#1 View" at bounding box center [308, 350] width 128 height 90
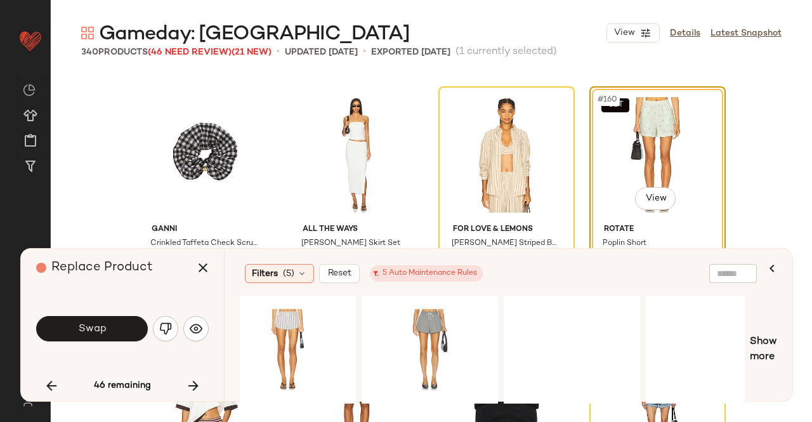
scroll to position [0, 353]
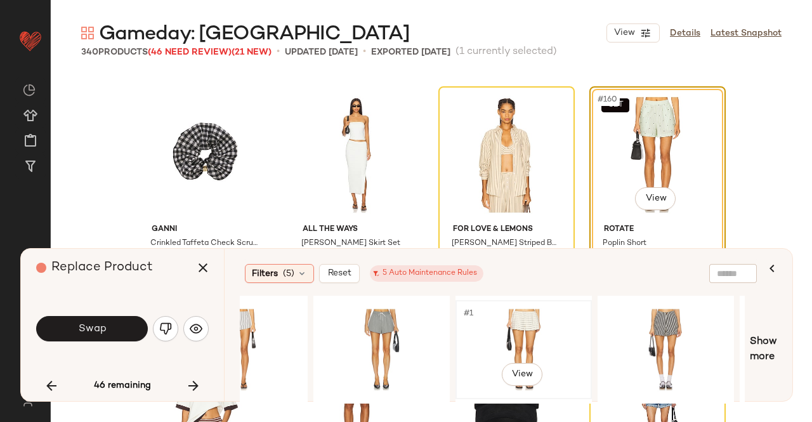
click at [504, 334] on div "#1 View" at bounding box center [524, 350] width 128 height 90
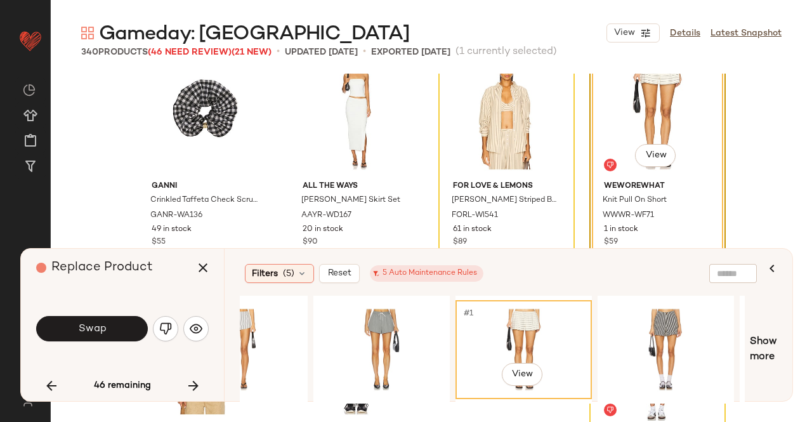
scroll to position [9614, 0]
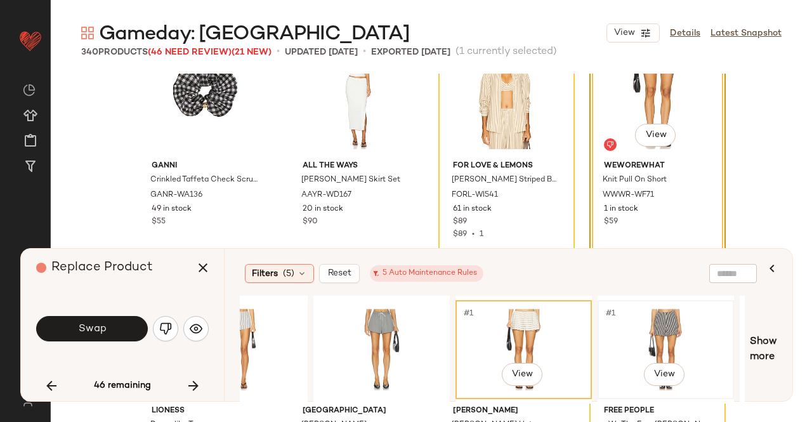
click at [637, 331] on div "#1 View" at bounding box center [666, 350] width 128 height 90
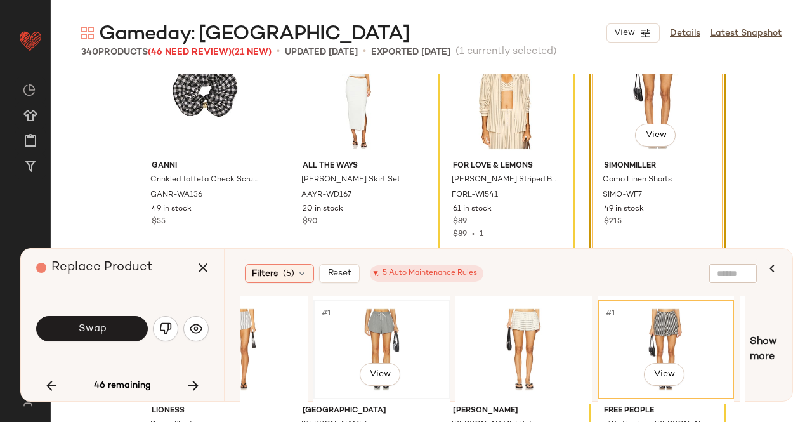
click at [445, 332] on div "#1 View" at bounding box center [382, 349] width 134 height 96
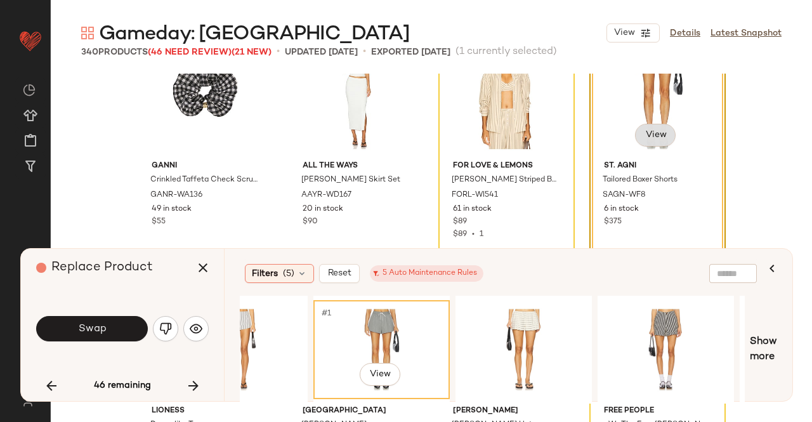
click at [634, 133] on body "Revolve ** Dashboard All Products Global Clipboards (50) Curations (347) Kriste…" at bounding box center [406, 211] width 812 height 422
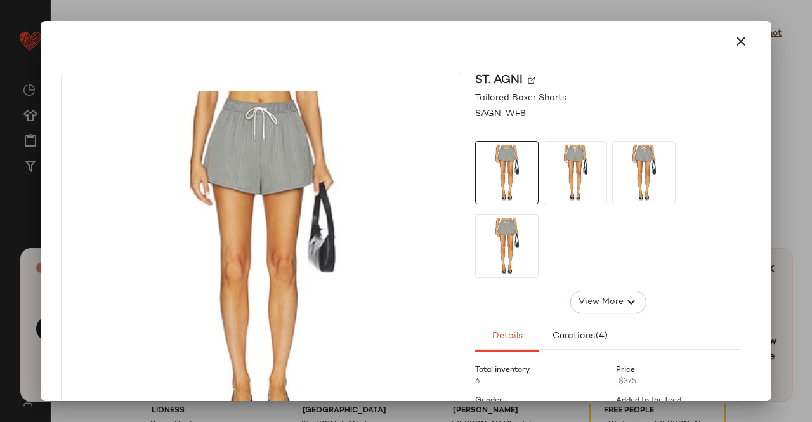
click at [806, 96] on div at bounding box center [406, 211] width 812 height 422
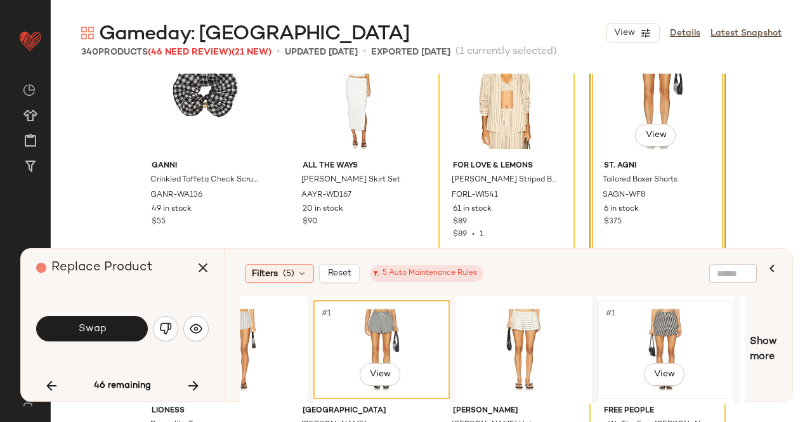
drag, startPoint x: 650, startPoint y: 343, endPoint x: 646, endPoint y: 333, distance: 10.0
click at [650, 343] on div "#1 View" at bounding box center [666, 350] width 128 height 90
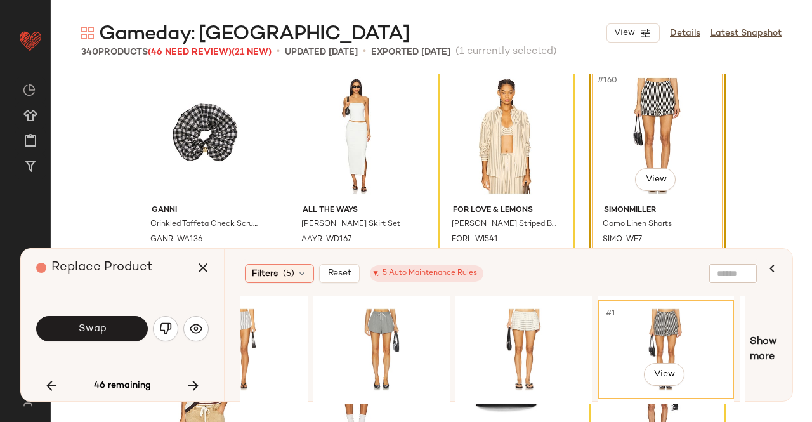
scroll to position [9550, 0]
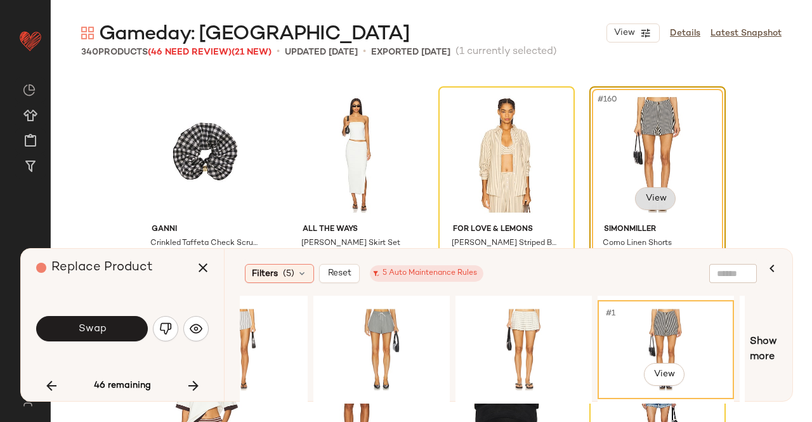
click at [653, 202] on body "Revolve ** Dashboard All Products Global Clipboards (50) Curations (347) Kriste…" at bounding box center [406, 211] width 812 height 422
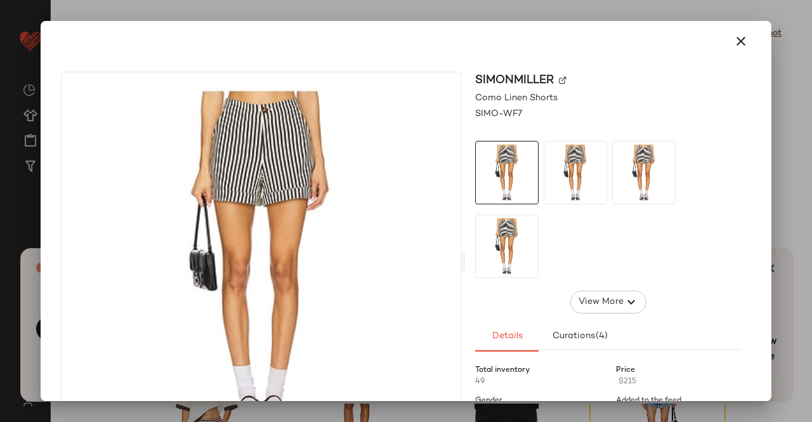
click at [559, 81] on img at bounding box center [563, 81] width 8 height 8
click at [783, 112] on div at bounding box center [406, 211] width 812 height 422
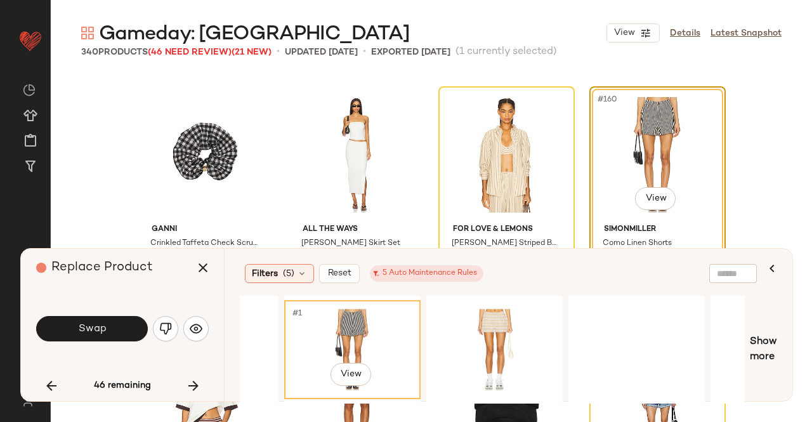
scroll to position [0, 681]
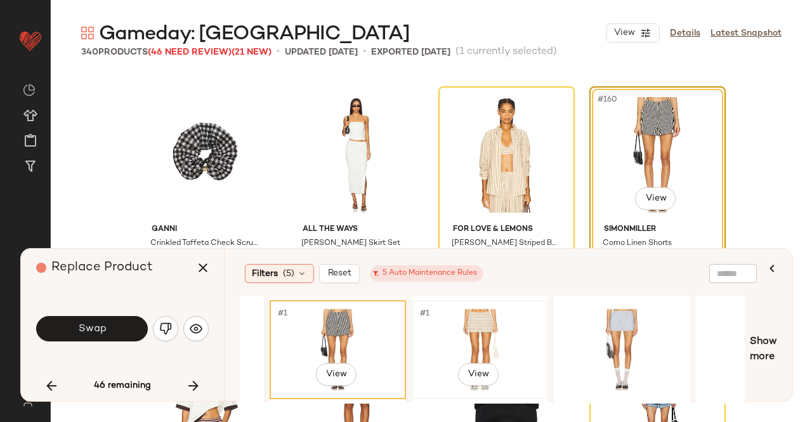
click at [463, 308] on div "#1 View" at bounding box center [480, 350] width 128 height 90
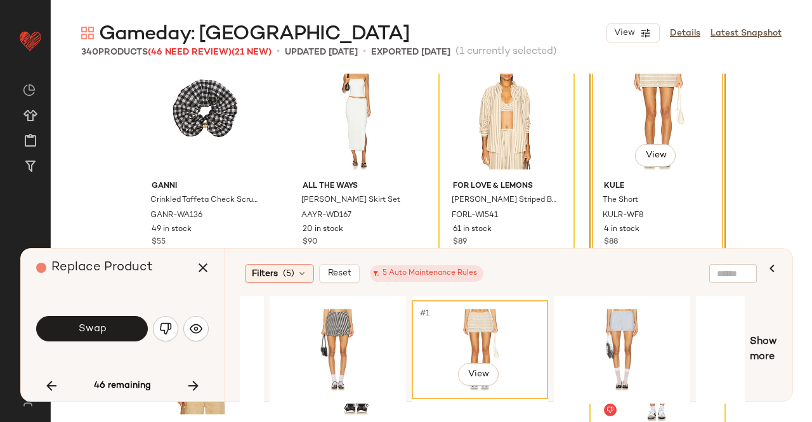
scroll to position [9614, 0]
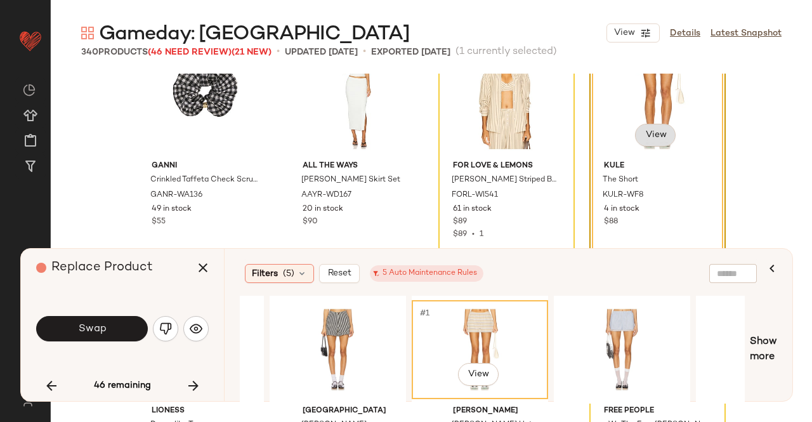
click at [666, 132] on body "Revolve ** Dashboard All Products Global Clipboards (50) Curations (347) Kriste…" at bounding box center [406, 211] width 812 height 422
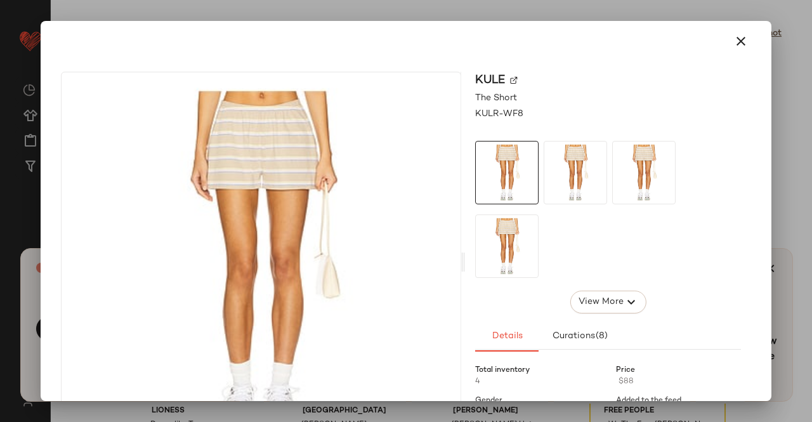
click at [515, 82] on div "Kule" at bounding box center [608, 80] width 266 height 17
click at [513, 82] on img at bounding box center [514, 81] width 8 height 8
drag, startPoint x: 796, startPoint y: 162, endPoint x: 811, endPoint y: 159, distance: 16.2
click at [796, 162] on div at bounding box center [406, 211] width 812 height 422
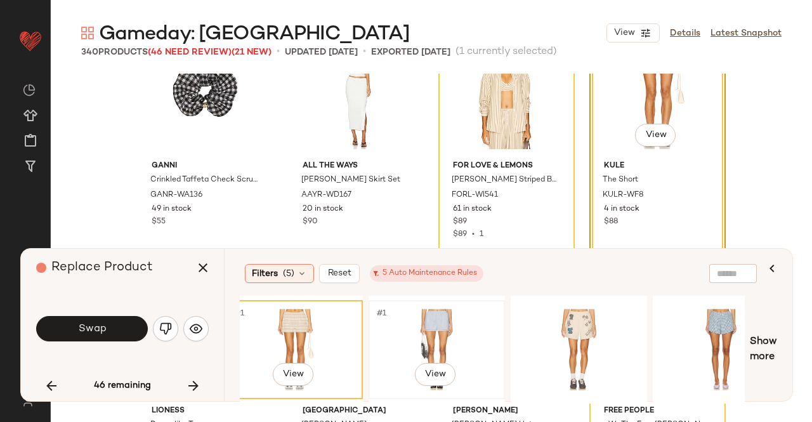
scroll to position [0, 834]
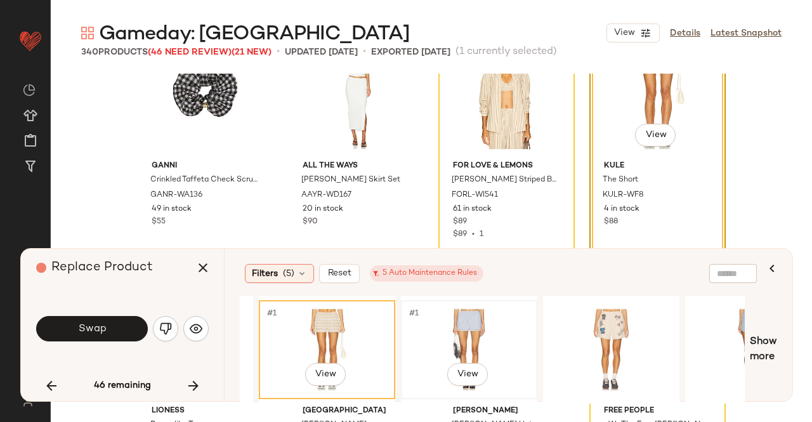
click at [475, 356] on div "#1 View" at bounding box center [469, 350] width 128 height 90
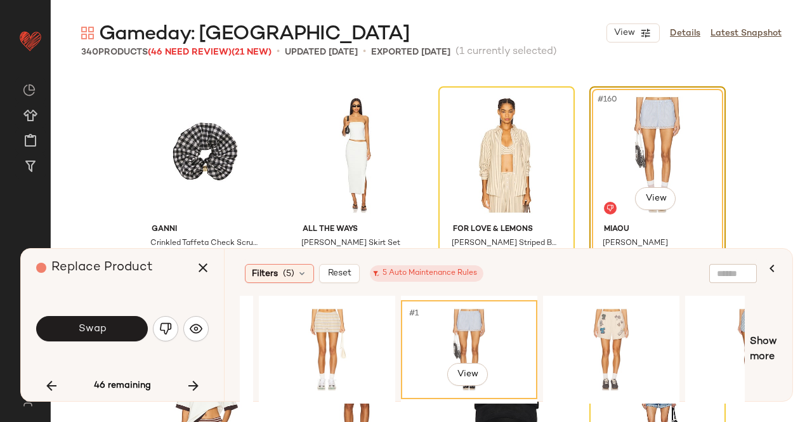
scroll to position [9614, 0]
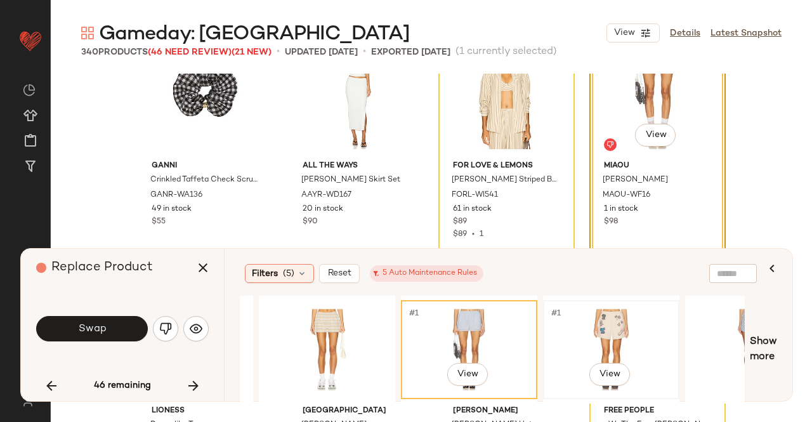
click at [600, 334] on div "#1 View" at bounding box center [611, 350] width 128 height 90
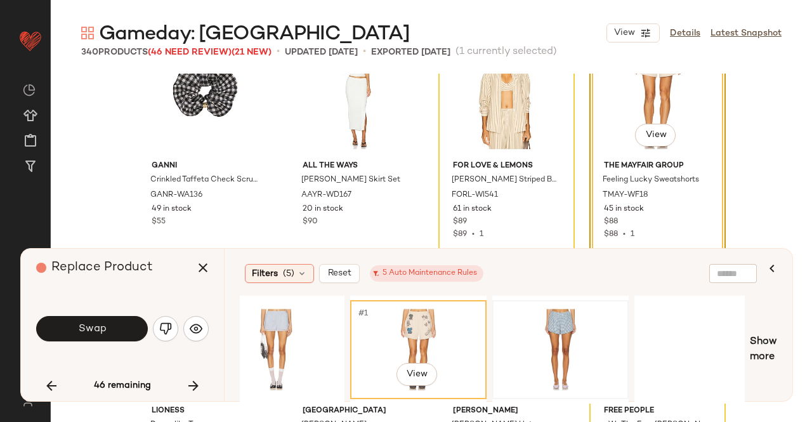
scroll to position [0, 1044]
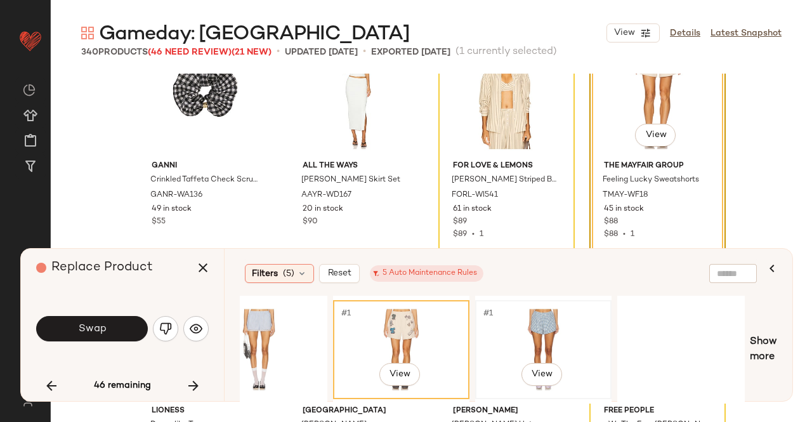
click at [546, 331] on div "#1 View" at bounding box center [544, 350] width 128 height 90
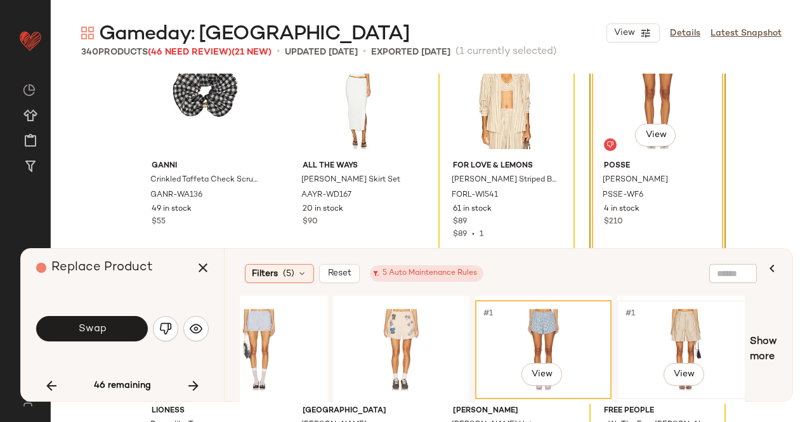
click at [685, 326] on div "#1 View" at bounding box center [686, 350] width 128 height 90
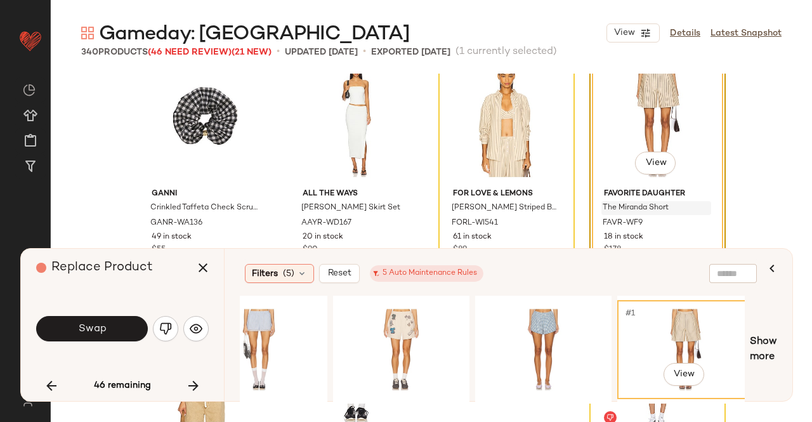
scroll to position [9614, 0]
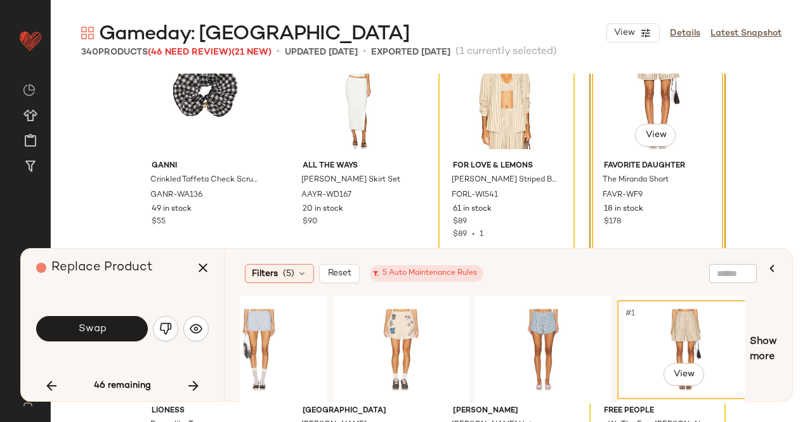
click at [66, 327] on button "Swap" at bounding box center [92, 328] width 112 height 25
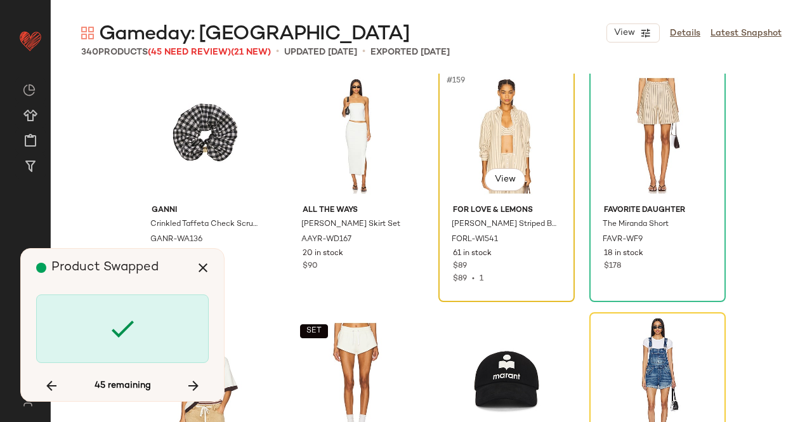
scroll to position [9550, 0]
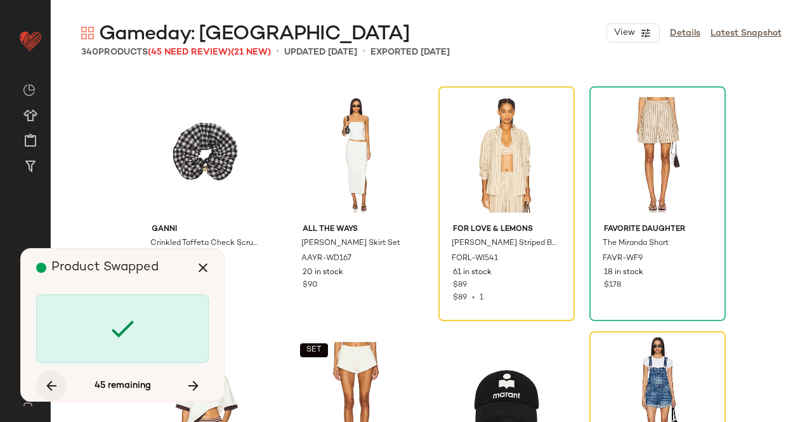
click at [55, 381] on icon "button" at bounding box center [51, 385] width 15 height 15
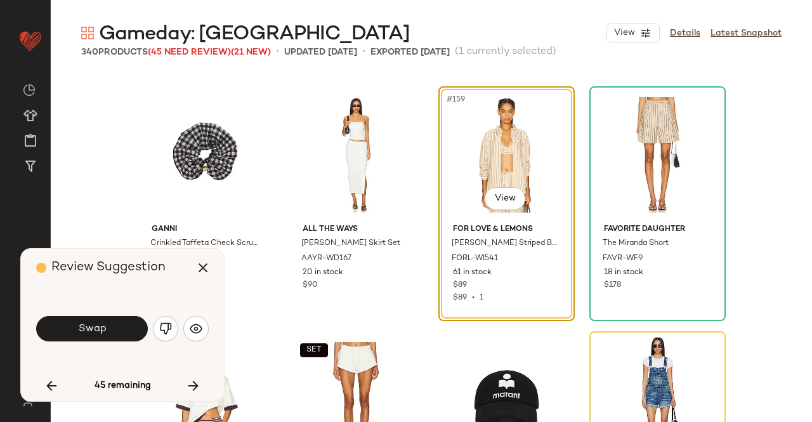
click at [160, 327] on img "button" at bounding box center [165, 328] width 13 height 13
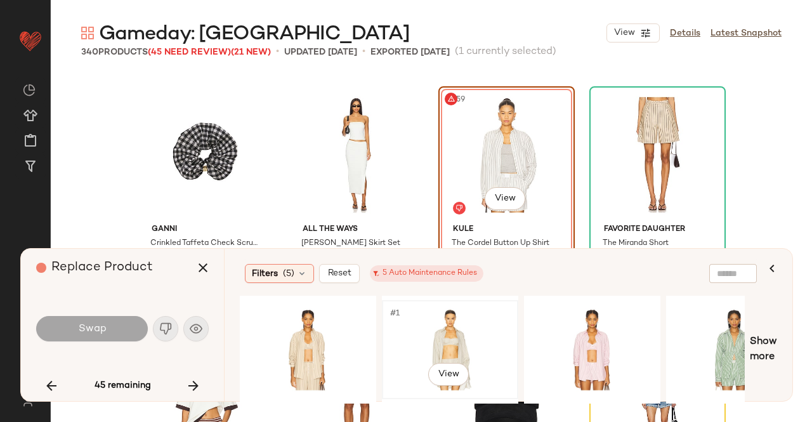
drag, startPoint x: 398, startPoint y: 395, endPoint x: 456, endPoint y: 388, distance: 58.2
click at [456, 388] on div "#1 View" at bounding box center [450, 349] width 136 height 99
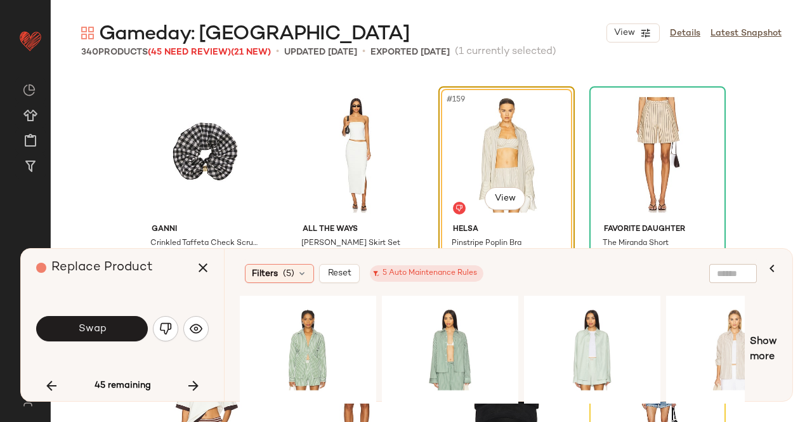
scroll to position [0, 446]
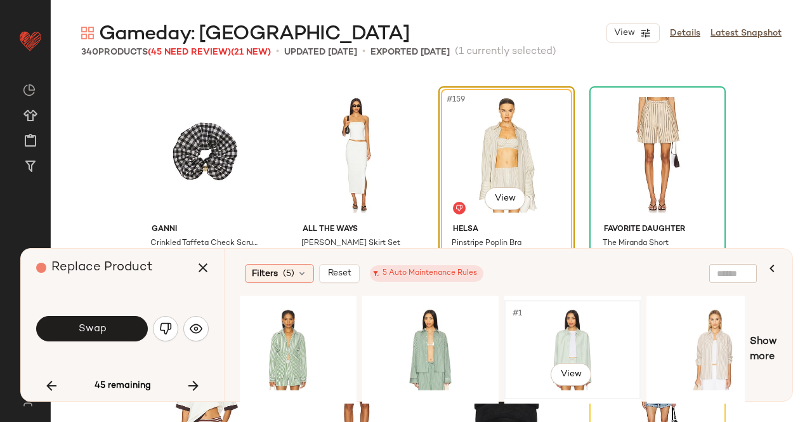
click at [521, 311] on span "#1" at bounding box center [517, 313] width 13 height 13
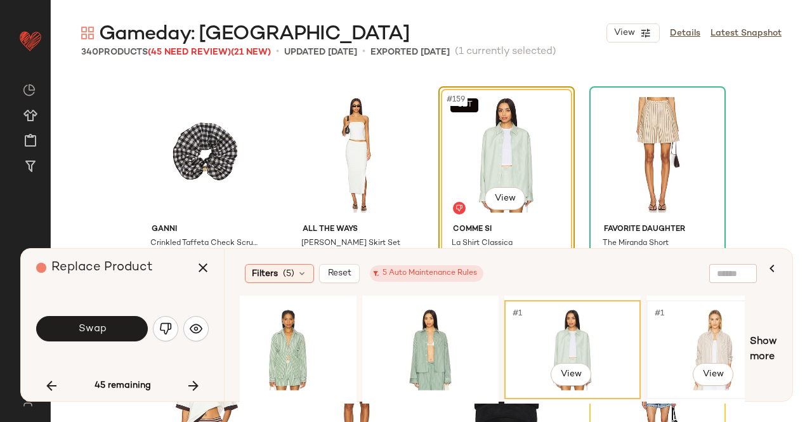
click at [714, 334] on div "#1 View" at bounding box center [715, 350] width 128 height 90
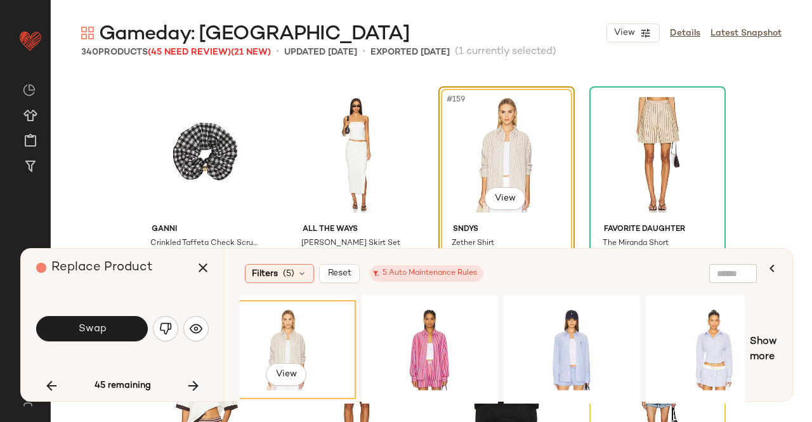
scroll to position [0, 909]
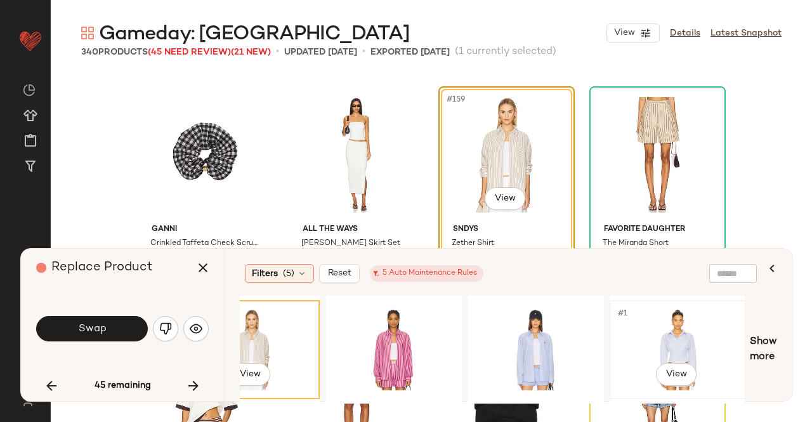
click at [668, 343] on div "#1 View" at bounding box center [678, 350] width 128 height 90
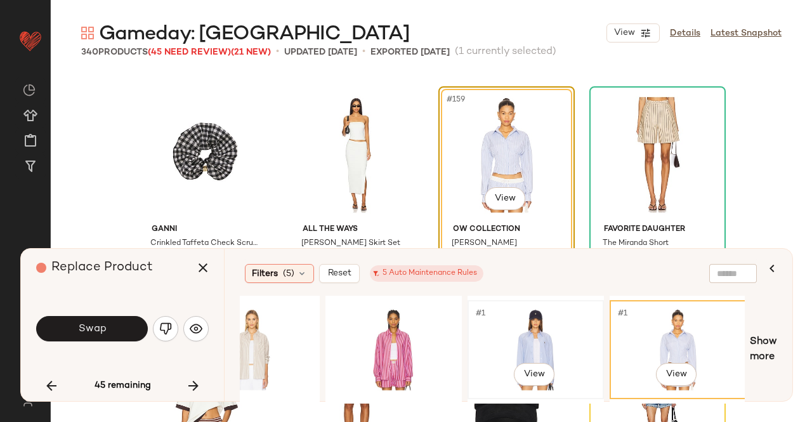
click at [546, 360] on div "#1 View" at bounding box center [536, 350] width 128 height 90
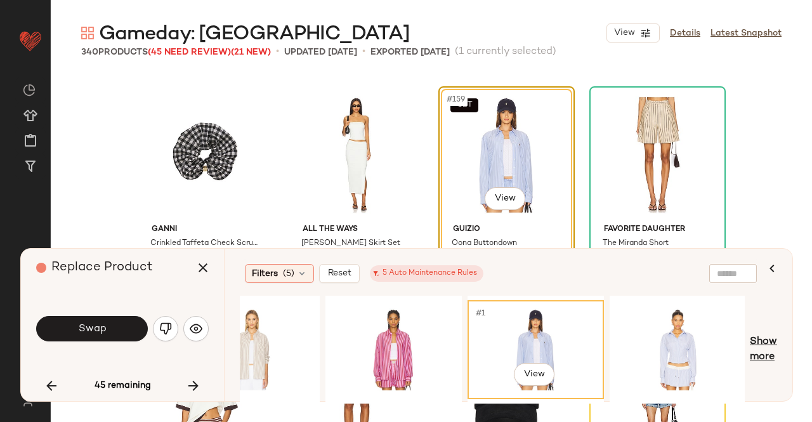
click at [766, 350] on span "Show more" at bounding box center [763, 349] width 27 height 30
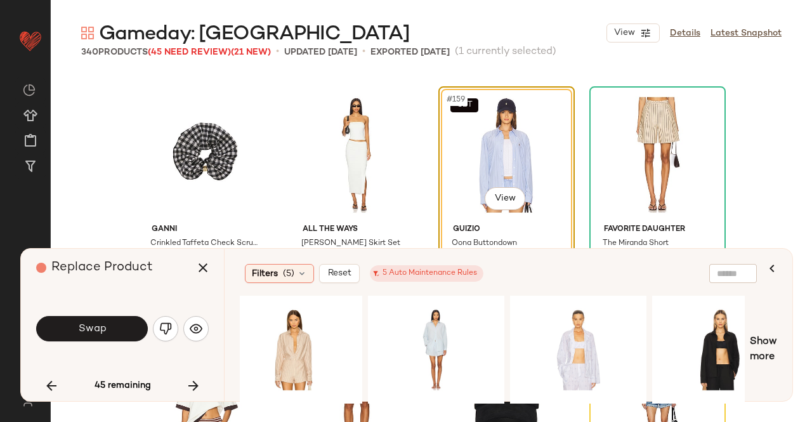
scroll to position [0, 2046]
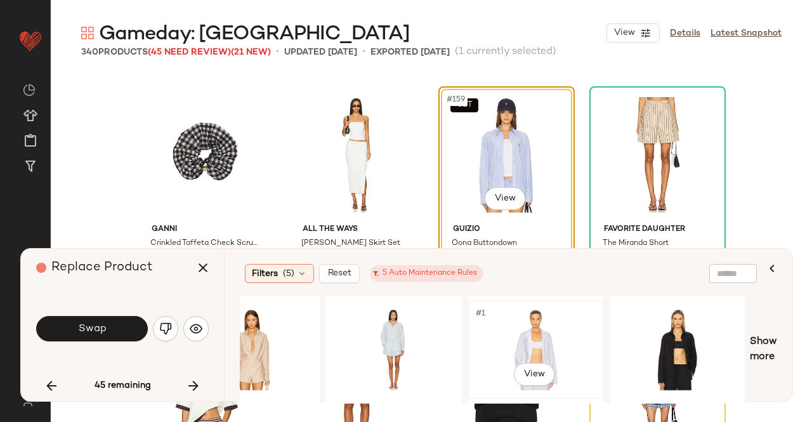
click at [565, 347] on div "#1 View" at bounding box center [536, 350] width 128 height 90
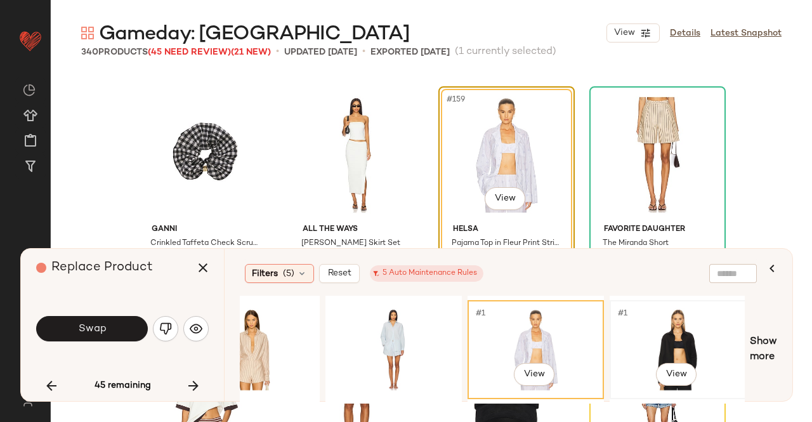
click at [688, 337] on div "#1 View" at bounding box center [678, 350] width 128 height 90
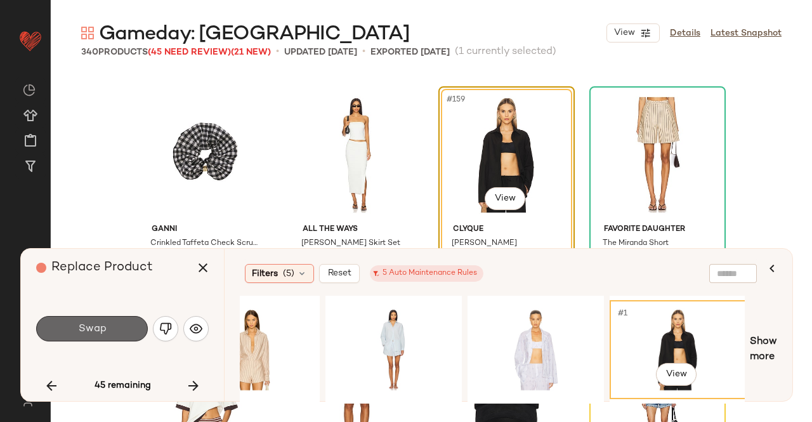
click at [103, 339] on button "Swap" at bounding box center [92, 328] width 112 height 25
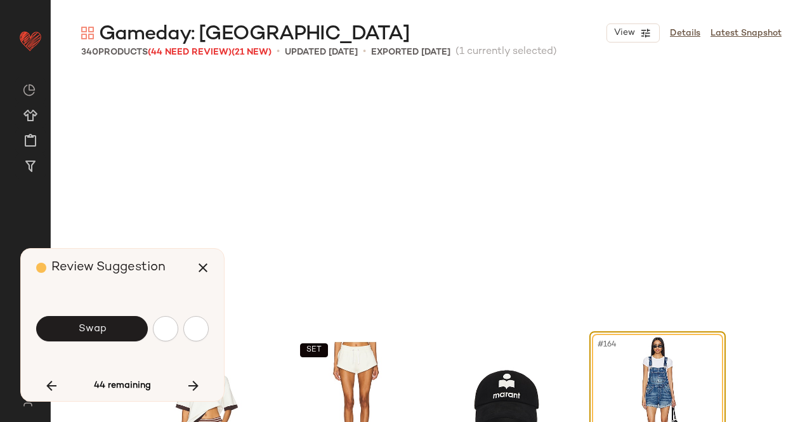
scroll to position [9795, 0]
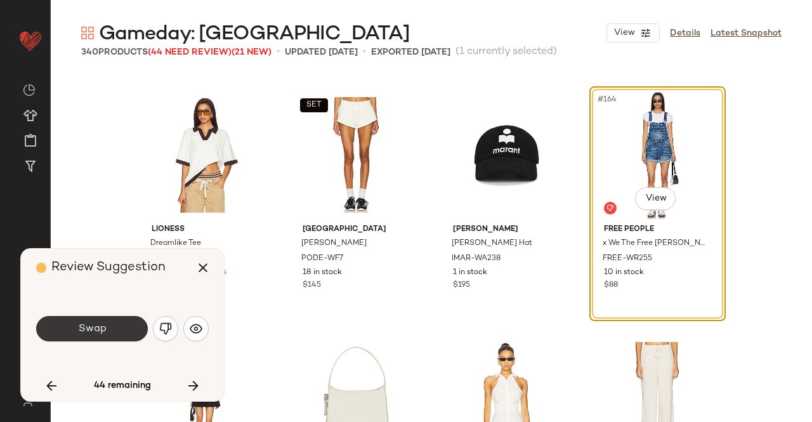
click at [116, 320] on button "Swap" at bounding box center [92, 328] width 112 height 25
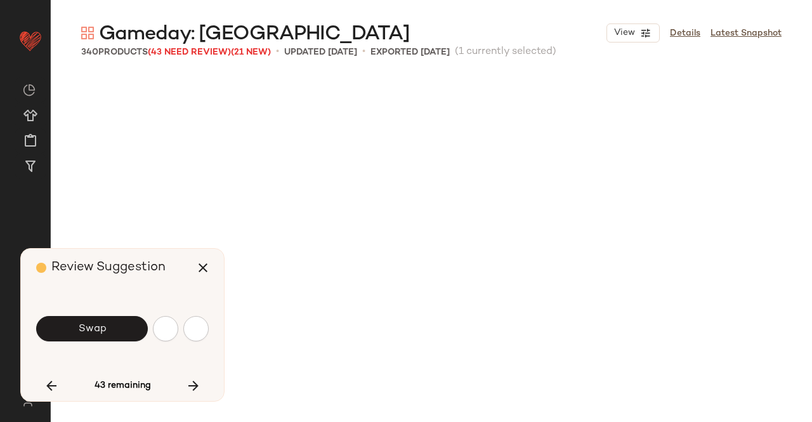
scroll to position [10530, 0]
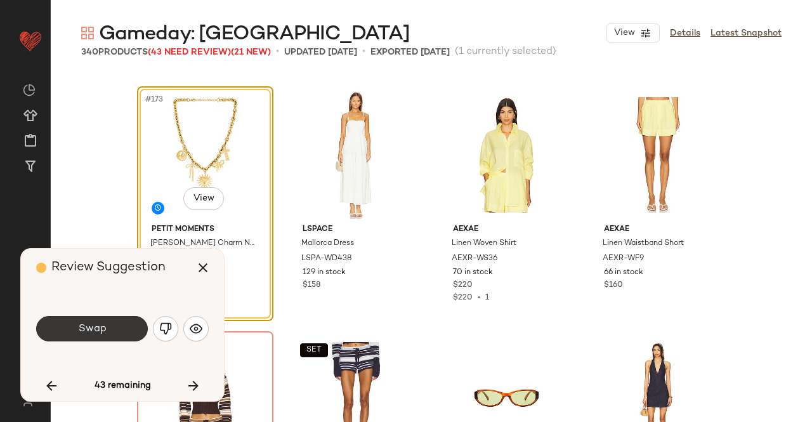
click at [123, 333] on button "Swap" at bounding box center [92, 328] width 112 height 25
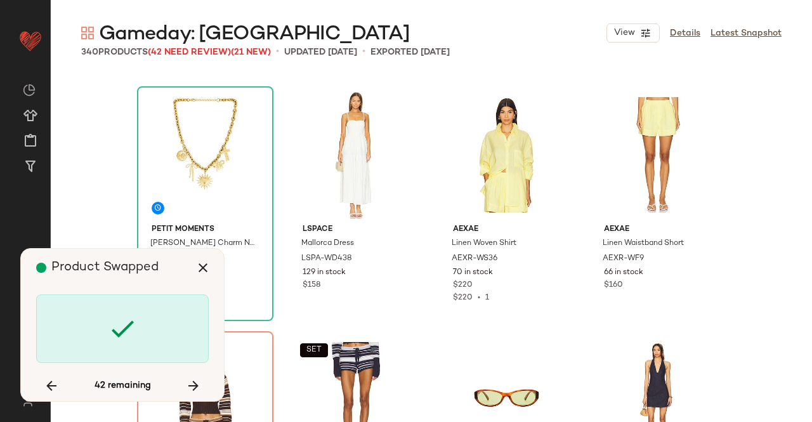
scroll to position [10775, 0]
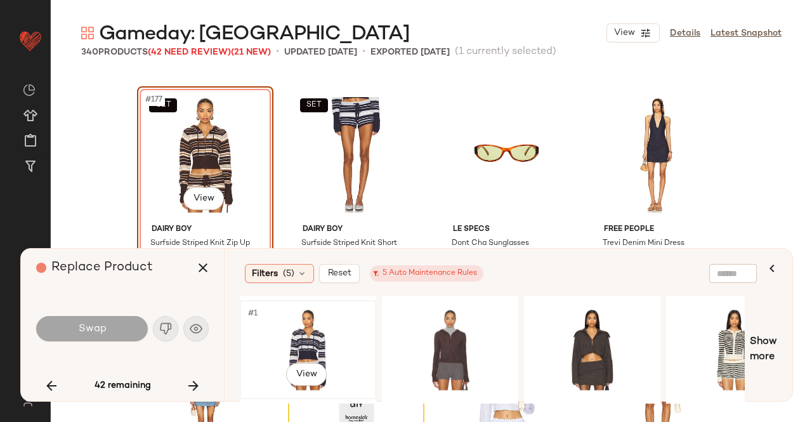
click at [346, 336] on div "#1 View" at bounding box center [308, 350] width 128 height 90
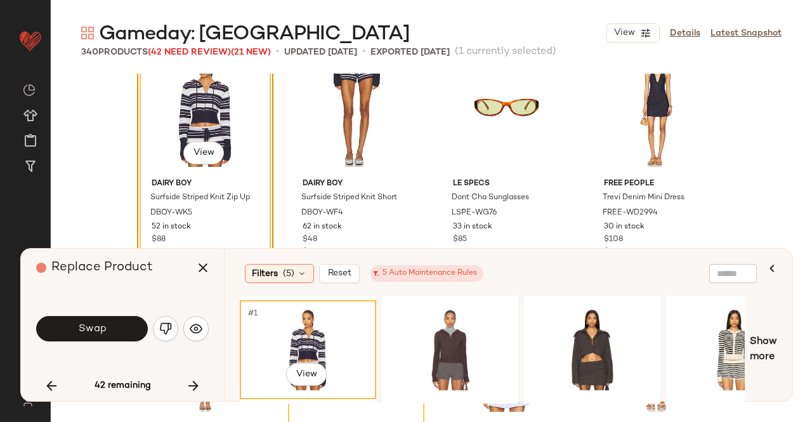
scroll to position [10838, 0]
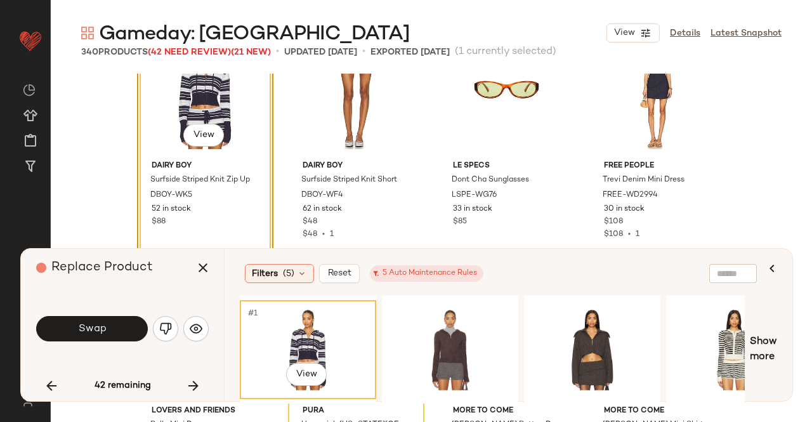
click at [89, 343] on div "Swap" at bounding box center [122, 328] width 173 height 30
click at [129, 327] on button "Swap" at bounding box center [92, 328] width 112 height 25
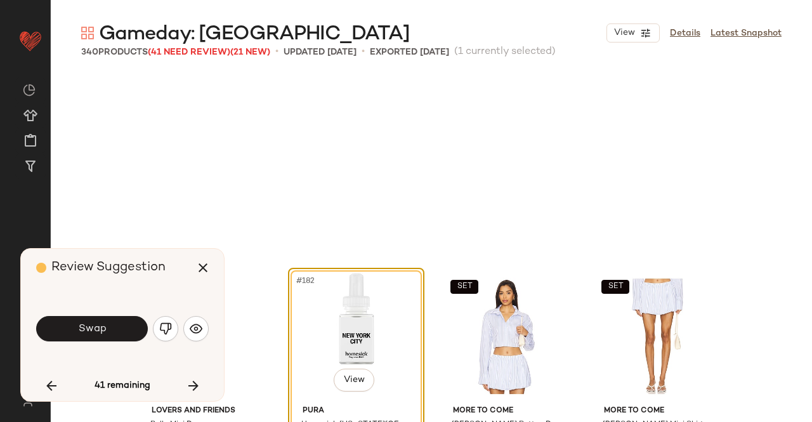
scroll to position [11020, 0]
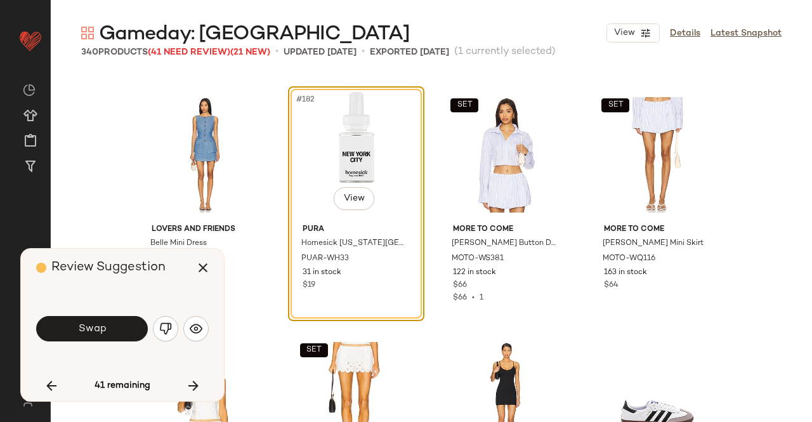
click at [107, 331] on button "Swap" at bounding box center [92, 328] width 112 height 25
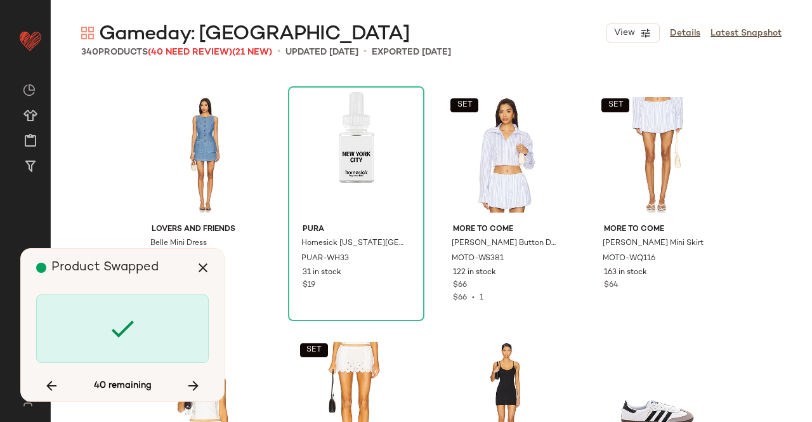
scroll to position [11509, 0]
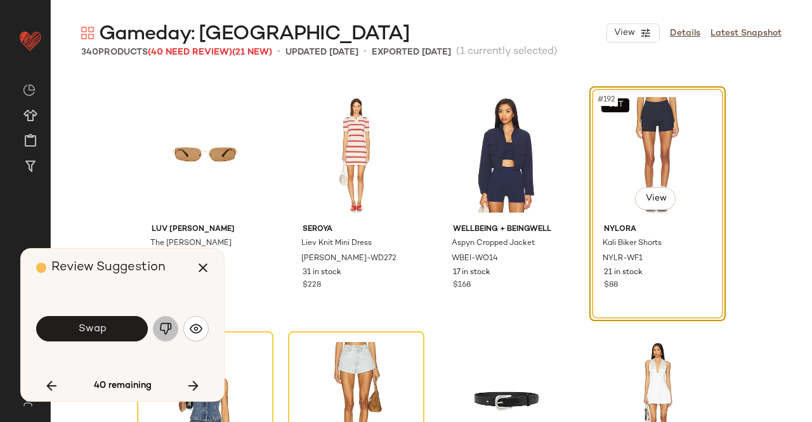
click at [161, 338] on button "button" at bounding box center [165, 328] width 25 height 25
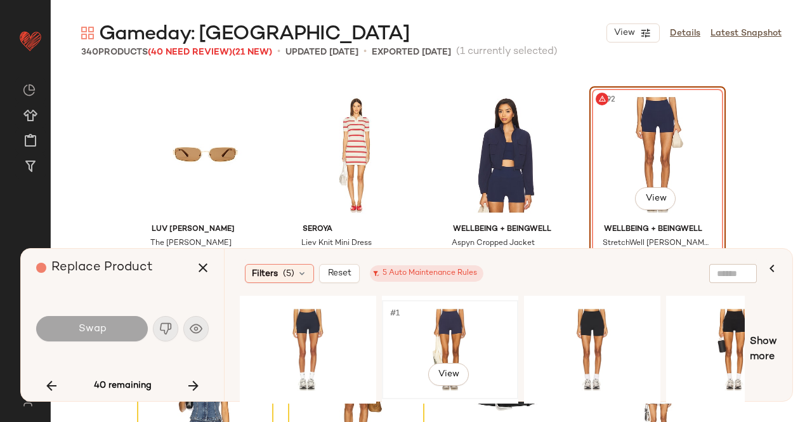
click at [455, 342] on div "#1 View" at bounding box center [450, 350] width 128 height 90
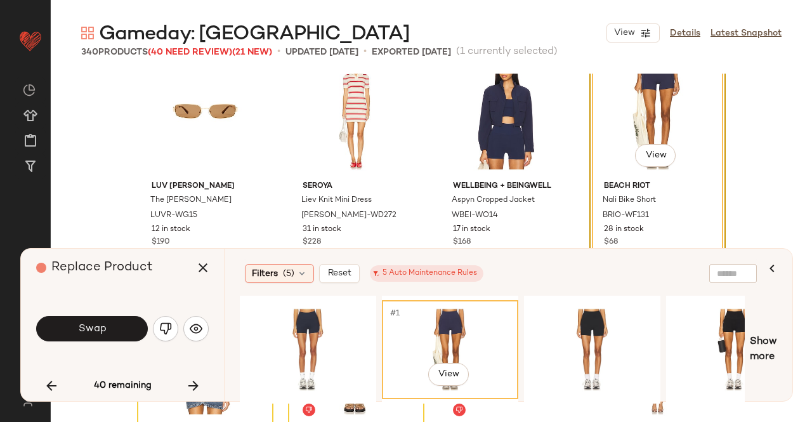
scroll to position [11573, 0]
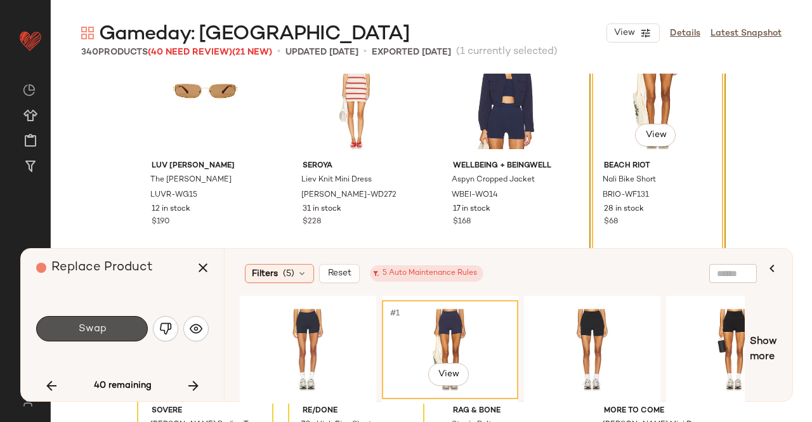
click at [81, 343] on div "Swap" at bounding box center [122, 328] width 173 height 30
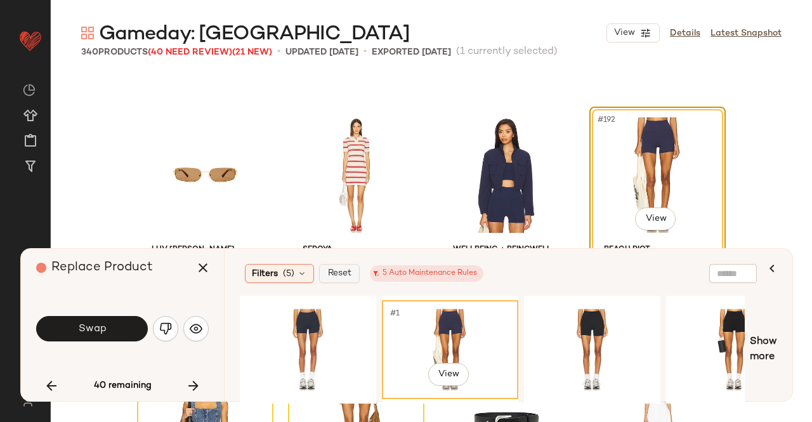
scroll to position [11509, 0]
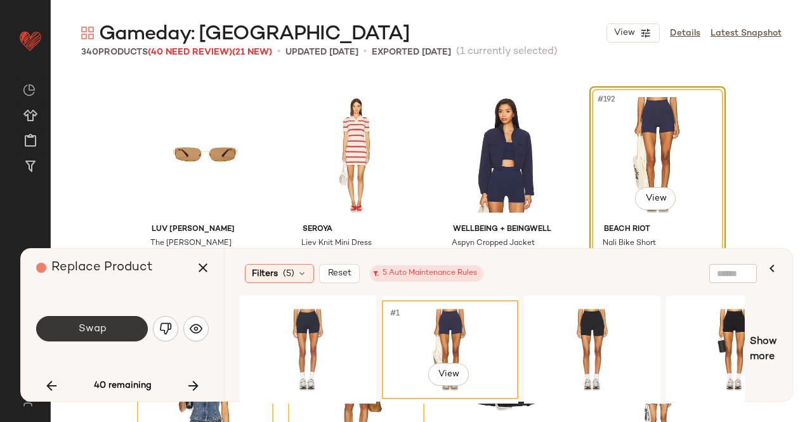
click at [111, 325] on button "Swap" at bounding box center [92, 328] width 112 height 25
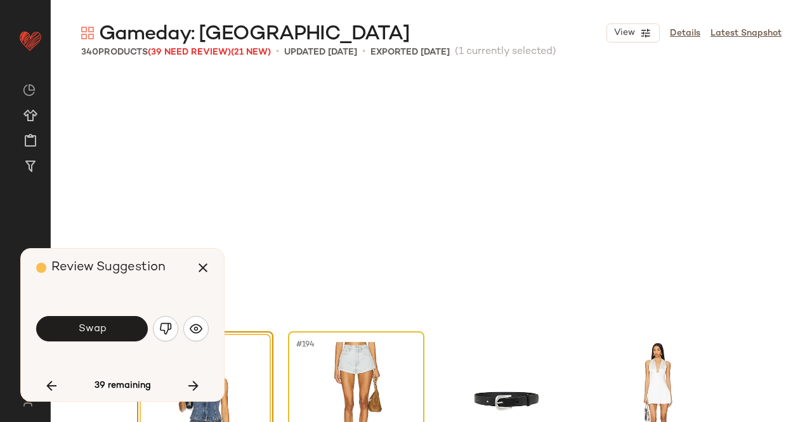
scroll to position [11754, 0]
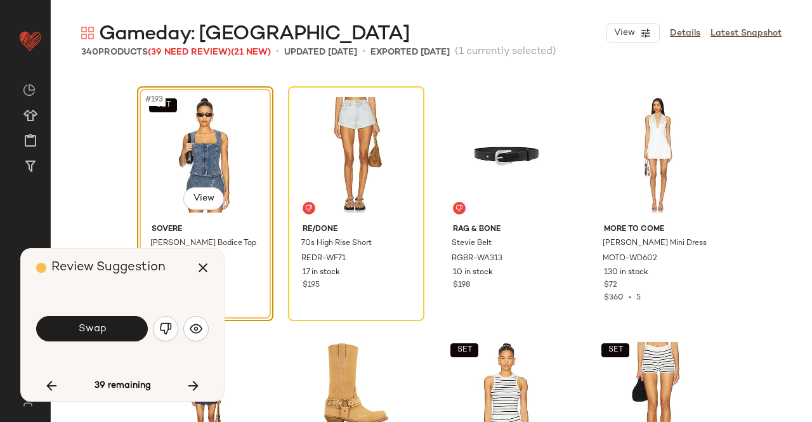
click at [172, 329] on button "button" at bounding box center [165, 328] width 25 height 25
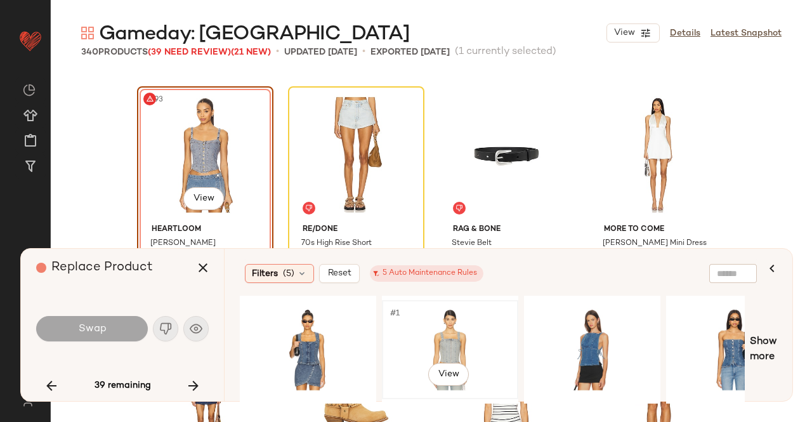
click at [462, 322] on div "#1 View" at bounding box center [450, 350] width 128 height 90
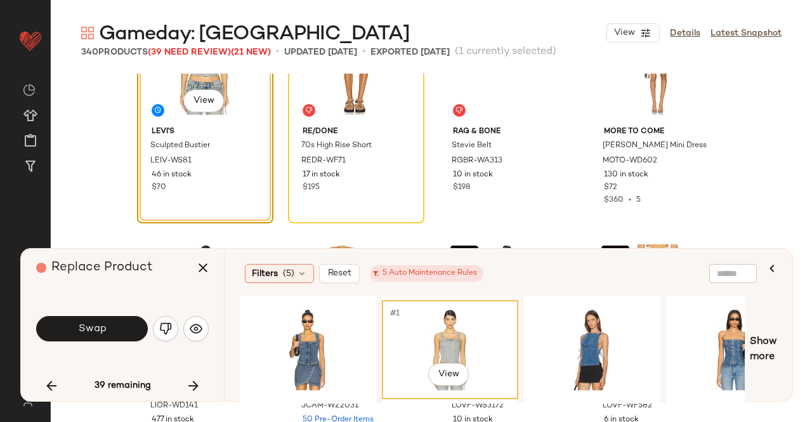
scroll to position [11881, 0]
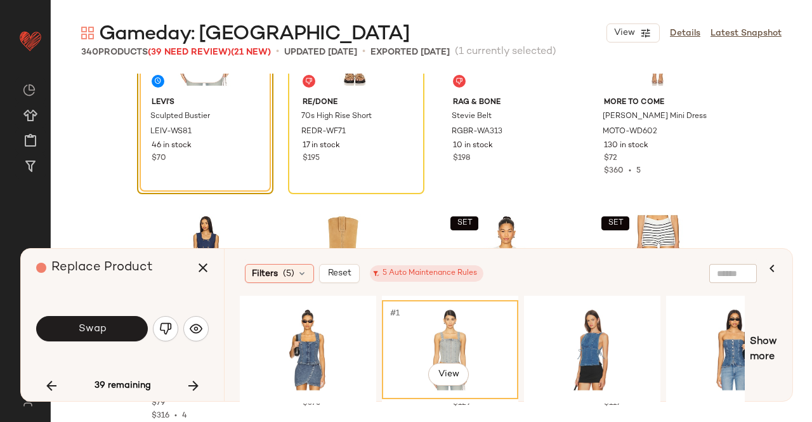
click at [126, 329] on button "Swap" at bounding box center [92, 328] width 112 height 25
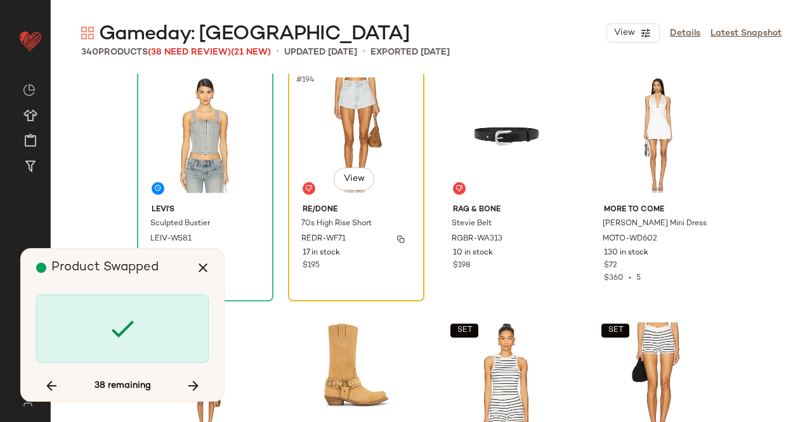
scroll to position [11754, 0]
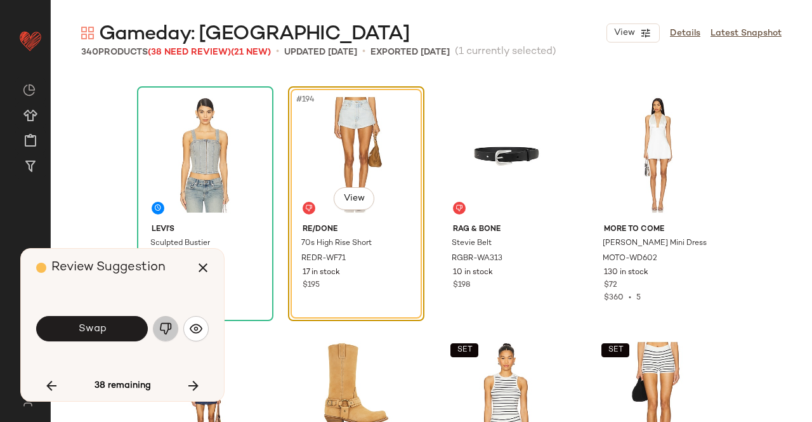
click at [173, 341] on div "Swap" at bounding box center [122, 328] width 173 height 30
click at [174, 334] on button "button" at bounding box center [165, 328] width 25 height 25
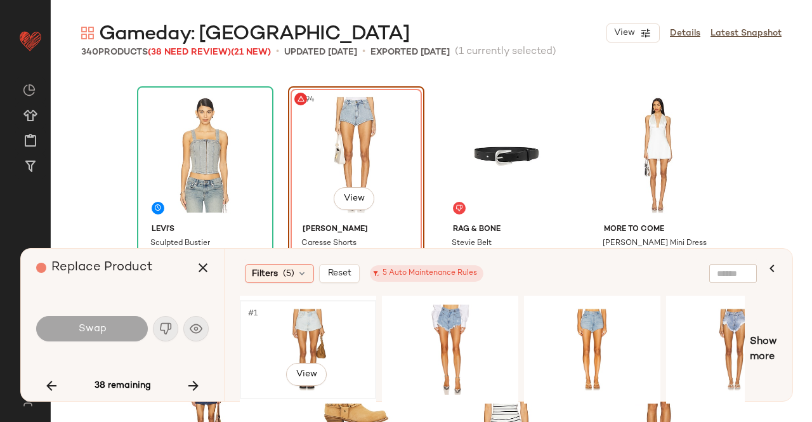
click at [326, 327] on div "#1 View" at bounding box center [308, 350] width 128 height 90
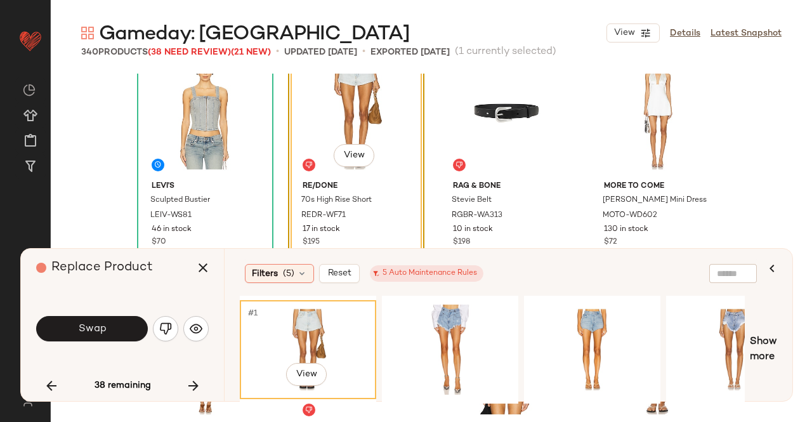
scroll to position [11818, 0]
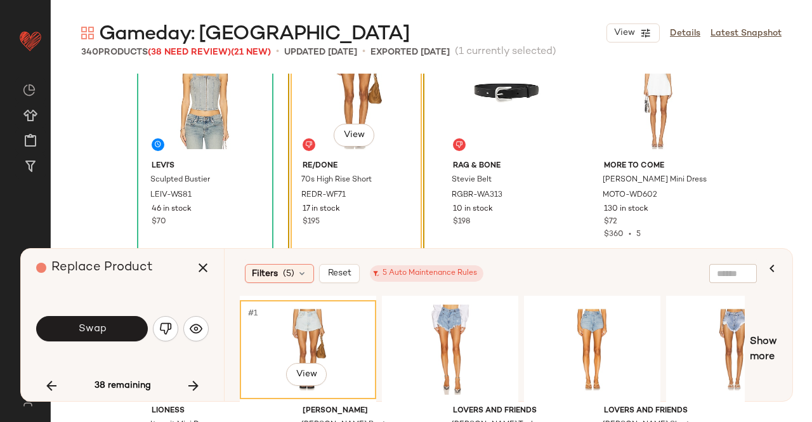
drag, startPoint x: 114, startPoint y: 334, endPoint x: 131, endPoint y: 327, distance: 17.9
click at [114, 334] on button "Swap" at bounding box center [92, 328] width 112 height 25
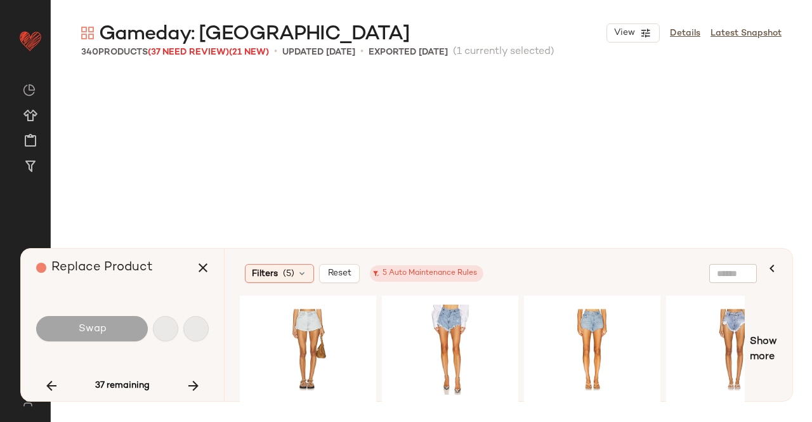
scroll to position [12244, 0]
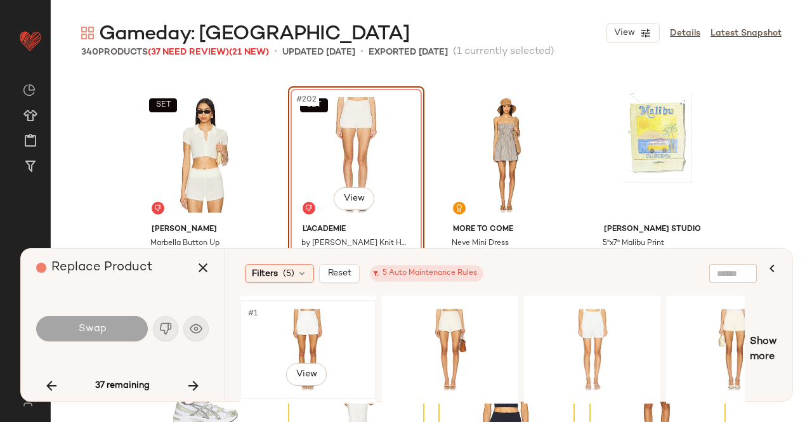
drag, startPoint x: 335, startPoint y: 316, endPoint x: 341, endPoint y: 304, distance: 13.6
click at [335, 315] on div "#1 View" at bounding box center [308, 350] width 128 height 90
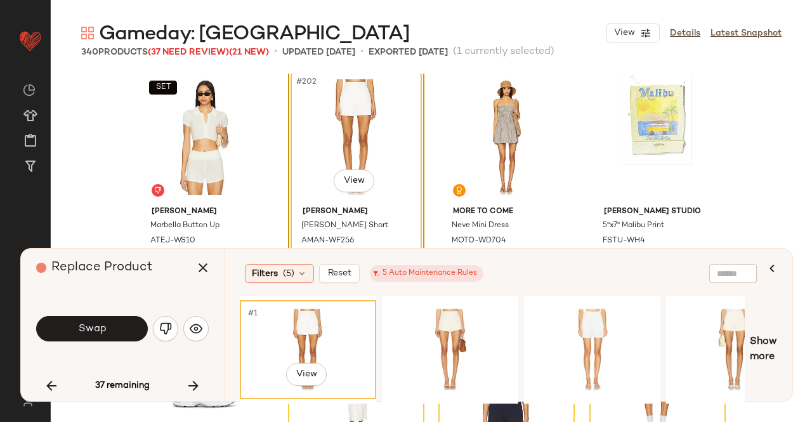
scroll to position [12307, 0]
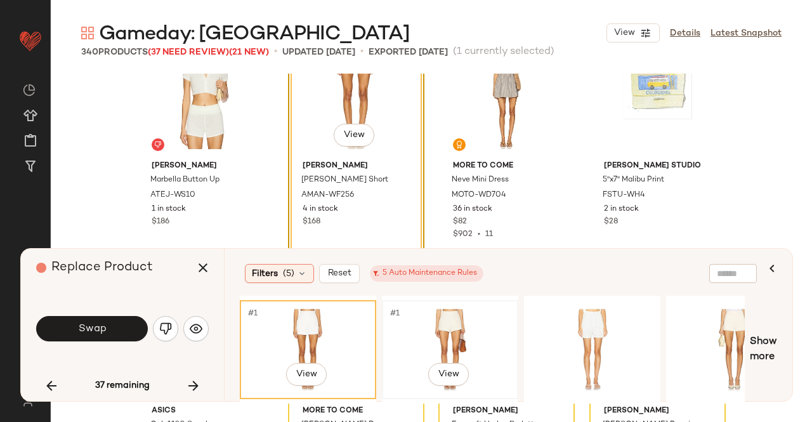
click at [481, 323] on div "#1 View" at bounding box center [450, 350] width 128 height 90
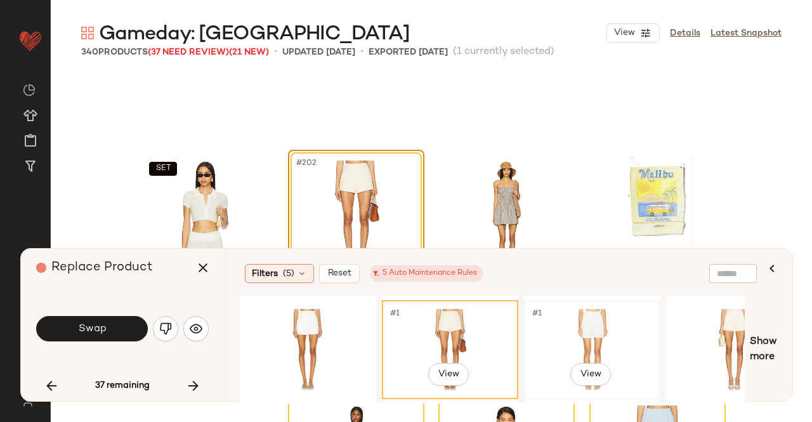
click at [611, 343] on div "#1 View" at bounding box center [592, 350] width 128 height 90
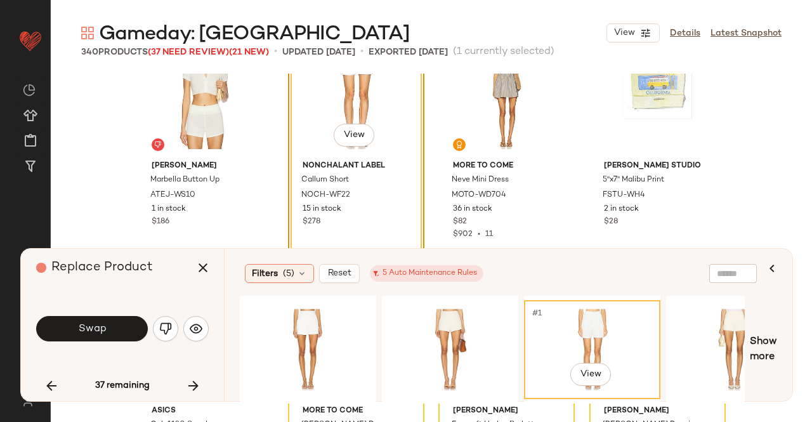
drag, startPoint x: 192, startPoint y: 270, endPoint x: 235, endPoint y: 249, distance: 47.7
click at [192, 270] on button "button" at bounding box center [203, 267] width 30 height 30
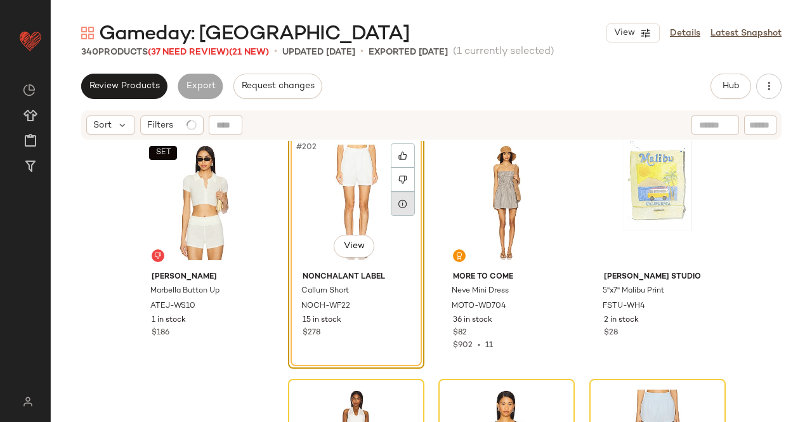
scroll to position [12244, 0]
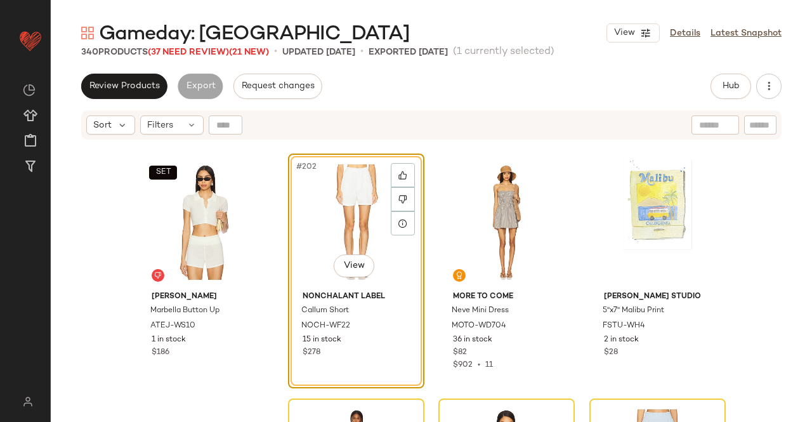
click at [351, 278] on body "Revolve ** Dashboard All Products Global Clipboards (50) Curations (347) Kriste…" at bounding box center [406, 211] width 812 height 422
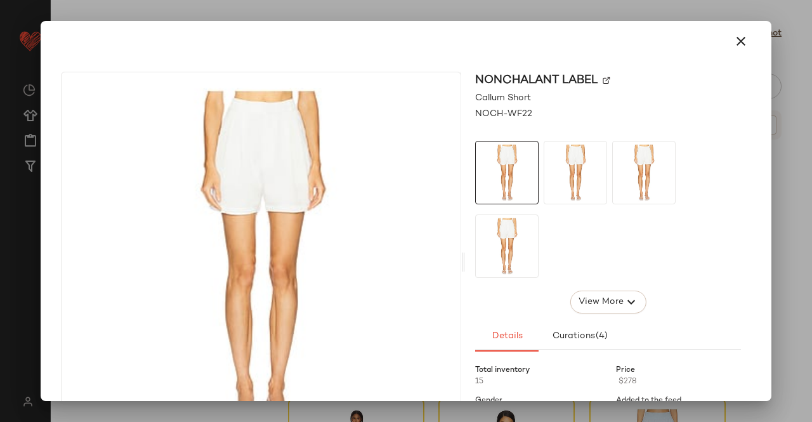
click at [605, 81] on img at bounding box center [607, 81] width 8 height 8
drag, startPoint x: 799, startPoint y: 200, endPoint x: 793, endPoint y: 199, distance: 6.5
click at [799, 200] on div at bounding box center [406, 211] width 812 height 422
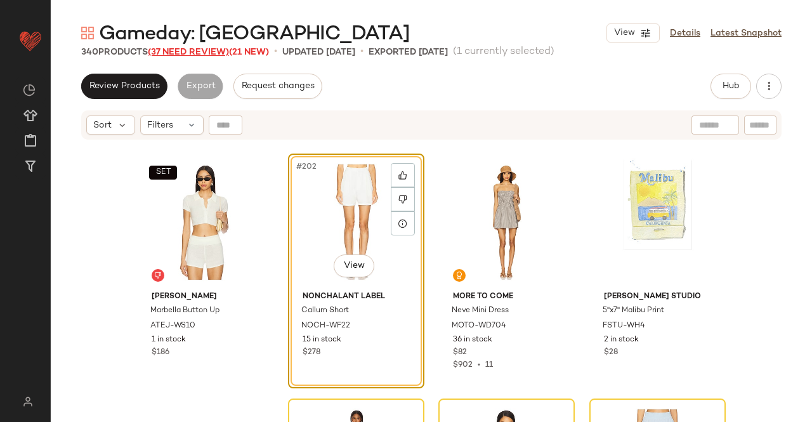
drag, startPoint x: 211, startPoint y: 54, endPoint x: 203, endPoint y: 55, distance: 7.7
click at [211, 54] on span "(37 Need Review)" at bounding box center [188, 53] width 81 height 10
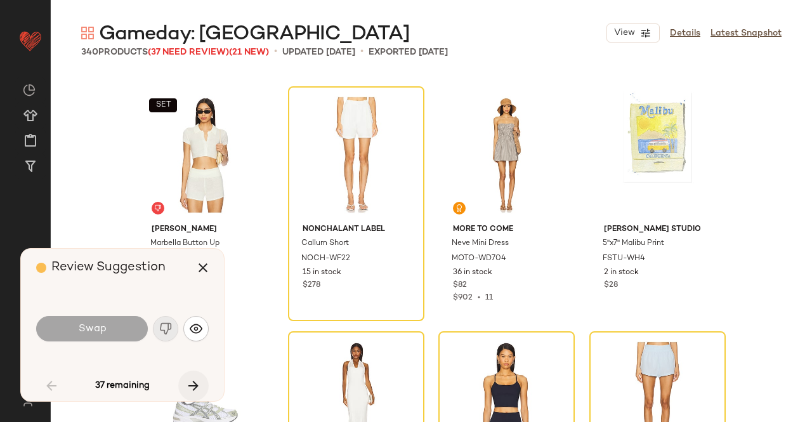
click at [187, 383] on icon "button" at bounding box center [193, 385] width 15 height 15
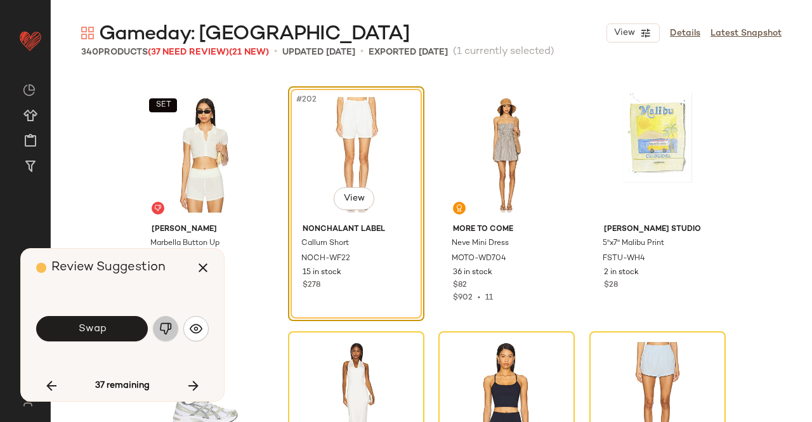
click at [162, 324] on img "button" at bounding box center [165, 328] width 13 height 13
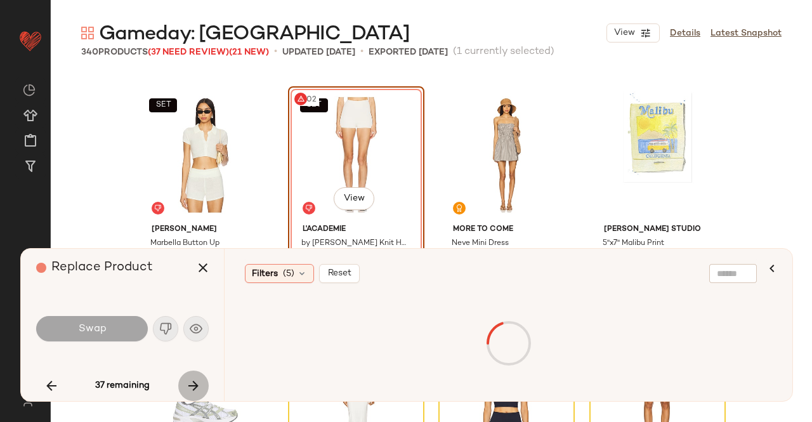
click at [190, 390] on icon "button" at bounding box center [193, 385] width 15 height 15
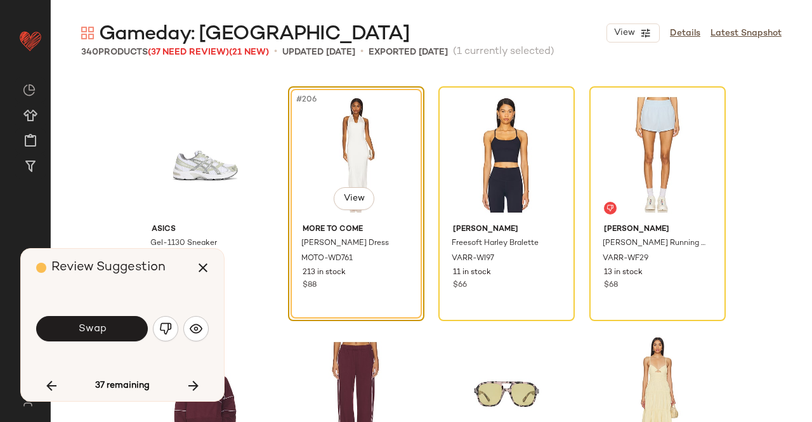
click at [65, 383] on button "button" at bounding box center [51, 385] width 30 height 30
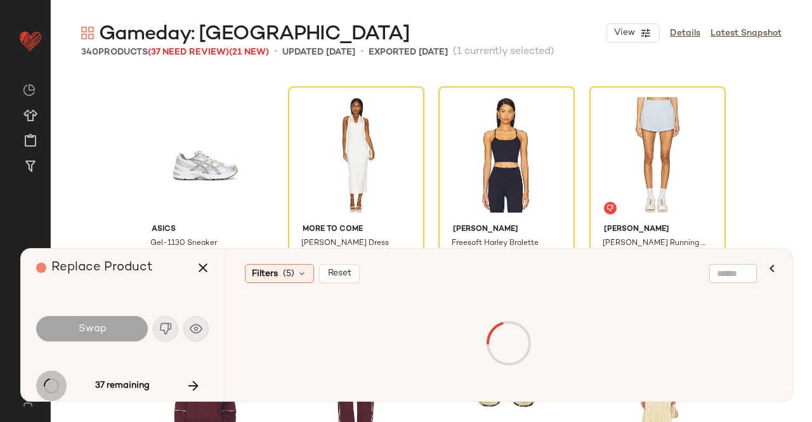
scroll to position [12244, 0]
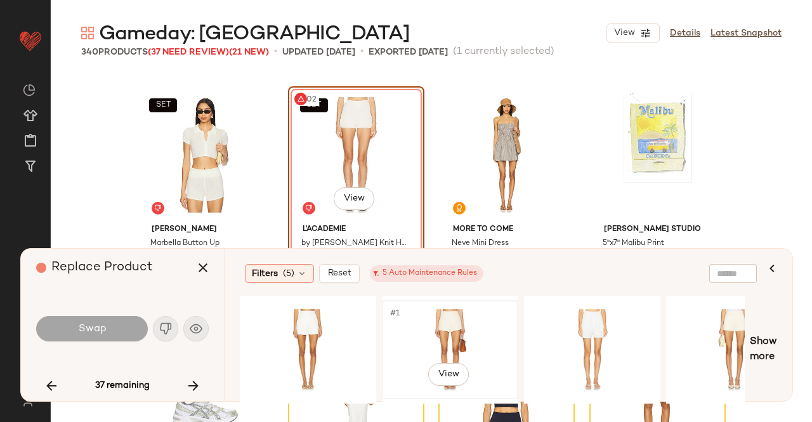
click at [469, 348] on div "#1 View" at bounding box center [450, 350] width 128 height 90
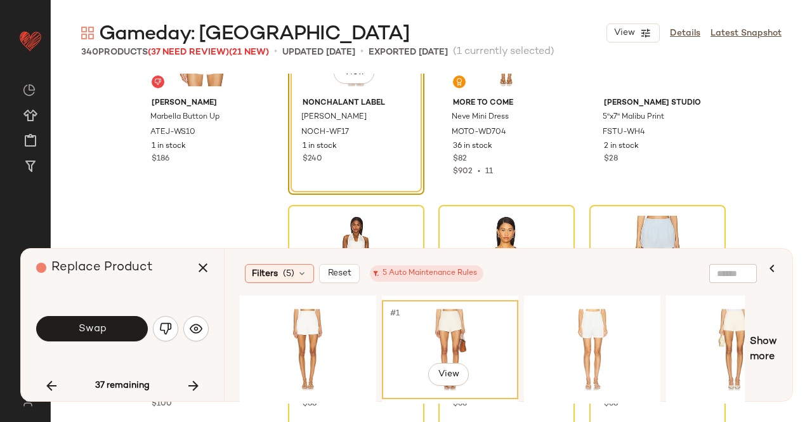
scroll to position [12371, 0]
click at [584, 317] on div "#1 View" at bounding box center [592, 350] width 128 height 90
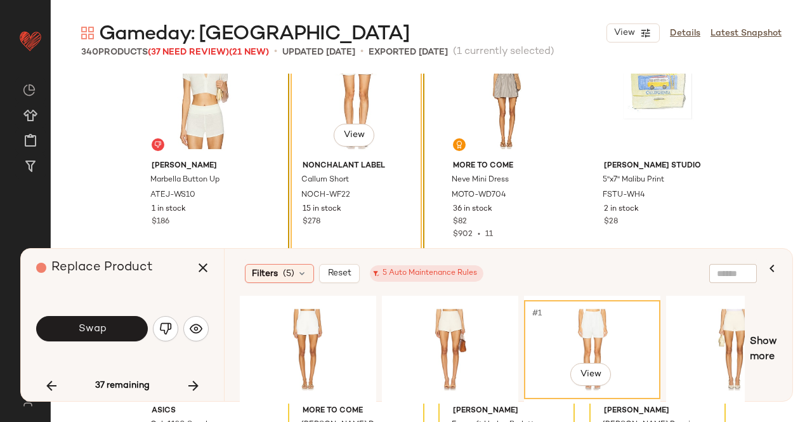
scroll to position [12244, 0]
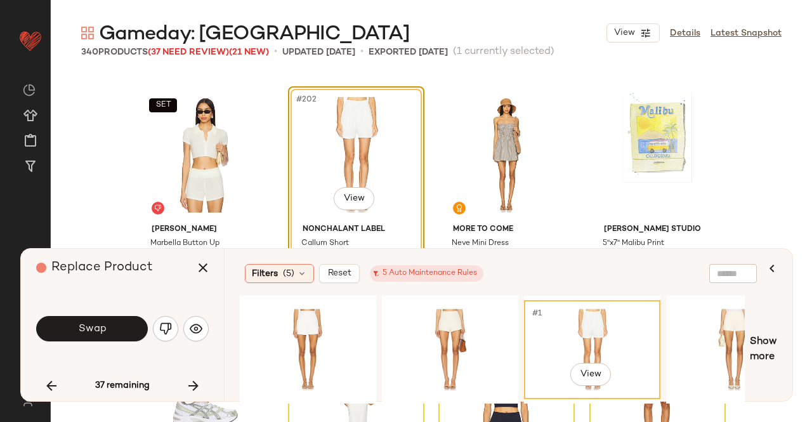
click at [134, 329] on button "Swap" at bounding box center [92, 328] width 112 height 25
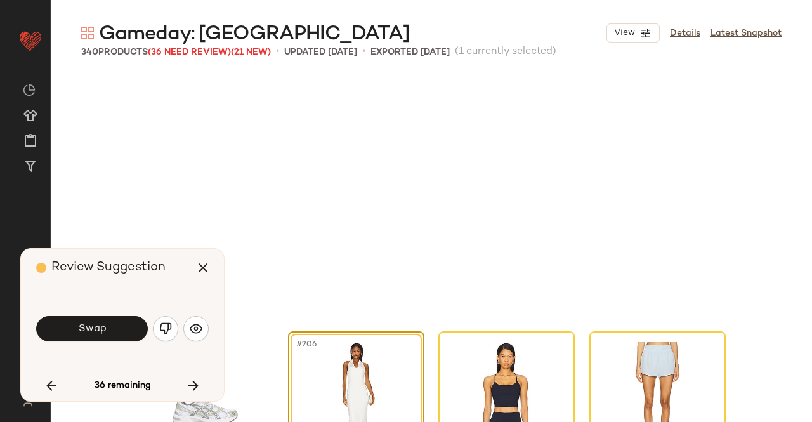
scroll to position [12489, 0]
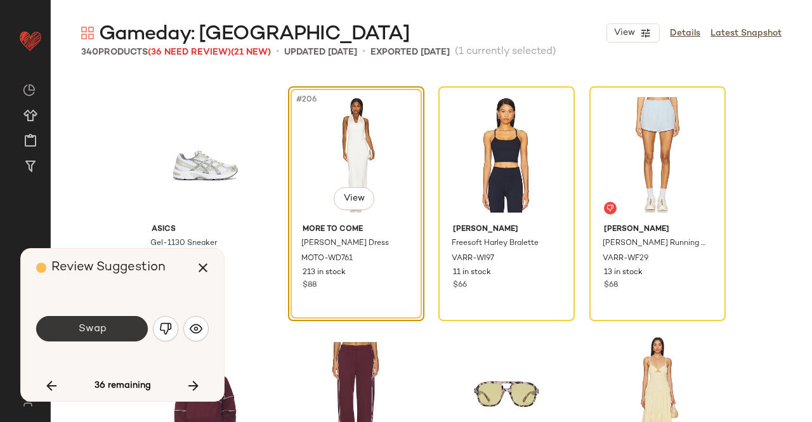
click at [93, 327] on span "Swap" at bounding box center [91, 329] width 29 height 12
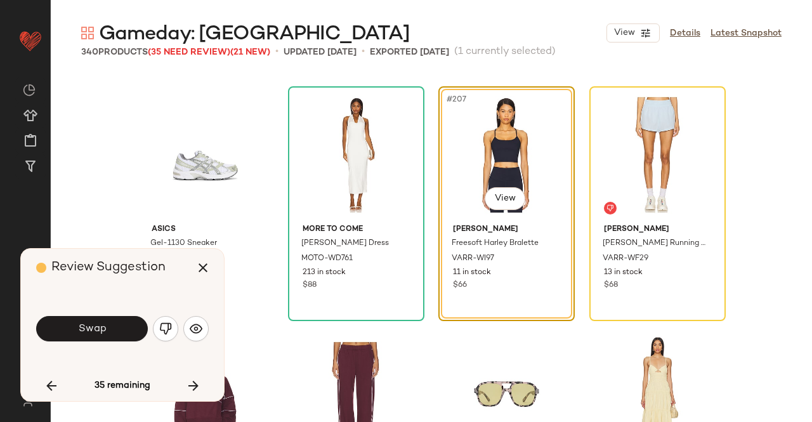
click at [147, 369] on div "Review Suggestion Swap 35 remaining" at bounding box center [122, 325] width 203 height 152
click at [124, 333] on button "Swap" at bounding box center [92, 328] width 112 height 25
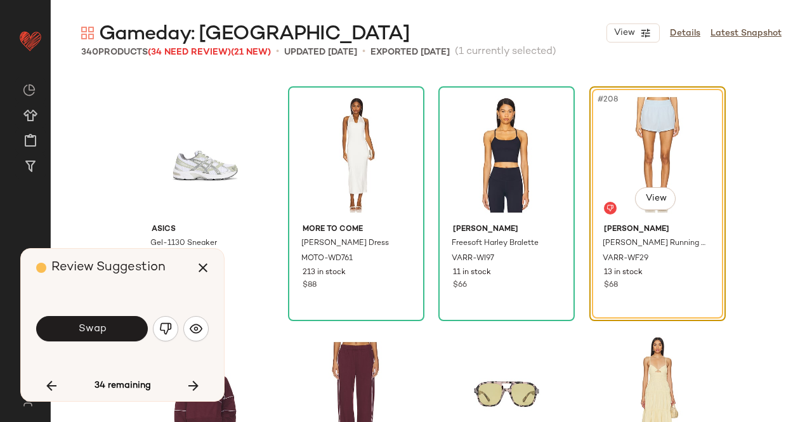
click at [177, 336] on div "Swap" at bounding box center [122, 328] width 173 height 30
click at [166, 336] on button "button" at bounding box center [165, 328] width 25 height 25
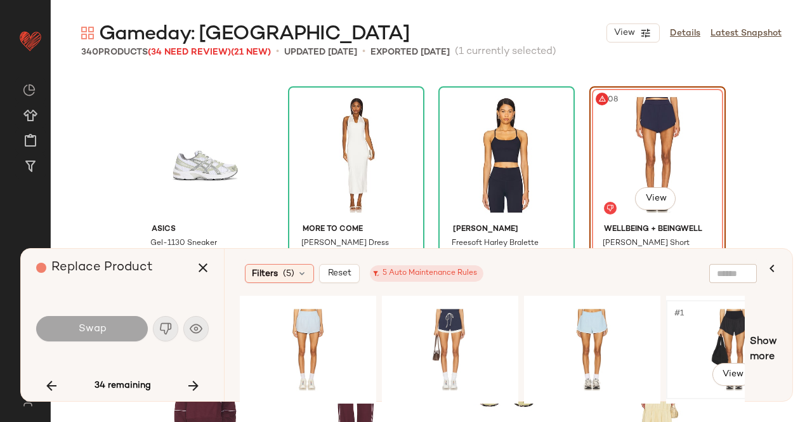
click at [728, 320] on div "#1 View" at bounding box center [735, 350] width 128 height 90
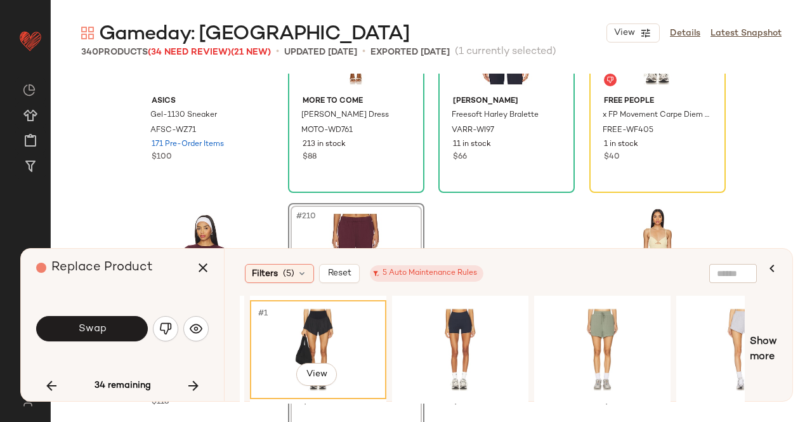
scroll to position [0, 434]
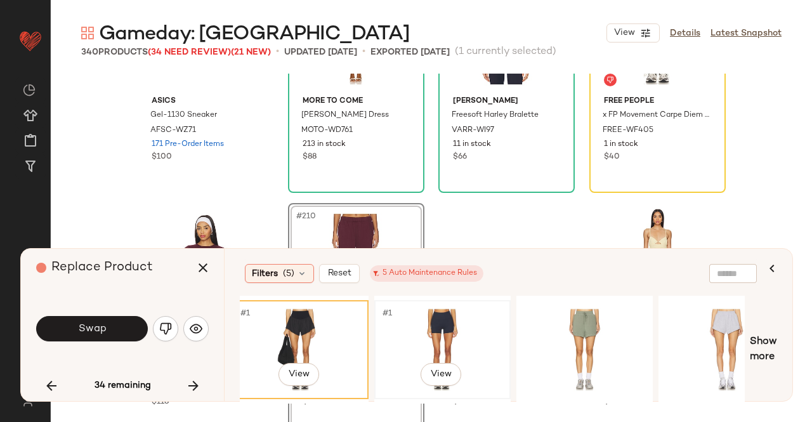
click at [440, 327] on div "#1 View" at bounding box center [443, 350] width 128 height 90
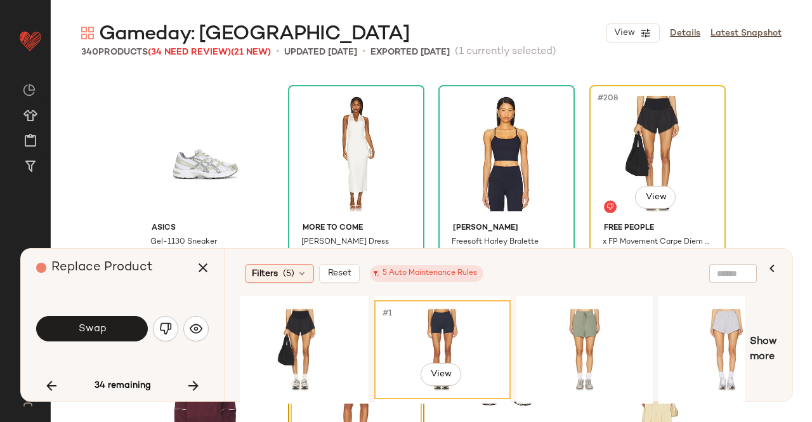
scroll to position [12490, 0]
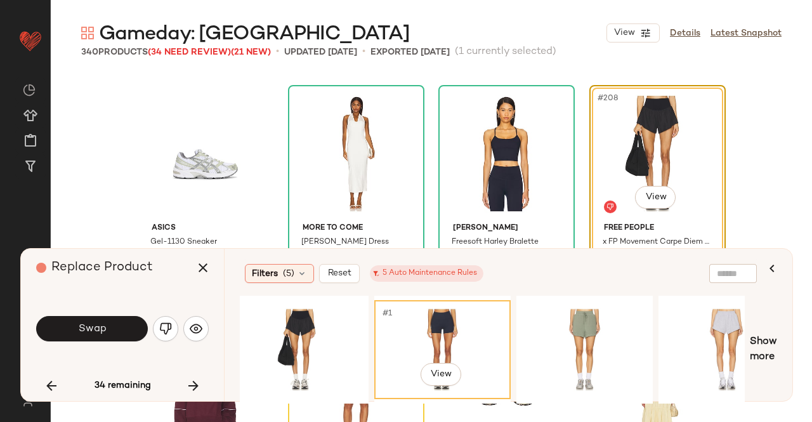
click at [403, 341] on div "#1 View" at bounding box center [443, 350] width 128 height 90
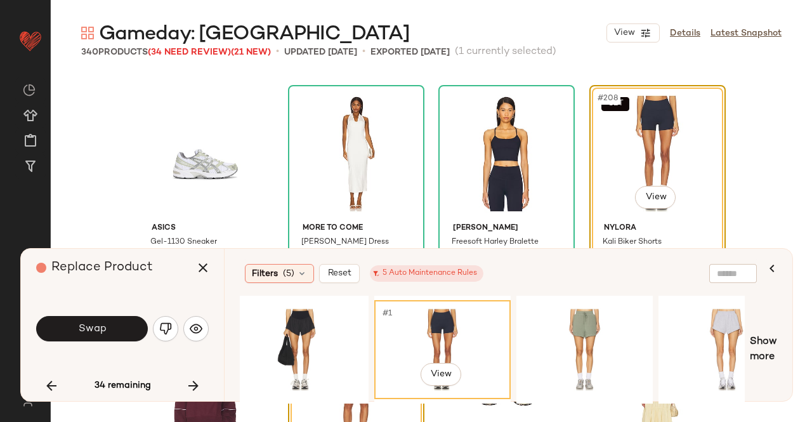
drag, startPoint x: 100, startPoint y: 337, endPoint x: 112, endPoint y: 342, distance: 13.1
click at [102, 339] on button "Swap" at bounding box center [92, 328] width 112 height 25
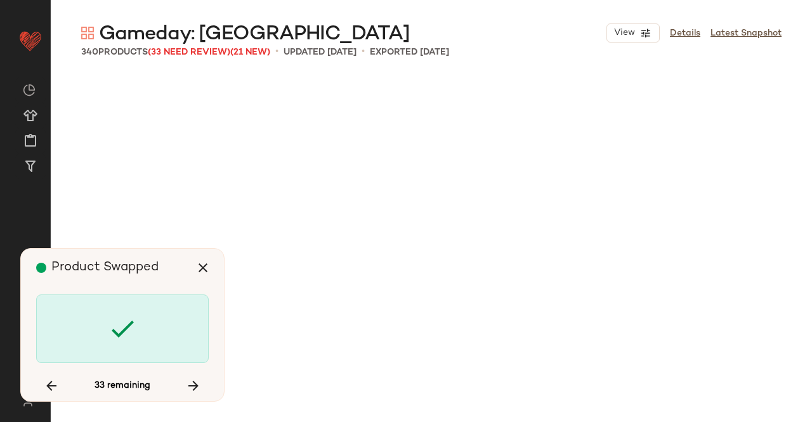
scroll to position [13713, 0]
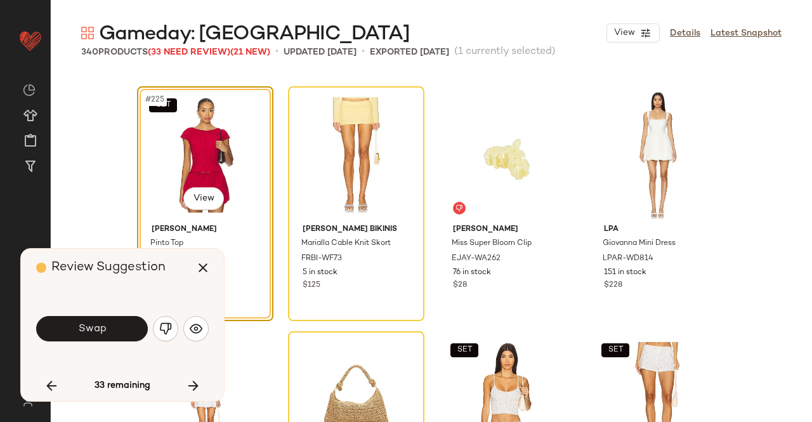
click at [166, 328] on img "button" at bounding box center [165, 328] width 13 height 13
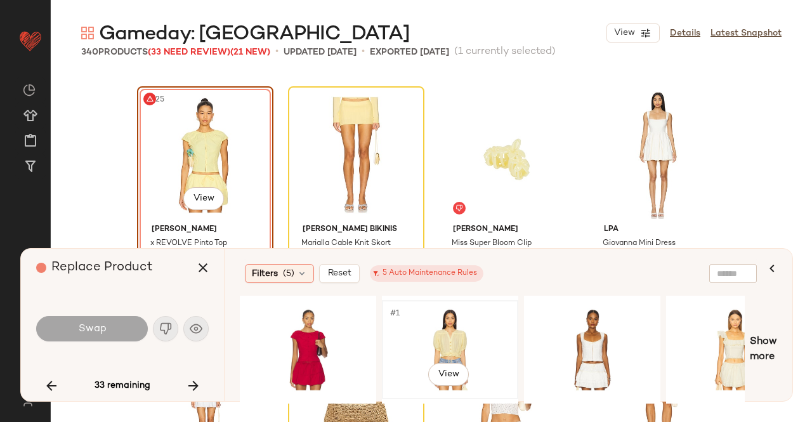
drag, startPoint x: 477, startPoint y: 335, endPoint x: 463, endPoint y: 318, distance: 22.1
click at [477, 334] on div "#1 View" at bounding box center [450, 350] width 128 height 90
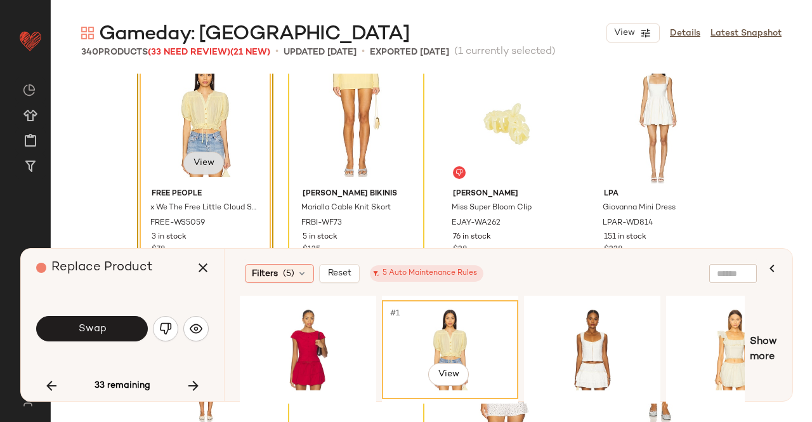
scroll to position [13777, 0]
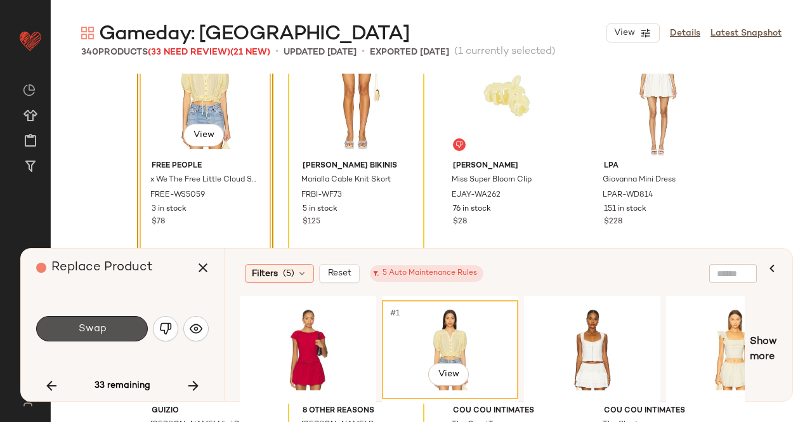
click at [110, 338] on button "Swap" at bounding box center [92, 328] width 112 height 25
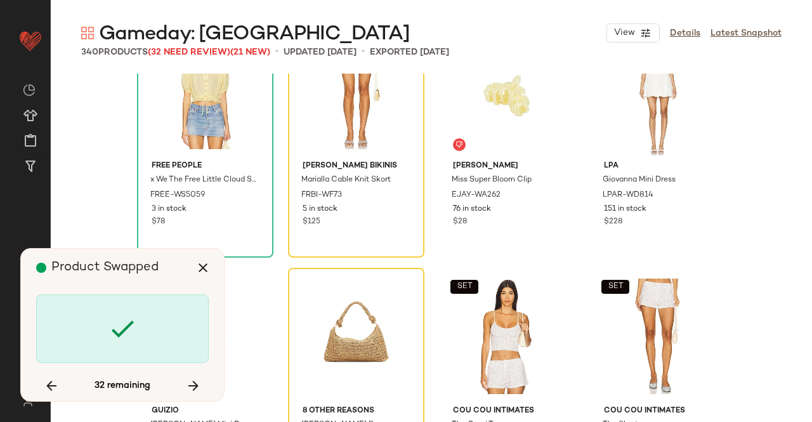
scroll to position [13713, 0]
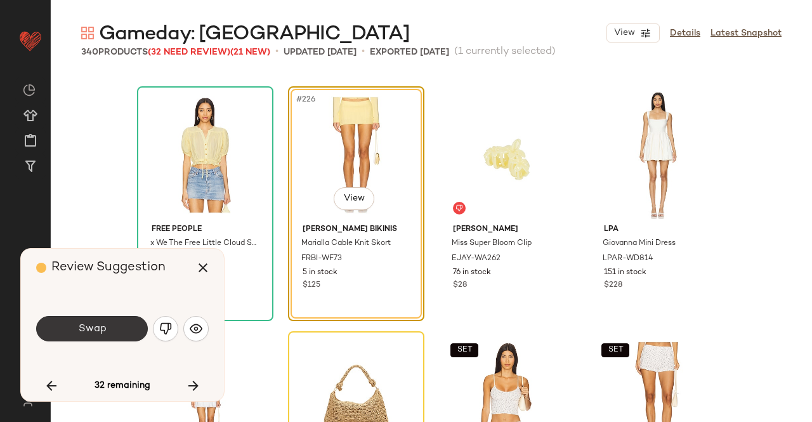
click at [99, 335] on span "Swap" at bounding box center [91, 329] width 29 height 12
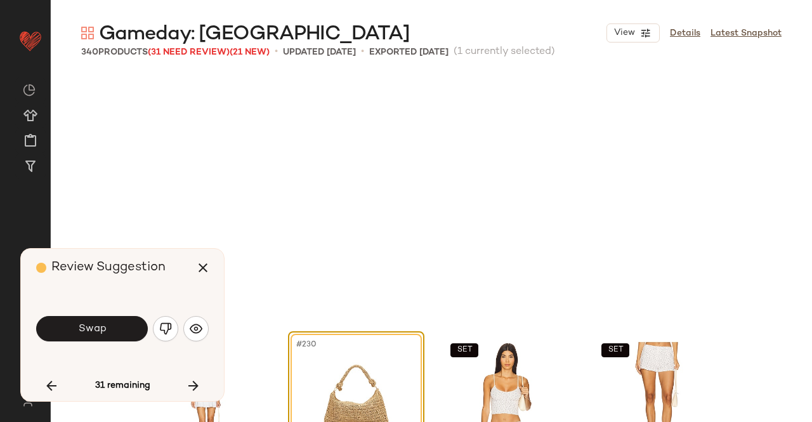
scroll to position [13958, 0]
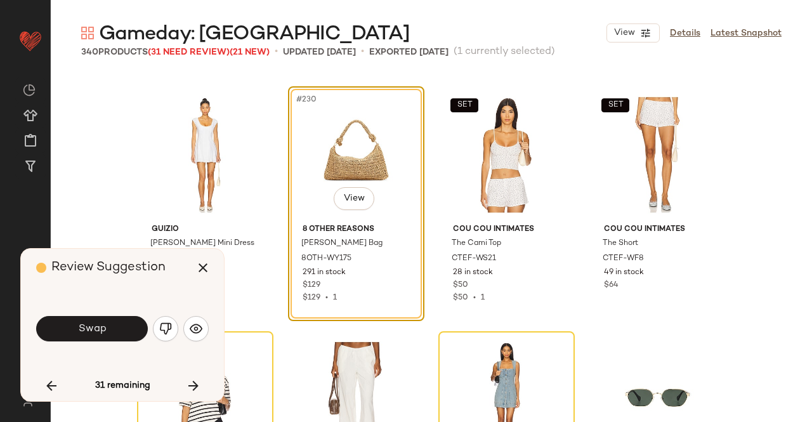
click at [104, 336] on button "Swap" at bounding box center [92, 328] width 112 height 25
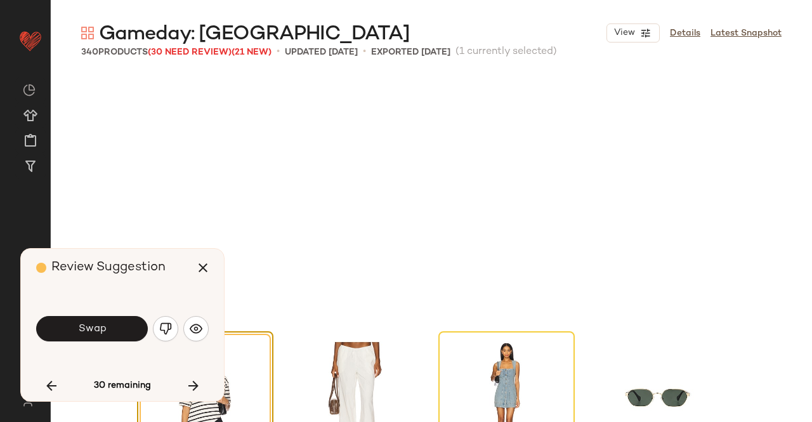
scroll to position [14203, 0]
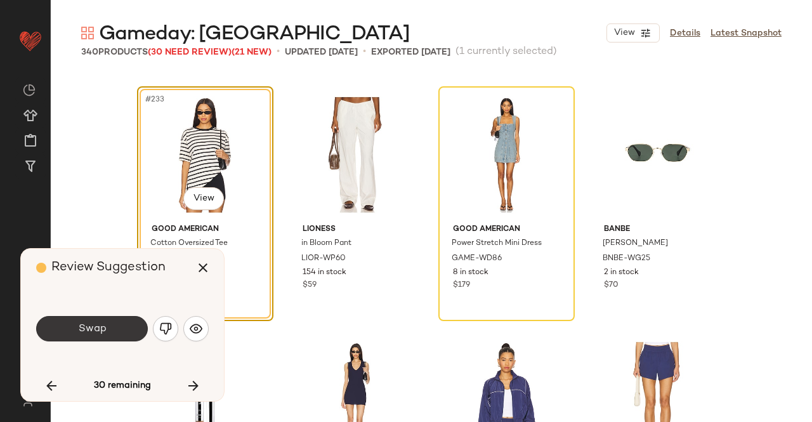
click at [104, 336] on button "Swap" at bounding box center [92, 328] width 112 height 25
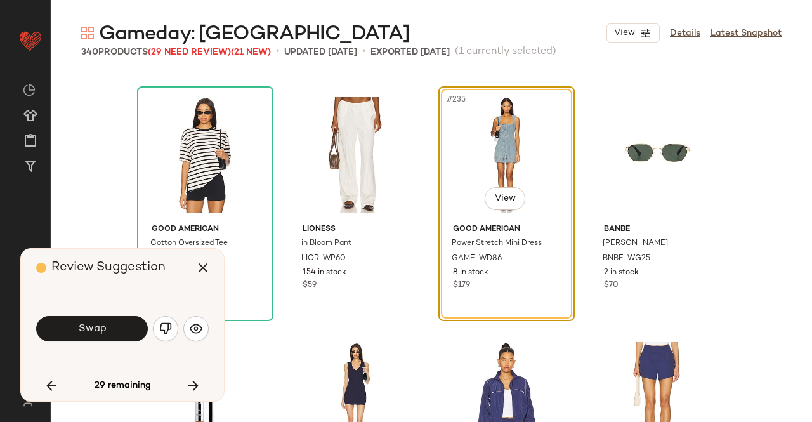
click at [118, 325] on button "Swap" at bounding box center [92, 328] width 112 height 25
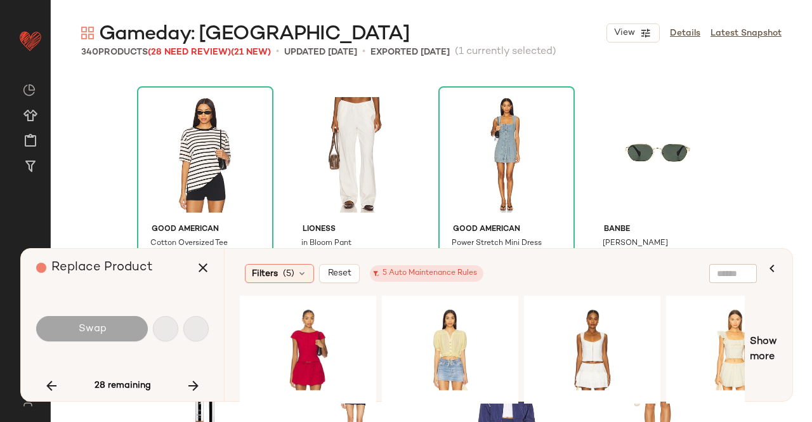
scroll to position [14693, 0]
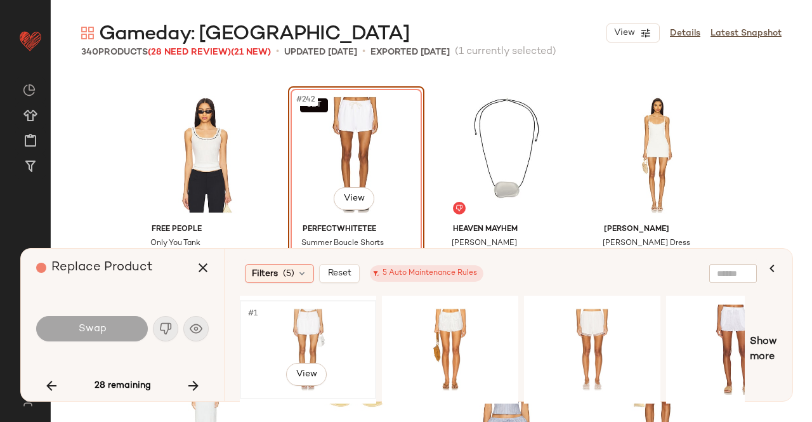
click at [293, 341] on div "#1 View" at bounding box center [308, 350] width 128 height 90
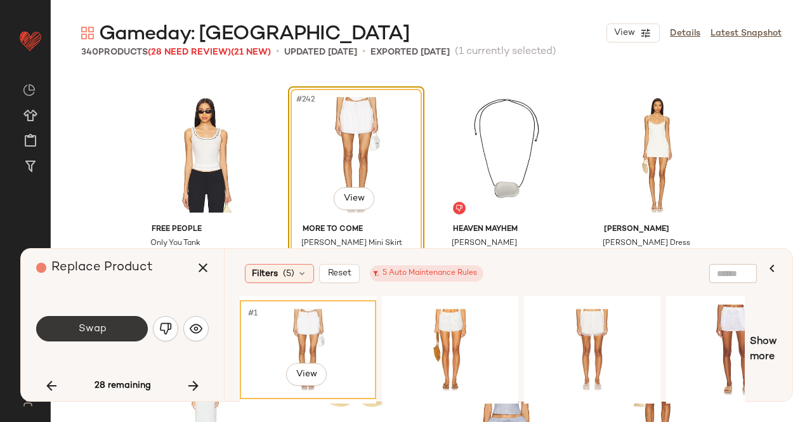
click at [107, 329] on button "Swap" at bounding box center [92, 328] width 112 height 25
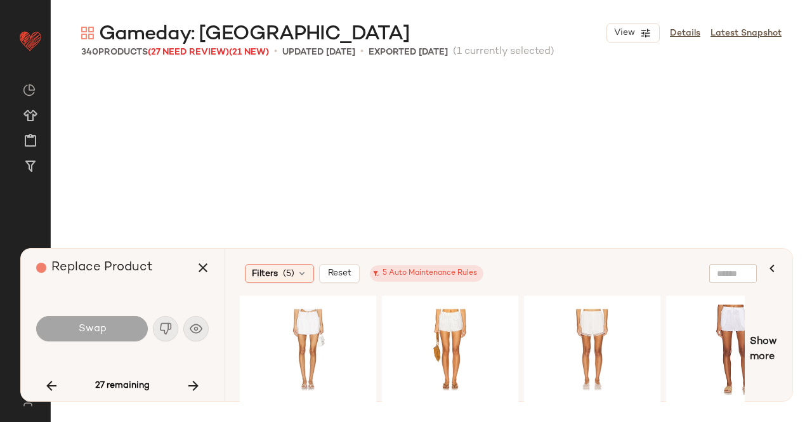
scroll to position [15428, 0]
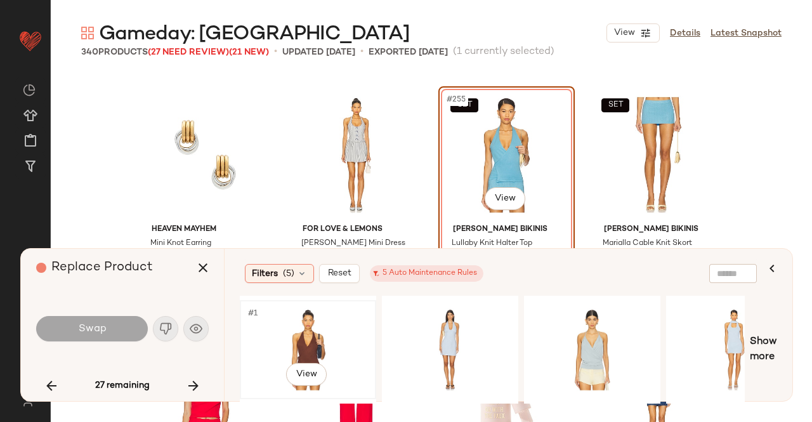
click at [297, 333] on div "#1 View" at bounding box center [308, 350] width 128 height 90
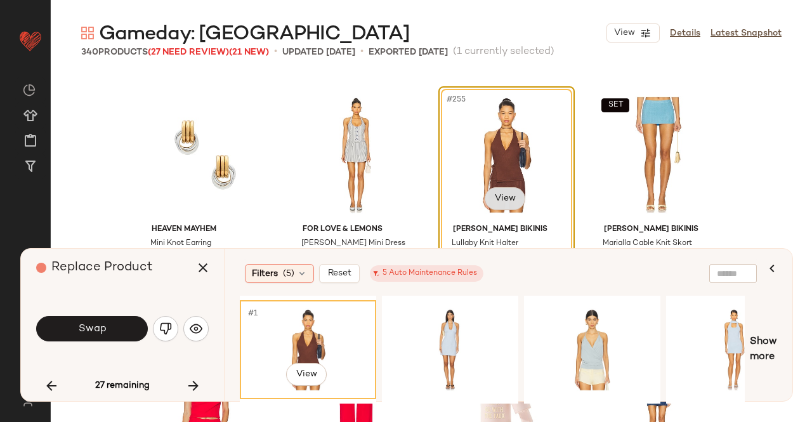
click at [503, 200] on body "Revolve ** Dashboard All Products Global Clipboards (50) Curations (347) Kriste…" at bounding box center [406, 211] width 812 height 422
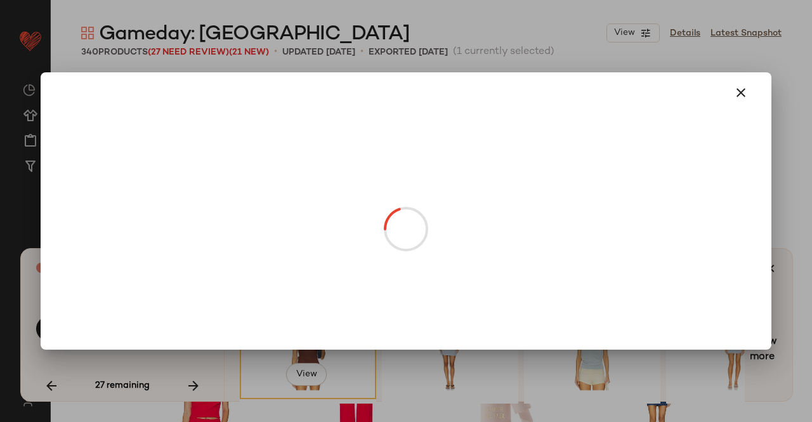
click at [811, 147] on div at bounding box center [406, 211] width 812 height 422
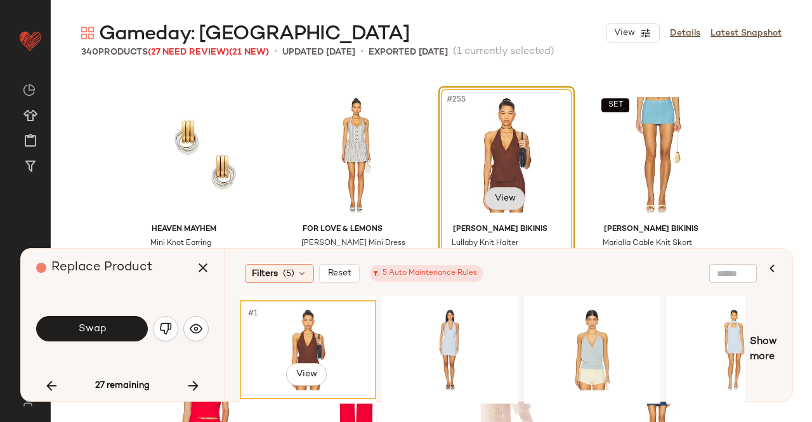
click at [504, 199] on body "Revolve ** Dashboard All Products Global Clipboards (50) Curations (347) Kriste…" at bounding box center [406, 211] width 812 height 422
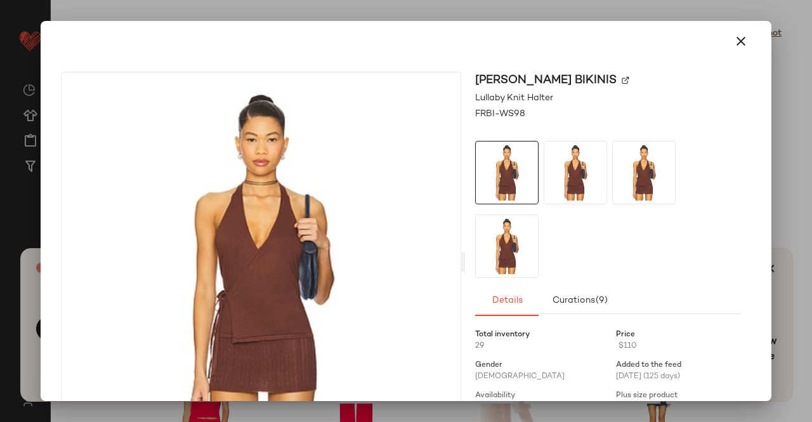
click at [622, 83] on img at bounding box center [626, 81] width 8 height 8
click at [811, 69] on div at bounding box center [406, 211] width 812 height 422
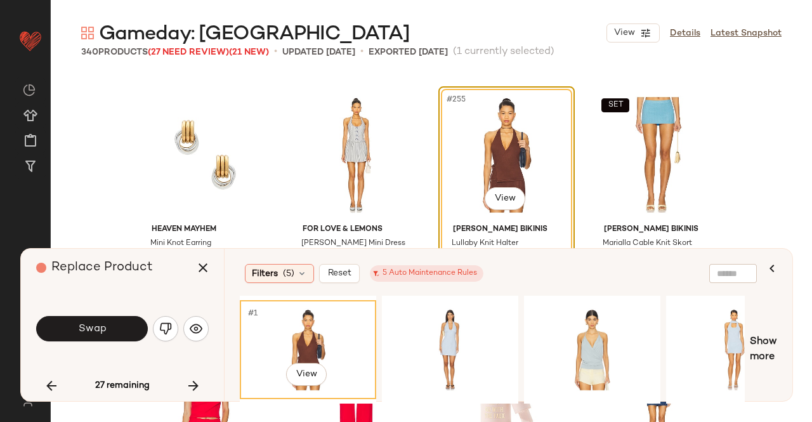
drag, startPoint x: 203, startPoint y: 272, endPoint x: 456, endPoint y: 218, distance: 258.2
click at [204, 272] on icon "button" at bounding box center [202, 267] width 15 height 15
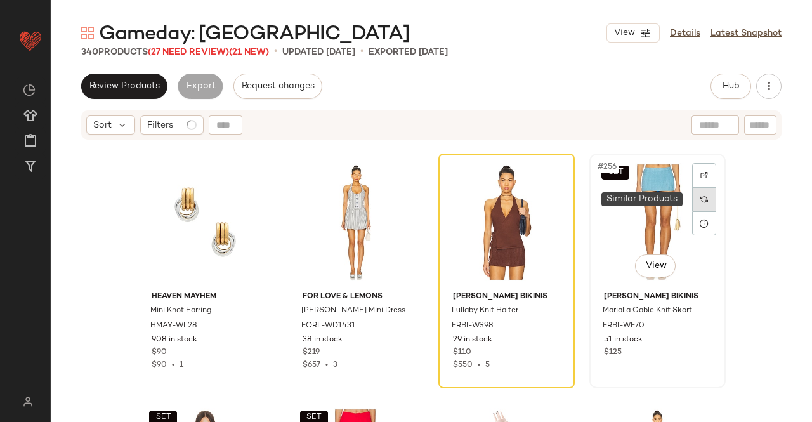
click at [692, 200] on div at bounding box center [704, 199] width 24 height 24
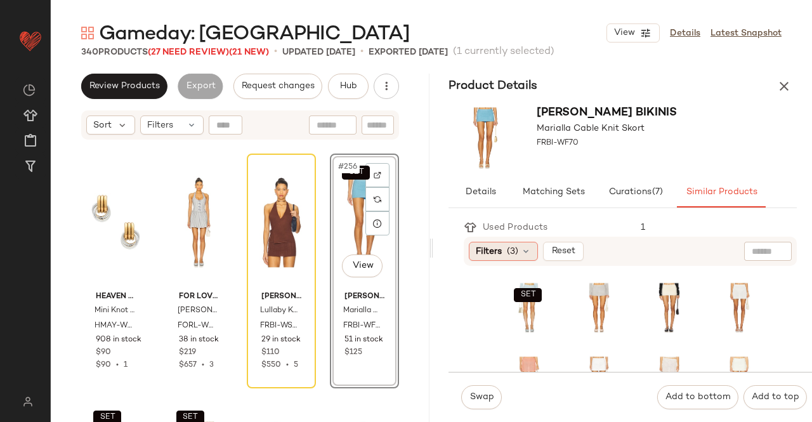
click at [525, 251] on icon at bounding box center [526, 251] width 10 height 10
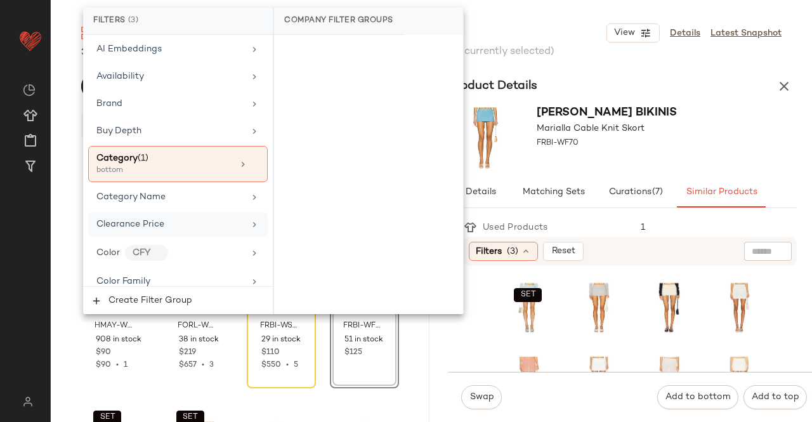
scroll to position [127, 0]
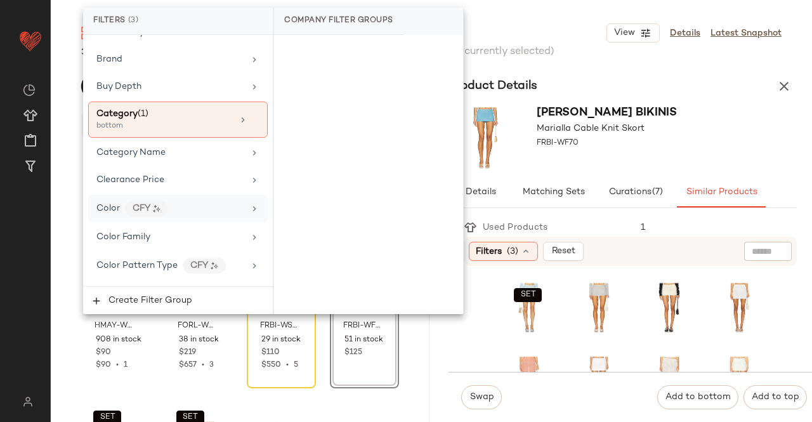
click at [195, 200] on div "Color CFY" at bounding box center [170, 208] width 148 height 16
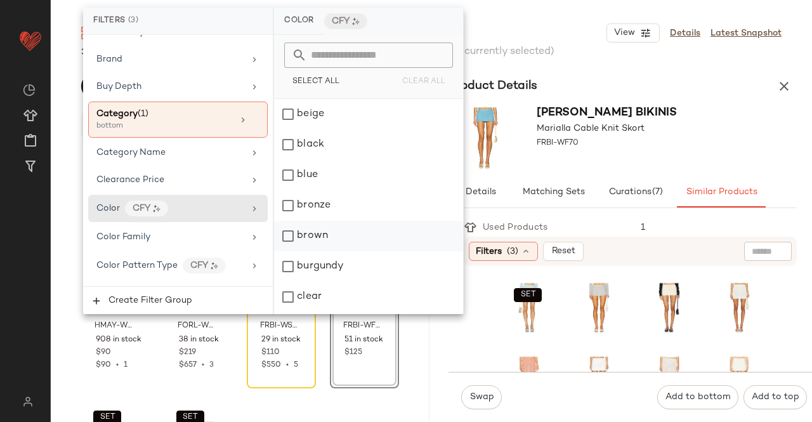
drag, startPoint x: 324, startPoint y: 232, endPoint x: 353, endPoint y: 227, distance: 29.5
click at [324, 230] on div "brown" at bounding box center [368, 236] width 189 height 30
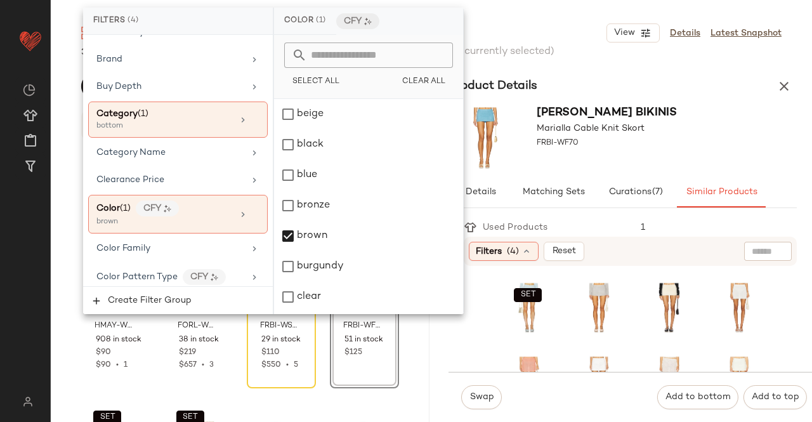
click at [701, 128] on div "Frankies Bikinis Marialla Cable Knit Skort FRBI-WF70" at bounding box center [622, 138] width 379 height 78
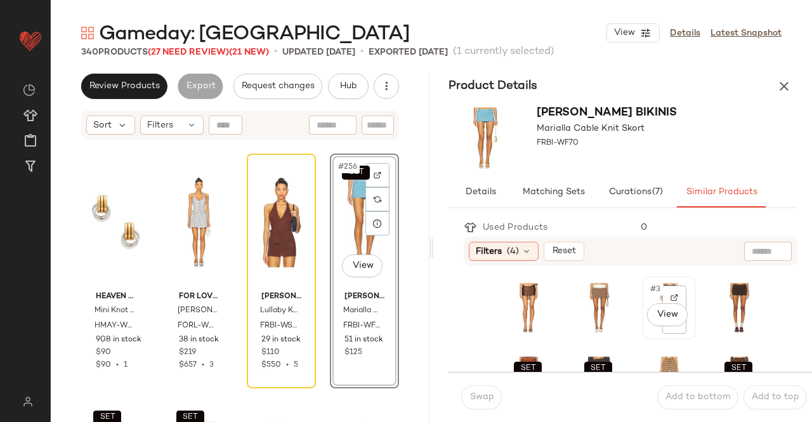
click at [643, 328] on div "#3 View" at bounding box center [668, 307] width 51 height 61
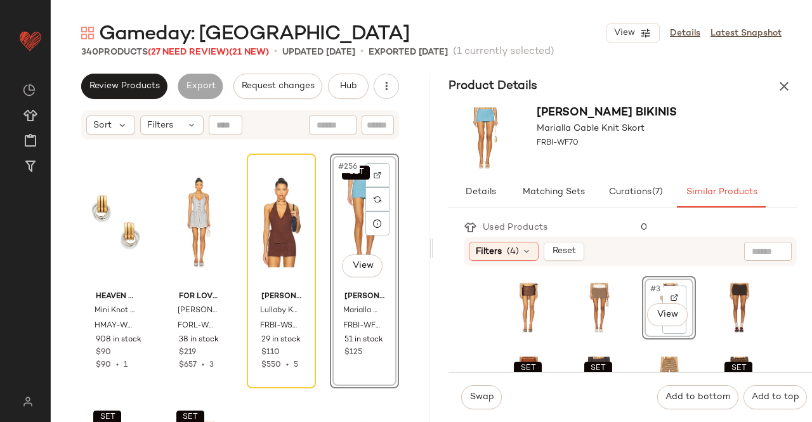
click at [646, 330] on div "#3 View" at bounding box center [668, 307] width 45 height 55
click at [648, 314] on body "Revolve ** Dashboard All Products Global Clipboards (50) Curations (347) Kriste…" at bounding box center [406, 211] width 812 height 422
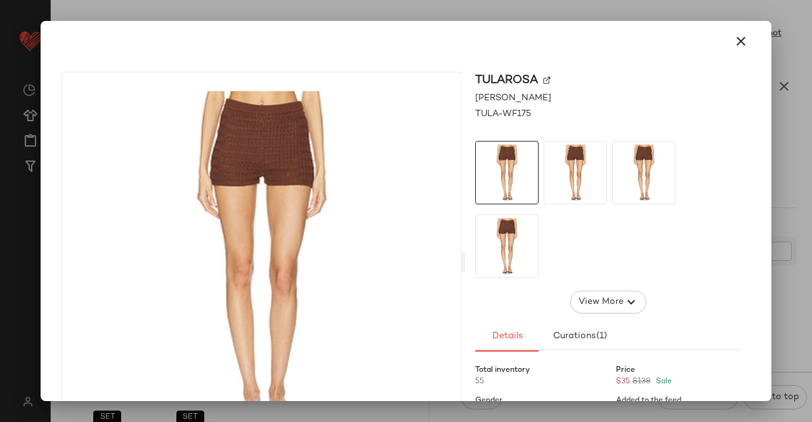
click at [795, 214] on div at bounding box center [406, 211] width 812 height 422
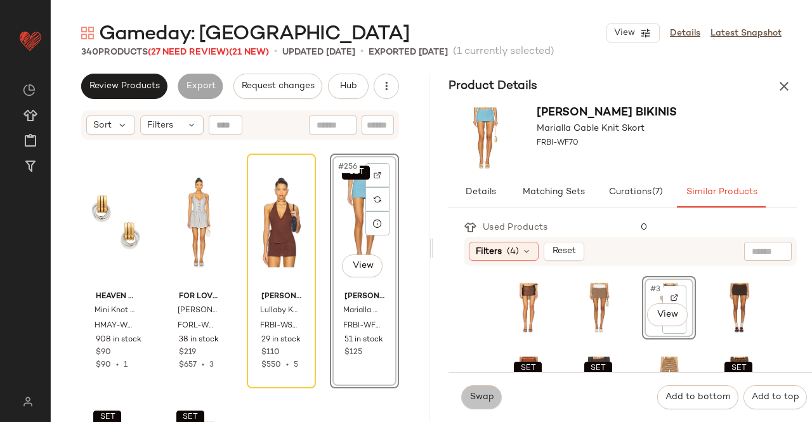
click at [490, 398] on span "Swap" at bounding box center [481, 397] width 25 height 10
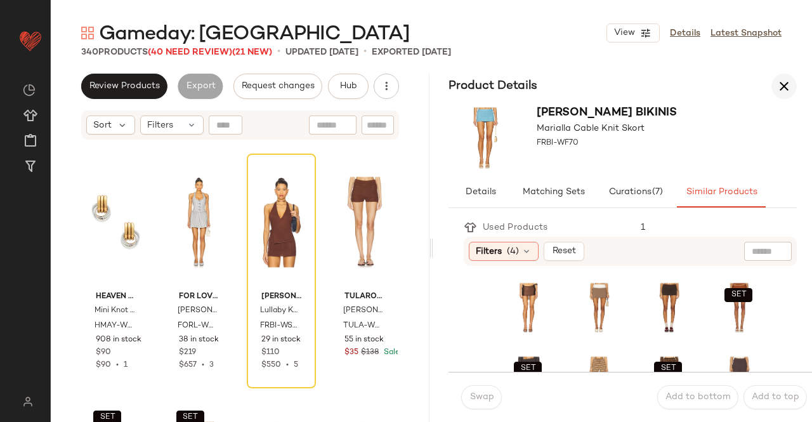
drag, startPoint x: 792, startPoint y: 74, endPoint x: 788, endPoint y: 83, distance: 9.9
click at [791, 79] on div "Product Details" at bounding box center [622, 86] width 379 height 25
drag, startPoint x: 785, startPoint y: 91, endPoint x: 660, endPoint y: 97, distance: 124.5
click at [786, 90] on icon "button" at bounding box center [784, 86] width 15 height 15
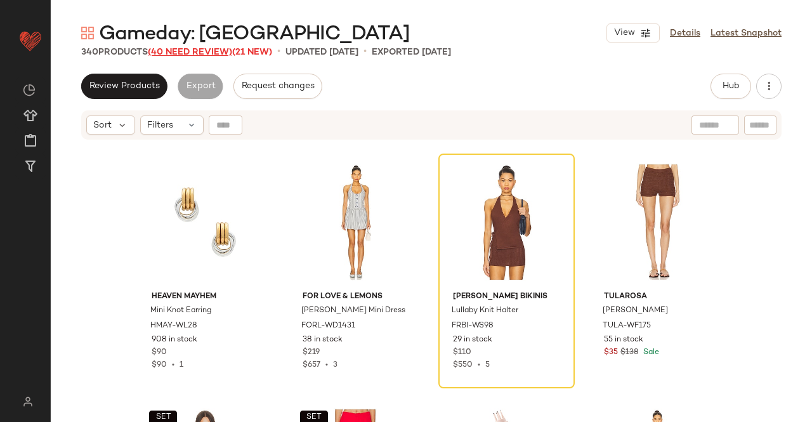
click at [189, 48] on div "Gameday: West Coast View Details Latest Snapshot 340 Products (40 Need Review) …" at bounding box center [431, 221] width 761 height 402
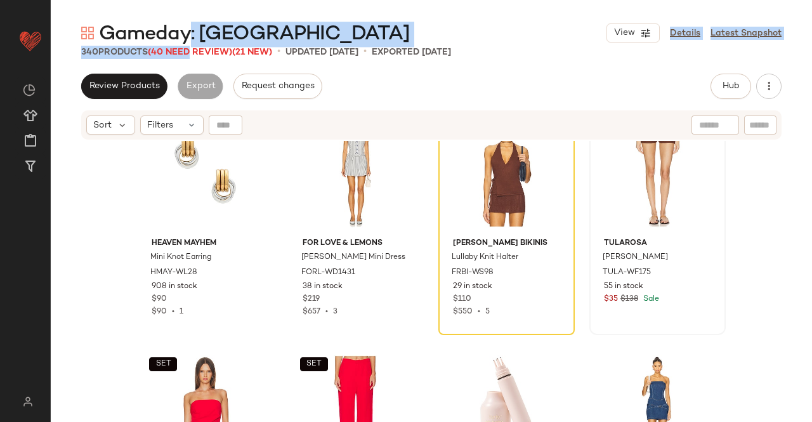
scroll to position [15407, 0]
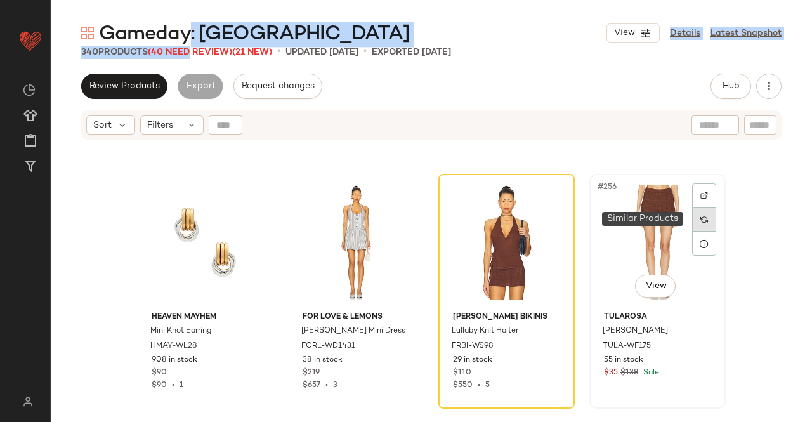
click at [700, 216] on img at bounding box center [704, 220] width 8 height 8
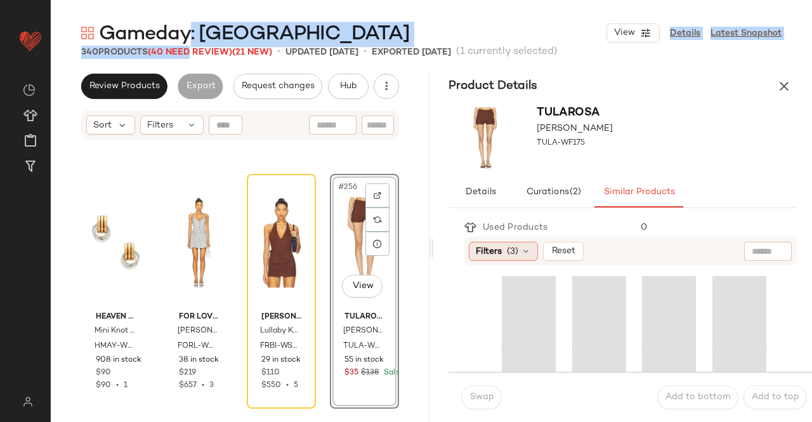
click at [495, 250] on span "Filters" at bounding box center [489, 251] width 26 height 13
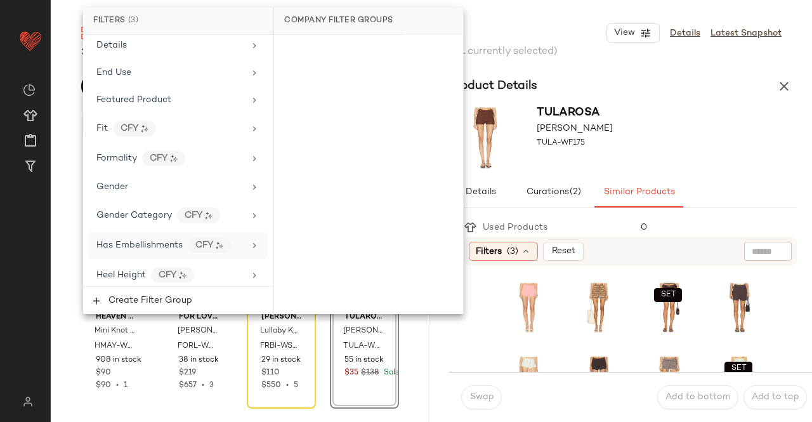
scroll to position [571, 0]
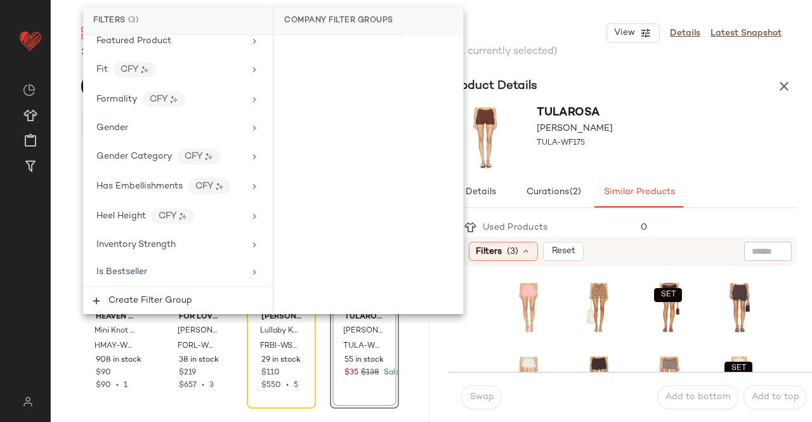
click at [648, 168] on div "Tularosa Fabiana Short TULA-WF175" at bounding box center [622, 138] width 379 height 78
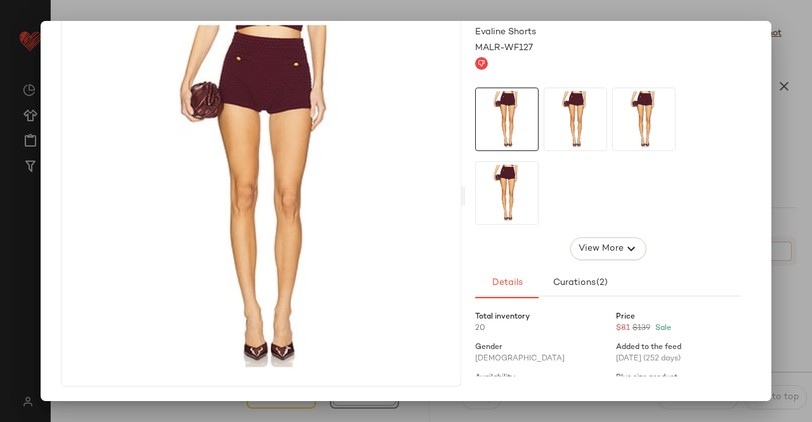
scroll to position [67, 0]
click at [811, 261] on div at bounding box center [406, 211] width 812 height 422
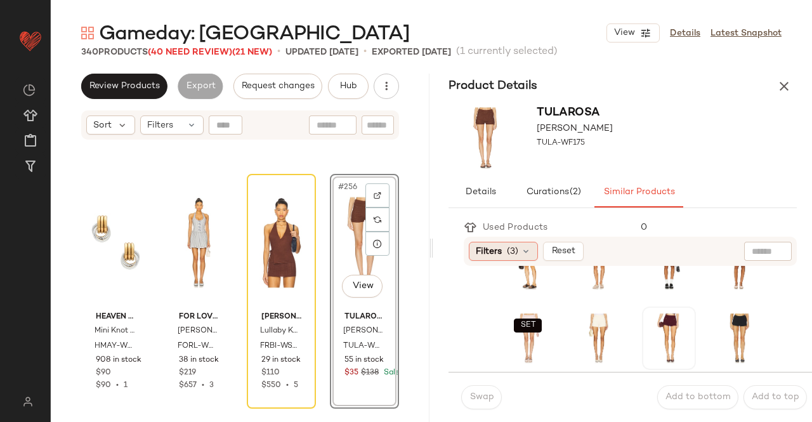
click at [504, 252] on div "Filters (3)" at bounding box center [503, 251] width 69 height 19
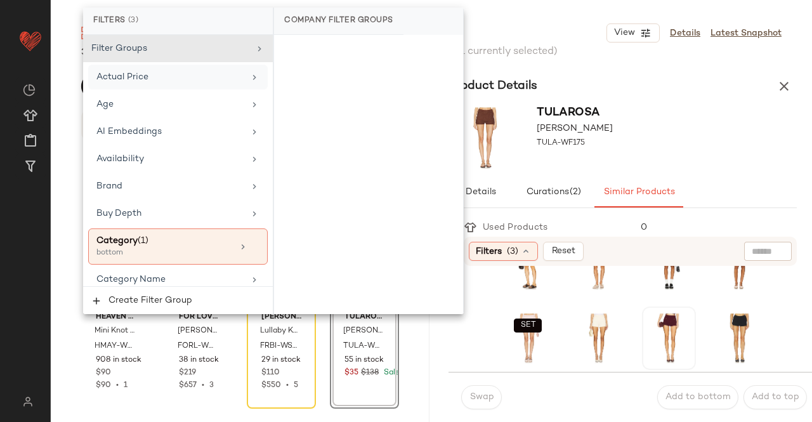
click at [159, 69] on div "Actual Price" at bounding box center [178, 77] width 180 height 25
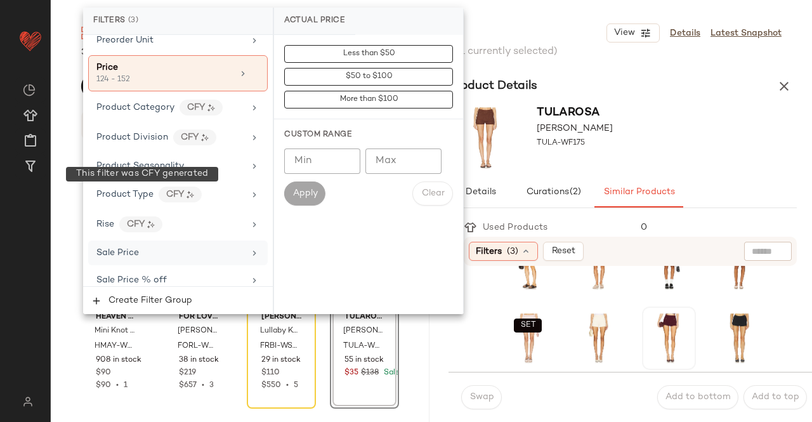
scroll to position [1142, 0]
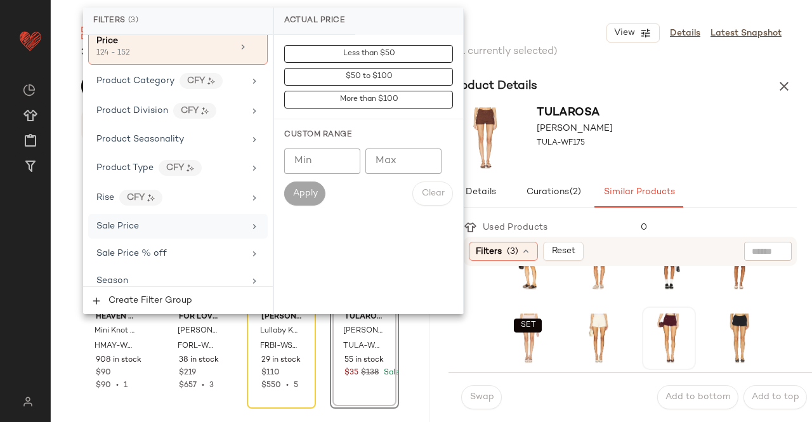
click at [113, 221] on span "Sale Price" at bounding box center [117, 226] width 43 height 10
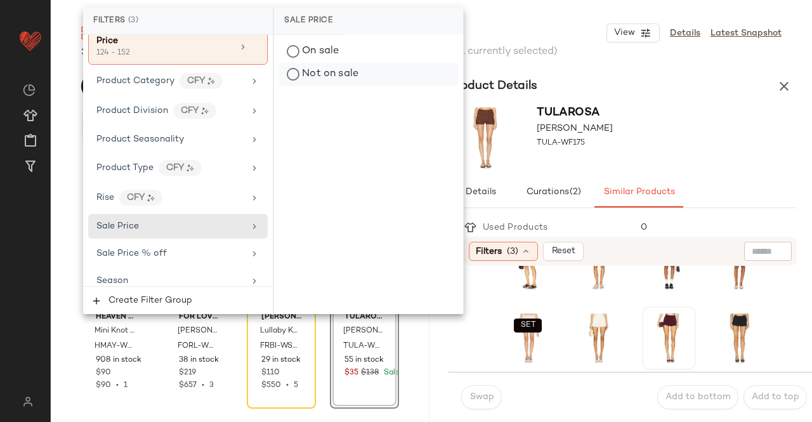
click at [346, 65] on div "Not on sale" at bounding box center [368, 74] width 179 height 23
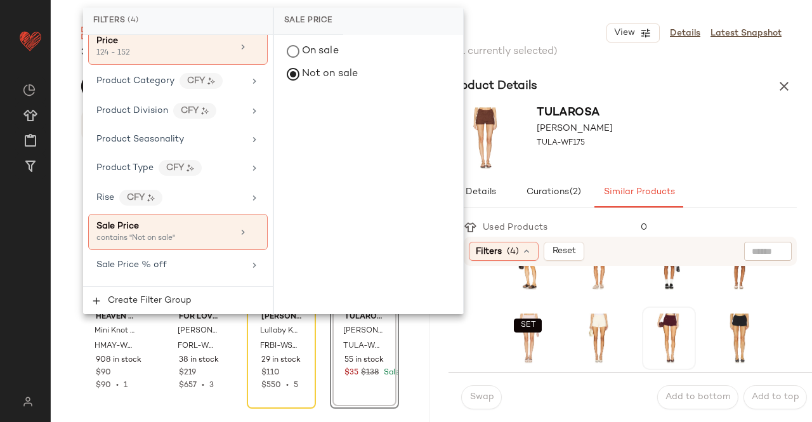
click at [686, 143] on div "Tularosa Fabiana Short TULA-WF175" at bounding box center [622, 138] width 379 height 78
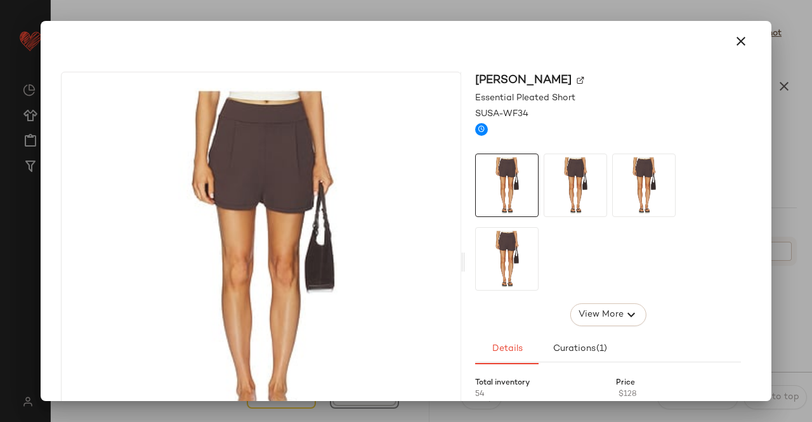
scroll to position [1, 0]
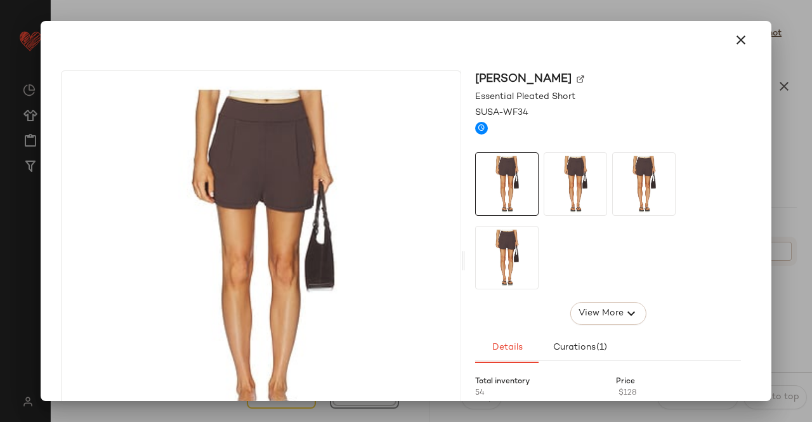
drag, startPoint x: 811, startPoint y: 206, endPoint x: 786, endPoint y: 197, distance: 26.7
click at [810, 207] on div at bounding box center [406, 211] width 812 height 422
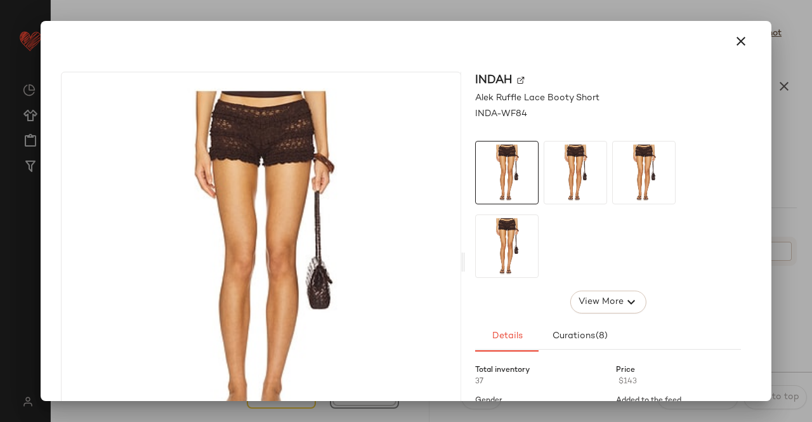
click at [810, 147] on div at bounding box center [406, 211] width 812 height 422
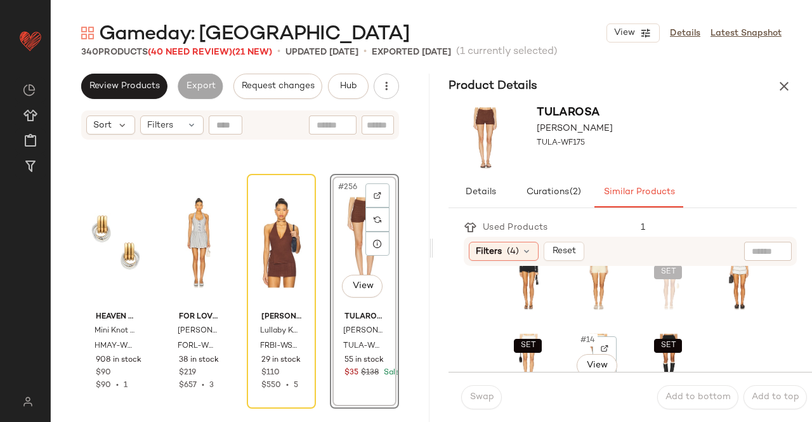
scroll to position [190, 0]
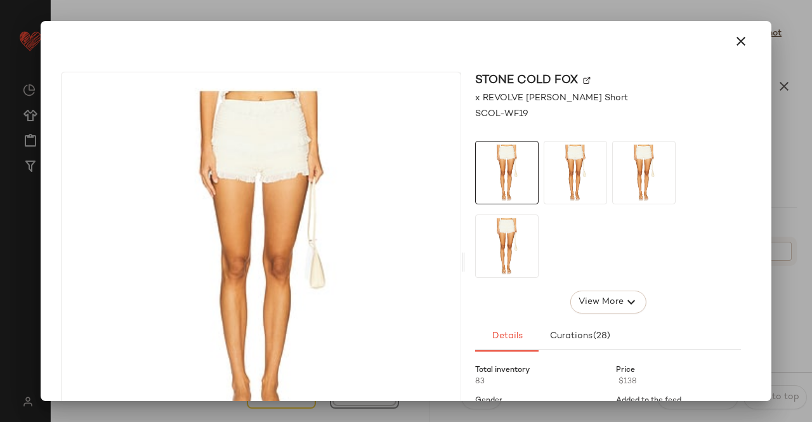
click at [805, 186] on div at bounding box center [406, 211] width 812 height 422
click at [751, 225] on div "Stone Cold Fox x REVOLVE Faye Smocked Short SCOL-WF19 View More Details Curatio…" at bounding box center [406, 265] width 721 height 406
click at [811, 244] on div at bounding box center [406, 211] width 812 height 422
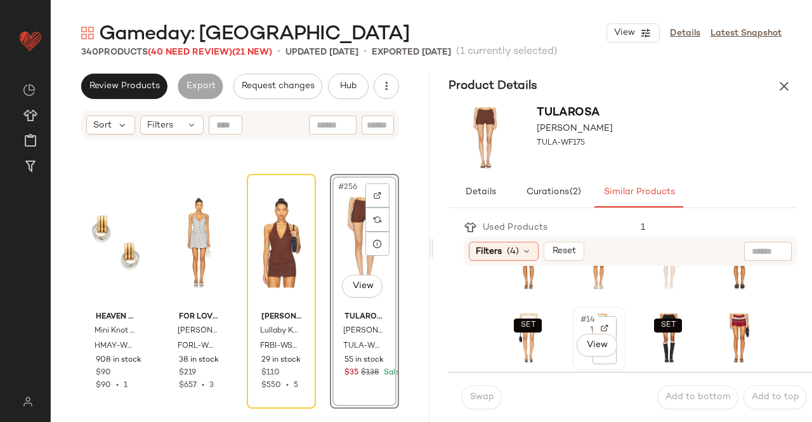
click at [577, 359] on div "#14 View" at bounding box center [599, 338] width 45 height 55
click at [469, 400] on button "Swap" at bounding box center [481, 397] width 41 height 24
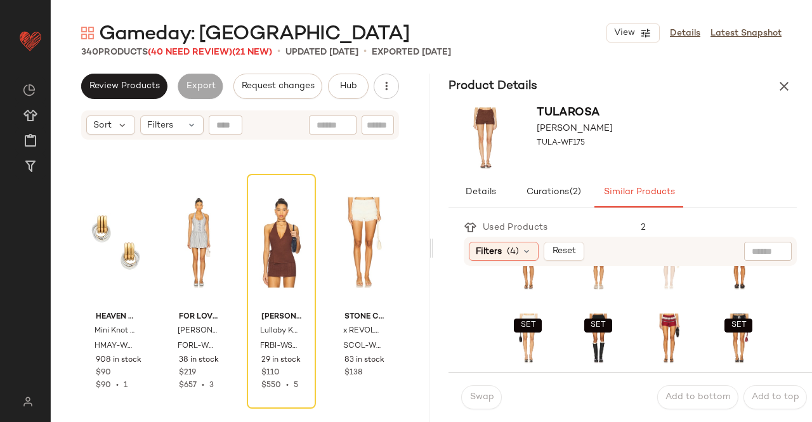
drag, startPoint x: 785, startPoint y: 90, endPoint x: 793, endPoint y: 100, distance: 12.2
click at [789, 98] on button "button" at bounding box center [783, 86] width 25 height 25
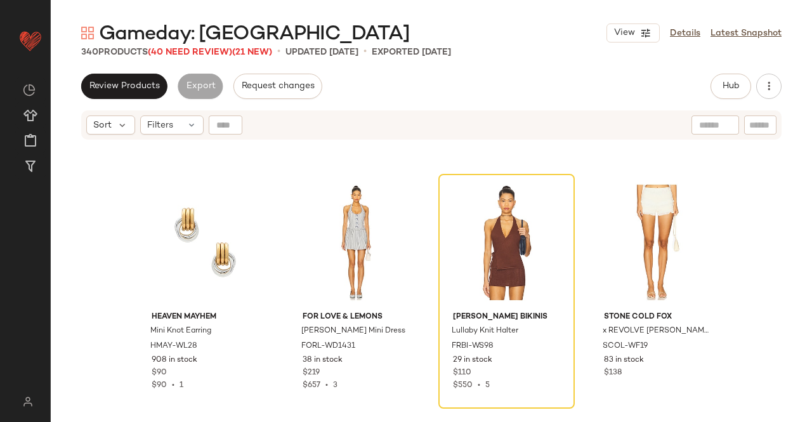
click at [169, 62] on div "Gameday: West Coast View Details Latest Snapshot 340 Products (40 Need Review) …" at bounding box center [431, 221] width 761 height 402
click at [190, 53] on span "(40 Need Review)" at bounding box center [190, 53] width 84 height 10
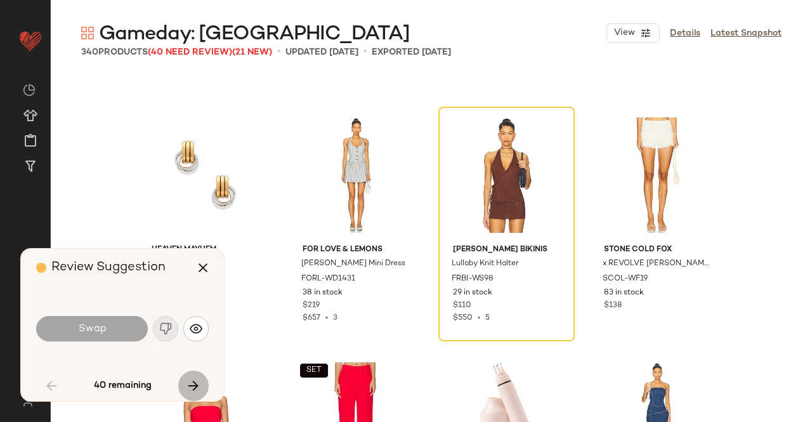
click at [195, 384] on icon "button" at bounding box center [193, 385] width 15 height 15
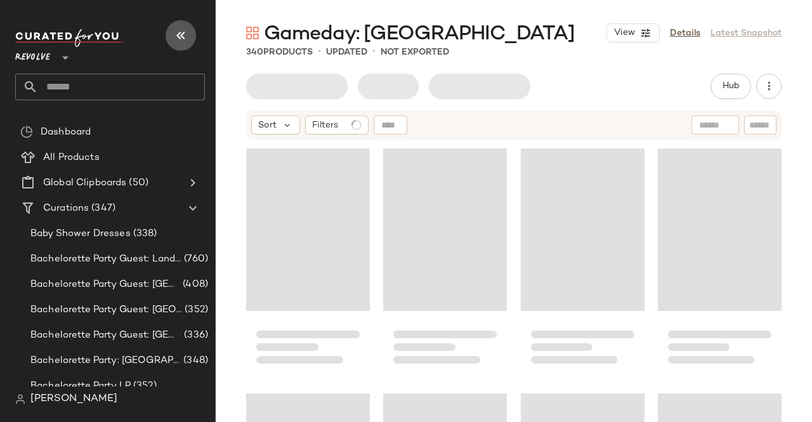
click at [180, 37] on icon "button" at bounding box center [180, 35] width 15 height 15
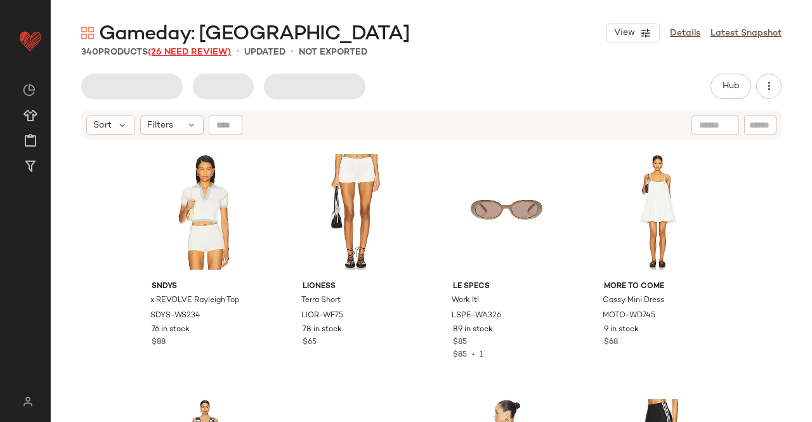
click at [200, 53] on span "(26 Need Review)" at bounding box center [189, 53] width 83 height 10
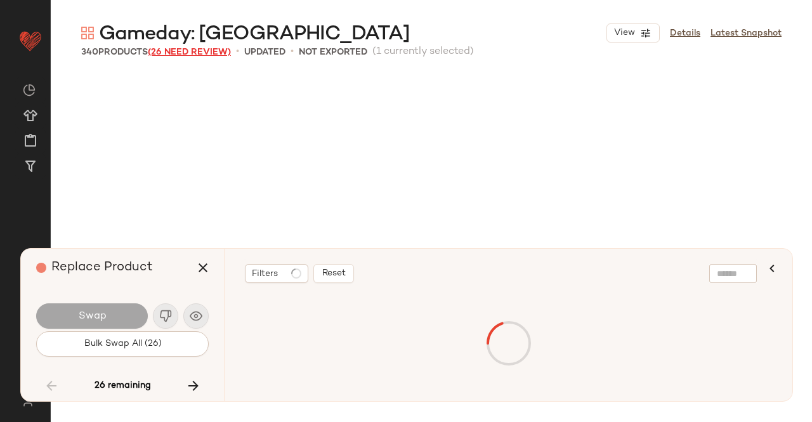
scroll to position [15428, 0]
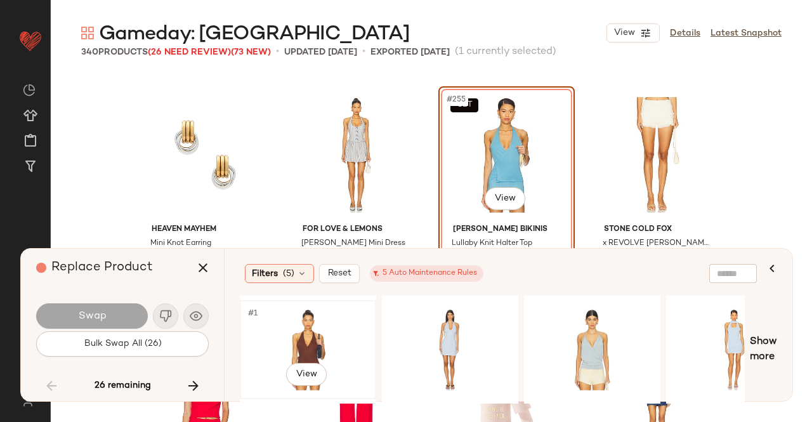
click at [274, 336] on div "#1 View" at bounding box center [308, 350] width 128 height 90
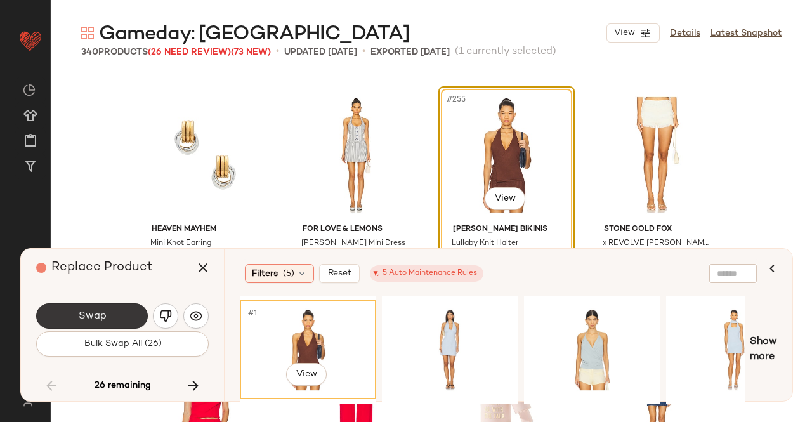
click at [96, 310] on span "Swap" at bounding box center [91, 316] width 29 height 12
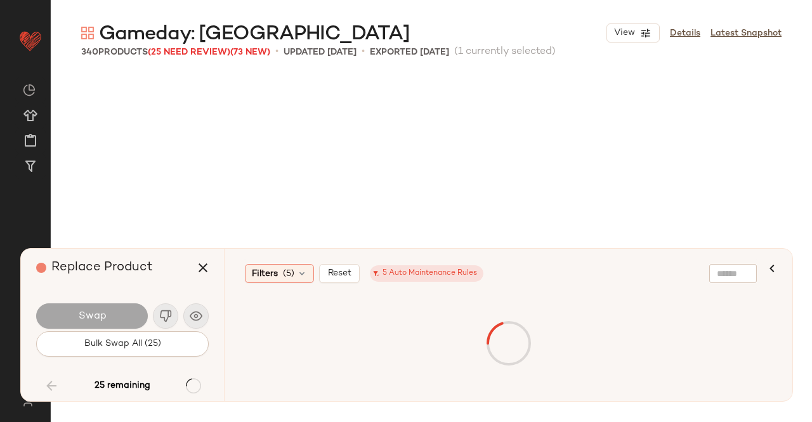
scroll to position [16162, 0]
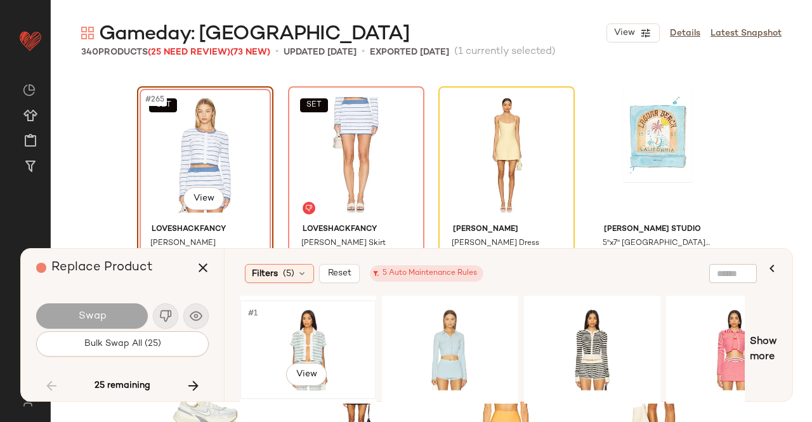
click at [266, 350] on div "#1 View" at bounding box center [308, 350] width 128 height 90
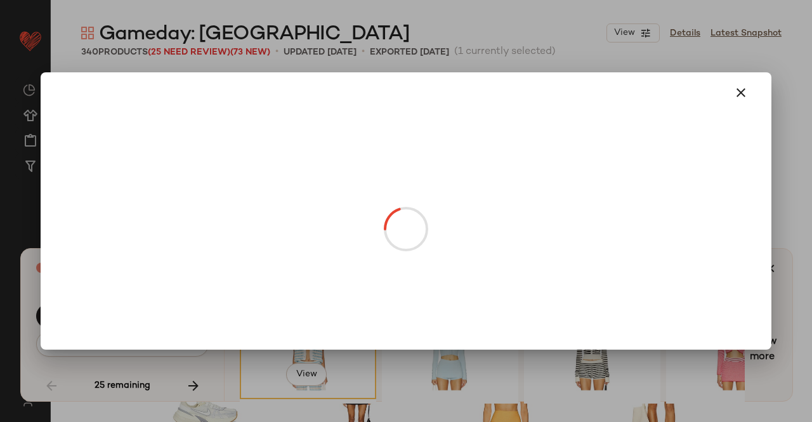
click at [201, 193] on body "Revolve ** Dashboard All Products Global Clipboards (50) Curations (347) [PERSO…" at bounding box center [406, 211] width 812 height 422
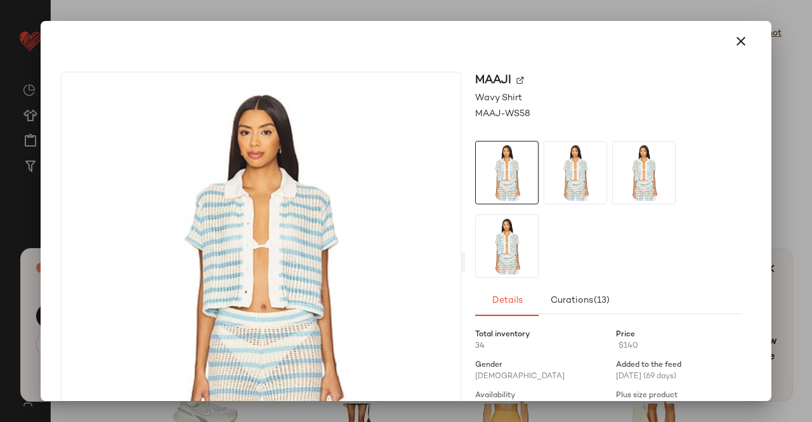
click at [518, 82] on img at bounding box center [520, 81] width 8 height 8
click at [811, 147] on div at bounding box center [406, 211] width 812 height 422
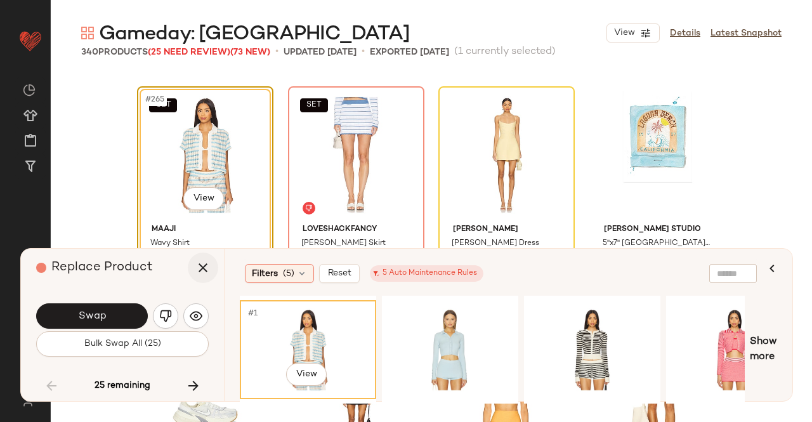
click at [199, 266] on icon "button" at bounding box center [202, 267] width 15 height 15
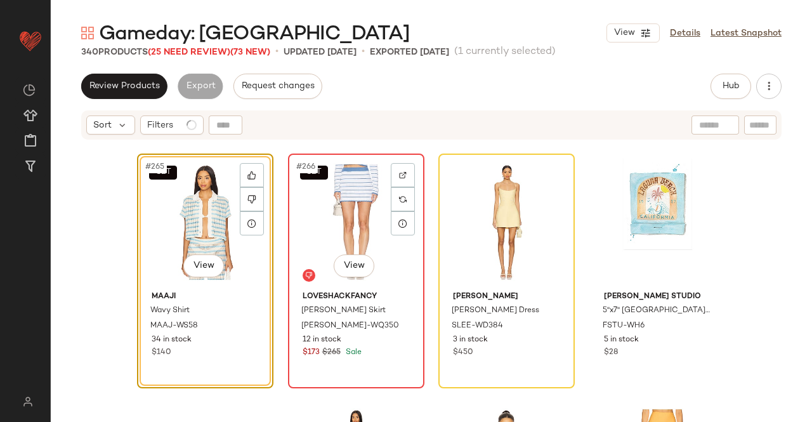
click at [292, 229] on div "SET #266 View" at bounding box center [356, 222] width 128 height 128
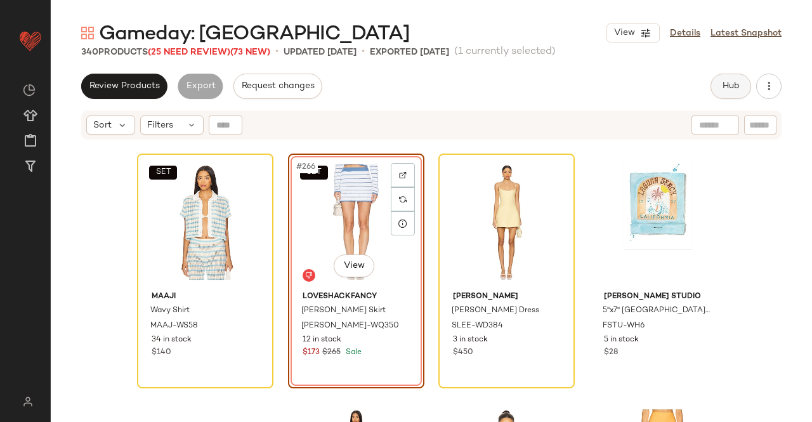
click at [747, 86] on button "Hub" at bounding box center [731, 86] width 41 height 25
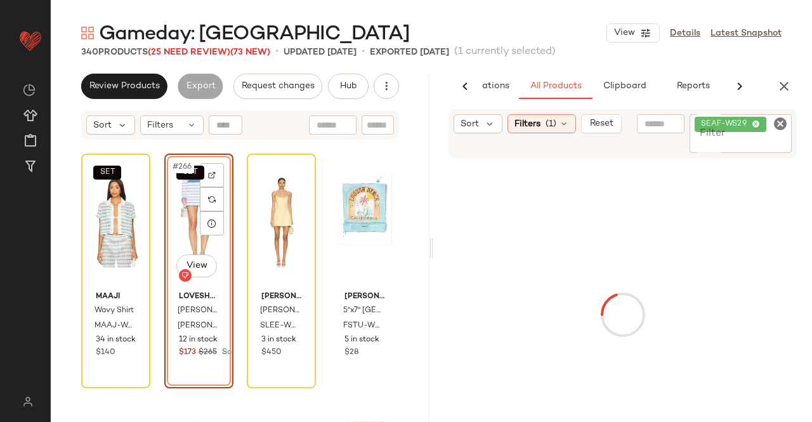
scroll to position [0, 75]
click at [752, 133] on div "SEAF-WS29" at bounding box center [741, 133] width 103 height 39
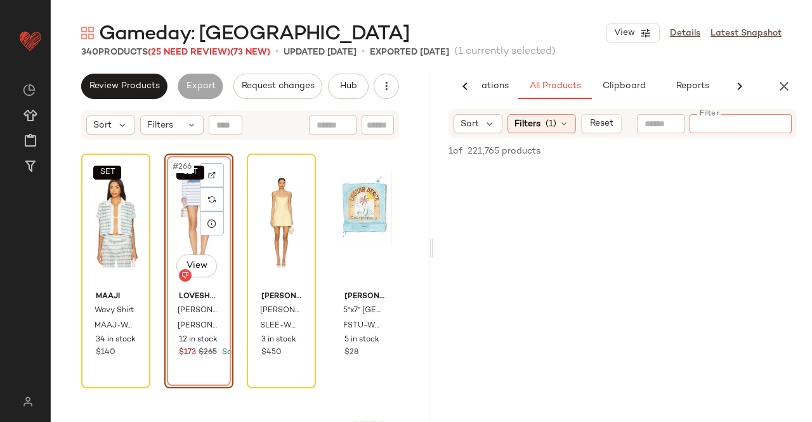
paste input "*********"
type input "*********"
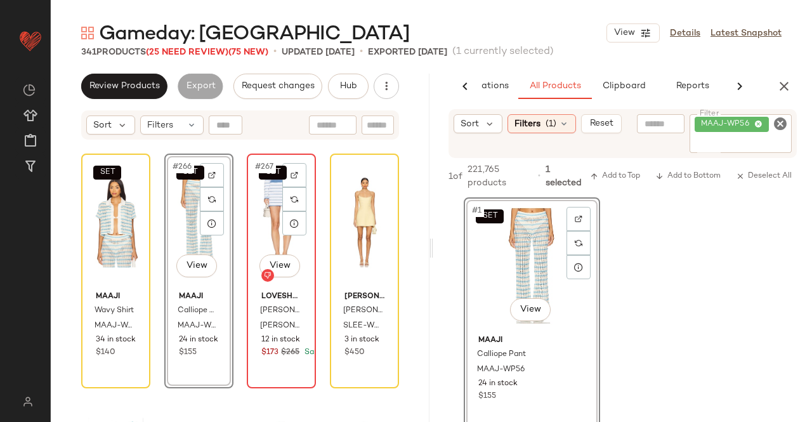
click at [252, 239] on div "SET #267 View" at bounding box center [281, 222] width 60 height 128
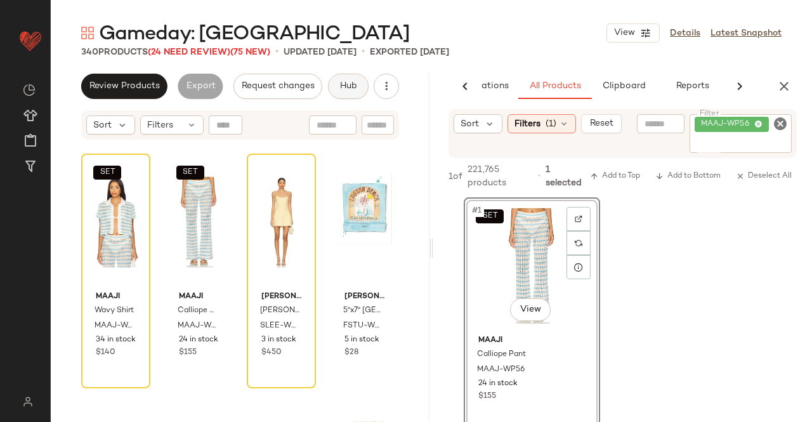
drag, startPoint x: 788, startPoint y: 81, endPoint x: 683, endPoint y: 81, distance: 105.3
click at [789, 81] on icon "button" at bounding box center [784, 86] width 15 height 15
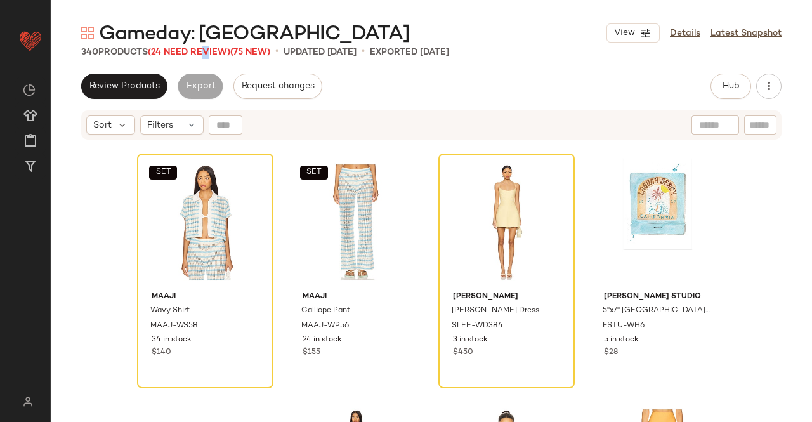
drag, startPoint x: 206, startPoint y: 56, endPoint x: 205, endPoint y: 64, distance: 8.3
click at [206, 56] on span "(24 Need Review)" at bounding box center [189, 53] width 82 height 10
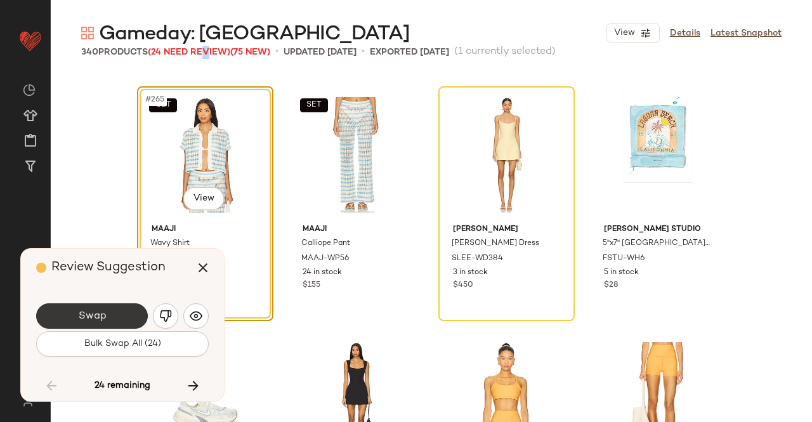
click at [93, 319] on span "Swap" at bounding box center [91, 316] width 29 height 12
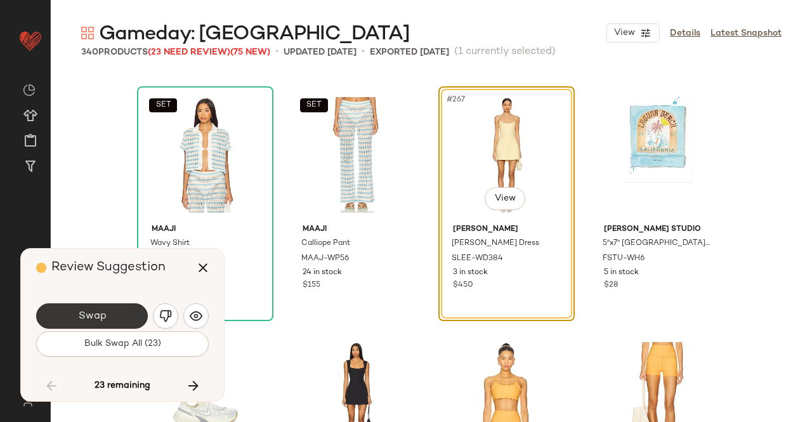
click at [122, 319] on button "Swap" at bounding box center [92, 315] width 112 height 25
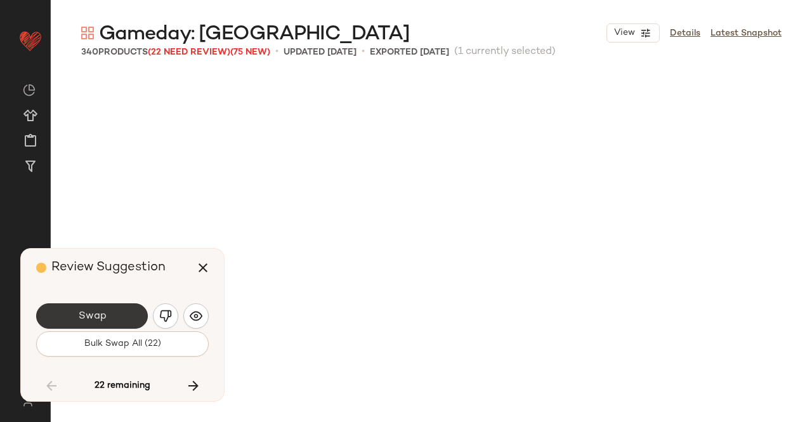
scroll to position [16897, 0]
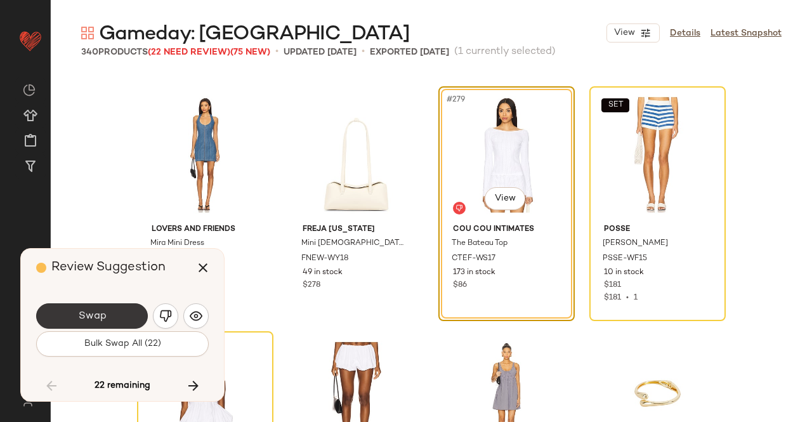
click at [119, 320] on button "Swap" at bounding box center [92, 315] width 112 height 25
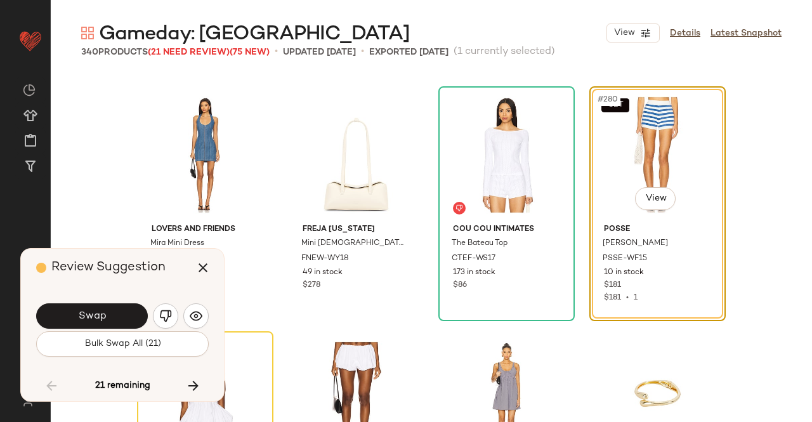
click at [167, 315] on img "button" at bounding box center [165, 316] width 13 height 13
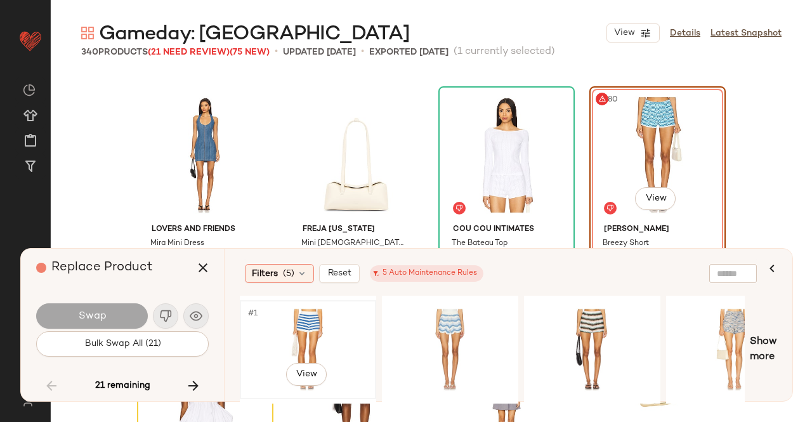
click at [318, 332] on div "#1 View" at bounding box center [308, 350] width 128 height 90
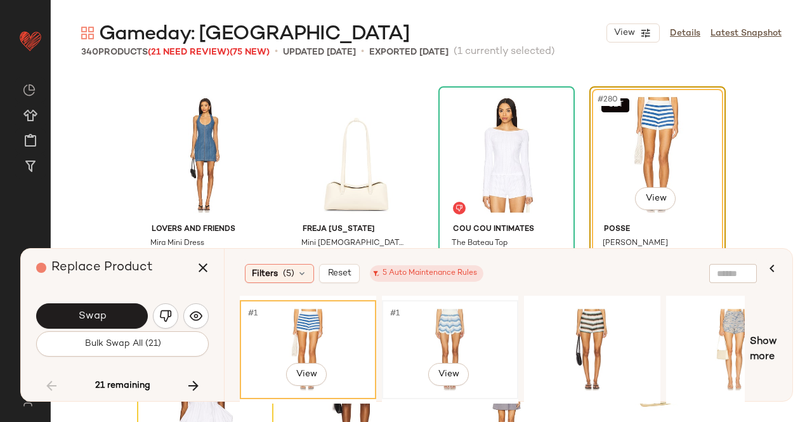
click at [391, 338] on div "#1 View" at bounding box center [450, 350] width 128 height 90
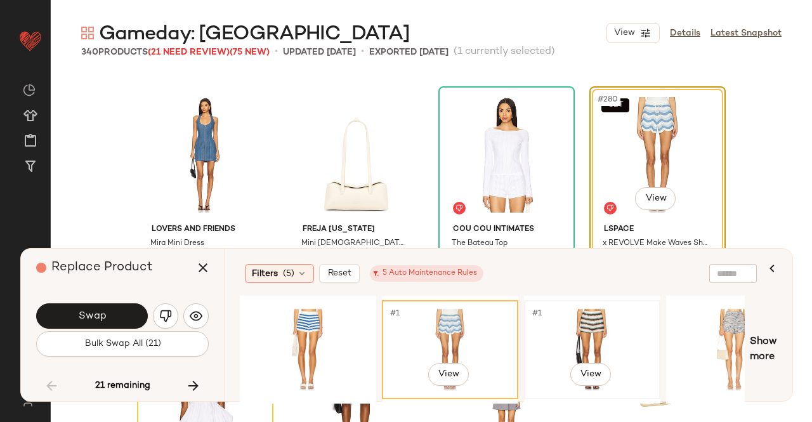
click at [560, 344] on div "#1 View" at bounding box center [592, 350] width 128 height 90
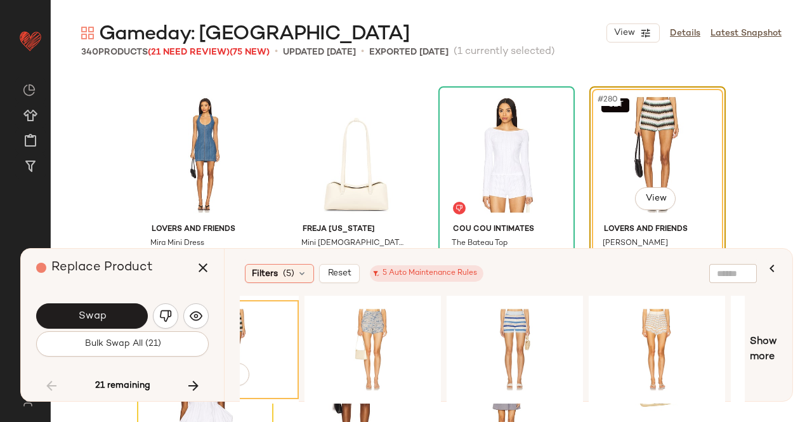
scroll to position [0, 411]
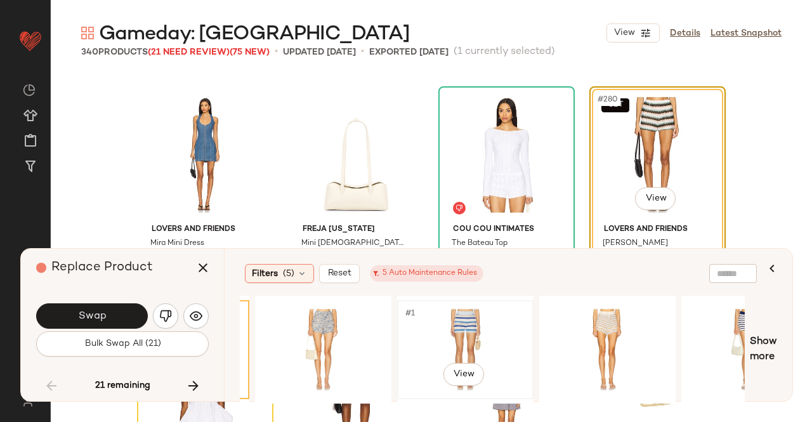
click at [437, 351] on div "#1 View" at bounding box center [466, 350] width 128 height 90
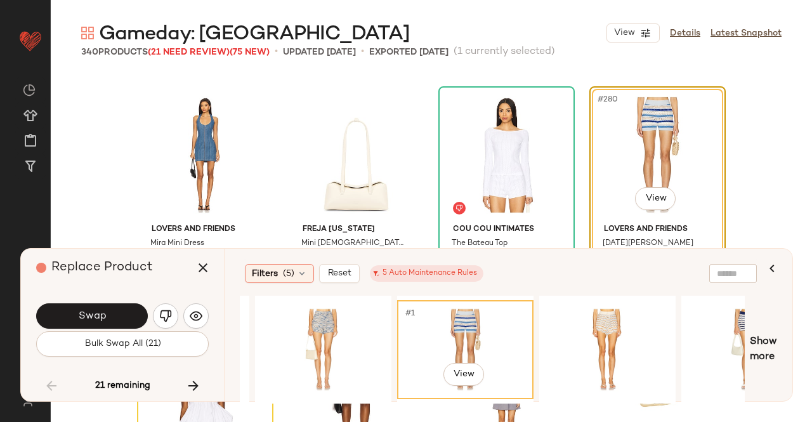
click at [94, 320] on span "Swap" at bounding box center [91, 316] width 29 height 12
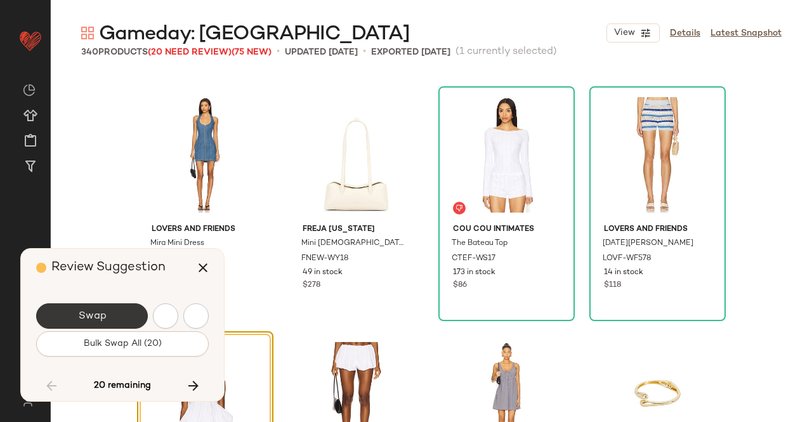
scroll to position [17142, 0]
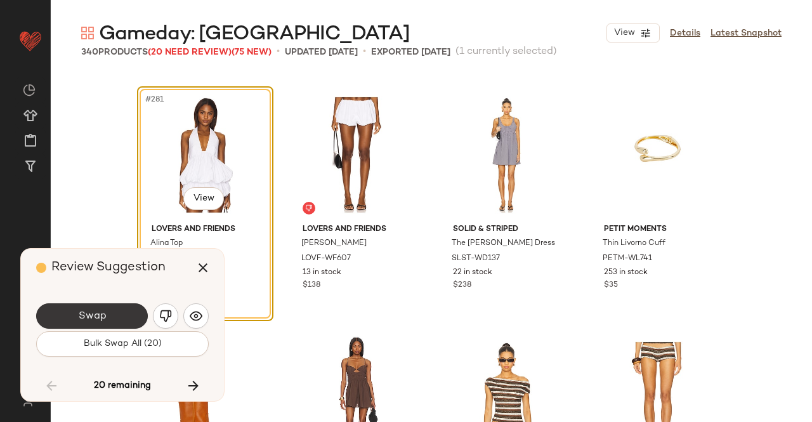
click at [117, 319] on button "Swap" at bounding box center [92, 315] width 112 height 25
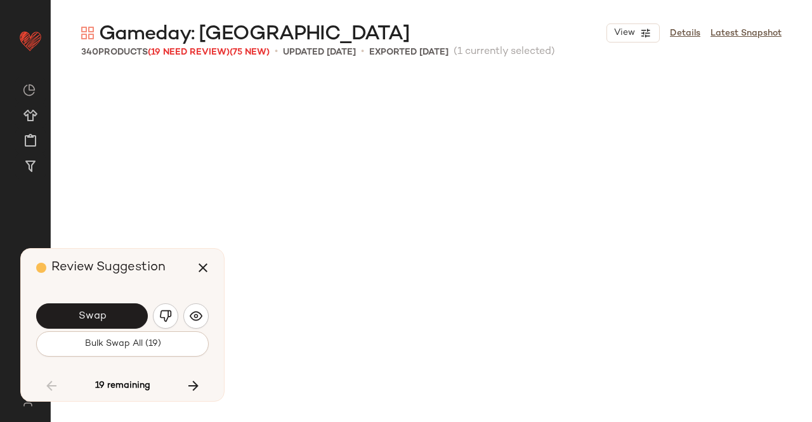
scroll to position [17631, 0]
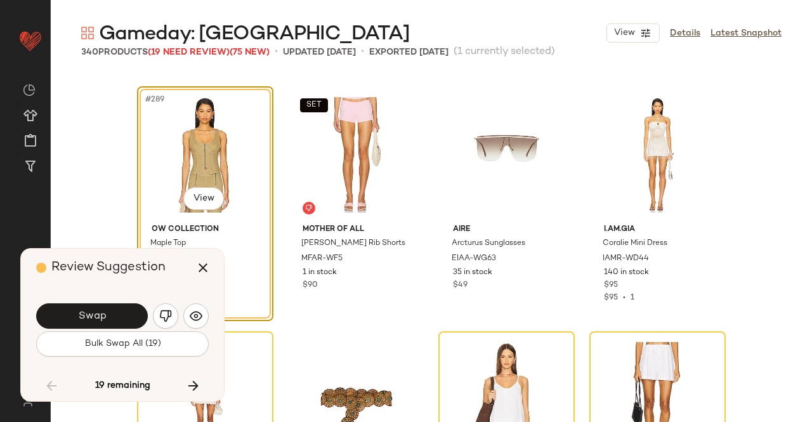
click at [171, 313] on img "button" at bounding box center [165, 316] width 13 height 13
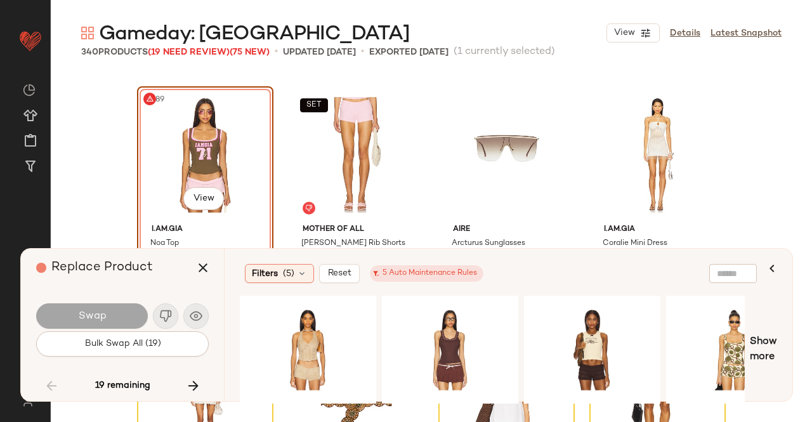
scroll to position [0, 289]
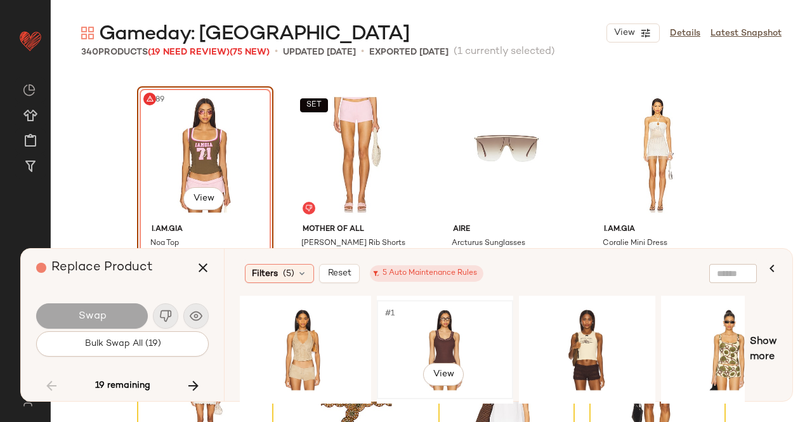
click at [391, 342] on div "#1 View" at bounding box center [445, 350] width 128 height 90
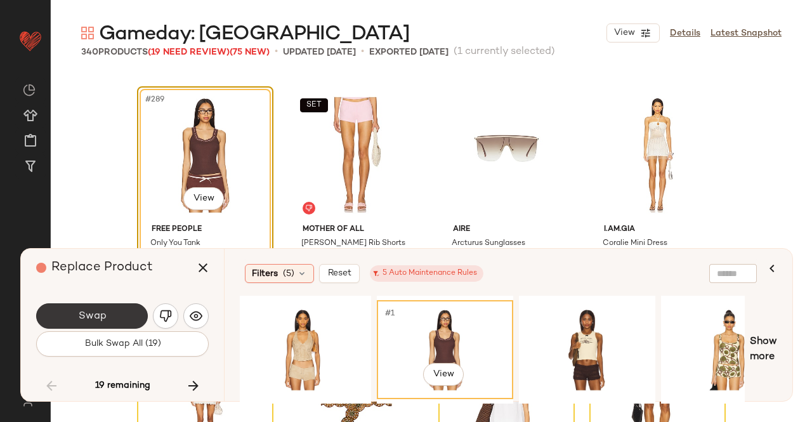
click at [104, 315] on span "Swap" at bounding box center [91, 316] width 29 height 12
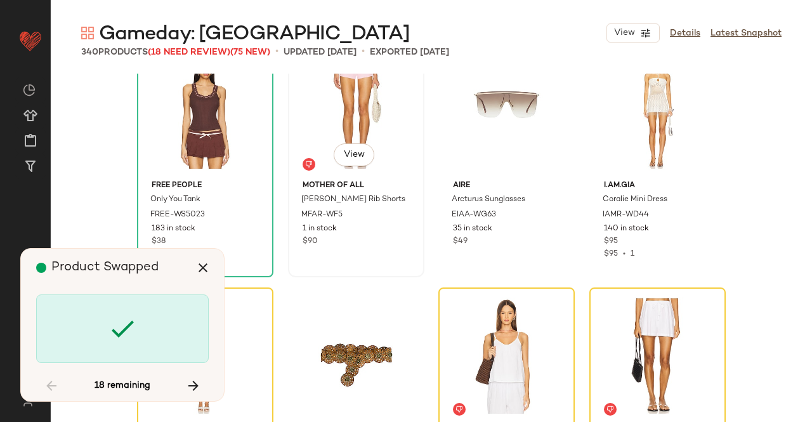
scroll to position [17695, 0]
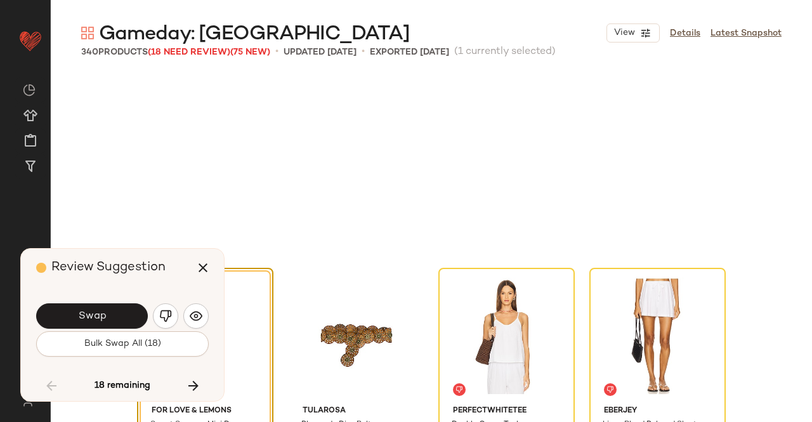
scroll to position [17876, 0]
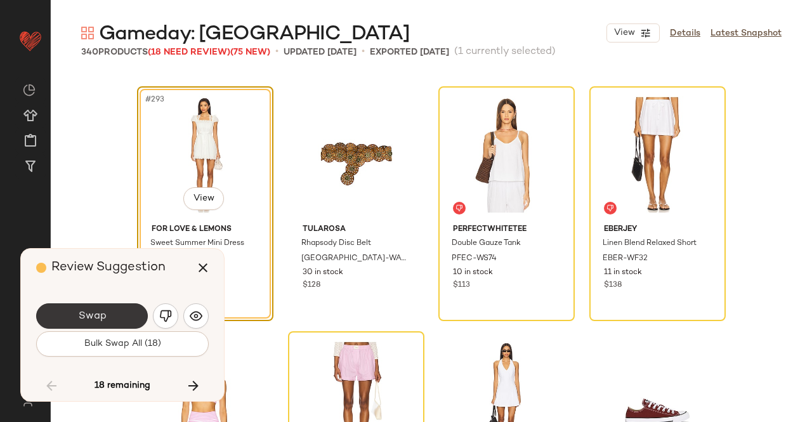
click at [103, 307] on button "Swap" at bounding box center [92, 315] width 112 height 25
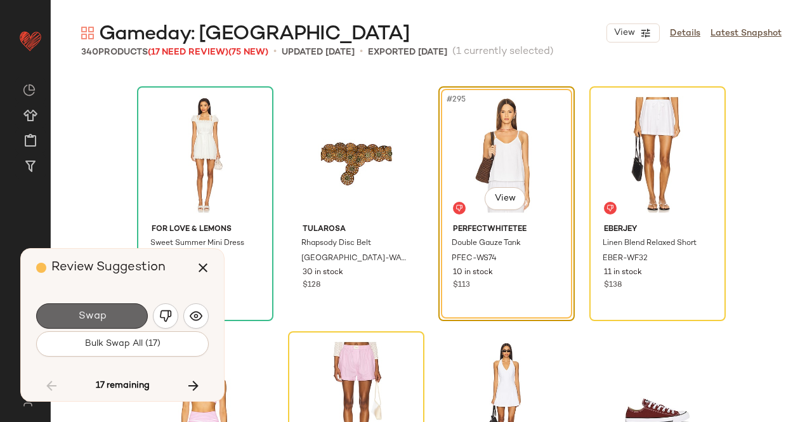
click at [111, 317] on button "Swap" at bounding box center [92, 315] width 112 height 25
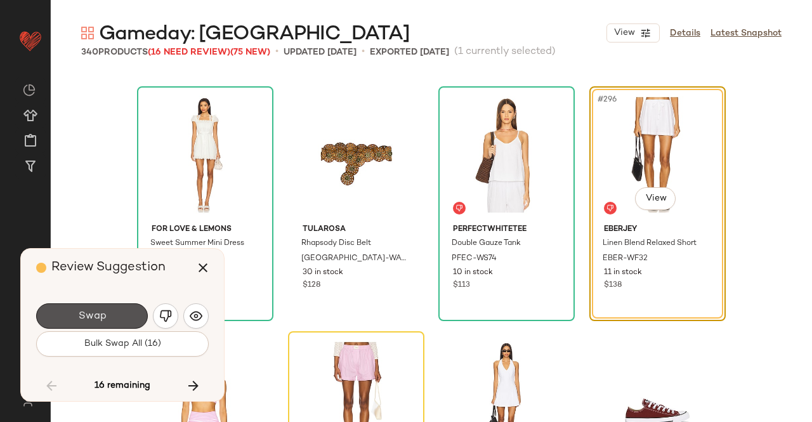
click at [108, 316] on button "Swap" at bounding box center [92, 315] width 112 height 25
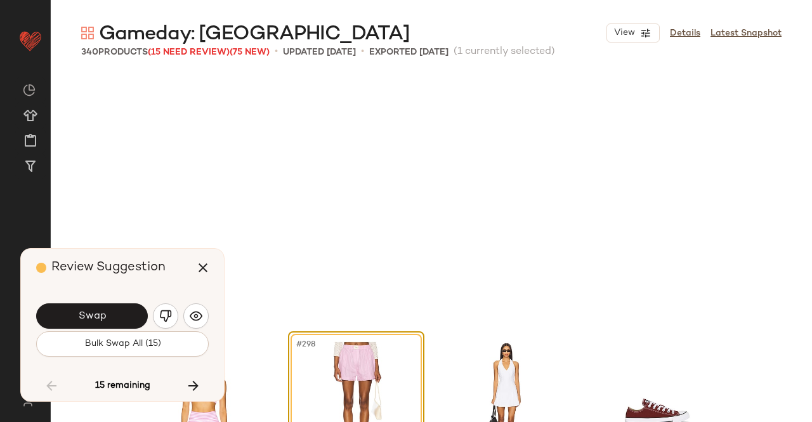
scroll to position [18121, 0]
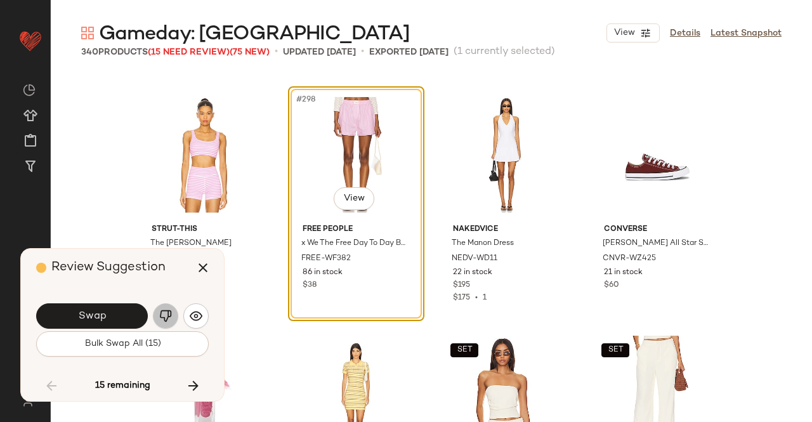
click at [162, 313] on img "button" at bounding box center [165, 316] width 13 height 13
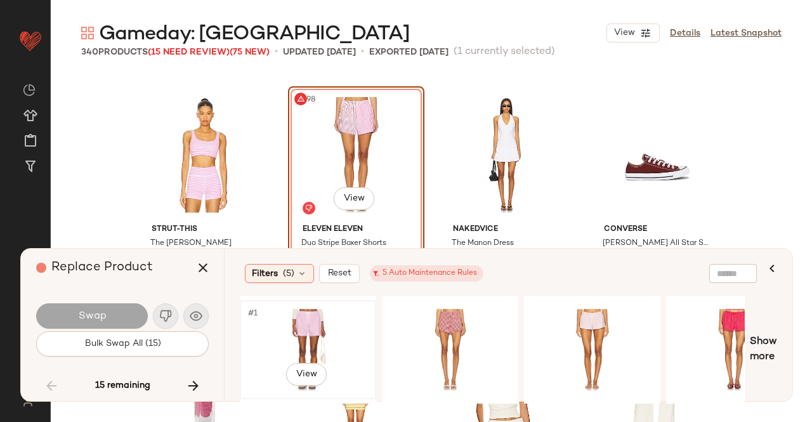
click at [316, 333] on div "#1 View" at bounding box center [308, 350] width 128 height 90
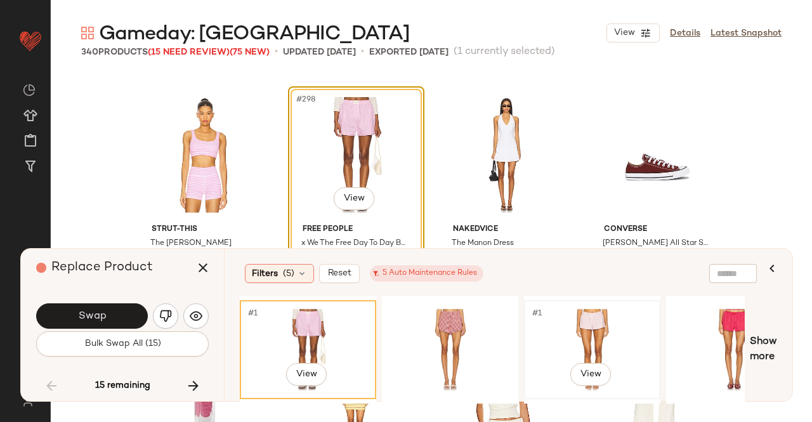
click at [554, 327] on div "#1 View" at bounding box center [592, 350] width 128 height 90
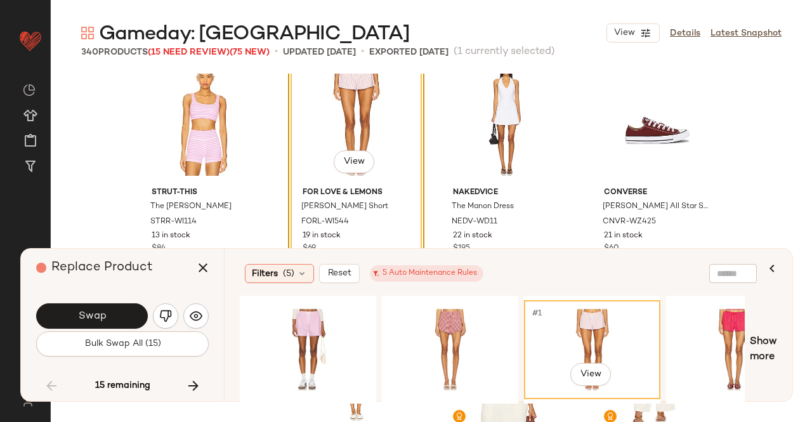
scroll to position [18185, 0]
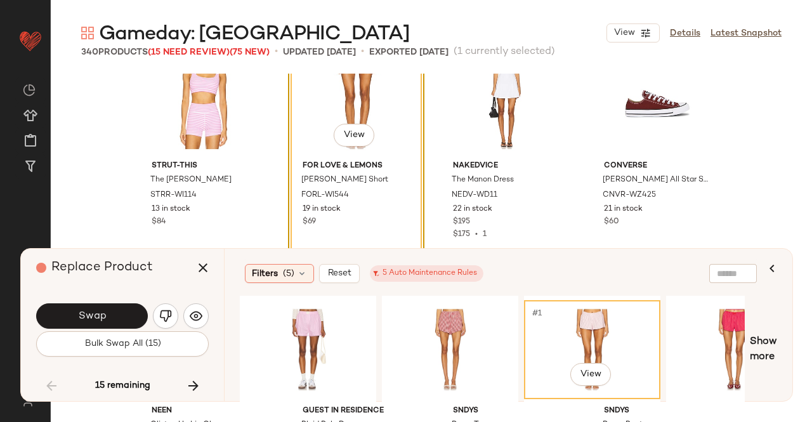
click at [117, 305] on button "Swap" at bounding box center [92, 315] width 112 height 25
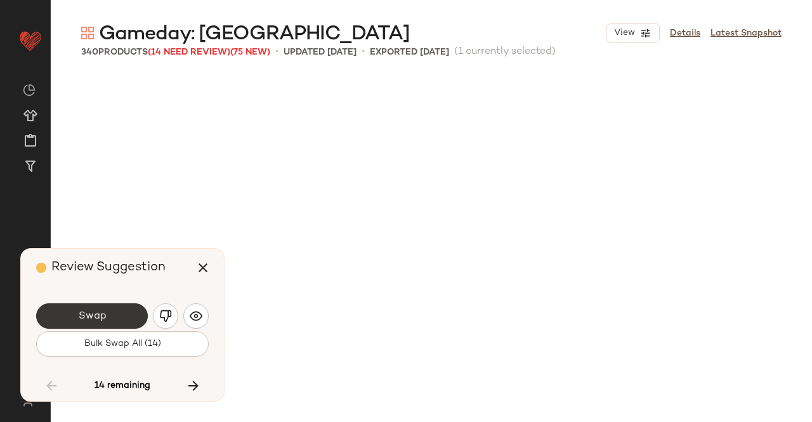
scroll to position [18611, 0]
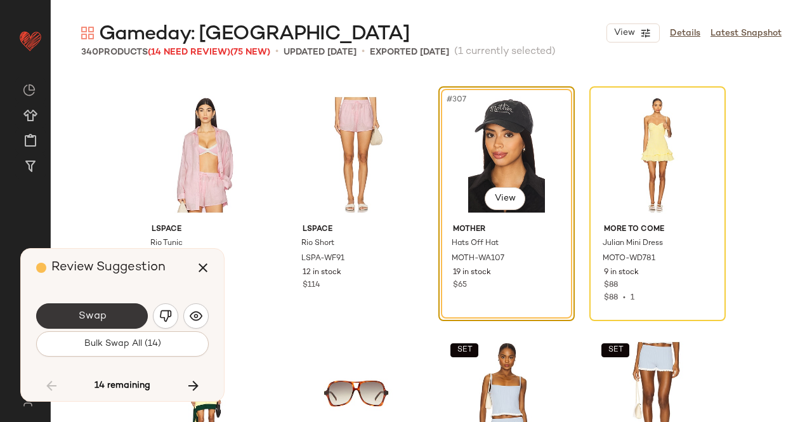
click at [114, 319] on button "Swap" at bounding box center [92, 315] width 112 height 25
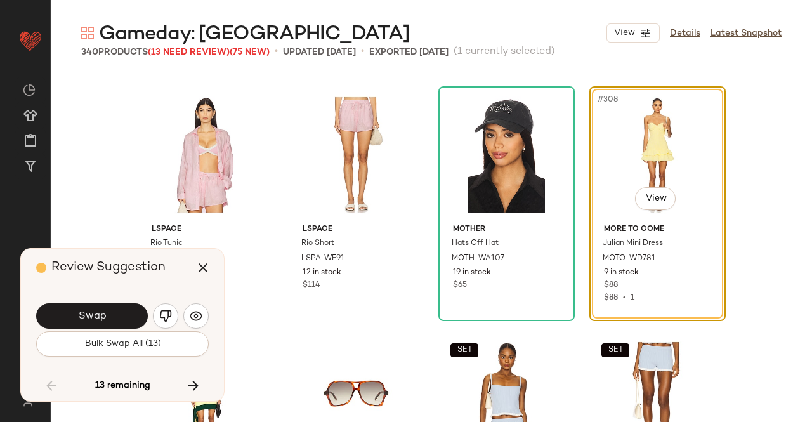
click at [110, 311] on button "Swap" at bounding box center [92, 315] width 112 height 25
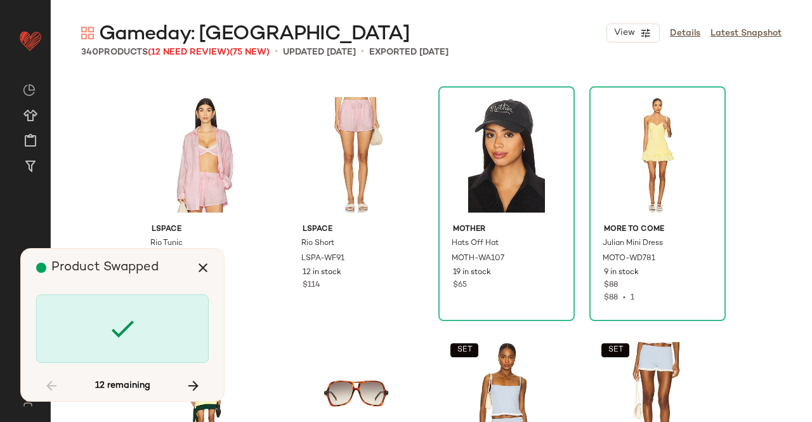
scroll to position [19101, 0]
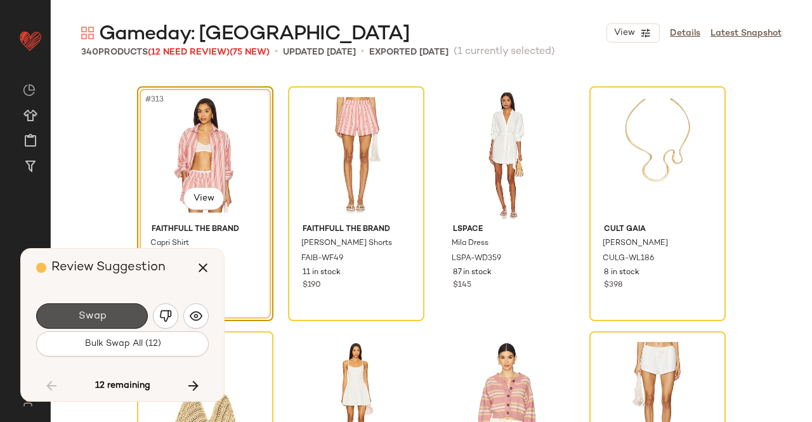
click at [119, 314] on button "Swap" at bounding box center [92, 315] width 112 height 25
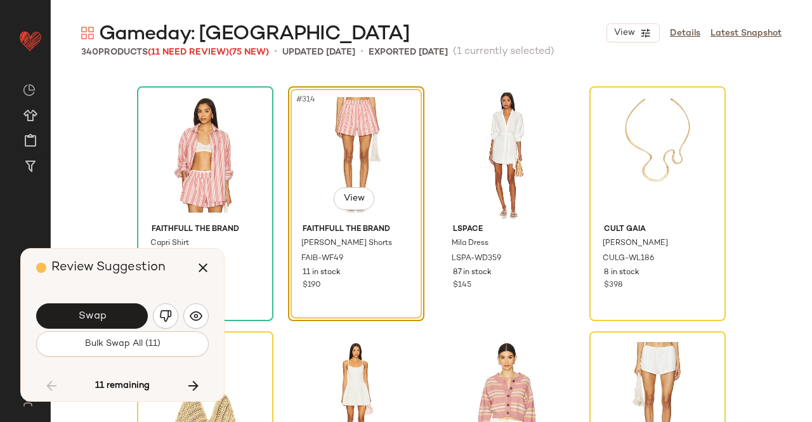
click at [119, 314] on button "Swap" at bounding box center [92, 315] width 112 height 25
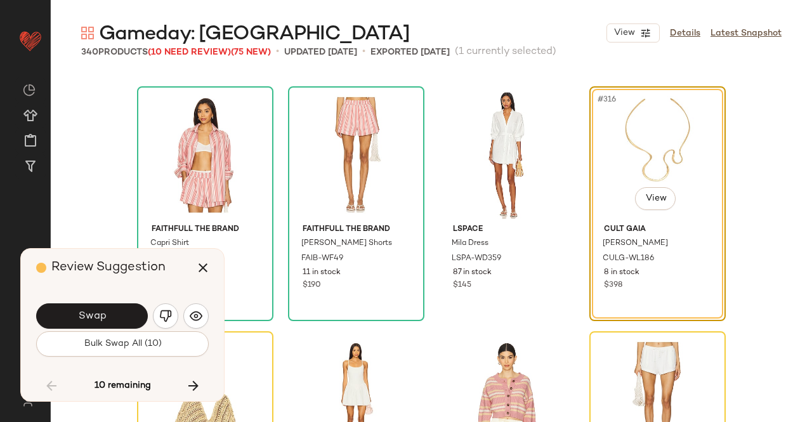
click at [119, 315] on button "Swap" at bounding box center [92, 315] width 112 height 25
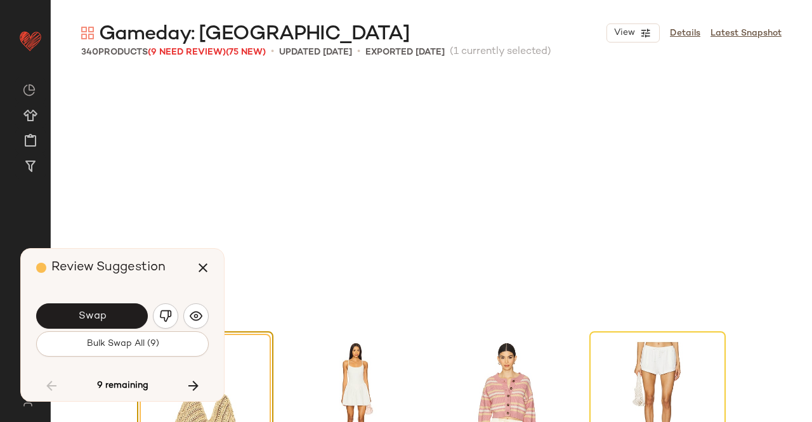
scroll to position [19346, 0]
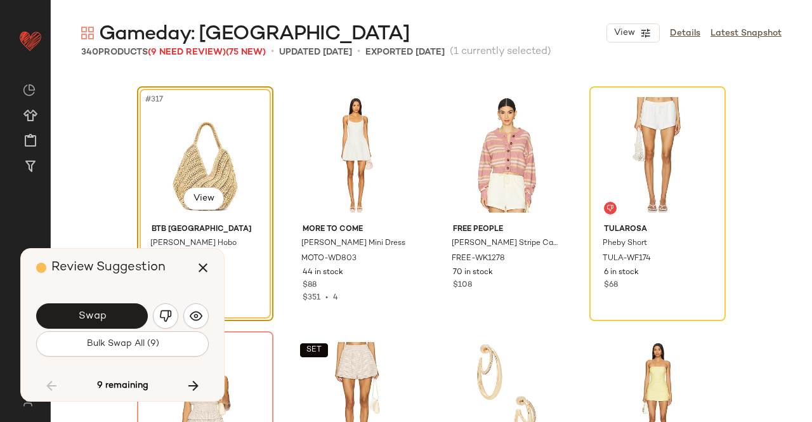
click at [119, 315] on button "Swap" at bounding box center [92, 315] width 112 height 25
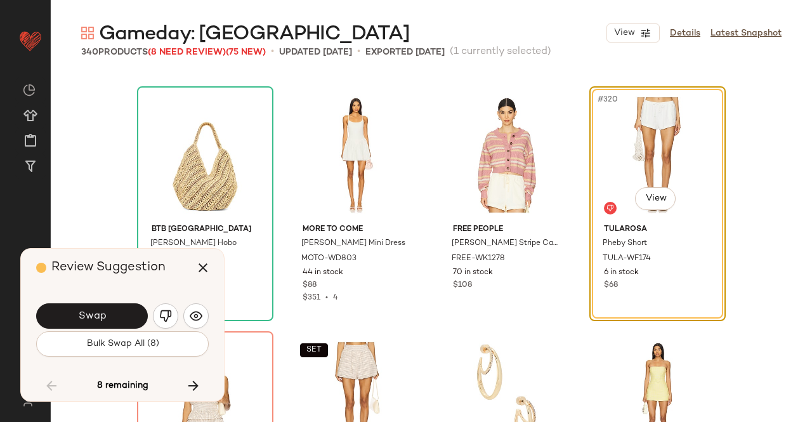
click at [122, 315] on button "Swap" at bounding box center [92, 315] width 112 height 25
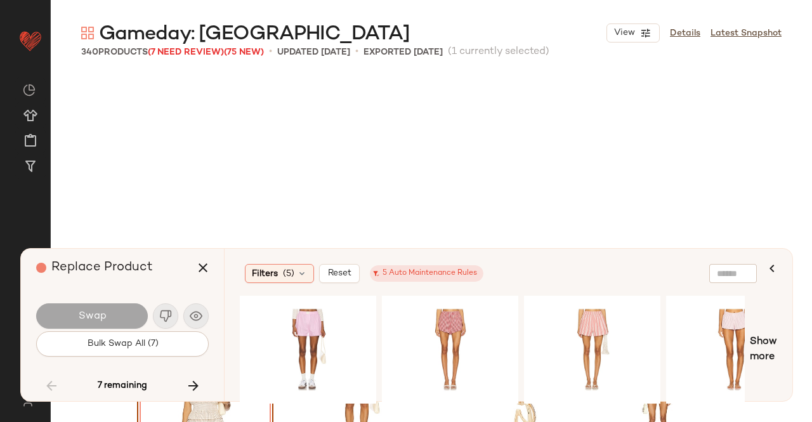
scroll to position [19590, 0]
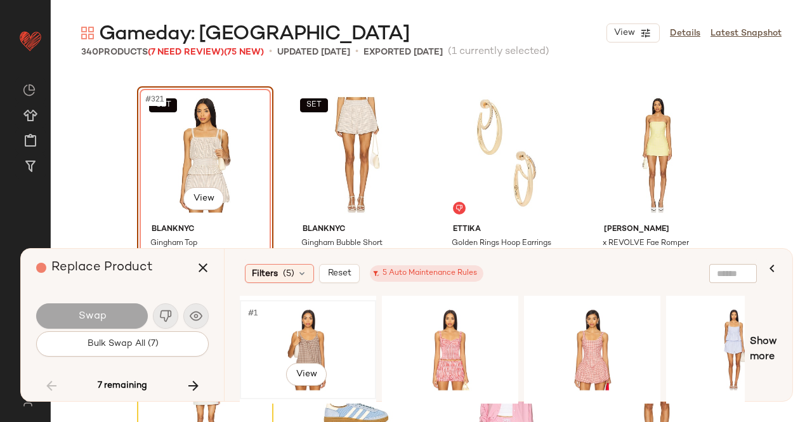
click at [332, 331] on div "#1 View" at bounding box center [308, 350] width 128 height 90
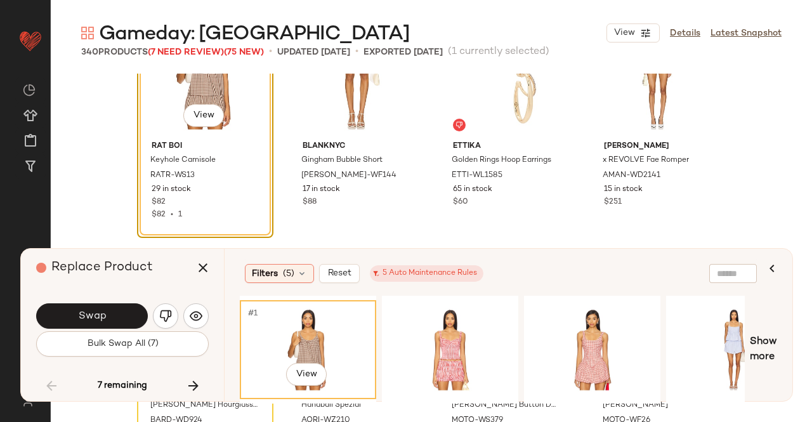
scroll to position [19654, 0]
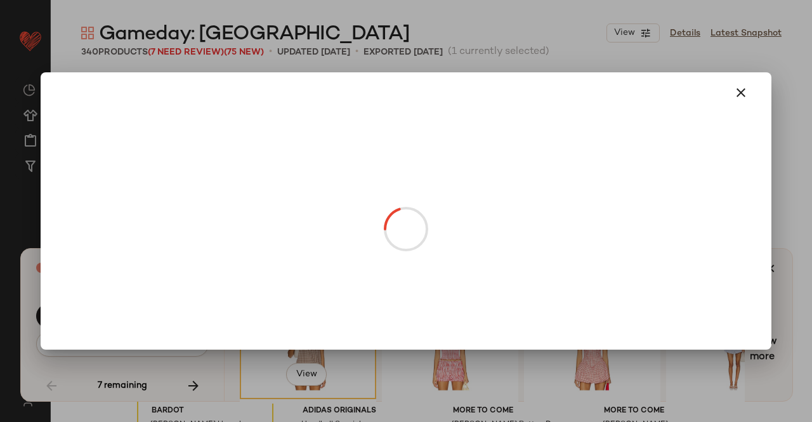
click at [211, 132] on body "Revolve ** Dashboard All Products Global Clipboards (50) Curations (347) [PERSO…" at bounding box center [406, 211] width 812 height 422
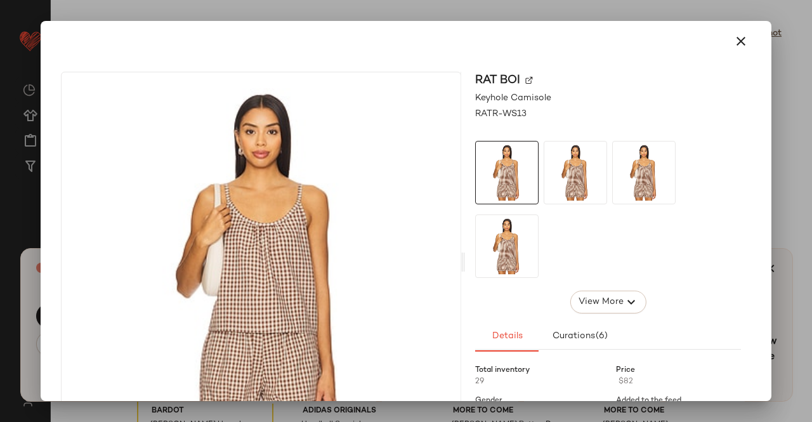
click at [525, 80] on img at bounding box center [529, 81] width 8 height 8
drag, startPoint x: 811, startPoint y: 216, endPoint x: 758, endPoint y: 230, distance: 55.1
click at [810, 219] on div at bounding box center [406, 211] width 812 height 422
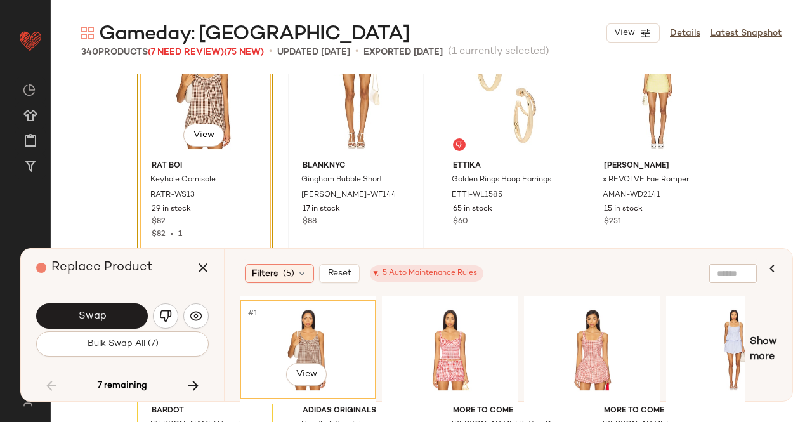
drag, startPoint x: 202, startPoint y: 270, endPoint x: 317, endPoint y: 199, distance: 135.6
click at [202, 270] on icon "button" at bounding box center [202, 267] width 15 height 15
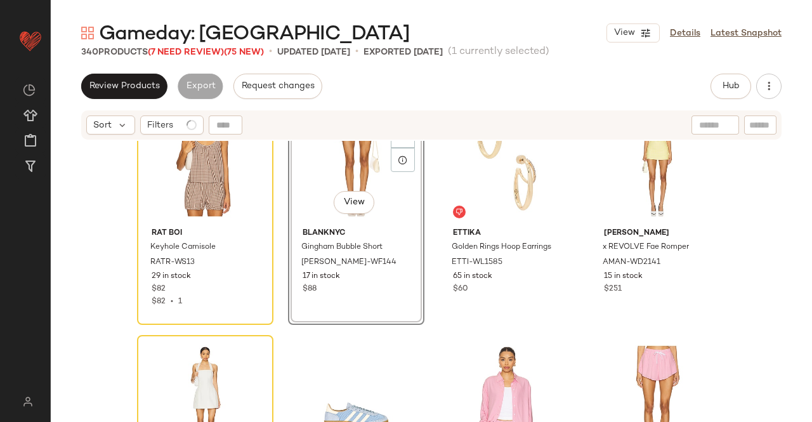
scroll to position [19653, 0]
click at [733, 84] on span "Hub" at bounding box center [731, 86] width 18 height 10
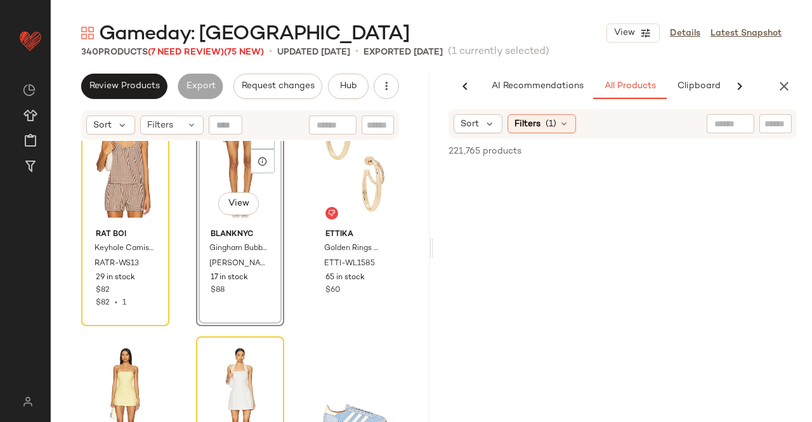
scroll to position [0, 75]
click at [774, 133] on div at bounding box center [775, 123] width 32 height 19
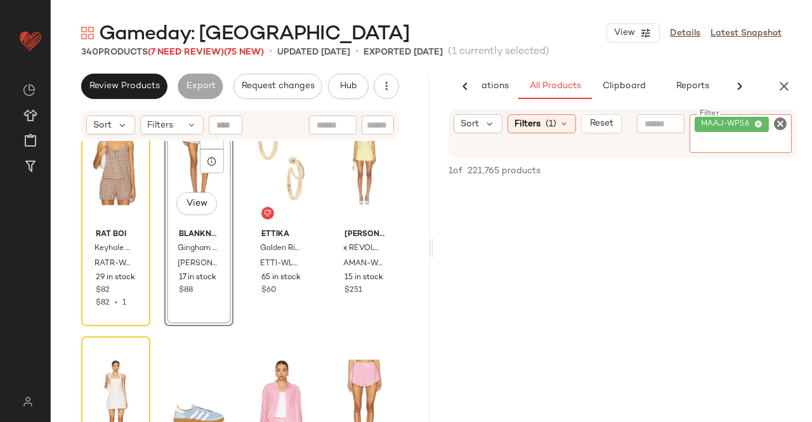
type input "*"
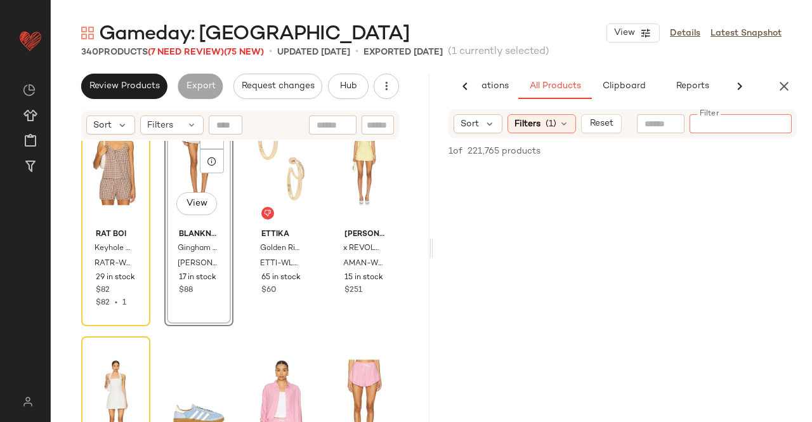
paste input "********"
type input "********"
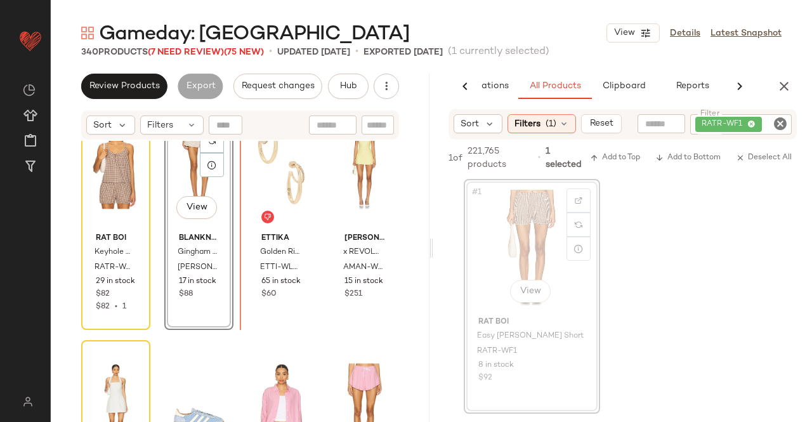
scroll to position [19644, 0]
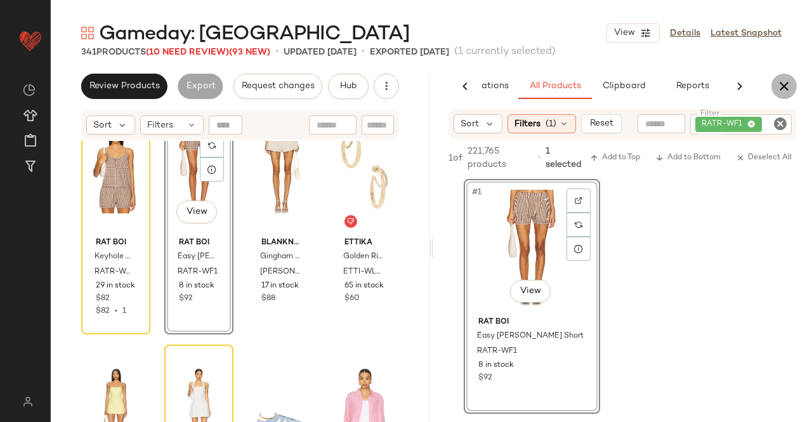
click at [794, 81] on button "button" at bounding box center [783, 86] width 25 height 25
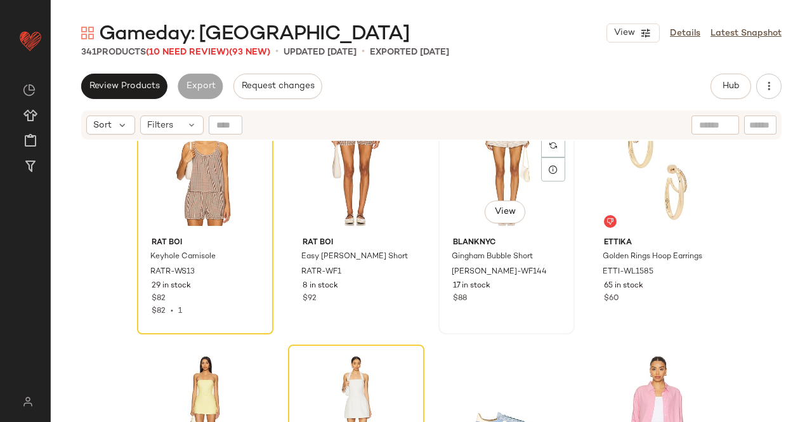
click at [450, 179] on div "SET #323 View" at bounding box center [507, 168] width 128 height 128
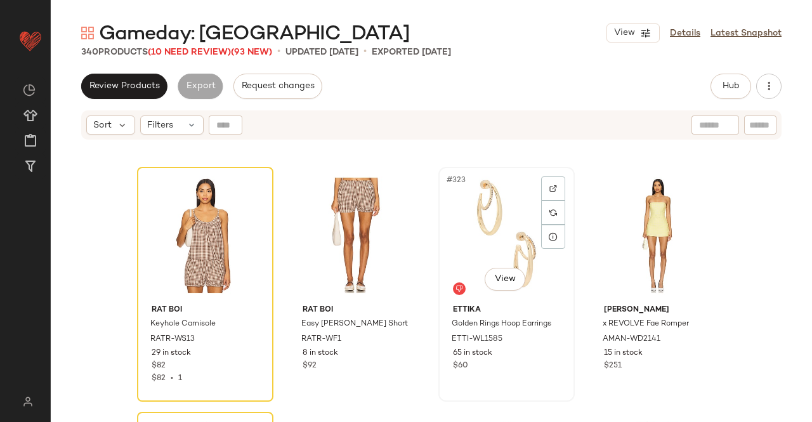
scroll to position [19518, 0]
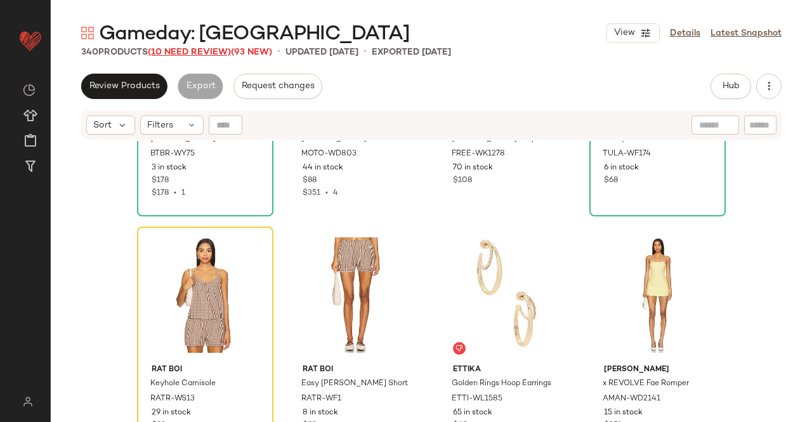
click at [170, 55] on span "(10 Need Review)" at bounding box center [189, 53] width 83 height 10
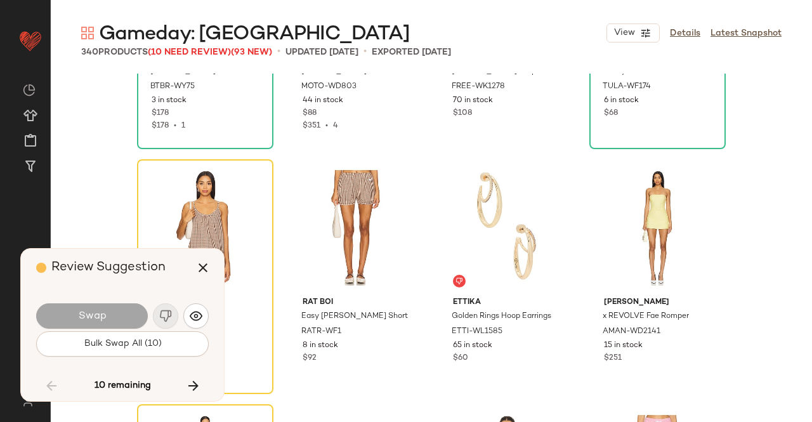
click at [207, 391] on button "button" at bounding box center [193, 385] width 30 height 30
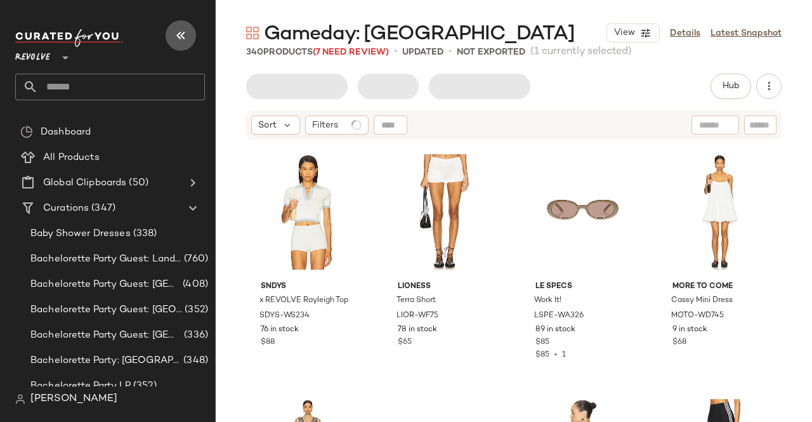
click at [173, 38] on icon "button" at bounding box center [180, 35] width 15 height 15
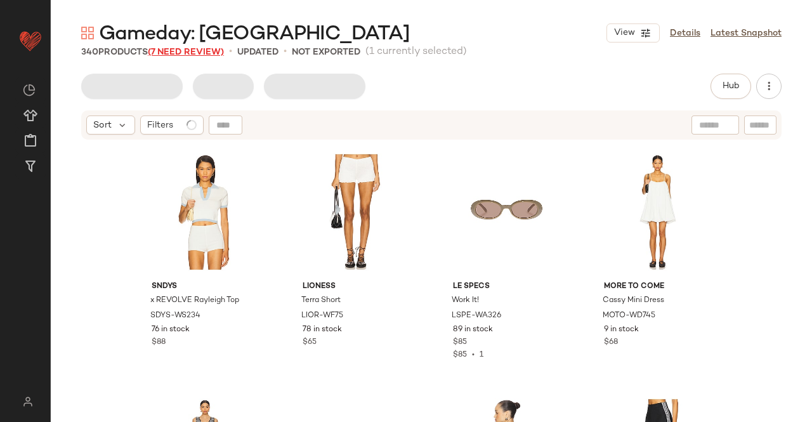
click at [196, 53] on span "(7 Need Review)" at bounding box center [186, 53] width 76 height 10
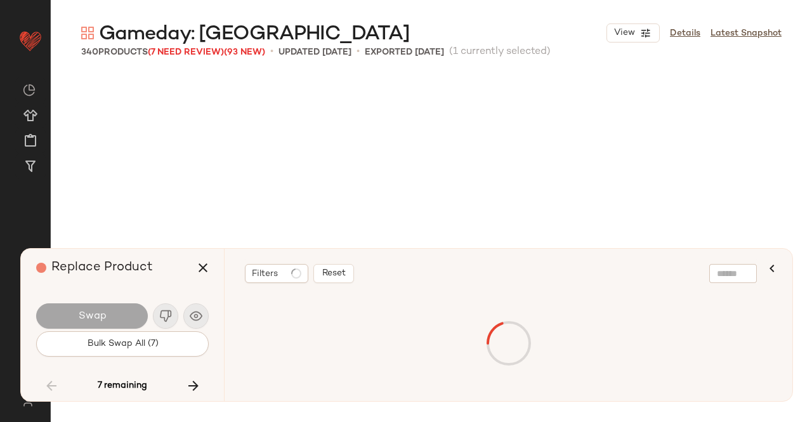
scroll to position [19590, 0]
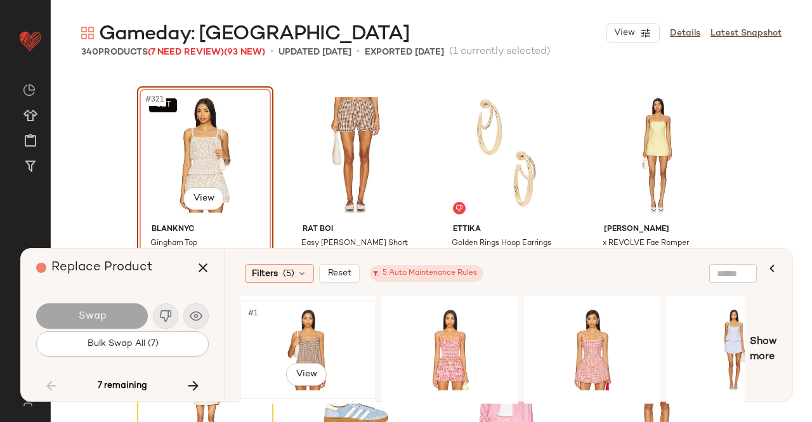
click at [317, 337] on div "#1 View" at bounding box center [308, 350] width 128 height 90
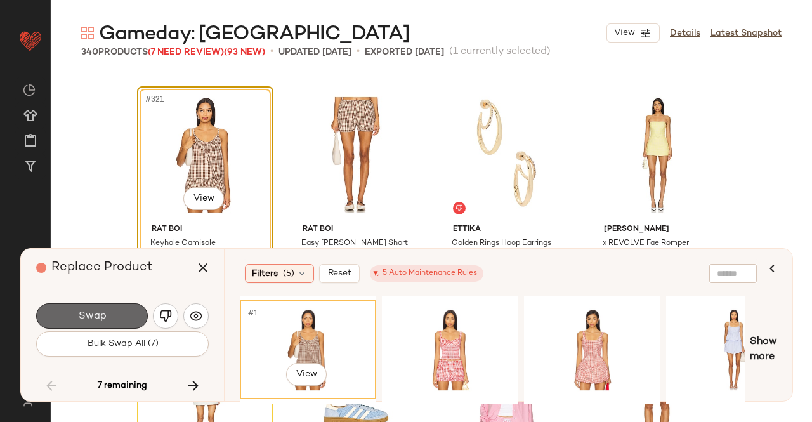
click at [63, 317] on button "Swap" at bounding box center [92, 315] width 112 height 25
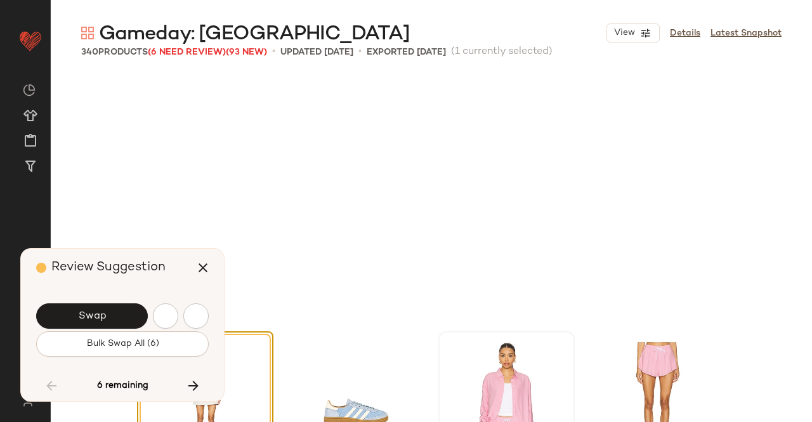
scroll to position [19835, 0]
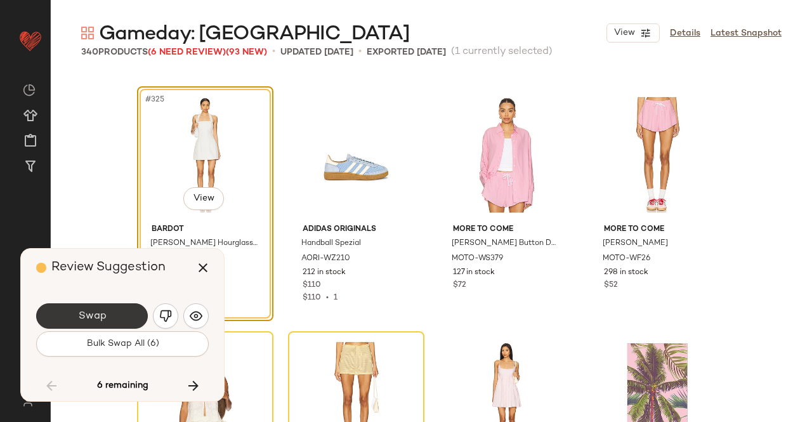
click at [134, 317] on button "Swap" at bounding box center [92, 315] width 112 height 25
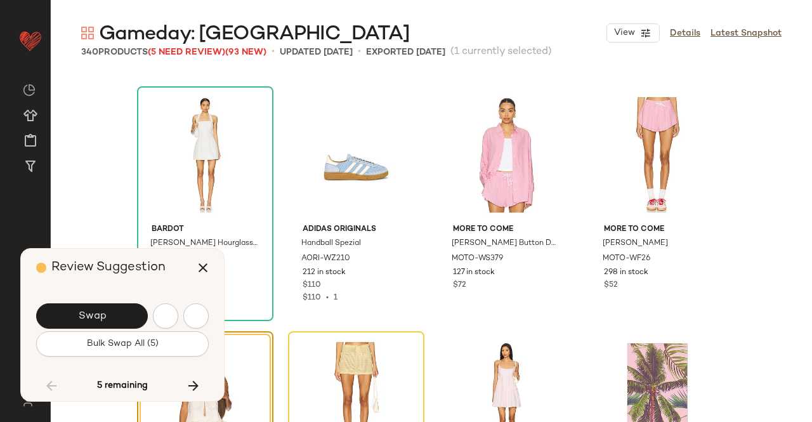
scroll to position [20080, 0]
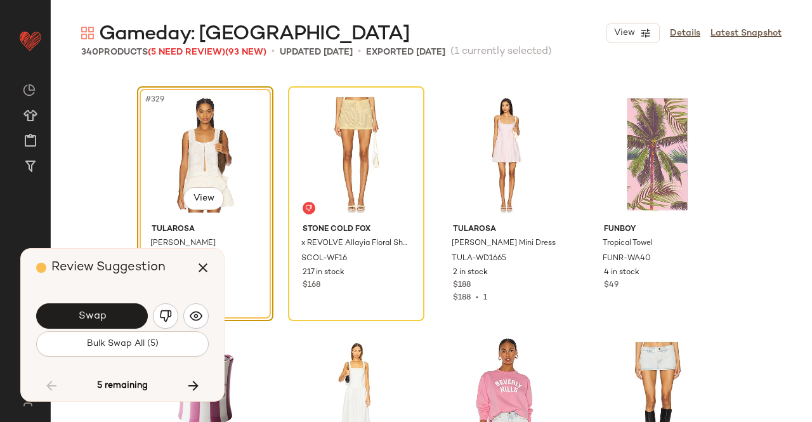
click at [129, 315] on button "Swap" at bounding box center [92, 315] width 112 height 25
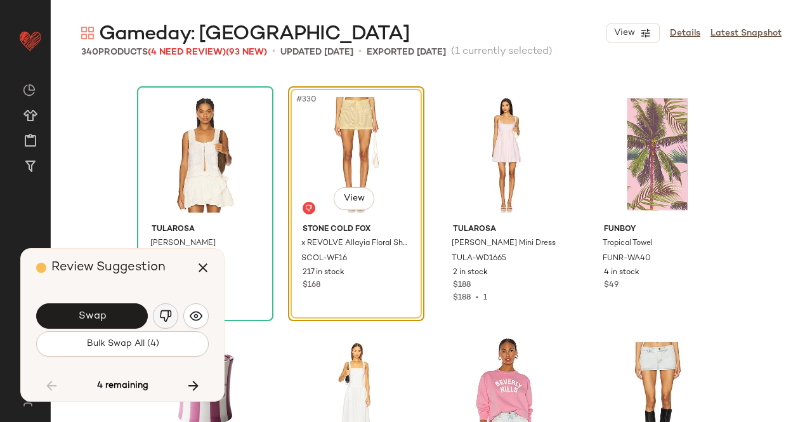
click at [160, 314] on img "button" at bounding box center [165, 316] width 13 height 13
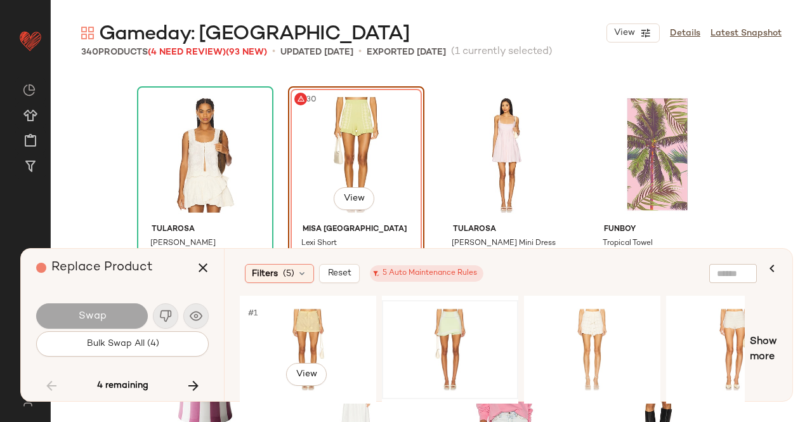
drag, startPoint x: 360, startPoint y: 320, endPoint x: 479, endPoint y: 334, distance: 119.5
click at [473, 334] on div "#1 View" at bounding box center [492, 350] width 505 height 108
click at [691, 342] on div "#1 View" at bounding box center [735, 350] width 128 height 90
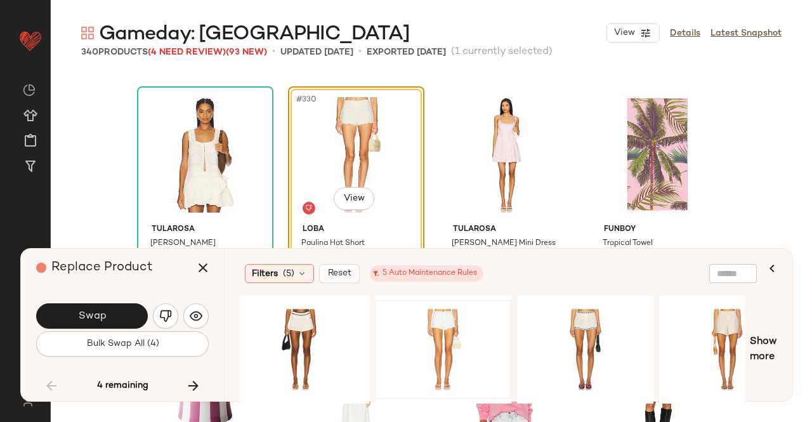
scroll to position [0, 1006]
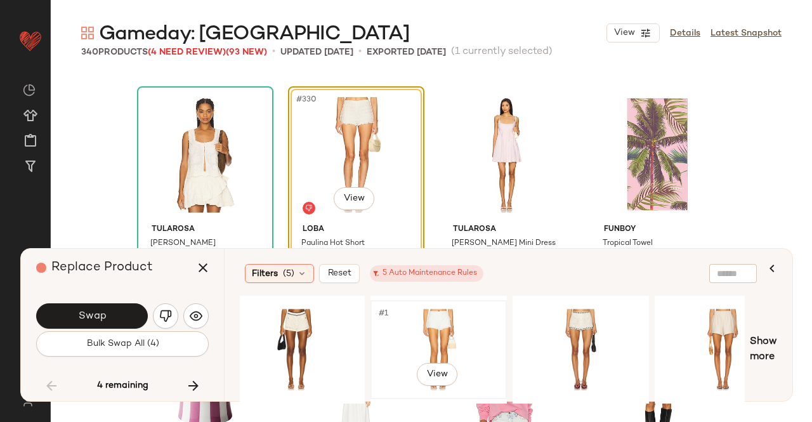
click at [473, 344] on div "#1 View" at bounding box center [439, 350] width 128 height 90
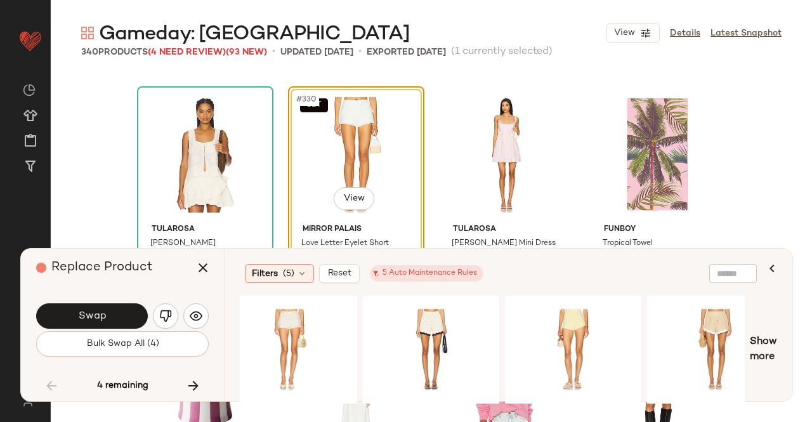
scroll to position [0, 441]
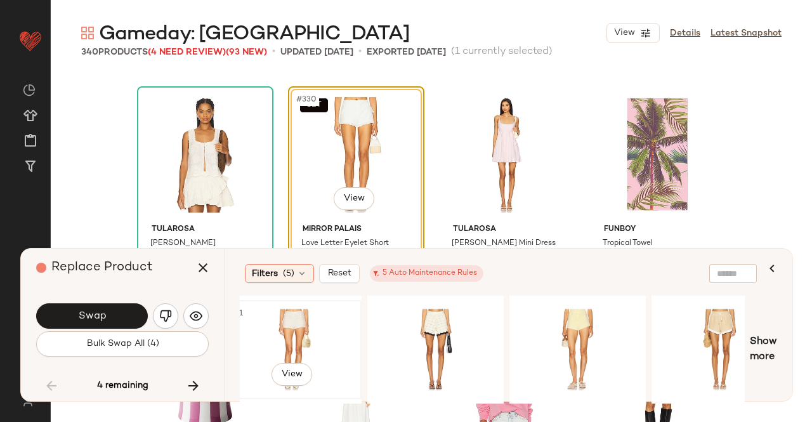
click at [331, 338] on div "#1 View" at bounding box center [294, 350] width 128 height 90
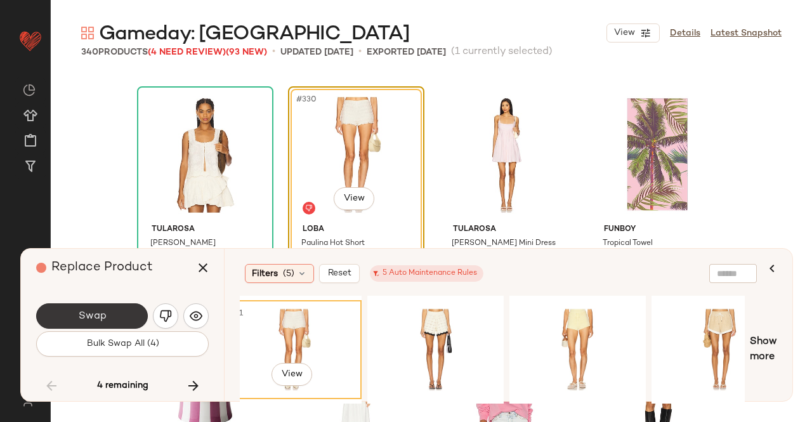
click at [98, 310] on span "Swap" at bounding box center [91, 316] width 29 height 12
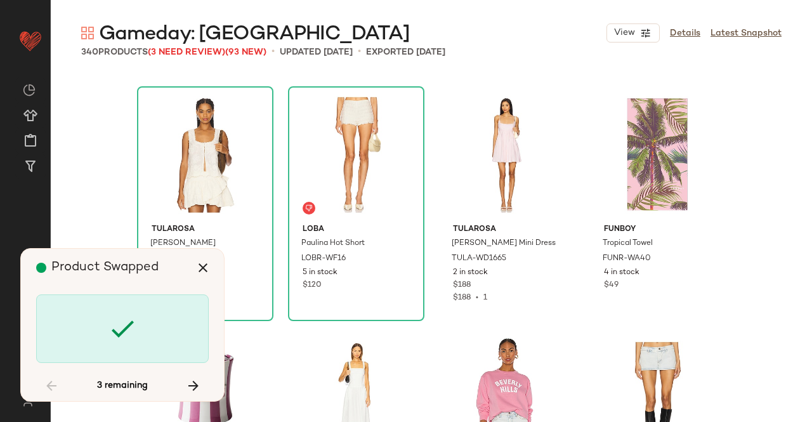
scroll to position [20469, 0]
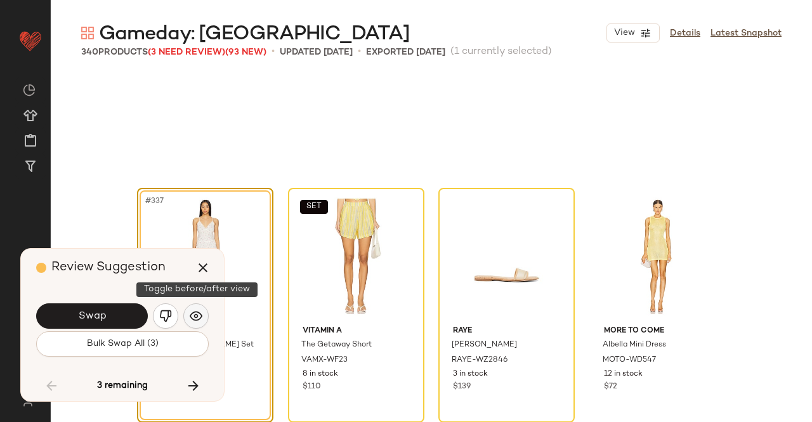
click at [193, 315] on img "button" at bounding box center [196, 316] width 13 height 13
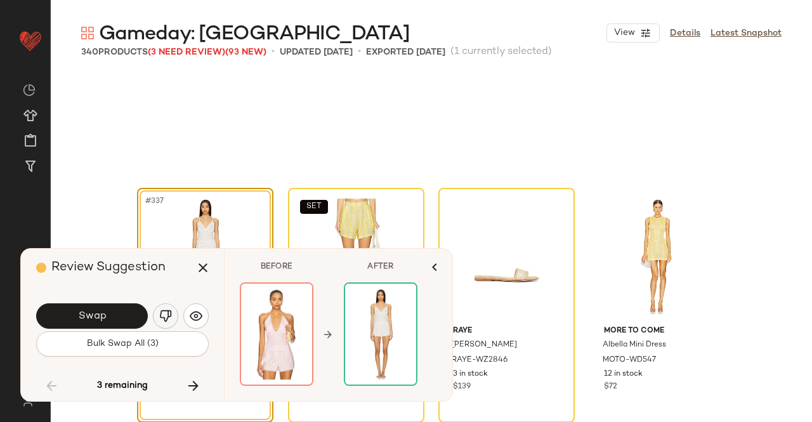
click at [169, 315] on img "button" at bounding box center [165, 316] width 13 height 13
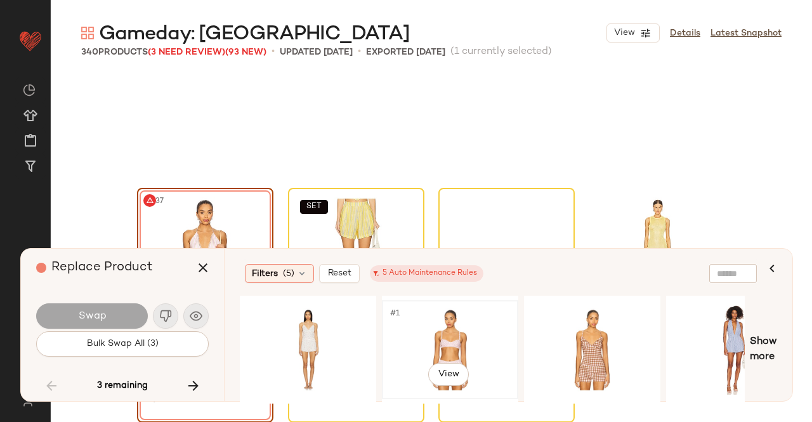
click at [496, 338] on div "#1 View" at bounding box center [450, 350] width 128 height 90
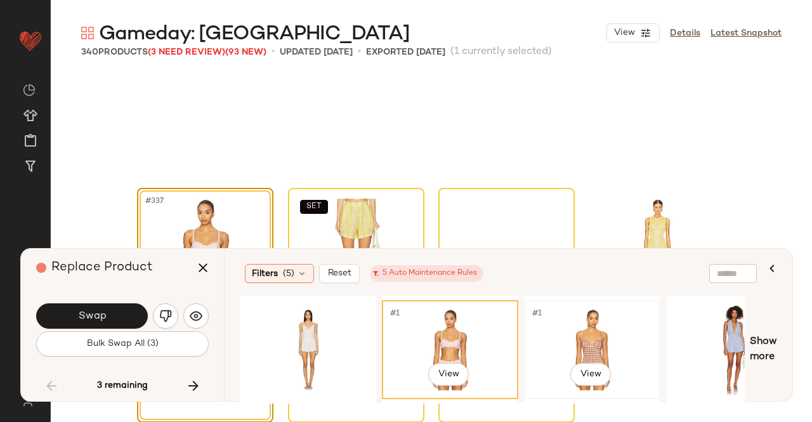
click at [591, 341] on div "#1 View" at bounding box center [592, 350] width 128 height 90
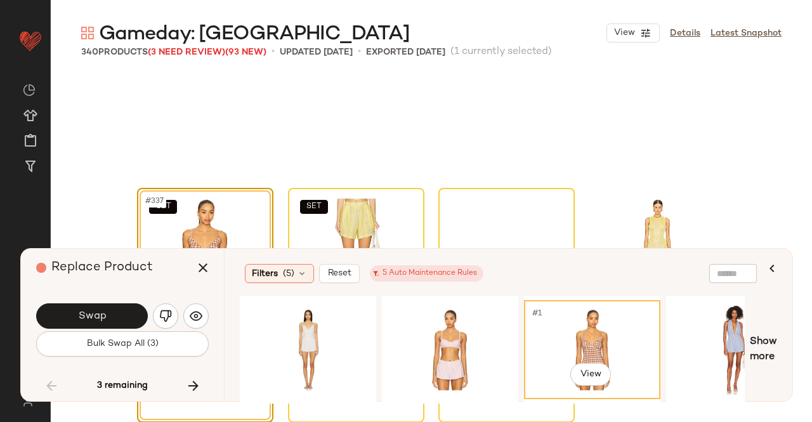
click at [120, 301] on div "Swap Bulk Swap All (3)" at bounding box center [122, 328] width 173 height 69
click at [121, 310] on button "Swap" at bounding box center [92, 315] width 112 height 25
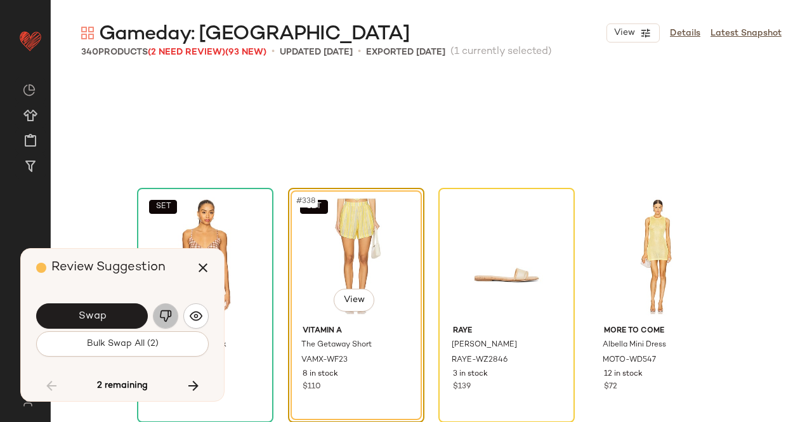
click at [164, 327] on button "button" at bounding box center [165, 315] width 25 height 25
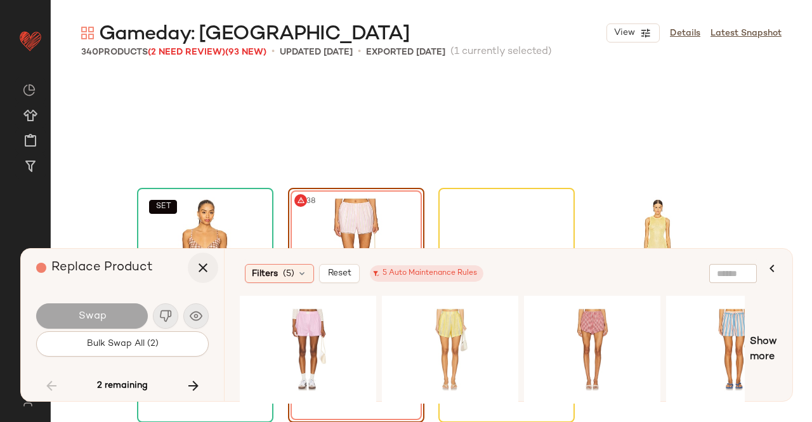
click at [204, 267] on icon "button" at bounding box center [202, 267] width 15 height 15
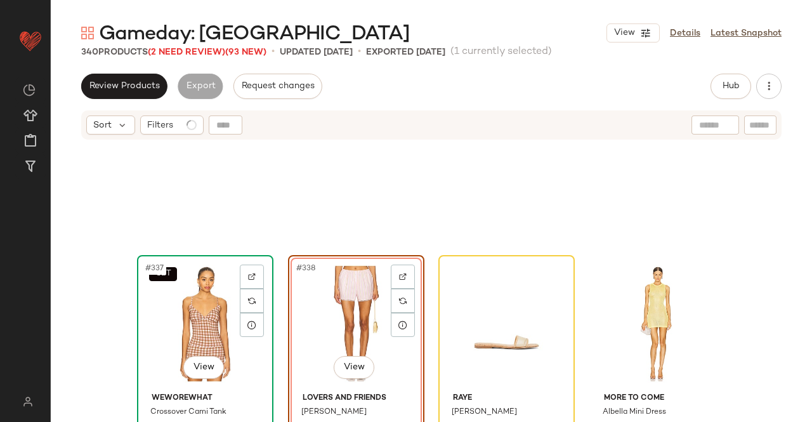
scroll to position [20504, 0]
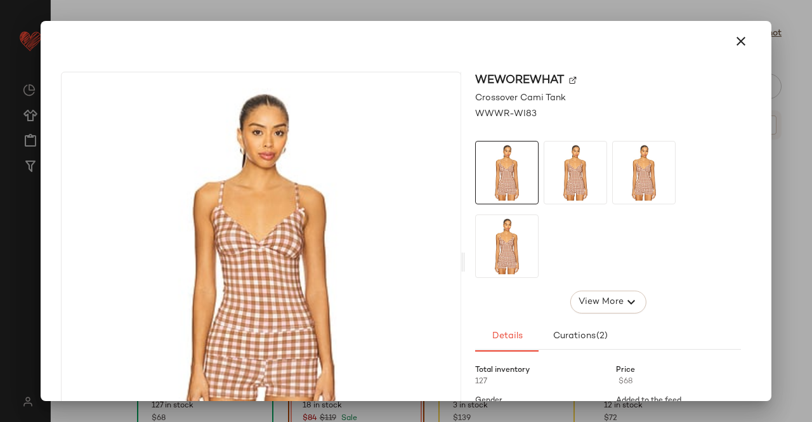
click at [570, 86] on div "WeWoreWhat" at bounding box center [608, 80] width 266 height 17
click at [569, 78] on img at bounding box center [573, 81] width 8 height 8
click at [776, 188] on div at bounding box center [406, 211] width 812 height 422
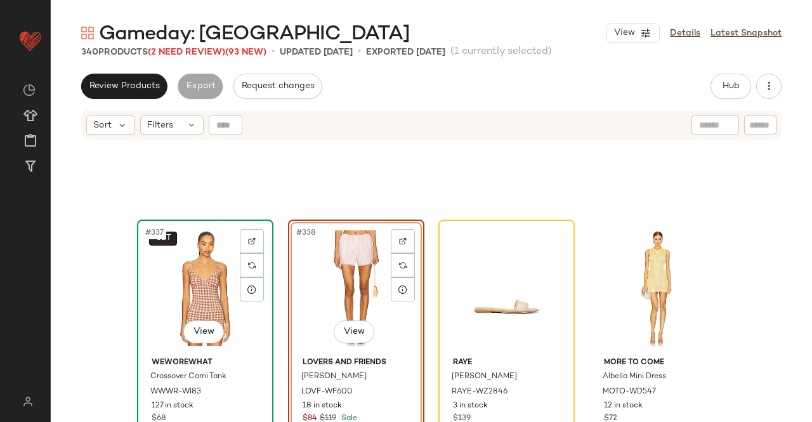
click at [163, 235] on span "SET" at bounding box center [163, 238] width 16 height 9
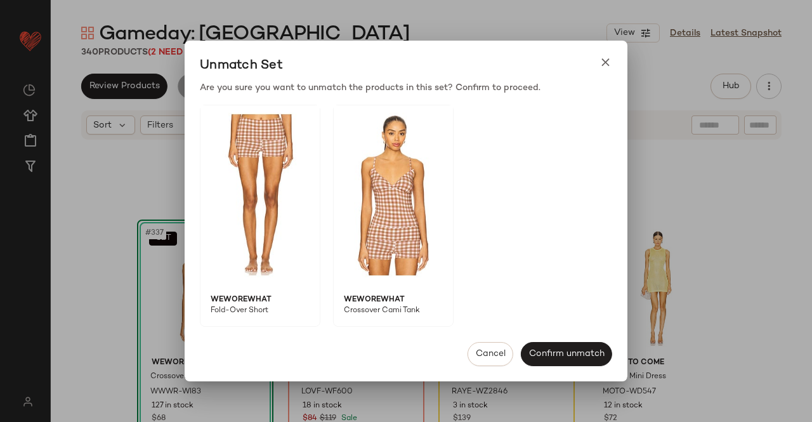
click at [279, 233] on img at bounding box center [259, 194] width 119 height 179
click at [259, 259] on img at bounding box center [259, 194] width 119 height 179
click at [277, 132] on img at bounding box center [259, 194] width 119 height 179
click at [798, 280] on div at bounding box center [406, 211] width 812 height 422
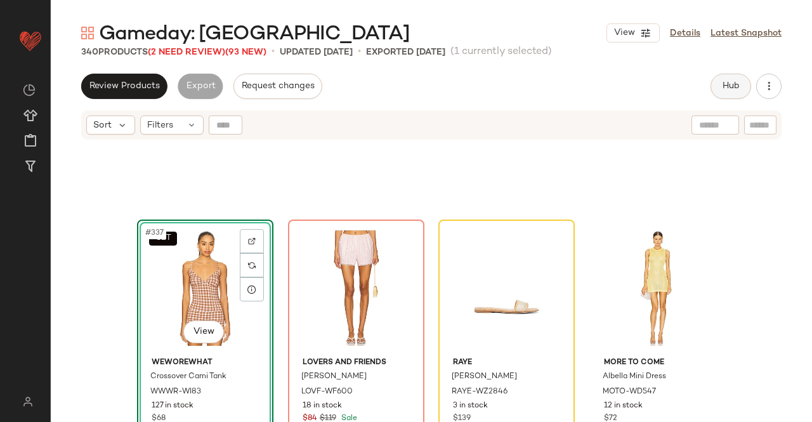
click at [713, 79] on button "Hub" at bounding box center [731, 86] width 41 height 25
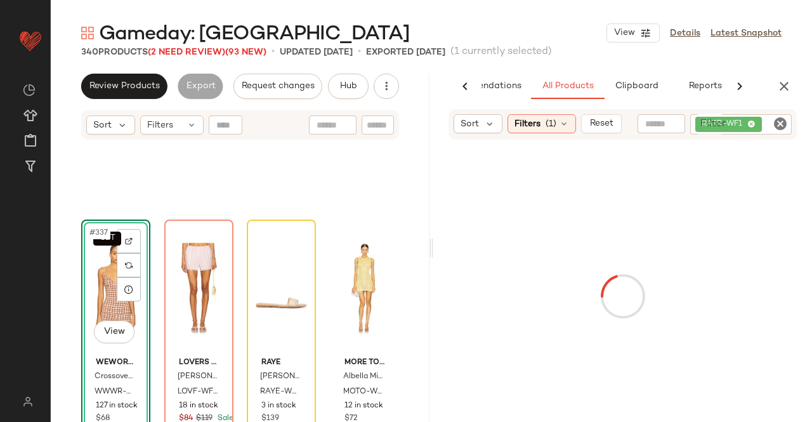
scroll to position [0, 80]
drag, startPoint x: 749, startPoint y: 128, endPoint x: 752, endPoint y: 136, distance: 8.5
click at [750, 134] on div "RATR-WF1" at bounding box center [741, 124] width 102 height 20
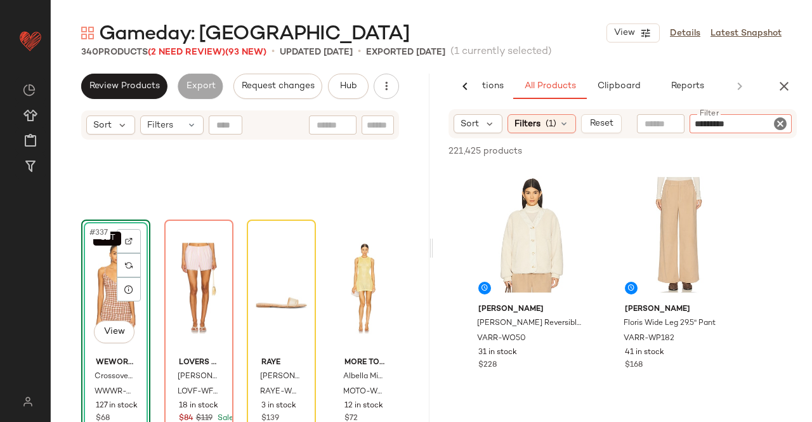
type input "**********"
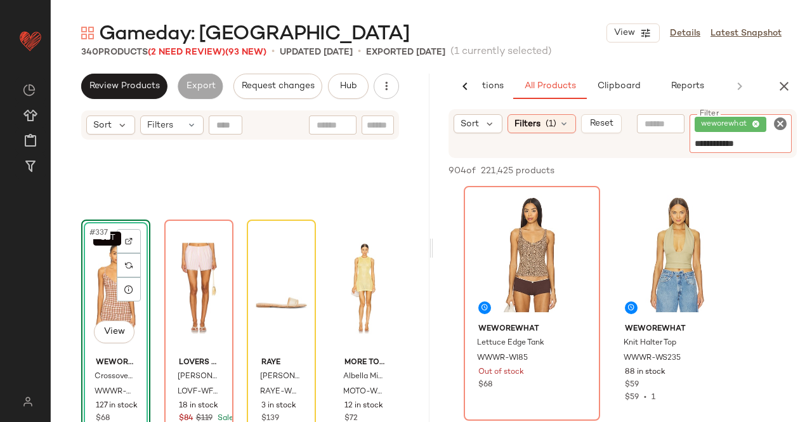
type input "**********"
type input "********"
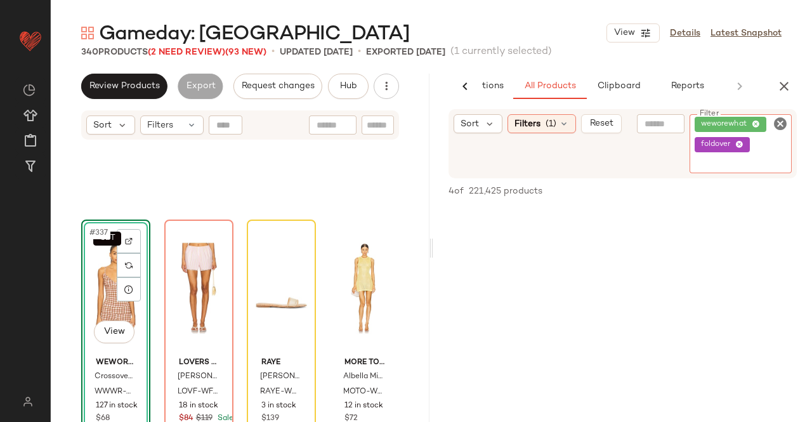
scroll to position [444, 0]
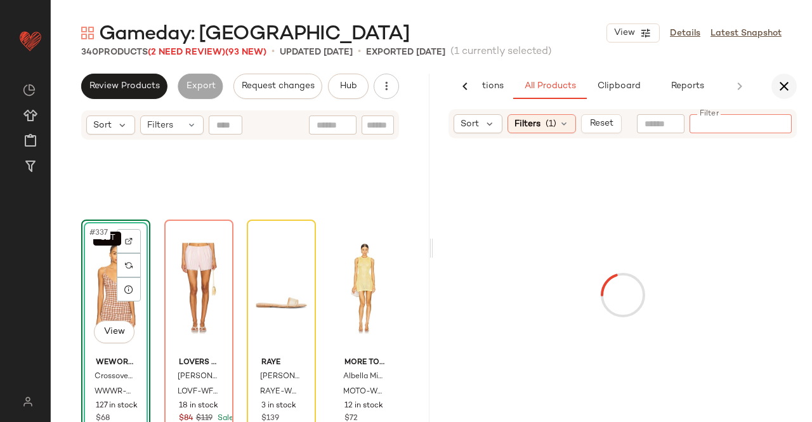
click at [786, 88] on icon "button" at bounding box center [784, 86] width 15 height 15
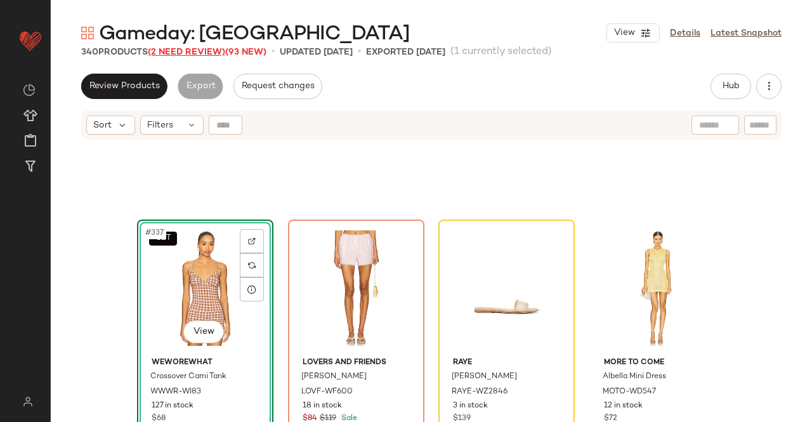
click at [214, 51] on span "(2 Need Review)" at bounding box center [186, 53] width 77 height 10
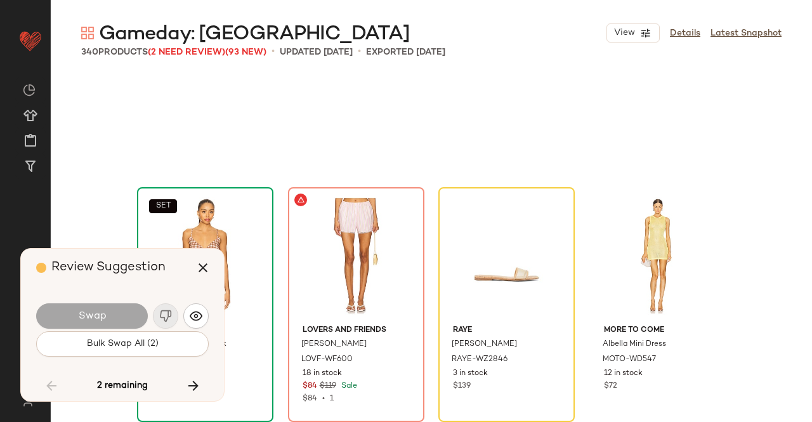
scroll to position [20469, 0]
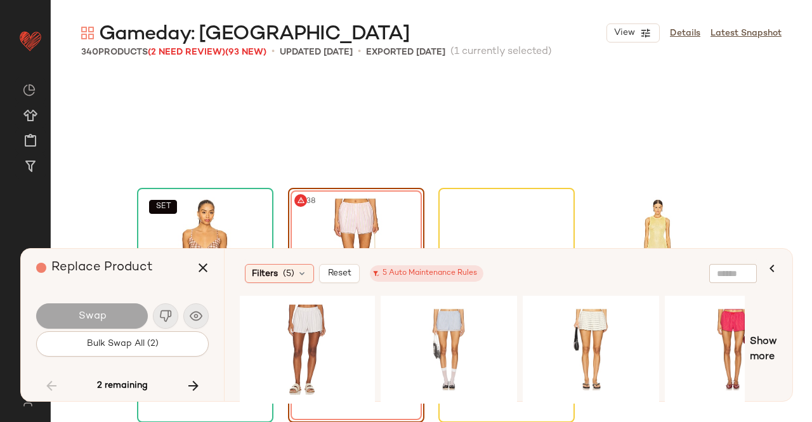
scroll to position [0, 1153]
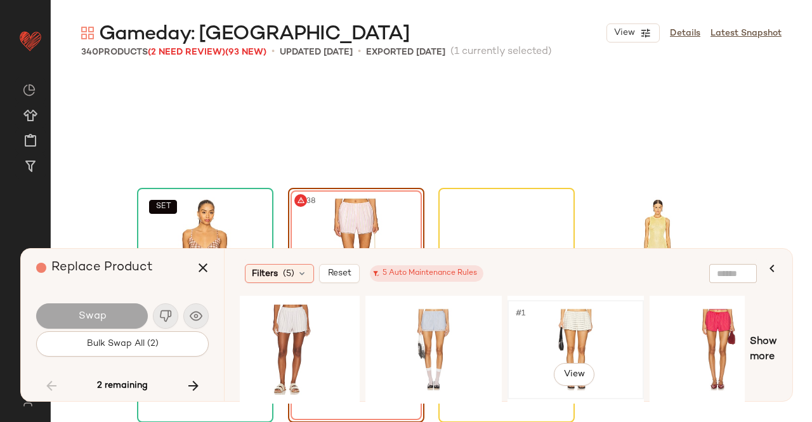
click at [534, 333] on div "#1 View" at bounding box center [576, 350] width 128 height 90
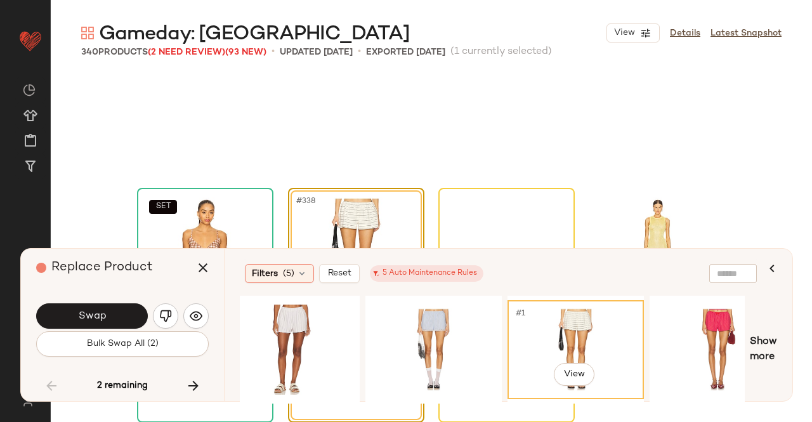
click at [200, 265] on icon "button" at bounding box center [202, 267] width 15 height 15
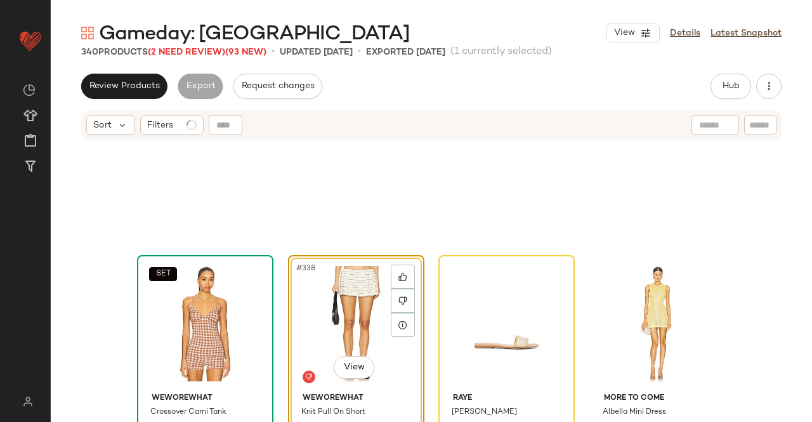
scroll to position [20504, 0]
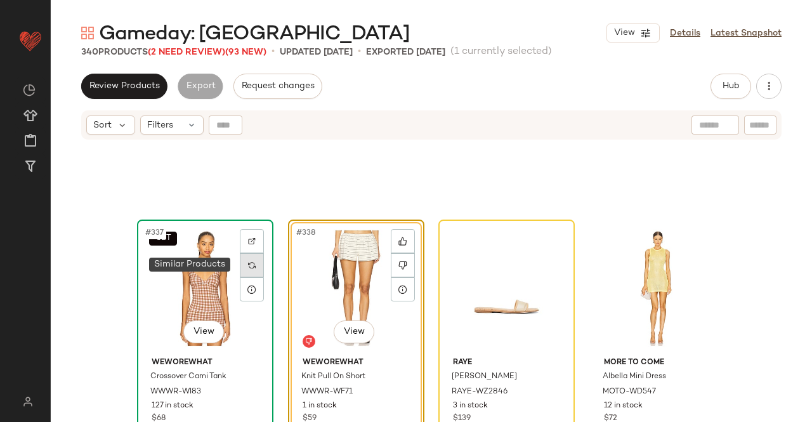
click at [252, 267] on div at bounding box center [252, 265] width 24 height 24
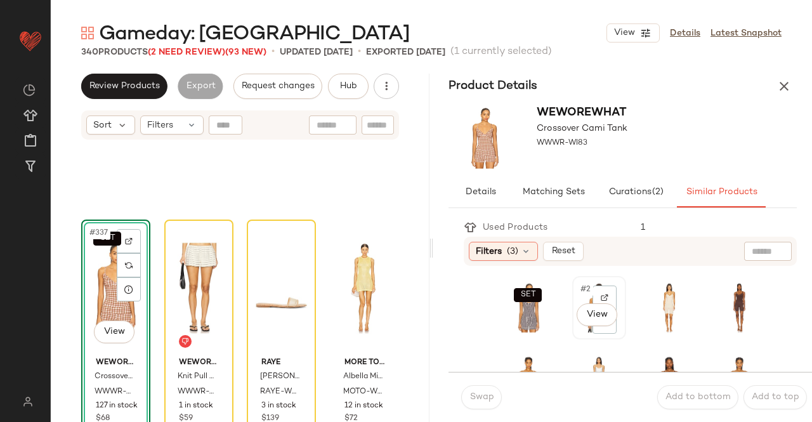
click at [581, 332] on div "#2 View" at bounding box center [599, 307] width 45 height 55
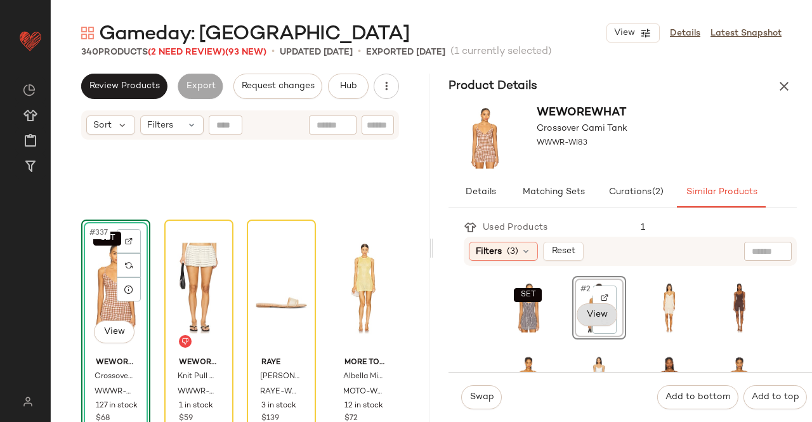
click at [586, 317] on body "Revolve ** Dashboard All Products Global Clipboards (50) Curations (347) Kriste…" at bounding box center [406, 211] width 812 height 422
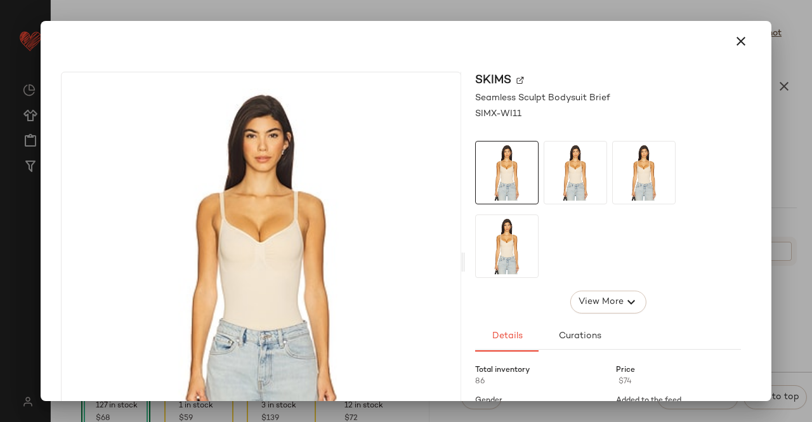
click at [797, 262] on div at bounding box center [406, 211] width 812 height 422
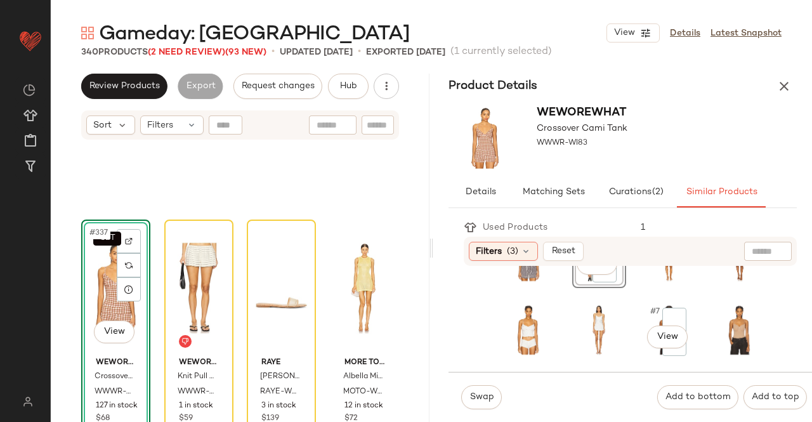
scroll to position [63, 0]
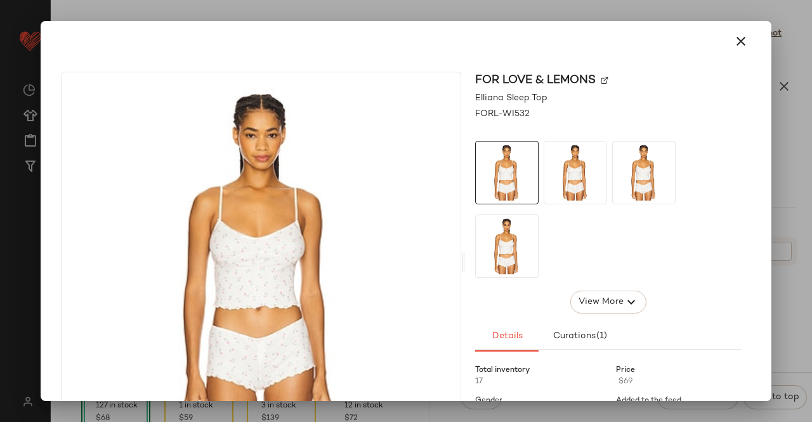
drag, startPoint x: 811, startPoint y: 284, endPoint x: 803, endPoint y: 292, distance: 11.2
click at [811, 287] on div at bounding box center [406, 211] width 812 height 422
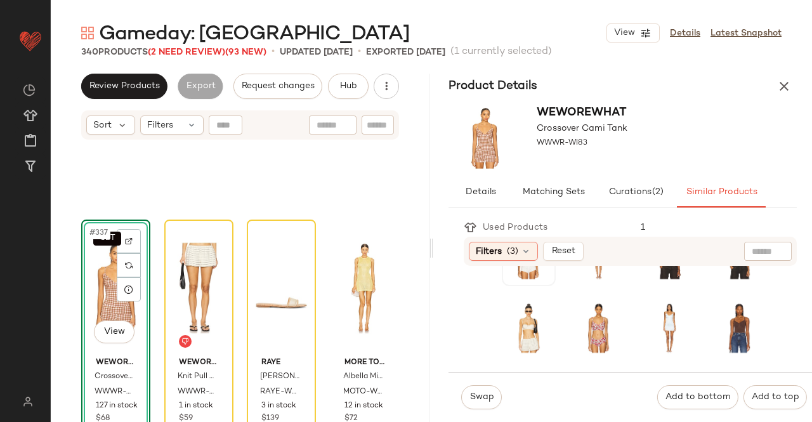
scroll to position [190, 0]
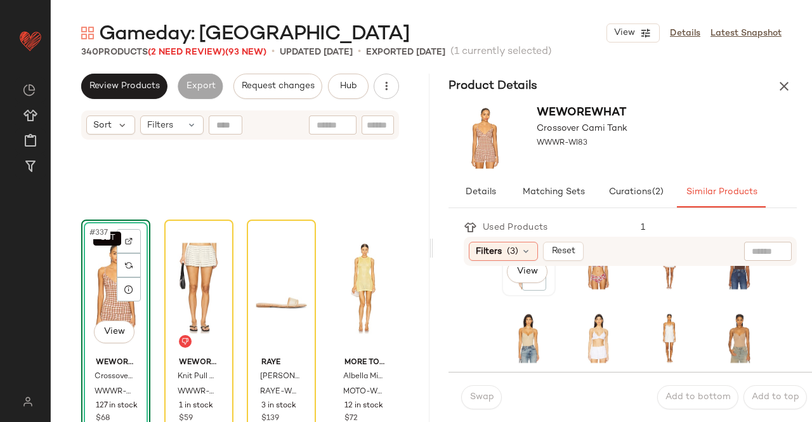
click at [518, 286] on div "#9 View" at bounding box center [528, 264] width 45 height 55
click at [522, 272] on body "Revolve ** Dashboard All Products Global Clipboards (50) Curations (347) Kriste…" at bounding box center [406, 211] width 812 height 422
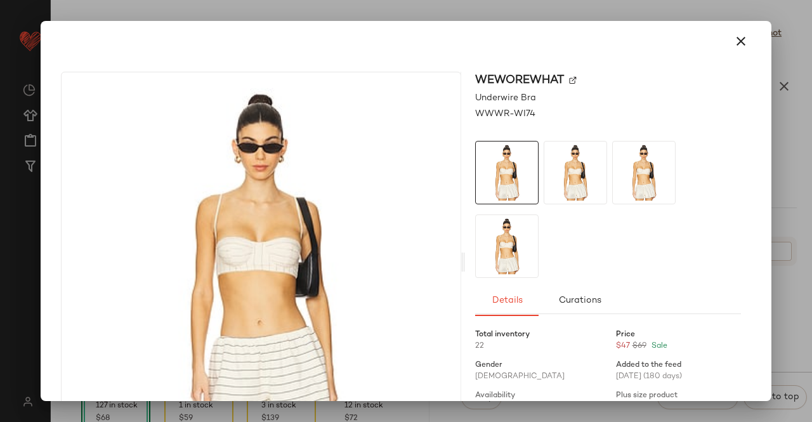
click at [811, 273] on div at bounding box center [406, 211] width 812 height 422
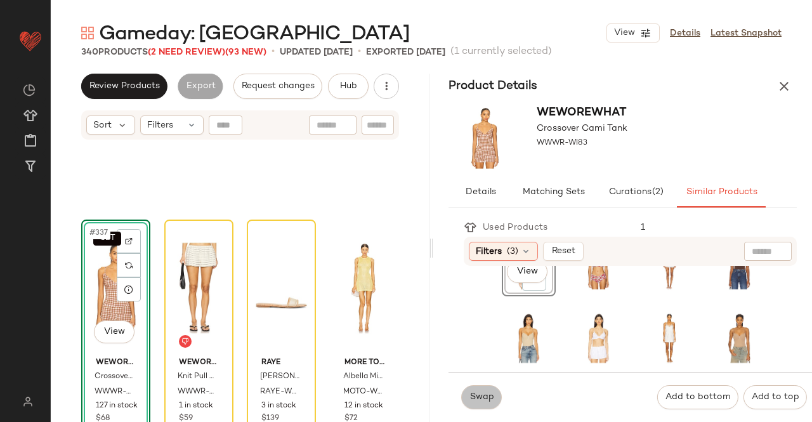
click at [478, 394] on span "Swap" at bounding box center [481, 397] width 25 height 10
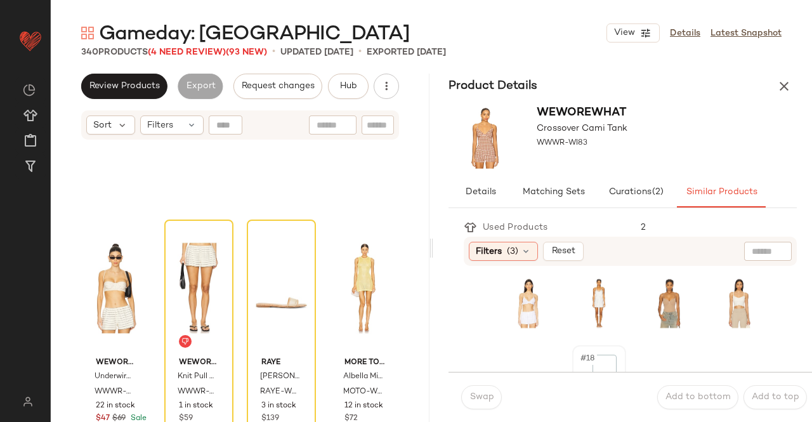
scroll to position [254, 0]
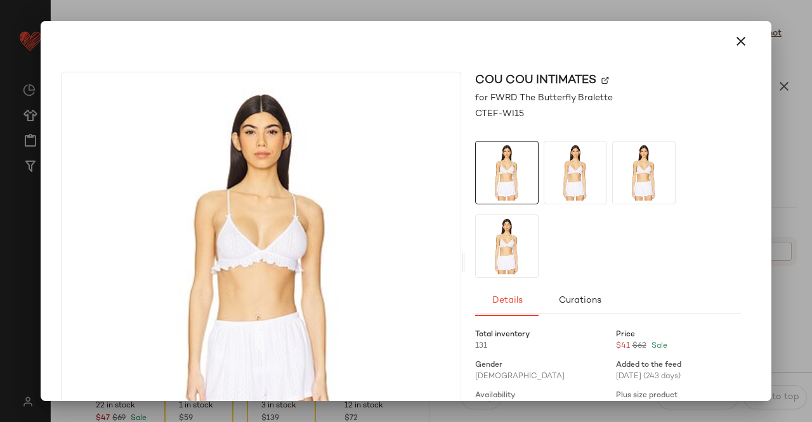
drag, startPoint x: 811, startPoint y: 270, endPoint x: 792, endPoint y: 272, distance: 19.2
click at [811, 270] on div at bounding box center [406, 211] width 812 height 422
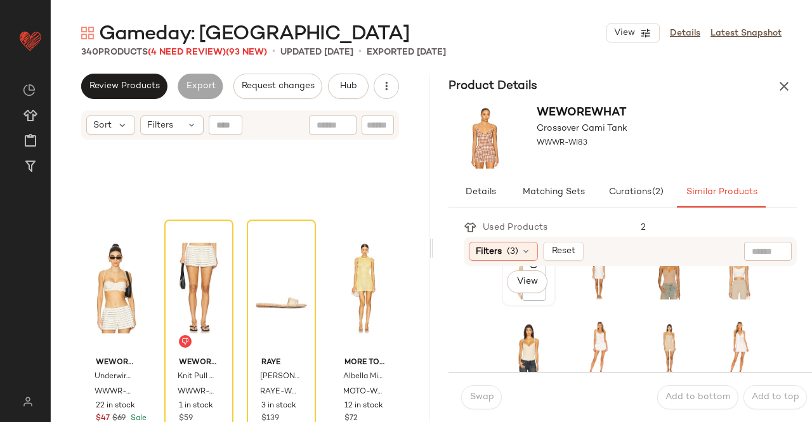
click at [508, 296] on div "#13 View" at bounding box center [528, 274] width 45 height 55
click at [531, 273] on body "Revolve ** Dashboard All Products Global Clipboards (50) Curations (347) Kriste…" at bounding box center [406, 211] width 812 height 422
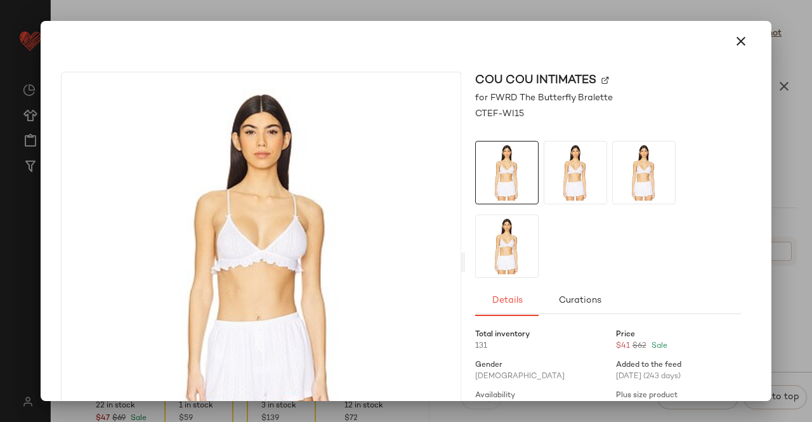
click at [796, 285] on div at bounding box center [406, 211] width 812 height 422
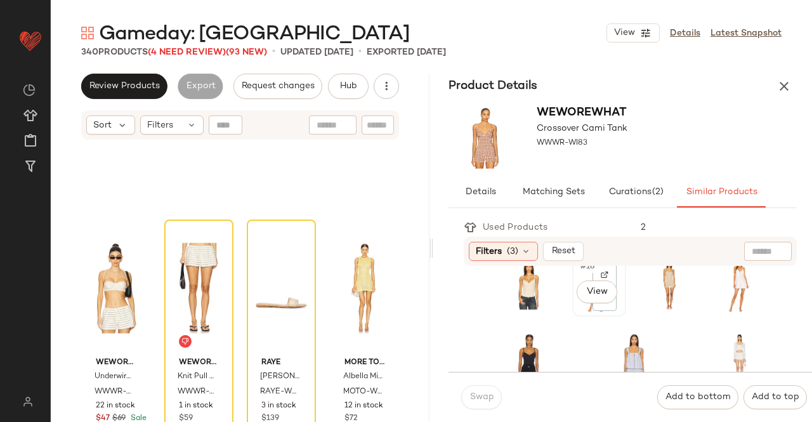
scroll to position [335, 0]
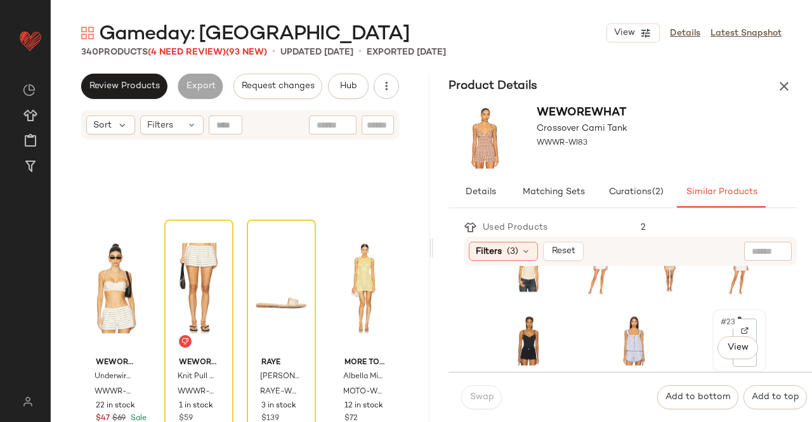
click at [714, 350] on div "#23 View" at bounding box center [739, 340] width 51 height 61
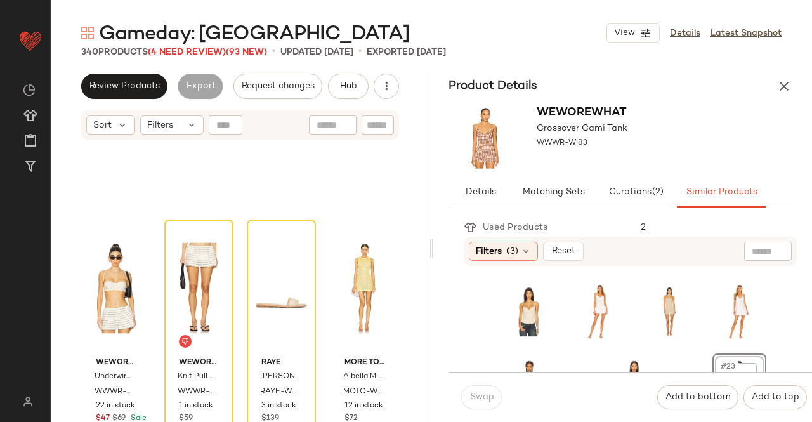
scroll to position [272, 0]
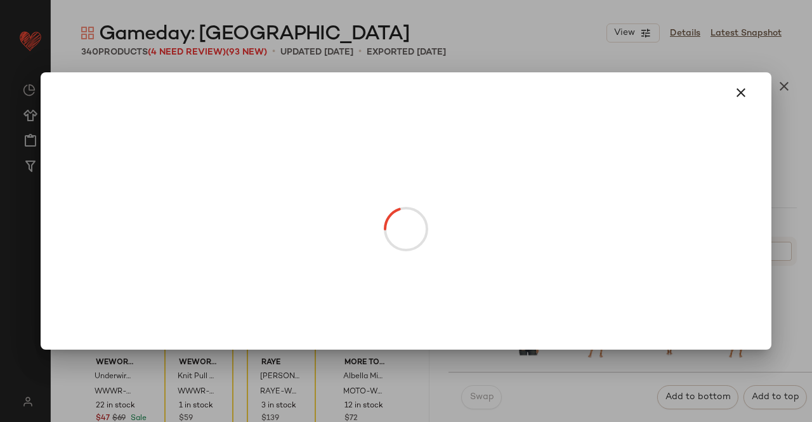
click at [793, 167] on div at bounding box center [406, 211] width 812 height 422
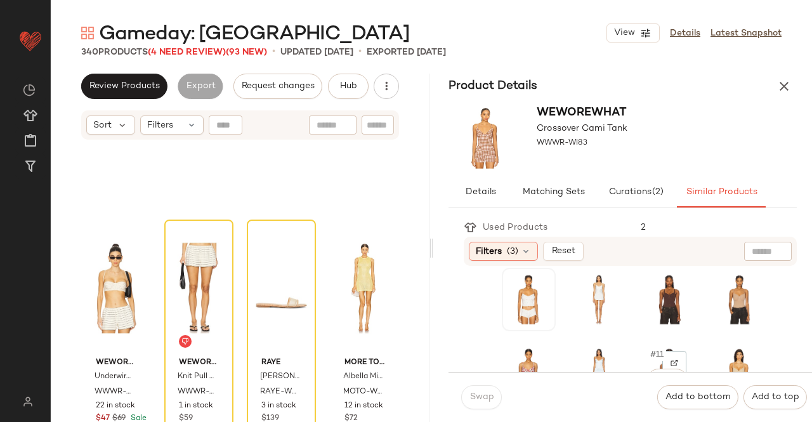
scroll to position [0, 0]
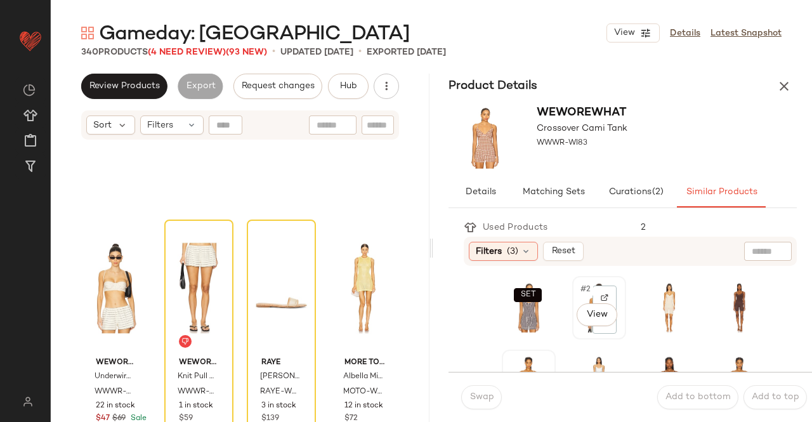
click at [577, 334] on div "#2 View" at bounding box center [599, 307] width 45 height 55
click at [643, 327] on div "#3 View" at bounding box center [668, 307] width 51 height 61
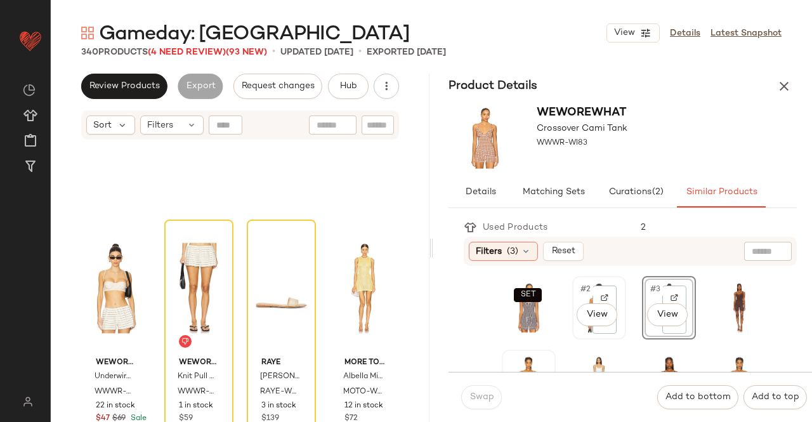
click at [577, 332] on div "#2 View" at bounding box center [599, 307] width 45 height 55
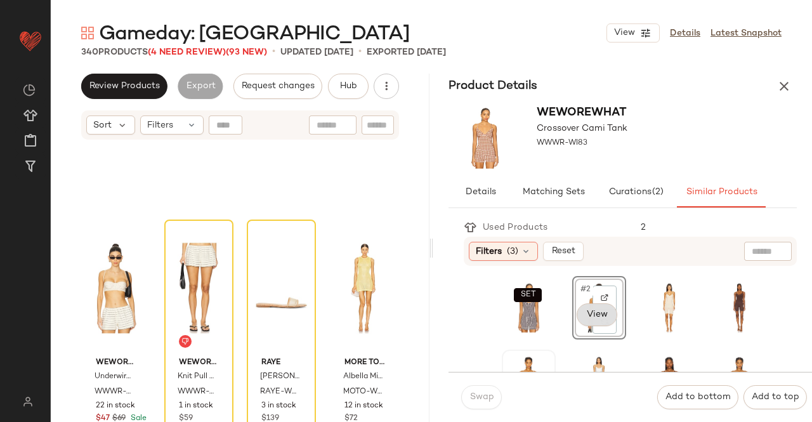
click at [576, 306] on body "Revolve ** Dashboard All Products Global Clipboards (50) Curations (347) Kriste…" at bounding box center [406, 211] width 812 height 422
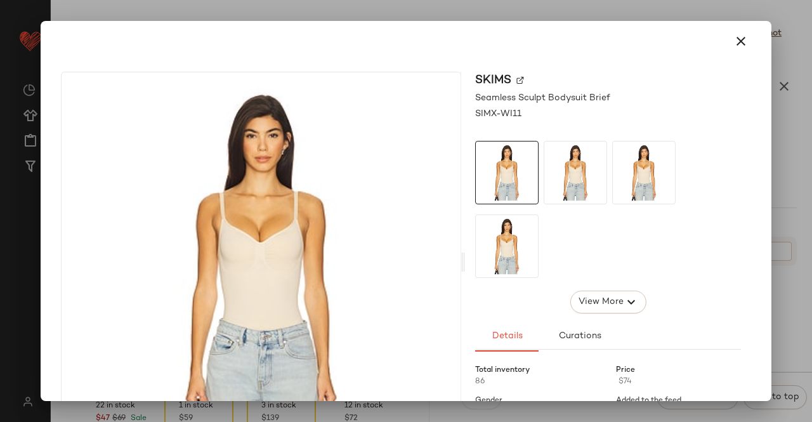
click at [784, 294] on div at bounding box center [406, 211] width 812 height 422
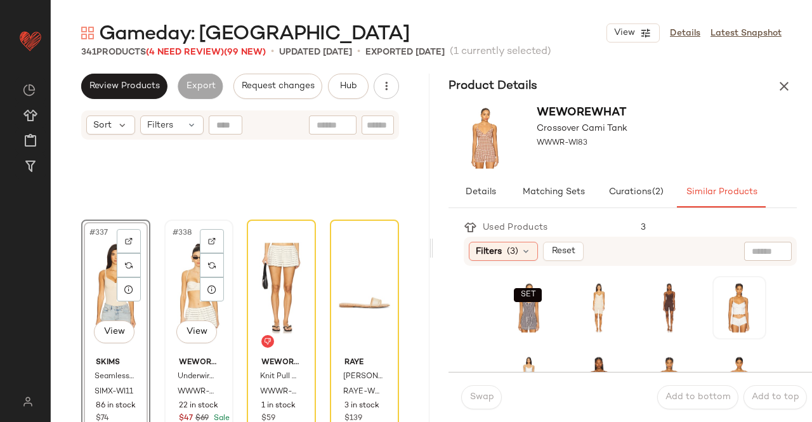
click at [180, 298] on div "#338 View" at bounding box center [199, 288] width 60 height 128
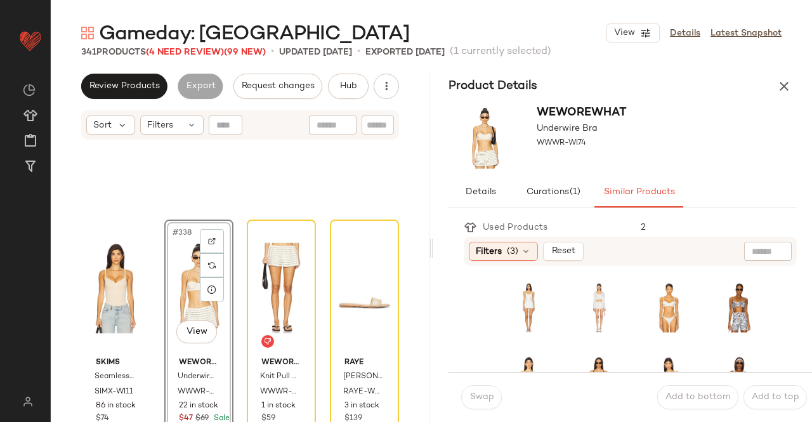
click at [793, 84] on button "button" at bounding box center [783, 86] width 25 height 25
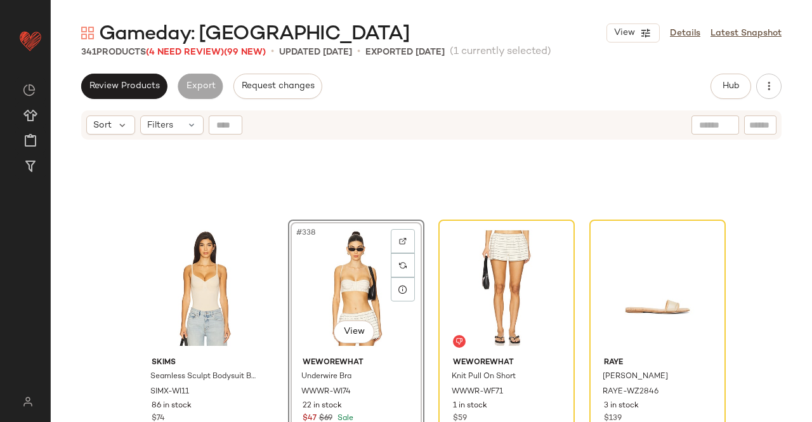
click at [341, 272] on div "#338 View" at bounding box center [356, 288] width 128 height 128
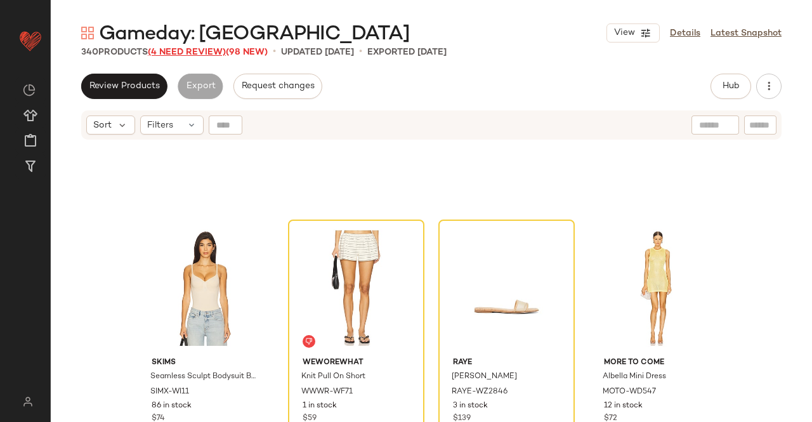
click at [187, 45] on span "Gameday: West Coast" at bounding box center [254, 34] width 311 height 25
click at [196, 52] on span "(4 Need Review)" at bounding box center [187, 53] width 78 height 10
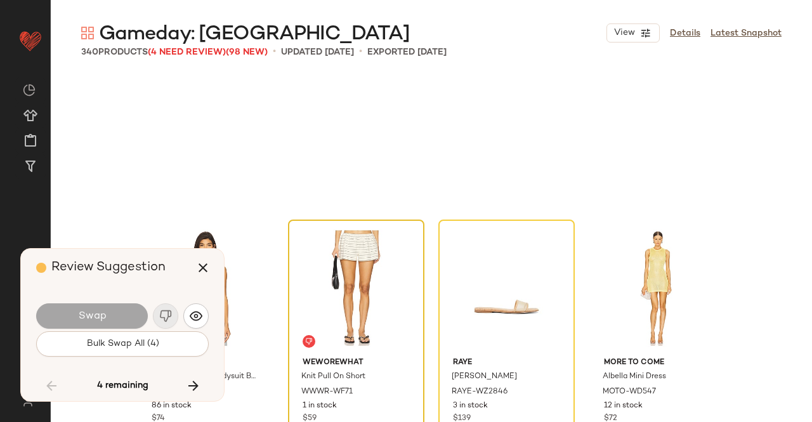
scroll to position [20469, 0]
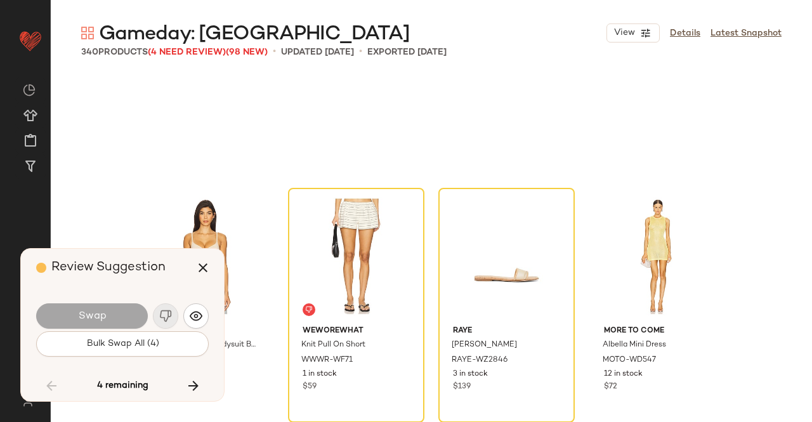
click at [171, 318] on div "Swap" at bounding box center [122, 316] width 173 height 30
click at [185, 388] on button "button" at bounding box center [193, 385] width 30 height 30
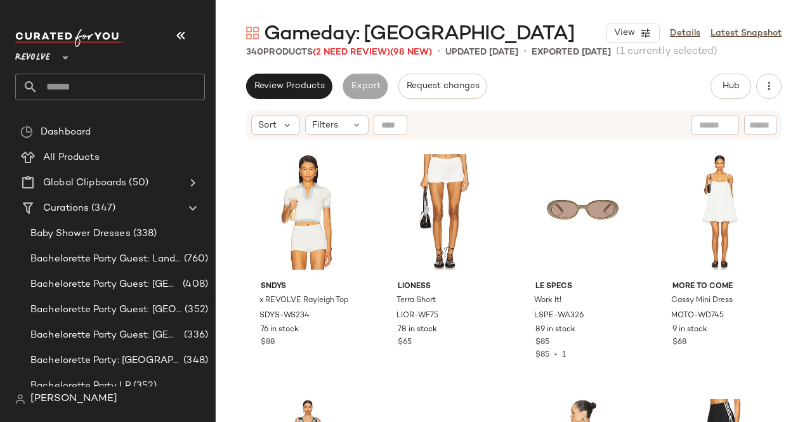
click at [188, 31] on button "button" at bounding box center [181, 35] width 30 height 30
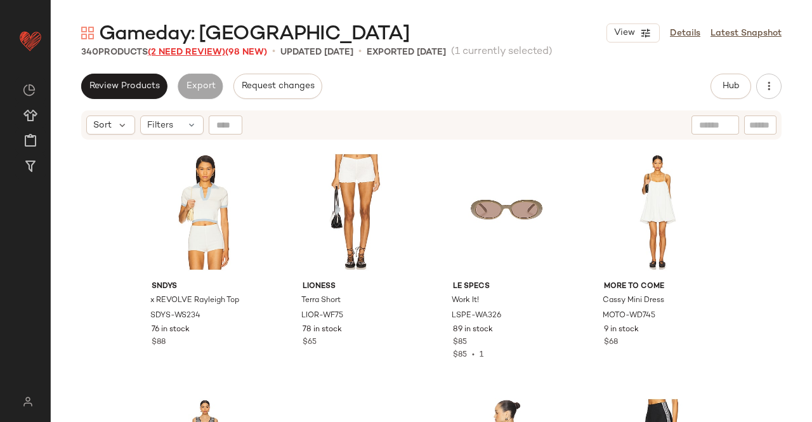
click at [185, 50] on span "(2 Need Review)" at bounding box center [186, 53] width 77 height 10
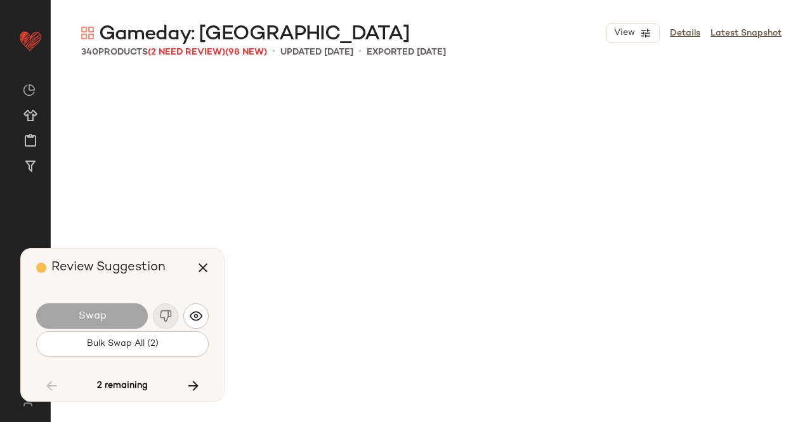
scroll to position [20469, 0]
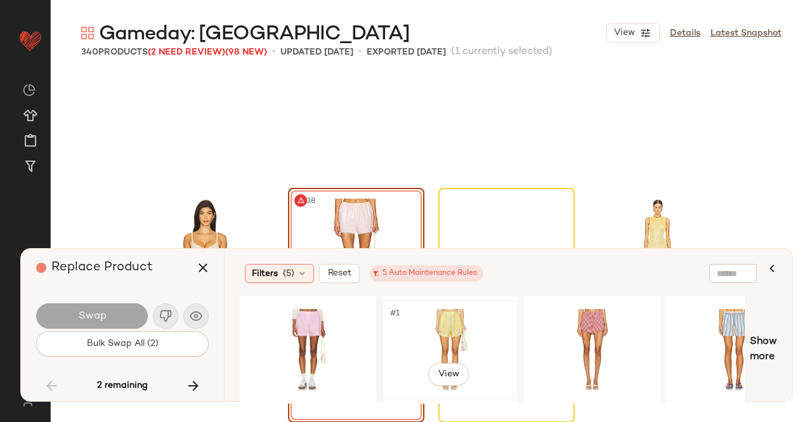
click at [430, 334] on div "#1 View" at bounding box center [450, 350] width 128 height 90
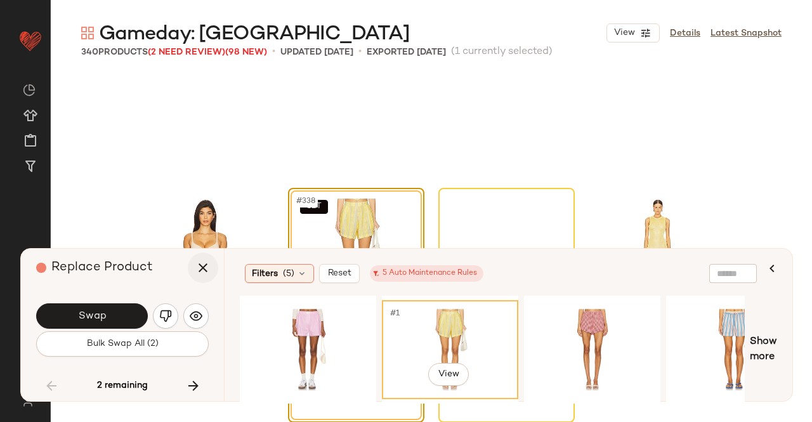
click at [197, 273] on icon "button" at bounding box center [202, 267] width 15 height 15
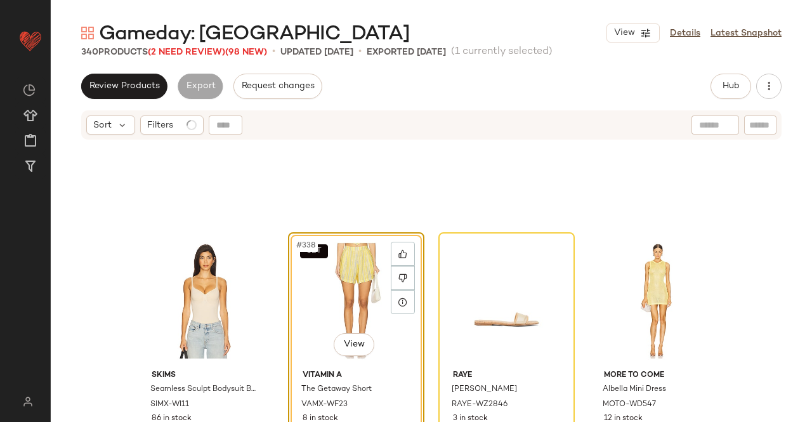
scroll to position [20504, 0]
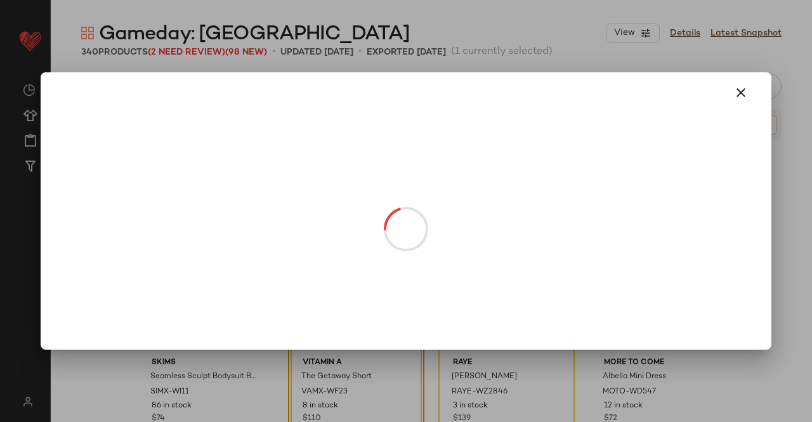
click at [351, 338] on body "Revolve ** Dashboard All Products Global Clipboards (50) Curations (347) Kriste…" at bounding box center [406, 211] width 812 height 422
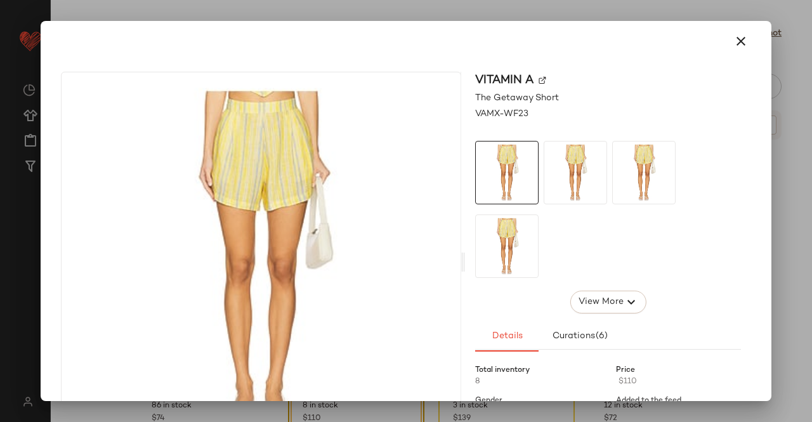
click at [539, 83] on img at bounding box center [543, 81] width 8 height 8
click at [806, 159] on div at bounding box center [406, 211] width 812 height 422
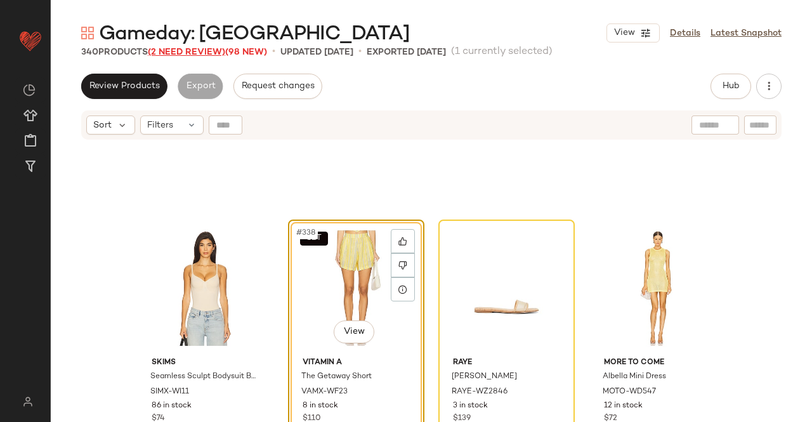
click at [197, 51] on span "(2 Need Review)" at bounding box center [186, 53] width 77 height 10
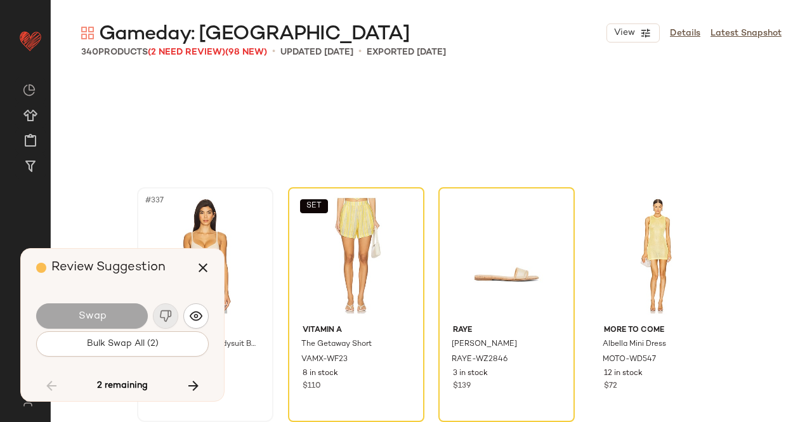
scroll to position [20469, 0]
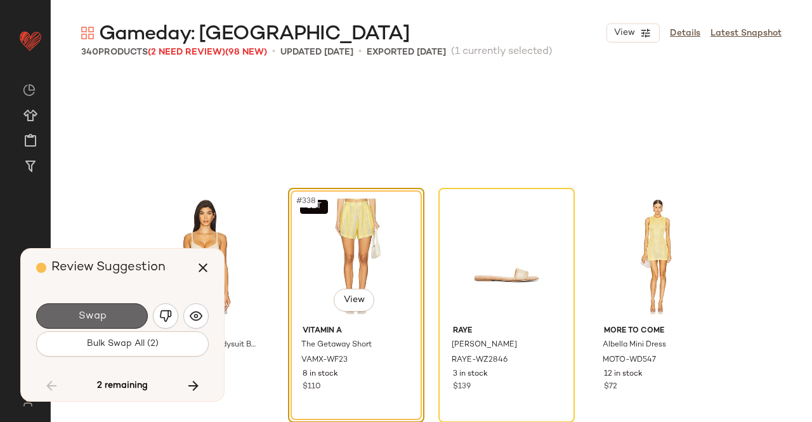
click at [105, 321] on button "Swap" at bounding box center [92, 315] width 112 height 25
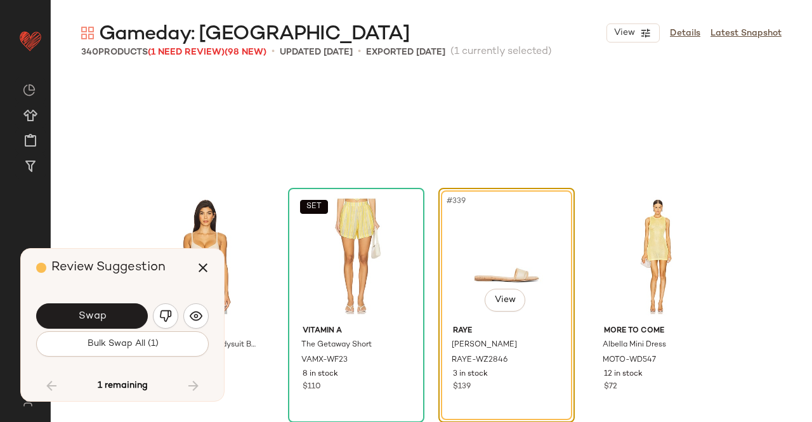
click at [109, 315] on button "Swap" at bounding box center [92, 315] width 112 height 25
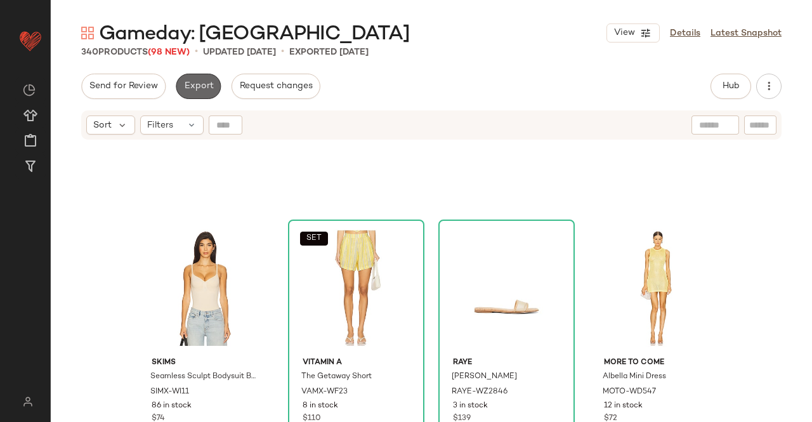
click at [200, 94] on button "Export" at bounding box center [198, 86] width 45 height 25
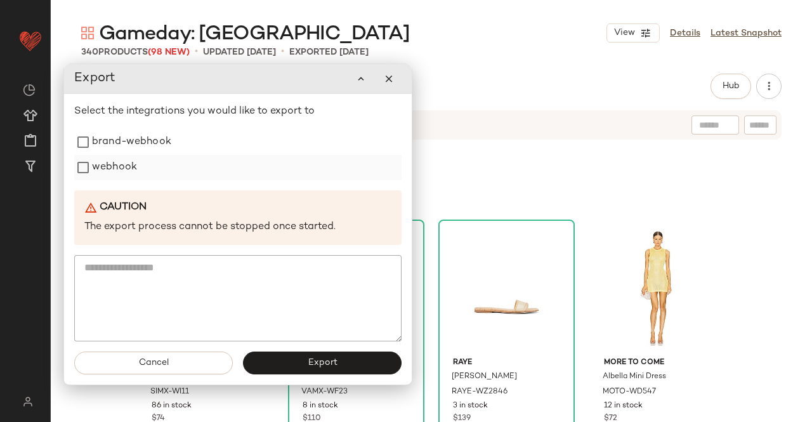
click at [151, 166] on div "webhook" at bounding box center [237, 167] width 327 height 25
click at [123, 168] on label "webhook" at bounding box center [114, 167] width 45 height 25
click at [303, 368] on button "Export" at bounding box center [323, 363] width 159 height 23
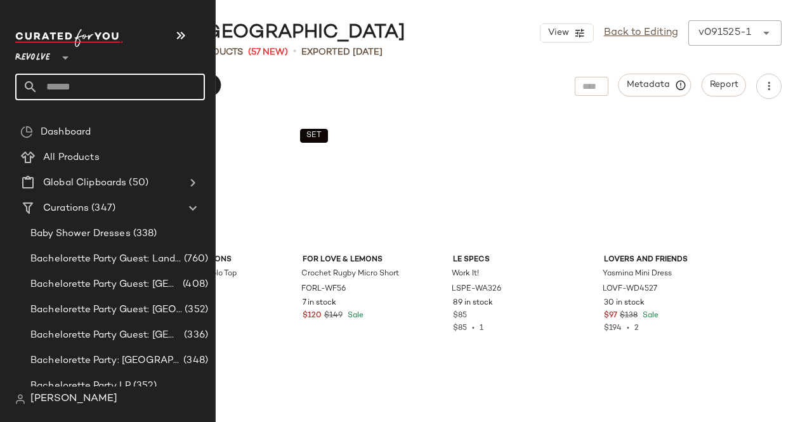
click at [34, 91] on icon at bounding box center [30, 86] width 15 height 15
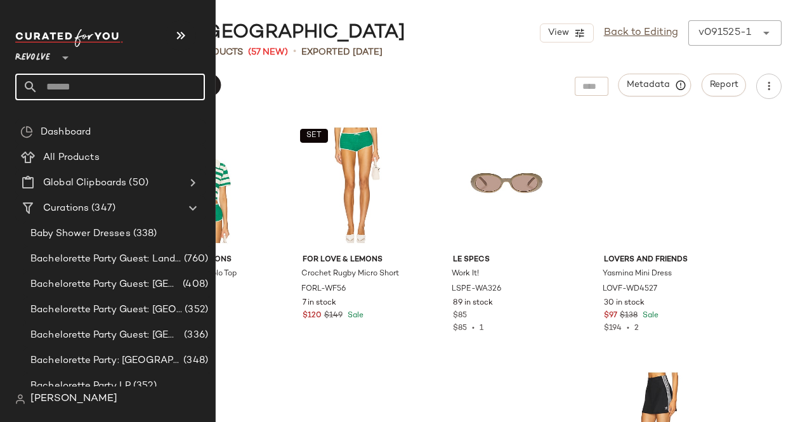
click at [89, 84] on input "text" at bounding box center [121, 87] width 167 height 27
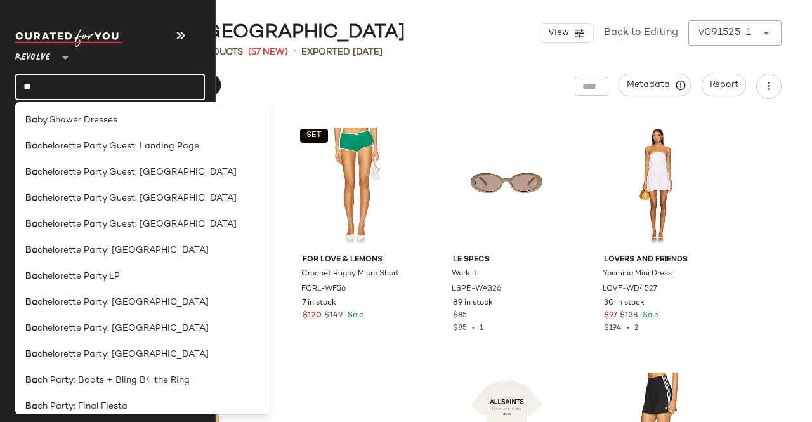
type input "***"
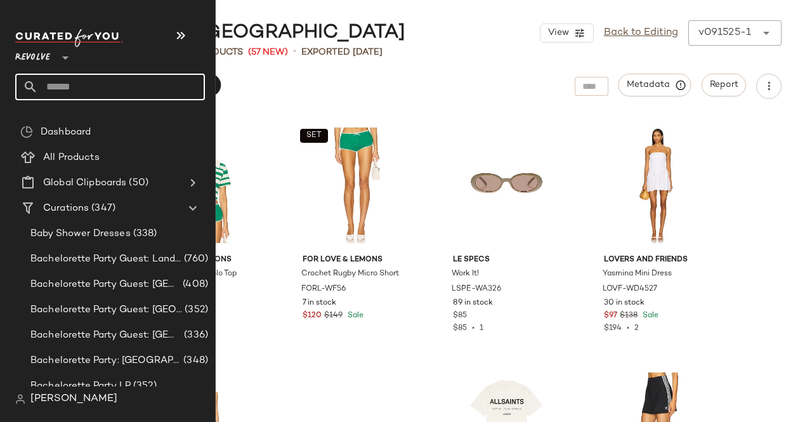
click at [79, 91] on input "text" at bounding box center [121, 87] width 167 height 27
click at [47, 81] on input "text" at bounding box center [121, 87] width 167 height 27
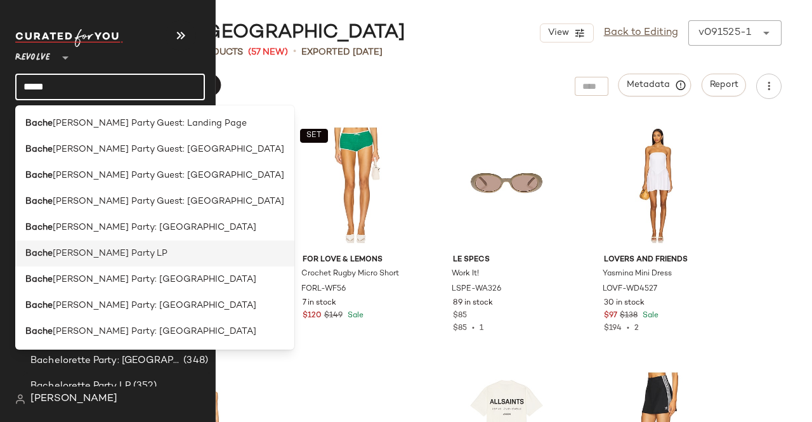
type input "*****"
click at [81, 259] on span "lorette Party LP" at bounding box center [110, 253] width 115 height 13
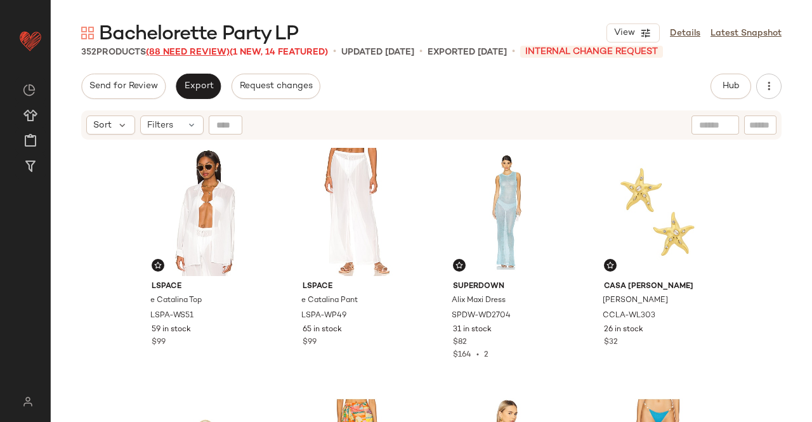
click at [180, 49] on span "(88 Need Review)" at bounding box center [188, 53] width 84 height 10
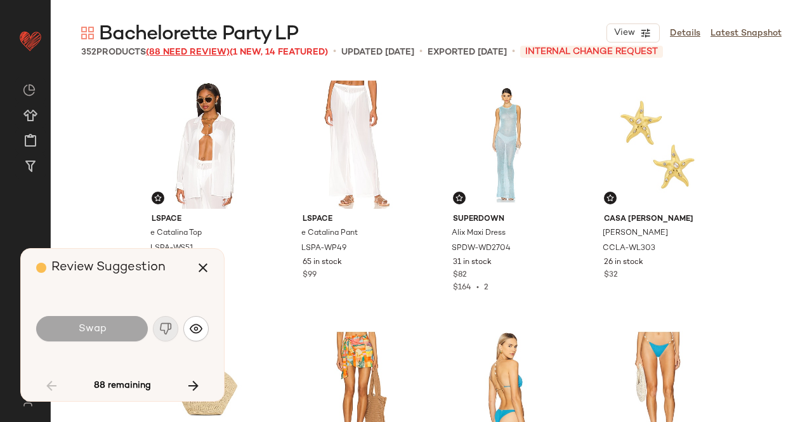
scroll to position [500, 0]
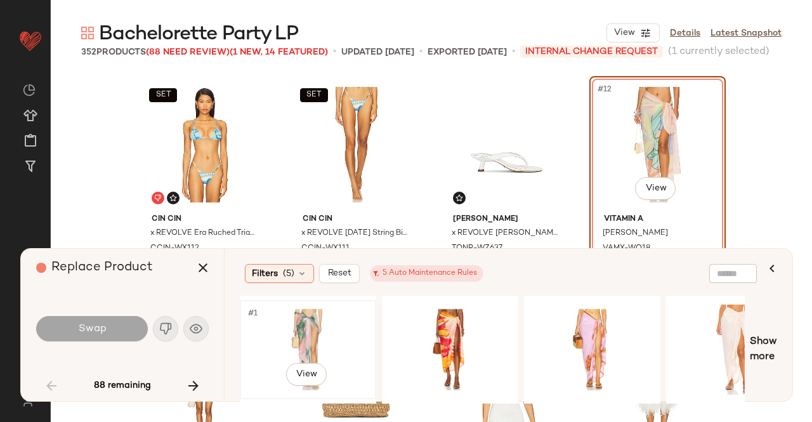
drag, startPoint x: 312, startPoint y: 327, endPoint x: 313, endPoint y: 309, distance: 17.8
click at [315, 327] on div "#1 View" at bounding box center [308, 350] width 128 height 90
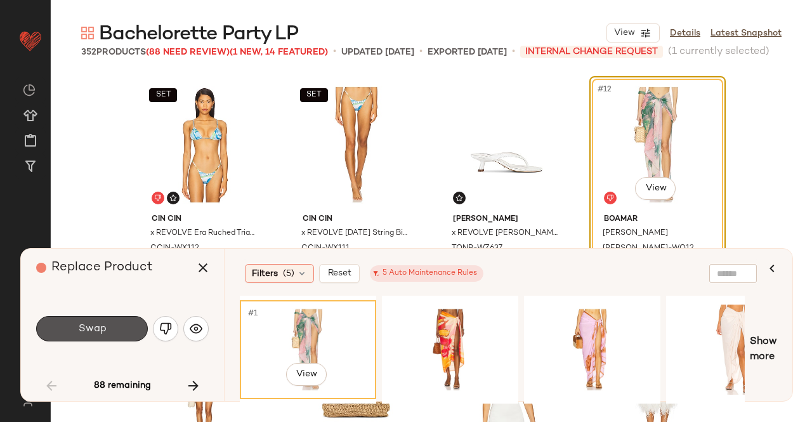
click at [90, 334] on span "Swap" at bounding box center [91, 329] width 29 height 12
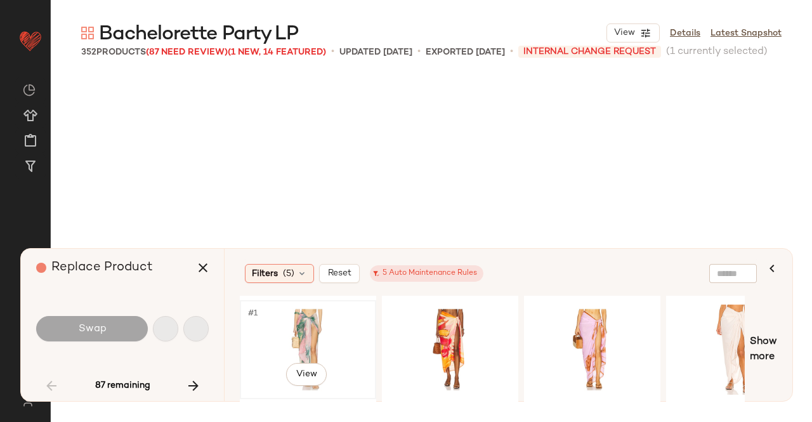
scroll to position [980, 0]
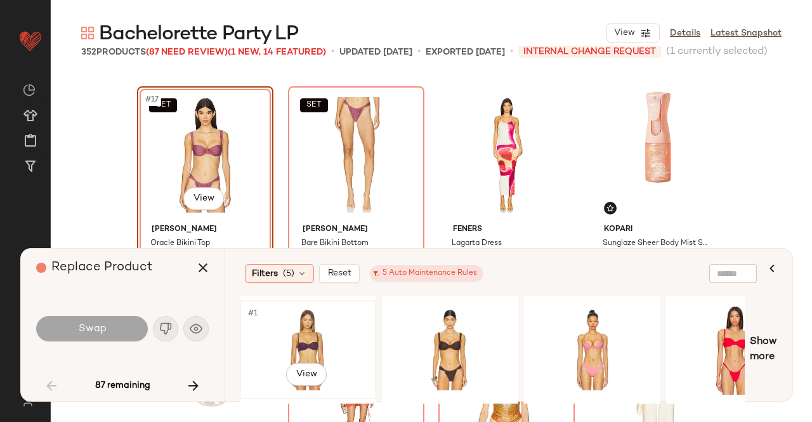
drag, startPoint x: 311, startPoint y: 338, endPoint x: 280, endPoint y: 318, distance: 36.6
click at [311, 338] on div "#1 View" at bounding box center [308, 350] width 128 height 90
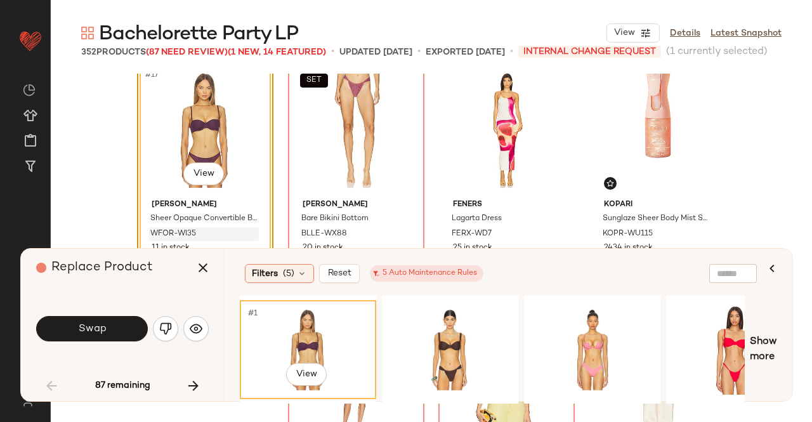
scroll to position [1043, 0]
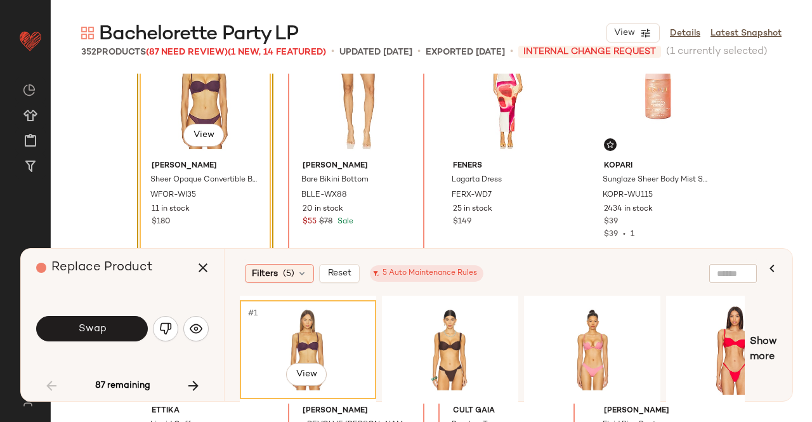
click at [85, 336] on button "Swap" at bounding box center [92, 328] width 112 height 25
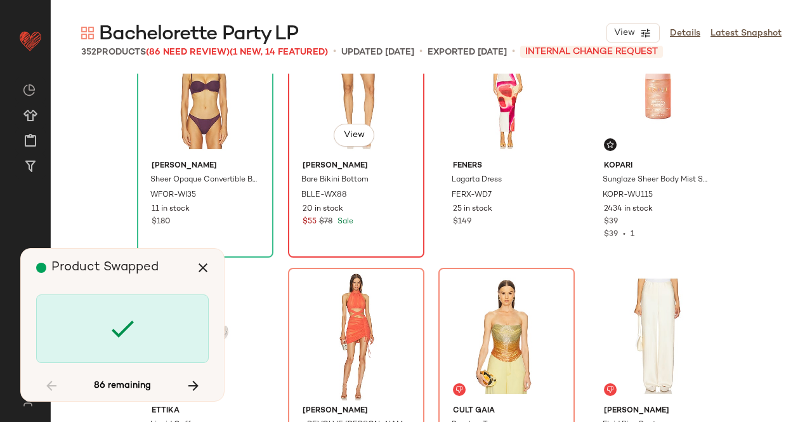
scroll to position [980, 0]
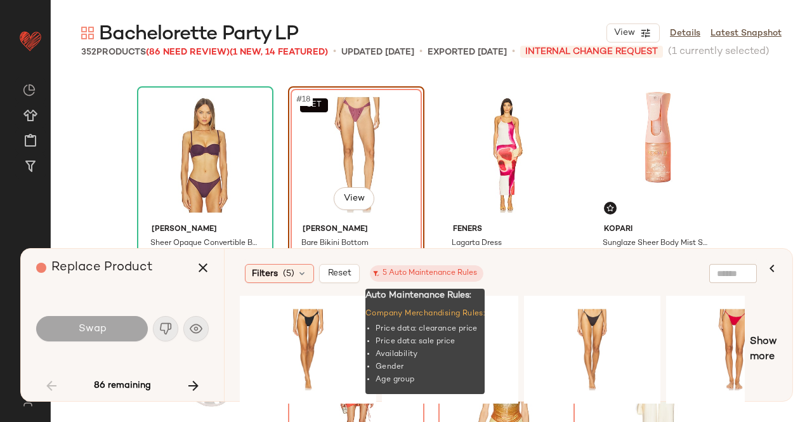
click at [464, 270] on div "5 Auto Maintenance Rules" at bounding box center [426, 273] width 101 height 11
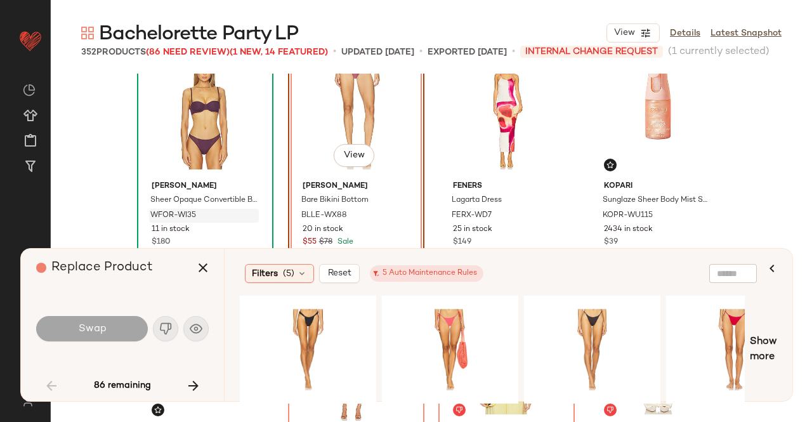
scroll to position [1043, 0]
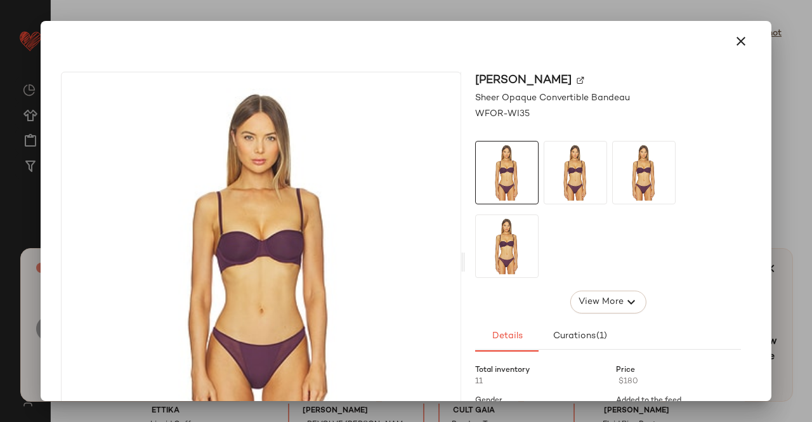
click at [577, 80] on img at bounding box center [581, 81] width 8 height 8
click at [763, 103] on div "Wolford Sheer Opaque Convertible Bandeau WFOR-WI35 View More Details Curations …" at bounding box center [406, 211] width 731 height 380
click at [776, 115] on div at bounding box center [406, 211] width 812 height 422
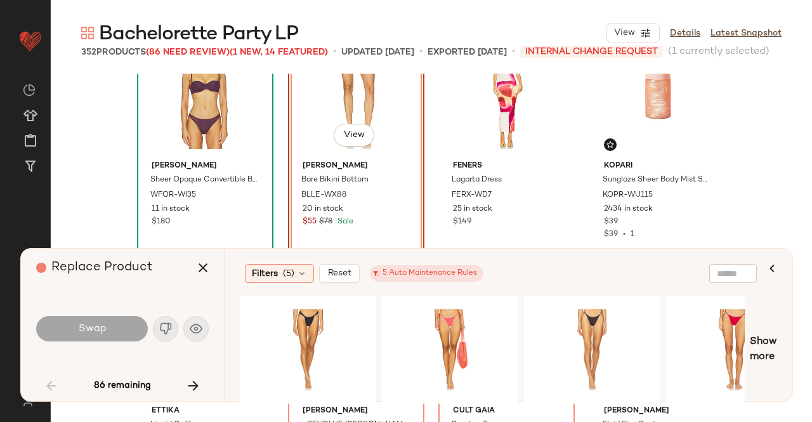
drag, startPoint x: 203, startPoint y: 272, endPoint x: 244, endPoint y: 252, distance: 46.0
click at [202, 270] on icon "button" at bounding box center [202, 267] width 15 height 15
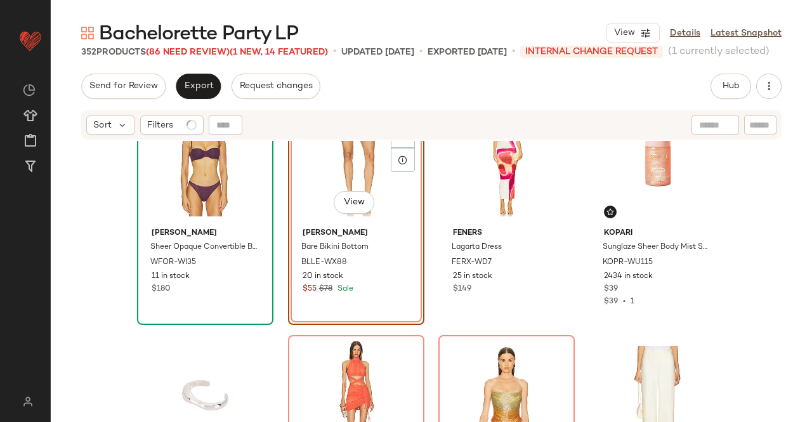
click at [317, 178] on div "SET #18 View" at bounding box center [356, 159] width 128 height 128
click at [723, 78] on button "Hub" at bounding box center [731, 86] width 41 height 25
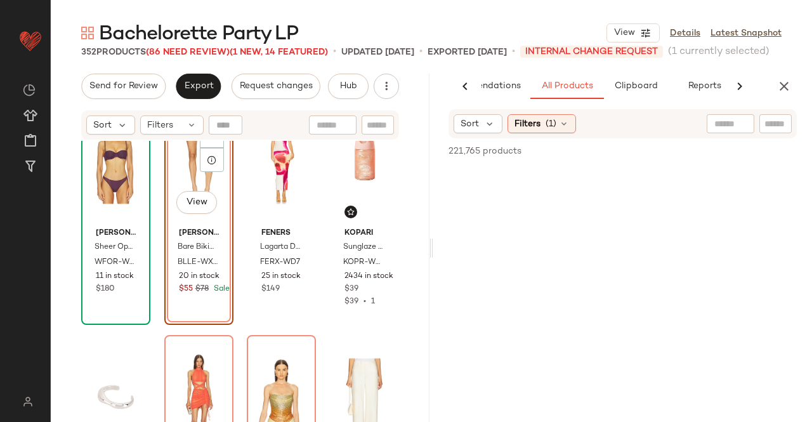
scroll to position [0, 80]
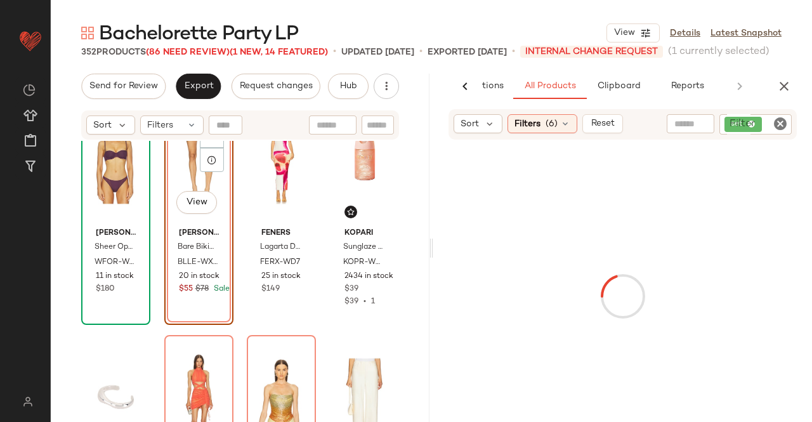
drag, startPoint x: 768, startPoint y: 131, endPoint x: 757, endPoint y: 133, distance: 11.1
click at [766, 129] on div "set" at bounding box center [755, 124] width 72 height 20
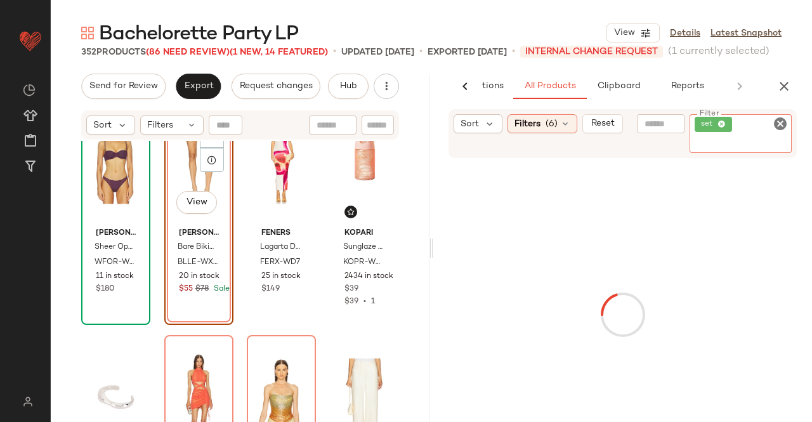
paste input "*********"
type input "*********"
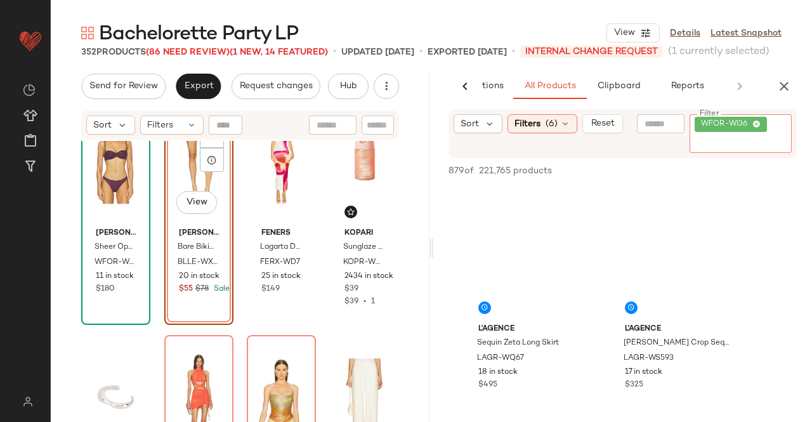
click at [724, 122] on span "WFOR-WI36" at bounding box center [726, 124] width 51 height 11
click at [723, 131] on span "WFOR-WI36" at bounding box center [731, 124] width 72 height 15
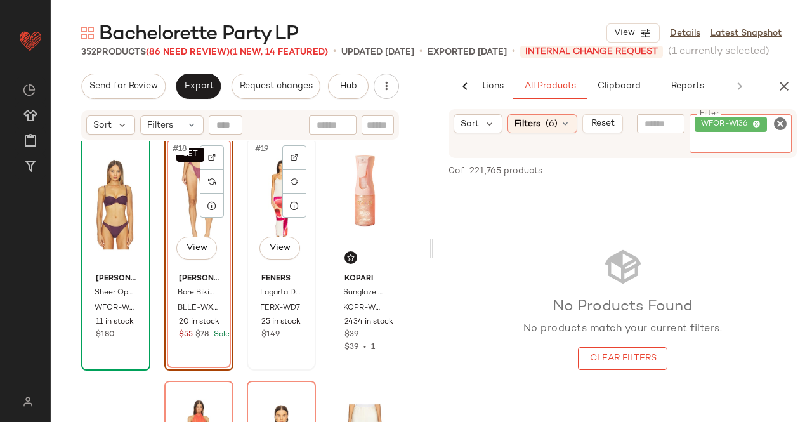
scroll to position [980, 0]
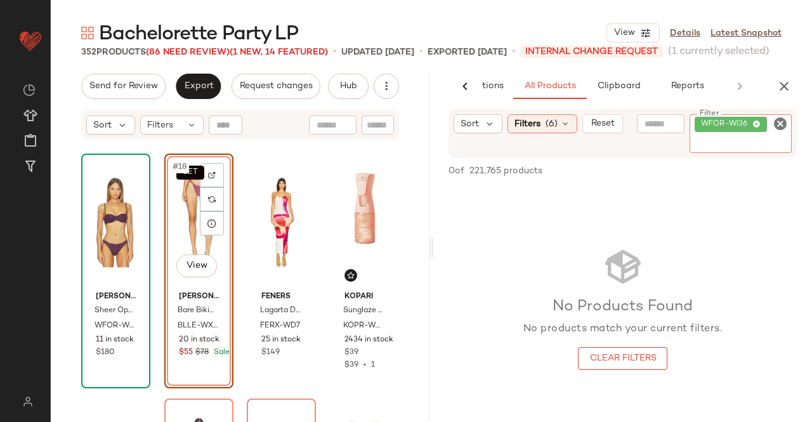
drag, startPoint x: 564, startPoint y: 128, endPoint x: 558, endPoint y: 105, distance: 23.5
click at [564, 125] on icon at bounding box center [565, 124] width 10 height 10
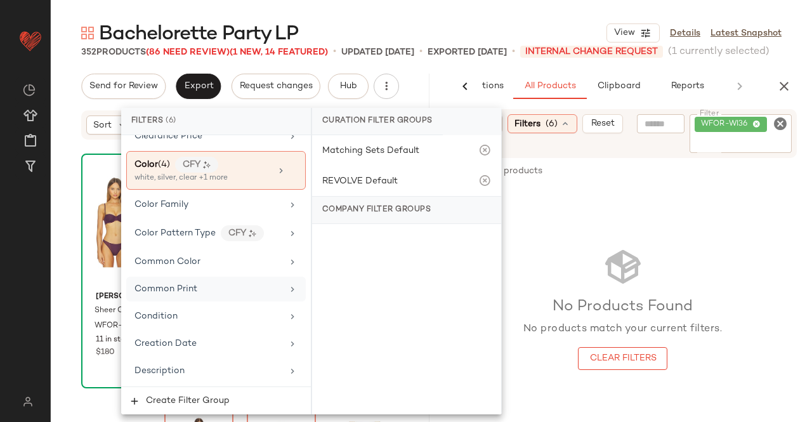
scroll to position [254, 0]
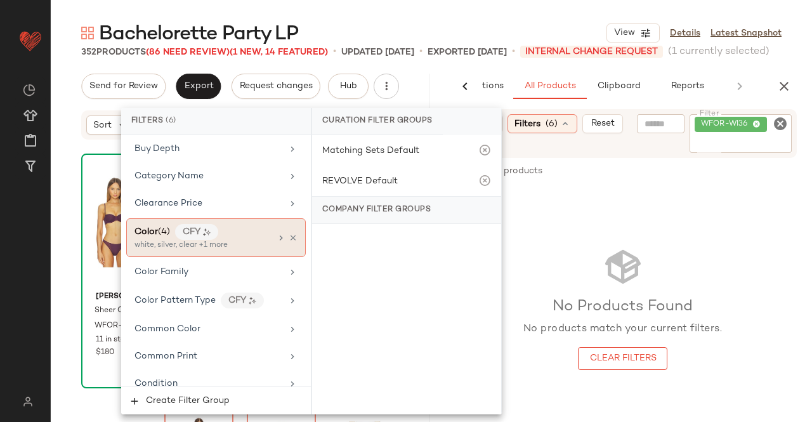
click at [289, 235] on icon at bounding box center [293, 237] width 9 height 9
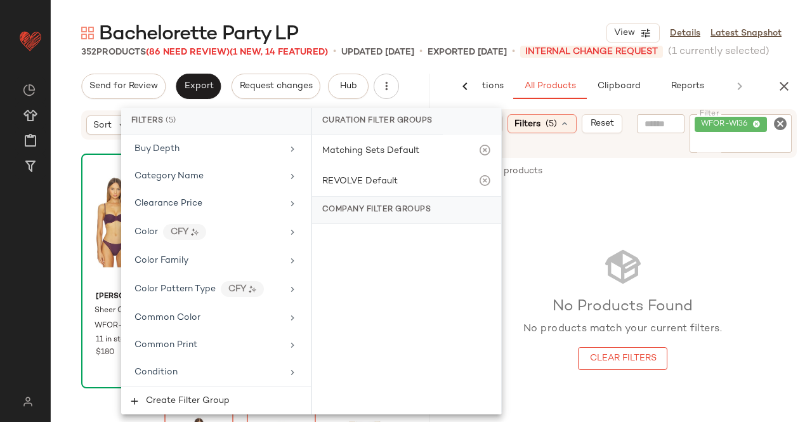
click at [729, 237] on div "No Products Found No products match your current filters. Clear Filters" at bounding box center [622, 308] width 379 height 244
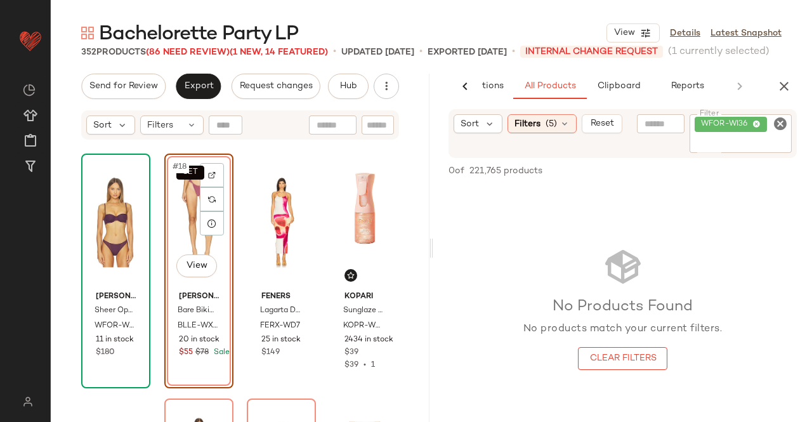
drag, startPoint x: 541, startPoint y: 132, endPoint x: 535, endPoint y: 141, distance: 10.6
click at [542, 130] on div "Filters (5)" at bounding box center [542, 123] width 69 height 19
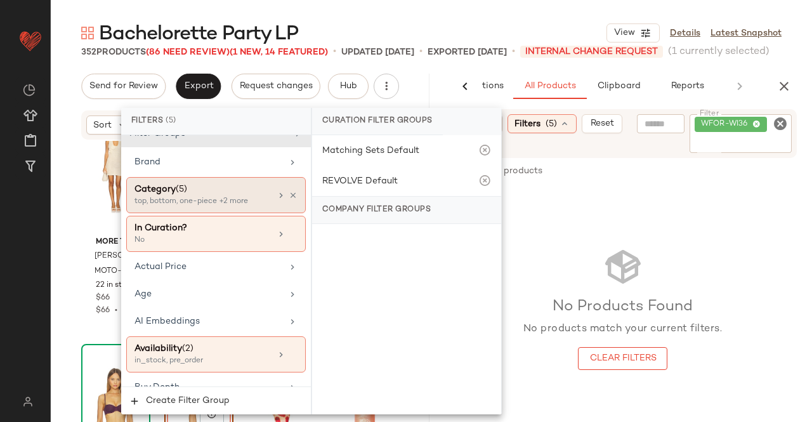
scroll to position [0, 0]
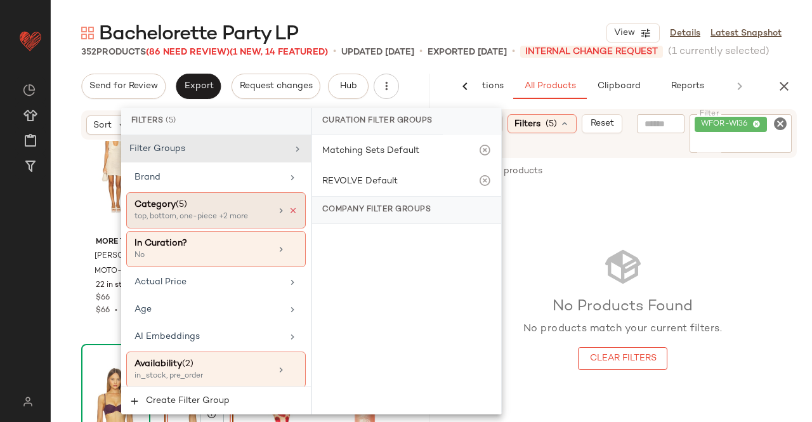
click at [289, 209] on icon at bounding box center [293, 210] width 9 height 9
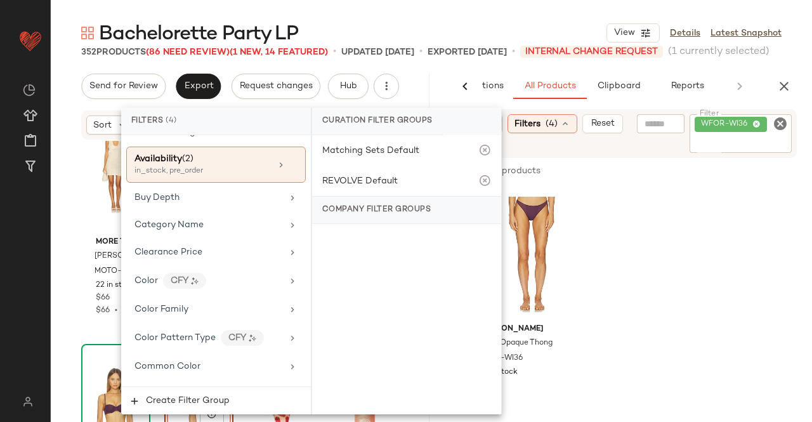
scroll to position [381, 0]
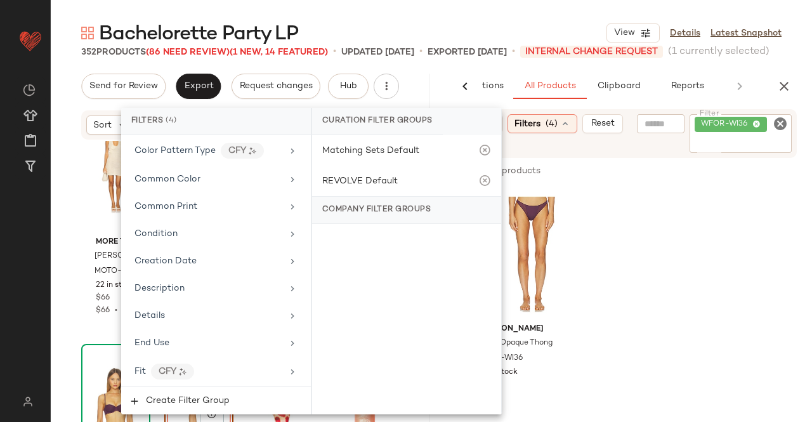
drag, startPoint x: 811, startPoint y: 249, endPoint x: 700, endPoint y: 254, distance: 111.1
click at [811, 249] on div "Wolford Sheer Opaque Thong WFOR-WI36 23 in stock $65" at bounding box center [622, 308] width 379 height 244
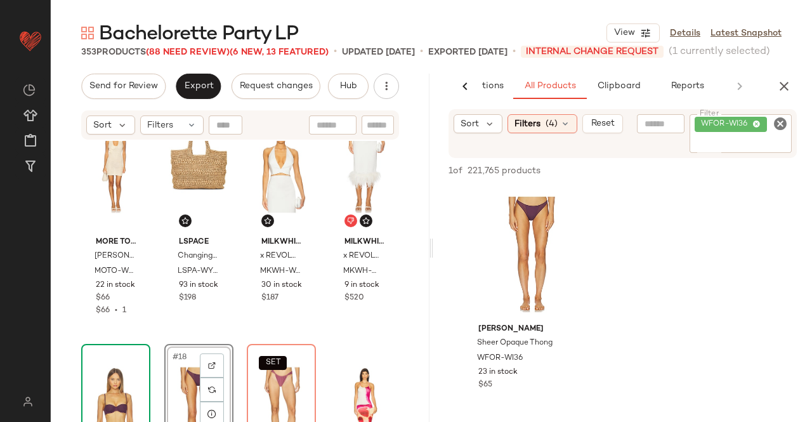
drag, startPoint x: 784, startPoint y: 93, endPoint x: 768, endPoint y: 102, distance: 18.4
click at [784, 91] on icon "button" at bounding box center [784, 86] width 15 height 15
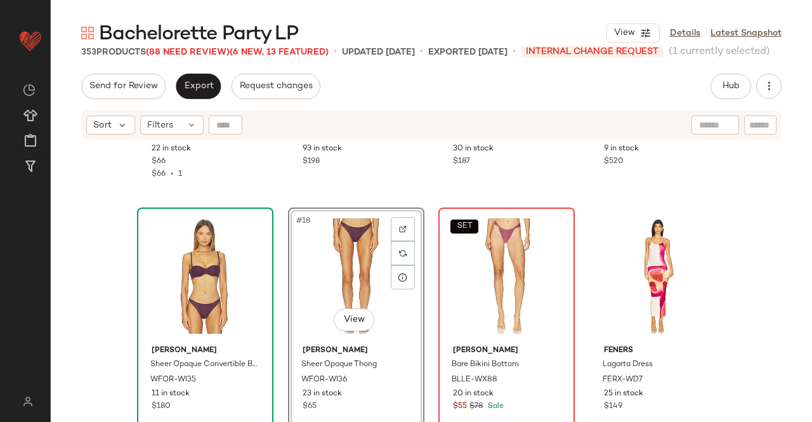
scroll to position [980, 0]
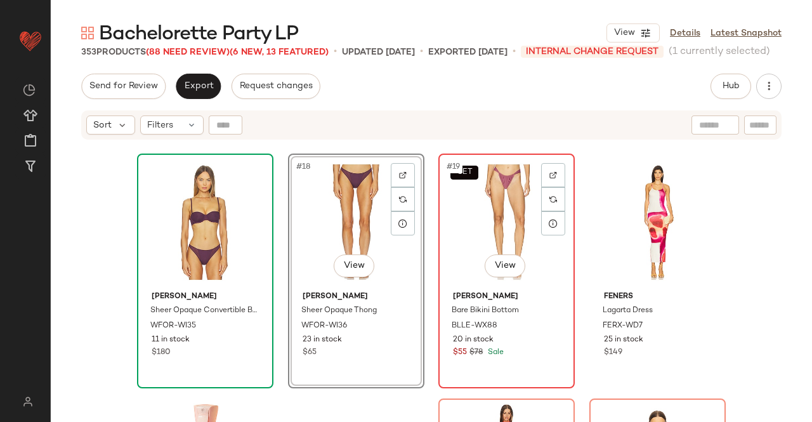
click at [459, 217] on div "SET #19 View" at bounding box center [507, 222] width 128 height 128
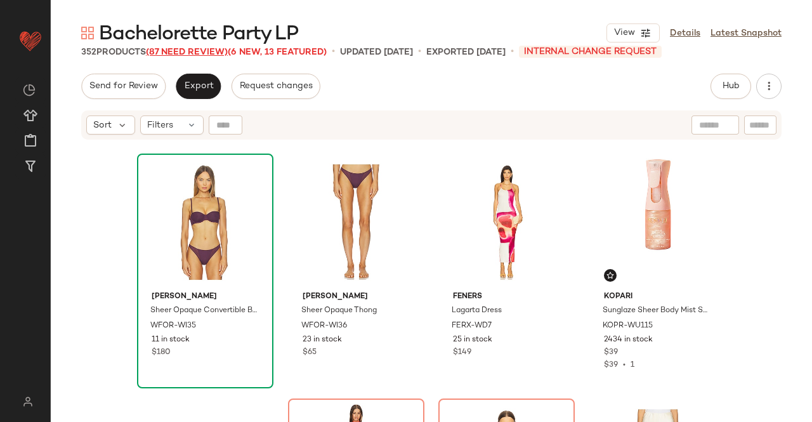
drag, startPoint x: 190, startPoint y: 46, endPoint x: 185, endPoint y: 54, distance: 9.1
click at [189, 45] on span "Bachelorette Party LP" at bounding box center [198, 34] width 199 height 25
click at [181, 56] on div "352 Products (87 Need Review) (6 New, 13 Featured)" at bounding box center [204, 52] width 246 height 13
click at [180, 51] on span "(87 Need Review)" at bounding box center [187, 53] width 82 height 10
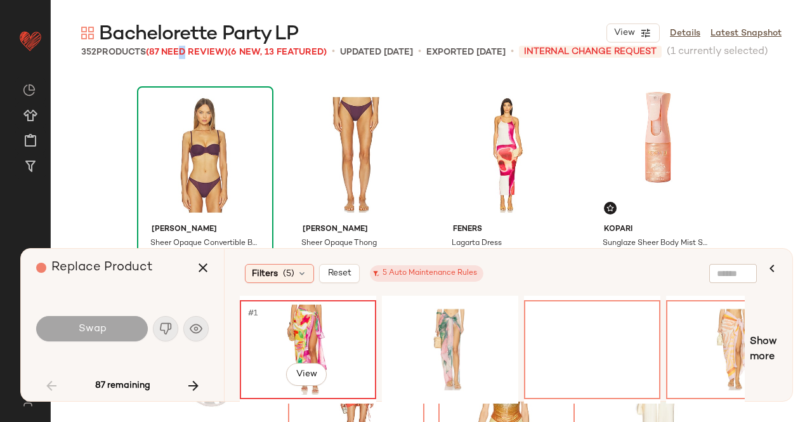
click at [329, 338] on div "#1 View" at bounding box center [308, 350] width 128 height 90
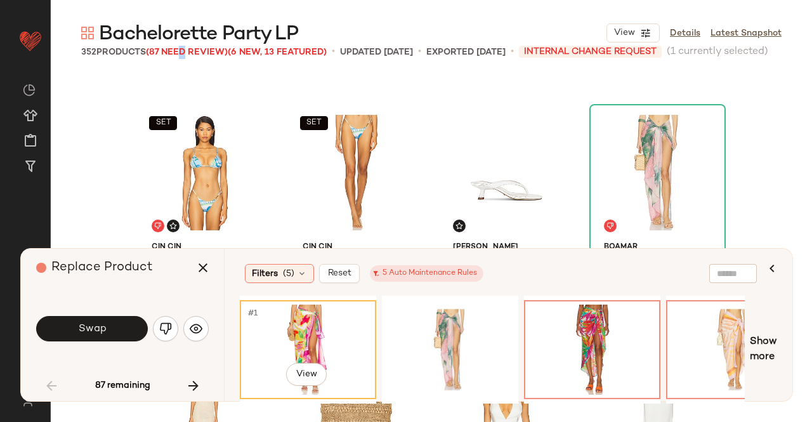
scroll to position [409, 0]
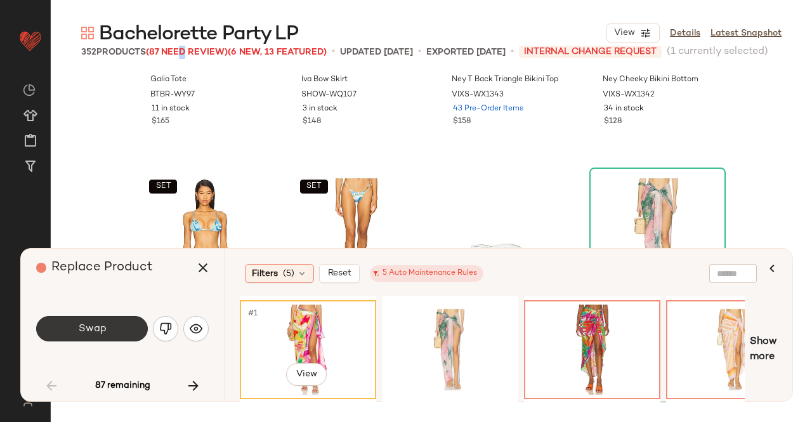
click at [105, 324] on button "Swap" at bounding box center [92, 328] width 112 height 25
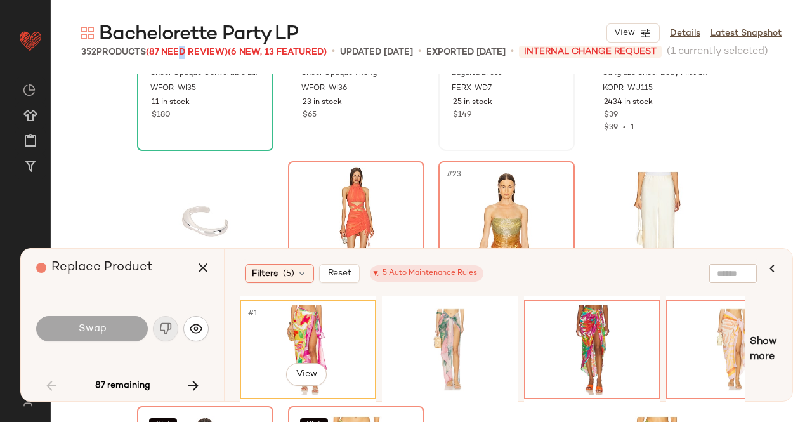
scroll to position [1170, 0]
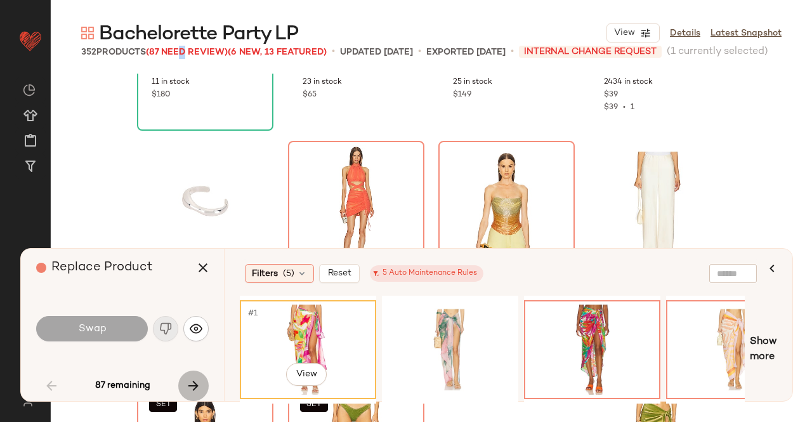
click at [187, 384] on icon "button" at bounding box center [193, 385] width 15 height 15
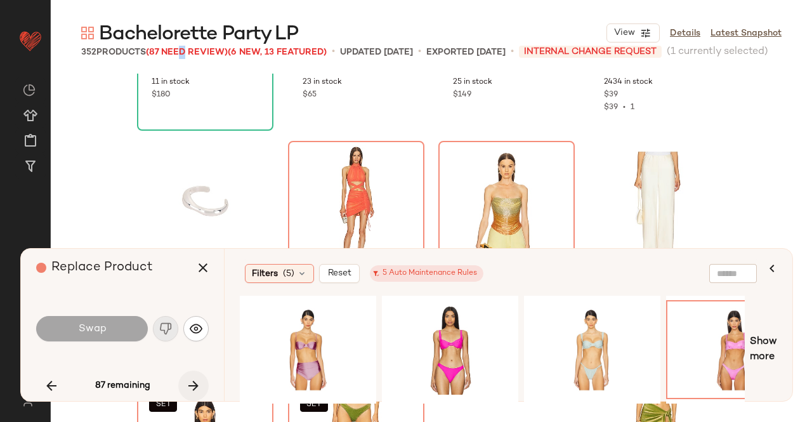
click at [197, 386] on icon "button" at bounding box center [193, 385] width 15 height 15
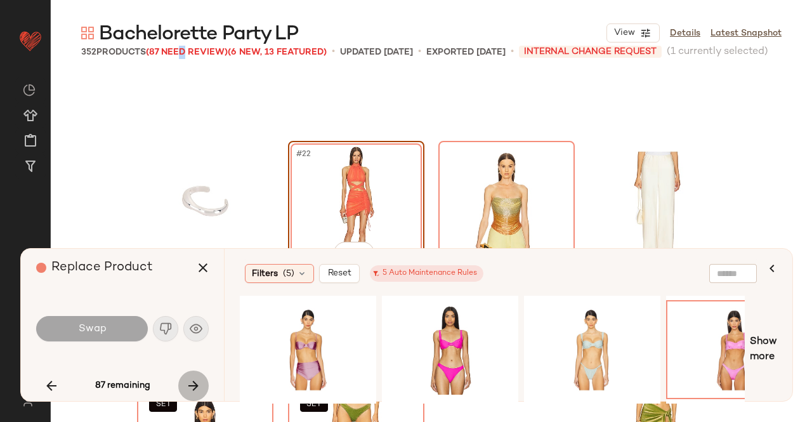
scroll to position [1224, 0]
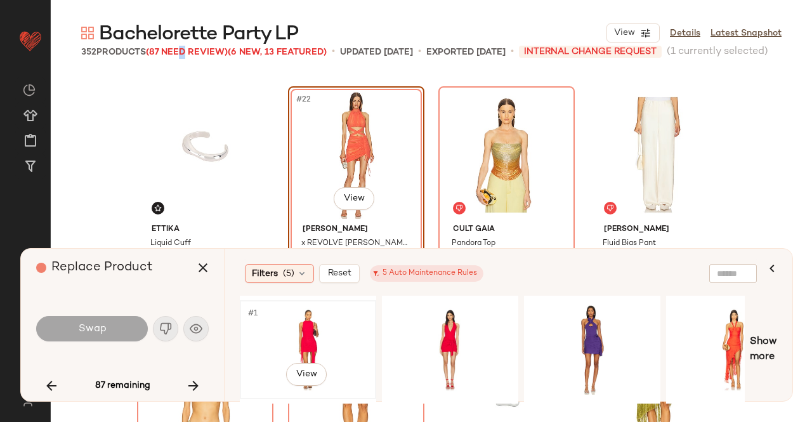
click at [313, 319] on div "#1 View" at bounding box center [308, 350] width 128 height 90
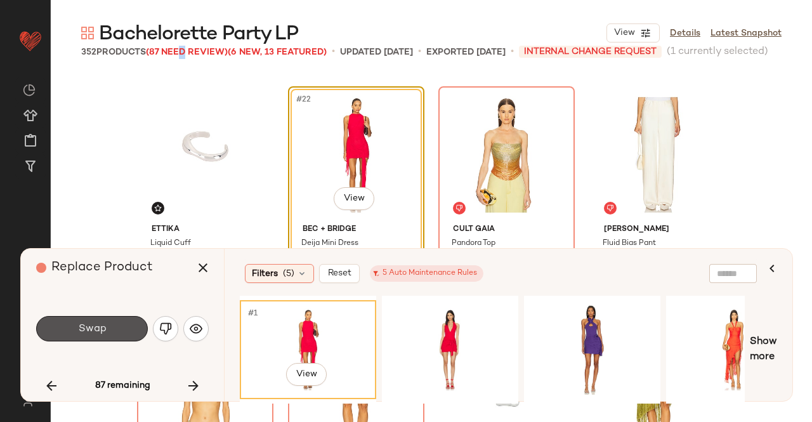
click at [108, 319] on button "Swap" at bounding box center [92, 328] width 112 height 25
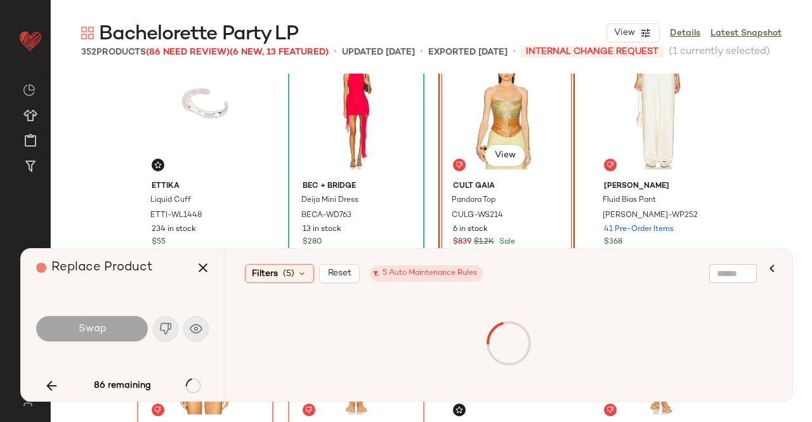
scroll to position [1288, 0]
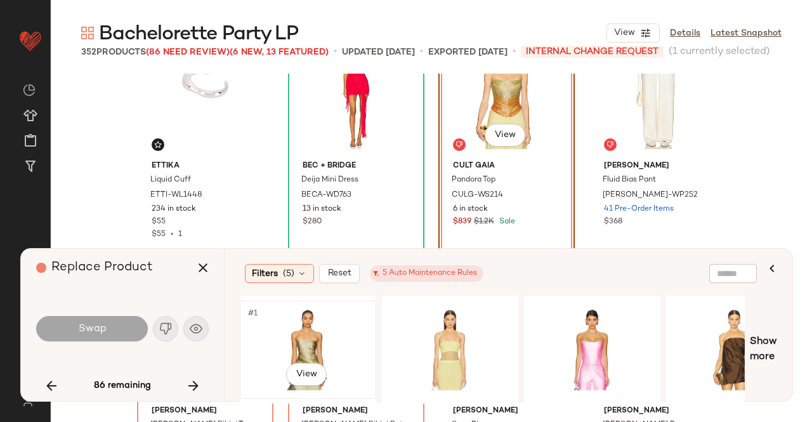
click at [303, 336] on div "#1 View" at bounding box center [308, 350] width 128 height 90
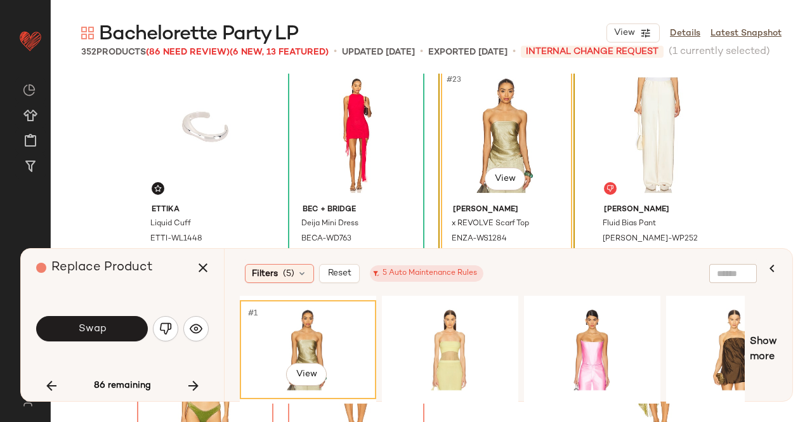
scroll to position [1224, 0]
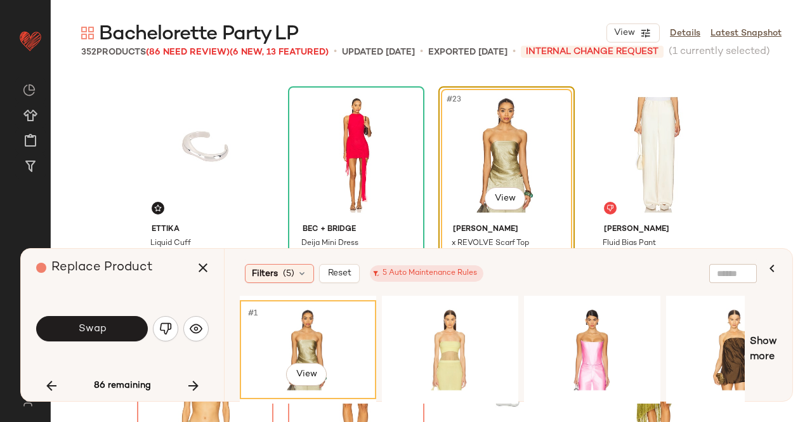
click at [119, 327] on button "Swap" at bounding box center [92, 328] width 112 height 25
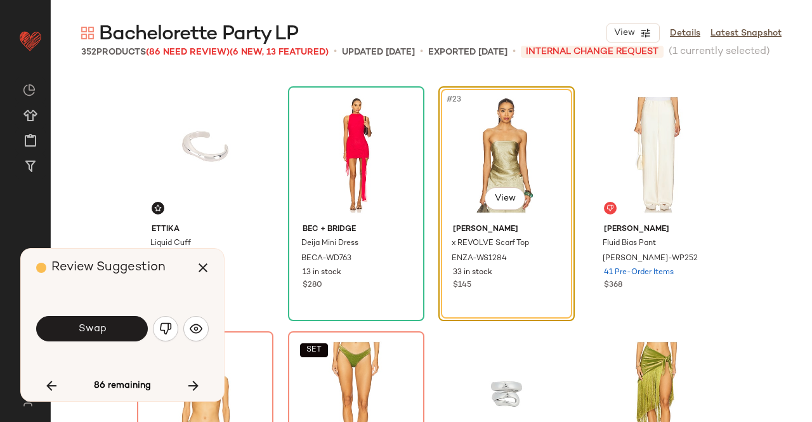
click at [169, 334] on img "button" at bounding box center [165, 328] width 13 height 13
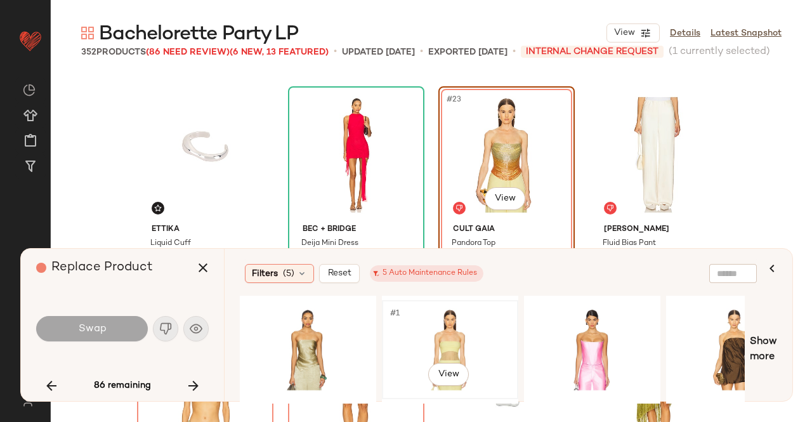
click at [406, 348] on div "#1 View" at bounding box center [450, 350] width 128 height 90
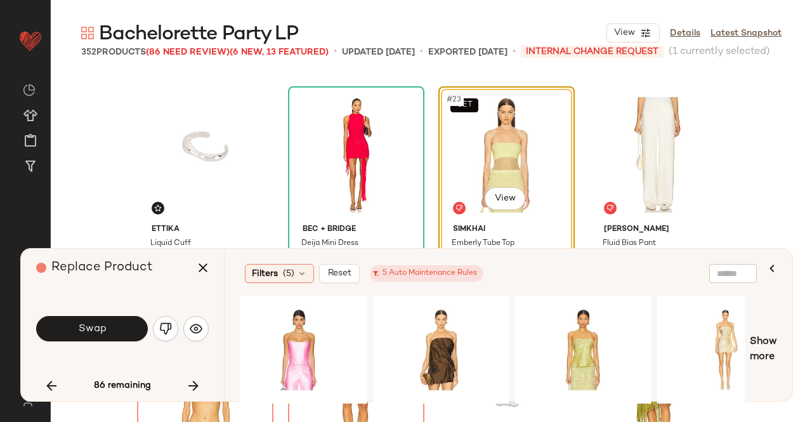
scroll to position [0, 318]
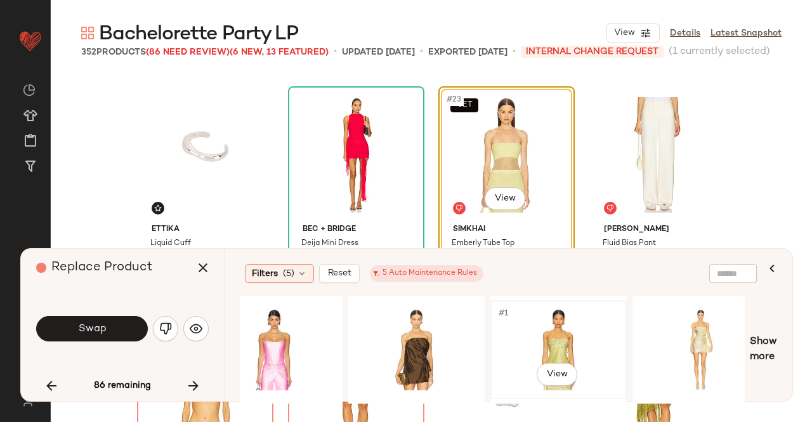
click at [509, 337] on div "#1 View" at bounding box center [559, 350] width 128 height 90
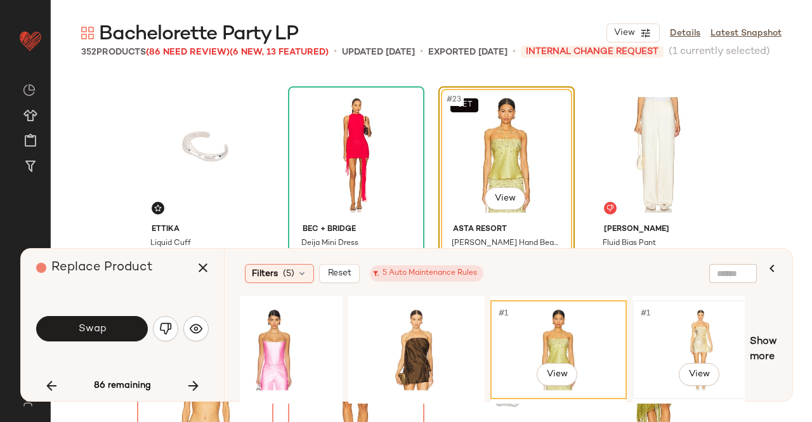
click at [646, 301] on div "#1 View" at bounding box center [701, 349] width 134 height 96
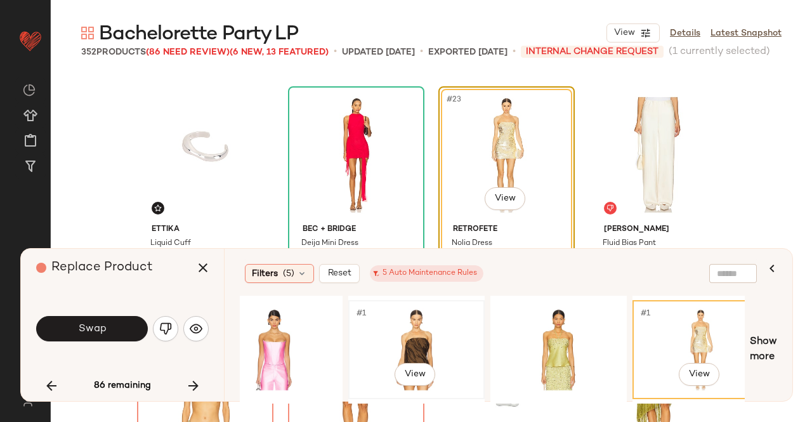
click at [445, 317] on div "#1 View" at bounding box center [417, 350] width 128 height 90
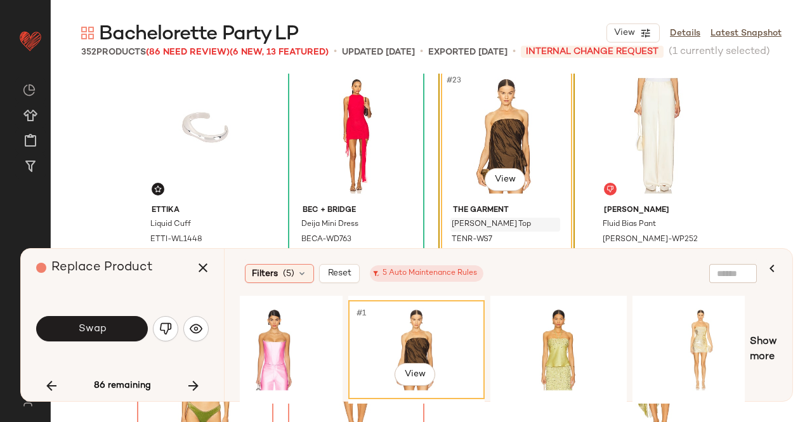
scroll to position [1224, 0]
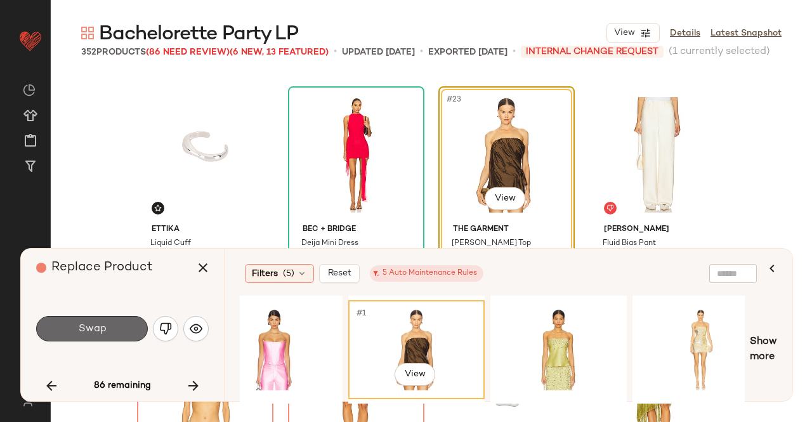
click at [105, 332] on button "Swap" at bounding box center [92, 328] width 112 height 25
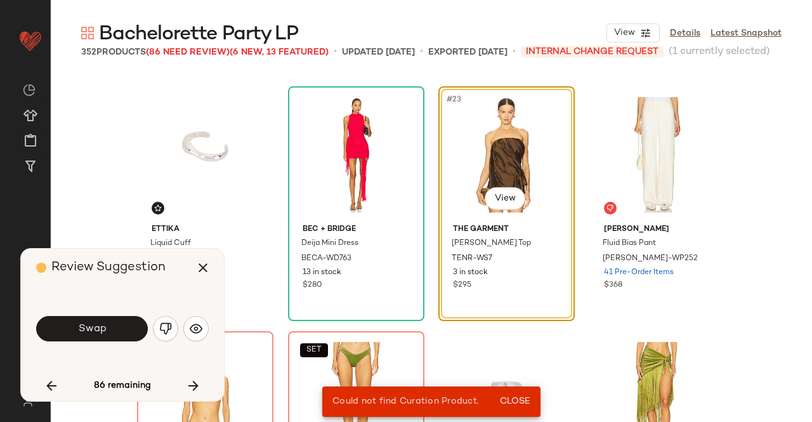
click at [170, 333] on img "button" at bounding box center [165, 328] width 13 height 13
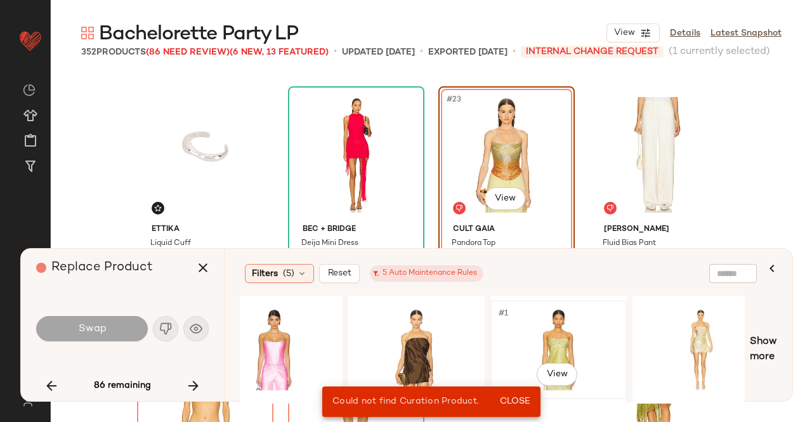
click at [597, 345] on div "#1 View" at bounding box center [559, 350] width 128 height 90
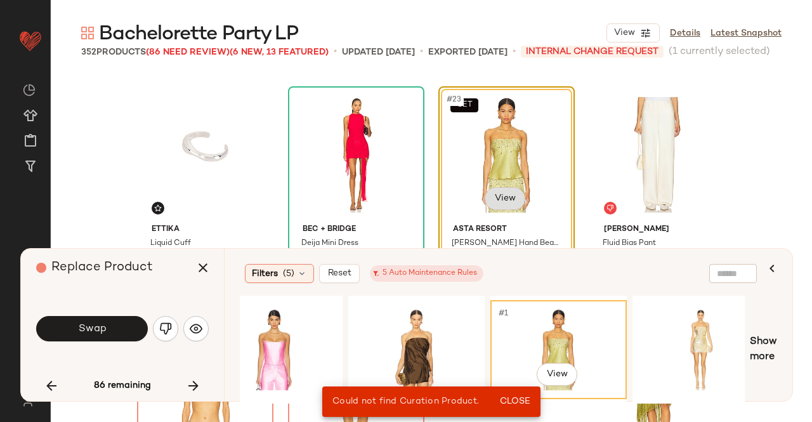
click at [502, 205] on body "Revolve ** Dashboard All Products Global Clipboards (50) Curations (347) Kriste…" at bounding box center [406, 211] width 812 height 422
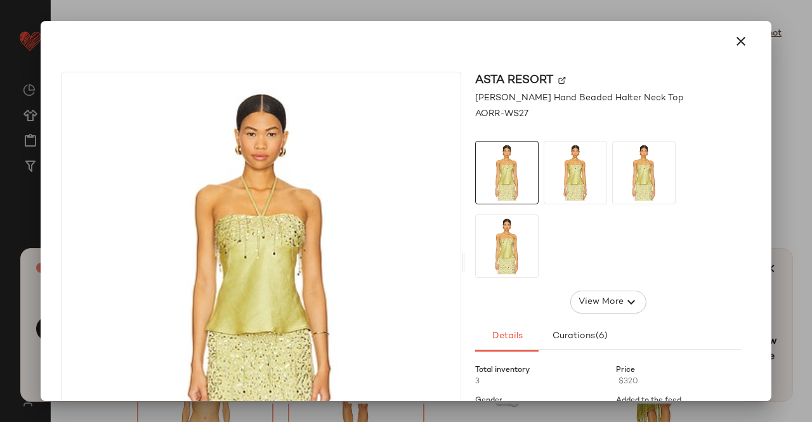
click at [558, 81] on img at bounding box center [562, 81] width 8 height 8
click at [810, 98] on div at bounding box center [406, 211] width 812 height 422
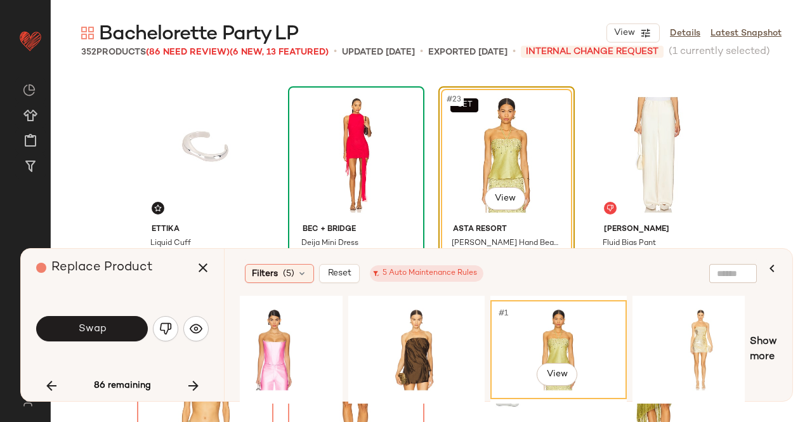
drag, startPoint x: 204, startPoint y: 265, endPoint x: 362, endPoint y: 225, distance: 162.2
click at [204, 265] on icon "button" at bounding box center [202, 267] width 15 height 15
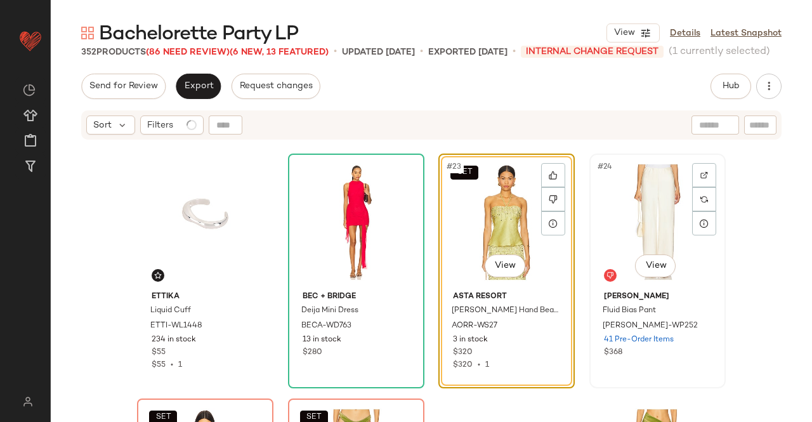
drag, startPoint x: 651, startPoint y: 186, endPoint x: 660, endPoint y: 180, distance: 10.9
click at [651, 185] on div "#24 View" at bounding box center [658, 222] width 128 height 128
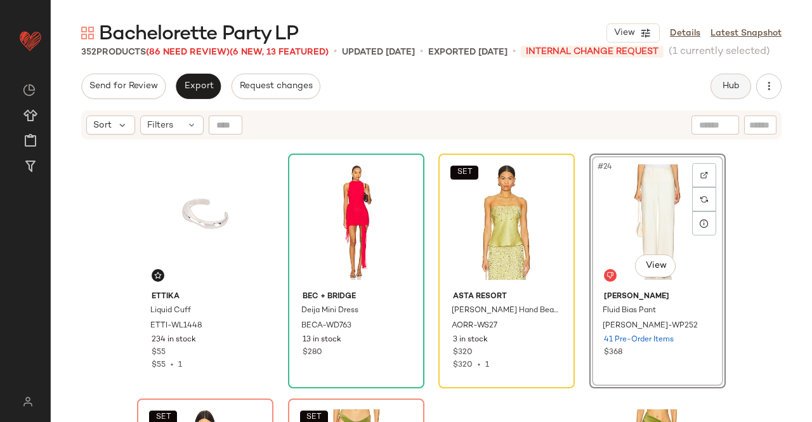
click at [728, 84] on span "Hub" at bounding box center [731, 86] width 18 height 10
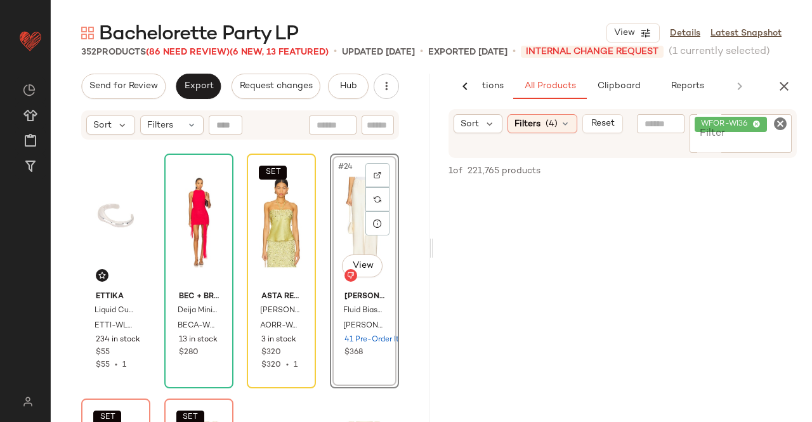
scroll to position [0, 80]
click at [757, 133] on div "WFOR-WI36" at bounding box center [741, 133] width 102 height 39
paste input "*********"
type input "*********"
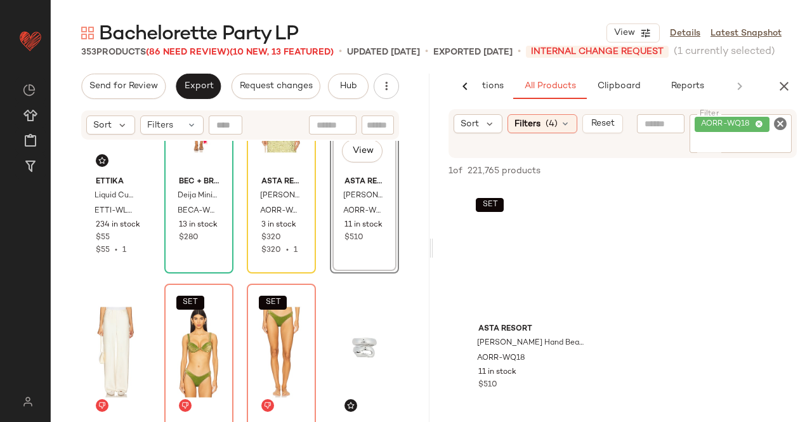
scroll to position [1351, 0]
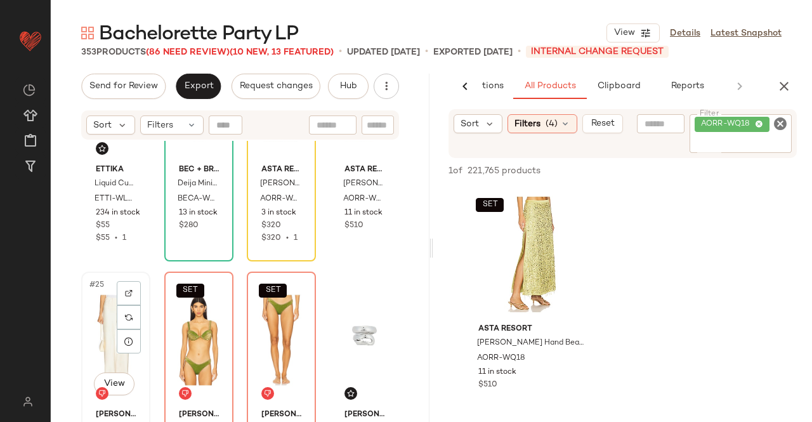
click at [96, 344] on div "#25 View" at bounding box center [116, 340] width 60 height 128
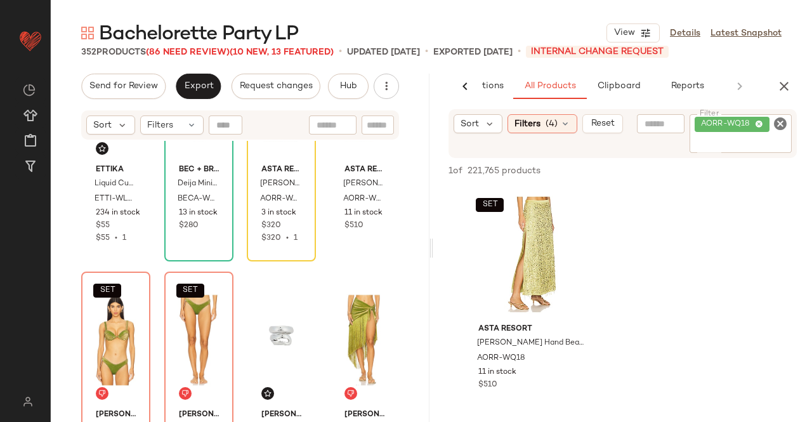
click at [792, 84] on button "button" at bounding box center [783, 86] width 25 height 25
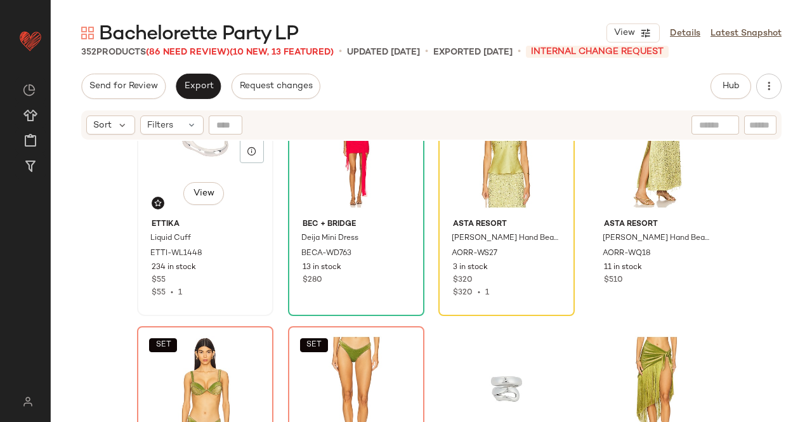
scroll to position [1288, 0]
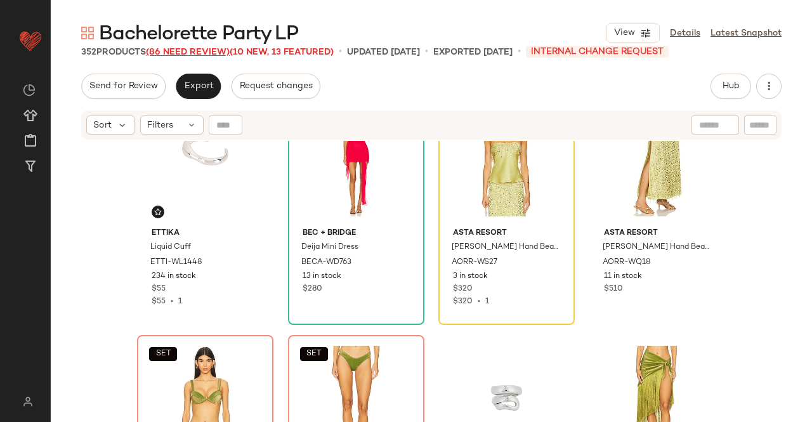
click at [176, 52] on span "(86 Need Review)" at bounding box center [188, 53] width 84 height 10
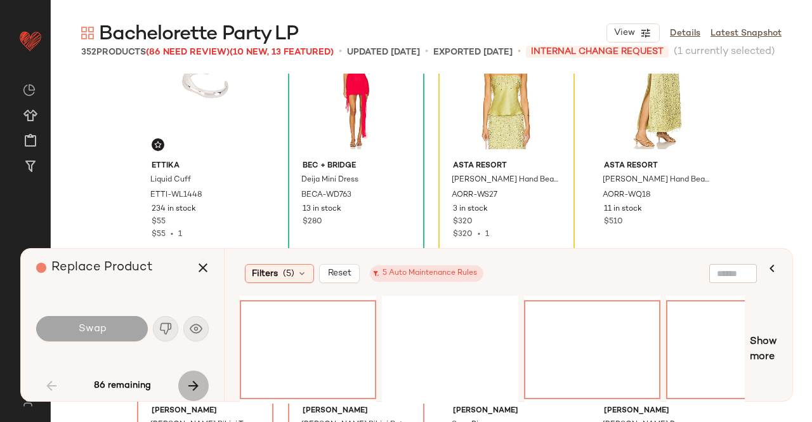
drag, startPoint x: 193, startPoint y: 384, endPoint x: 184, endPoint y: 383, distance: 9.0
click at [193, 384] on icon "button" at bounding box center [193, 385] width 15 height 15
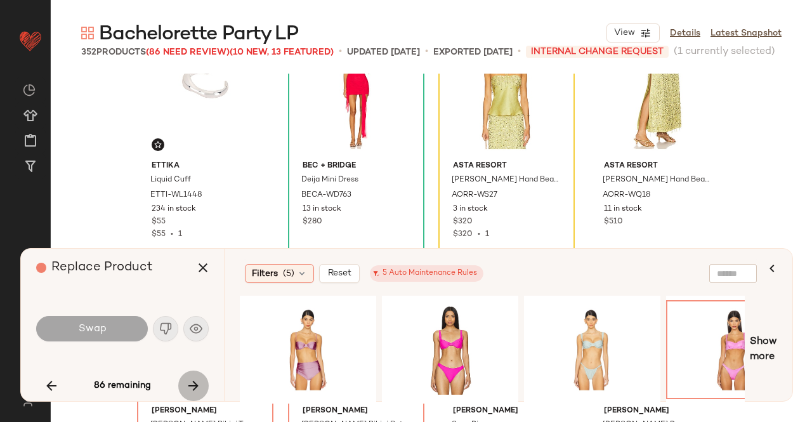
click at [192, 391] on icon "button" at bounding box center [193, 385] width 15 height 15
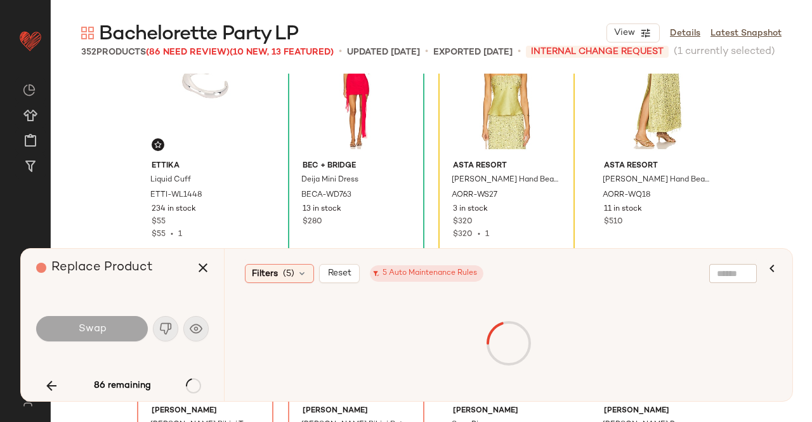
click at [196, 386] on div "86 remaining" at bounding box center [122, 385] width 173 height 30
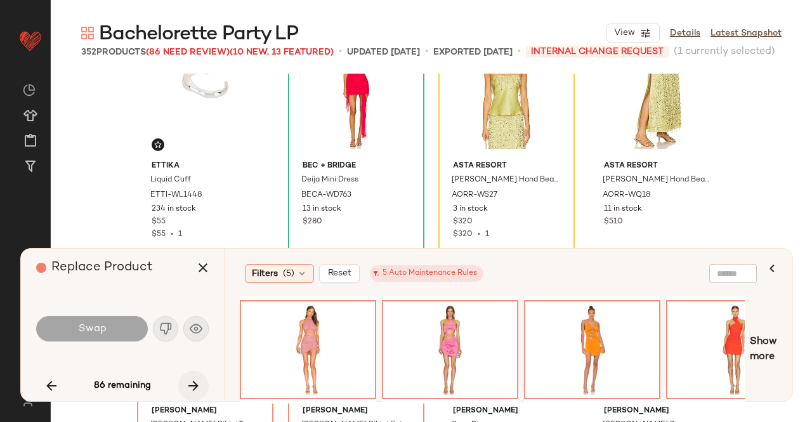
click at [180, 384] on button "button" at bounding box center [193, 385] width 30 height 30
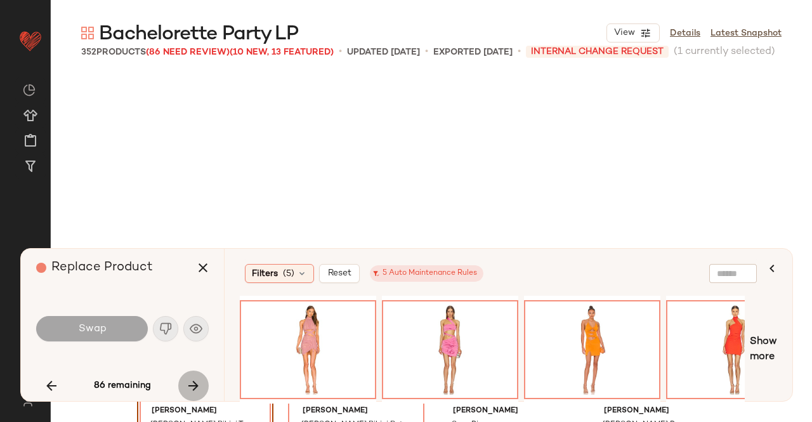
scroll to position [1469, 0]
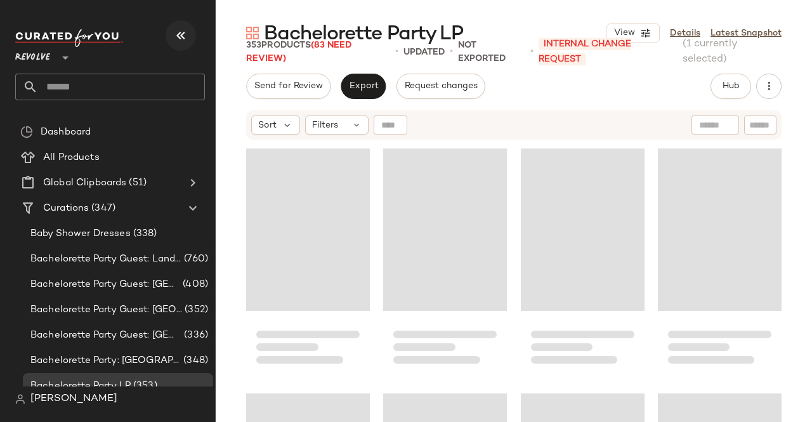
click at [197, 31] on div at bounding box center [110, 38] width 190 height 18
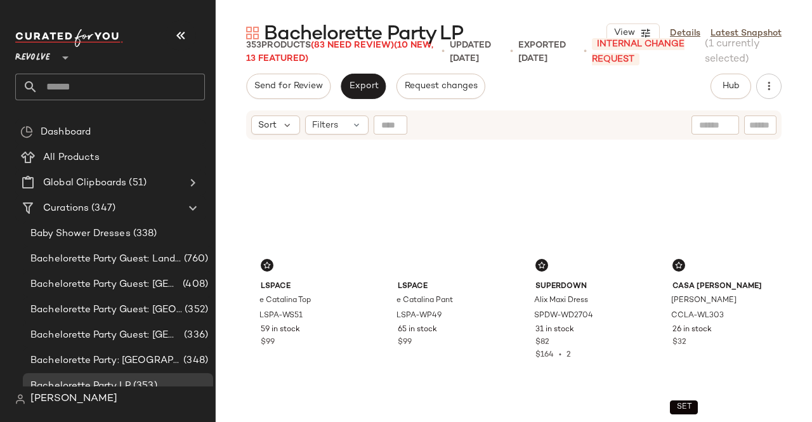
click at [181, 34] on icon "button" at bounding box center [180, 35] width 15 height 15
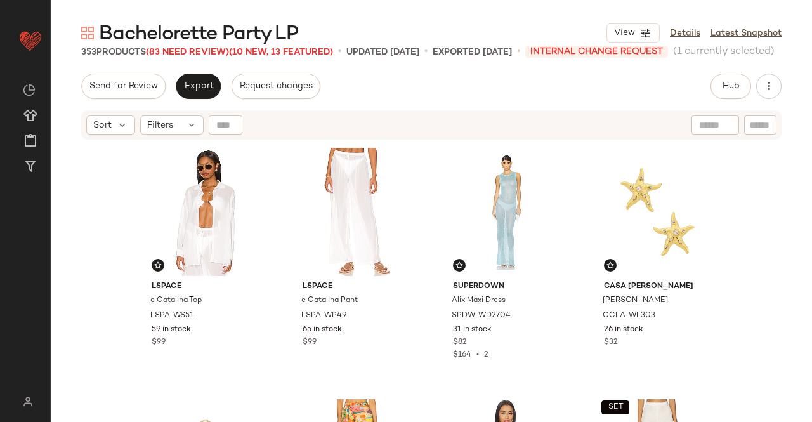
click at [208, 46] on span "Bachelorette Party LP" at bounding box center [198, 34] width 199 height 25
click at [199, 49] on span "(83 Need Review)" at bounding box center [187, 53] width 83 height 10
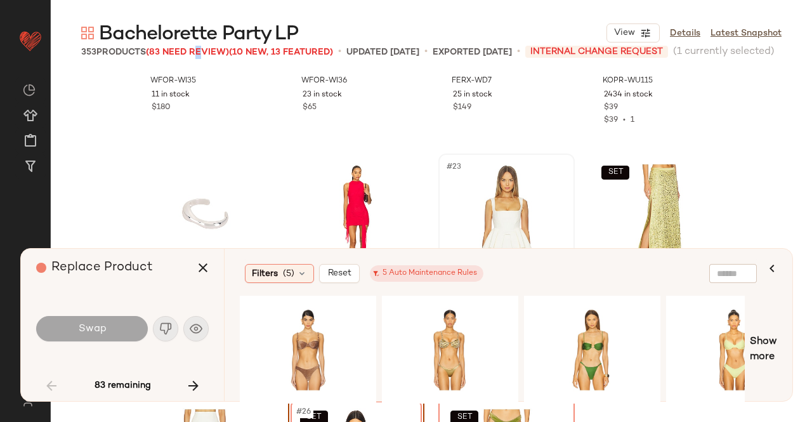
scroll to position [1216, 0]
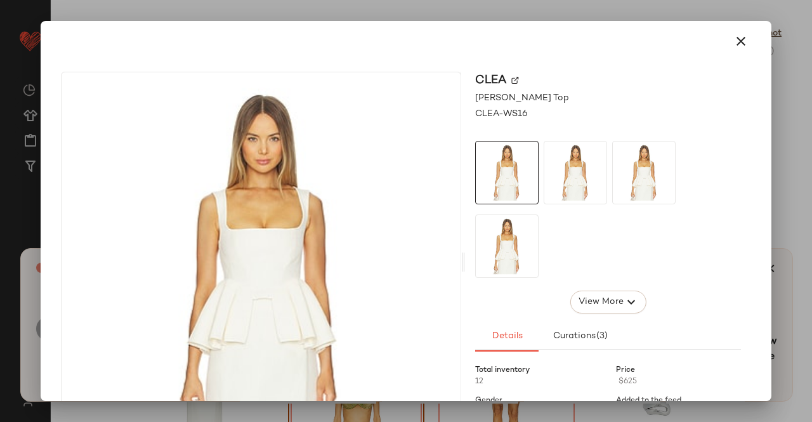
click at [775, 152] on div at bounding box center [406, 211] width 812 height 422
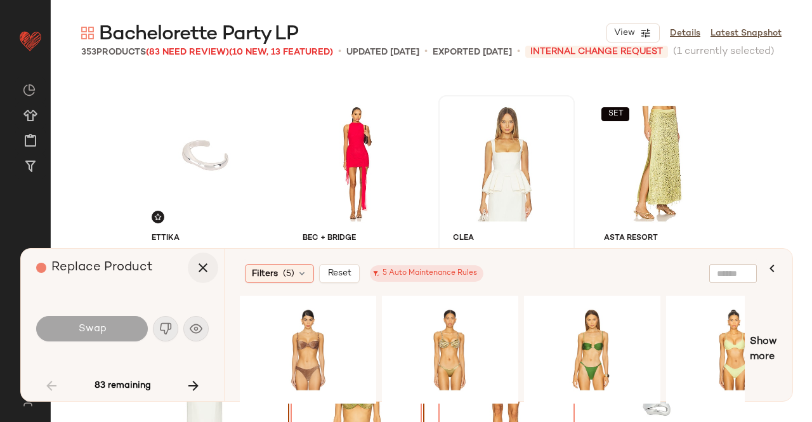
click at [204, 268] on icon "button" at bounding box center [202, 267] width 15 height 15
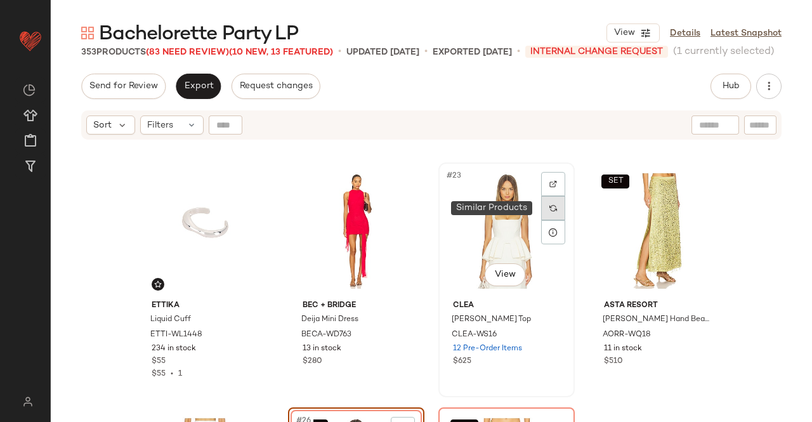
click at [552, 210] on img at bounding box center [553, 208] width 8 height 8
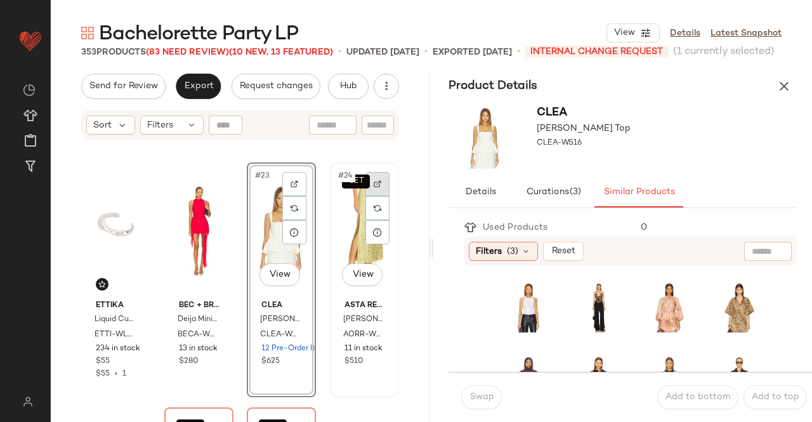
drag, startPoint x: 386, startPoint y: 174, endPoint x: 371, endPoint y: 190, distance: 21.1
click at [371, 190] on div at bounding box center [377, 184] width 24 height 24
click at [785, 89] on icon "button" at bounding box center [784, 86] width 15 height 15
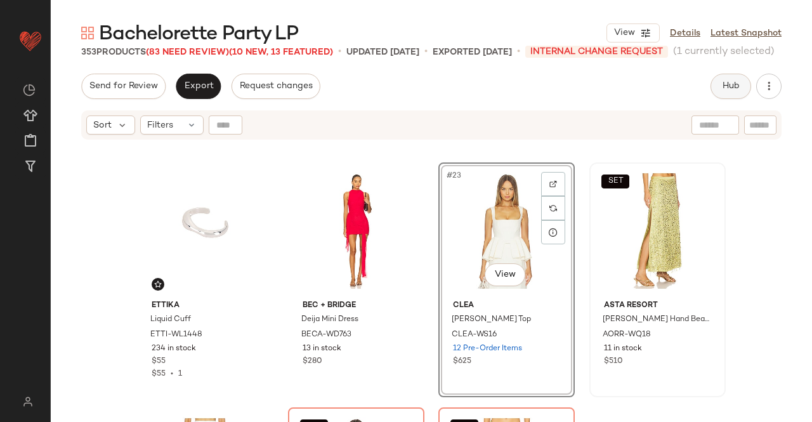
click at [721, 83] on button "Hub" at bounding box center [731, 86] width 41 height 25
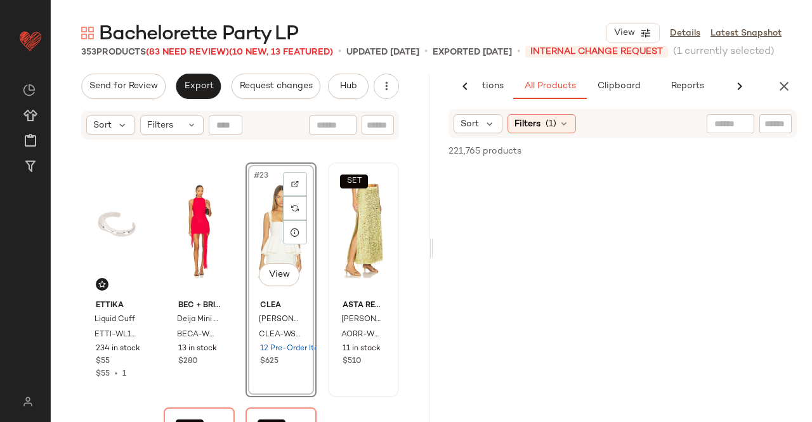
scroll to position [0, 80]
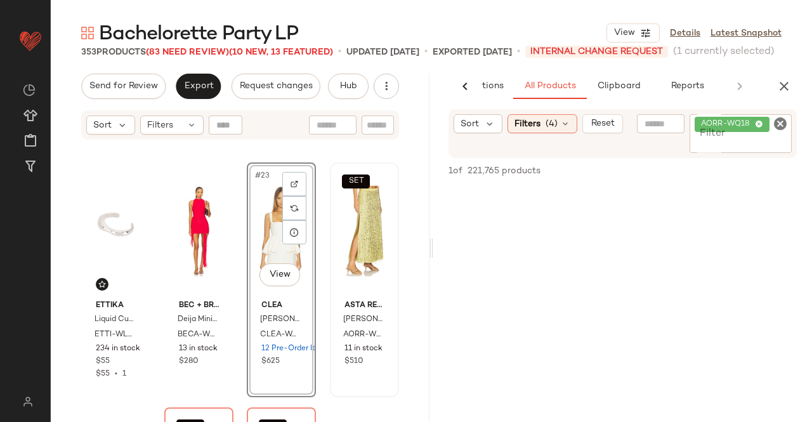
click at [759, 125] on icon at bounding box center [759, 125] width 8 height 8
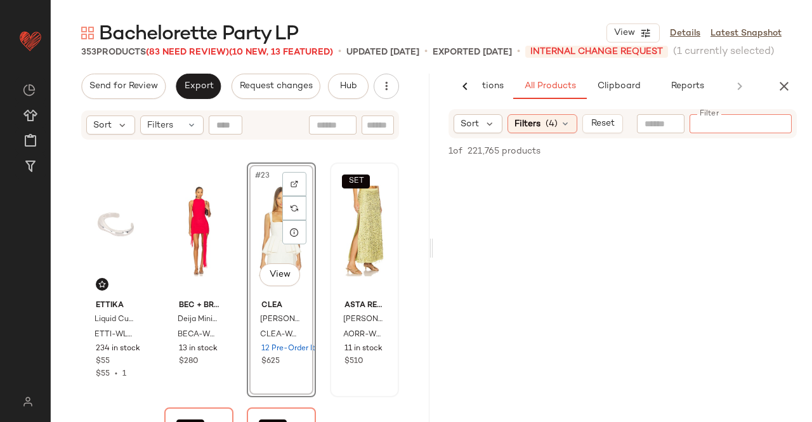
paste input "*********"
type input "*********"
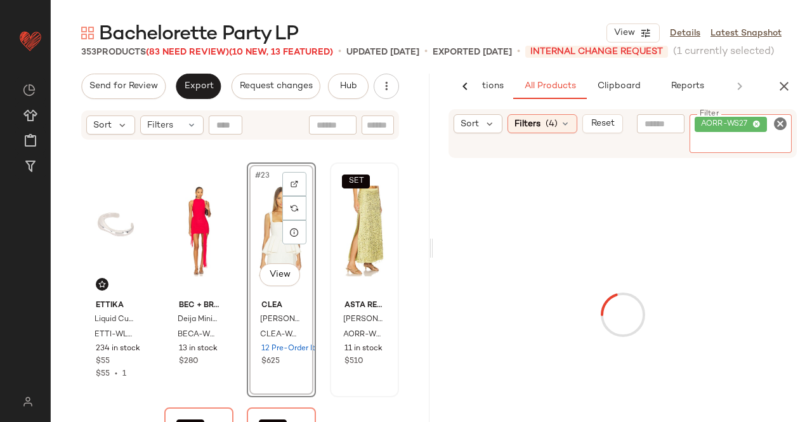
click at [251, 206] on div "#23 View" at bounding box center [281, 231] width 60 height 128
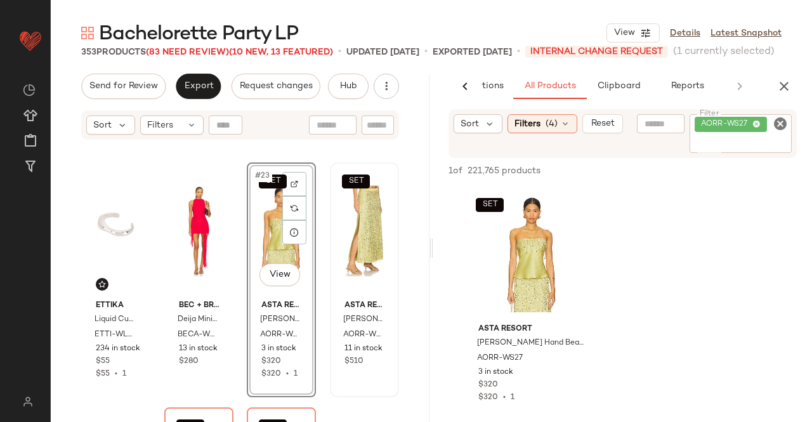
drag, startPoint x: 784, startPoint y: 86, endPoint x: 670, endPoint y: 87, distance: 114.2
click at [784, 86] on icon "button" at bounding box center [784, 86] width 15 height 15
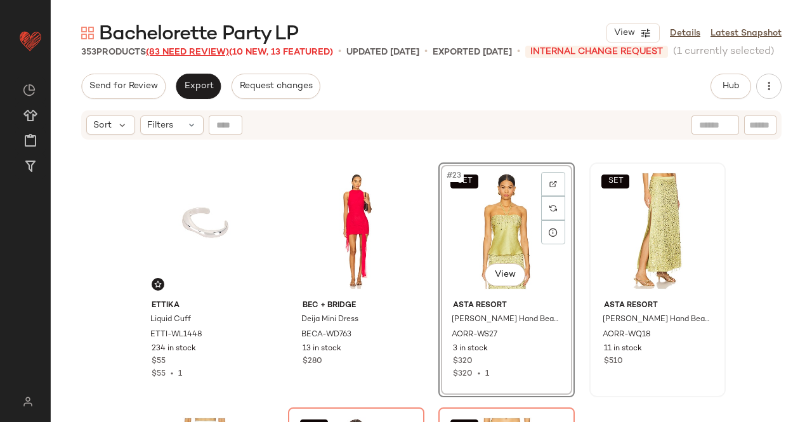
click at [187, 49] on span "(83 Need Review)" at bounding box center [187, 53] width 83 height 10
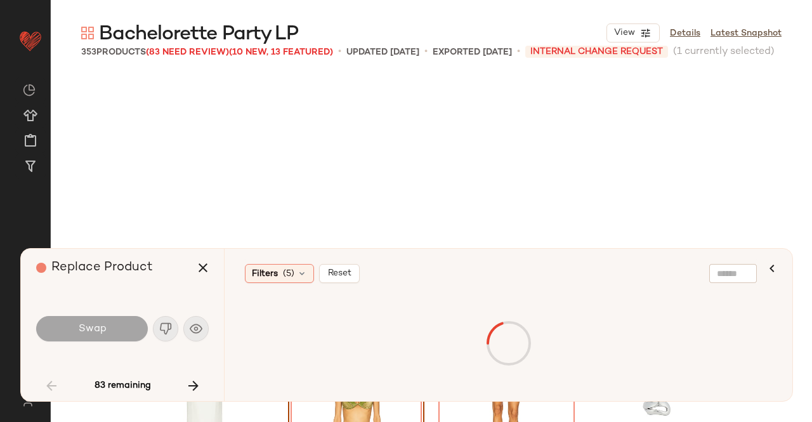
scroll to position [1469, 0]
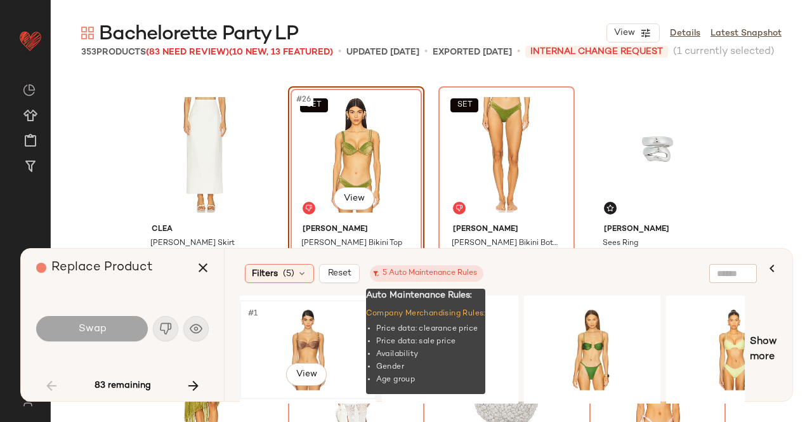
click at [313, 355] on div "#1 View" at bounding box center [308, 350] width 128 height 90
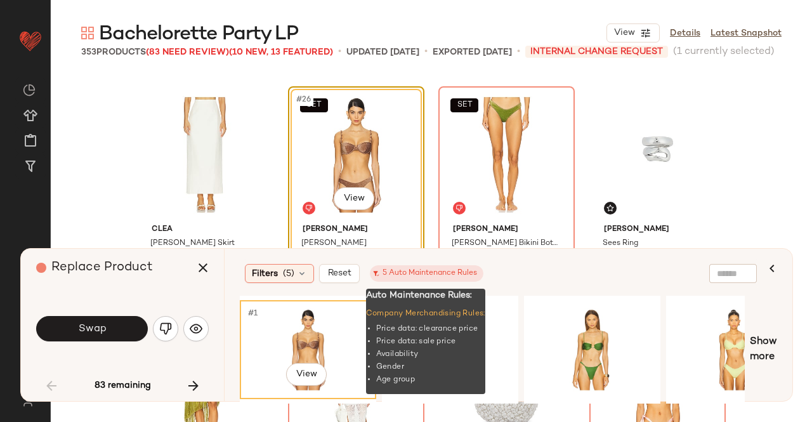
scroll to position [1596, 0]
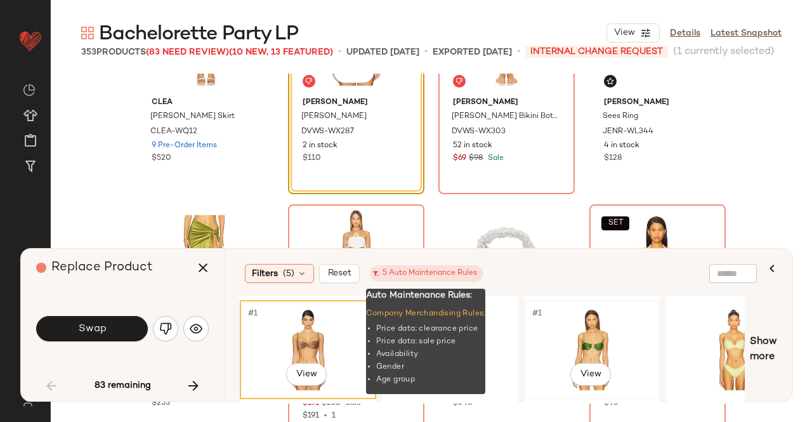
click at [630, 327] on div "#1 View" at bounding box center [592, 350] width 128 height 90
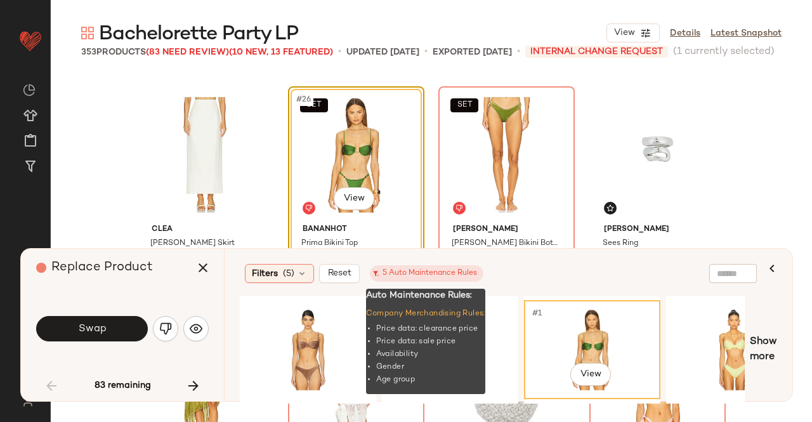
scroll to position [1469, 0]
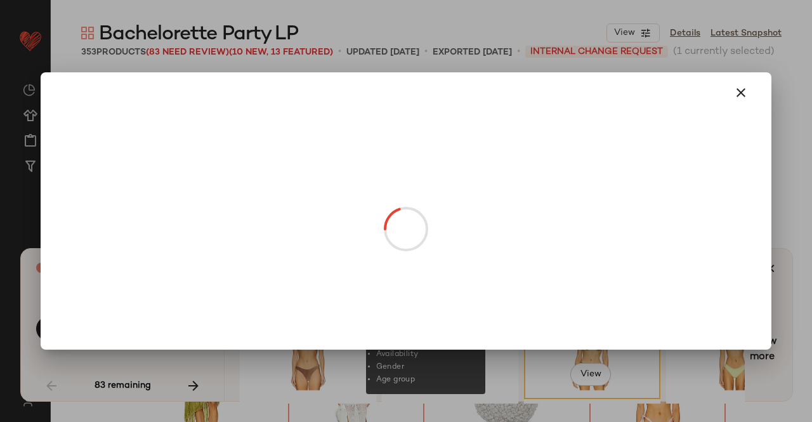
click at [362, 206] on body "Revolve ** Dashboard All Products Global Clipboards (51) Curations (347) Kriste…" at bounding box center [406, 211] width 812 height 422
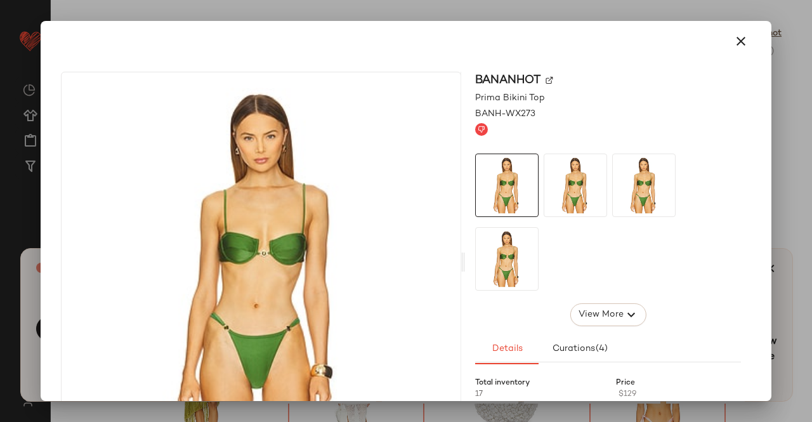
click at [554, 81] on div "Bananhot" at bounding box center [608, 80] width 266 height 17
click at [546, 79] on img at bounding box center [550, 81] width 8 height 8
click at [811, 114] on div at bounding box center [406, 211] width 812 height 422
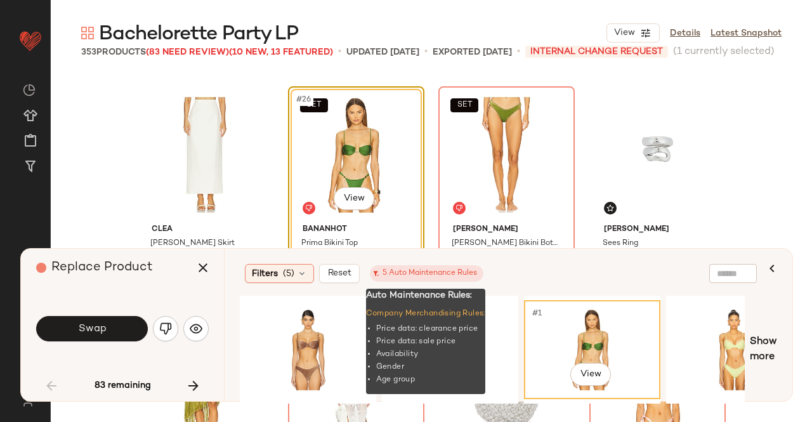
drag, startPoint x: 203, startPoint y: 267, endPoint x: 366, endPoint y: 213, distance: 171.9
click at [203, 266] on icon "button" at bounding box center [202, 267] width 15 height 15
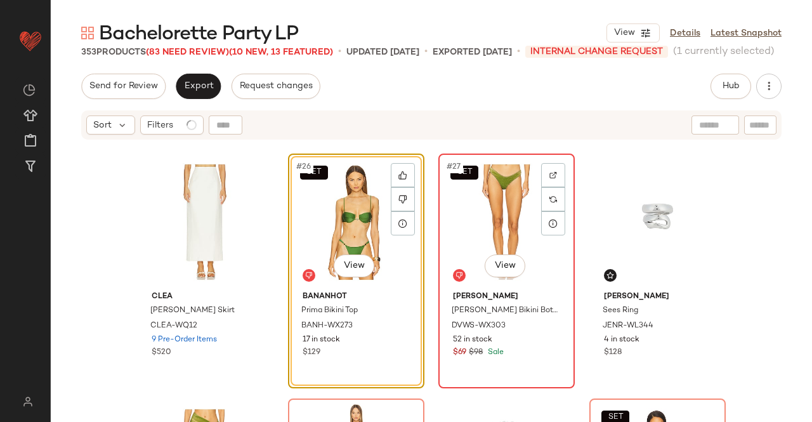
click at [456, 183] on div "SET #27 View" at bounding box center [507, 222] width 128 height 128
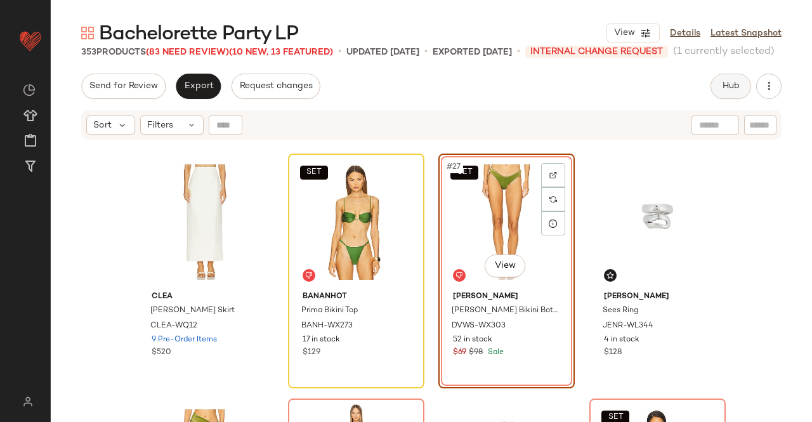
click at [730, 94] on button "Hub" at bounding box center [731, 86] width 41 height 25
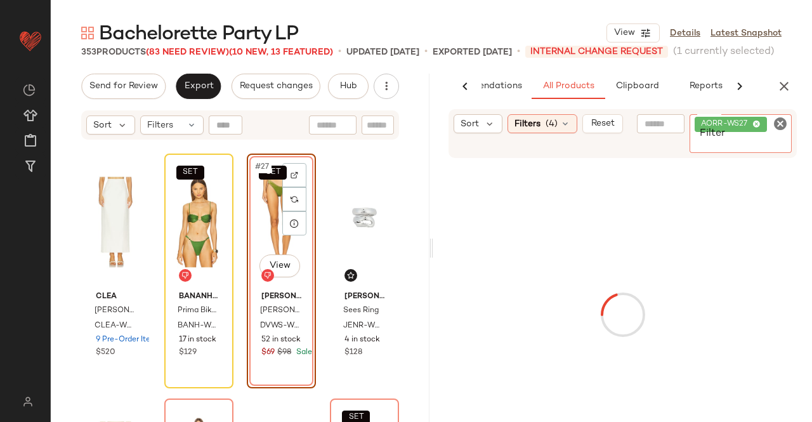
click at [768, 128] on div "AORR-WS27" at bounding box center [741, 133] width 102 height 39
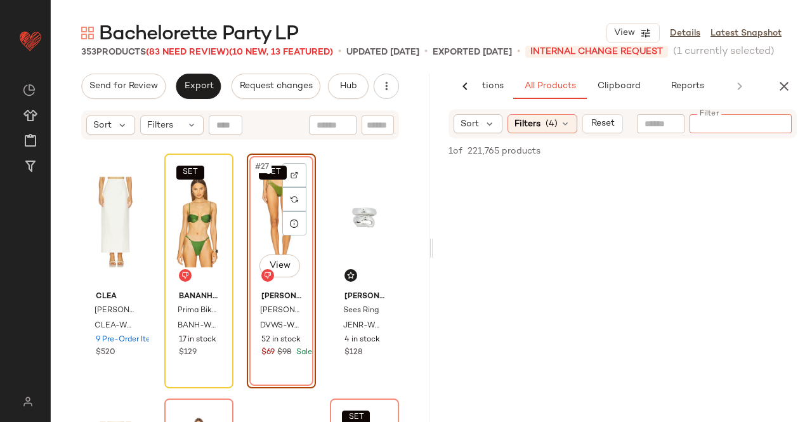
paste input "**********"
type input "**********"
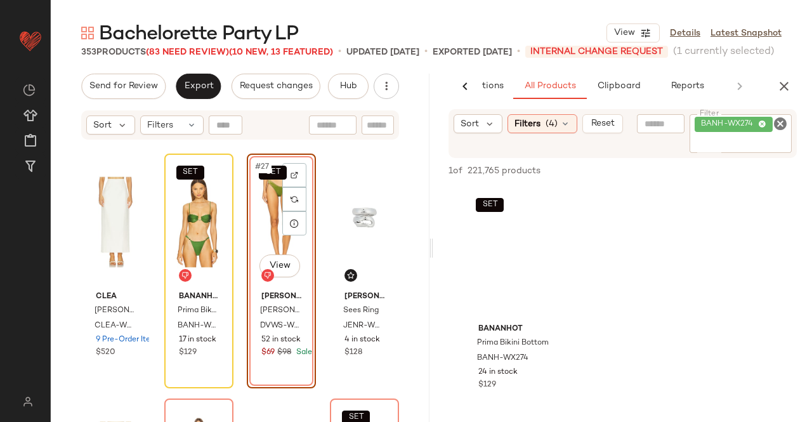
click at [268, 210] on div "SET #27 View" at bounding box center [281, 222] width 60 height 128
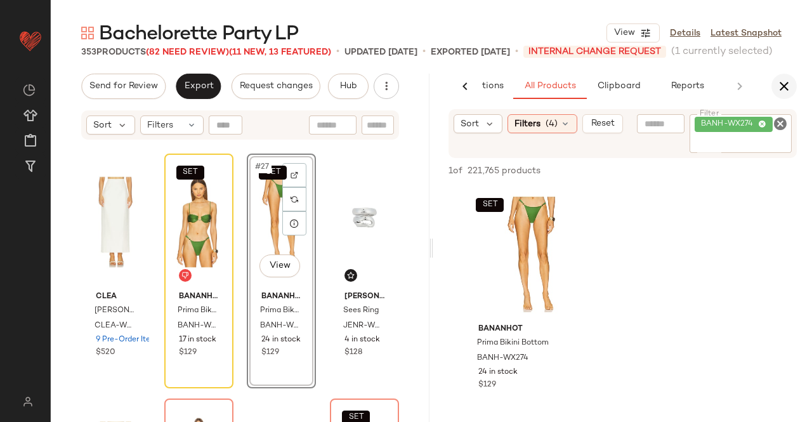
click at [782, 87] on icon "button" at bounding box center [784, 86] width 15 height 15
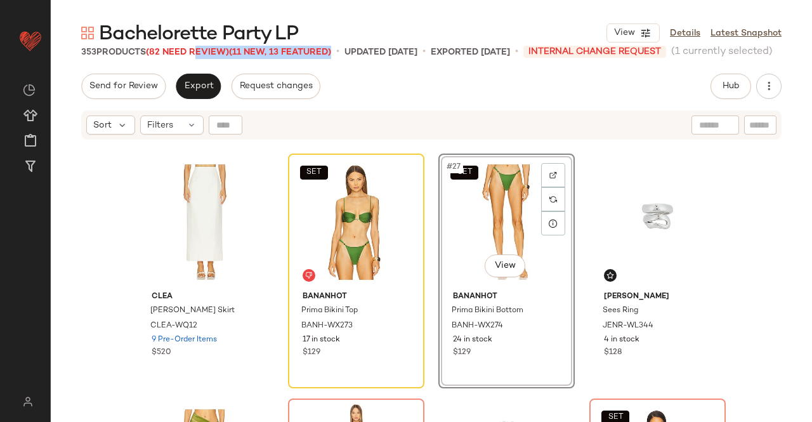
click at [197, 49] on div "353 Products (82 Need Review) (11 New, 13 Featured)" at bounding box center [206, 52] width 250 height 13
click at [199, 45] on span "Bachelorette Party LP" at bounding box center [198, 34] width 199 height 25
click at [208, 44] on span "Bachelorette Party LP" at bounding box center [198, 34] width 199 height 25
click at [193, 45] on span "Bachelorette Party LP" at bounding box center [198, 34] width 199 height 25
click at [189, 48] on span "(82 Need Review)" at bounding box center [187, 53] width 83 height 10
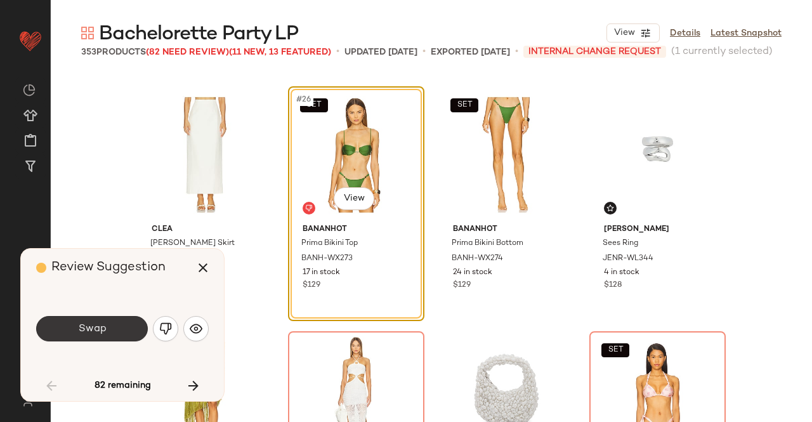
click at [103, 324] on span "Swap" at bounding box center [91, 329] width 29 height 12
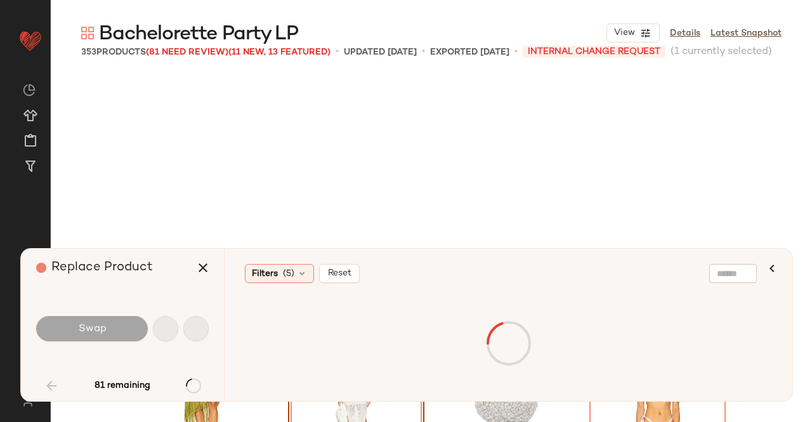
scroll to position [1714, 0]
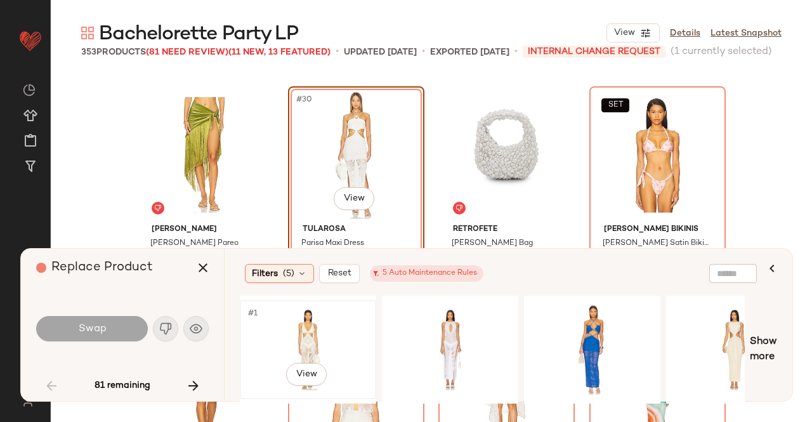
click at [341, 334] on div "#1 View" at bounding box center [308, 350] width 128 height 90
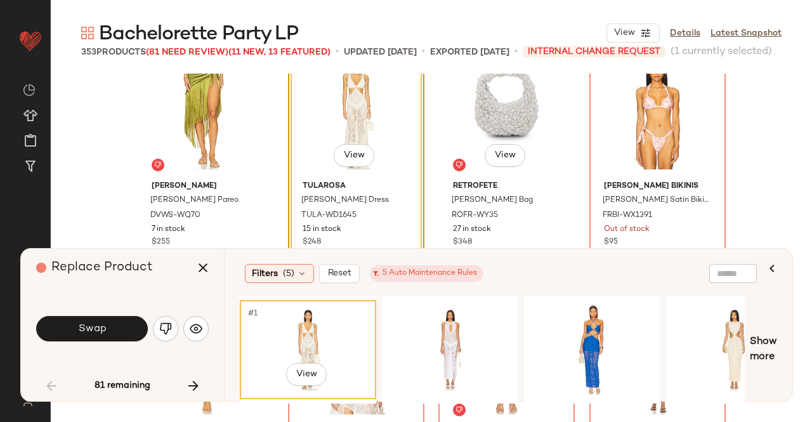
scroll to position [1778, 0]
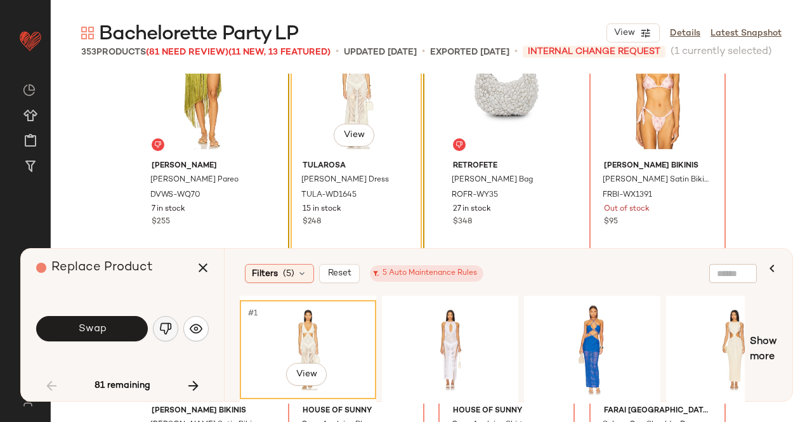
drag, startPoint x: 145, startPoint y: 332, endPoint x: 172, endPoint y: 338, distance: 27.4
click at [145, 332] on button "Swap" at bounding box center [92, 328] width 112 height 25
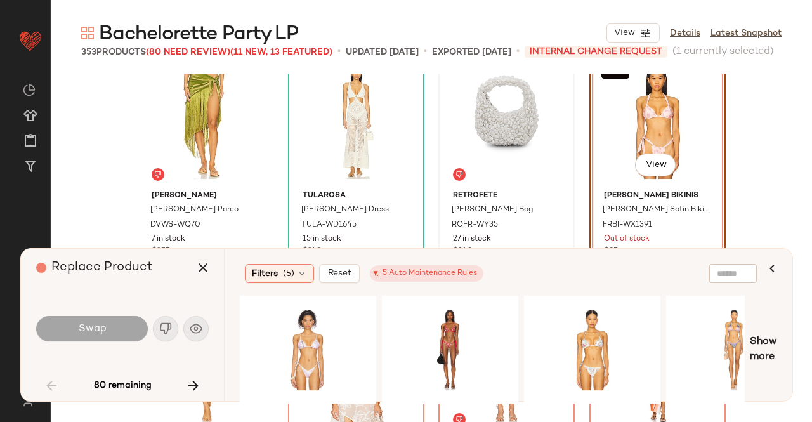
scroll to position [1651, 0]
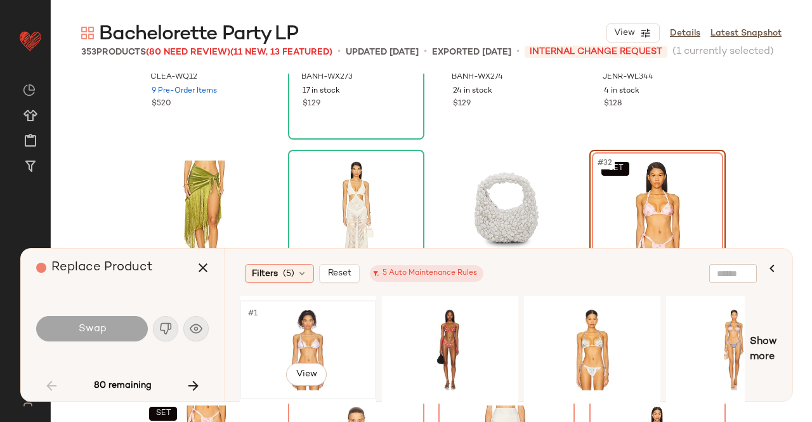
click at [312, 338] on div "#1 View" at bounding box center [308, 350] width 128 height 90
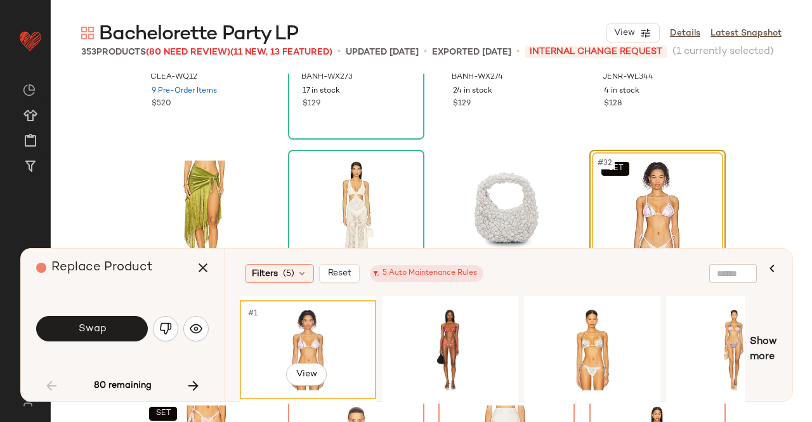
click at [112, 331] on button "Swap" at bounding box center [92, 328] width 112 height 25
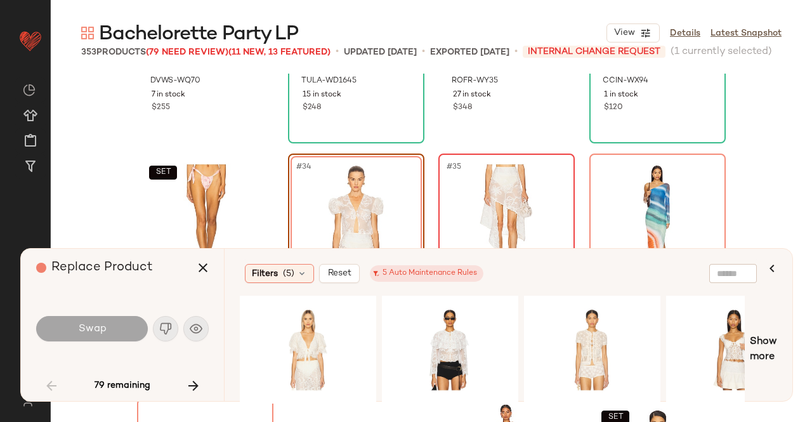
scroll to position [1955, 0]
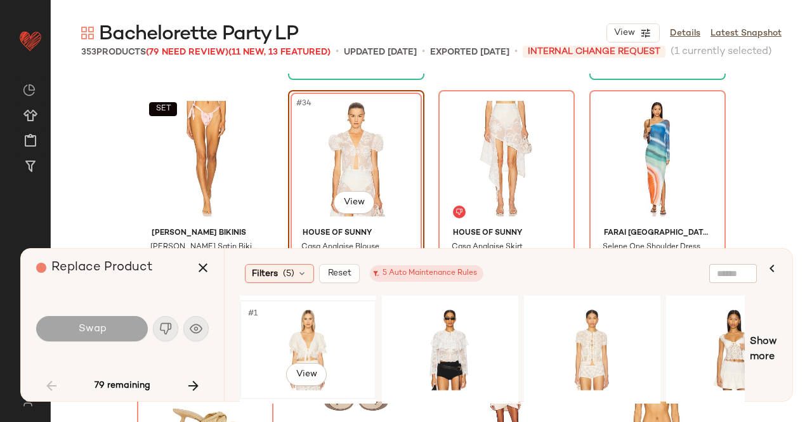
click at [328, 341] on div "#1 View" at bounding box center [308, 350] width 128 height 90
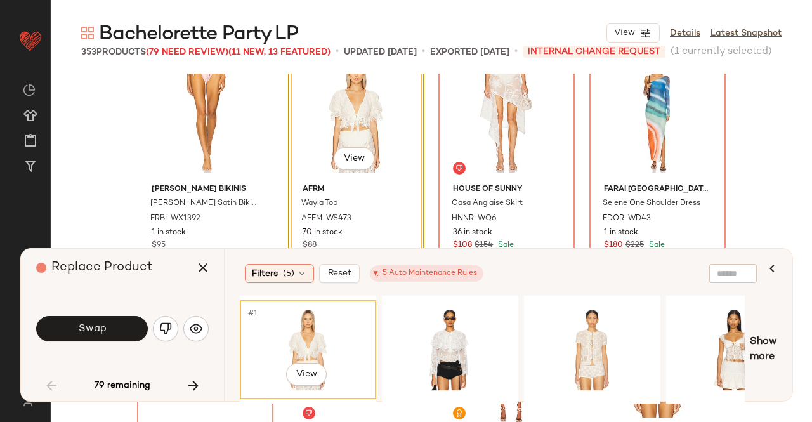
scroll to position [2019, 0]
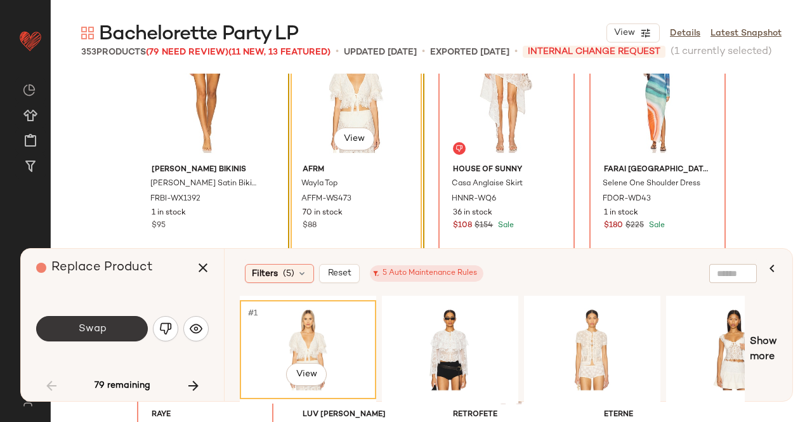
click at [107, 331] on button "Swap" at bounding box center [92, 328] width 112 height 25
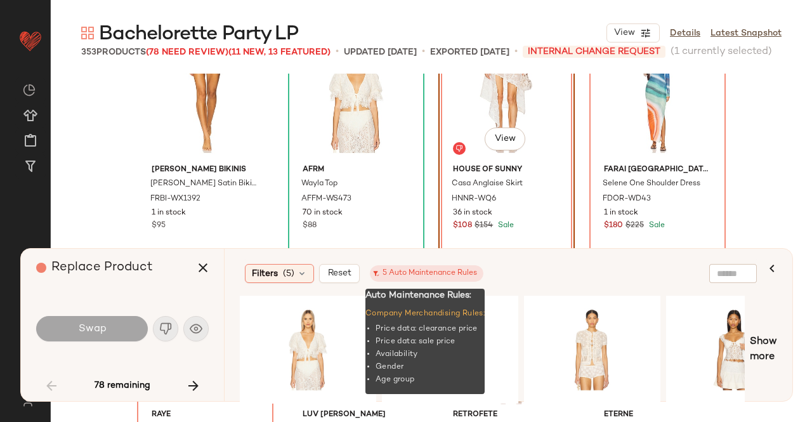
scroll to position [1959, 0]
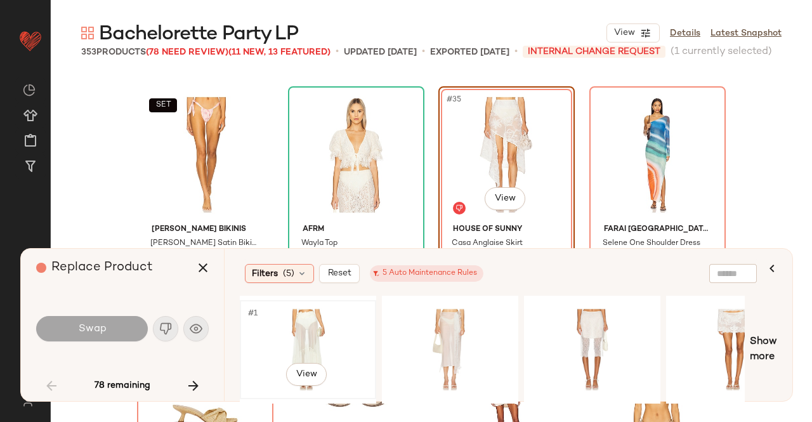
click at [335, 327] on div "#1 View" at bounding box center [308, 350] width 128 height 90
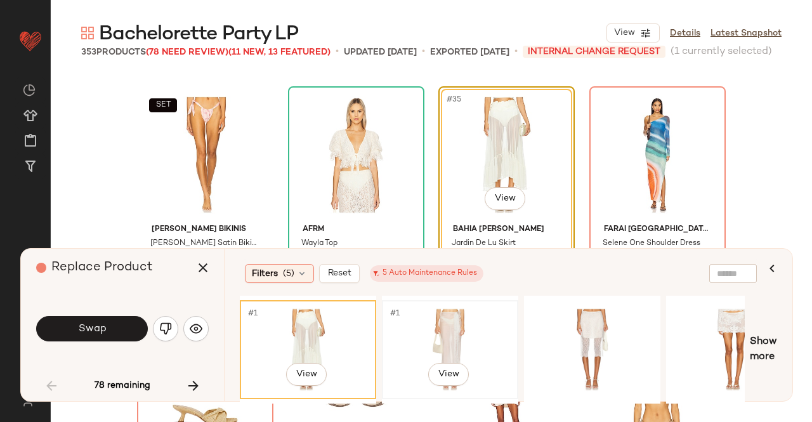
click at [441, 323] on div "#1 View" at bounding box center [450, 350] width 128 height 90
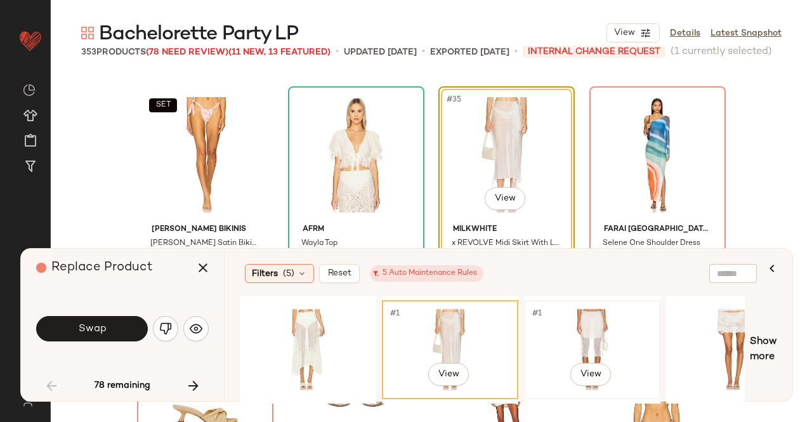
click at [556, 325] on div "#1 View" at bounding box center [592, 350] width 128 height 90
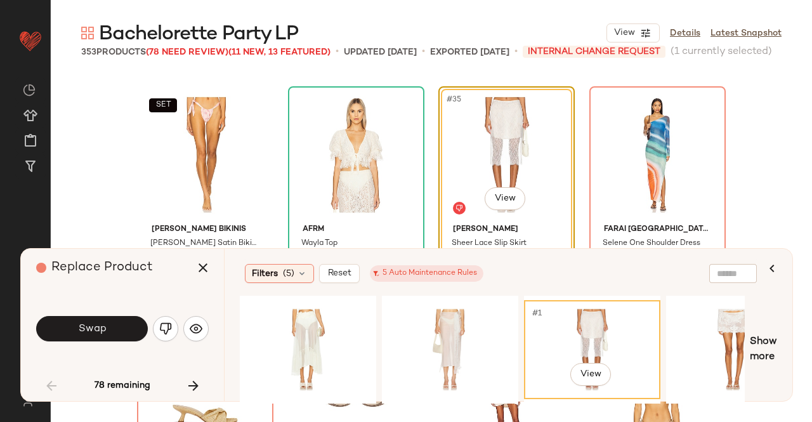
click at [131, 332] on button "Swap" at bounding box center [92, 328] width 112 height 25
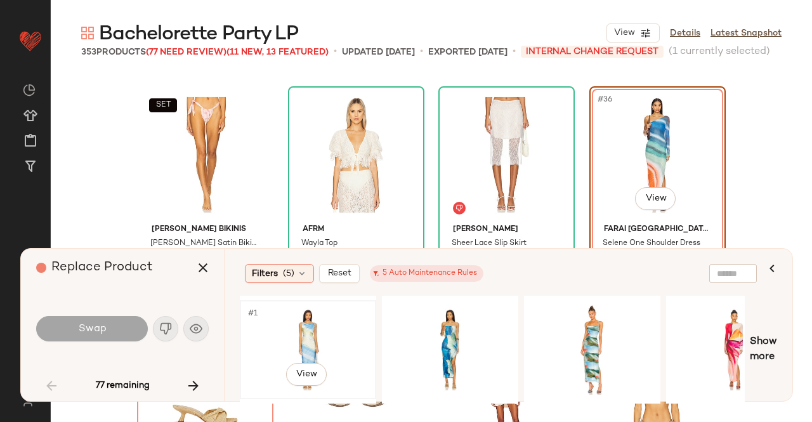
click at [326, 321] on div "#1 View" at bounding box center [308, 350] width 128 height 90
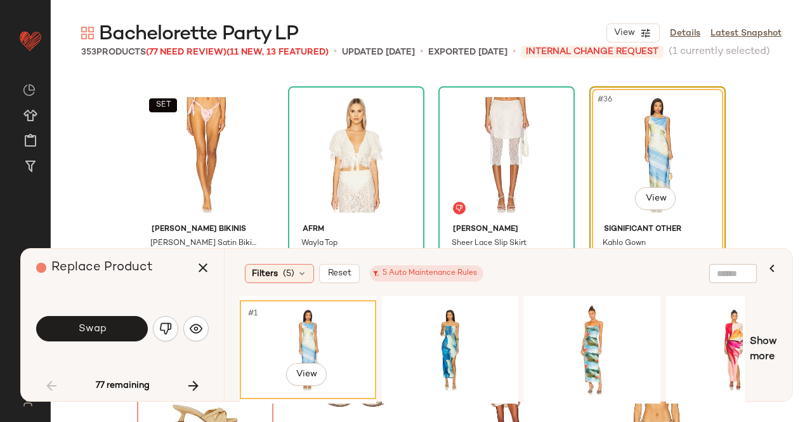
click at [89, 333] on span "Swap" at bounding box center [91, 329] width 29 height 12
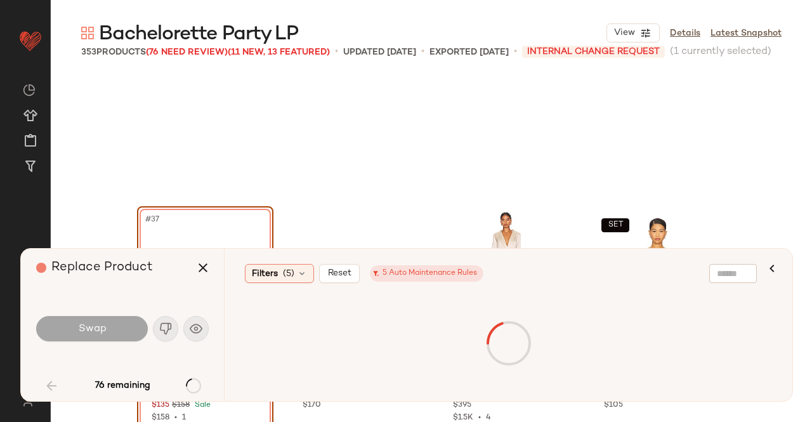
scroll to position [2029, 0]
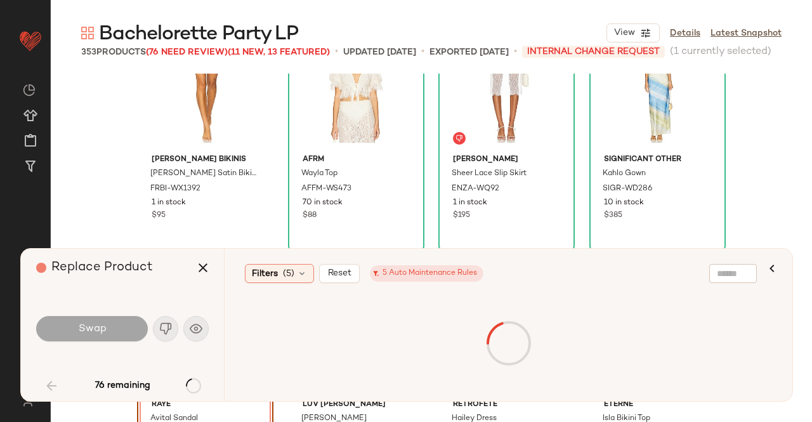
click at [204, 266] on icon "button" at bounding box center [202, 267] width 15 height 15
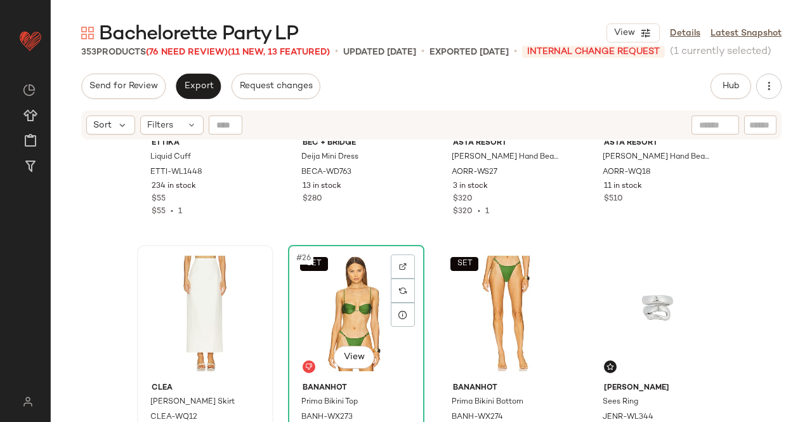
scroll to position [1458, 0]
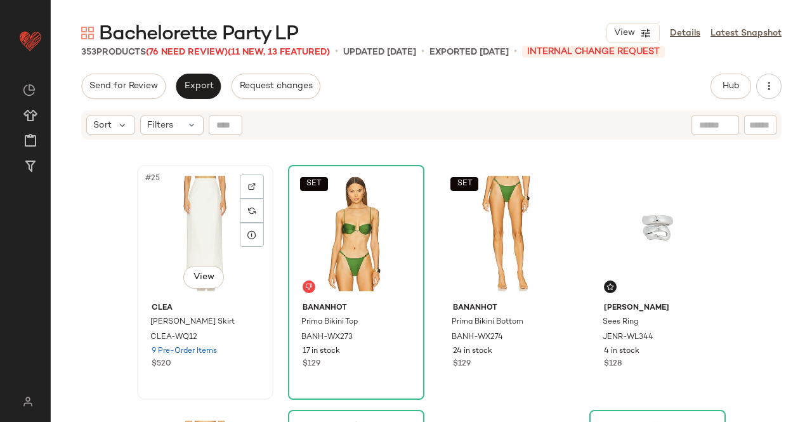
click at [178, 244] on div "#25 View" at bounding box center [205, 233] width 128 height 128
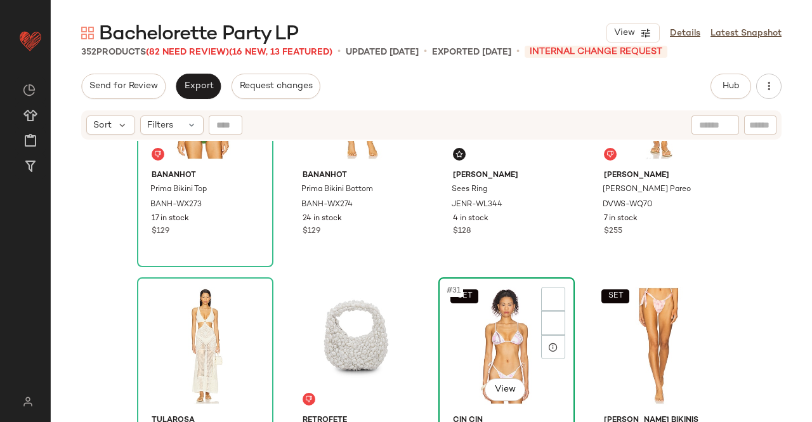
scroll to position [1648, 0]
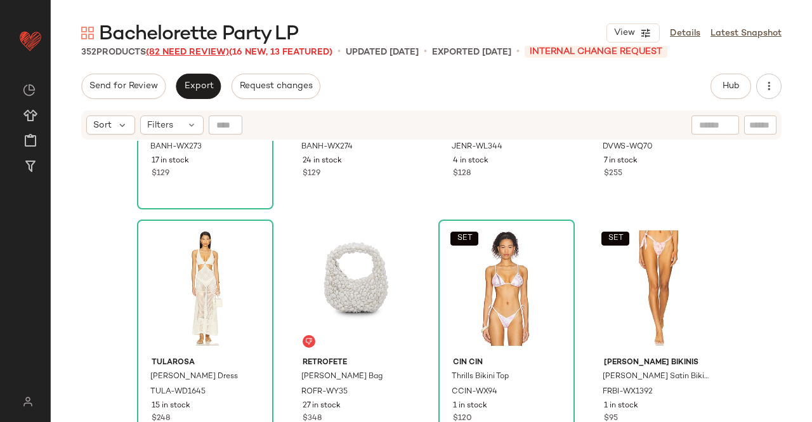
click at [162, 53] on span "(82 Need Review)" at bounding box center [187, 53] width 83 height 10
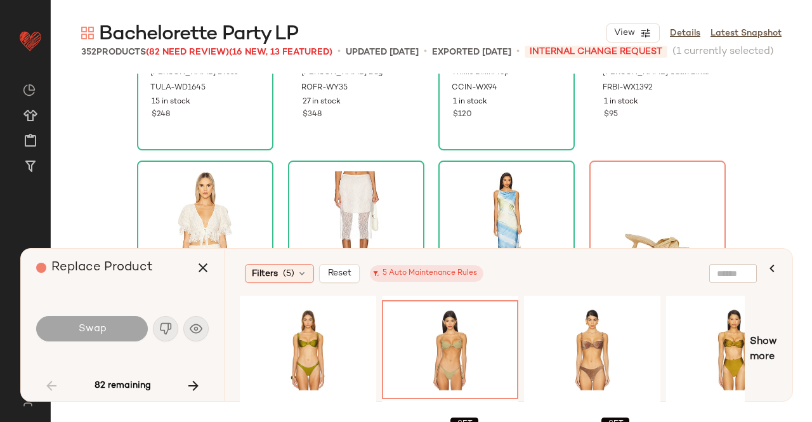
scroll to position [1965, 0]
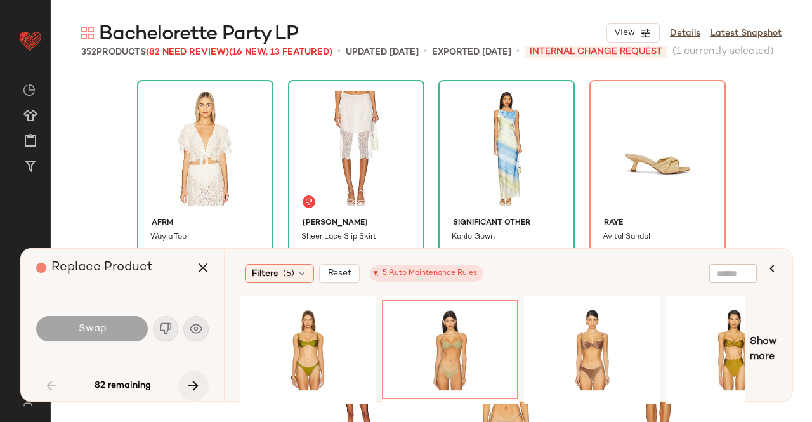
click at [188, 386] on icon "button" at bounding box center [193, 385] width 15 height 15
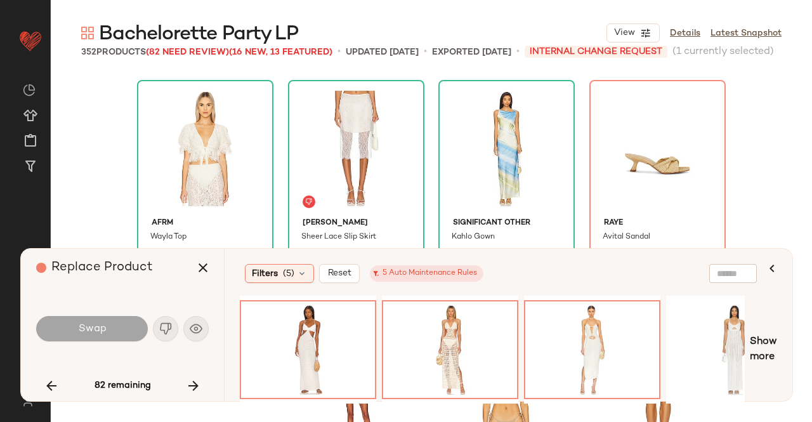
click at [190, 384] on icon "button" at bounding box center [193, 385] width 15 height 15
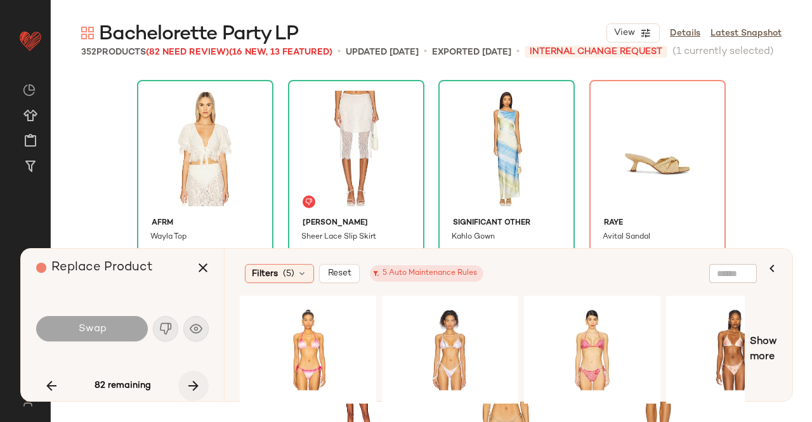
click at [189, 390] on icon "button" at bounding box center [193, 385] width 15 height 15
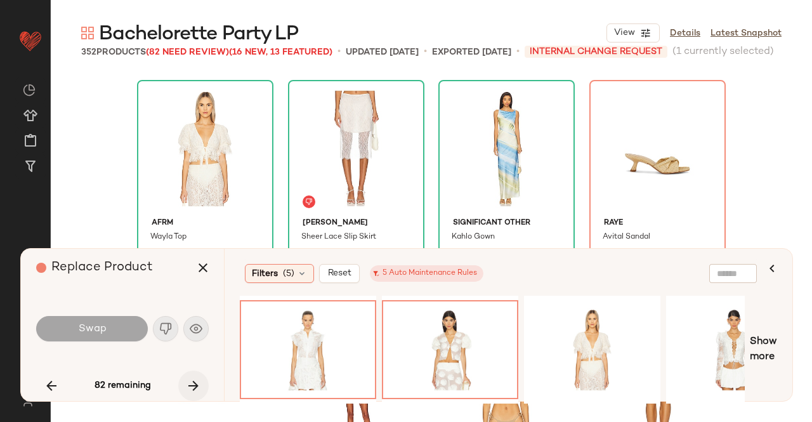
click at [189, 391] on icon "button" at bounding box center [193, 385] width 15 height 15
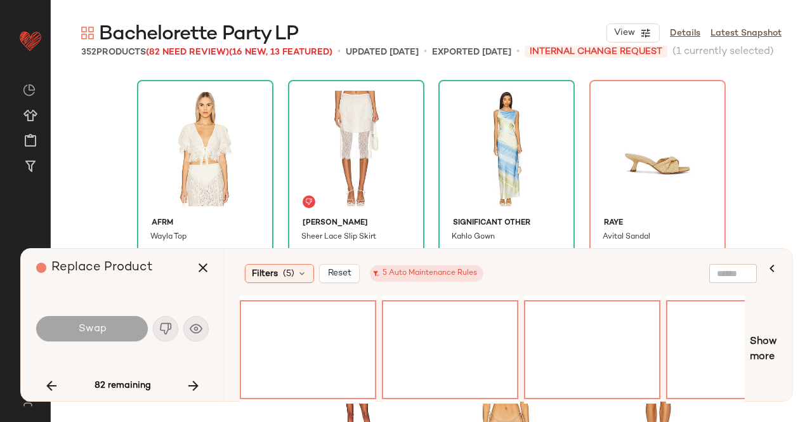
click at [186, 389] on icon "button" at bounding box center [193, 385] width 15 height 15
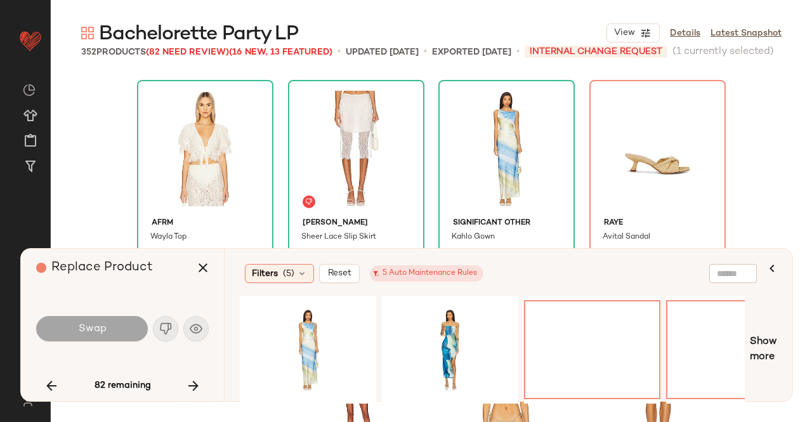
click at [186, 389] on icon "button" at bounding box center [193, 385] width 15 height 15
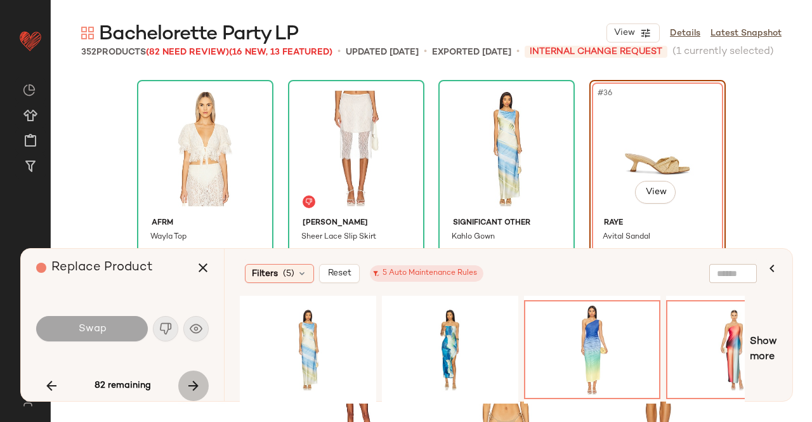
scroll to position [1959, 0]
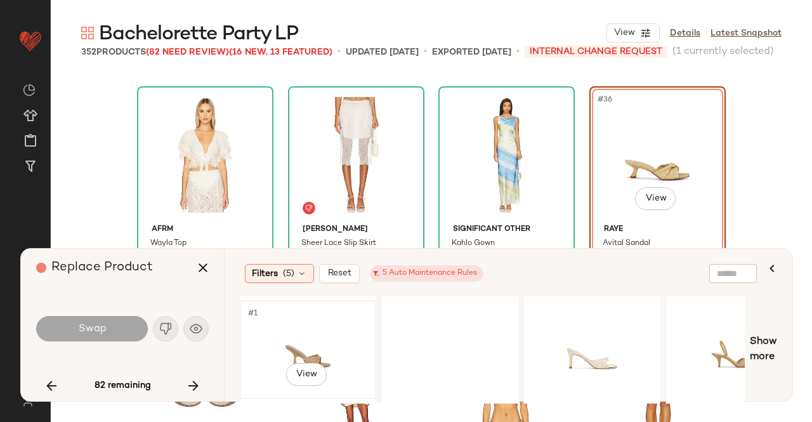
click at [325, 344] on div "#1 View" at bounding box center [308, 350] width 128 height 90
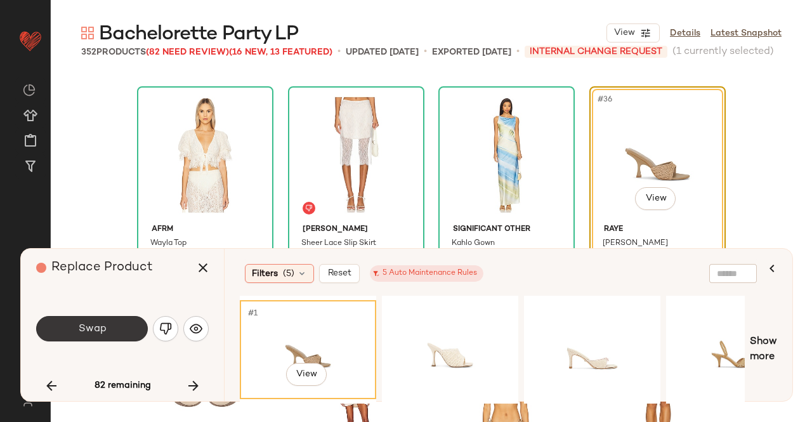
click at [79, 329] on span "Swap" at bounding box center [91, 329] width 29 height 12
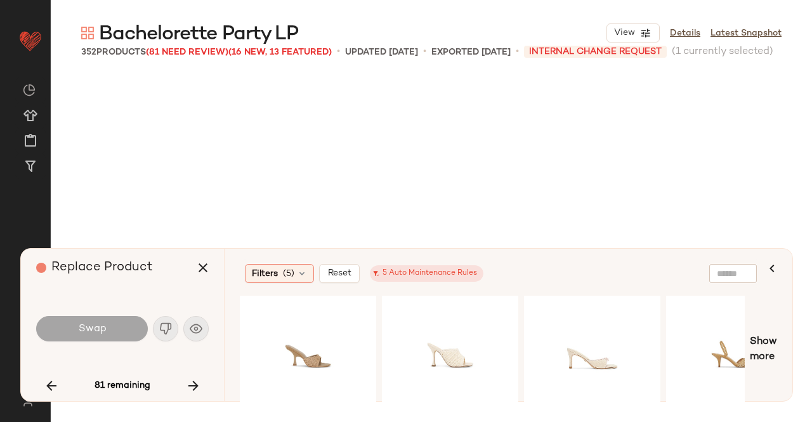
scroll to position [2449, 0]
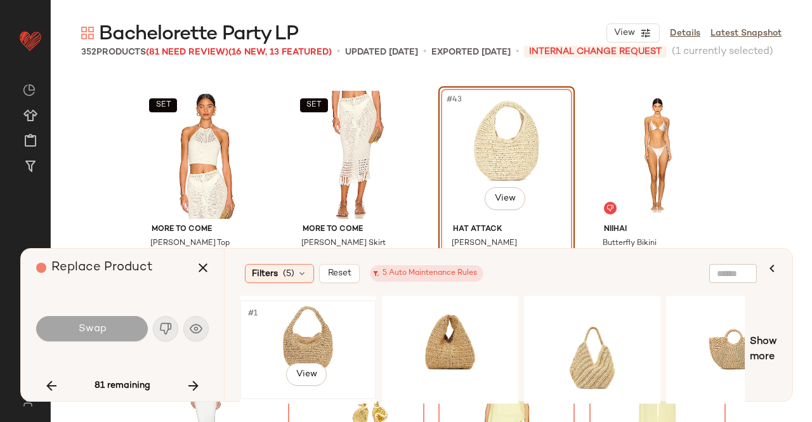
drag, startPoint x: 272, startPoint y: 309, endPoint x: 264, endPoint y: 313, distance: 8.5
click at [272, 309] on div "#1 View" at bounding box center [308, 350] width 128 height 90
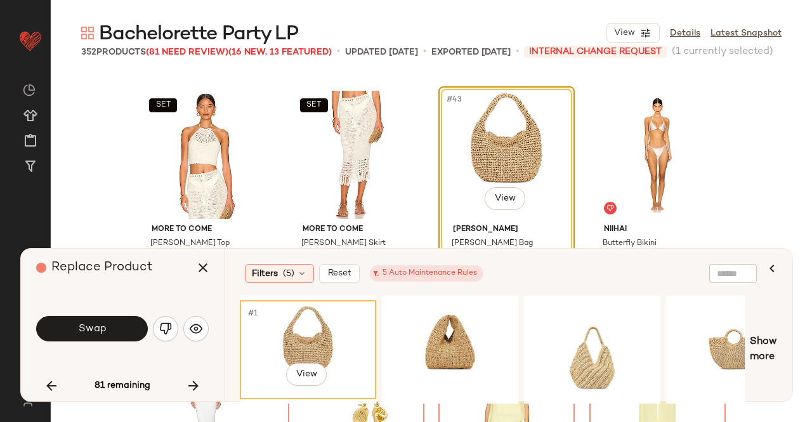
click at [96, 323] on button "Swap" at bounding box center [92, 328] width 112 height 25
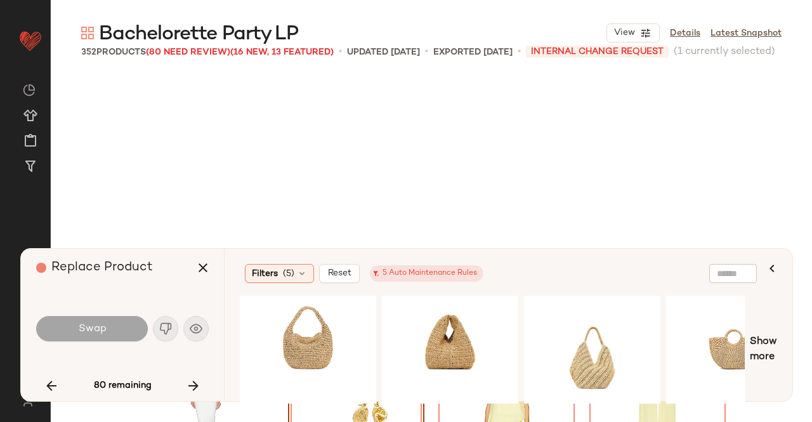
scroll to position [2694, 0]
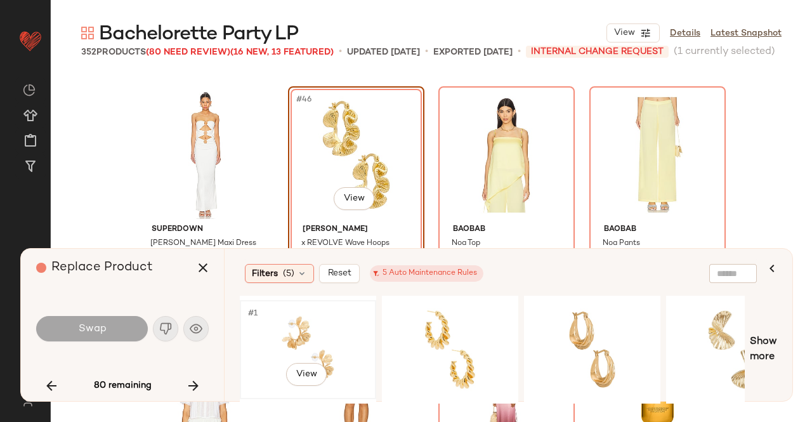
click at [330, 334] on div "#1 View" at bounding box center [308, 350] width 128 height 90
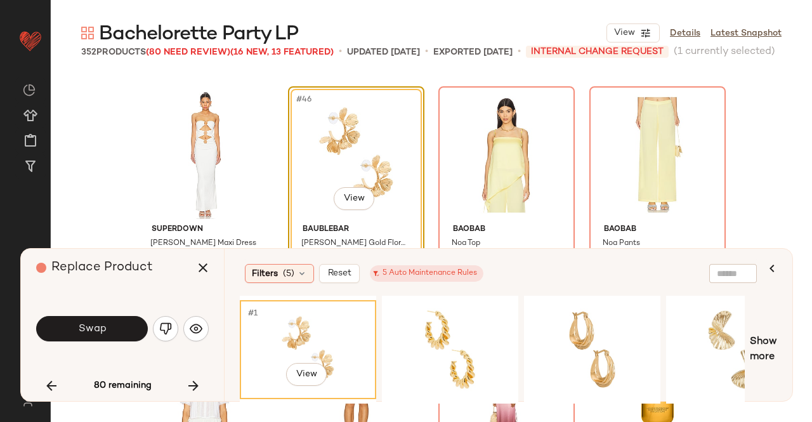
click at [113, 332] on button "Swap" at bounding box center [92, 328] width 112 height 25
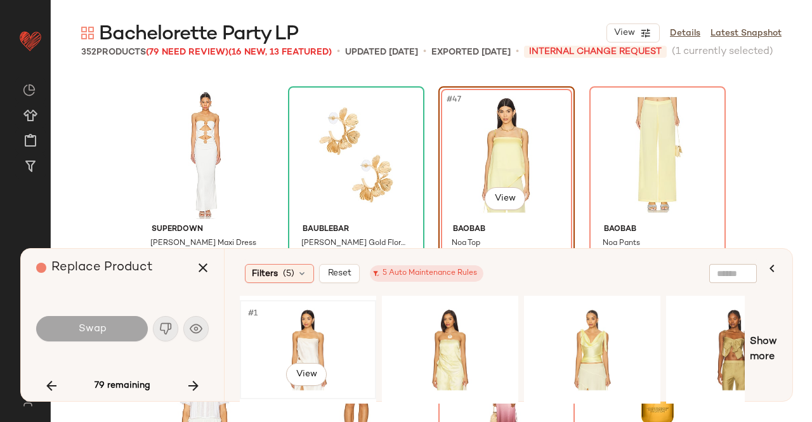
click at [336, 330] on div "#1 View" at bounding box center [308, 350] width 128 height 90
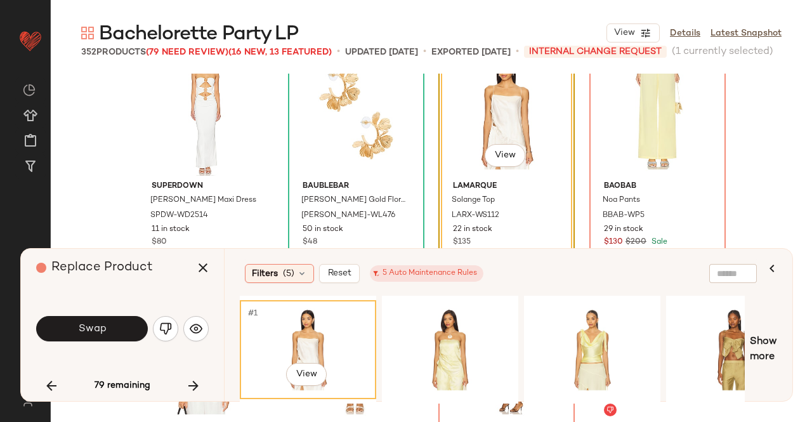
scroll to position [2757, 0]
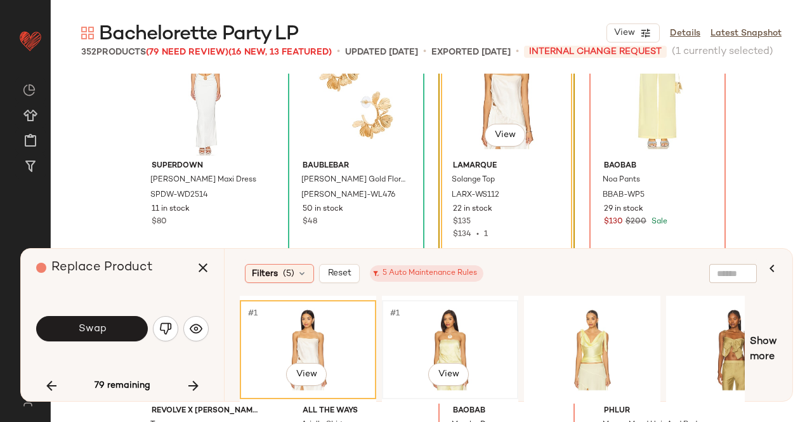
click at [430, 346] on div "#1 View" at bounding box center [450, 350] width 128 height 90
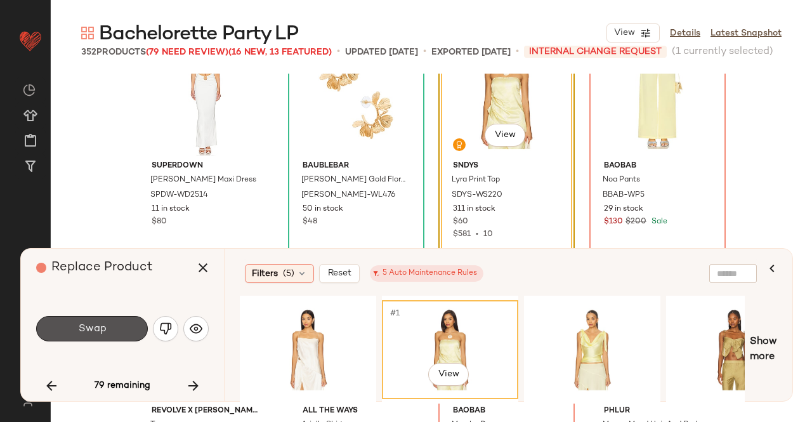
click at [67, 334] on button "Swap" at bounding box center [92, 328] width 112 height 25
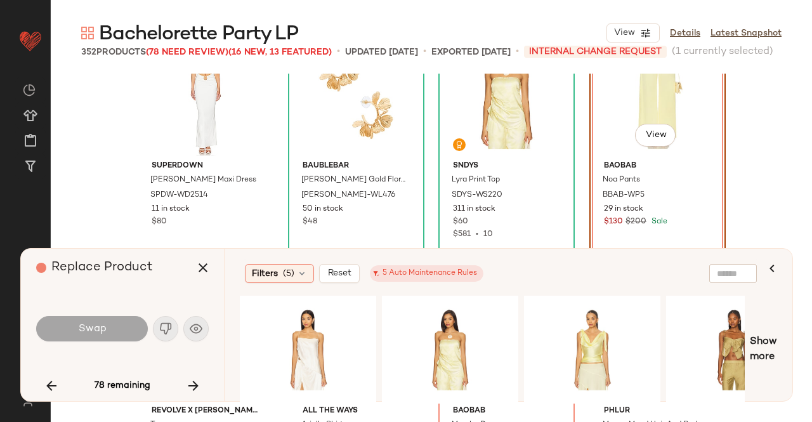
scroll to position [2694, 0]
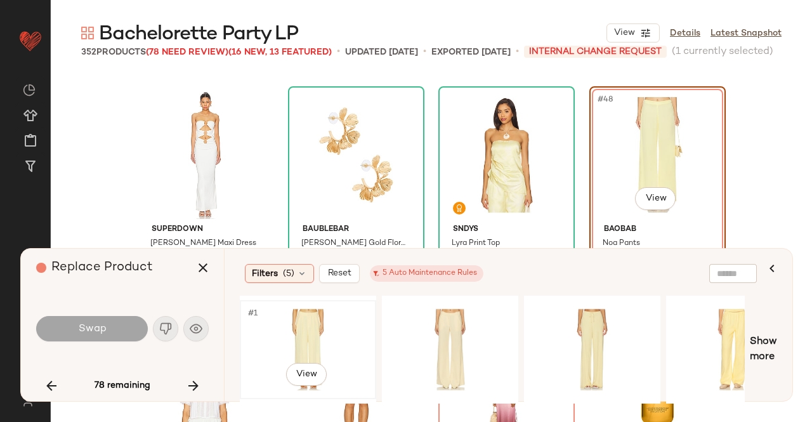
click at [302, 342] on div "#1 View" at bounding box center [308, 350] width 128 height 90
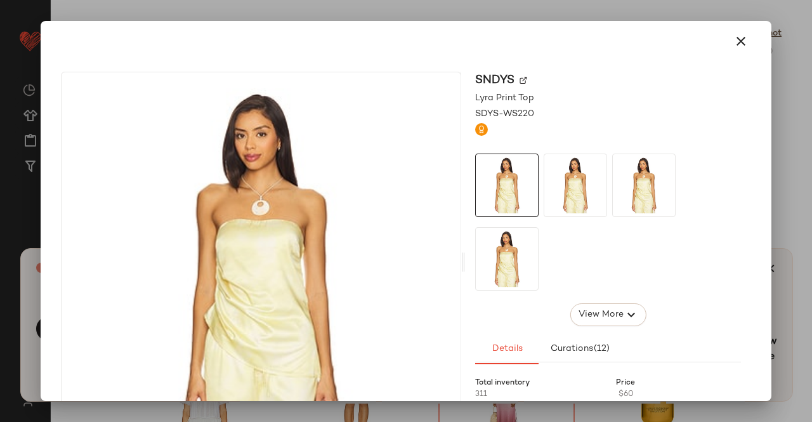
click at [796, 133] on div at bounding box center [406, 211] width 812 height 422
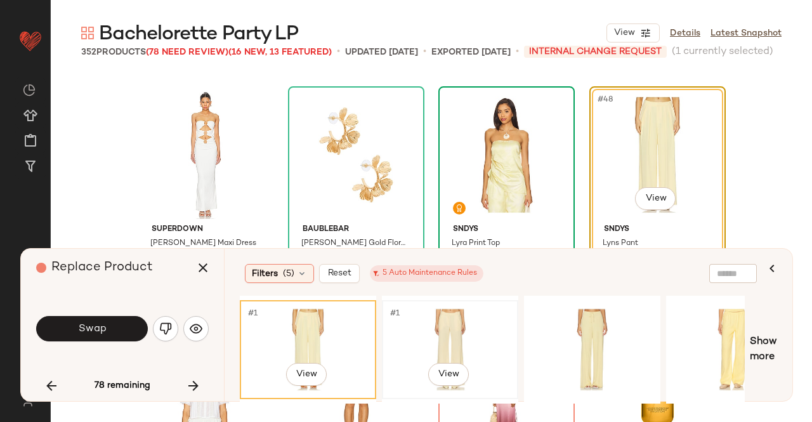
click at [412, 334] on div "#1 View" at bounding box center [450, 350] width 128 height 90
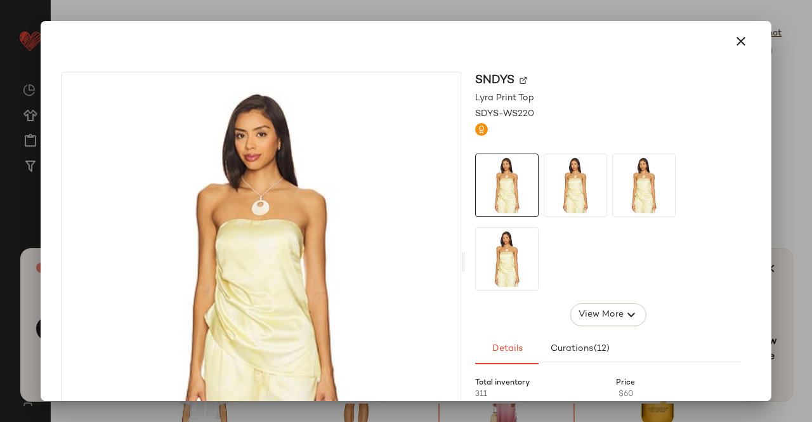
click at [520, 80] on img at bounding box center [524, 81] width 8 height 8
click at [810, 88] on div at bounding box center [406, 211] width 812 height 422
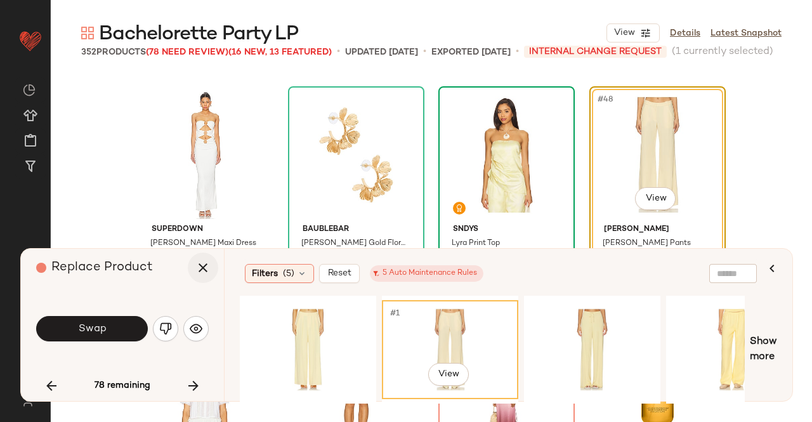
click at [207, 266] on icon "button" at bounding box center [202, 267] width 15 height 15
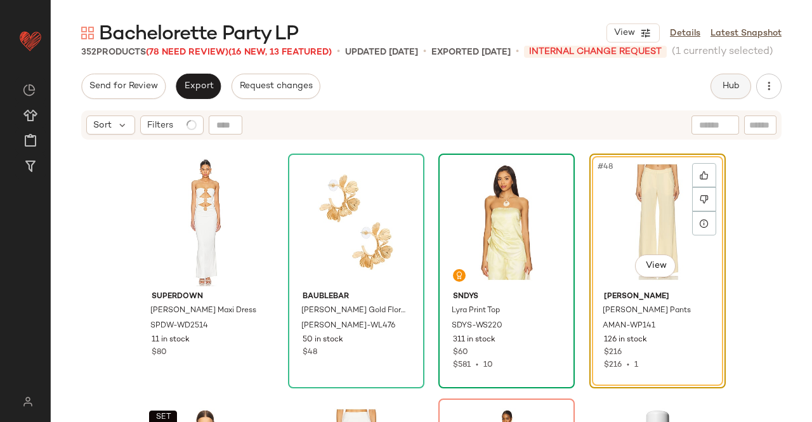
click at [730, 82] on span "Hub" at bounding box center [731, 86] width 18 height 10
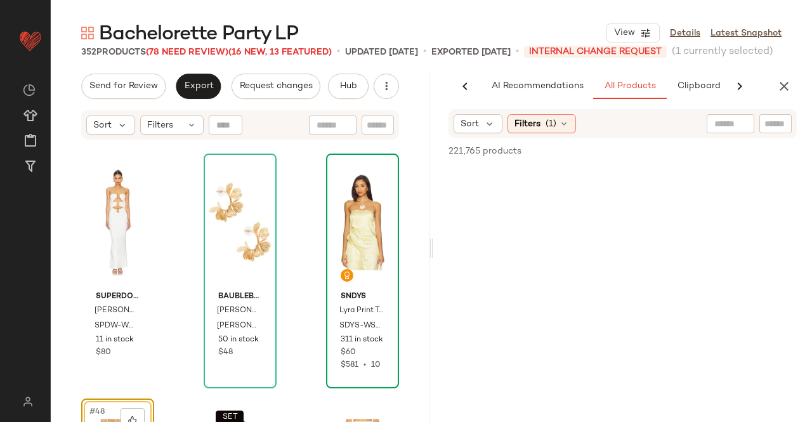
scroll to position [0, 80]
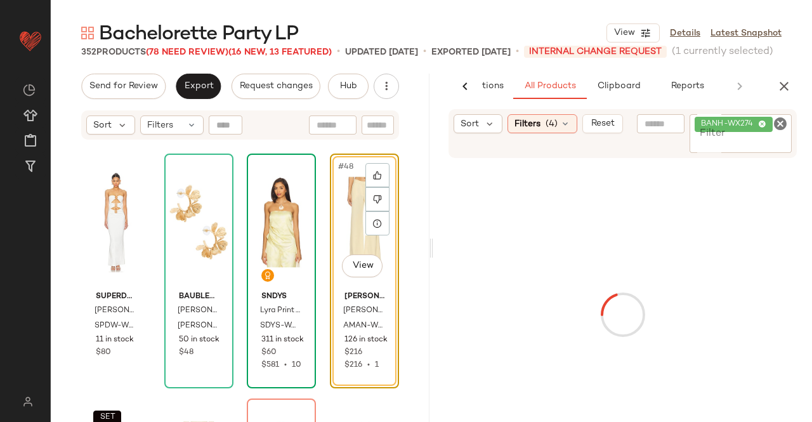
click at [760, 129] on div "BANH-WX274" at bounding box center [733, 124] width 65 height 11
paste input "*********"
type input "*********"
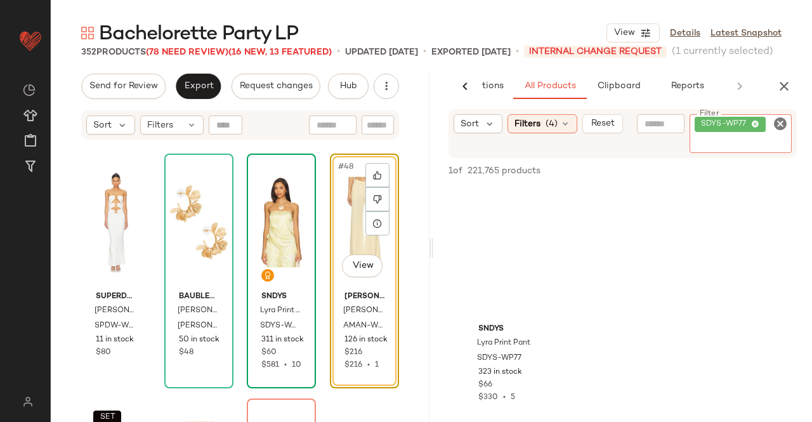
click at [347, 202] on div "#48 View" at bounding box center [364, 222] width 60 height 128
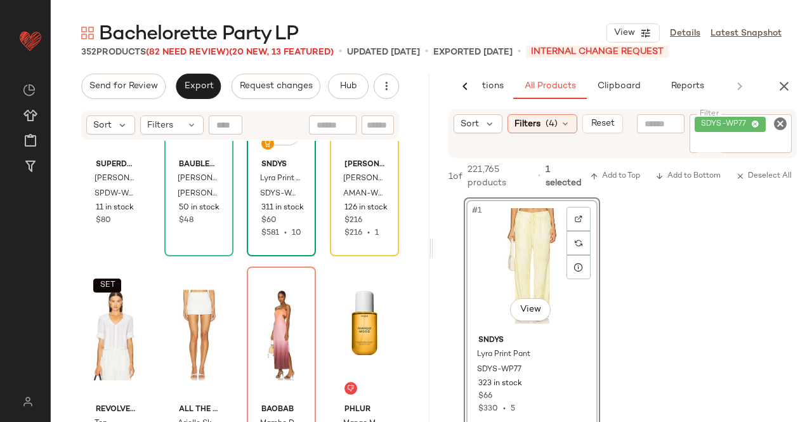
scroll to position [2757, 0]
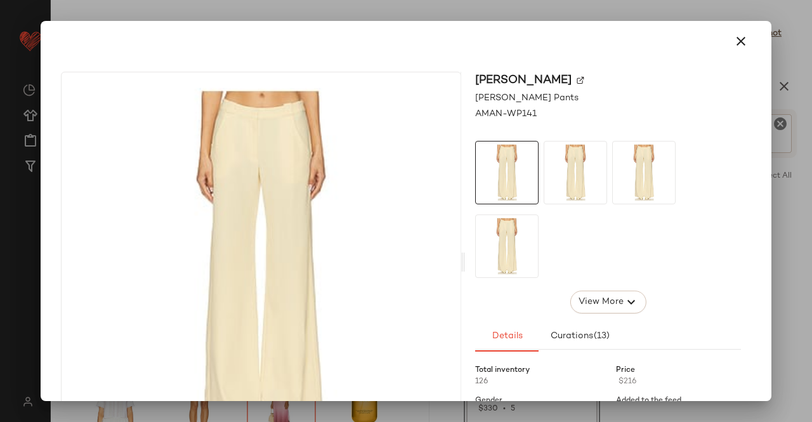
click at [811, 116] on div at bounding box center [406, 211] width 812 height 422
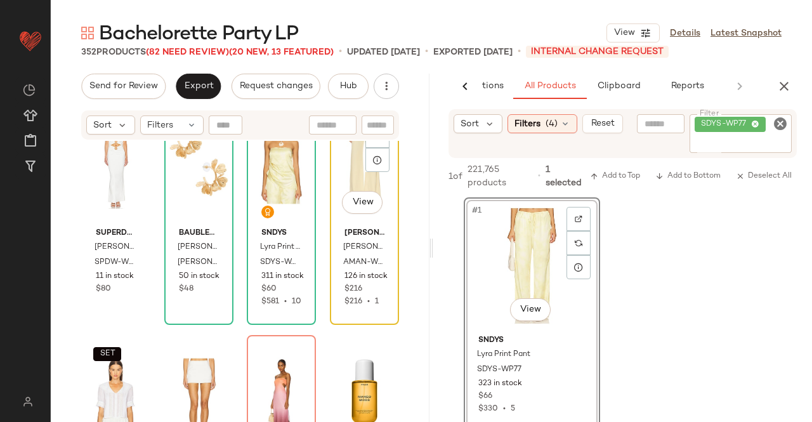
click at [356, 169] on div "#48 View" at bounding box center [364, 159] width 60 height 128
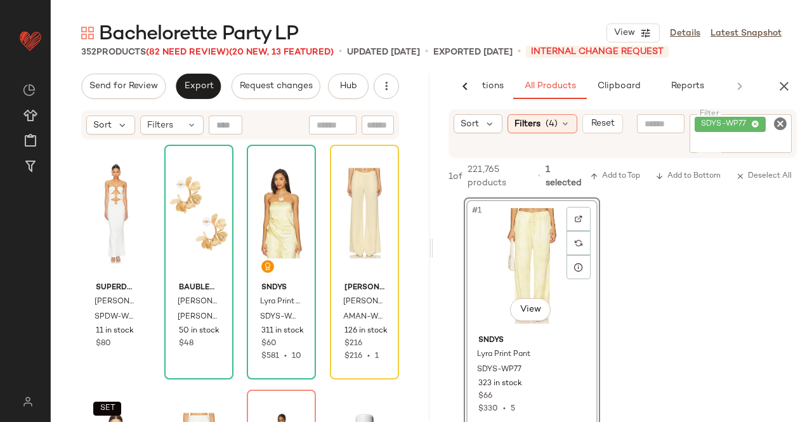
scroll to position [2630, 0]
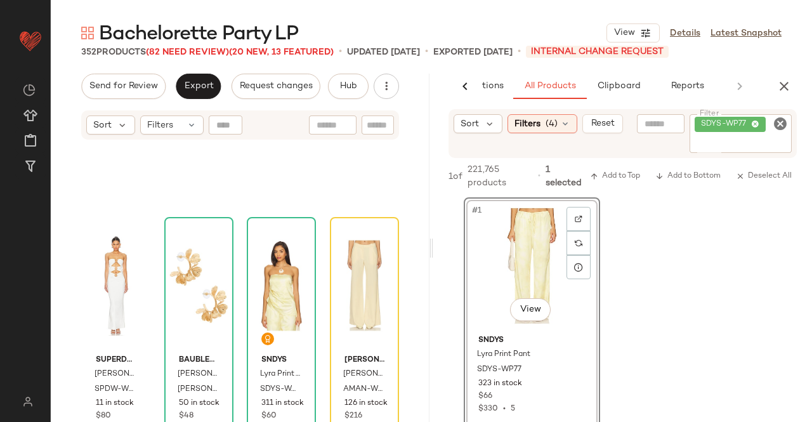
drag, startPoint x: 792, startPoint y: 84, endPoint x: 766, endPoint y: 91, distance: 26.9
click at [792, 82] on button "button" at bounding box center [783, 86] width 25 height 25
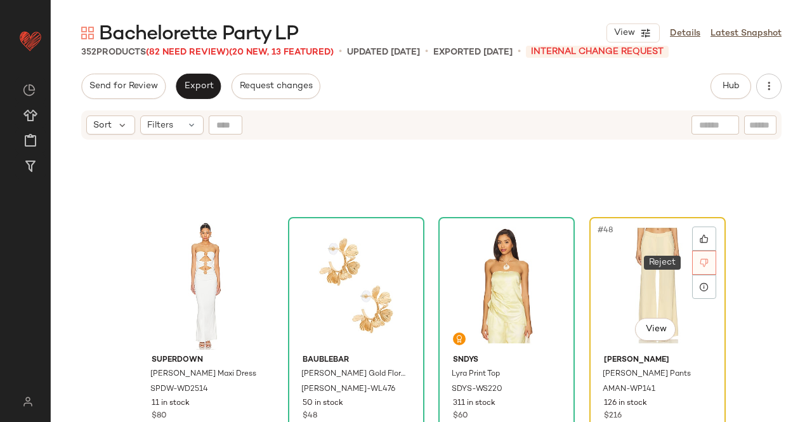
click at [695, 258] on div at bounding box center [704, 263] width 24 height 24
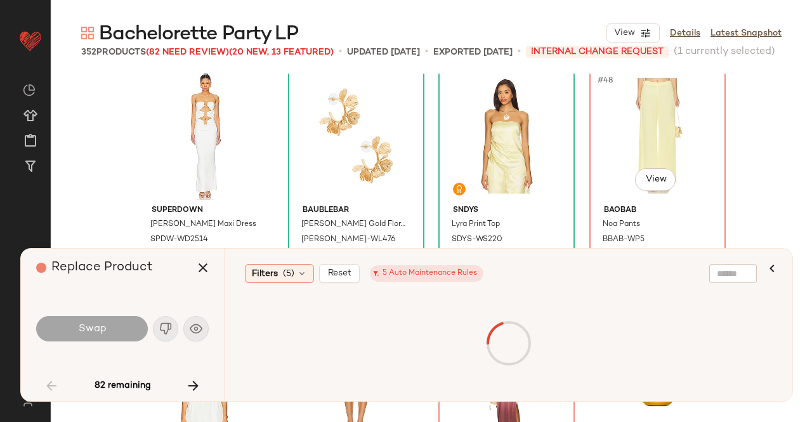
scroll to position [2694, 0]
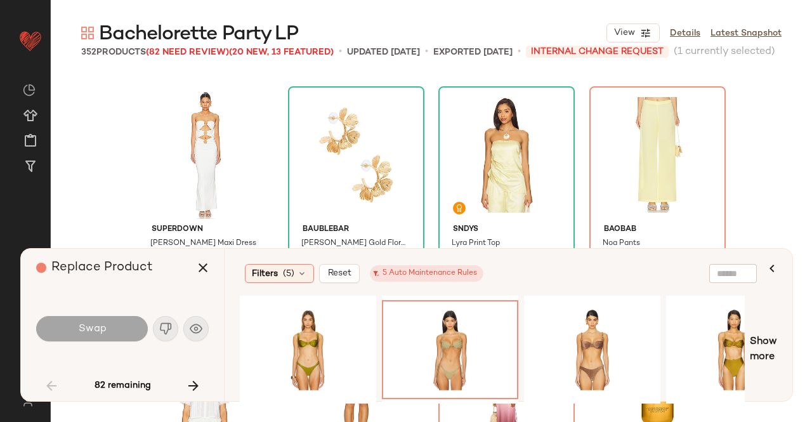
click at [200, 277] on button "button" at bounding box center [203, 267] width 30 height 30
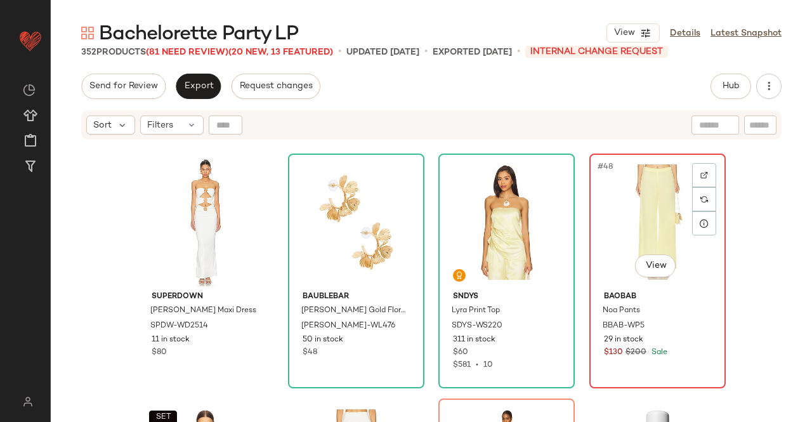
click at [650, 192] on div "#48 View" at bounding box center [658, 222] width 128 height 128
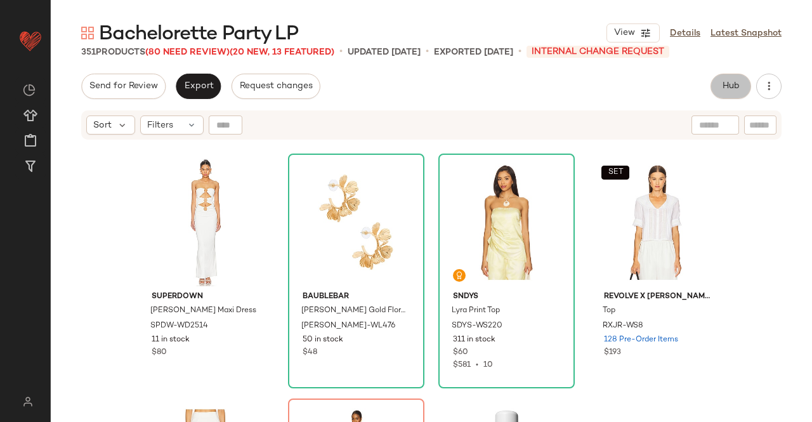
click at [738, 83] on span "Hub" at bounding box center [731, 86] width 18 height 10
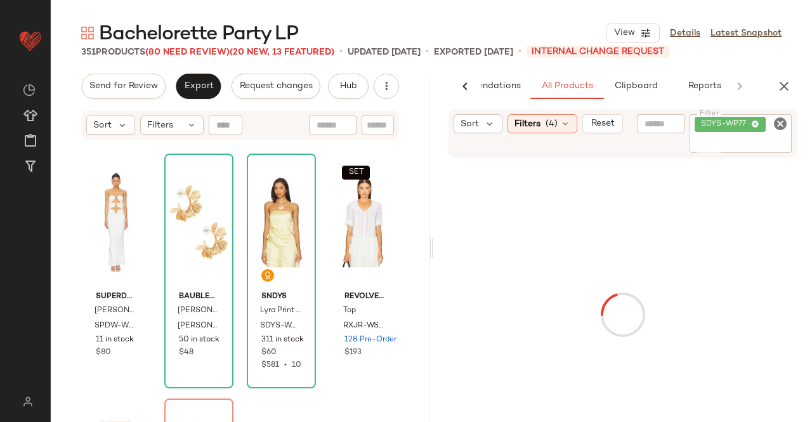
scroll to position [0, 80]
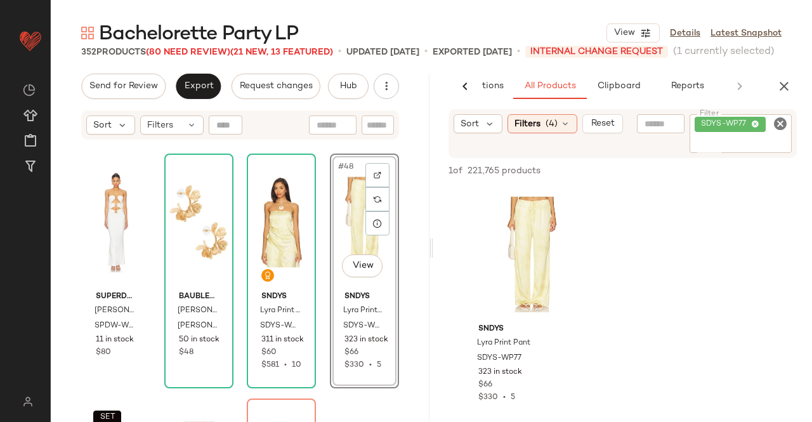
drag, startPoint x: 787, startPoint y: 86, endPoint x: 745, endPoint y: 89, distance: 42.6
click at [788, 86] on icon "button" at bounding box center [784, 86] width 15 height 15
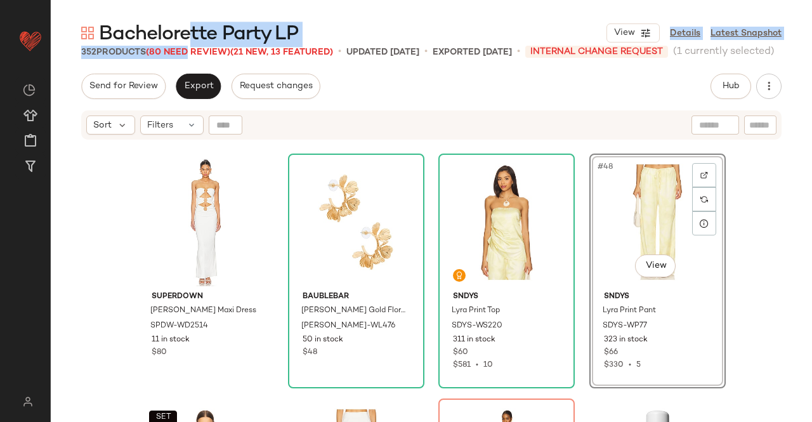
click at [190, 46] on div "Bachelorette Party LP View Details Latest Snapshot 352 Products (80 Need Review…" at bounding box center [431, 221] width 761 height 402
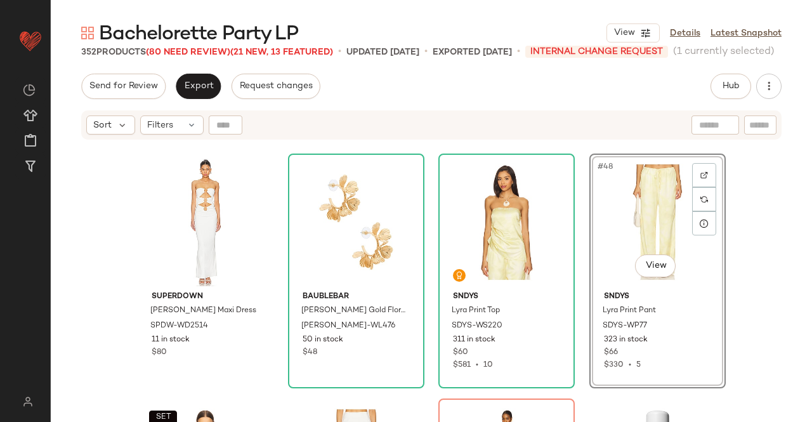
click at [392, 76] on div "Send for Review Export Request changes Hub Send for Review External Review Inte…" at bounding box center [431, 86] width 700 height 25
drag, startPoint x: 192, startPoint y: 54, endPoint x: 183, endPoint y: 62, distance: 11.2
click at [191, 51] on div "352 Products (80 Need Review) (21 New, 13 Featured)" at bounding box center [207, 52] width 252 height 13
click at [169, 49] on span "(80 Need Review)" at bounding box center [188, 53] width 84 height 10
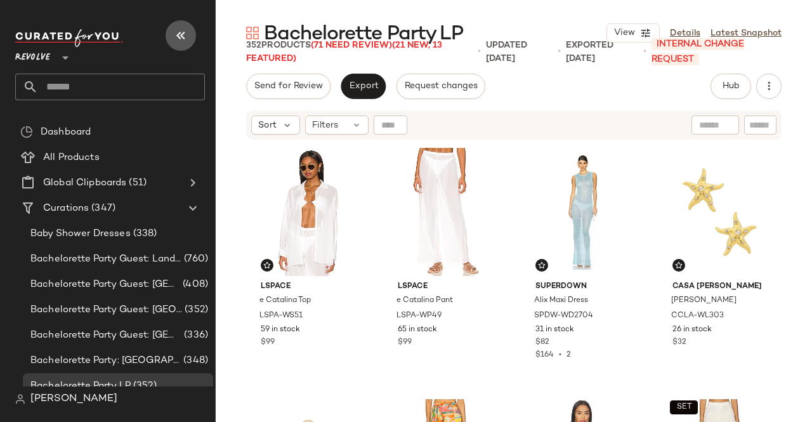
click at [173, 32] on button "button" at bounding box center [181, 35] width 30 height 30
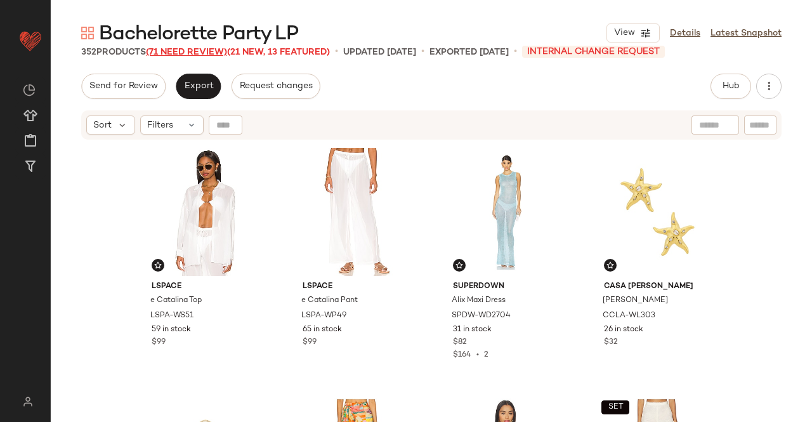
click at [188, 51] on span "(71 Need Review)" at bounding box center [186, 53] width 81 height 10
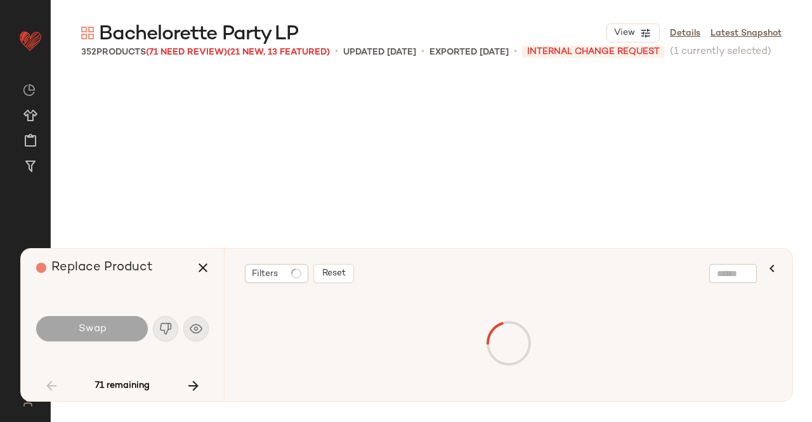
scroll to position [2939, 0]
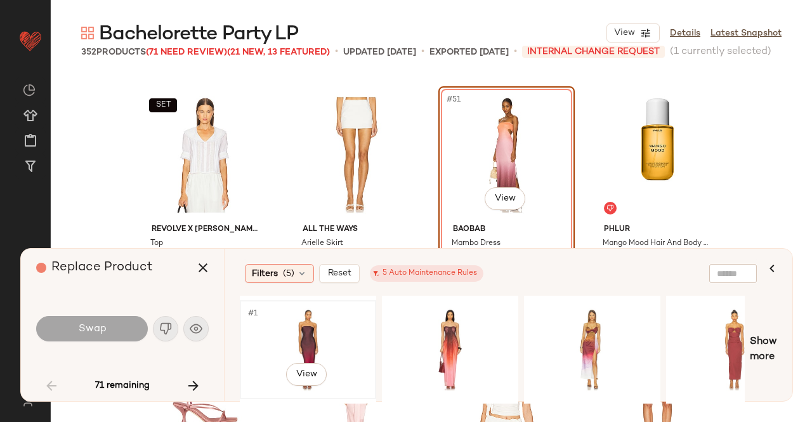
click at [321, 322] on div "#1 View" at bounding box center [308, 350] width 128 height 90
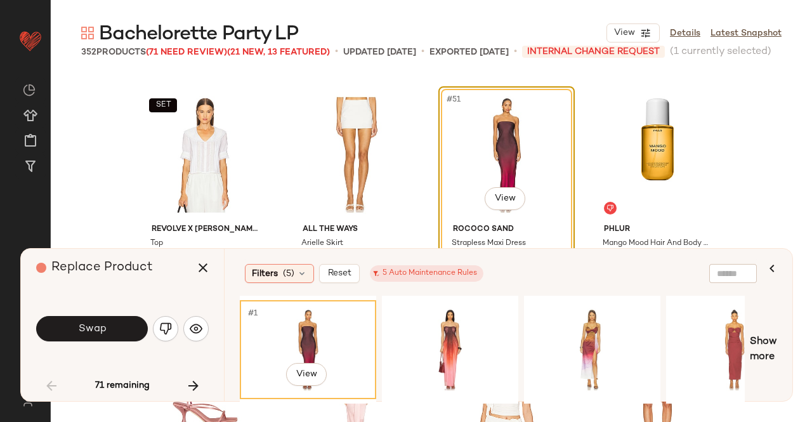
click at [89, 327] on span "Swap" at bounding box center [91, 329] width 29 height 12
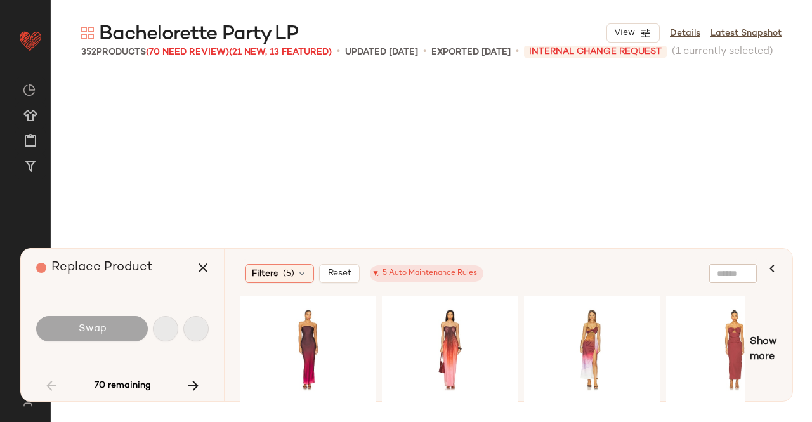
scroll to position [3673, 0]
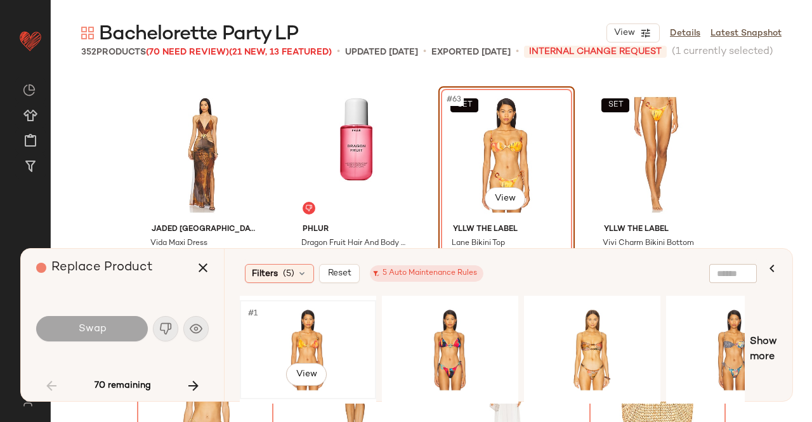
click at [318, 339] on div "#1 View" at bounding box center [308, 350] width 128 height 90
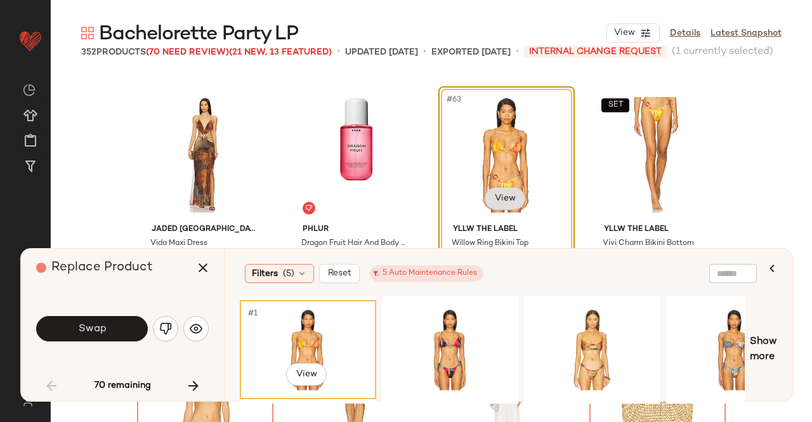
click at [504, 197] on body "Revolve ** Dashboard All Products Global Clipboards (51) Curations (347) [PERSO…" at bounding box center [406, 211] width 812 height 422
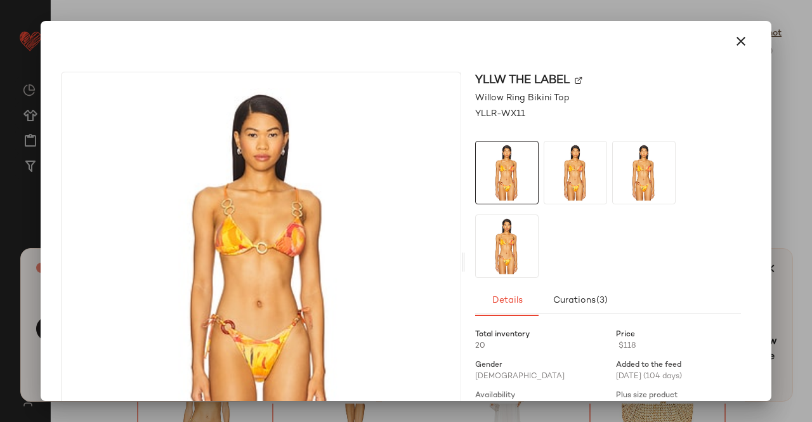
click at [575, 77] on img at bounding box center [579, 81] width 8 height 8
drag, startPoint x: 792, startPoint y: 155, endPoint x: 652, endPoint y: 239, distance: 162.8
click at [792, 154] on div at bounding box center [406, 211] width 812 height 422
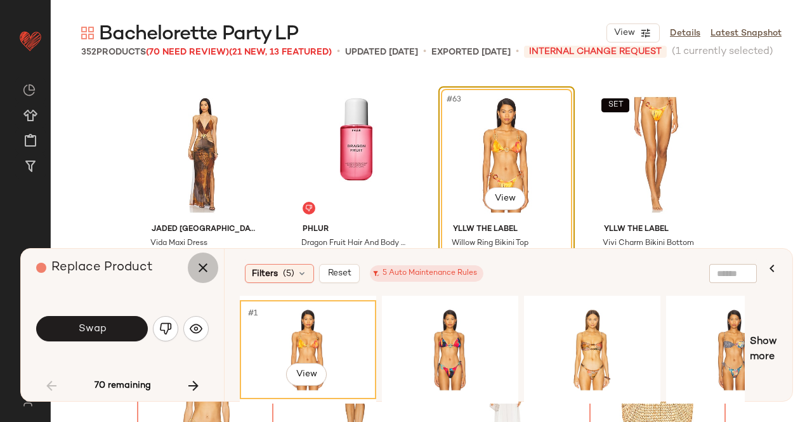
drag, startPoint x: 204, startPoint y: 271, endPoint x: 345, endPoint y: 250, distance: 142.4
click at [204, 270] on icon "button" at bounding box center [202, 267] width 15 height 15
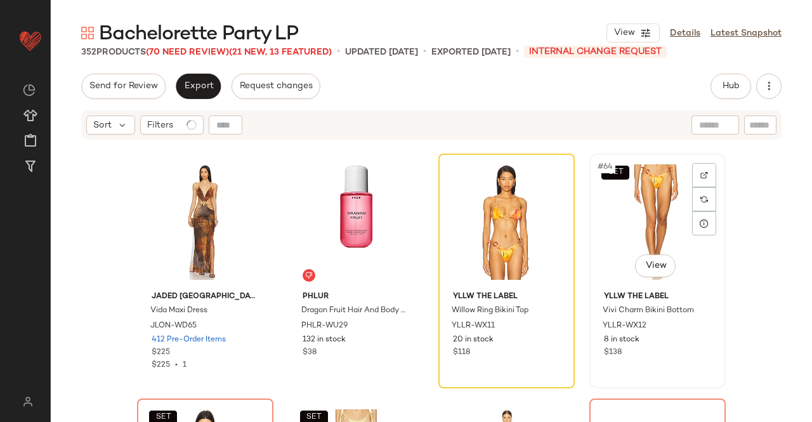
drag, startPoint x: 641, startPoint y: 206, endPoint x: 685, endPoint y: 159, distance: 64.2
click at [641, 205] on div "SET #64 View" at bounding box center [658, 222] width 128 height 128
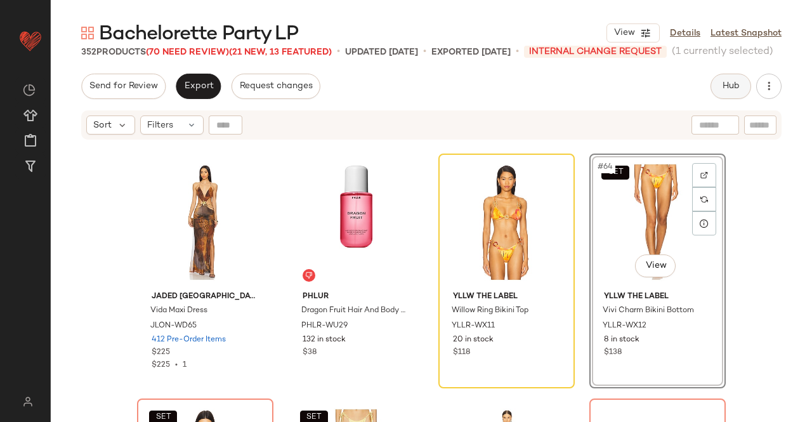
click at [743, 79] on button "Hub" at bounding box center [731, 86] width 41 height 25
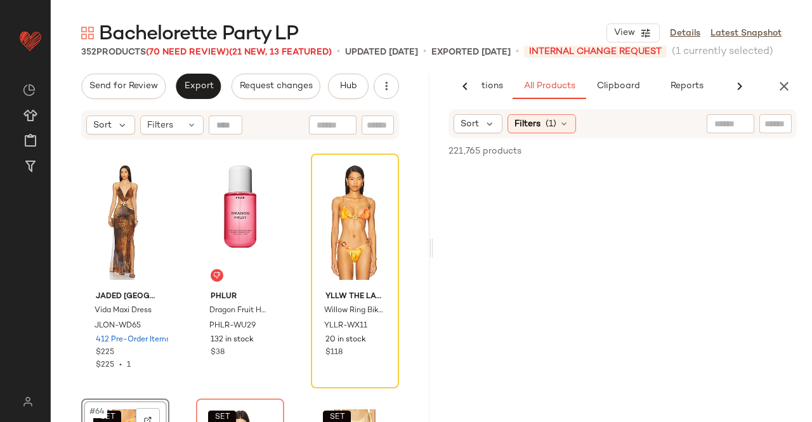
scroll to position [0, 80]
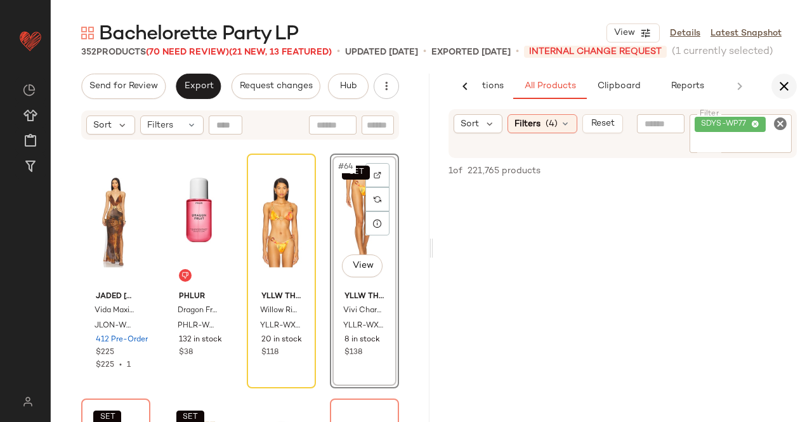
click at [780, 84] on icon "button" at bounding box center [784, 86] width 15 height 15
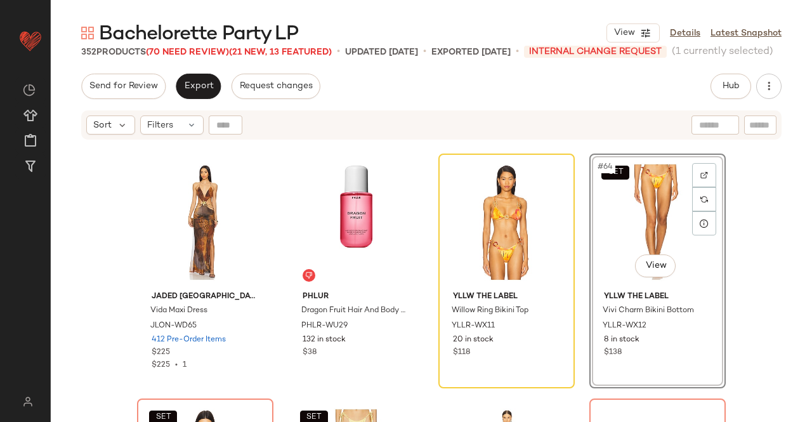
click at [166, 40] on span "Bachelorette Party LP" at bounding box center [198, 34] width 199 height 25
click at [167, 44] on span "Bachelorette Party LP" at bounding box center [198, 34] width 199 height 25
click at [172, 44] on span "Bachelorette Party LP" at bounding box center [198, 34] width 199 height 25
click at [204, 46] on span "Bachelorette Party LP" at bounding box center [198, 34] width 199 height 25
click at [207, 46] on div "Bachelorette Party LP View Details Latest Snapshot 352 Products (70 Need Review…" at bounding box center [431, 221] width 761 height 402
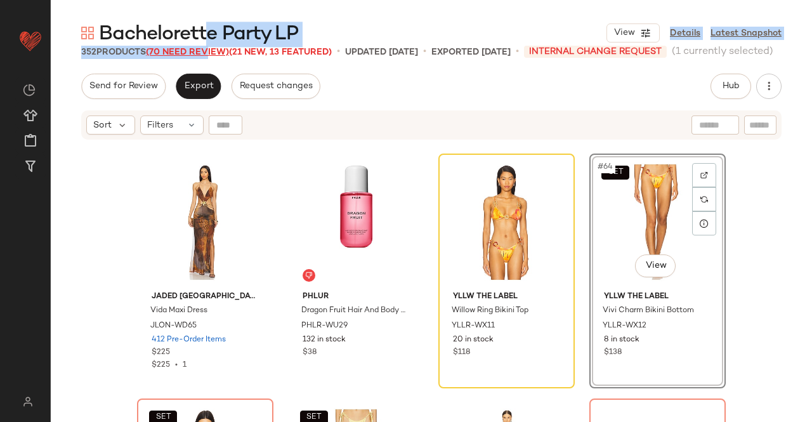
click at [206, 48] on span "(70 Need Review)" at bounding box center [187, 53] width 83 height 10
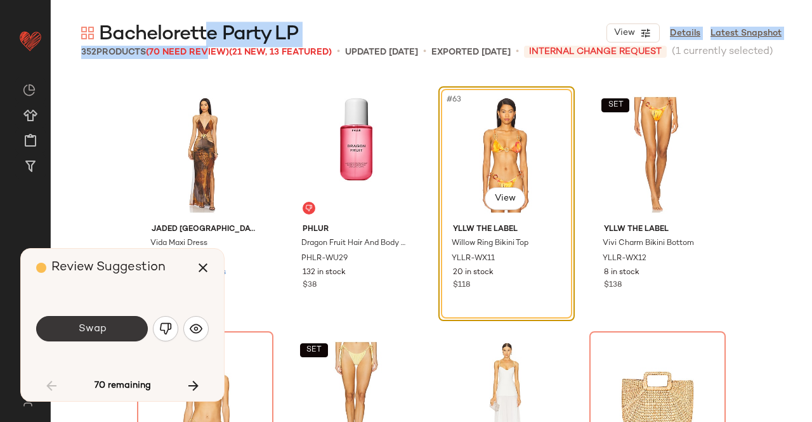
click at [121, 323] on button "Swap" at bounding box center [92, 328] width 112 height 25
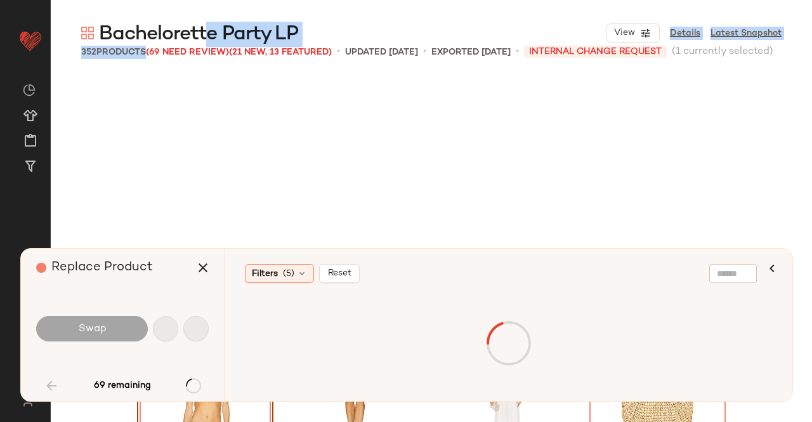
scroll to position [3918, 0]
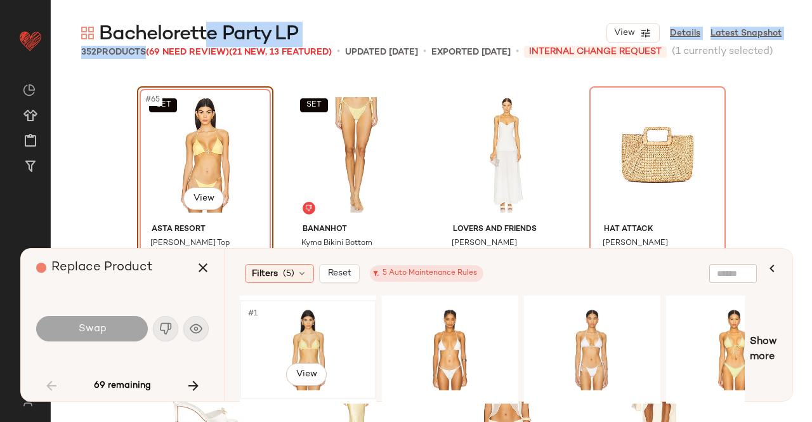
click at [338, 325] on div "#1 View" at bounding box center [308, 350] width 128 height 90
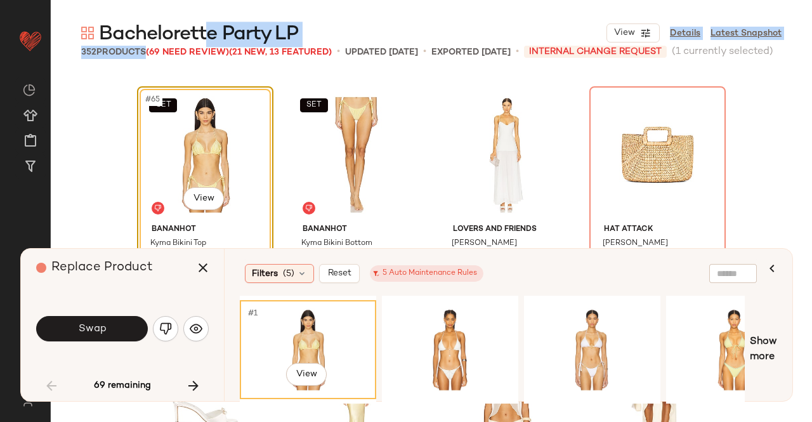
click at [127, 334] on button "Swap" at bounding box center [92, 328] width 112 height 25
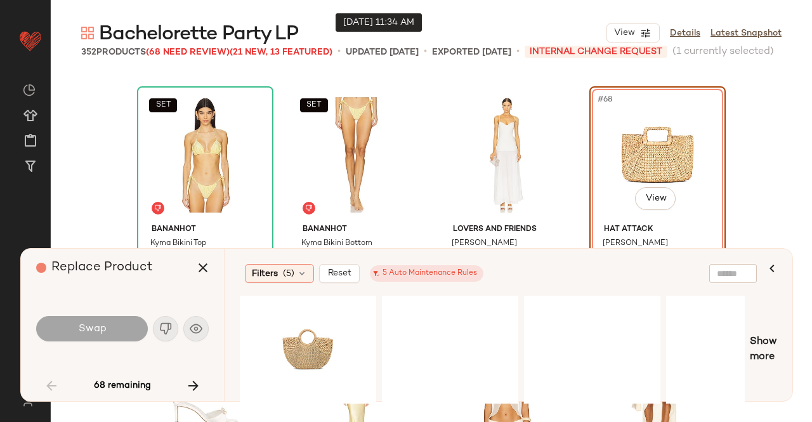
drag, startPoint x: 381, startPoint y: 60, endPoint x: 383, endPoint y: 67, distance: 7.4
click at [381, 59] on p "updated [DATE]" at bounding box center [382, 52] width 73 height 13
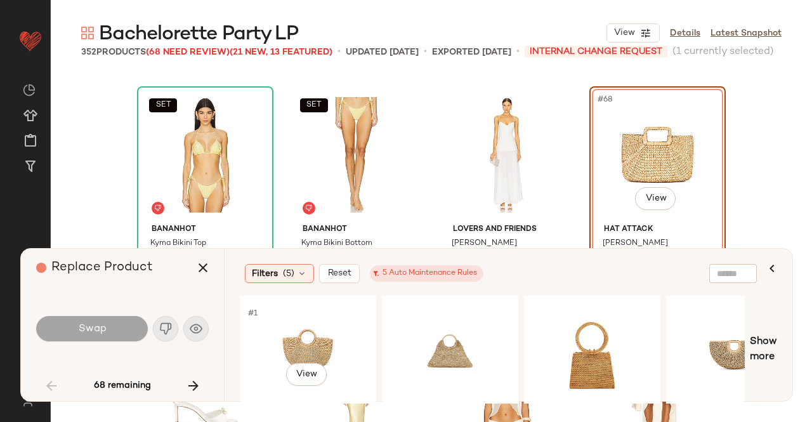
drag, startPoint x: 320, startPoint y: 339, endPoint x: 220, endPoint y: 331, distance: 100.6
click at [319, 338] on div "#1 View" at bounding box center [308, 350] width 128 height 90
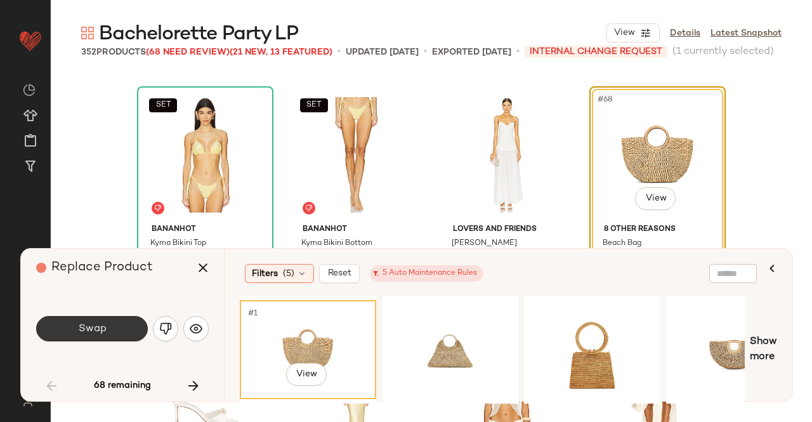
click at [79, 315] on div "Swap" at bounding box center [122, 328] width 173 height 69
click at [80, 323] on span "Swap" at bounding box center [91, 329] width 29 height 12
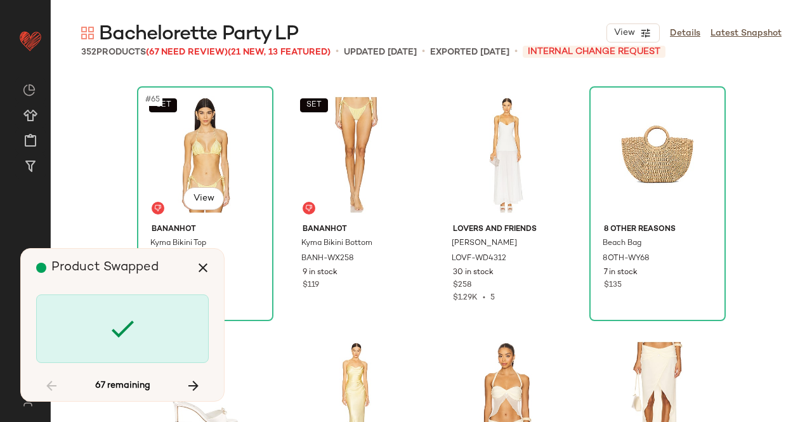
scroll to position [4408, 0]
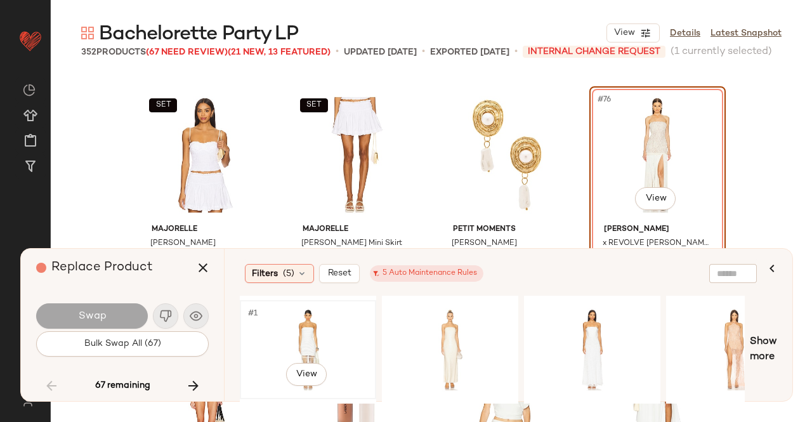
click at [311, 317] on div "#1 View" at bounding box center [308, 350] width 128 height 90
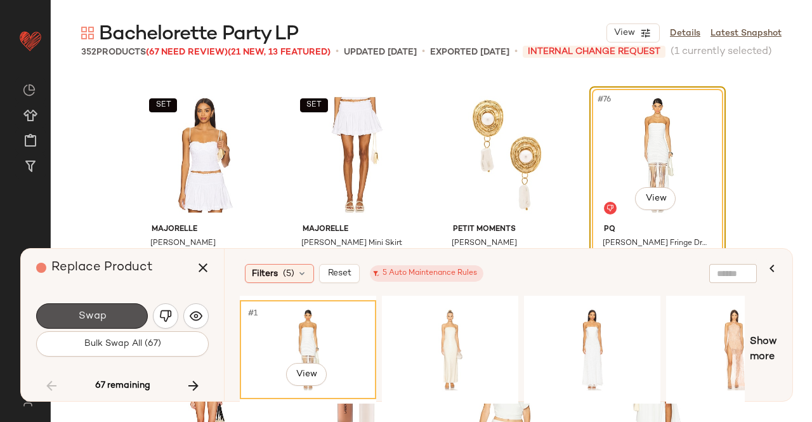
click at [134, 315] on button "Swap" at bounding box center [92, 315] width 112 height 25
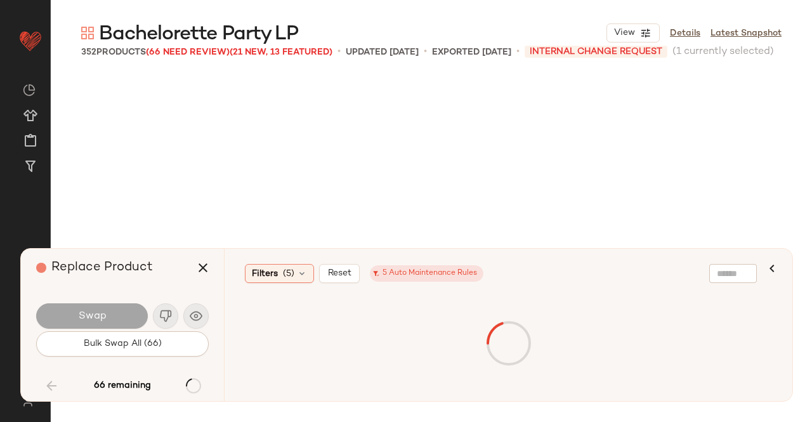
scroll to position [4898, 0]
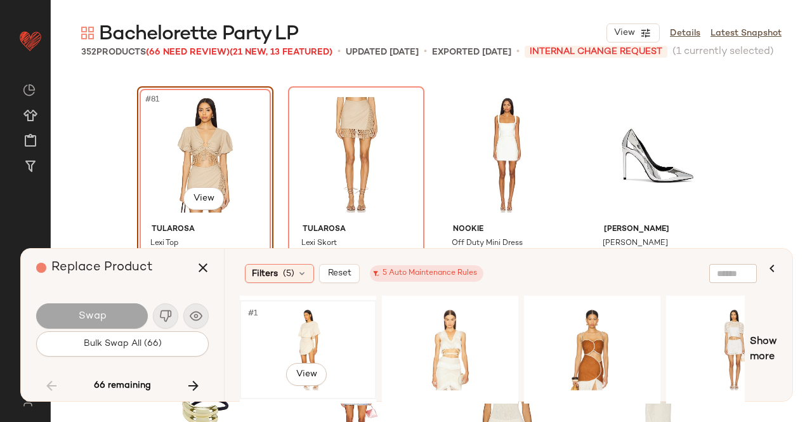
click at [339, 357] on div "#1 View" at bounding box center [308, 350] width 128 height 90
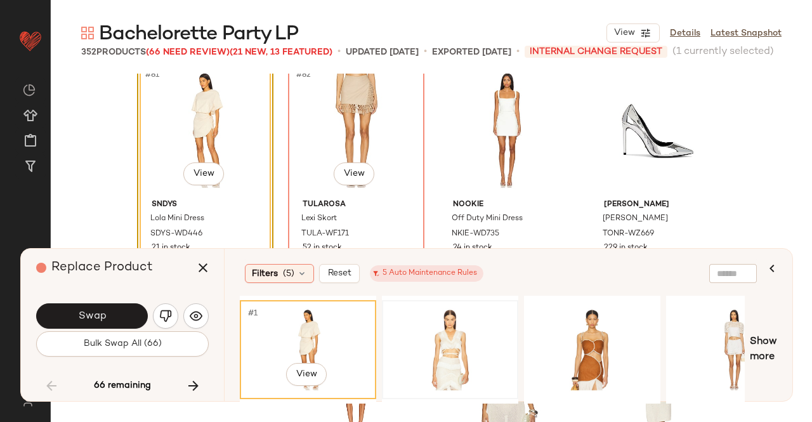
scroll to position [4961, 0]
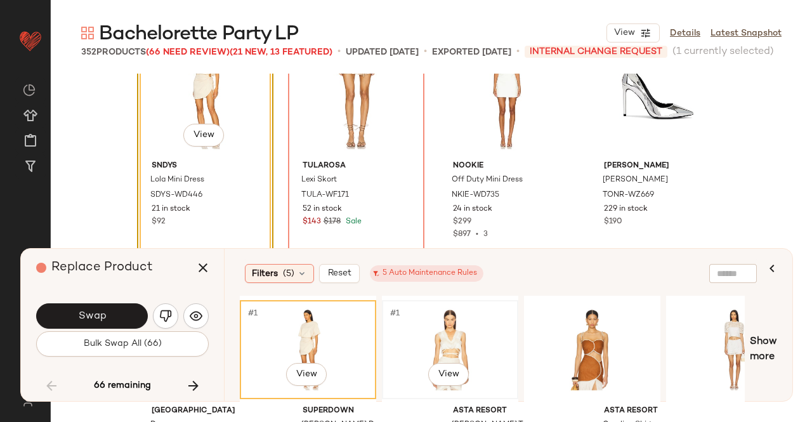
click at [463, 327] on div "#1 View" at bounding box center [450, 350] width 128 height 90
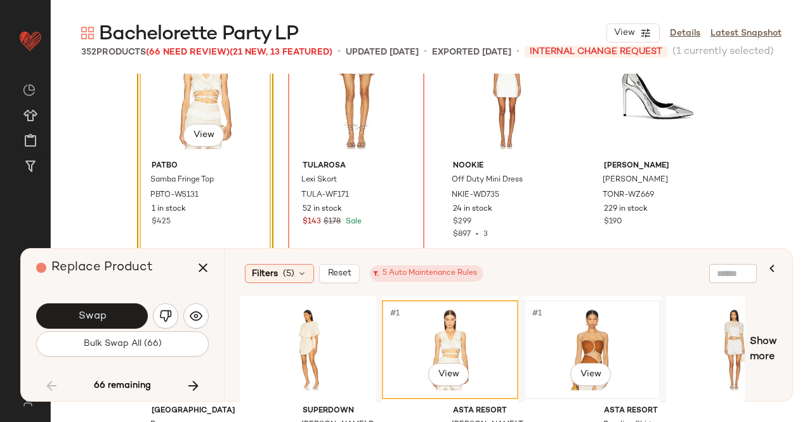
click at [589, 328] on div "#1 View" at bounding box center [592, 350] width 128 height 90
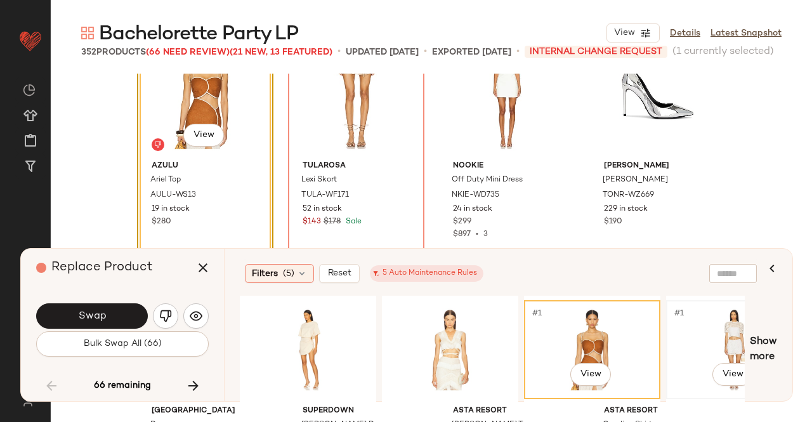
click at [709, 348] on div "#1 View" at bounding box center [735, 350] width 128 height 90
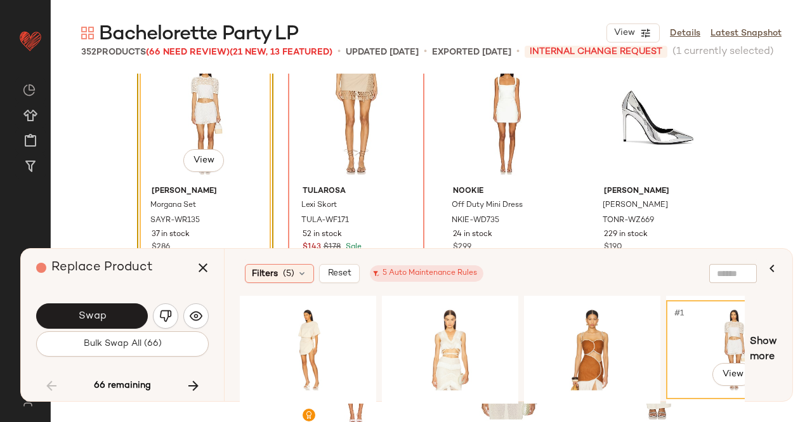
scroll to position [4898, 0]
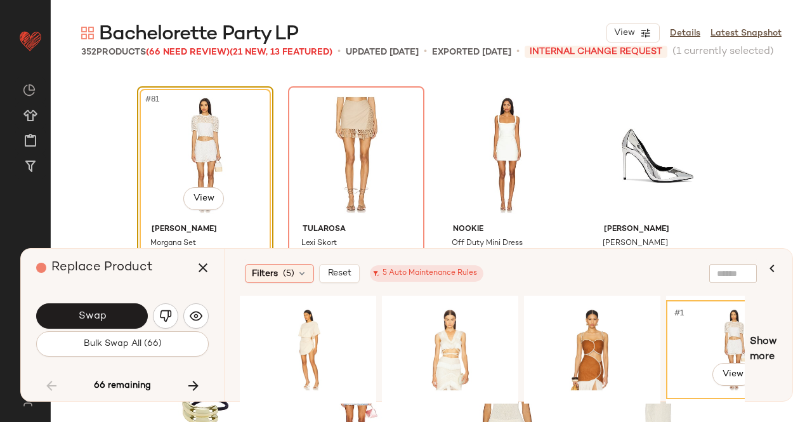
drag, startPoint x: 331, startPoint y: 403, endPoint x: 369, endPoint y: 402, distance: 38.1
click at [369, 402] on div "#1 View" at bounding box center [492, 350] width 505 height 108
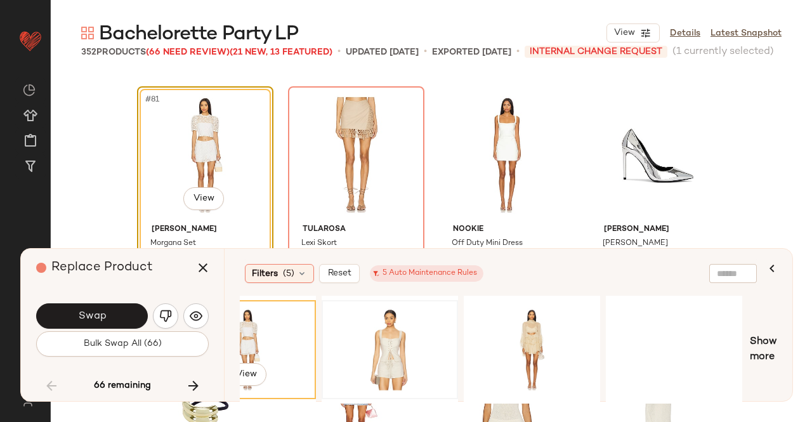
scroll to position [0, 487]
click at [394, 350] on div "#1 View" at bounding box center [389, 350] width 128 height 90
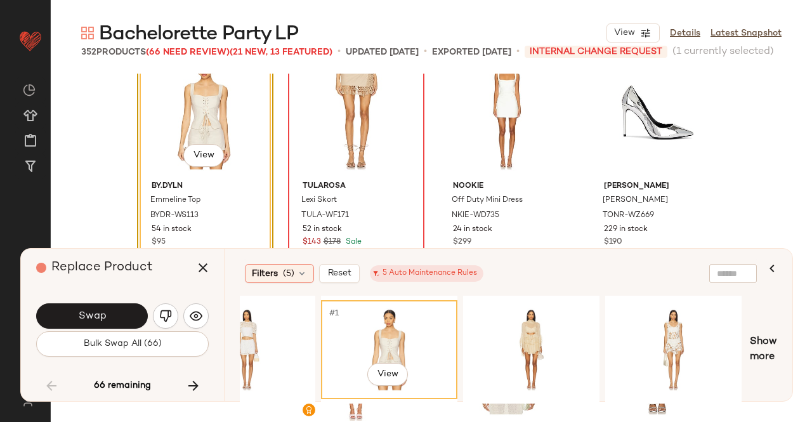
scroll to position [4961, 0]
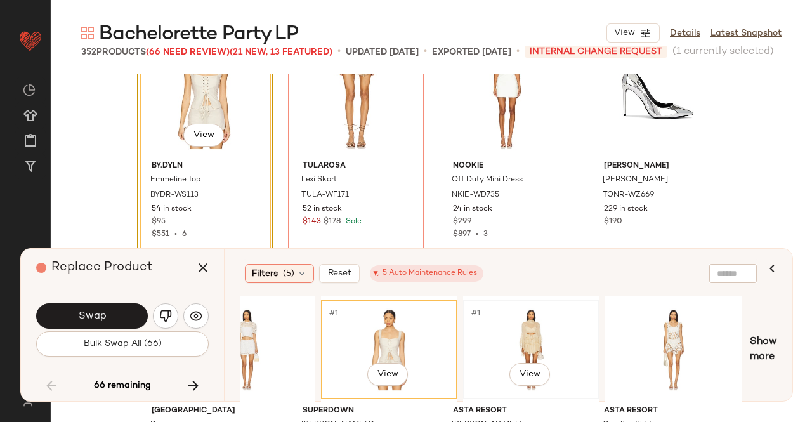
click at [553, 342] on div "#1 View" at bounding box center [532, 350] width 128 height 90
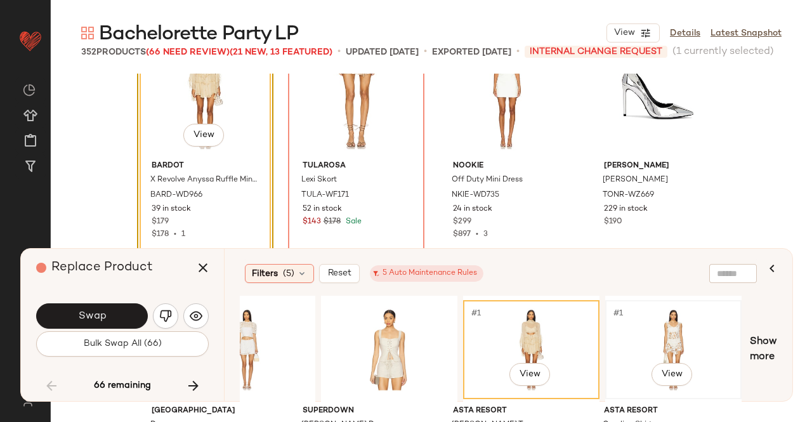
click at [704, 328] on div "#1 View" at bounding box center [674, 350] width 128 height 90
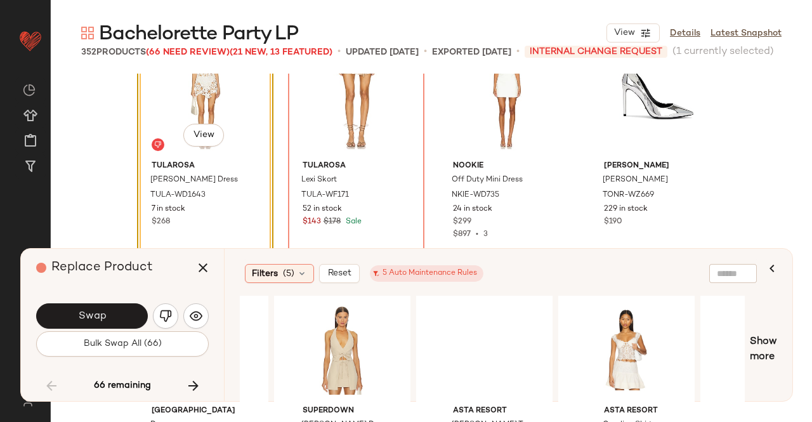
scroll to position [0, 1816]
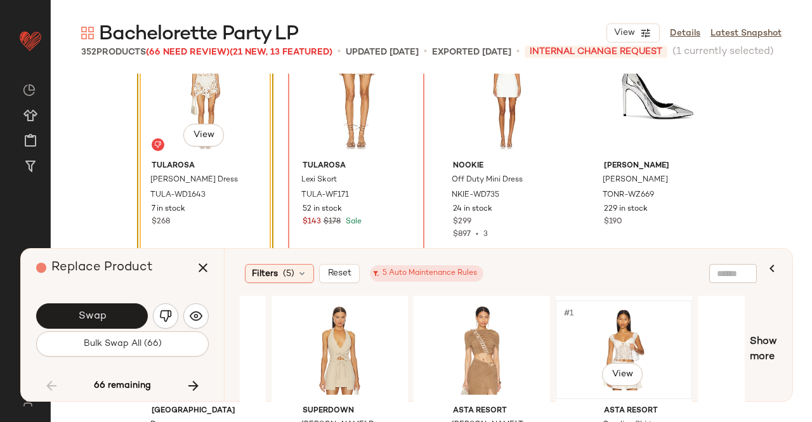
click at [600, 346] on div "#1 View" at bounding box center [624, 350] width 128 height 90
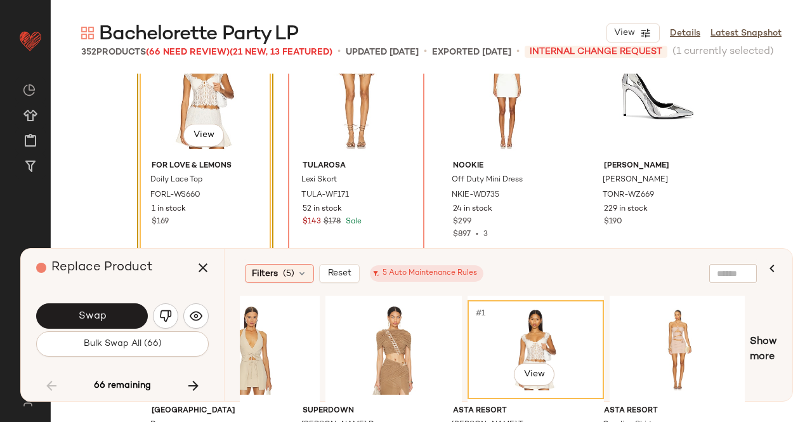
scroll to position [0, 0]
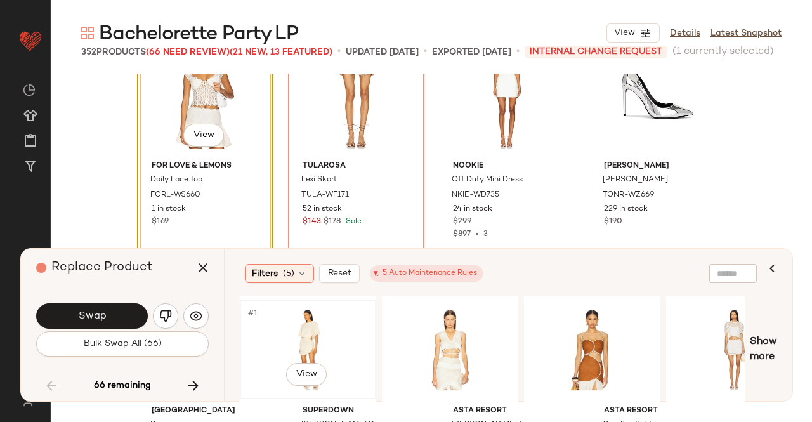
click at [322, 348] on div "#1 View" at bounding box center [308, 350] width 128 height 90
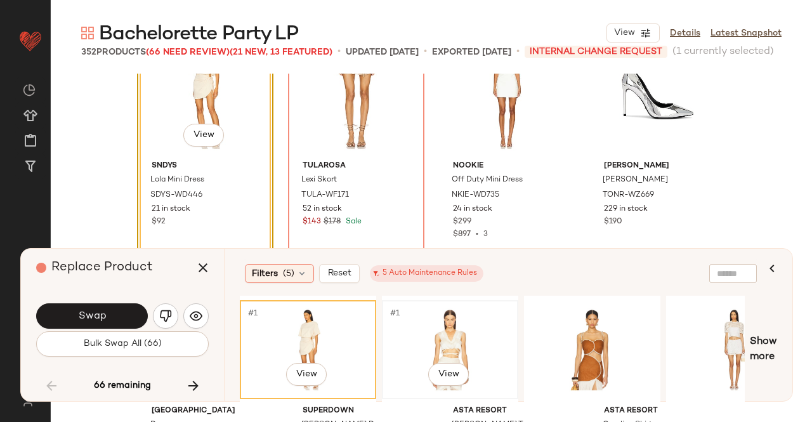
click at [435, 346] on div "#1 View" at bounding box center [450, 350] width 128 height 90
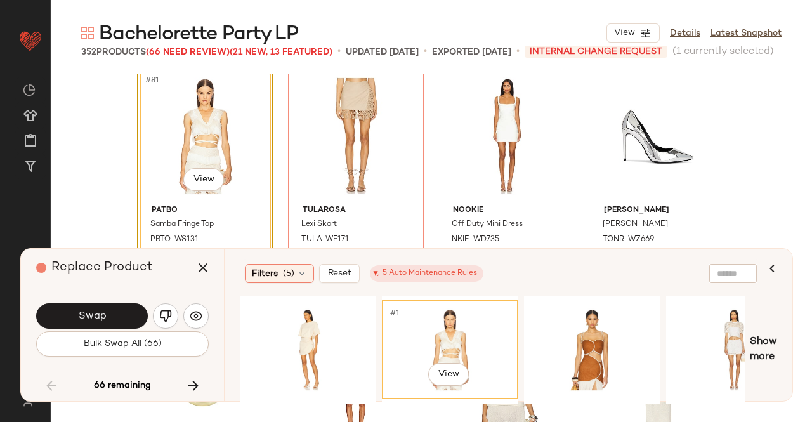
scroll to position [4898, 0]
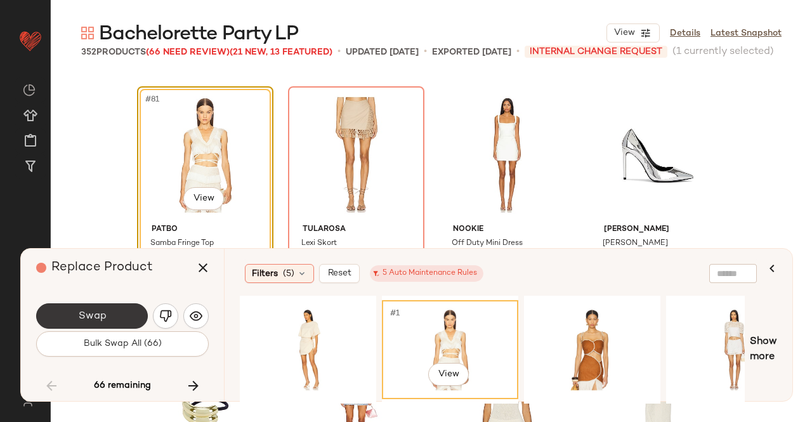
click at [124, 307] on button "Swap" at bounding box center [92, 315] width 112 height 25
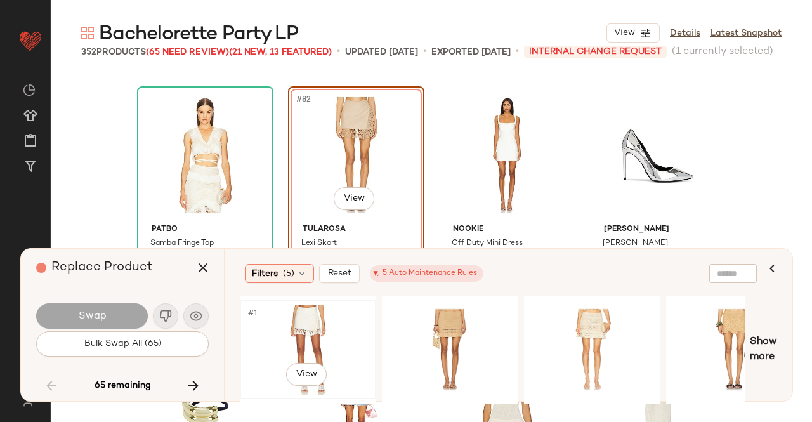
click at [294, 332] on div "#1 View" at bounding box center [308, 350] width 128 height 90
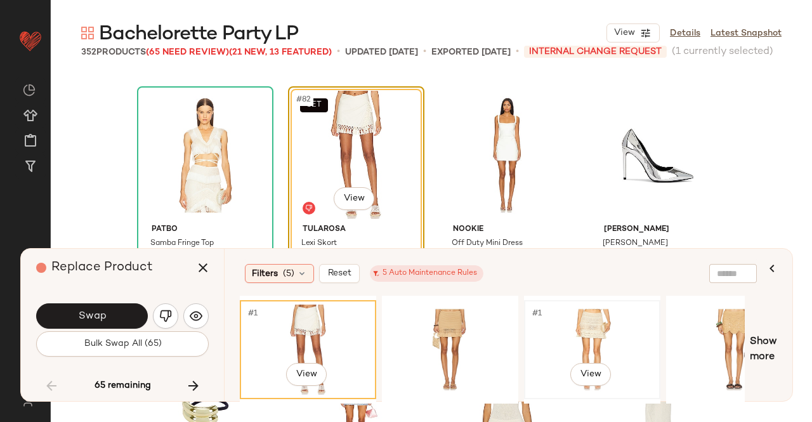
click at [606, 312] on div "#1 View" at bounding box center [592, 350] width 128 height 90
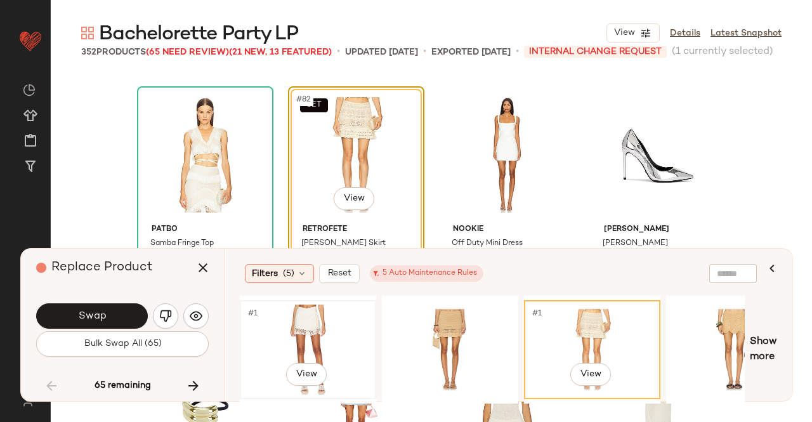
click at [351, 320] on div "#1 View" at bounding box center [308, 350] width 128 height 90
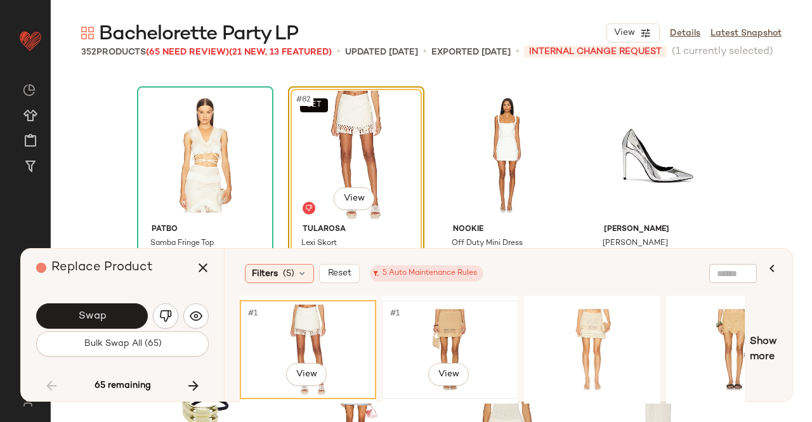
click at [443, 318] on div "#1 View" at bounding box center [450, 350] width 128 height 90
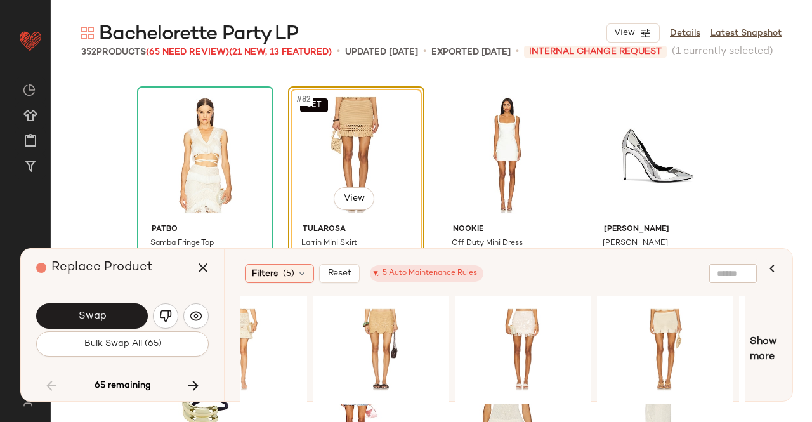
scroll to position [0, 486]
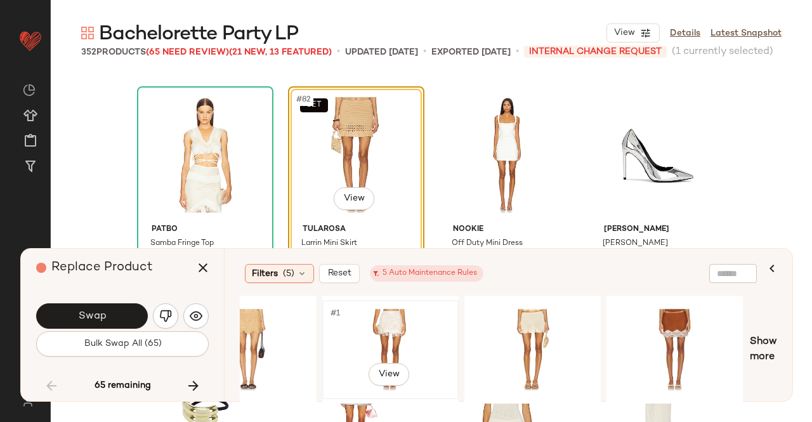
drag, startPoint x: 411, startPoint y: 346, endPoint x: 402, endPoint y: 328, distance: 19.9
click at [411, 345] on div "#1 View" at bounding box center [391, 350] width 128 height 90
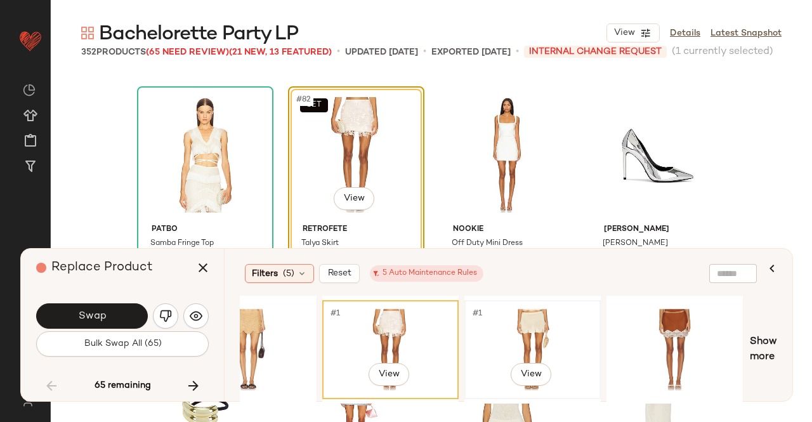
click at [552, 325] on div "#1 View" at bounding box center [533, 350] width 128 height 90
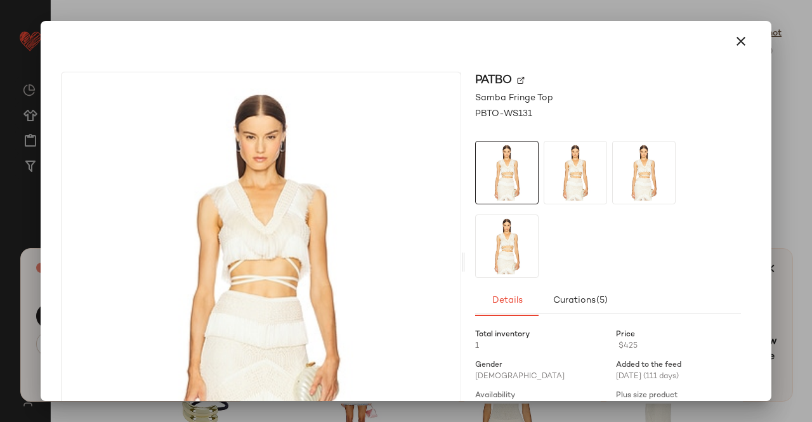
click at [520, 77] on img at bounding box center [521, 81] width 8 height 8
click at [807, 161] on div at bounding box center [406, 211] width 812 height 422
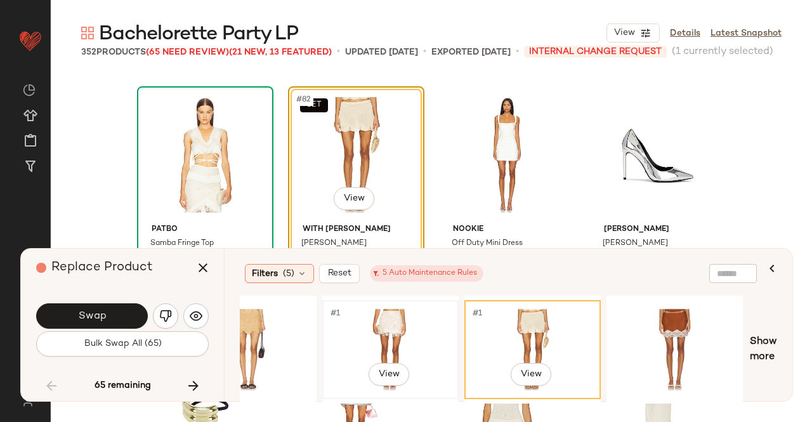
click at [439, 336] on div "#1 View" at bounding box center [391, 350] width 128 height 90
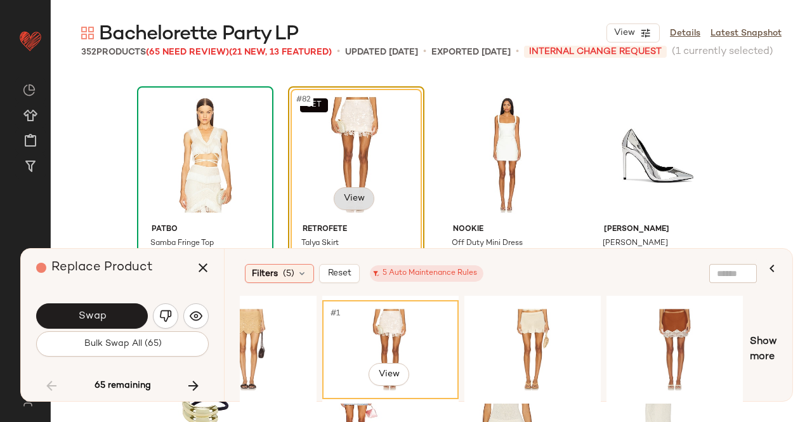
click at [357, 195] on body "Revolve ** Dashboard All Products Global Clipboards (51) Curations (347) Kriste…" at bounding box center [406, 211] width 812 height 422
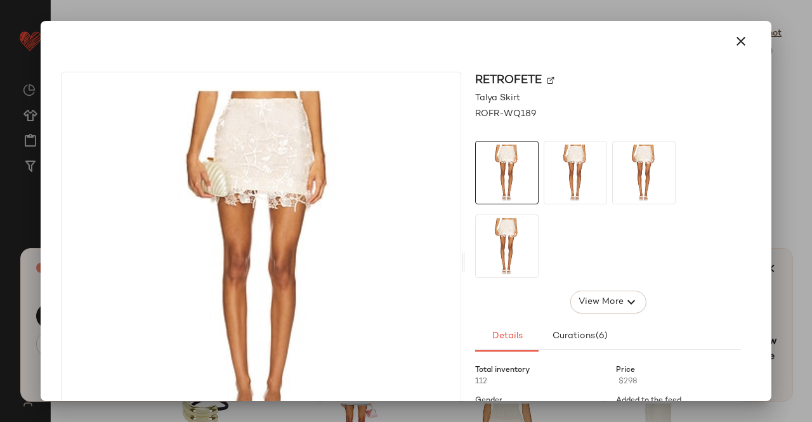
click at [547, 77] on img at bounding box center [551, 81] width 8 height 8
click at [782, 129] on div at bounding box center [406, 211] width 812 height 422
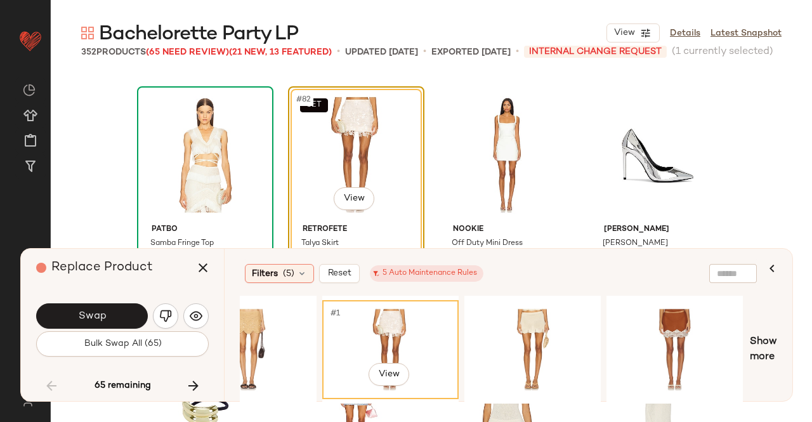
drag, startPoint x: 202, startPoint y: 267, endPoint x: 213, endPoint y: 247, distance: 23.0
click at [204, 266] on icon "button" at bounding box center [202, 267] width 15 height 15
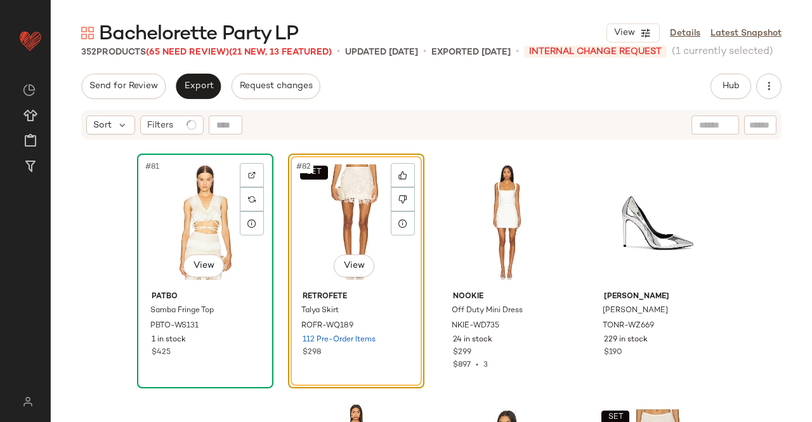
click at [200, 202] on div "#81 View" at bounding box center [205, 222] width 128 height 128
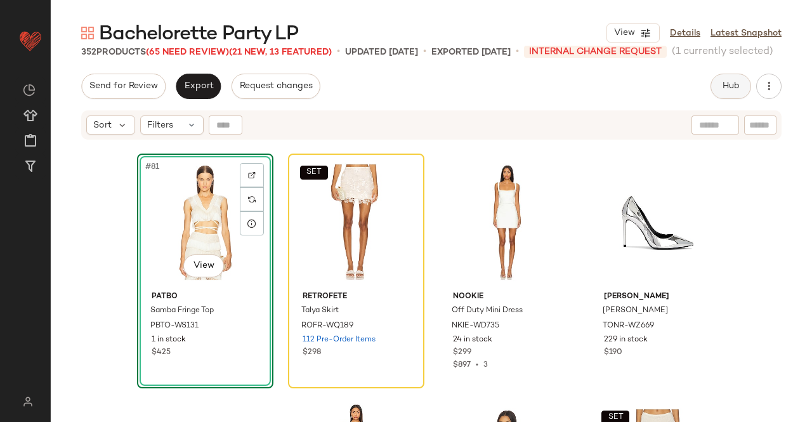
click at [731, 91] on span "Hub" at bounding box center [731, 86] width 18 height 10
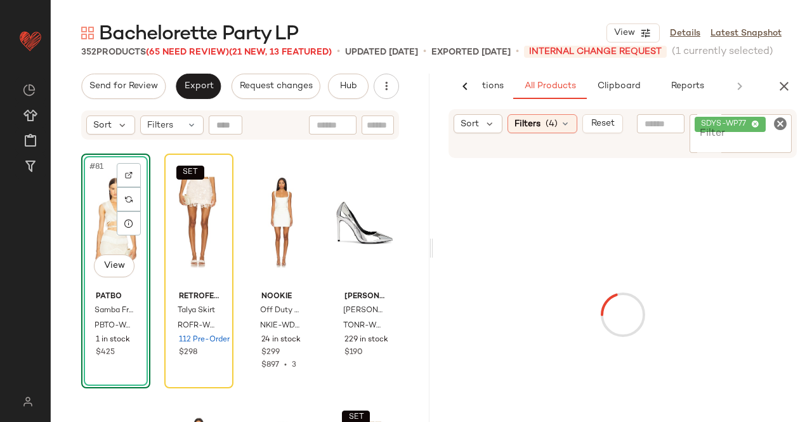
scroll to position [0, 80]
click at [767, 135] on div "SDYS-WP77" at bounding box center [741, 133] width 102 height 39
paste input "**********"
type input "**********"
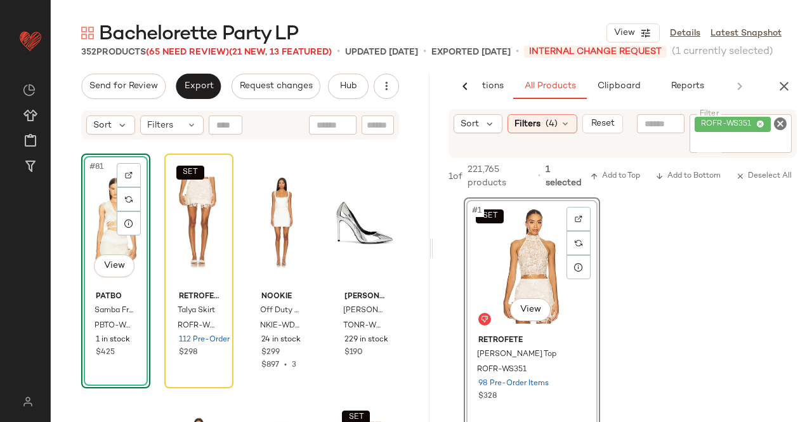
click at [96, 221] on div "#81 View" at bounding box center [116, 222] width 60 height 128
click at [103, 209] on div "#81 View" at bounding box center [116, 222] width 60 height 128
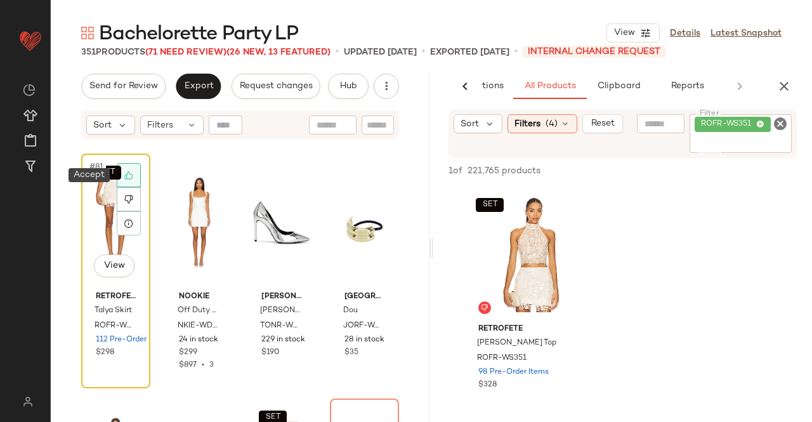
click at [128, 168] on div at bounding box center [129, 175] width 24 height 24
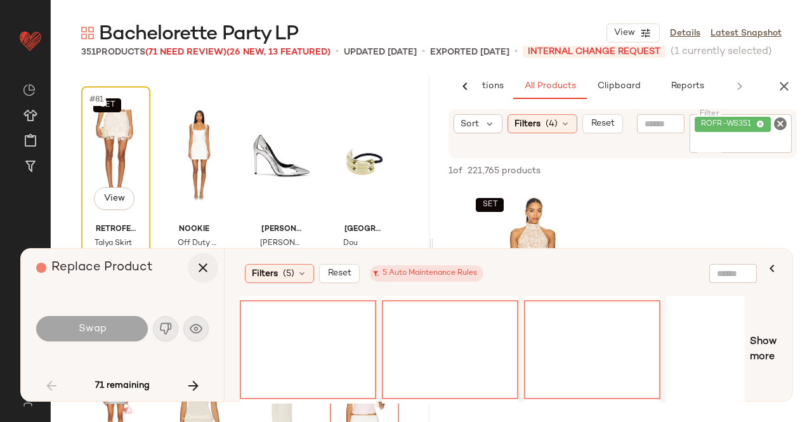
click at [206, 261] on icon "button" at bounding box center [202, 267] width 15 height 15
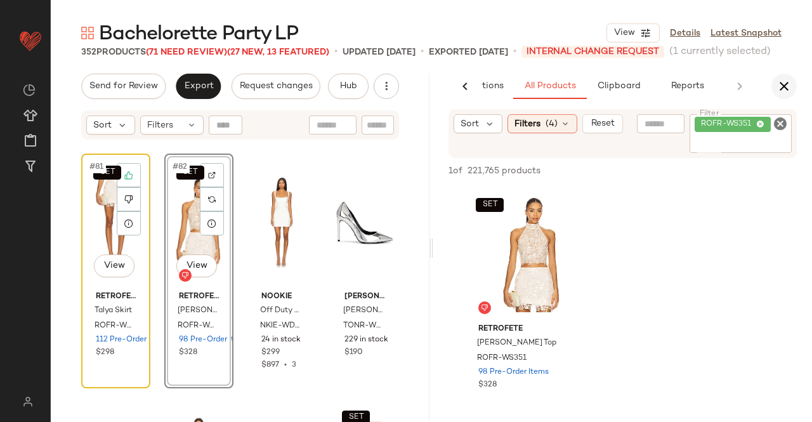
click at [781, 93] on icon "button" at bounding box center [784, 86] width 15 height 15
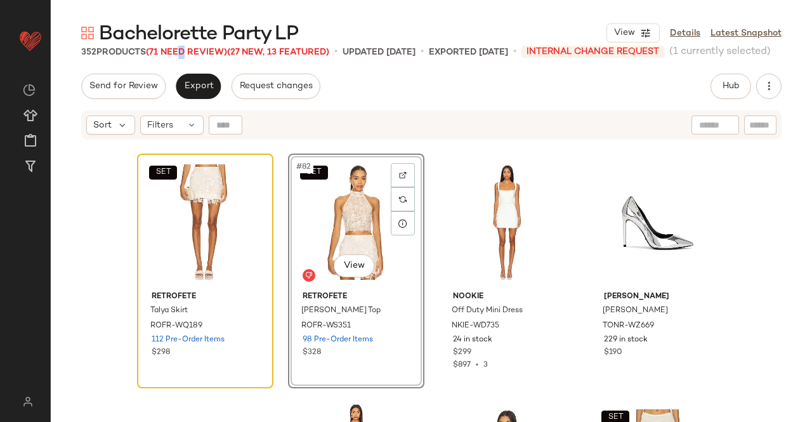
click at [183, 47] on div "Bachelorette Party LP View Details Latest Snapshot 352 Products (71 Need Review…" at bounding box center [431, 221] width 761 height 402
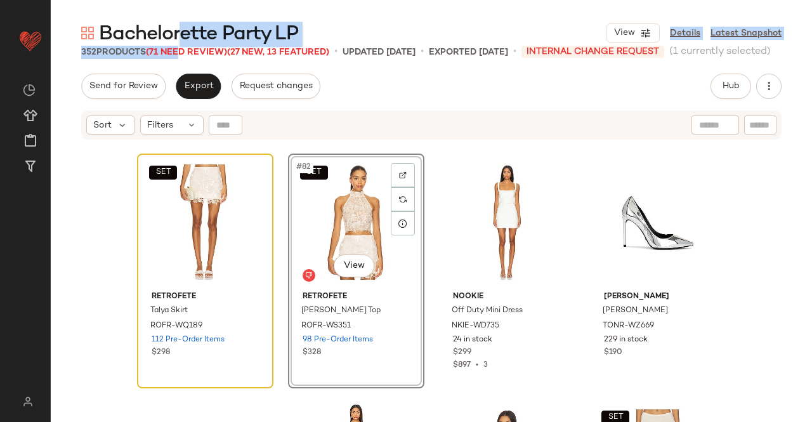
click at [204, 40] on span "Bachelorette Party LP" at bounding box center [198, 34] width 199 height 25
click at [204, 44] on span "Bachelorette Party LP" at bounding box center [198, 34] width 199 height 25
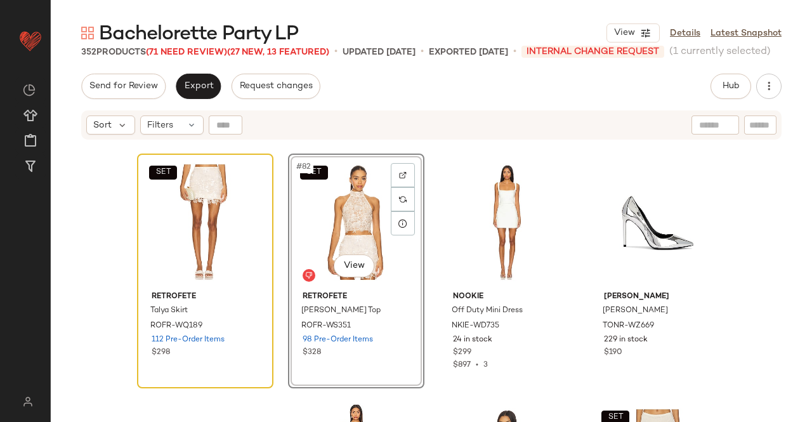
click at [197, 48] on span "(71 Need Review)" at bounding box center [186, 53] width 81 height 10
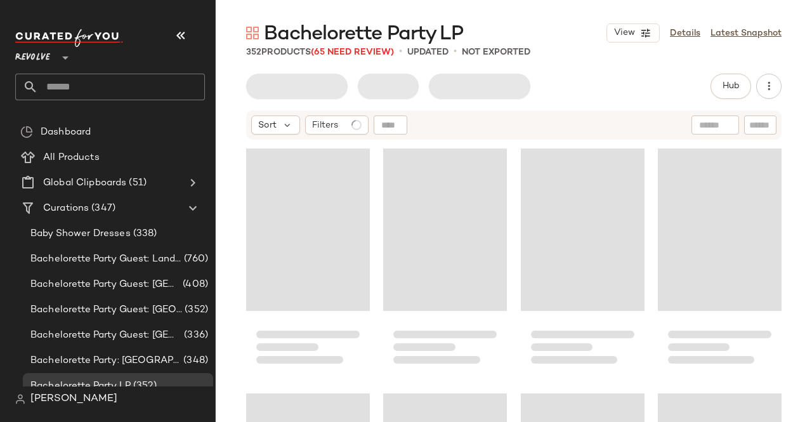
click at [183, 36] on icon "button" at bounding box center [180, 35] width 15 height 15
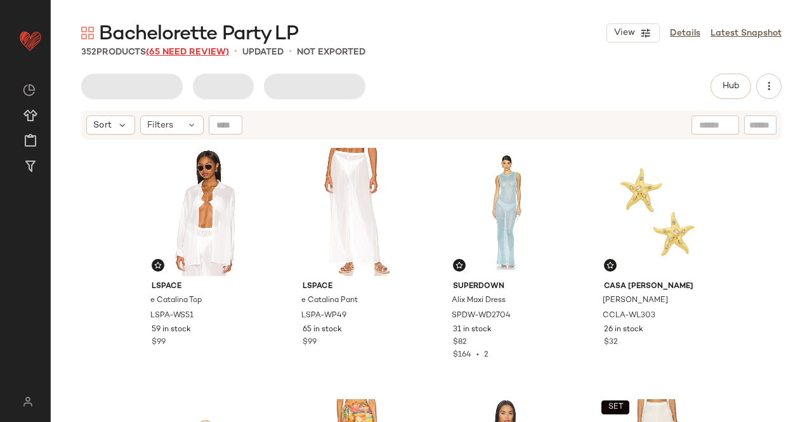
click at [184, 50] on span "(65 Need Review)" at bounding box center [187, 53] width 83 height 10
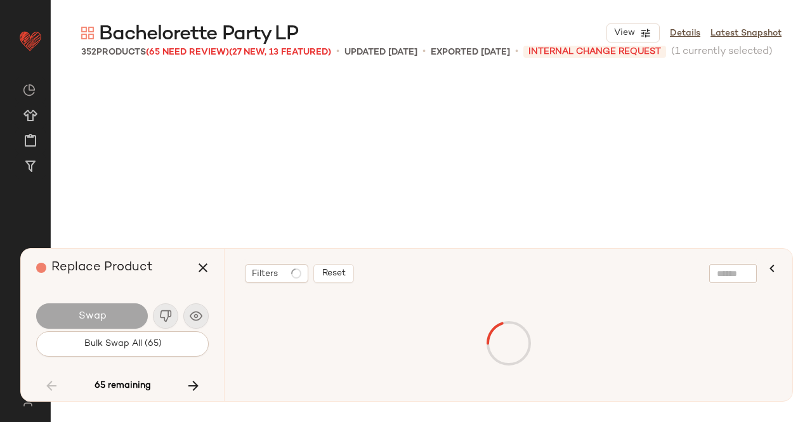
scroll to position [4898, 0]
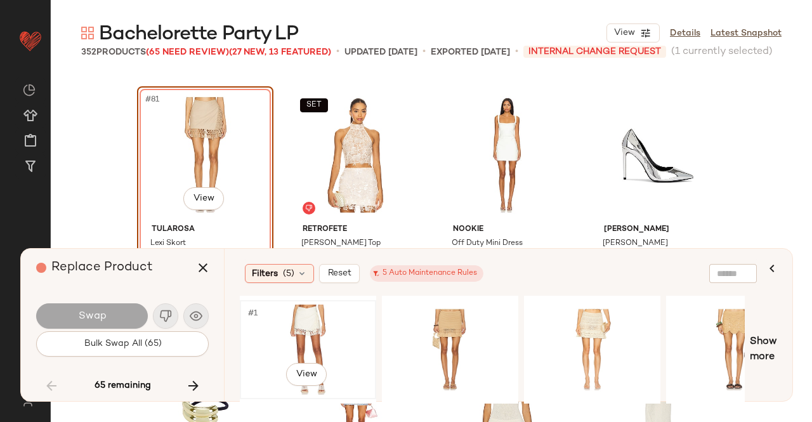
click at [325, 323] on div "#1 View" at bounding box center [308, 350] width 128 height 90
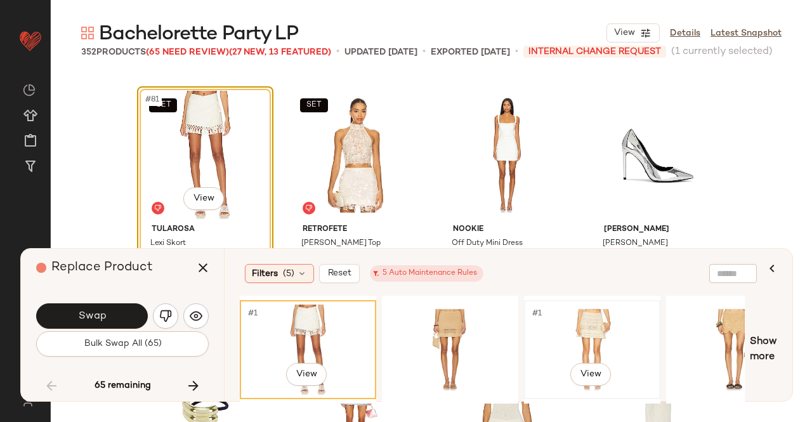
drag, startPoint x: 582, startPoint y: 327, endPoint x: 562, endPoint y: 330, distance: 19.9
click at [583, 325] on div "#1 View" at bounding box center [592, 350] width 128 height 90
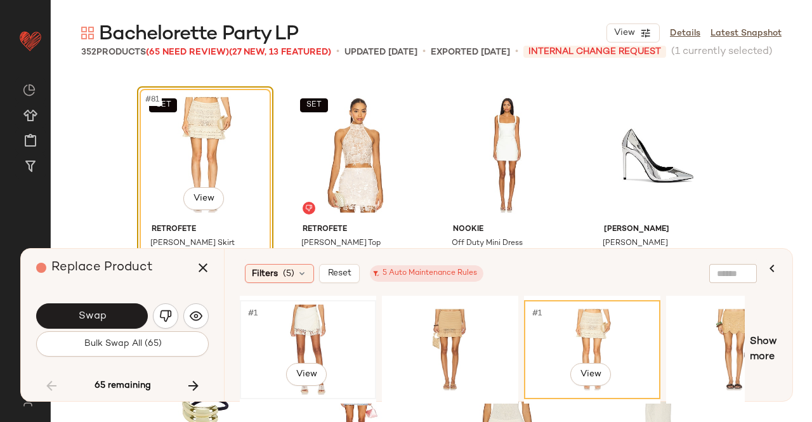
click at [343, 337] on div "#1 View" at bounding box center [308, 350] width 128 height 90
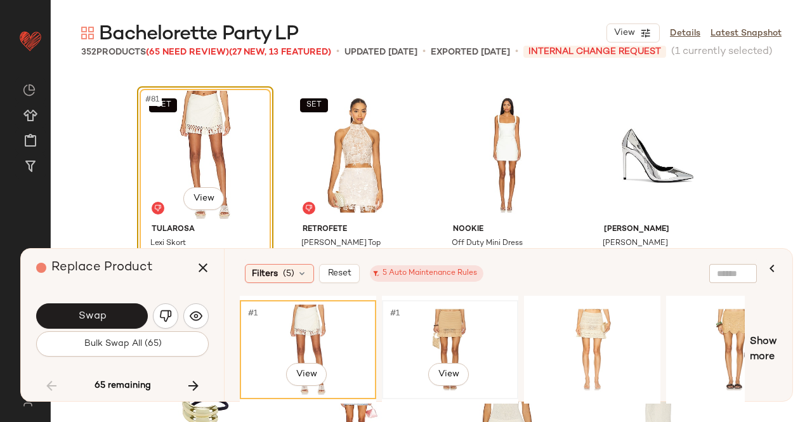
click at [436, 324] on div "#1 View" at bounding box center [450, 350] width 128 height 90
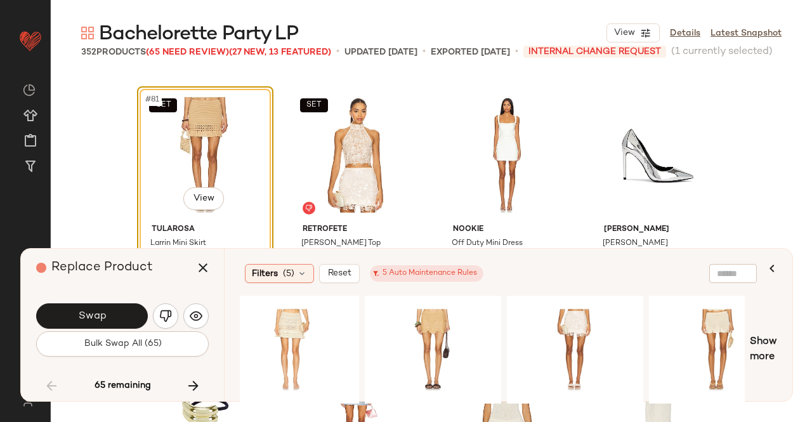
scroll to position [0, 497]
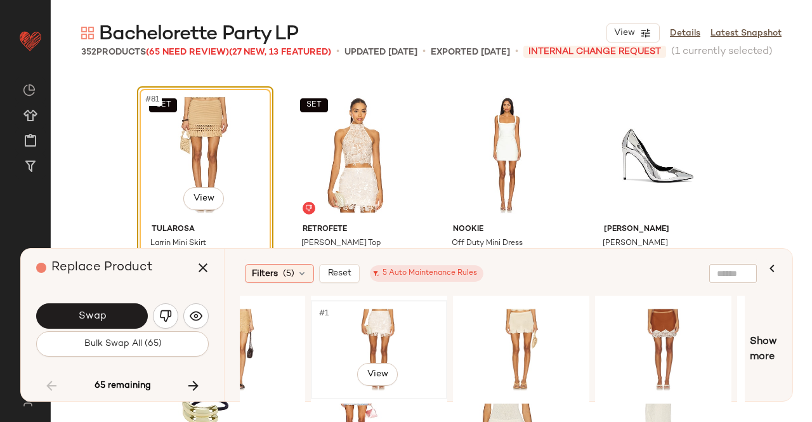
click at [372, 327] on div "#1 View" at bounding box center [379, 350] width 128 height 90
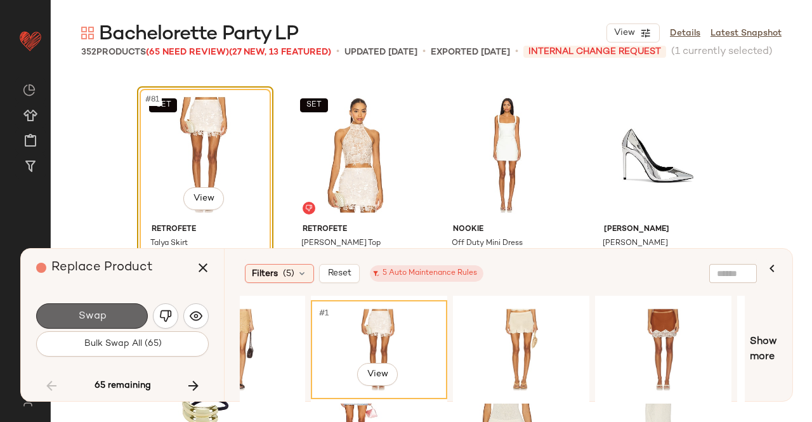
click at [118, 322] on button "Swap" at bounding box center [92, 315] width 112 height 25
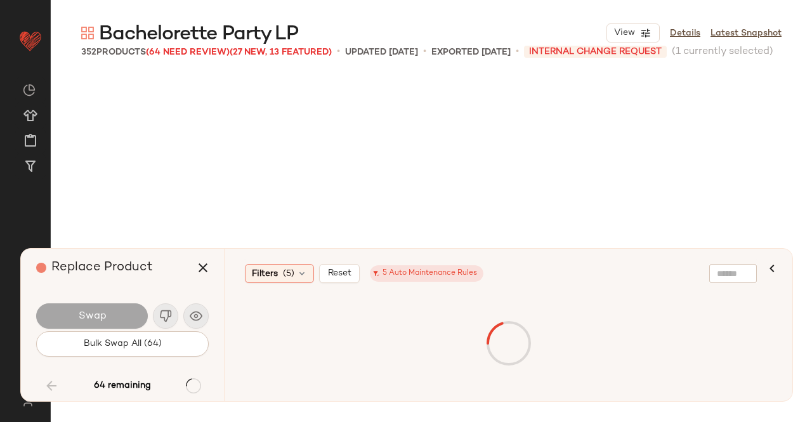
scroll to position [5387, 0]
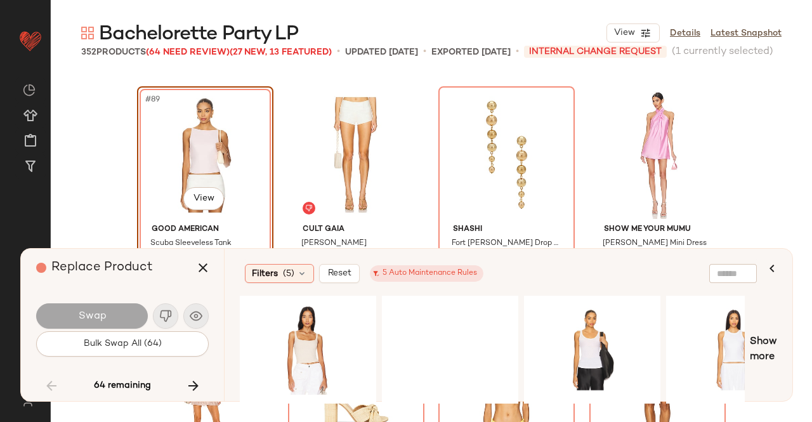
drag, startPoint x: 206, startPoint y: 266, endPoint x: 225, endPoint y: 261, distance: 19.7
click at [207, 265] on icon "button" at bounding box center [202, 267] width 15 height 15
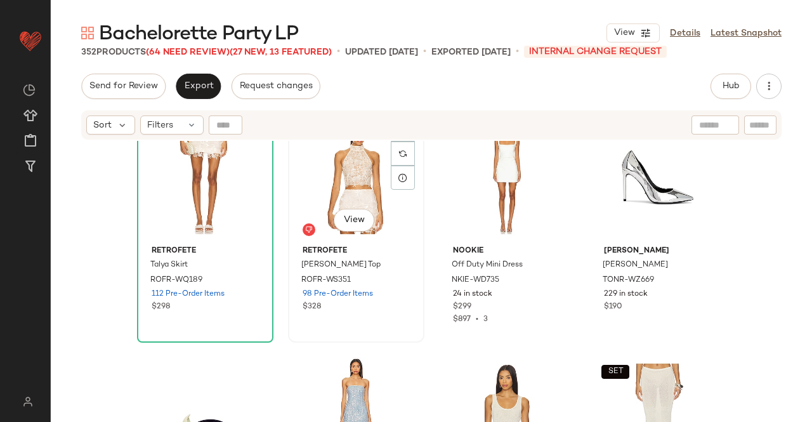
scroll to position [4941, 0]
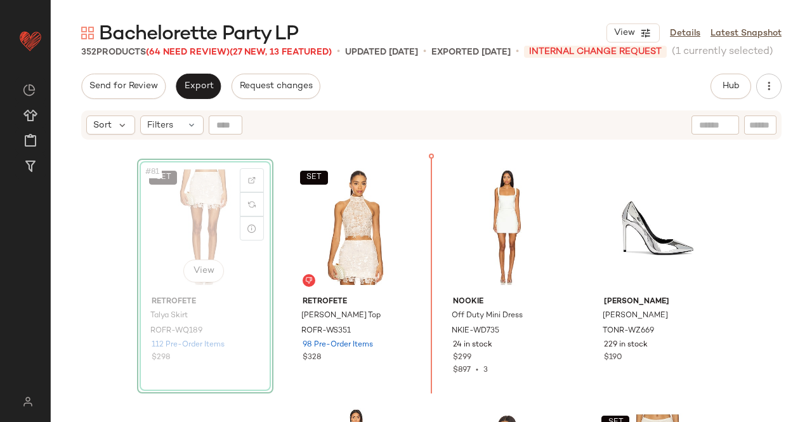
scroll to position [4828, 0]
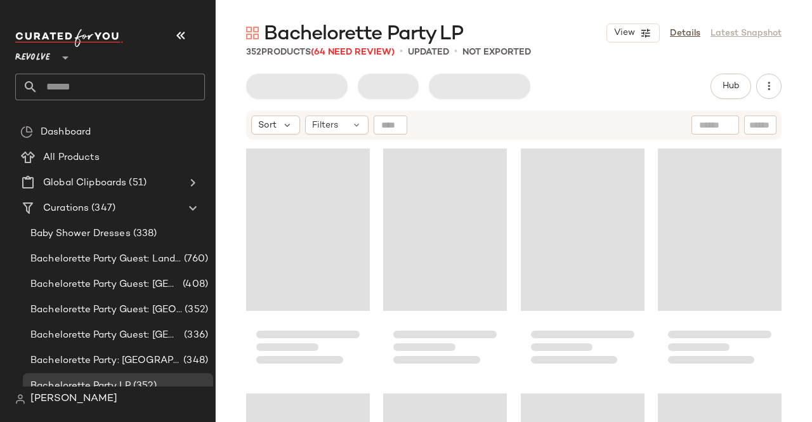
click at [173, 31] on button "button" at bounding box center [181, 35] width 30 height 30
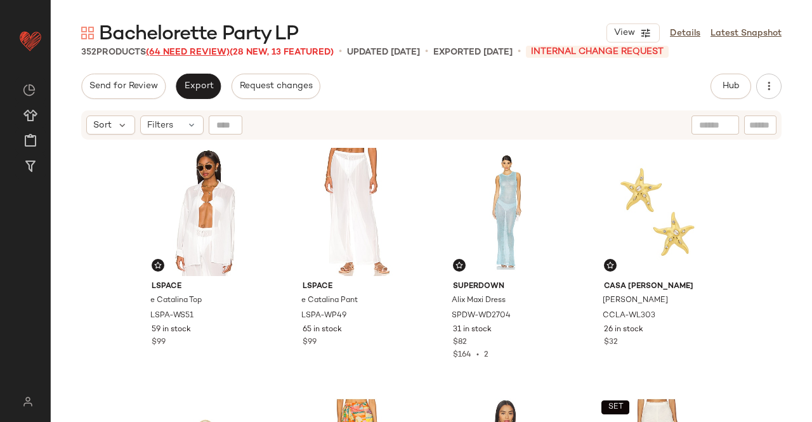
click at [190, 51] on span "(64 Need Review)" at bounding box center [188, 53] width 84 height 10
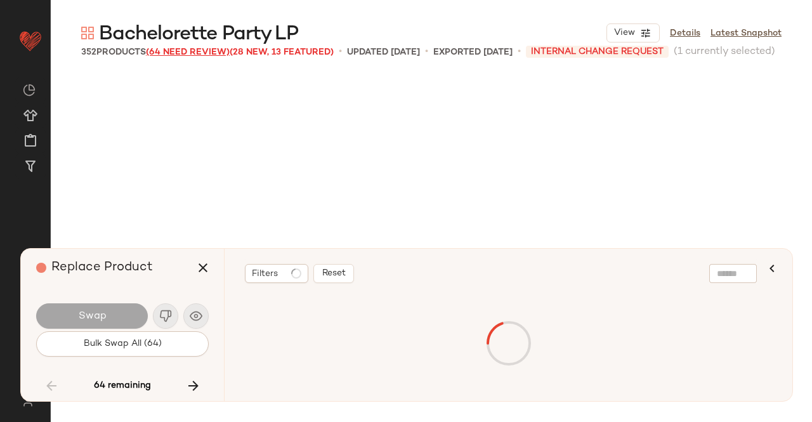
scroll to position [5387, 0]
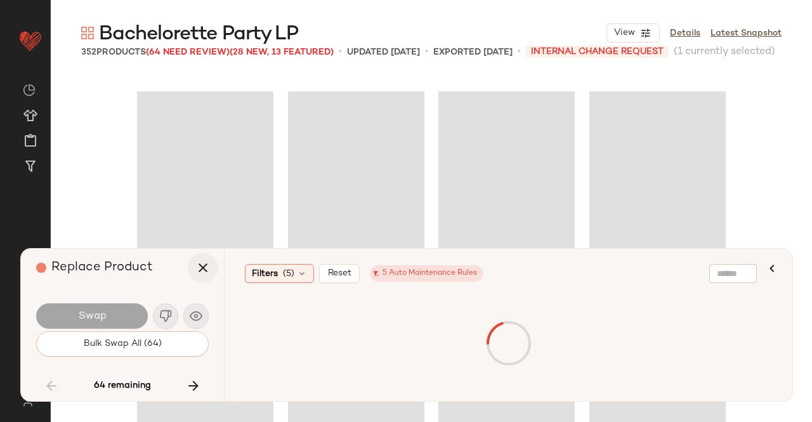
click at [199, 284] on div "Replace Product" at bounding box center [127, 268] width 182 height 38
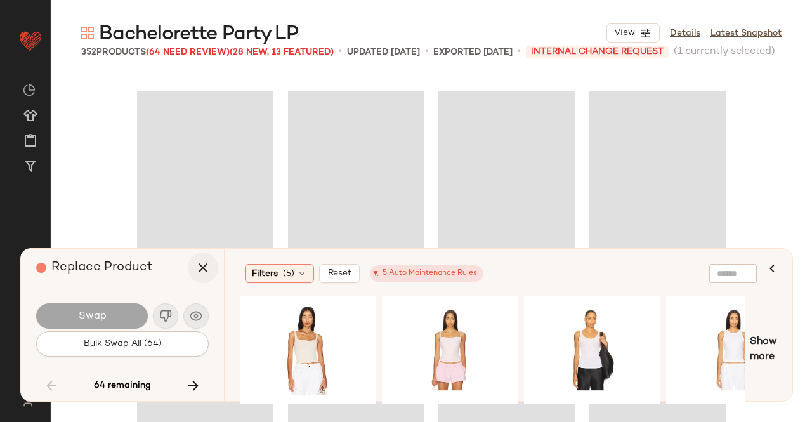
click at [199, 277] on button "button" at bounding box center [203, 267] width 30 height 30
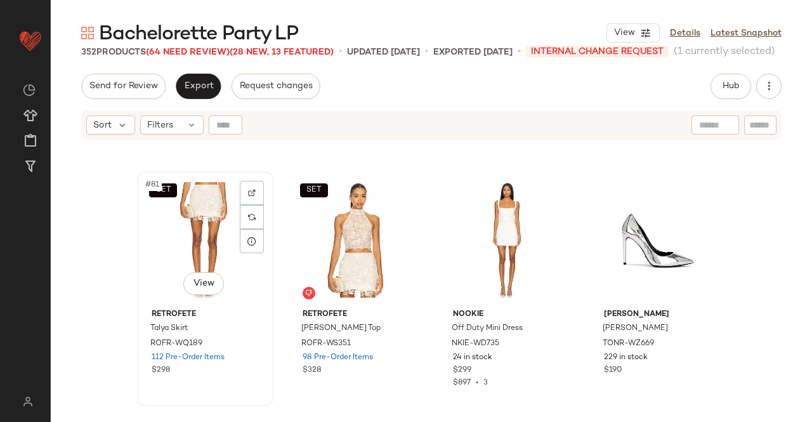
scroll to position [4880, 0]
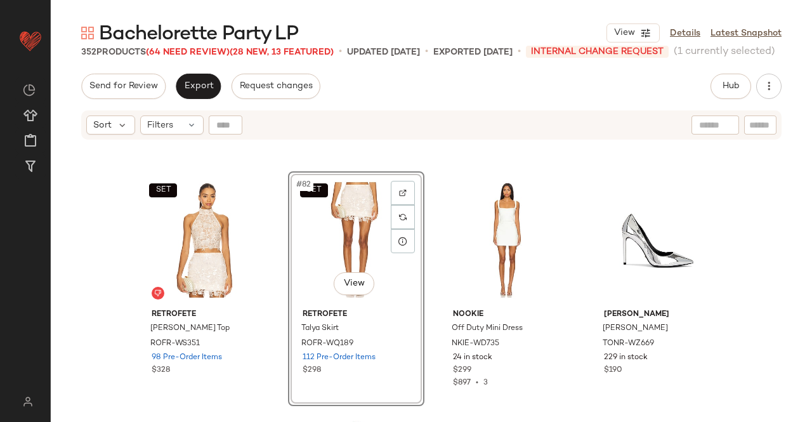
click at [179, 43] on span "Bachelorette Party LP" at bounding box center [198, 34] width 199 height 25
click at [188, 48] on span "(64 Need Review)" at bounding box center [188, 53] width 84 height 10
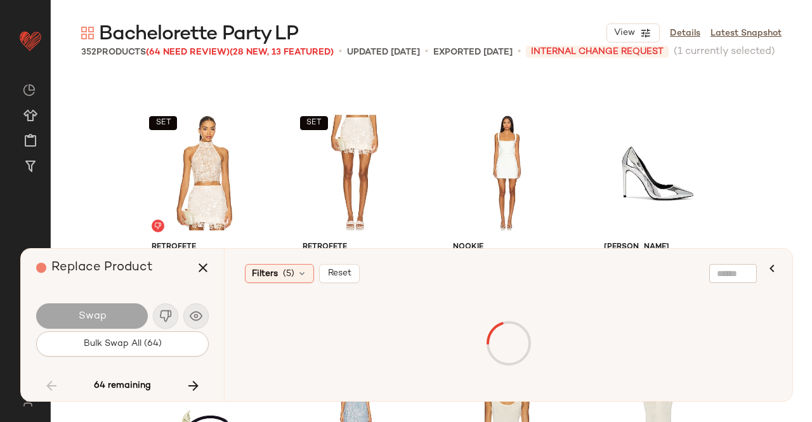
scroll to position [5387, 0]
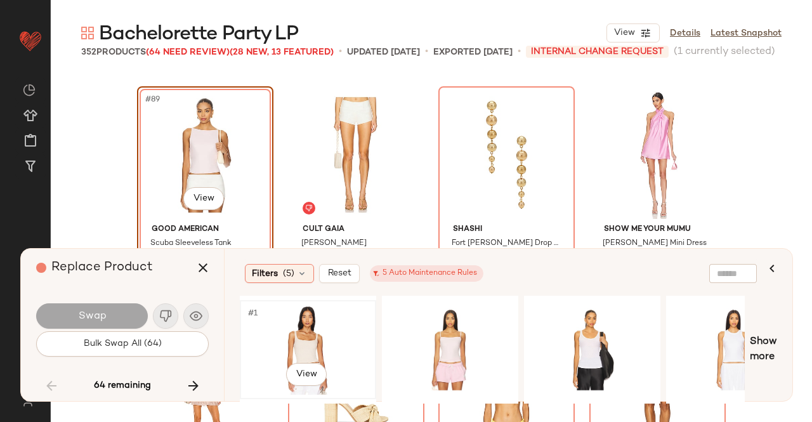
click at [303, 314] on div "#1 View" at bounding box center [308, 350] width 128 height 90
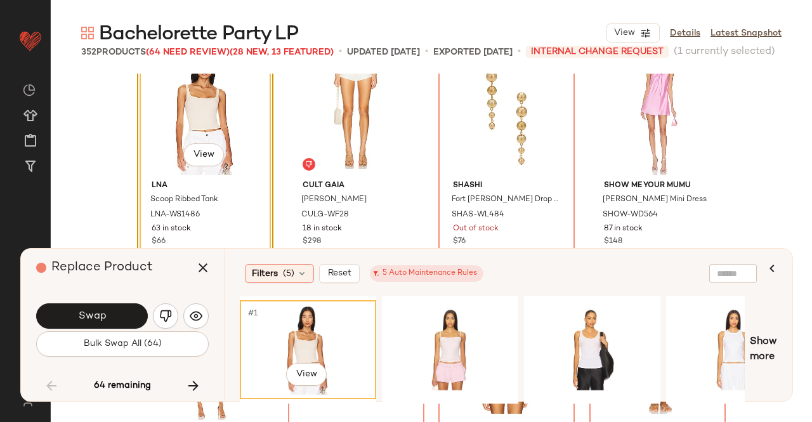
scroll to position [5451, 0]
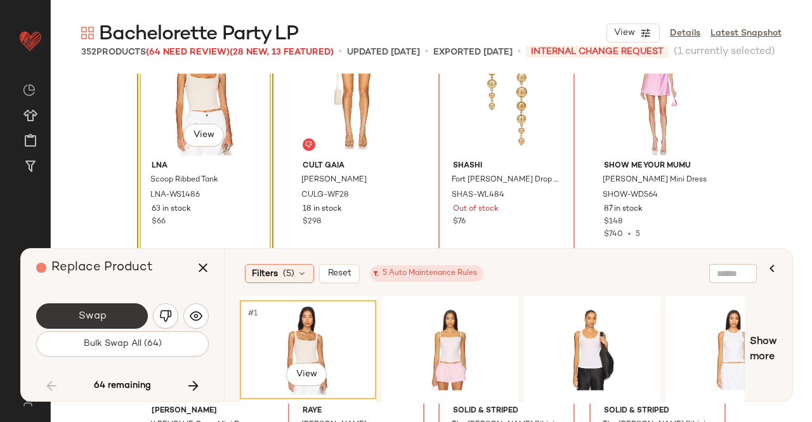
click at [113, 310] on button "Swap" at bounding box center [92, 315] width 112 height 25
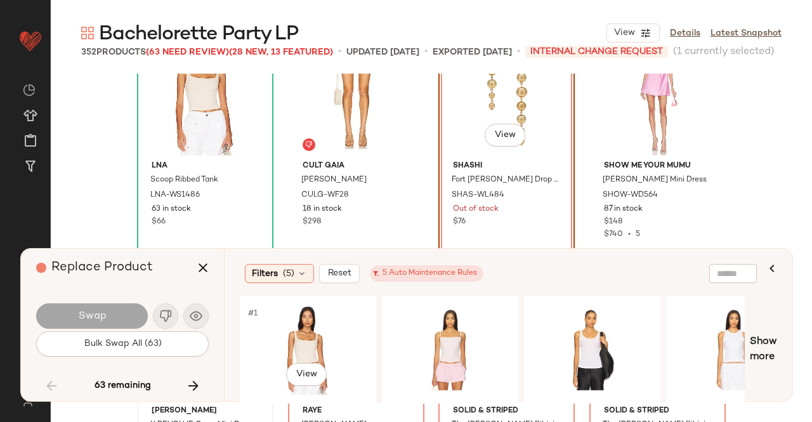
scroll to position [5387, 0]
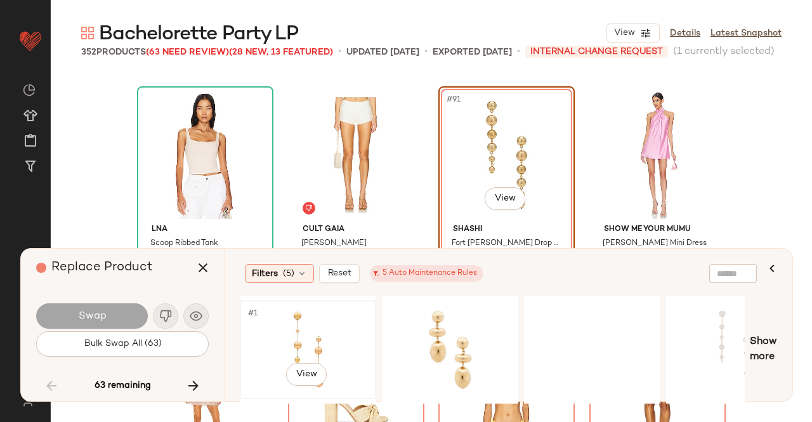
drag, startPoint x: 316, startPoint y: 329, endPoint x: 304, endPoint y: 338, distance: 14.6
click at [318, 329] on div "#1 View" at bounding box center [308, 350] width 128 height 90
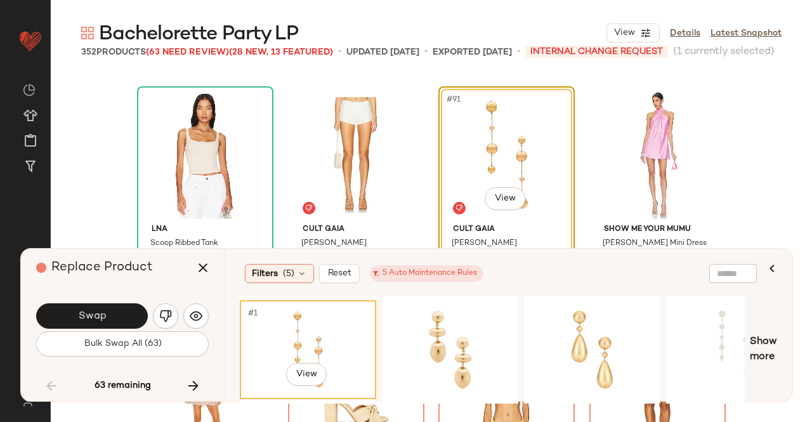
drag, startPoint x: 107, startPoint y: 315, endPoint x: 128, endPoint y: 317, distance: 21.6
click at [108, 314] on button "Swap" at bounding box center [92, 315] width 112 height 25
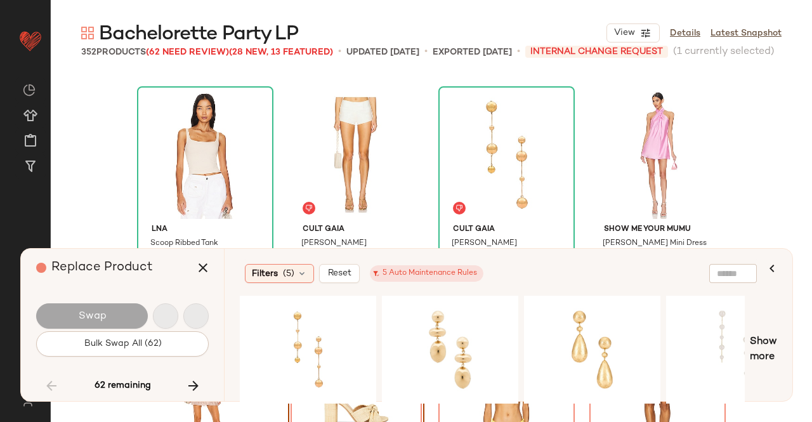
scroll to position [5632, 0]
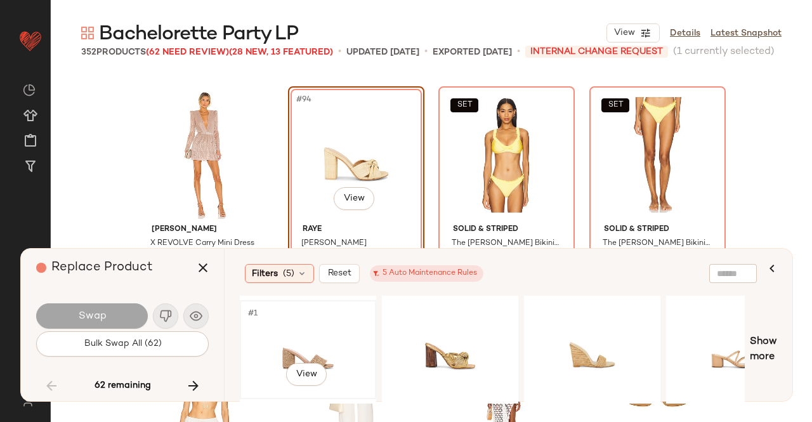
click at [347, 338] on div "#1 View" at bounding box center [308, 350] width 128 height 90
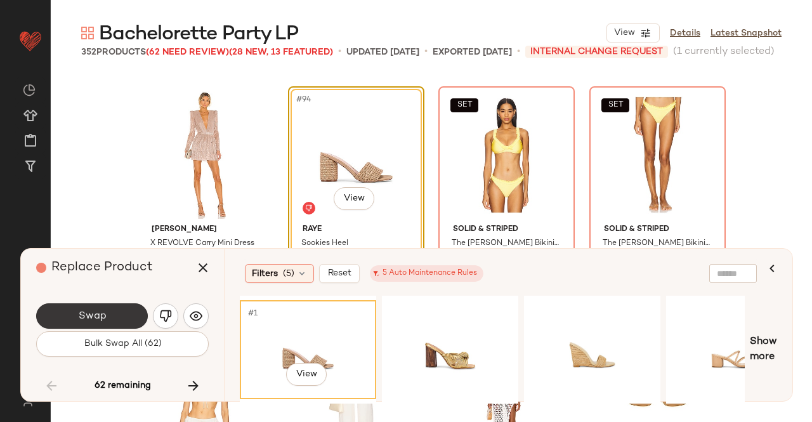
click at [129, 313] on button "Swap" at bounding box center [92, 315] width 112 height 25
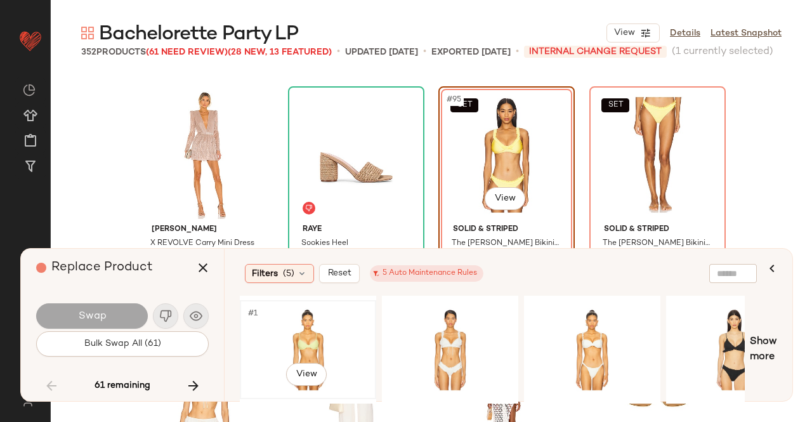
click at [325, 343] on div "#1 View" at bounding box center [308, 350] width 128 height 90
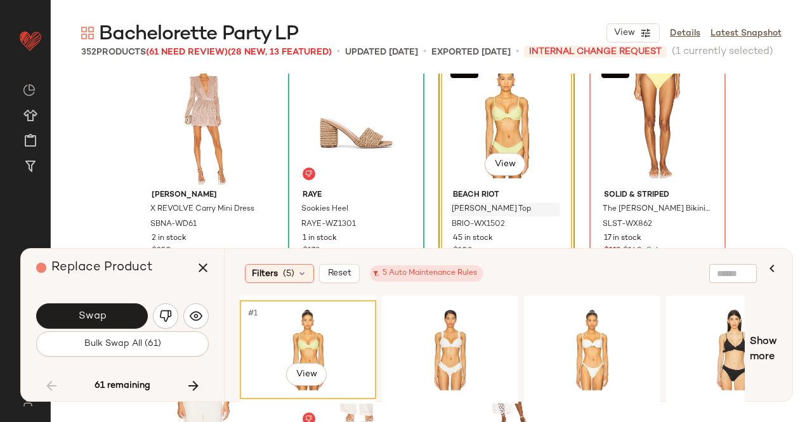
scroll to position [5696, 0]
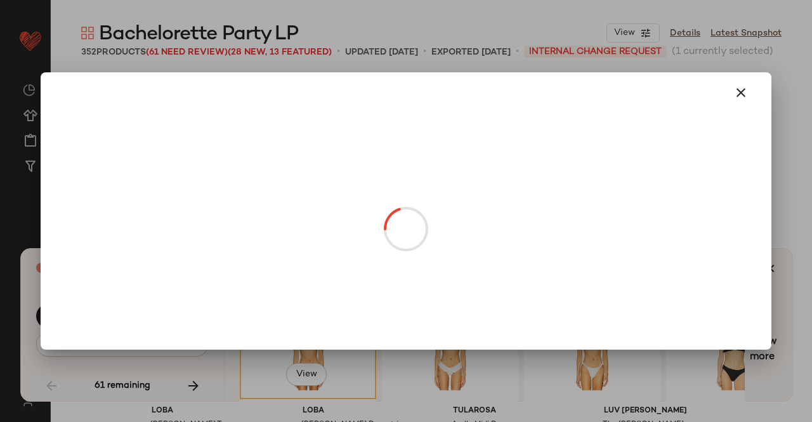
click at [510, 140] on body "Revolve ** Dashboard All Products Global Clipboards (51) Curations (347) [PERSO…" at bounding box center [406, 211] width 812 height 422
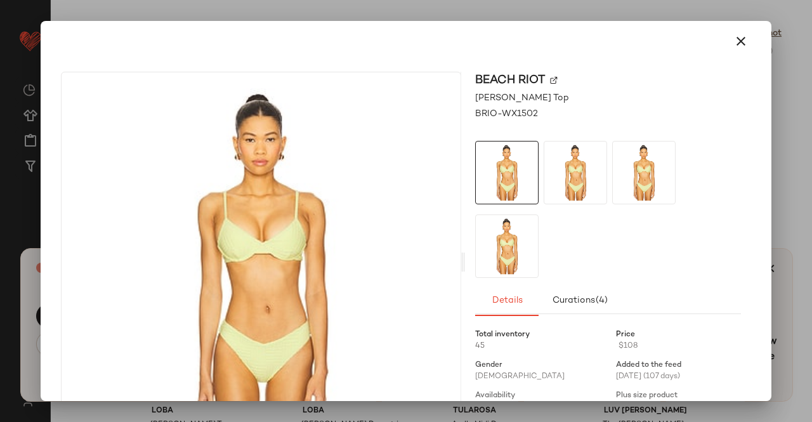
click at [783, 163] on div at bounding box center [406, 211] width 812 height 422
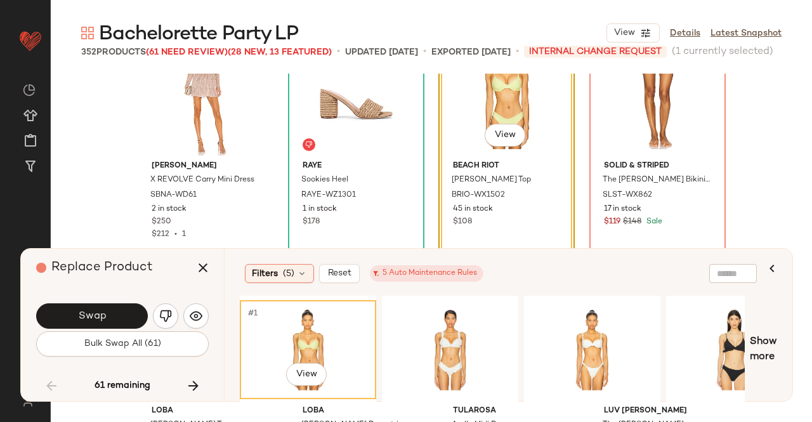
click at [112, 318] on button "Swap" at bounding box center [92, 315] width 112 height 25
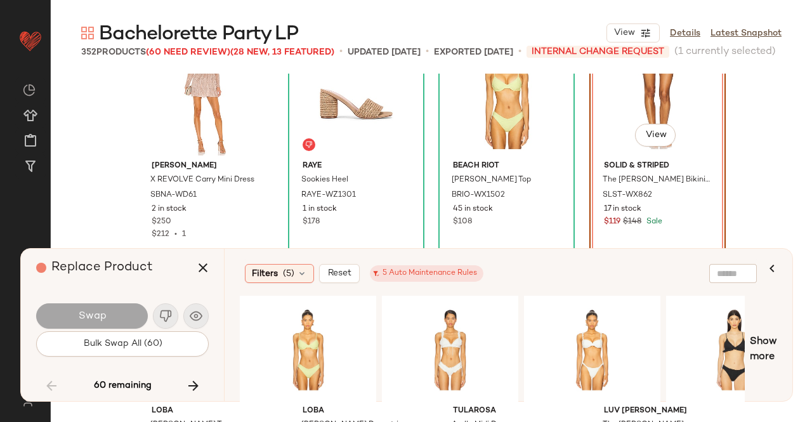
scroll to position [5632, 0]
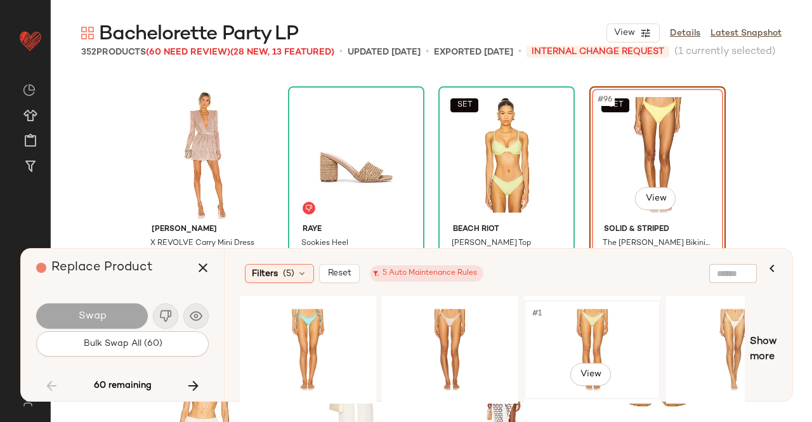
click at [579, 318] on div "#1 View" at bounding box center [592, 350] width 128 height 90
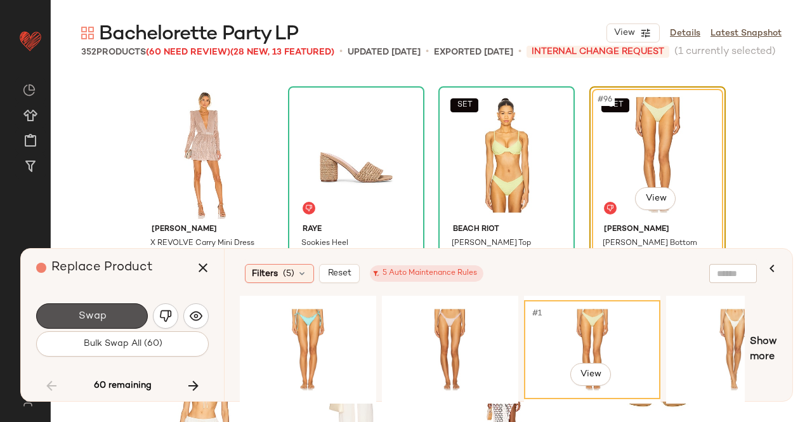
click at [121, 313] on button "Swap" at bounding box center [92, 315] width 112 height 25
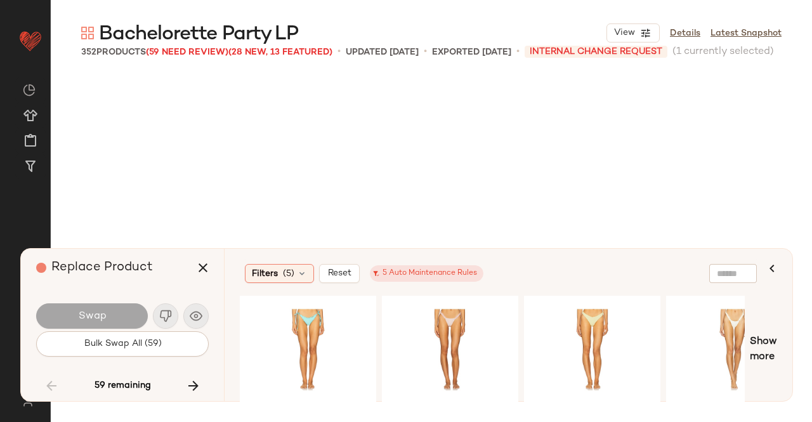
scroll to position [6122, 0]
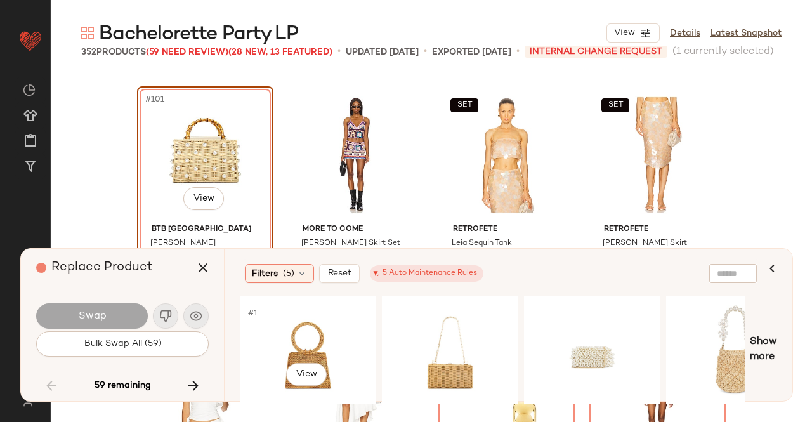
drag, startPoint x: 292, startPoint y: 323, endPoint x: 185, endPoint y: 325, distance: 106.6
click at [292, 323] on div "#1 View" at bounding box center [308, 350] width 128 height 90
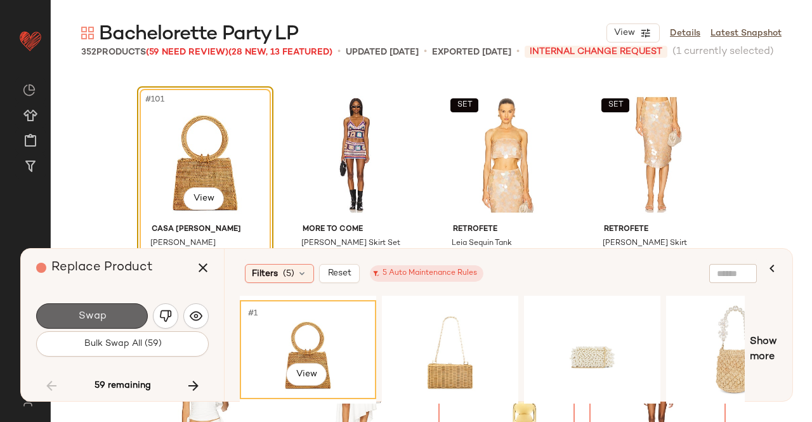
click at [118, 315] on button "Swap" at bounding box center [92, 315] width 112 height 25
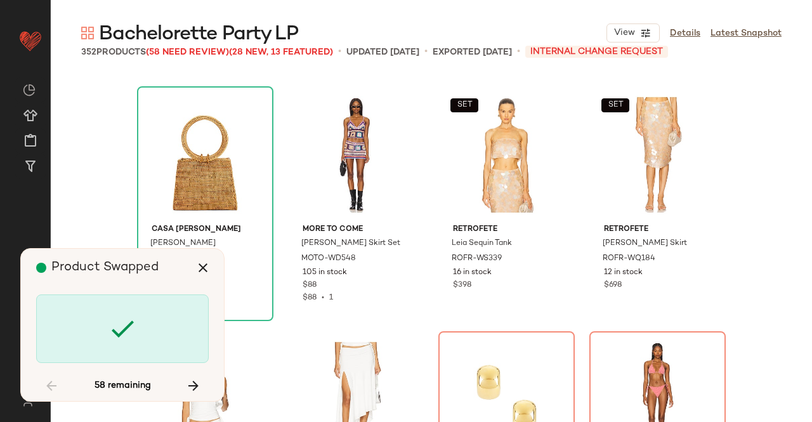
scroll to position [6367, 0]
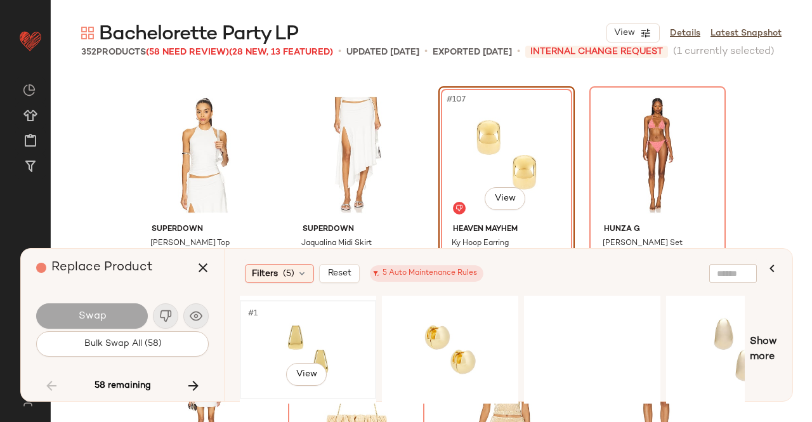
click at [339, 321] on div "#1 View" at bounding box center [308, 350] width 128 height 90
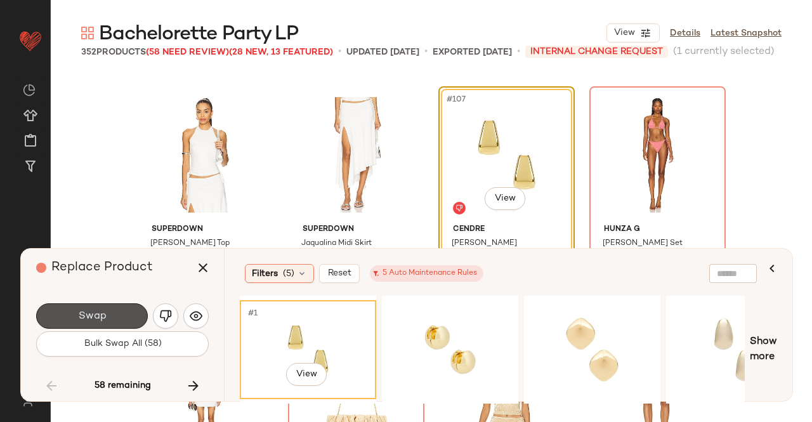
click at [89, 318] on span "Swap" at bounding box center [91, 316] width 29 height 12
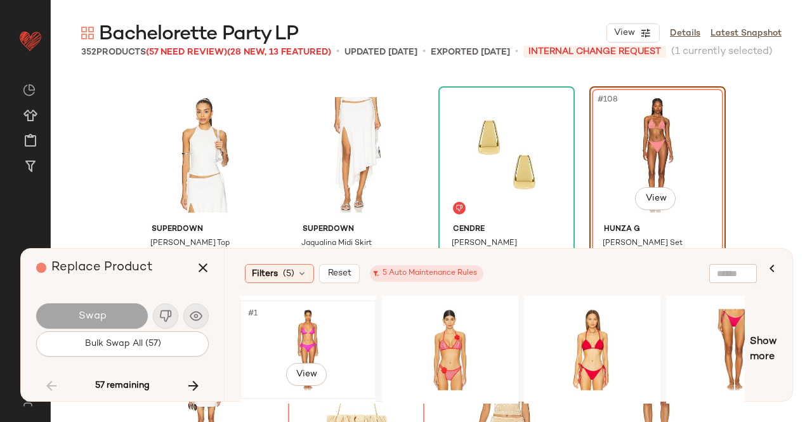
drag, startPoint x: 321, startPoint y: 324, endPoint x: 303, endPoint y: 325, distance: 17.9
click at [322, 323] on div "#1 View" at bounding box center [308, 350] width 128 height 90
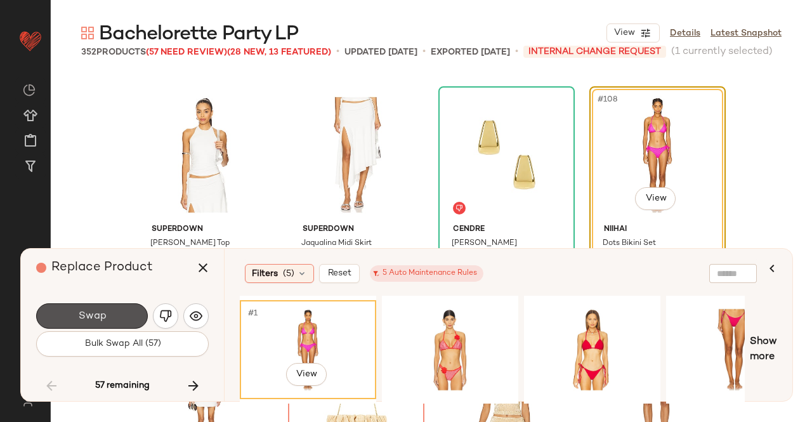
click at [134, 320] on button "Swap" at bounding box center [92, 315] width 112 height 25
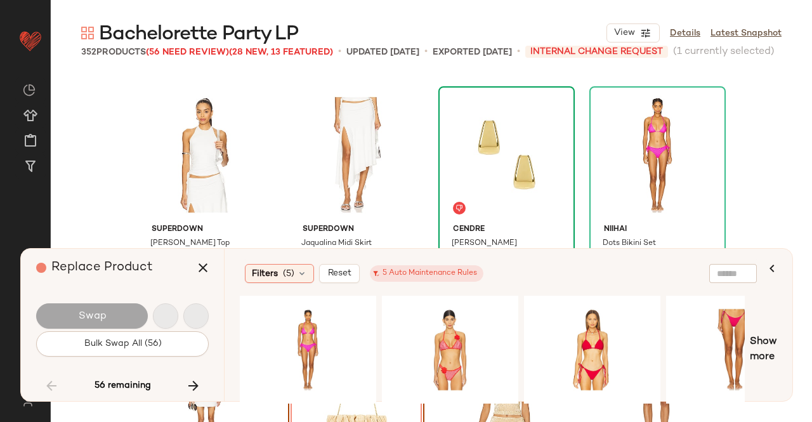
scroll to position [6612, 0]
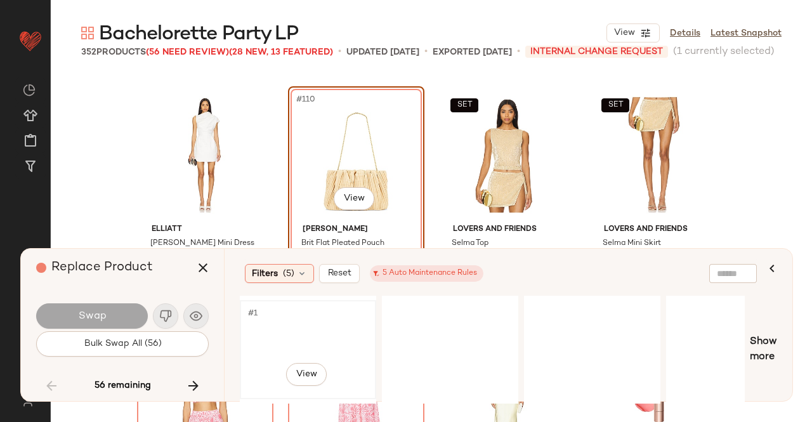
click at [315, 324] on div "#1 View" at bounding box center [308, 350] width 128 height 90
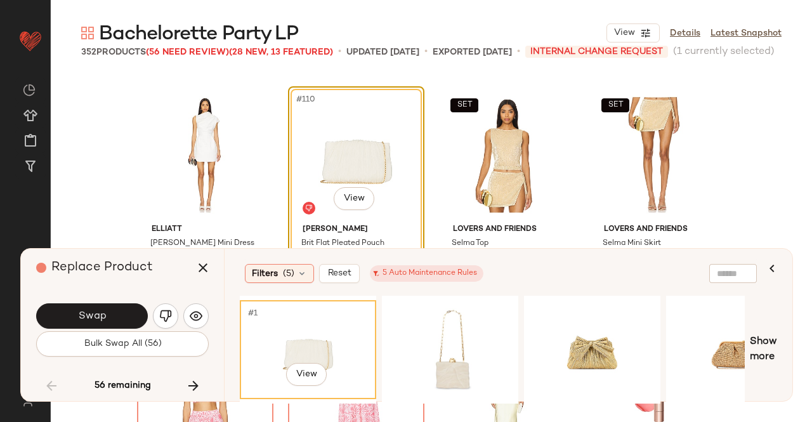
click at [100, 313] on span "Swap" at bounding box center [91, 316] width 29 height 12
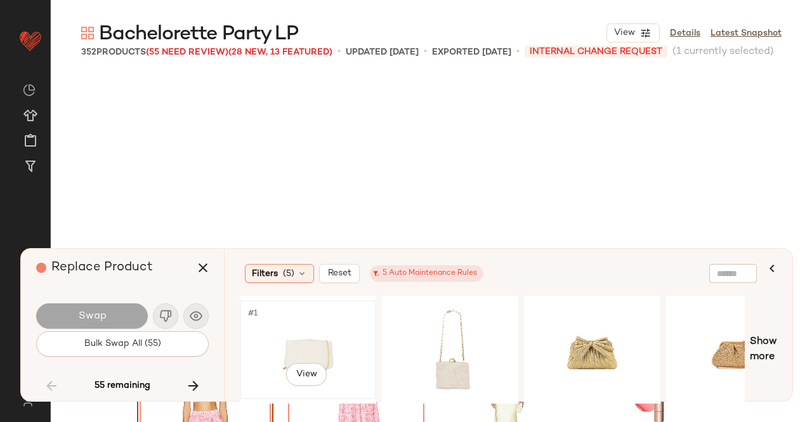
scroll to position [6857, 0]
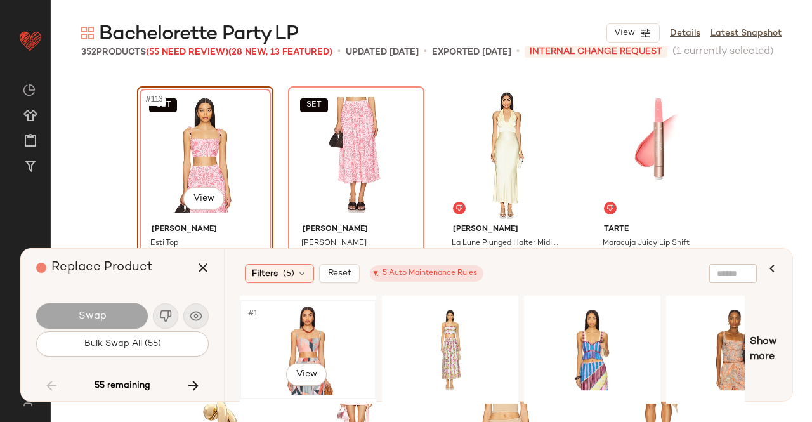
click at [298, 339] on div "#1 View" at bounding box center [308, 350] width 128 height 90
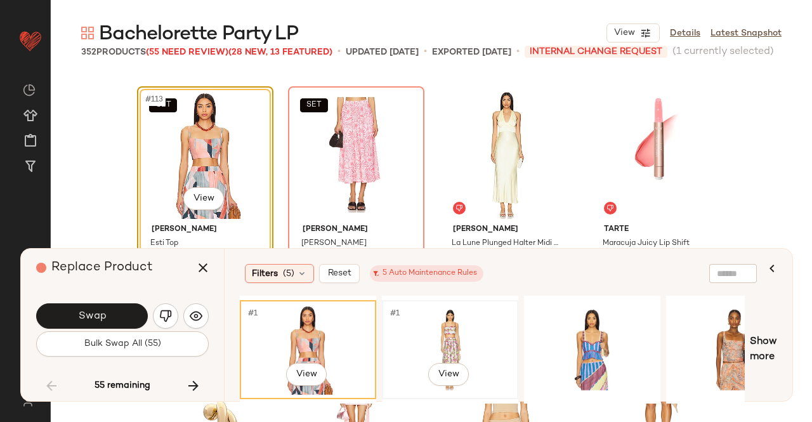
click at [464, 323] on div "#1 View" at bounding box center [450, 350] width 128 height 90
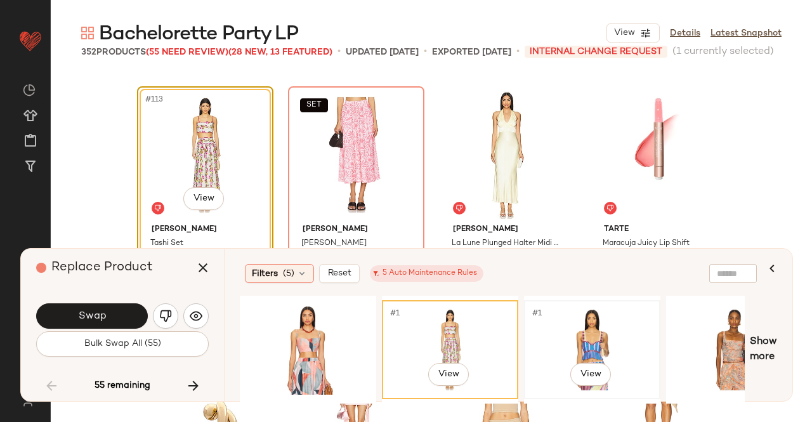
click at [566, 323] on div "#1 View" at bounding box center [592, 350] width 128 height 90
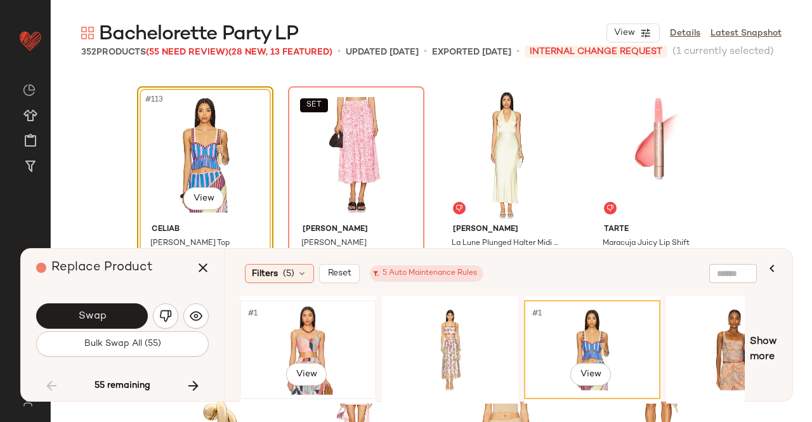
click at [328, 338] on div "#1 View" at bounding box center [308, 350] width 128 height 90
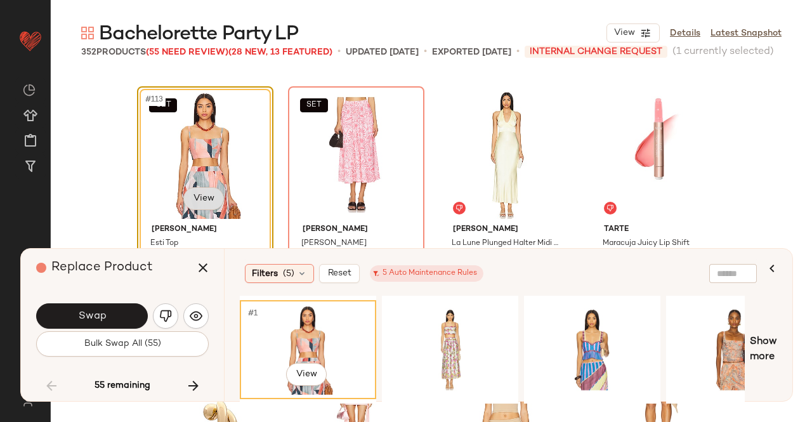
click at [188, 201] on body "Revolve ** Dashboard All Products Global Clipboards (51) Curations (347) Kriste…" at bounding box center [406, 211] width 812 height 422
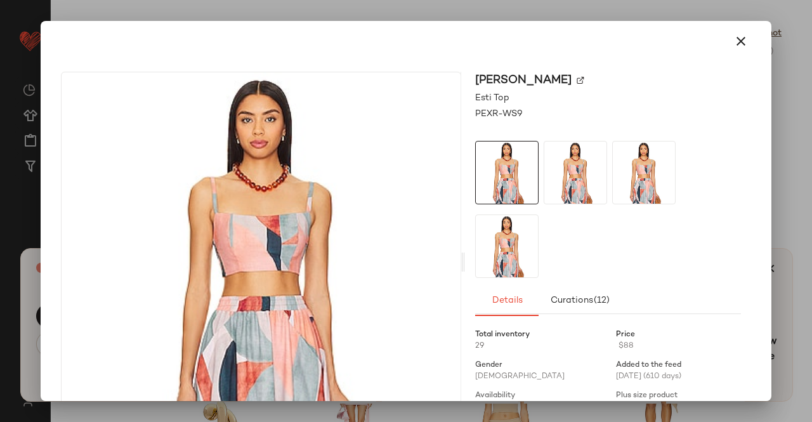
click at [577, 79] on img at bounding box center [581, 81] width 8 height 8
click at [780, 211] on div at bounding box center [406, 211] width 812 height 422
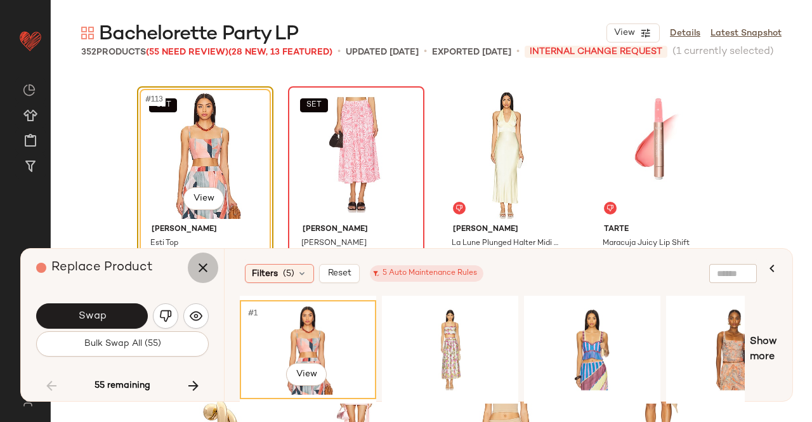
drag, startPoint x: 197, startPoint y: 265, endPoint x: 349, endPoint y: 214, distance: 160.3
click at [197, 265] on icon "button" at bounding box center [202, 267] width 15 height 15
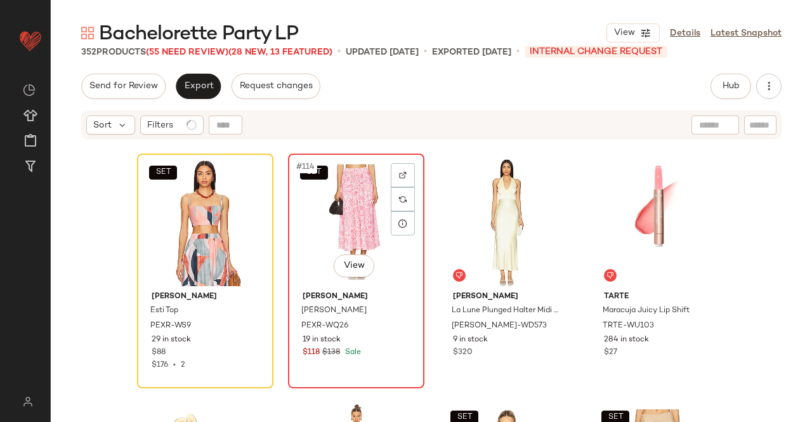
click at [348, 178] on div "SET #114 View" at bounding box center [356, 222] width 128 height 128
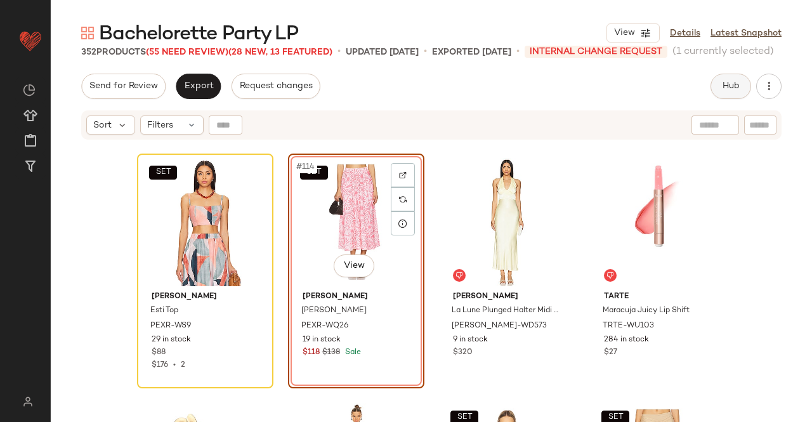
click at [737, 82] on span "Hub" at bounding box center [731, 86] width 18 height 10
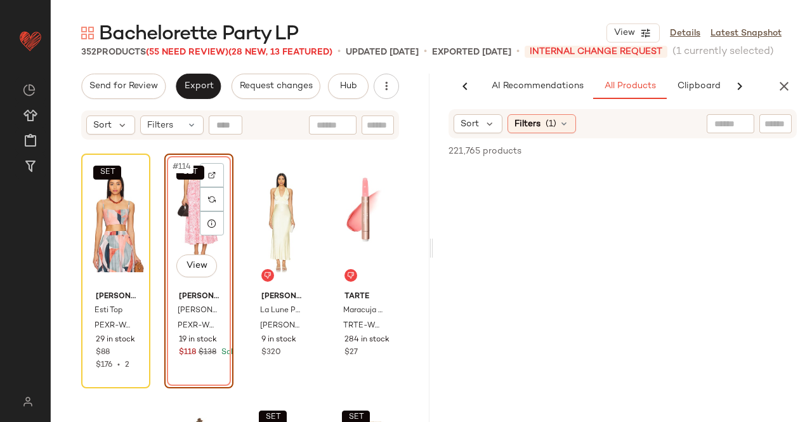
scroll to position [0, 33]
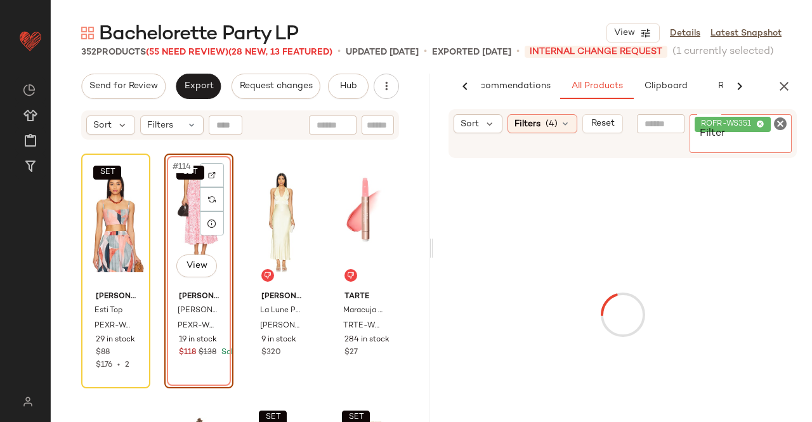
click at [766, 128] on span "ROFR-WS351" at bounding box center [733, 124] width 76 height 15
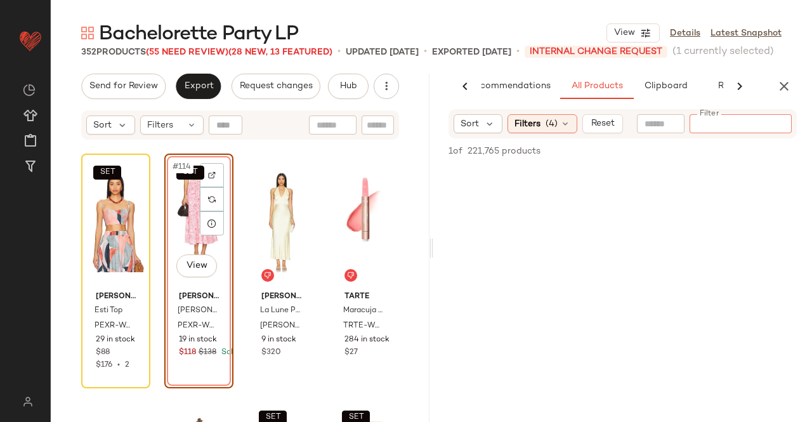
paste input "********"
type input "********"
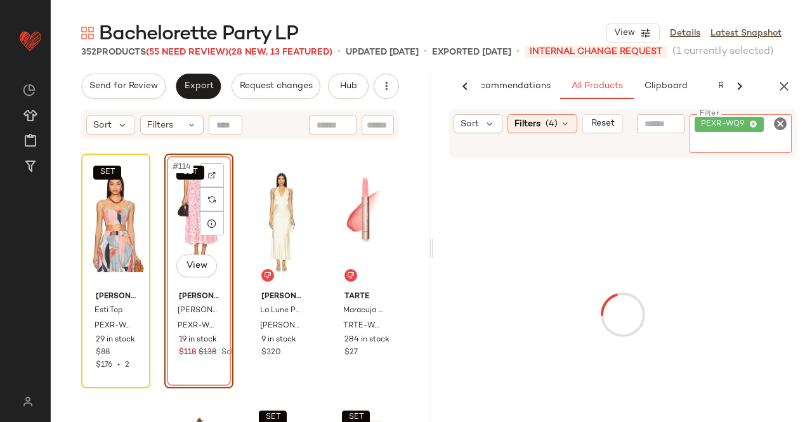
click at [188, 225] on div "SET #114 View" at bounding box center [199, 222] width 60 height 128
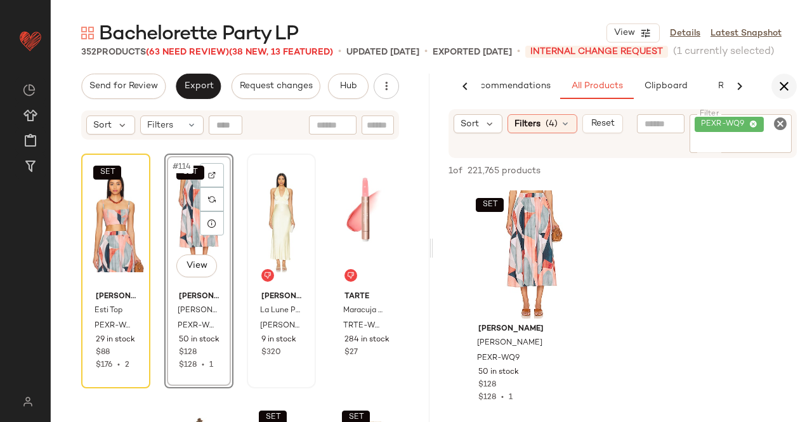
click at [788, 82] on icon "button" at bounding box center [784, 86] width 15 height 15
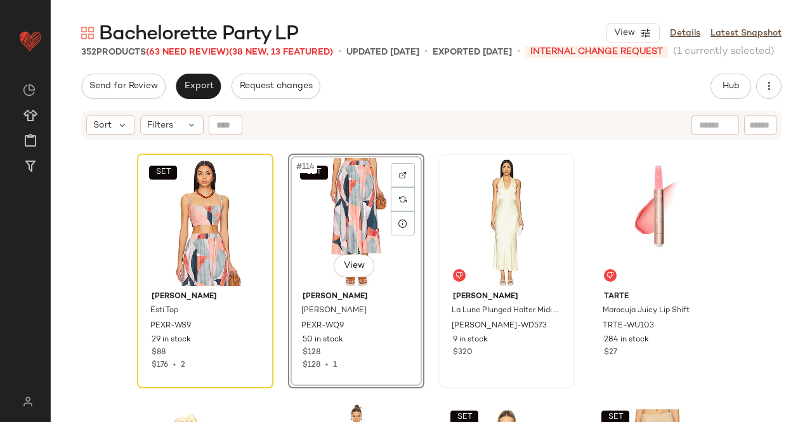
click at [200, 46] on span "Bachelorette Party LP" at bounding box center [198, 34] width 199 height 25
click at [204, 45] on span "Bachelorette Party LP" at bounding box center [198, 34] width 199 height 25
click at [206, 46] on span "Bachelorette Party LP" at bounding box center [198, 34] width 199 height 25
click at [207, 49] on span "(63 Need Review)" at bounding box center [187, 53] width 83 height 10
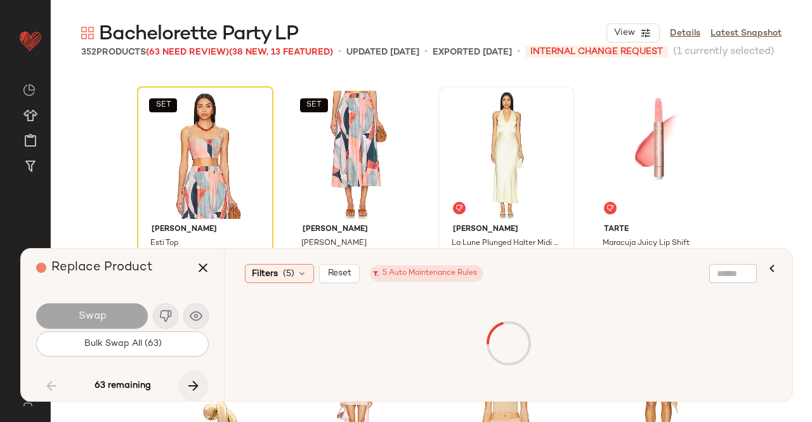
click at [190, 390] on icon "button" at bounding box center [193, 385] width 15 height 15
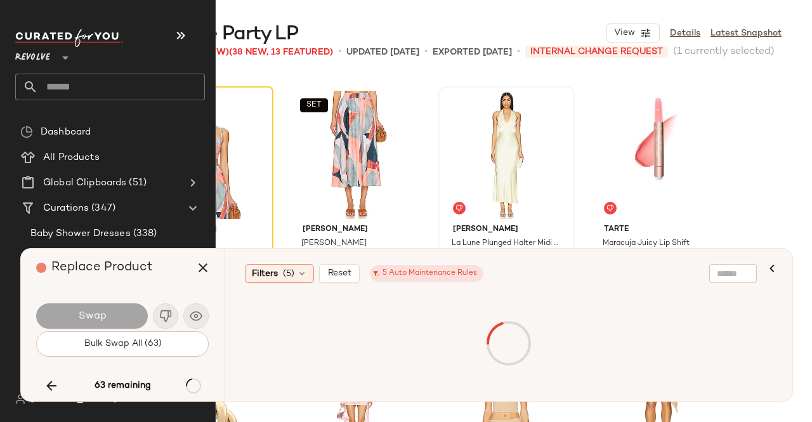
click at [57, 388] on icon "button" at bounding box center [51, 385] width 15 height 15
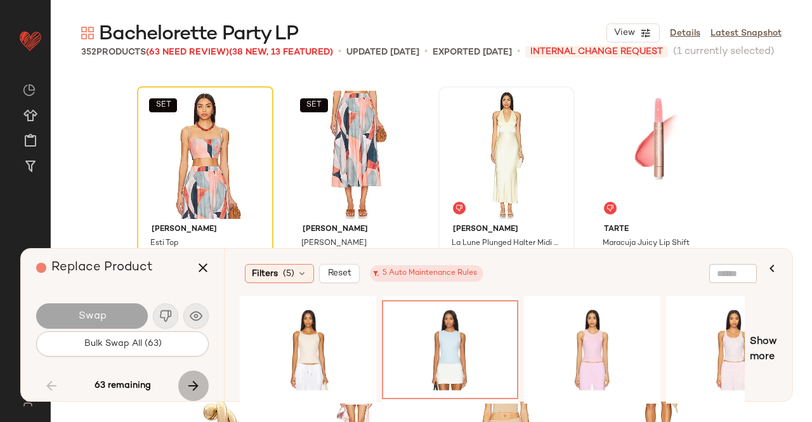
click at [192, 387] on icon "button" at bounding box center [193, 385] width 15 height 15
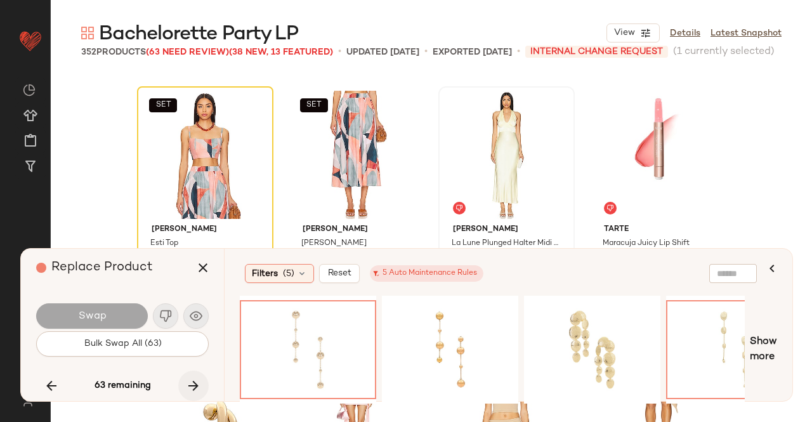
click at [199, 386] on icon "button" at bounding box center [193, 385] width 15 height 15
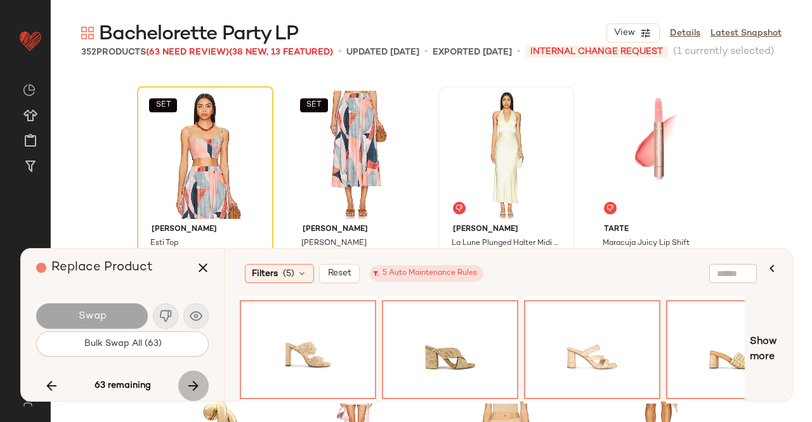
click at [192, 384] on icon "button" at bounding box center [193, 385] width 15 height 15
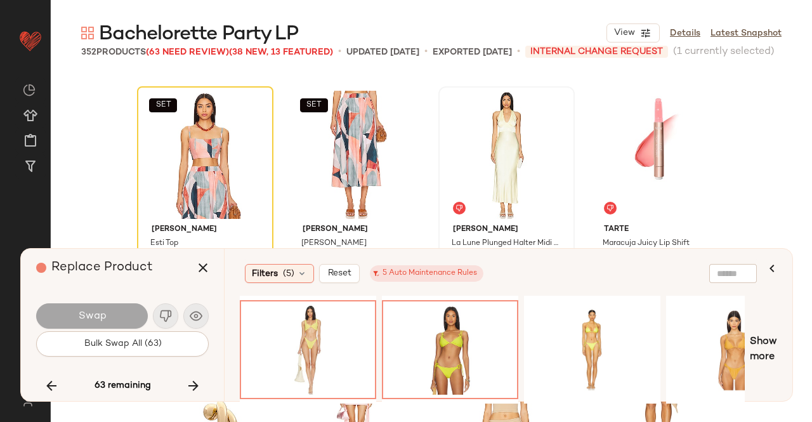
click at [193, 384] on icon "button" at bounding box center [193, 385] width 15 height 15
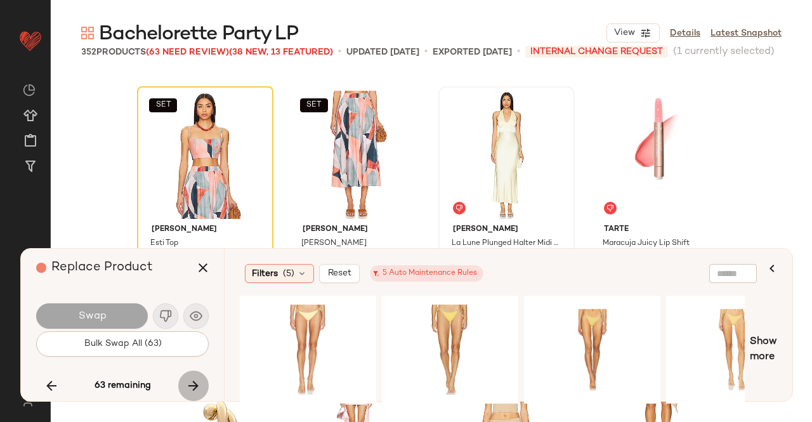
click at [198, 384] on icon "button" at bounding box center [193, 385] width 15 height 15
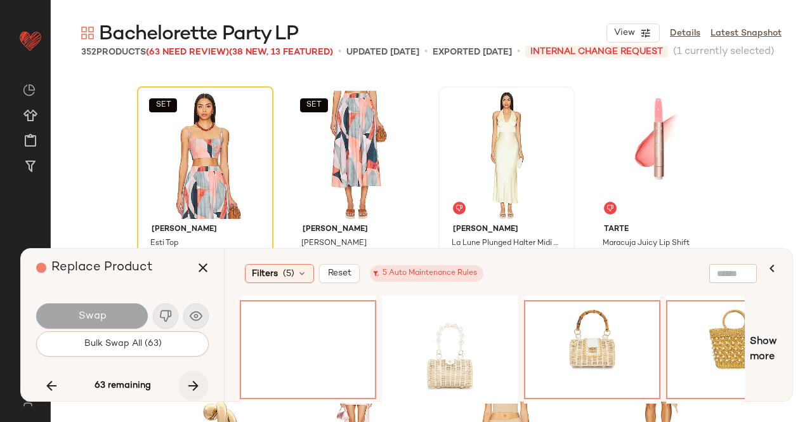
click at [199, 381] on icon "button" at bounding box center [193, 385] width 15 height 15
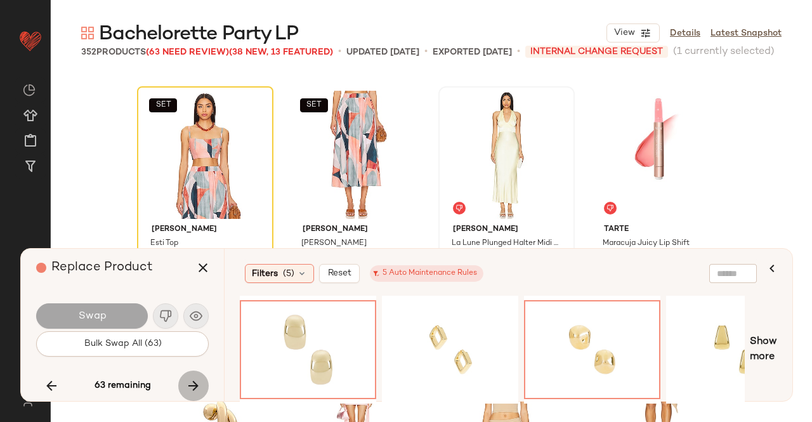
click at [196, 381] on icon "button" at bounding box center [193, 385] width 15 height 15
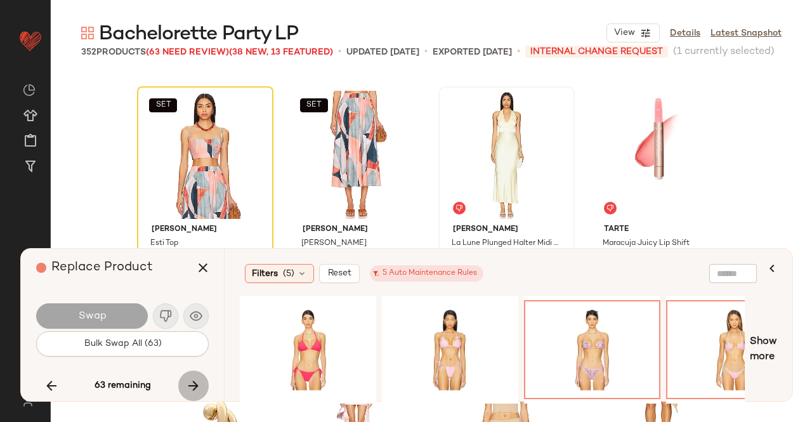
click at [192, 382] on icon "button" at bounding box center [193, 385] width 15 height 15
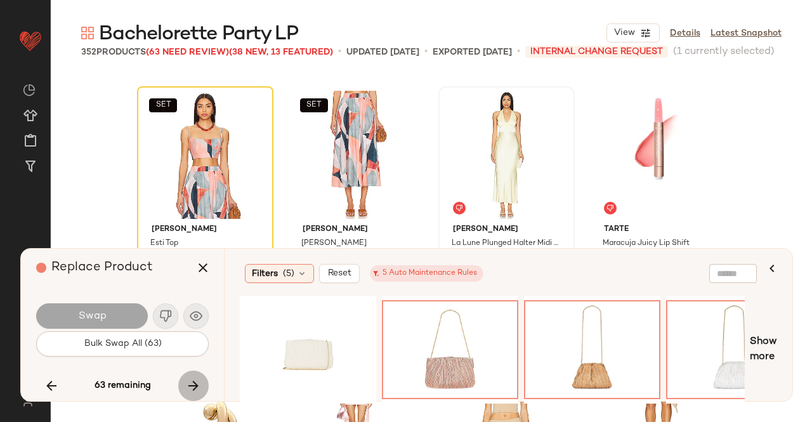
click at [197, 388] on icon "button" at bounding box center [193, 385] width 15 height 15
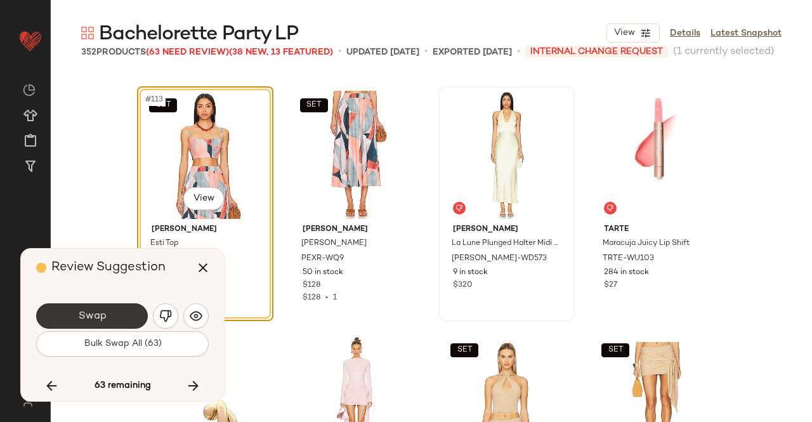
click at [92, 313] on span "Swap" at bounding box center [91, 316] width 29 height 12
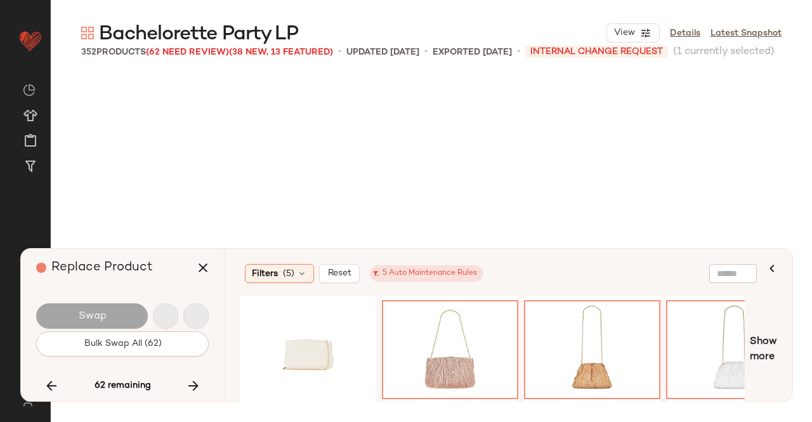
scroll to position [7346, 0]
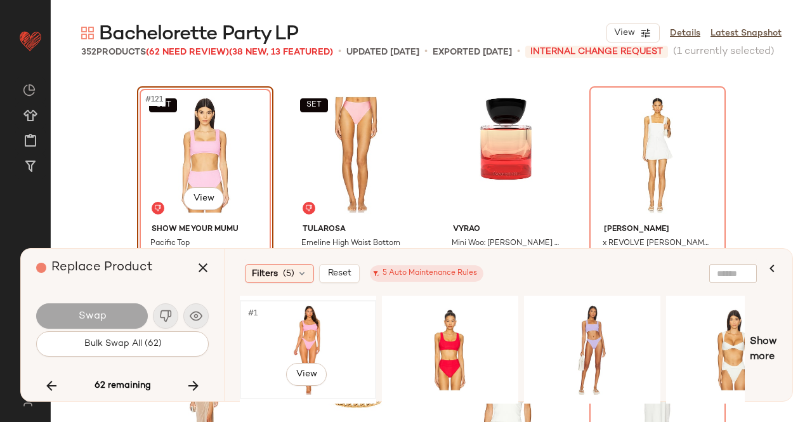
click at [348, 327] on div "#1 View" at bounding box center [308, 350] width 128 height 90
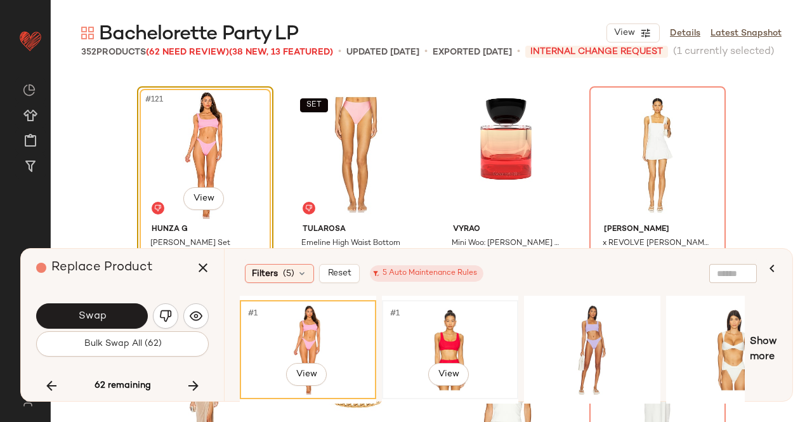
click at [444, 327] on div "#1 View" at bounding box center [450, 350] width 128 height 90
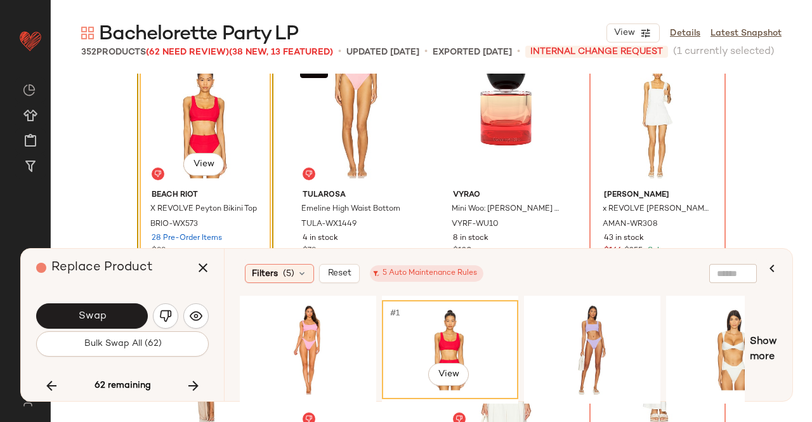
scroll to position [7410, 0]
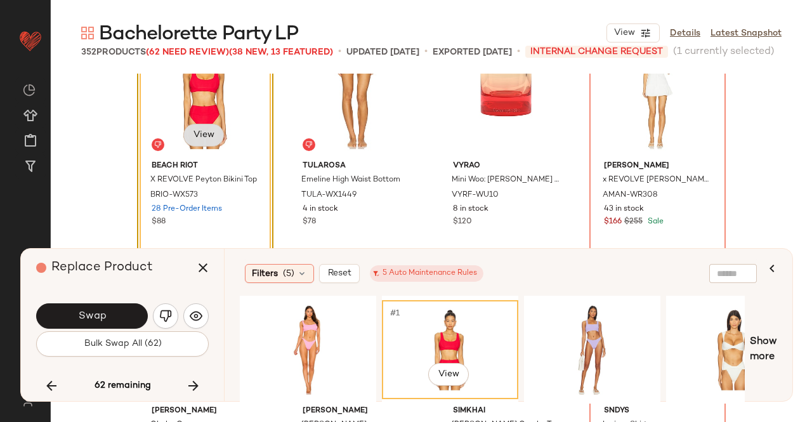
click at [199, 137] on body "Revolve ** Dashboard All Products Global Clipboards (51) Curations (347) Kriste…" at bounding box center [406, 211] width 812 height 422
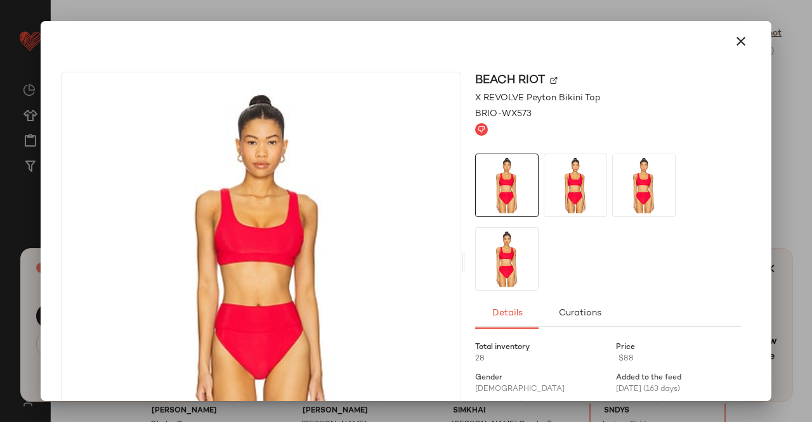
click at [550, 81] on img at bounding box center [554, 81] width 8 height 8
drag, startPoint x: 811, startPoint y: 210, endPoint x: 784, endPoint y: 224, distance: 30.6
click at [811, 209] on div at bounding box center [406, 211] width 812 height 422
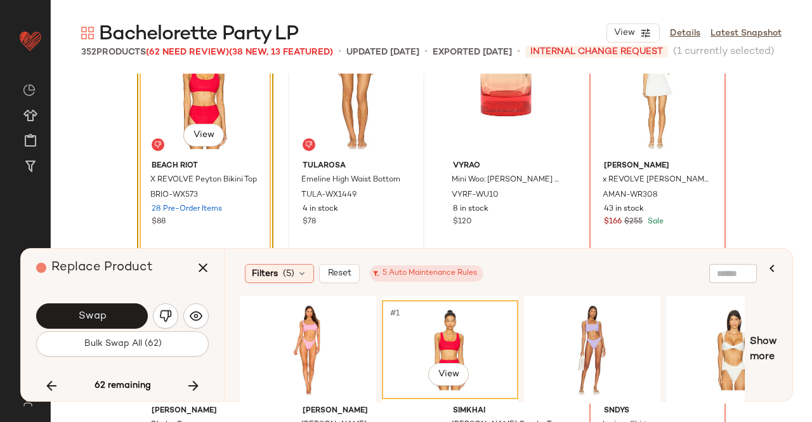
drag, startPoint x: 196, startPoint y: 266, endPoint x: 294, endPoint y: 204, distance: 115.5
click at [197, 266] on icon "button" at bounding box center [202, 267] width 15 height 15
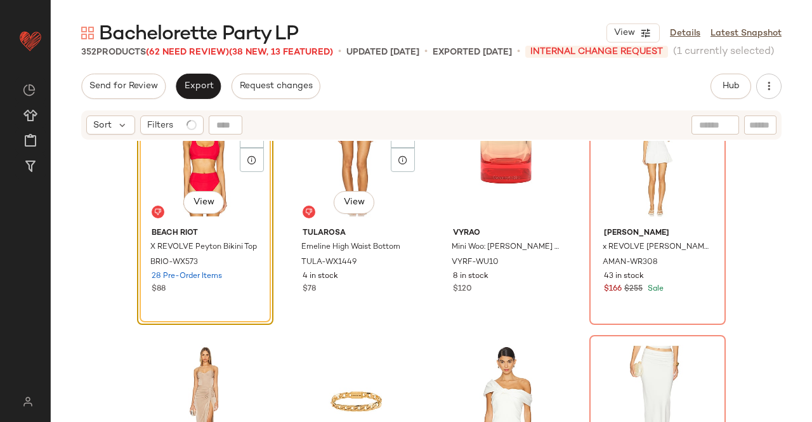
drag, startPoint x: 330, startPoint y: 162, endPoint x: 633, endPoint y: 127, distance: 304.7
click at [331, 162] on div "SET #122 View" at bounding box center [356, 159] width 128 height 128
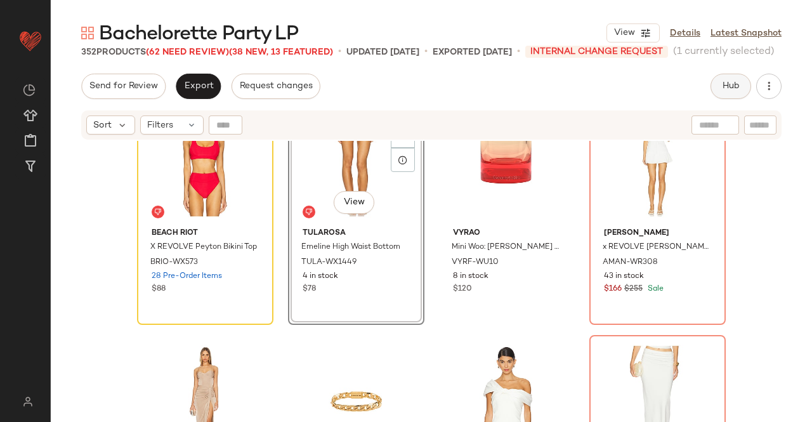
click at [719, 83] on button "Hub" at bounding box center [731, 86] width 41 height 25
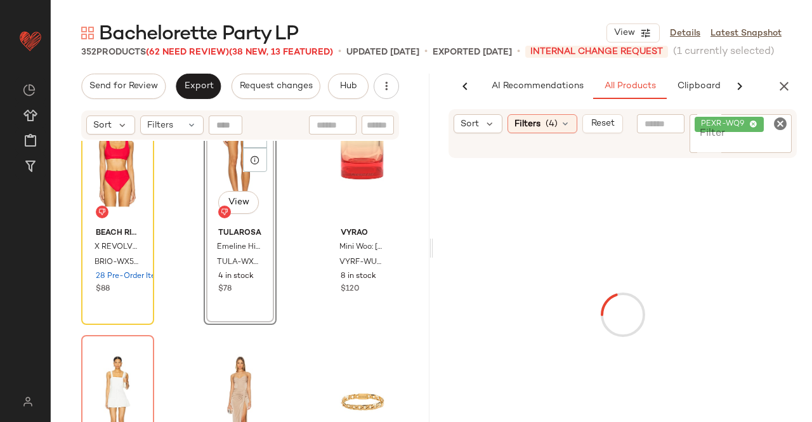
scroll to position [0, 80]
click at [766, 122] on div "PEXR-WQ9" at bounding box center [741, 133] width 102 height 39
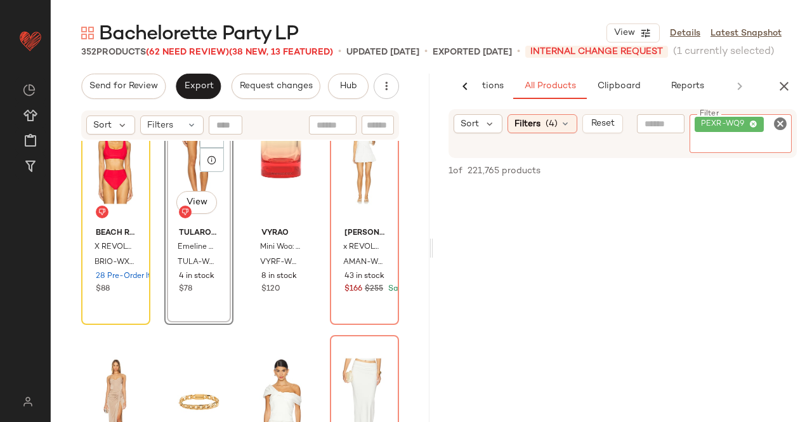
paste input "**********"
type input "**********"
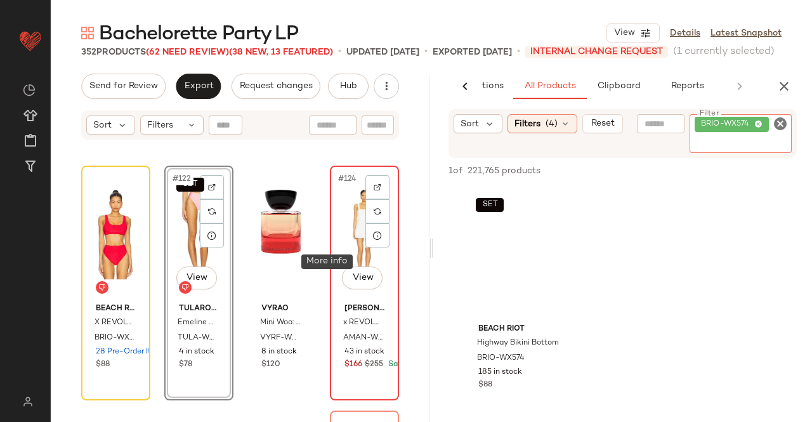
scroll to position [7346, 0]
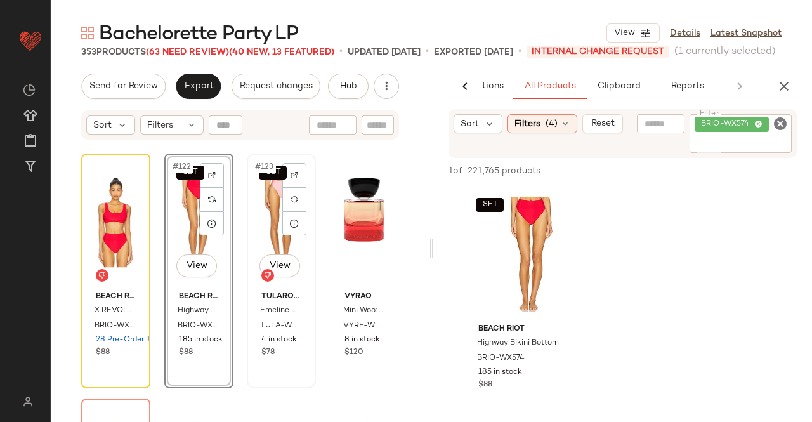
click at [258, 225] on div "SET #123 View" at bounding box center [281, 222] width 60 height 128
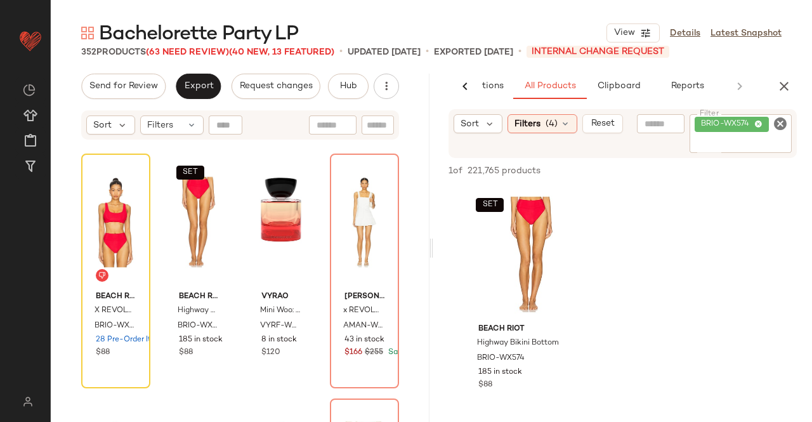
click at [783, 78] on button "button" at bounding box center [783, 86] width 25 height 25
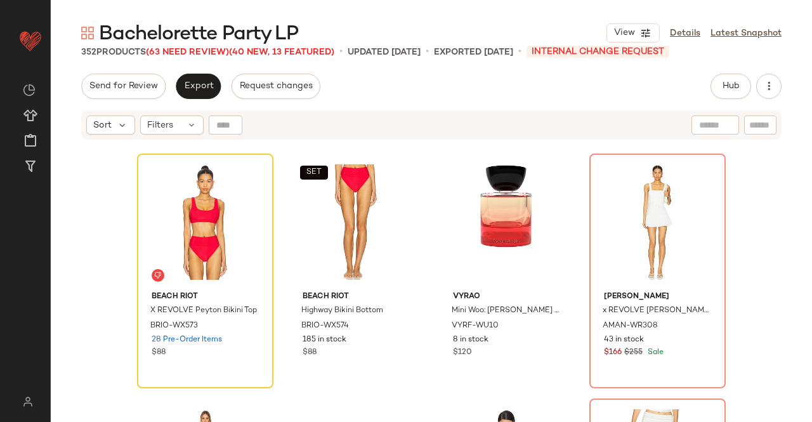
click at [172, 56] on span "(63 Need Review)" at bounding box center [187, 53] width 83 height 10
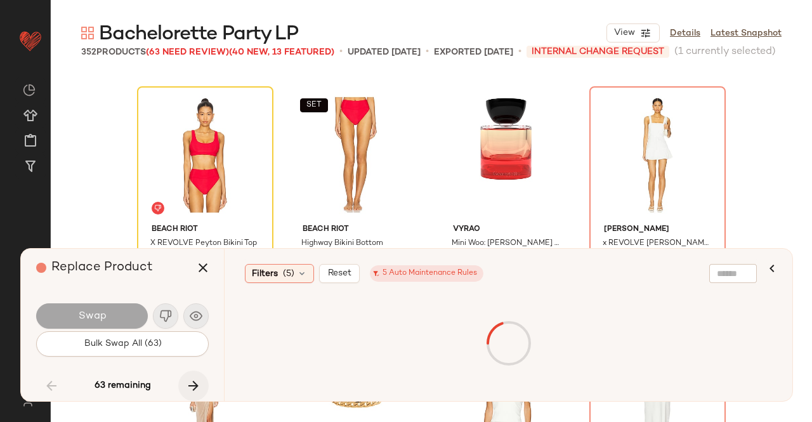
click at [181, 381] on button "button" at bounding box center [193, 385] width 30 height 30
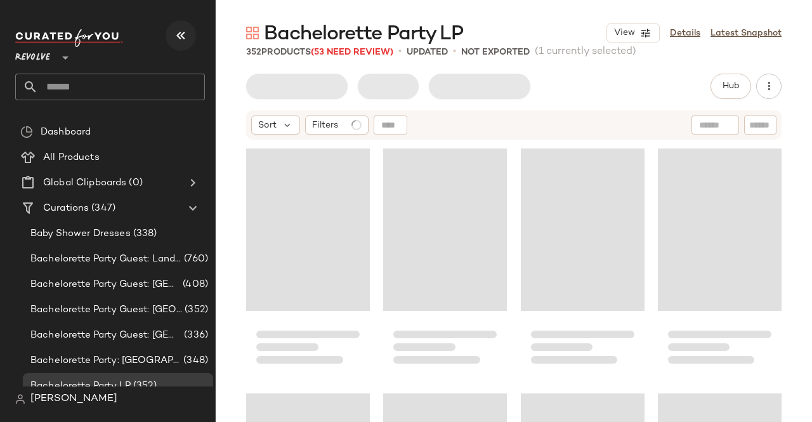
click at [178, 32] on icon "button" at bounding box center [180, 35] width 15 height 15
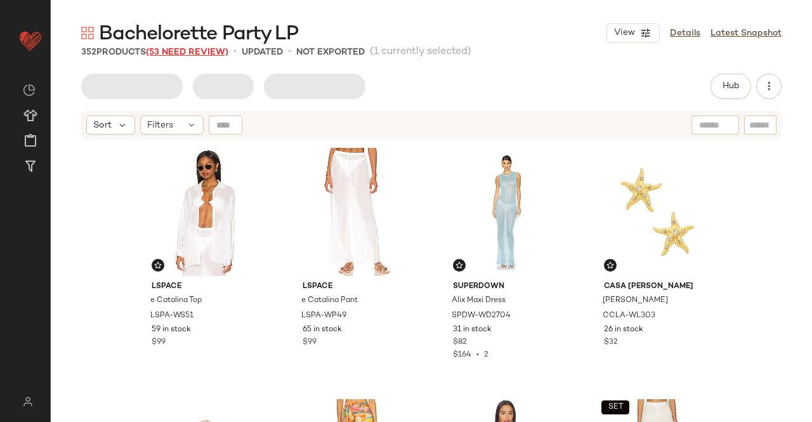
click at [190, 48] on span "(53 Need Review)" at bounding box center [187, 53] width 82 height 10
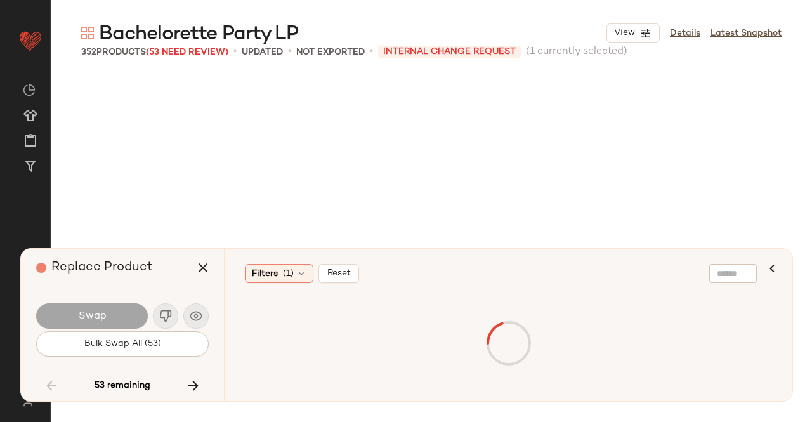
scroll to position [7346, 0]
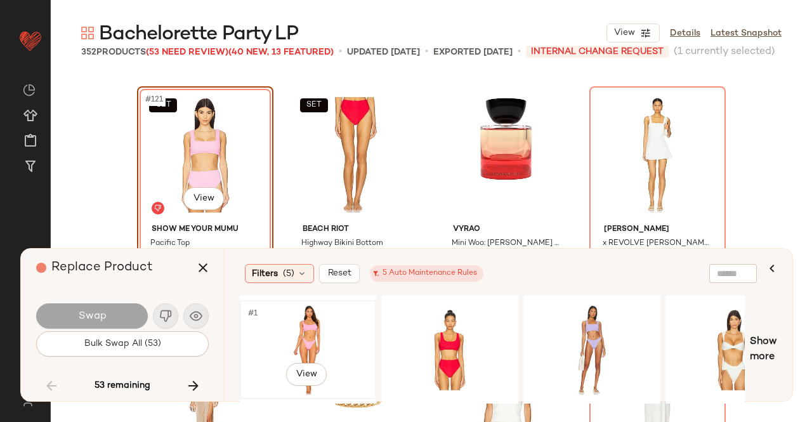
click at [344, 333] on div "#1 View" at bounding box center [308, 350] width 128 height 90
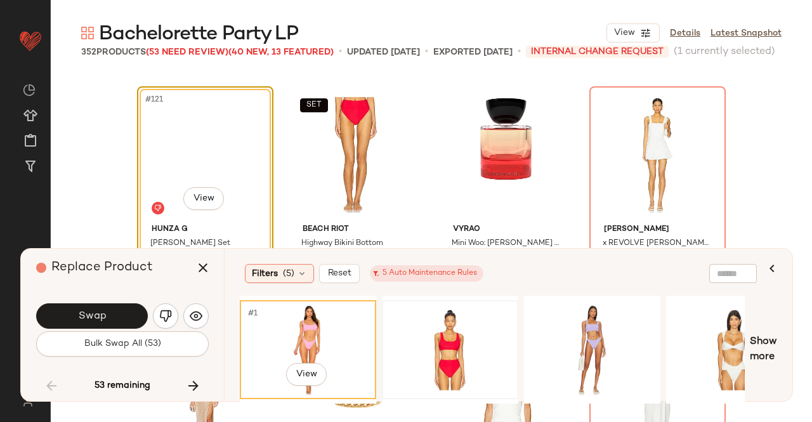
click at [438, 319] on div at bounding box center [450, 350] width 128 height 90
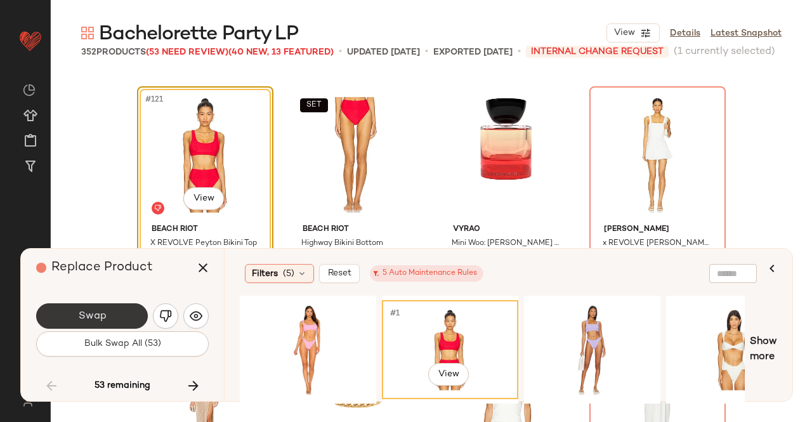
click at [79, 317] on span "Swap" at bounding box center [91, 316] width 29 height 12
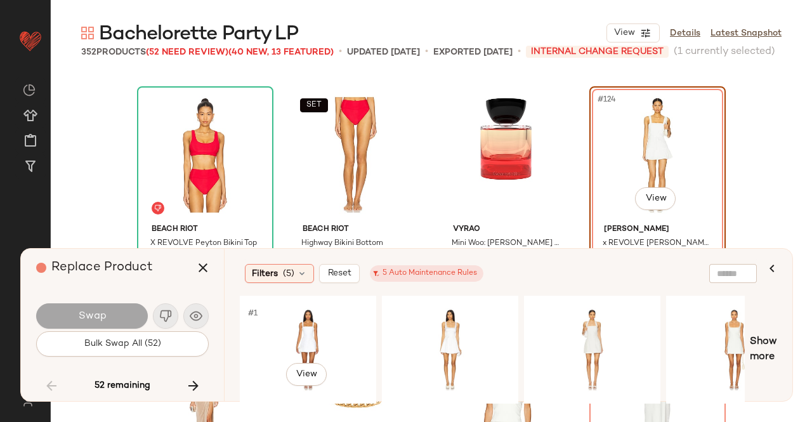
click at [318, 331] on div "#1 View" at bounding box center [308, 350] width 128 height 90
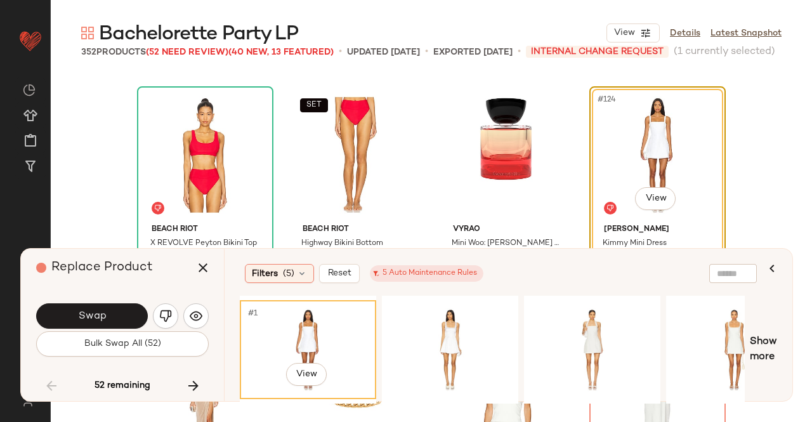
click at [98, 315] on span "Swap" at bounding box center [91, 316] width 29 height 12
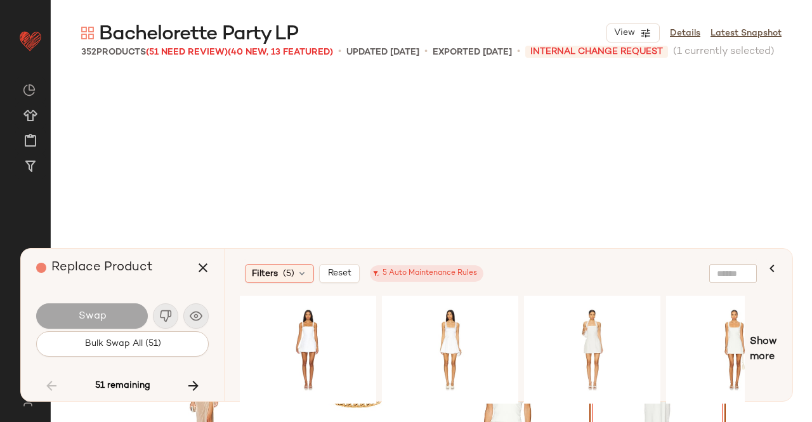
scroll to position [7591, 0]
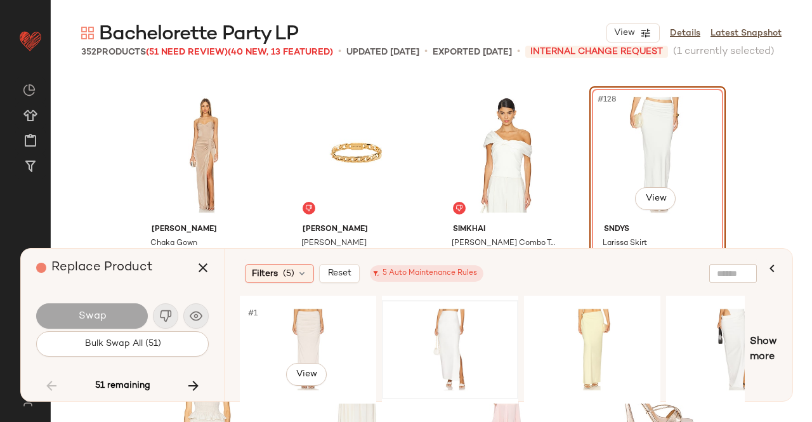
drag, startPoint x: 330, startPoint y: 328, endPoint x: 388, endPoint y: 336, distance: 58.9
click at [331, 328] on div "#1 View" at bounding box center [308, 350] width 128 height 90
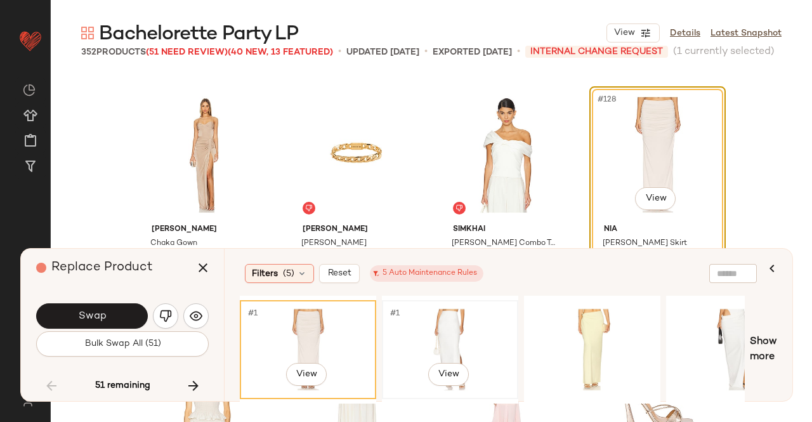
click at [432, 337] on div "#1 View" at bounding box center [450, 350] width 128 height 90
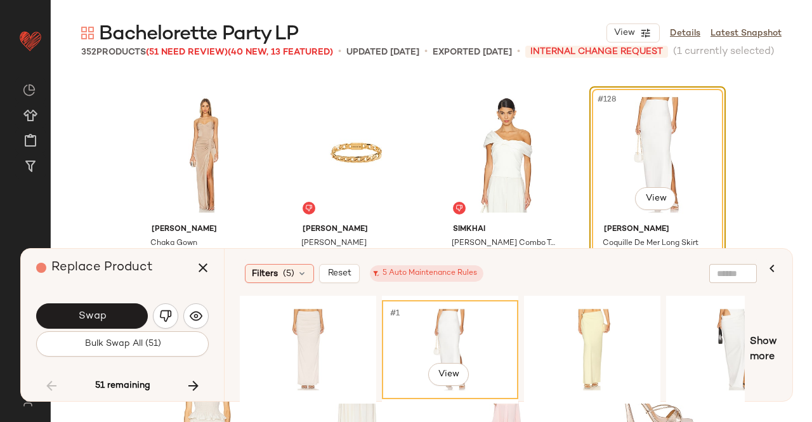
click at [110, 313] on button "Swap" at bounding box center [92, 315] width 112 height 25
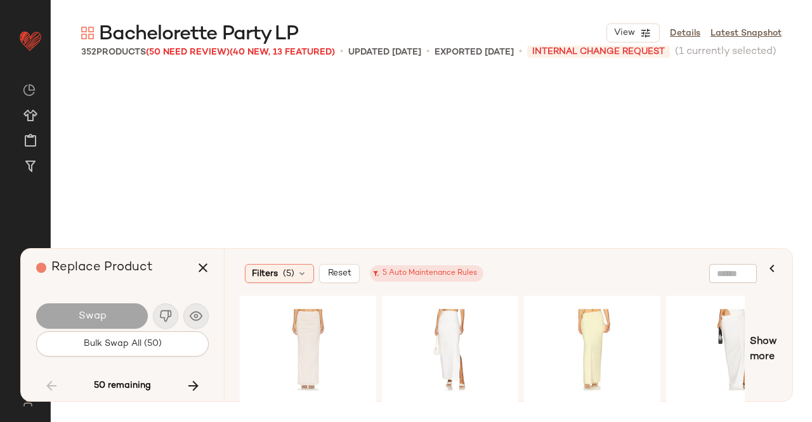
scroll to position [8081, 0]
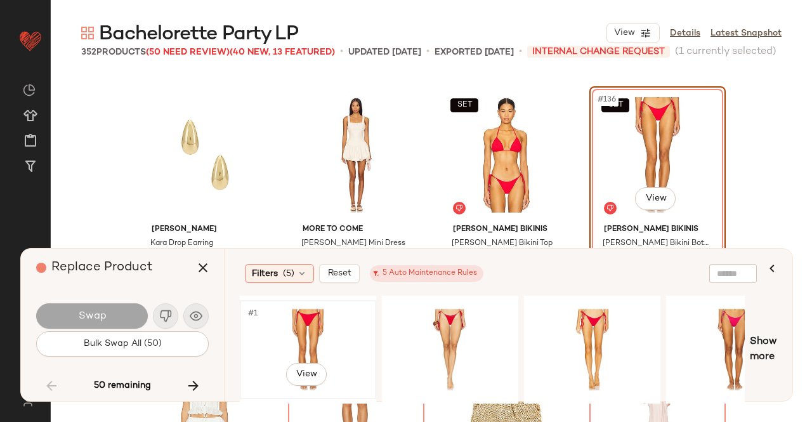
click at [315, 334] on div "#1 View" at bounding box center [308, 350] width 128 height 90
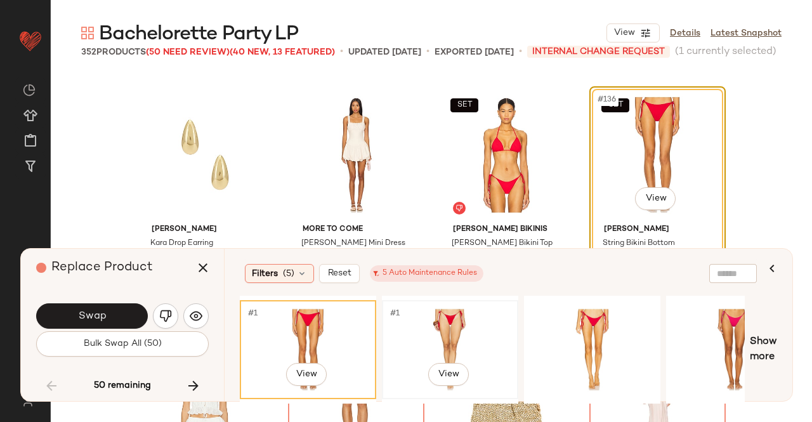
drag, startPoint x: 438, startPoint y: 325, endPoint x: 456, endPoint y: 329, distance: 18.2
click at [442, 326] on div "#1 View" at bounding box center [450, 350] width 128 height 90
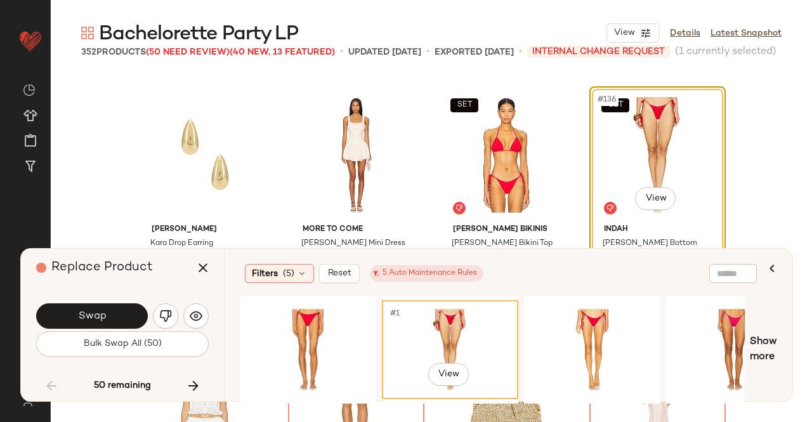
click at [117, 316] on button "Swap" at bounding box center [92, 315] width 112 height 25
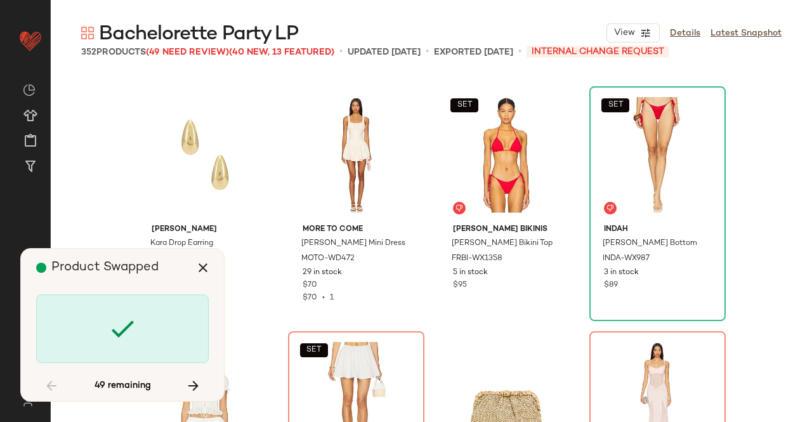
scroll to position [8326, 0]
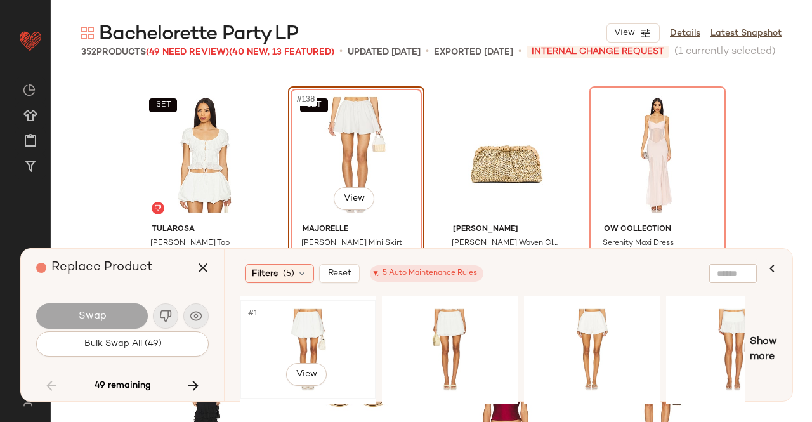
click at [336, 328] on div "#1 View" at bounding box center [308, 350] width 128 height 90
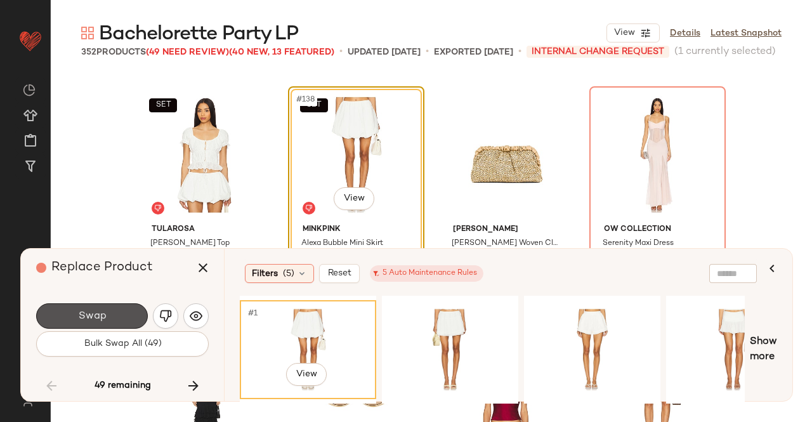
click at [90, 307] on button "Swap" at bounding box center [92, 315] width 112 height 25
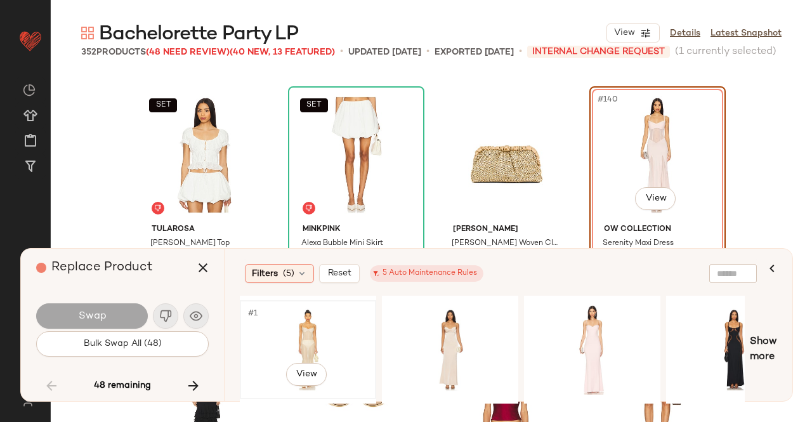
click at [319, 329] on div "#1 View" at bounding box center [308, 350] width 128 height 90
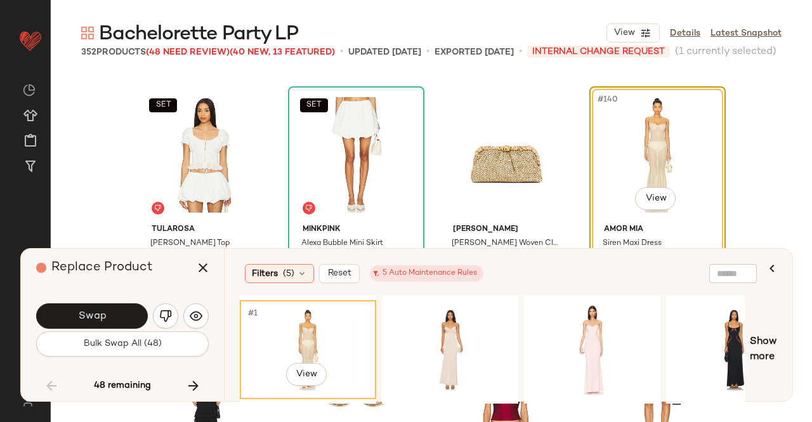
click at [113, 309] on button "Swap" at bounding box center [92, 315] width 112 height 25
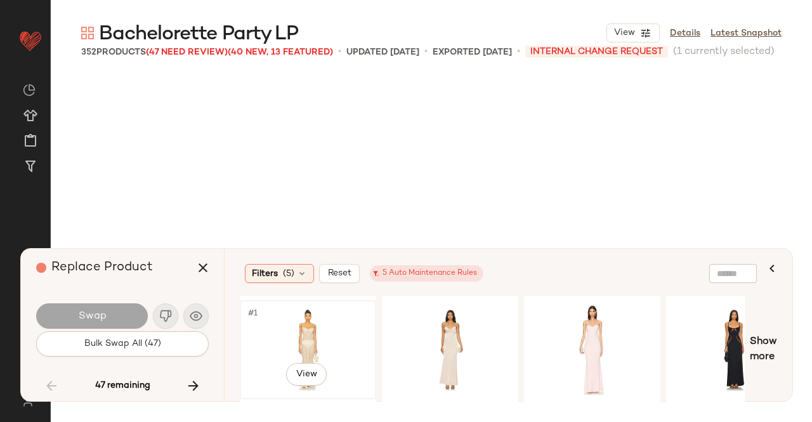
scroll to position [9061, 0]
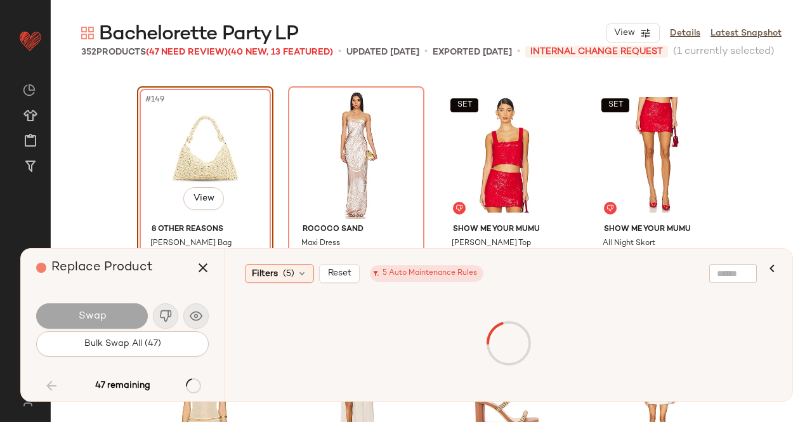
click at [306, 332] on div at bounding box center [508, 343] width 532 height 90
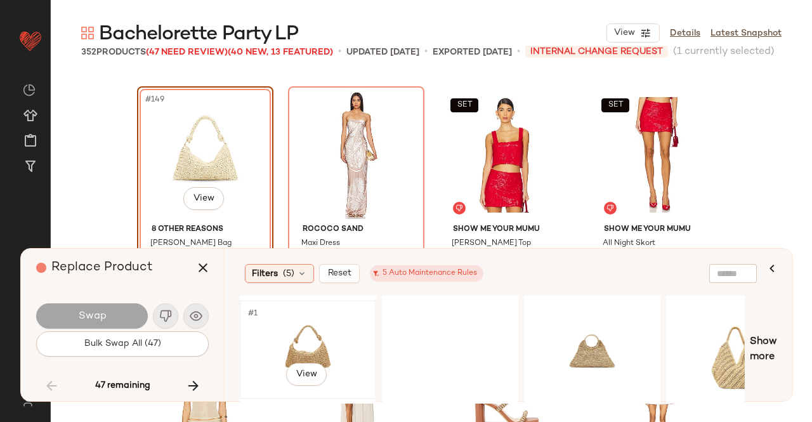
click at [330, 336] on div "#1 View" at bounding box center [308, 350] width 128 height 90
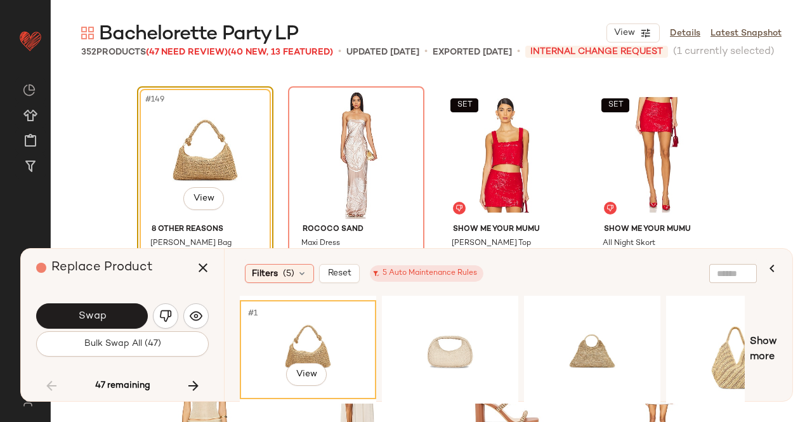
click at [110, 310] on button "Swap" at bounding box center [92, 315] width 112 height 25
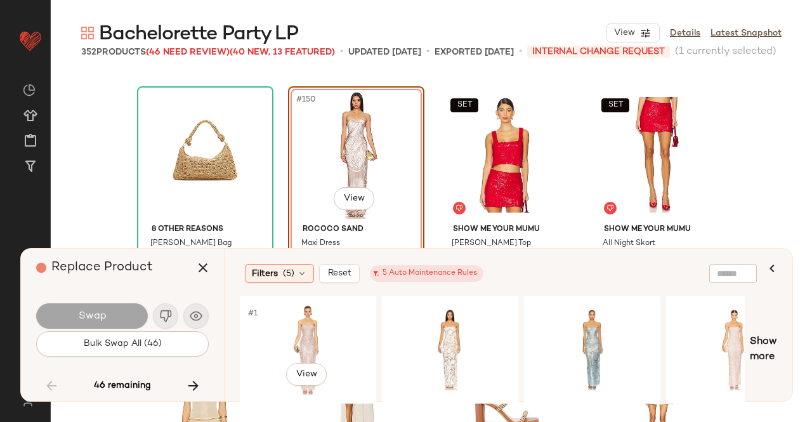
click at [322, 328] on div "#1 View" at bounding box center [308, 350] width 128 height 90
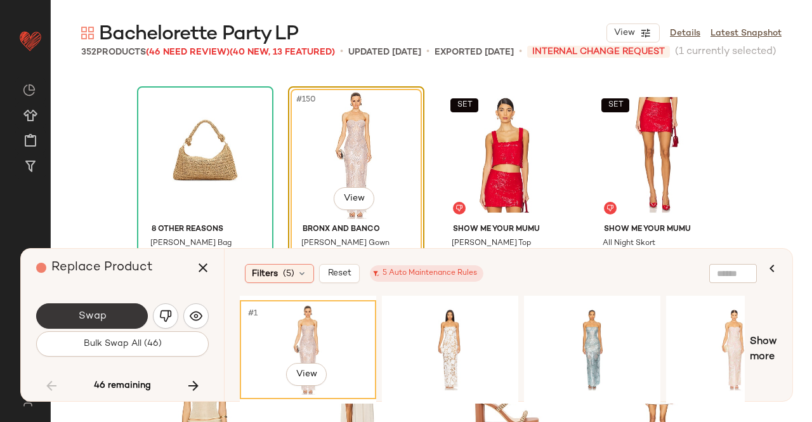
click at [84, 313] on span "Swap" at bounding box center [91, 316] width 29 height 12
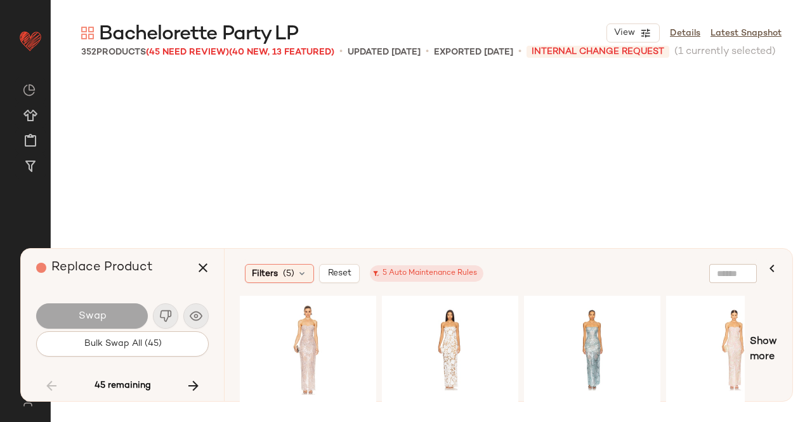
scroll to position [9550, 0]
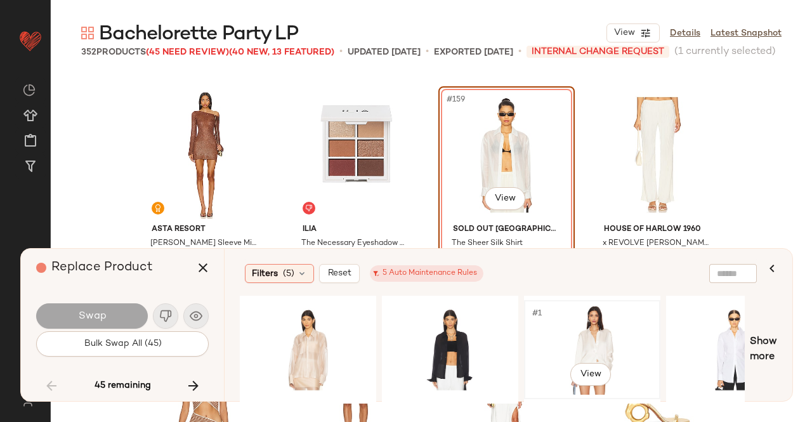
click at [575, 320] on div "#1 View" at bounding box center [592, 350] width 128 height 90
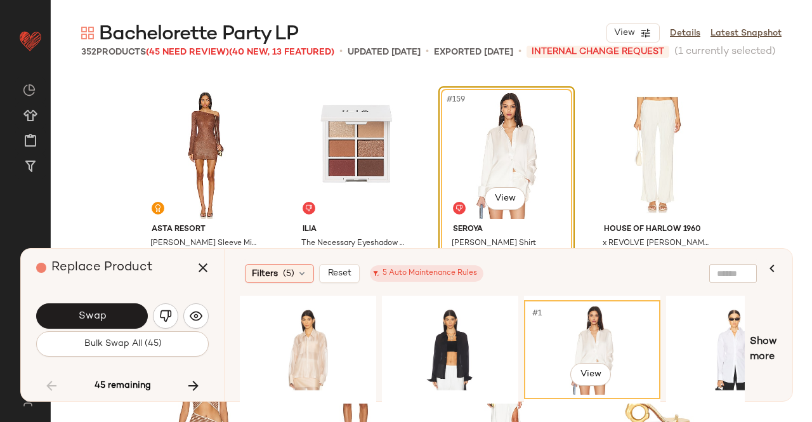
click at [126, 310] on button "Swap" at bounding box center [92, 315] width 112 height 25
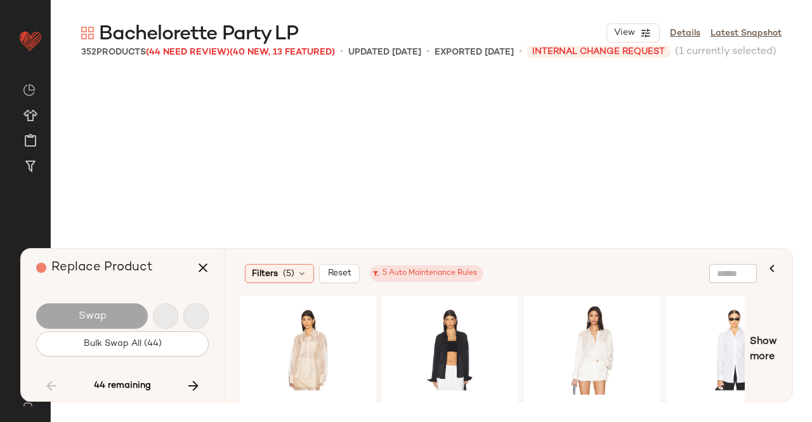
scroll to position [10285, 0]
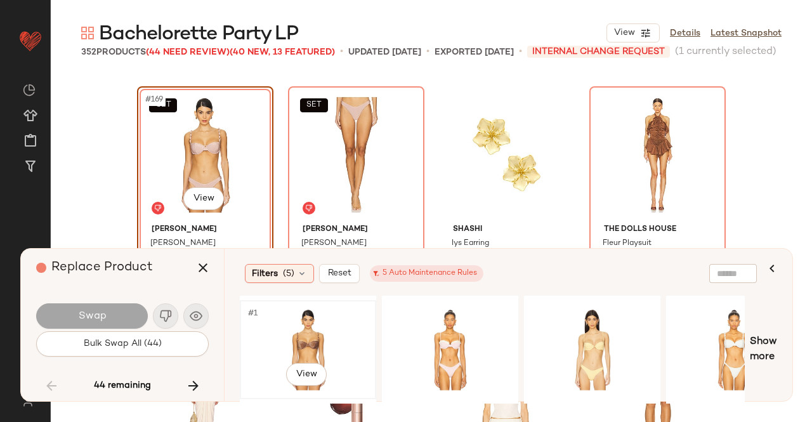
click at [344, 315] on div "#1 View" at bounding box center [308, 350] width 128 height 90
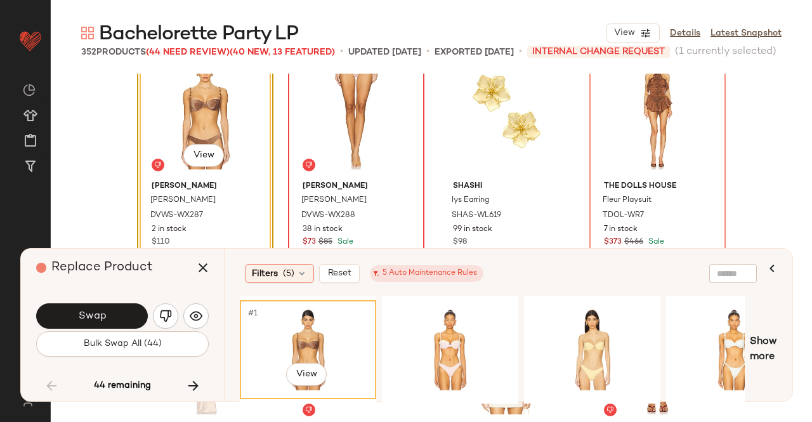
scroll to position [10348, 0]
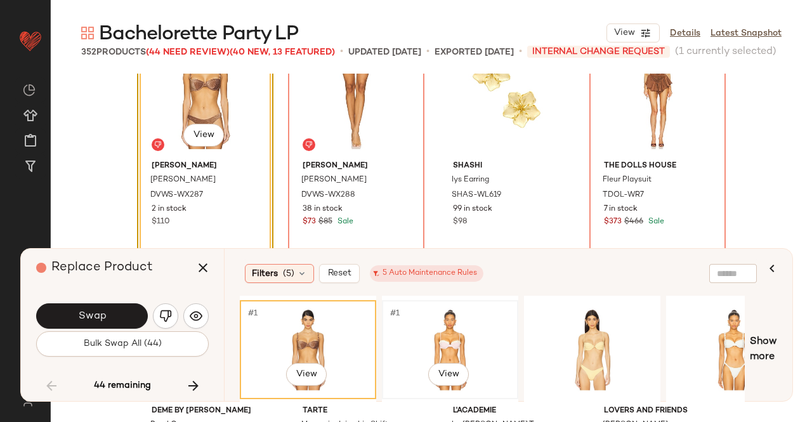
click at [499, 337] on div "#1 View" at bounding box center [450, 350] width 128 height 90
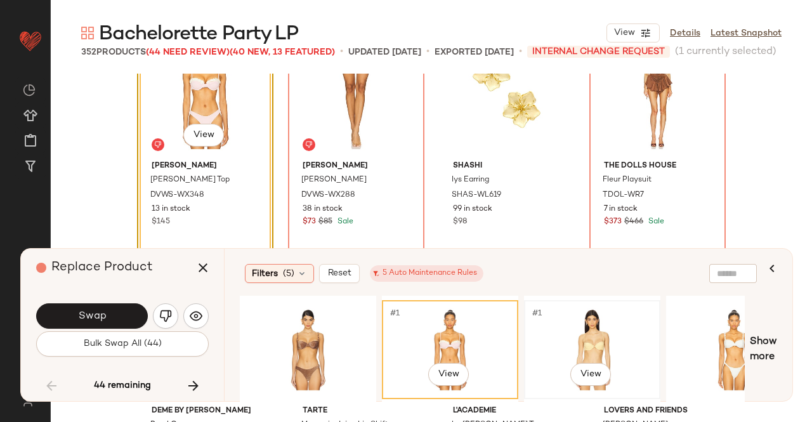
click at [560, 337] on div "#1 View" at bounding box center [592, 350] width 128 height 90
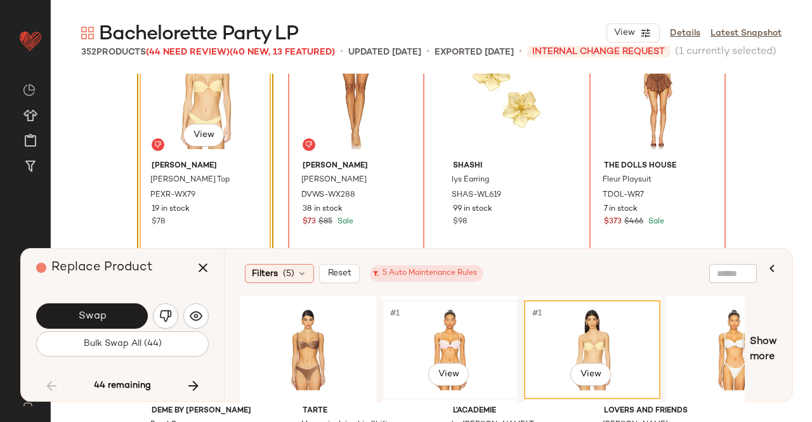
click at [439, 317] on div "#1 View" at bounding box center [450, 350] width 128 height 90
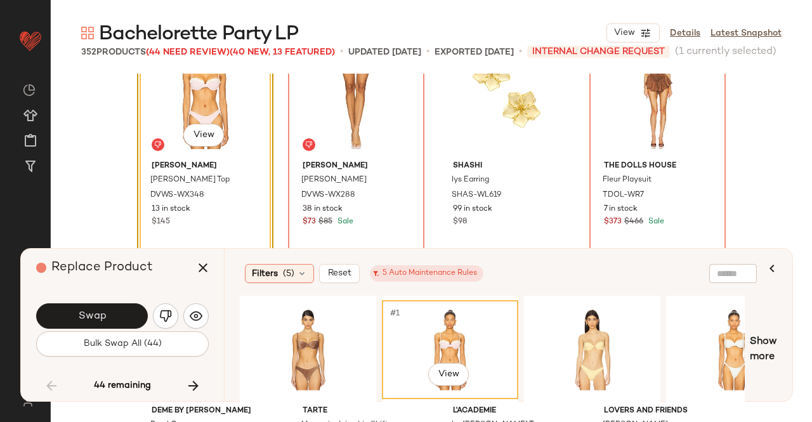
drag, startPoint x: 191, startPoint y: 138, endPoint x: 188, endPoint y: 144, distance: 6.5
click at [190, 140] on body "Revolve ** Dashboard All Products Global Clipboards (51) Curations (347) [PERSO…" at bounding box center [406, 211] width 812 height 422
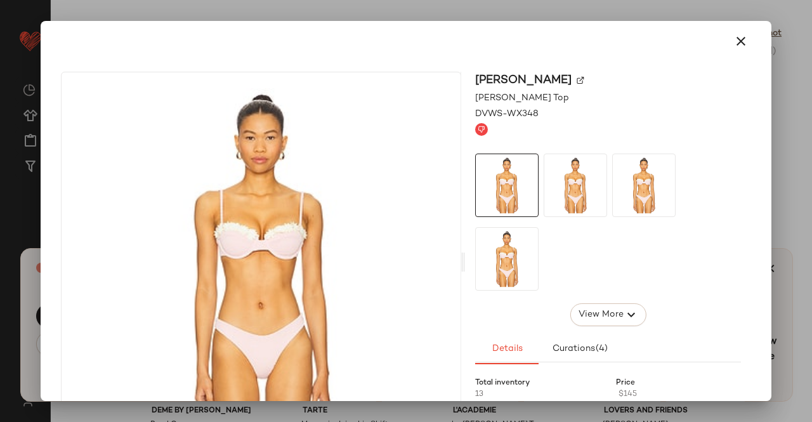
click at [580, 82] on img at bounding box center [581, 81] width 8 height 8
drag, startPoint x: 740, startPoint y: 154, endPoint x: 758, endPoint y: 153, distance: 18.4
click at [743, 154] on div "[PERSON_NAME] Bikini Top DVWS-WX348 View More Details Curations (4) Total inven…" at bounding box center [608, 262] width 286 height 381
drag, startPoint x: 773, startPoint y: 155, endPoint x: 782, endPoint y: 159, distance: 9.4
click at [778, 155] on div at bounding box center [406, 211] width 812 height 422
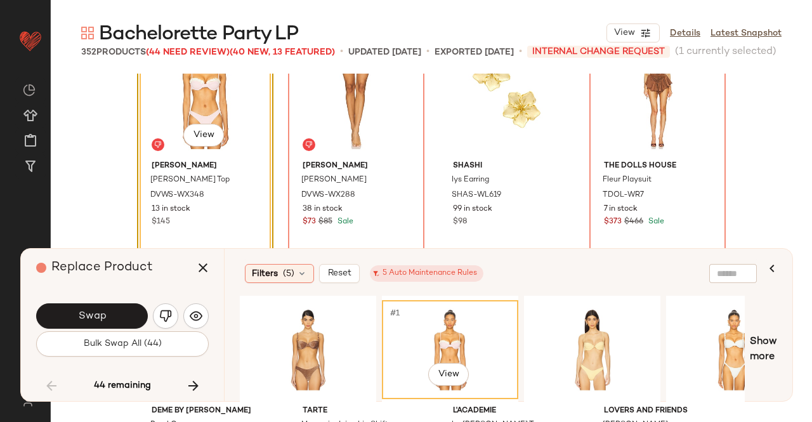
click at [779, 162] on div "SET #169 View [PERSON_NAME] Bikini Top DVWS-WX348 13 in stock $145 SET [PERSON_…" at bounding box center [431, 248] width 761 height 348
click at [202, 271] on icon "button" at bounding box center [202, 267] width 15 height 15
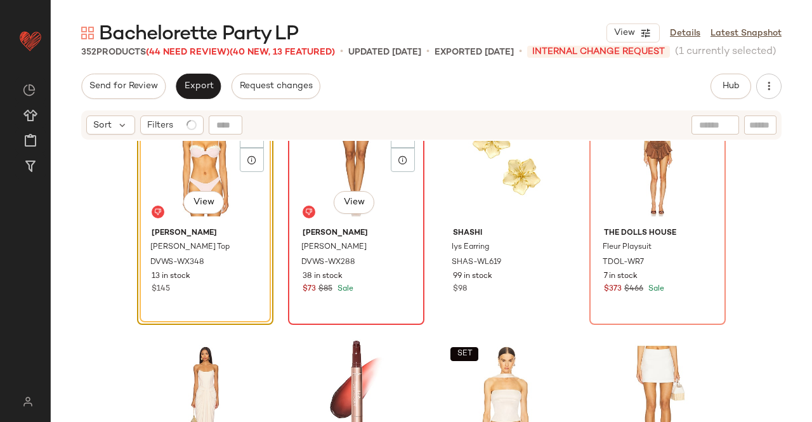
click at [329, 173] on div "SET #170 View" at bounding box center [356, 159] width 128 height 128
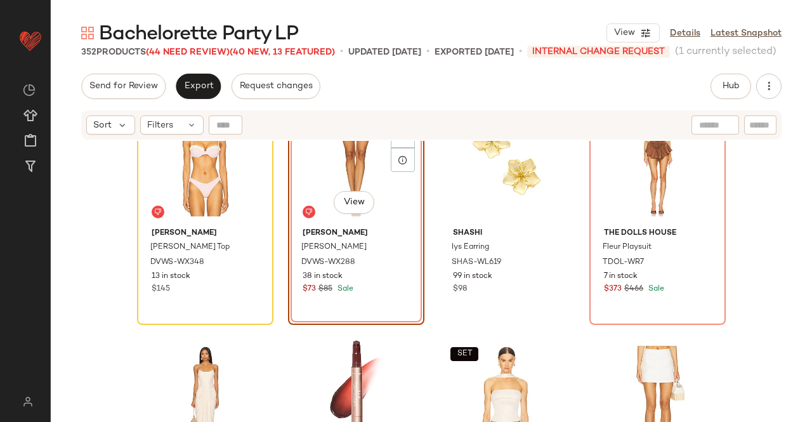
drag, startPoint x: 716, startPoint y: 74, endPoint x: 761, endPoint y: 102, distance: 53.5
click at [718, 75] on div "Hub" at bounding box center [731, 86] width 41 height 25
click at [731, 89] on span "Hub" at bounding box center [731, 86] width 18 height 10
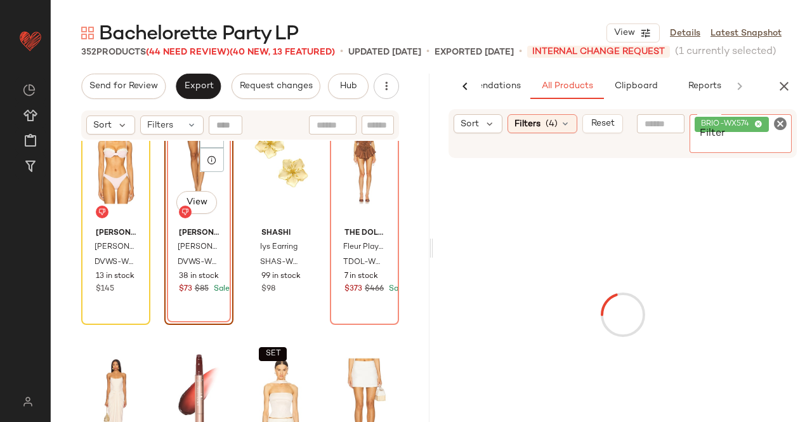
scroll to position [0, 80]
paste input "**********"
type input "**********"
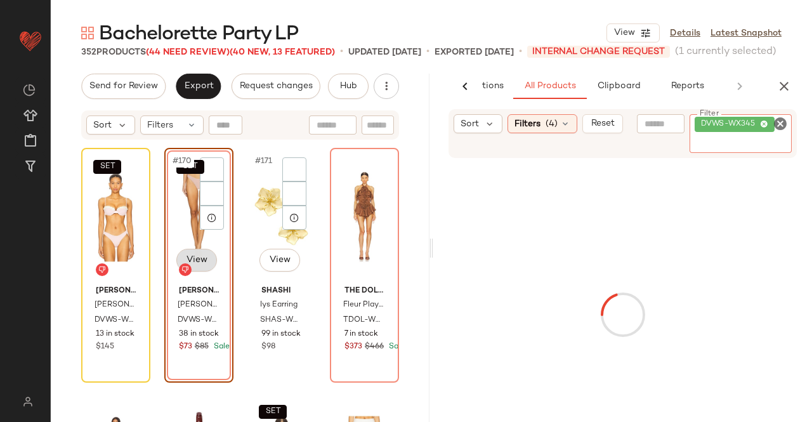
scroll to position [10285, 0]
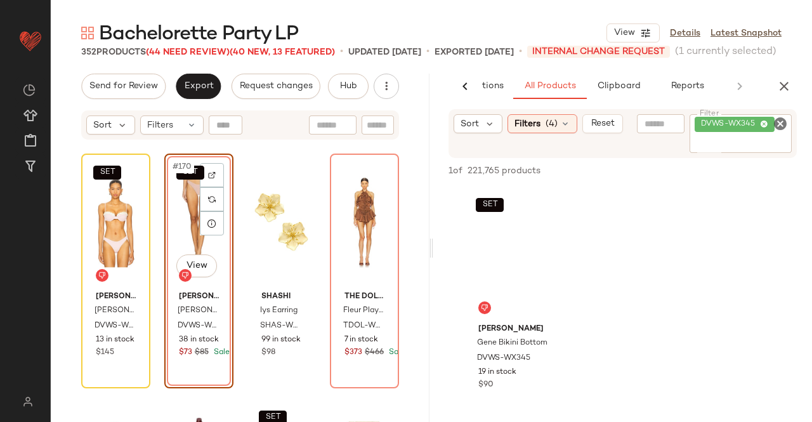
click at [173, 232] on div "SET #170 View" at bounding box center [199, 222] width 60 height 128
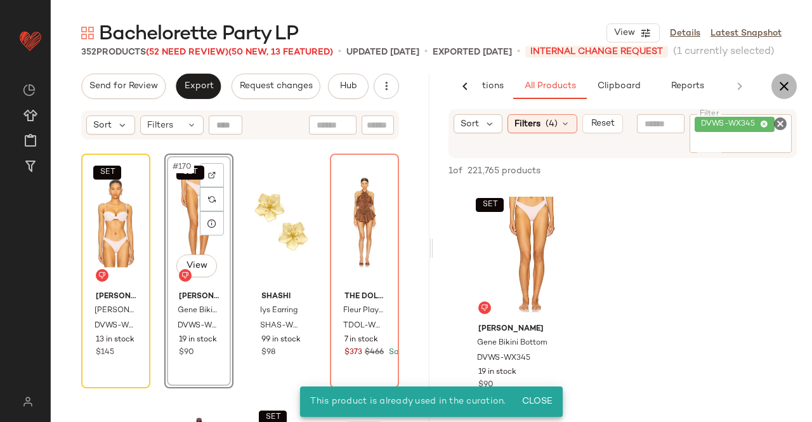
click at [786, 86] on icon "button" at bounding box center [784, 86] width 15 height 15
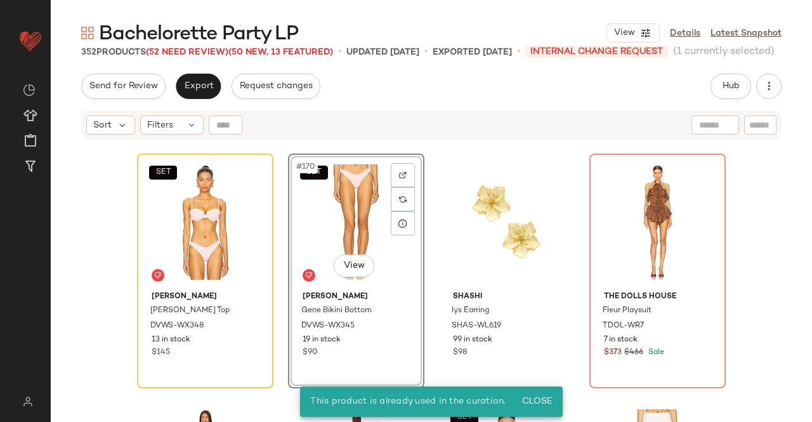
click at [204, 46] on span "Bachelorette Party LP" at bounding box center [198, 34] width 199 height 25
click at [221, 47] on span "Bachelorette Party LP" at bounding box center [198, 34] width 199 height 25
click at [202, 47] on span "Bachelorette Party LP" at bounding box center [198, 34] width 199 height 25
click at [204, 48] on span "(52 Need Review)" at bounding box center [187, 53] width 82 height 10
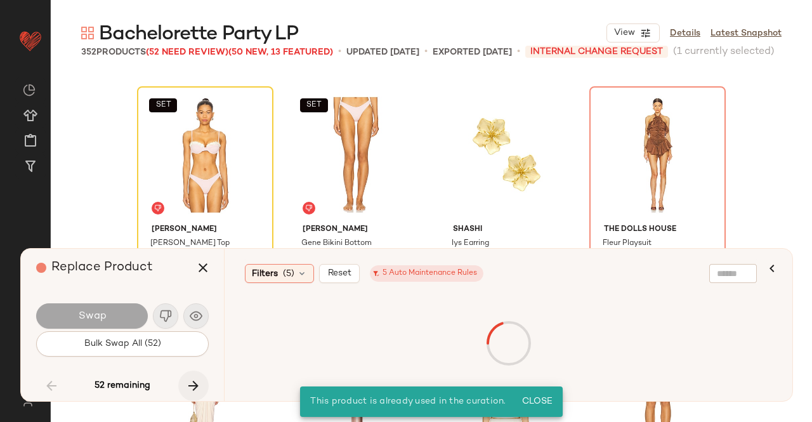
click at [193, 390] on icon "button" at bounding box center [193, 385] width 15 height 15
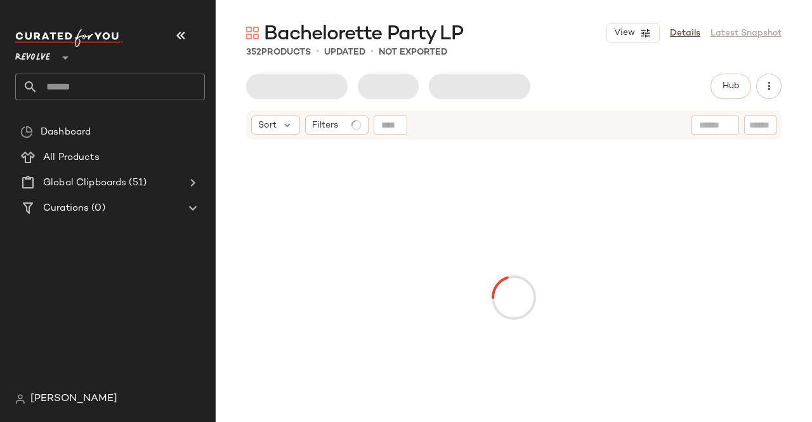
click at [161, 37] on div "Revolve **" at bounding box center [110, 50] width 190 height 32
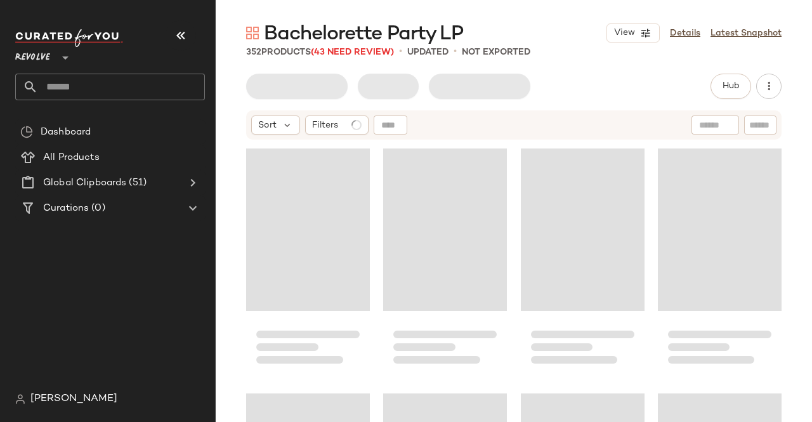
click at [170, 38] on button "button" at bounding box center [181, 35] width 30 height 30
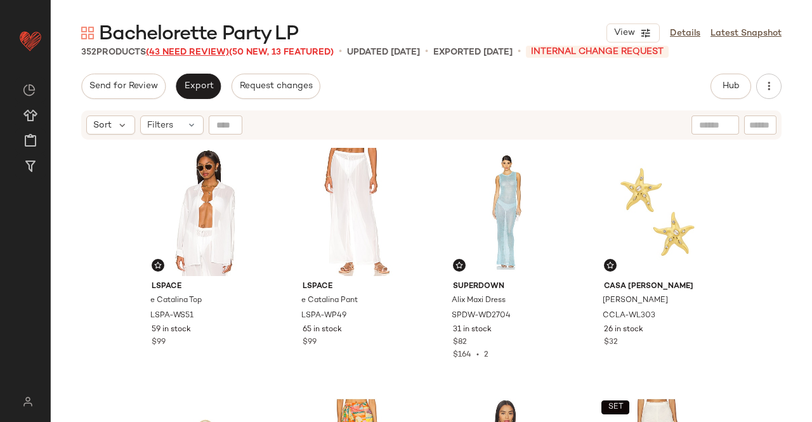
click at [207, 50] on span "(43 Need Review)" at bounding box center [187, 53] width 83 height 10
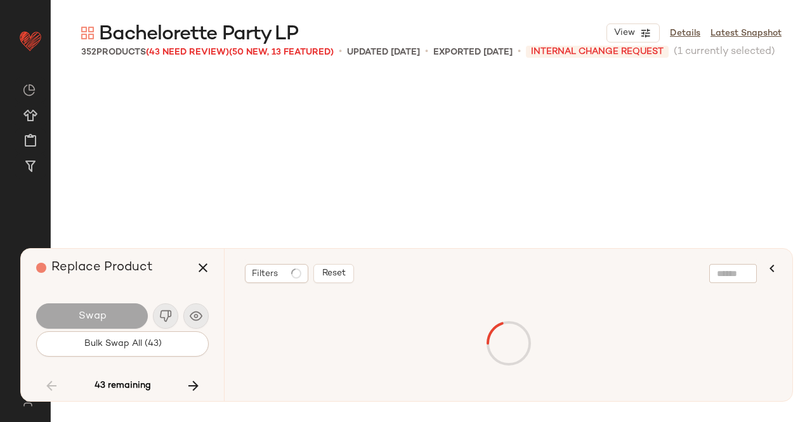
scroll to position [10285, 0]
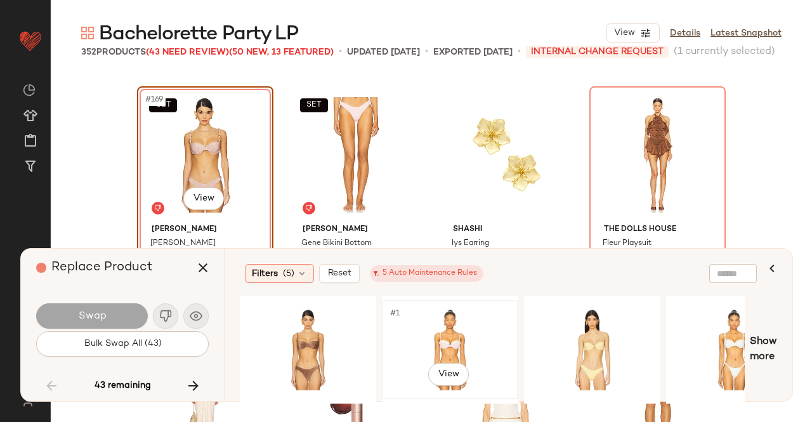
drag, startPoint x: 456, startPoint y: 336, endPoint x: 433, endPoint y: 339, distance: 22.4
click at [456, 336] on div "#1 View" at bounding box center [450, 350] width 128 height 90
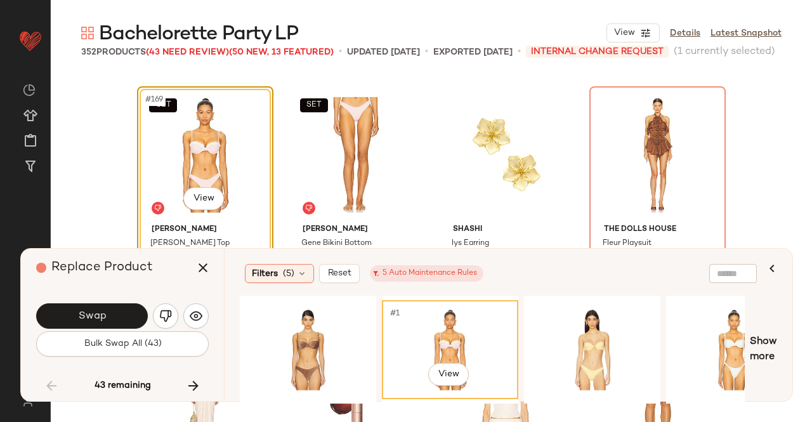
click at [121, 316] on button "Swap" at bounding box center [92, 315] width 112 height 25
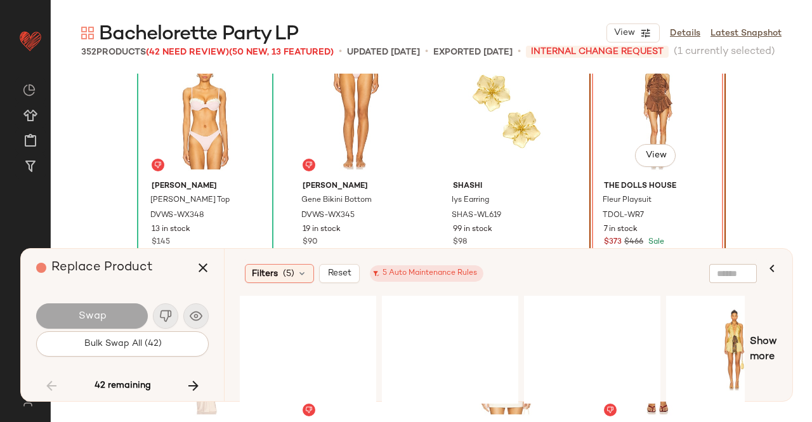
scroll to position [10348, 0]
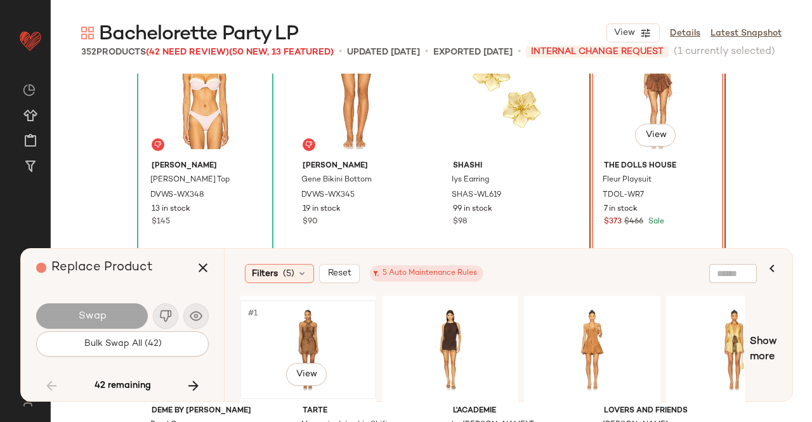
click at [312, 327] on div "#1 View" at bounding box center [308, 350] width 128 height 90
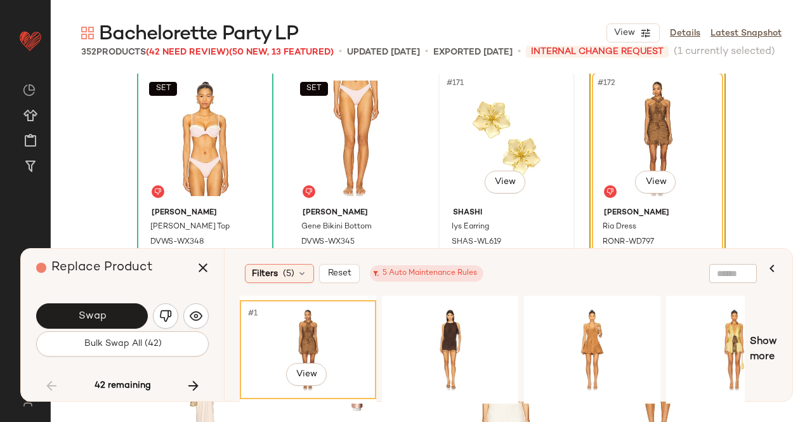
scroll to position [10285, 0]
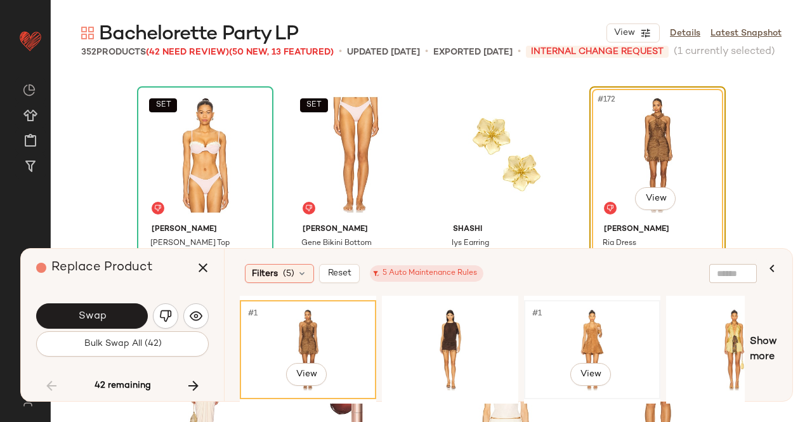
click at [579, 333] on div "#1 View" at bounding box center [592, 350] width 128 height 90
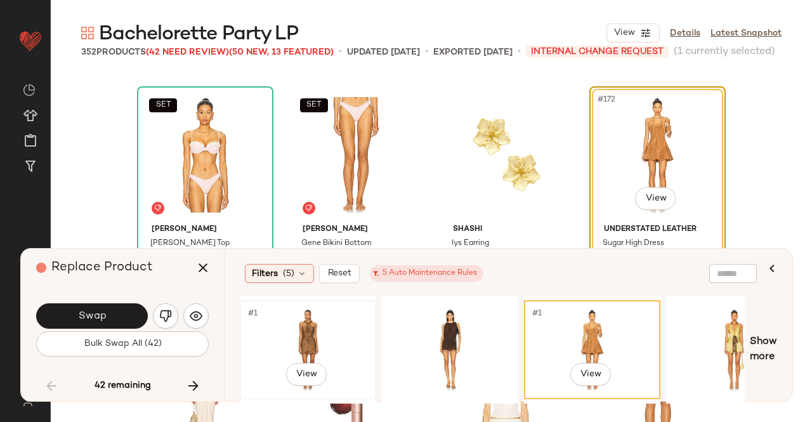
click at [353, 346] on div "#1 View" at bounding box center [308, 350] width 128 height 90
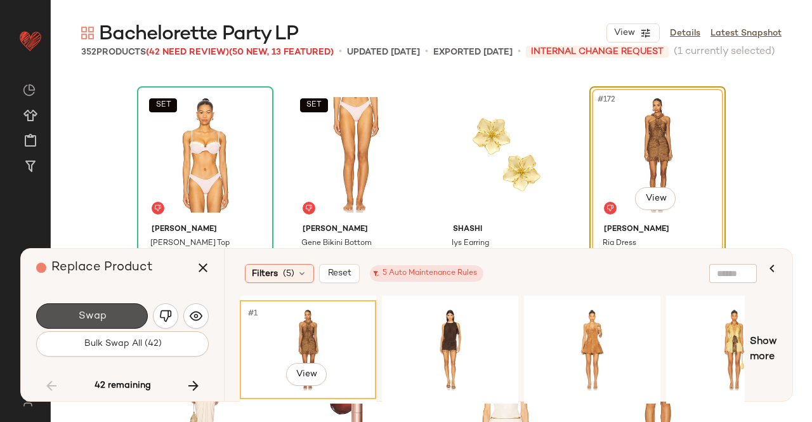
click at [84, 315] on span "Swap" at bounding box center [91, 316] width 29 height 12
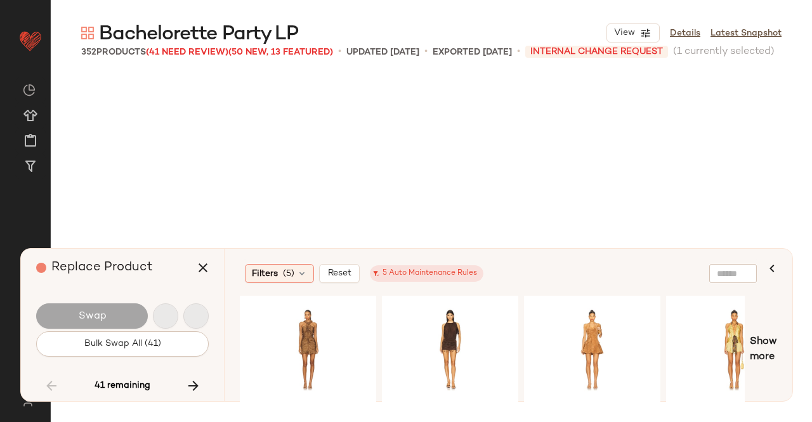
scroll to position [10775, 0]
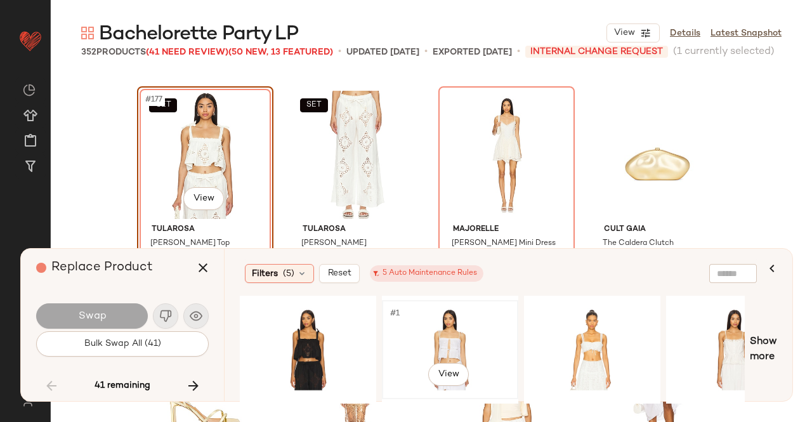
click at [453, 326] on div "#1 View" at bounding box center [450, 350] width 128 height 90
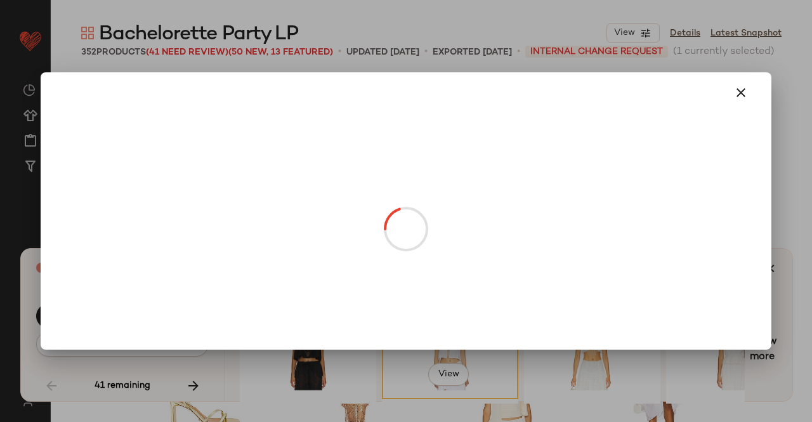
click at [191, 202] on body "Revolve ** Dashboard All Products Global Clipboards (51) Curations (347) Kriste…" at bounding box center [406, 211] width 812 height 422
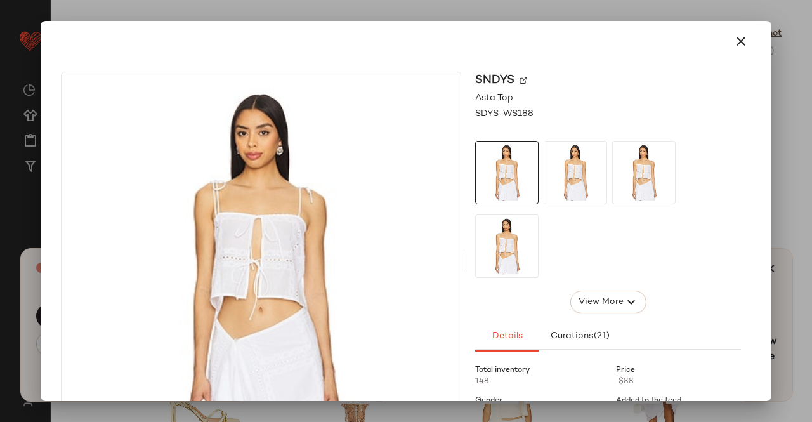
click at [522, 79] on img at bounding box center [524, 81] width 8 height 8
click at [787, 159] on div at bounding box center [406, 211] width 812 height 422
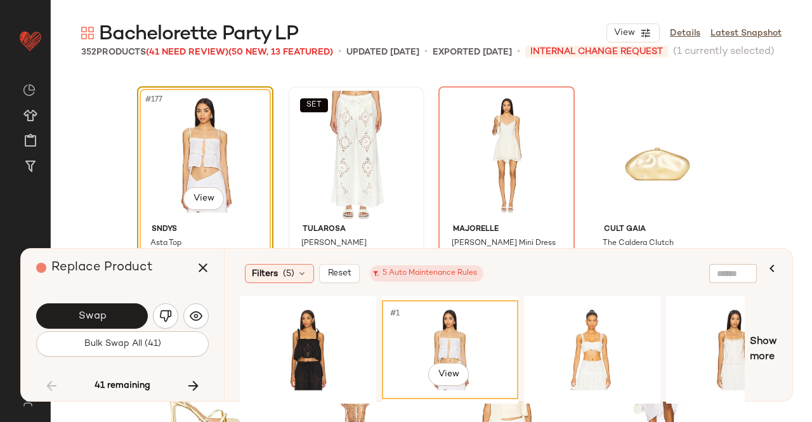
click at [198, 267] on icon "button" at bounding box center [202, 267] width 15 height 15
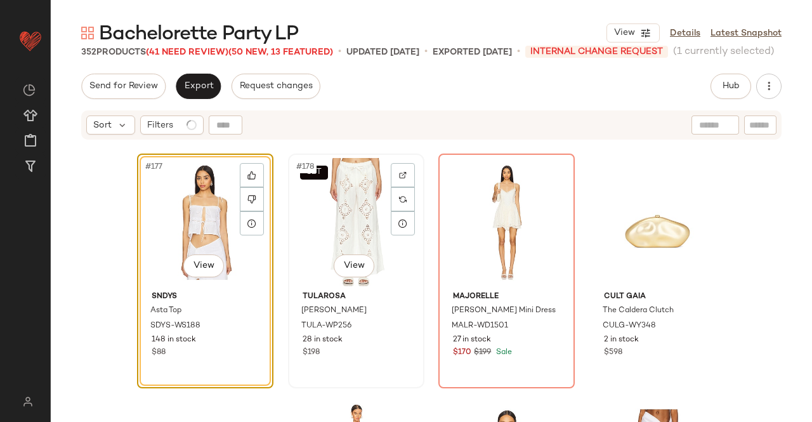
click at [340, 188] on div "SET #178 View" at bounding box center [356, 222] width 128 height 128
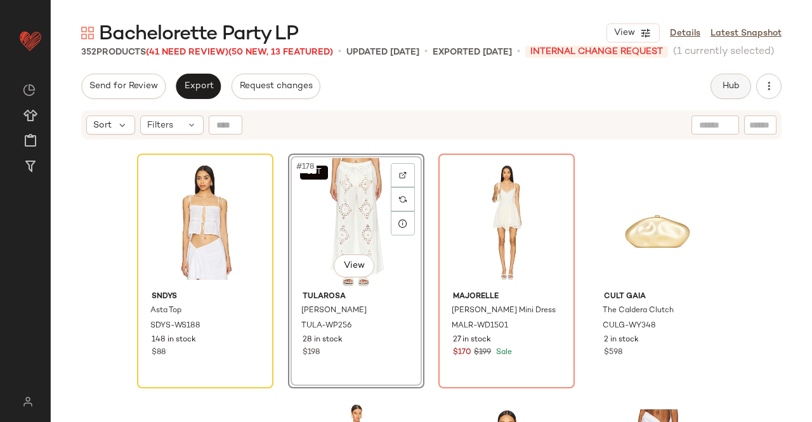
drag, startPoint x: 731, startPoint y: 70, endPoint x: 749, endPoint y: 88, distance: 25.1
click at [732, 70] on div "Bachelorette Party LP View Details Latest Snapshot 352 Products (41 Need Review…" at bounding box center [431, 221] width 761 height 402
click at [748, 88] on button "Hub" at bounding box center [731, 86] width 41 height 25
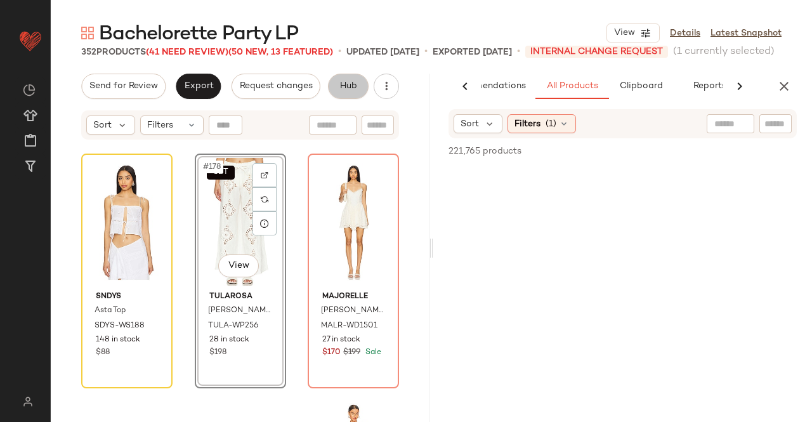
scroll to position [0, 63]
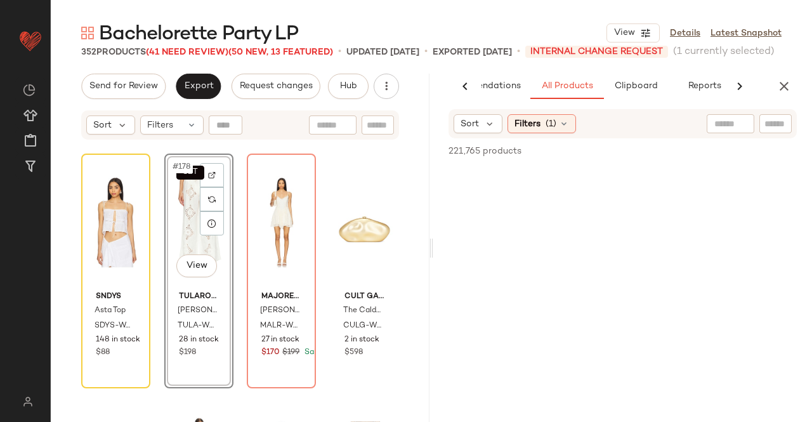
click at [775, 128] on input "text" at bounding box center [775, 123] width 22 height 13
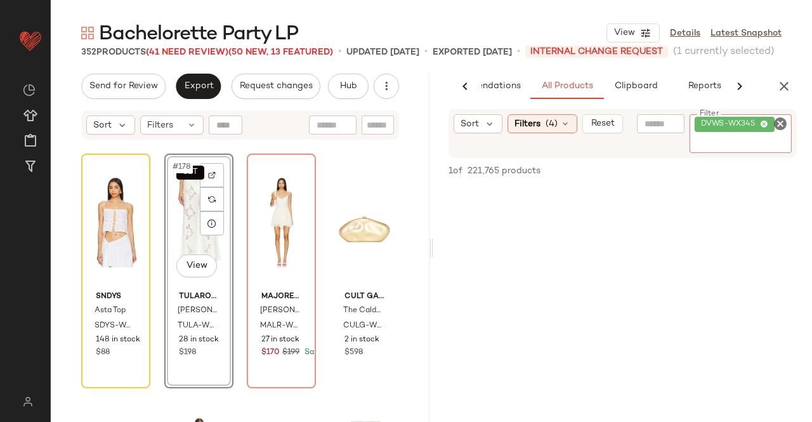
paste input "*********"
type input "*"
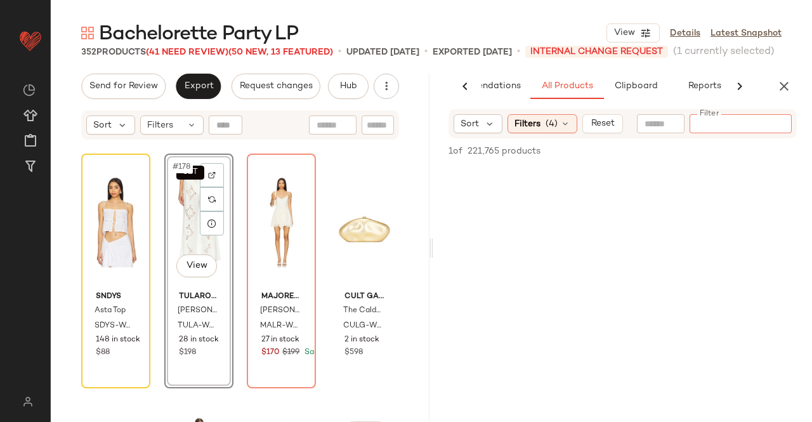
paste input "*********"
type input "*********"
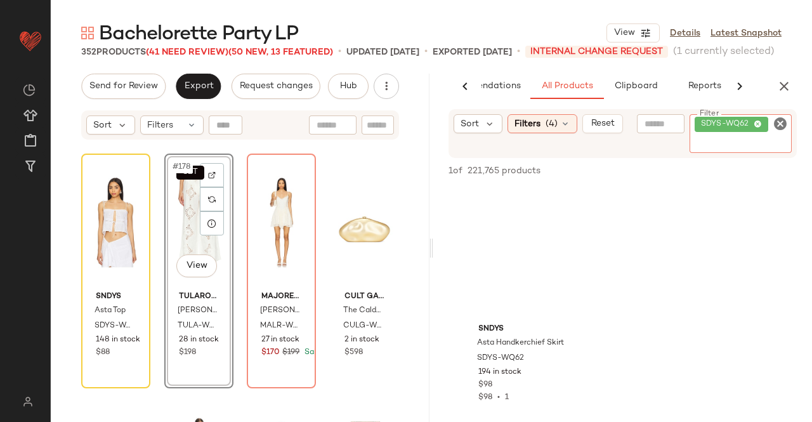
click at [185, 223] on div "SET #178 View" at bounding box center [199, 222] width 60 height 128
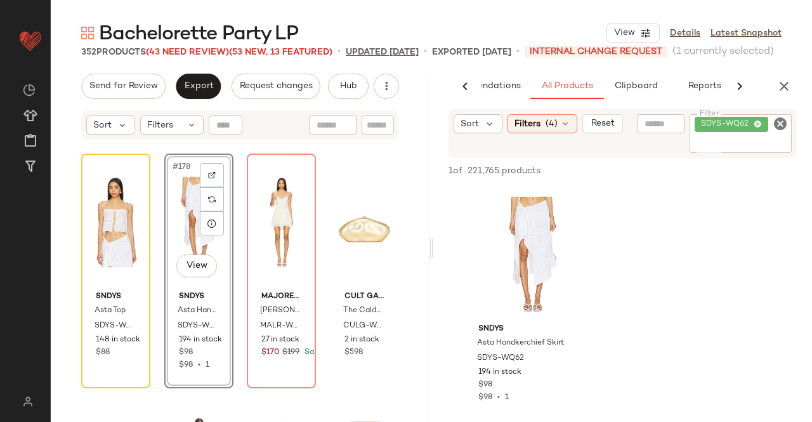
drag, startPoint x: 781, startPoint y: 91, endPoint x: 380, endPoint y: 64, distance: 401.8
click at [781, 89] on icon "button" at bounding box center [784, 86] width 15 height 15
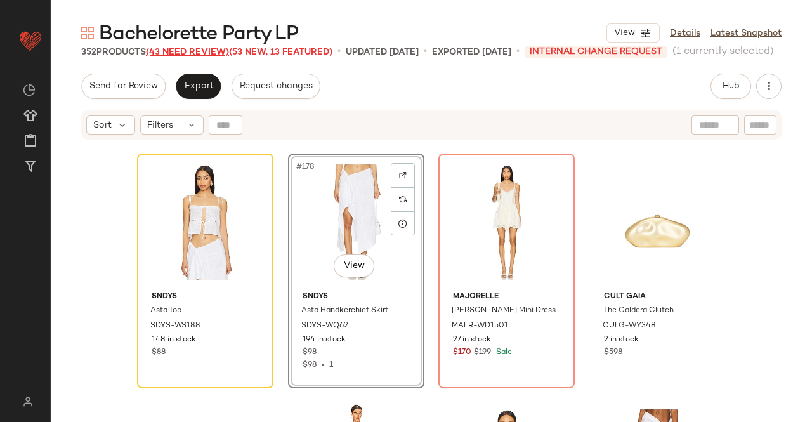
click at [199, 48] on span "(43 Need Review)" at bounding box center [187, 53] width 83 height 10
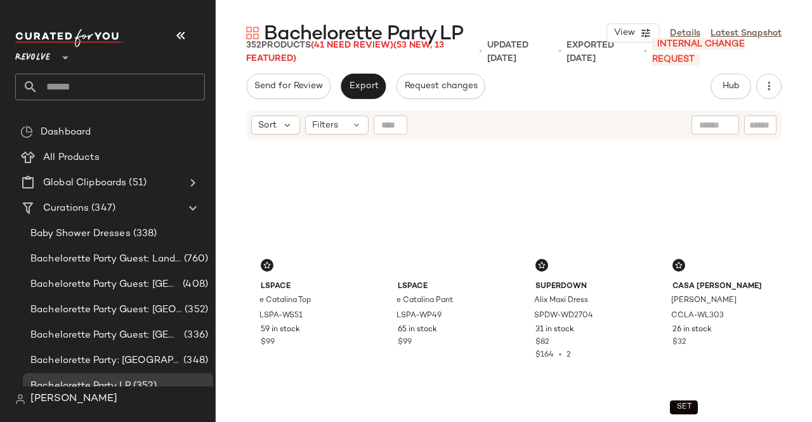
click at [192, 30] on button "button" at bounding box center [181, 35] width 30 height 30
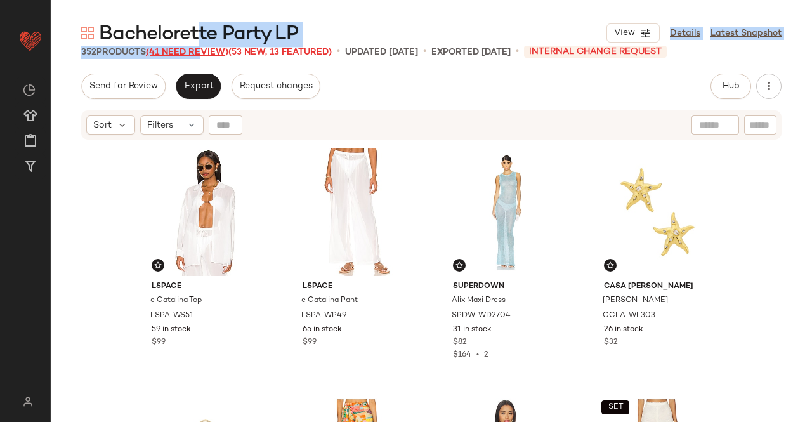
click at [200, 46] on div "Bachelorette Party LP View Details Latest Snapshot 352 Products (41 Need Review…" at bounding box center [431, 221] width 761 height 402
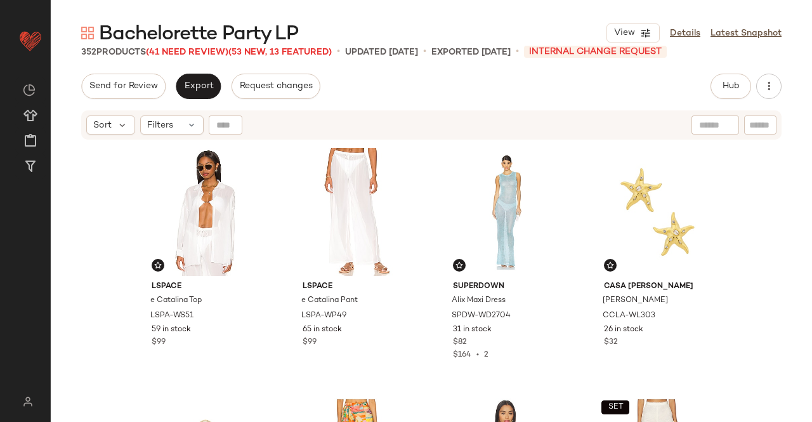
drag, startPoint x: 223, startPoint y: 7, endPoint x: 191, endPoint y: 26, distance: 37.0
click at [223, 6] on main "Bachelorette Party LP View Details Latest Snapshot 352 Products (41 Need Review…" at bounding box center [406, 211] width 812 height 422
click at [180, 53] on span "(41 Need Review)" at bounding box center [187, 53] width 82 height 10
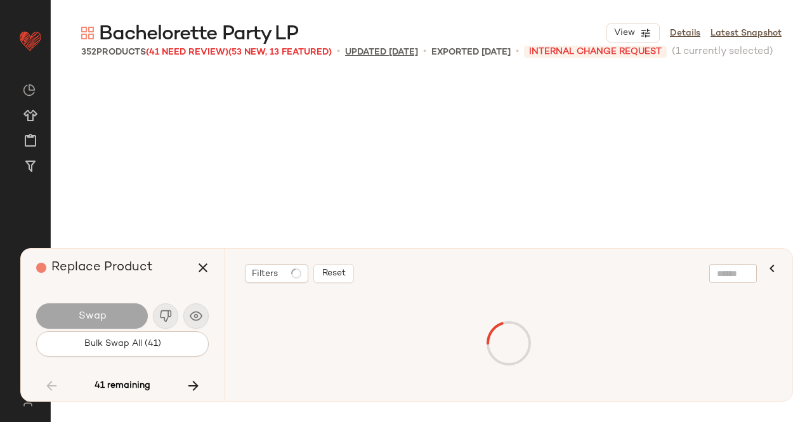
scroll to position [10775, 0]
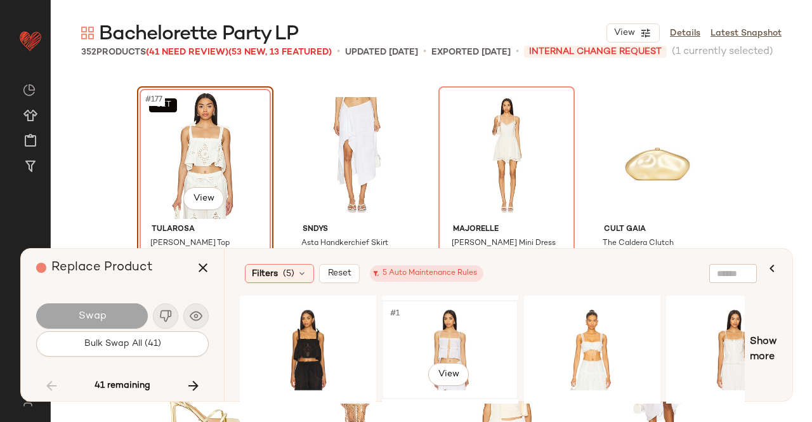
drag, startPoint x: 444, startPoint y: 340, endPoint x: 429, endPoint y: 341, distance: 14.6
click at [445, 340] on div "#1 View" at bounding box center [450, 350] width 128 height 90
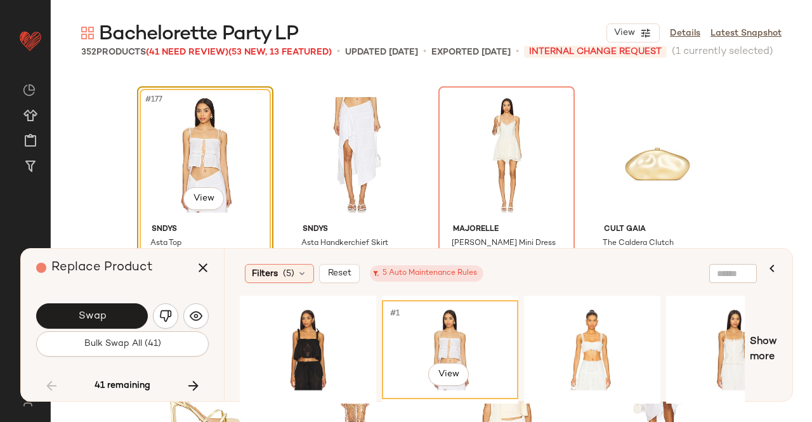
click at [112, 303] on div "Swap" at bounding box center [122, 316] width 173 height 30
click at [115, 306] on button "Swap" at bounding box center [92, 315] width 112 height 25
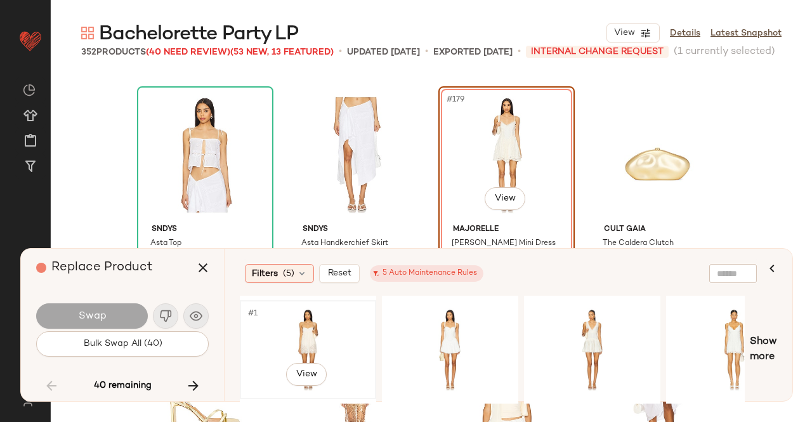
click at [332, 331] on div "#1 View" at bounding box center [308, 350] width 128 height 90
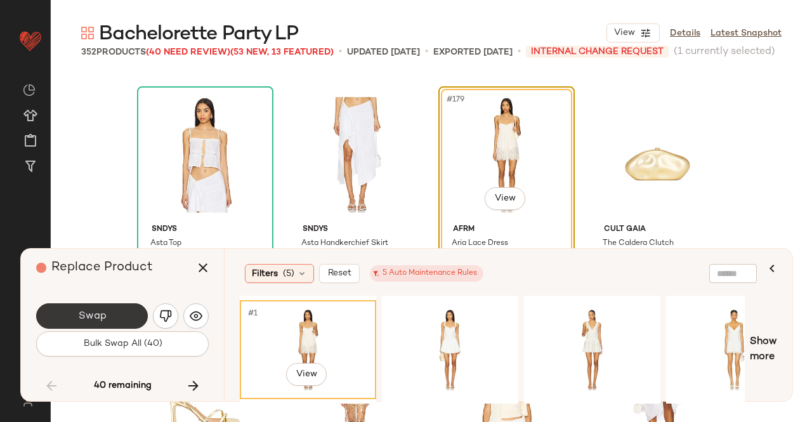
click at [51, 309] on button "Swap" at bounding box center [92, 315] width 112 height 25
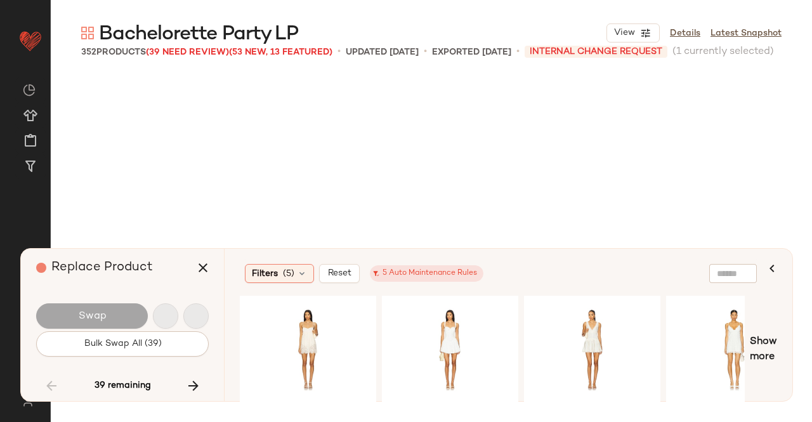
scroll to position [11265, 0]
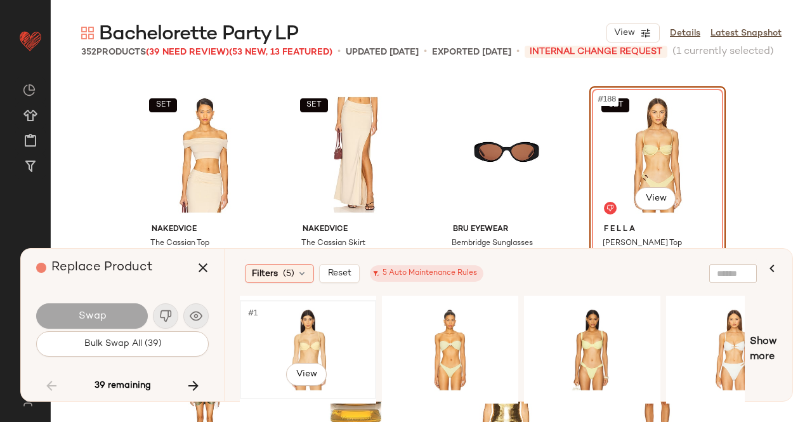
click at [316, 320] on div "#1 View" at bounding box center [308, 350] width 128 height 90
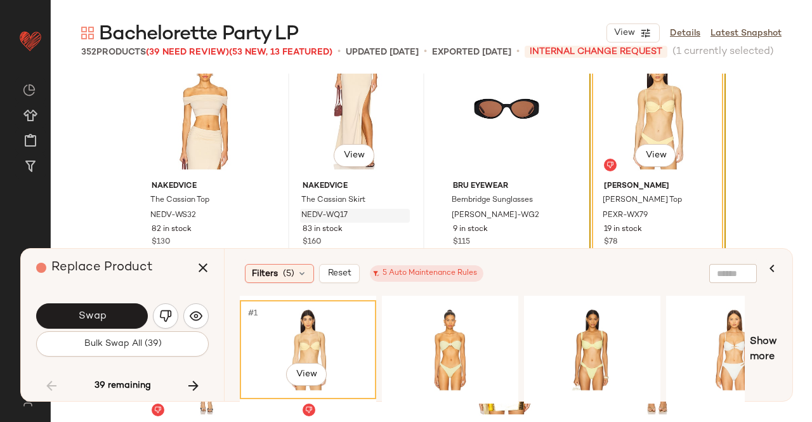
scroll to position [11328, 0]
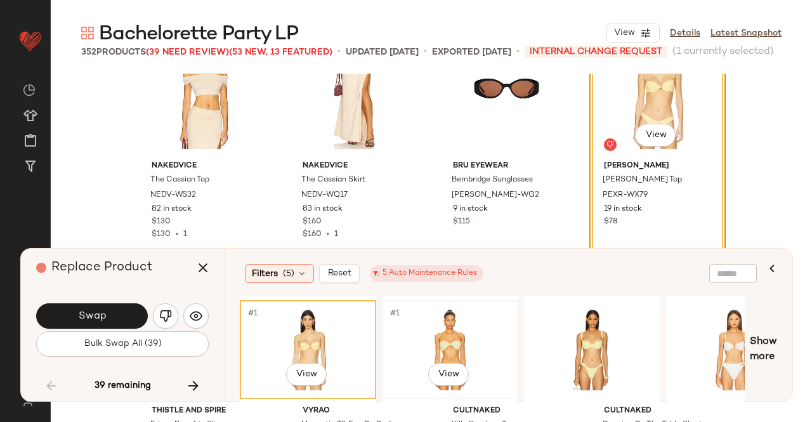
drag, startPoint x: 452, startPoint y: 336, endPoint x: 461, endPoint y: 336, distance: 9.5
click at [451, 336] on div "#1 View" at bounding box center [450, 350] width 128 height 90
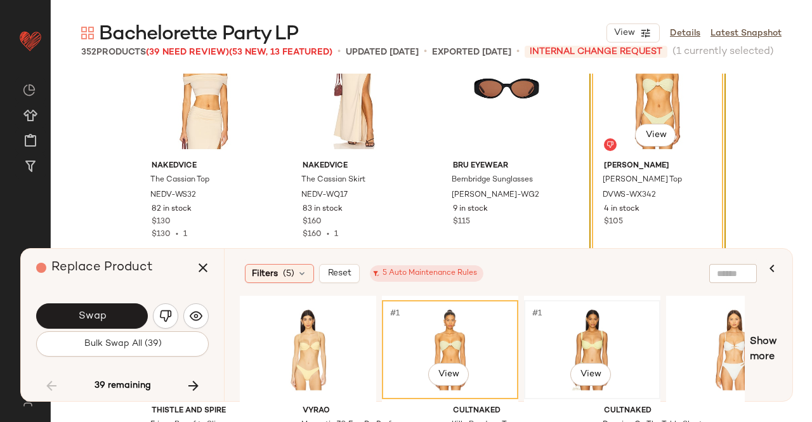
click at [596, 329] on div "#1 View" at bounding box center [592, 350] width 128 height 90
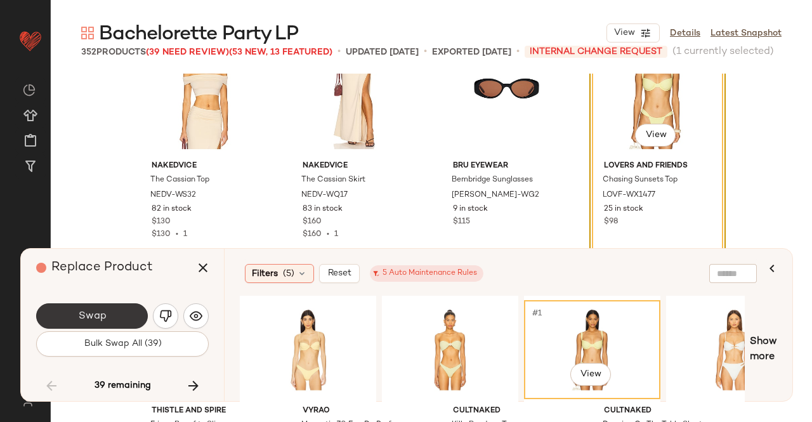
click at [103, 317] on span "Swap" at bounding box center [91, 316] width 29 height 12
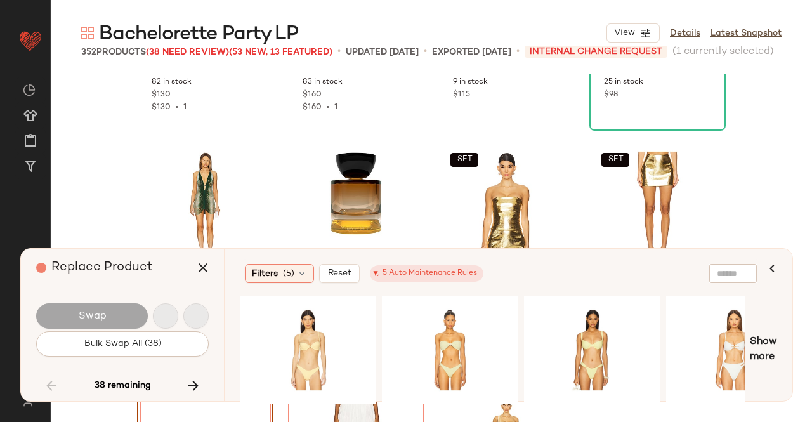
scroll to position [11754, 0]
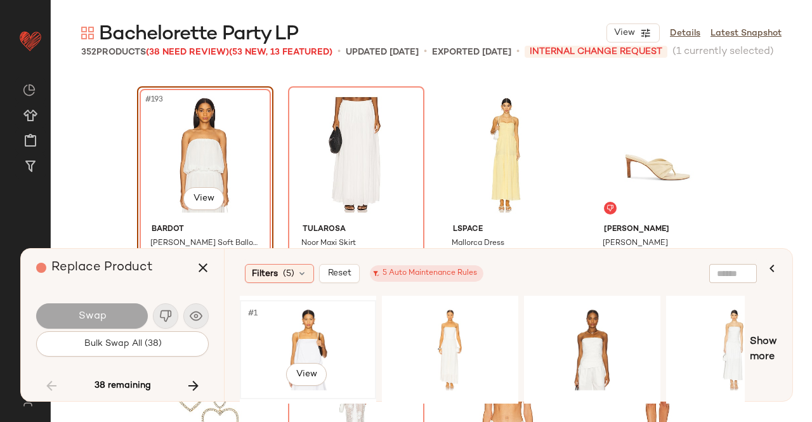
click at [332, 321] on div "#1 View" at bounding box center [308, 350] width 128 height 90
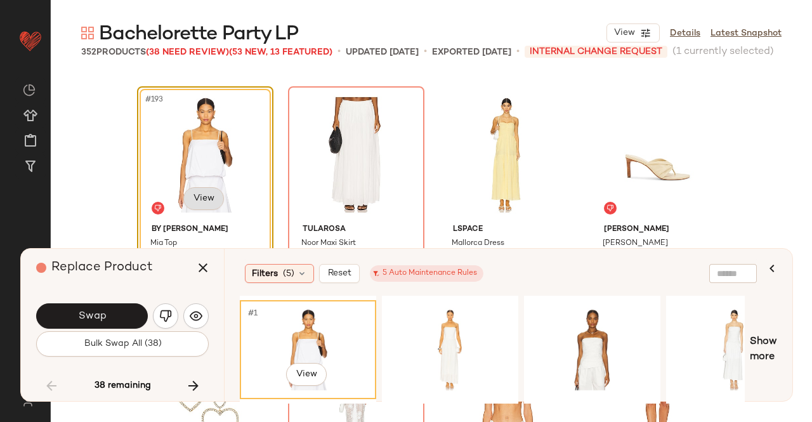
scroll to position [11818, 0]
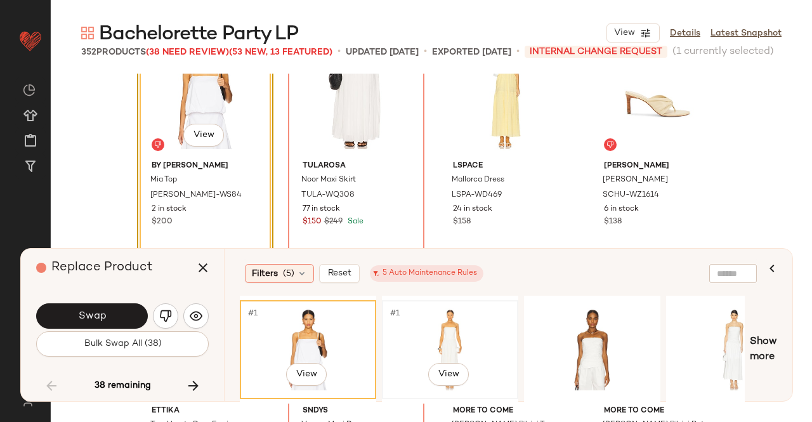
click at [504, 332] on div "#1 View" at bounding box center [450, 350] width 128 height 90
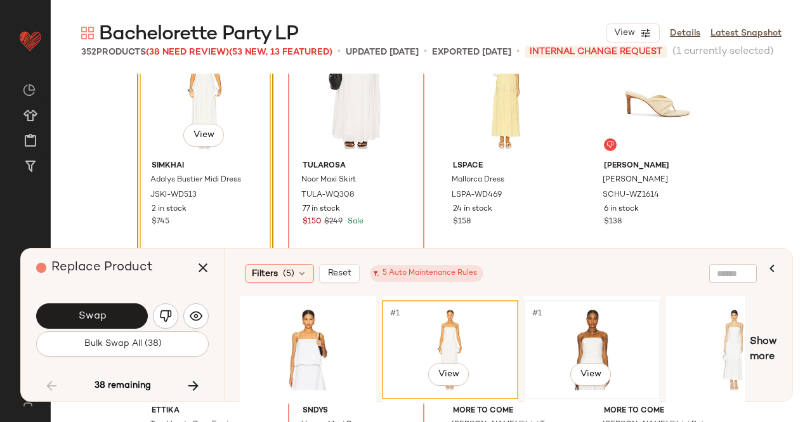
click at [572, 338] on div "#1 View" at bounding box center [592, 350] width 128 height 90
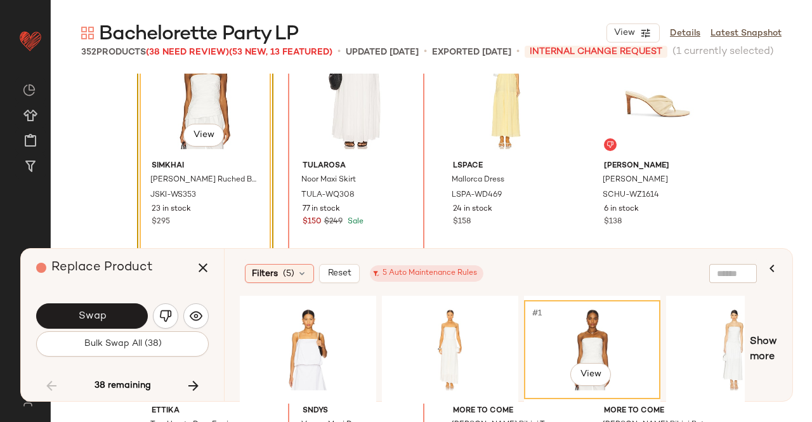
click at [112, 310] on button "Swap" at bounding box center [92, 315] width 112 height 25
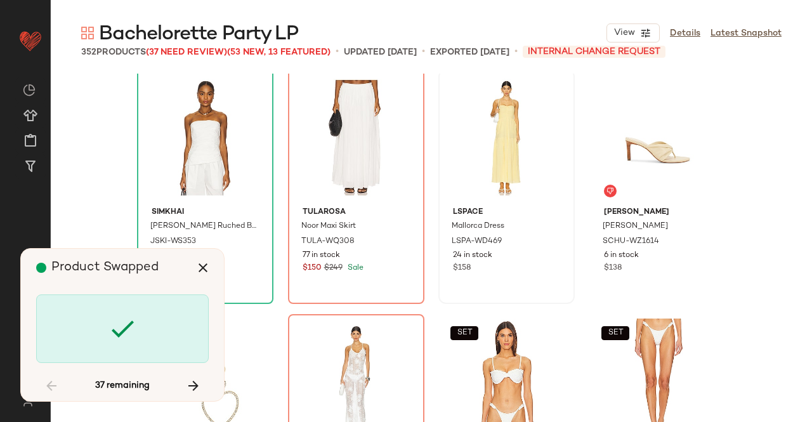
scroll to position [11754, 0]
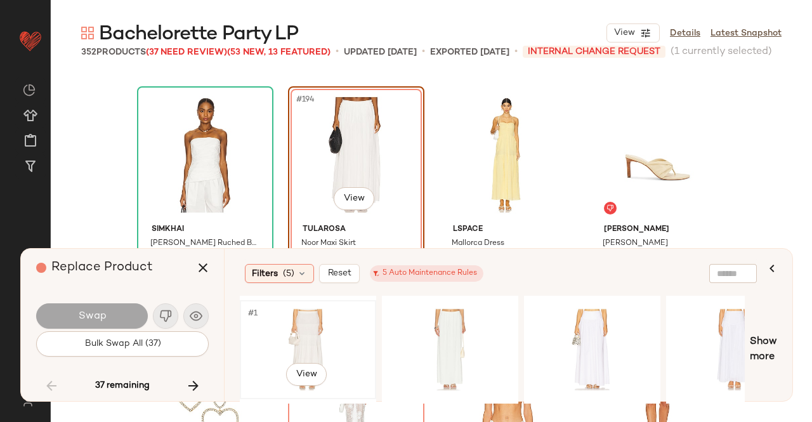
click at [295, 336] on div "#1 View" at bounding box center [308, 350] width 128 height 90
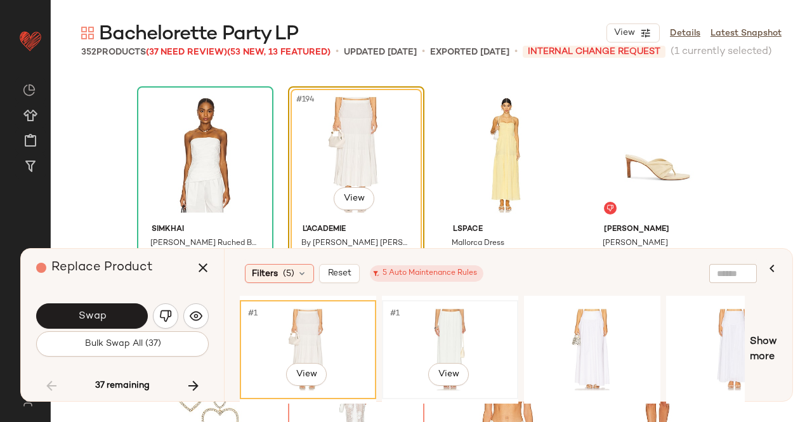
click at [502, 346] on div "#1 View" at bounding box center [450, 350] width 128 height 90
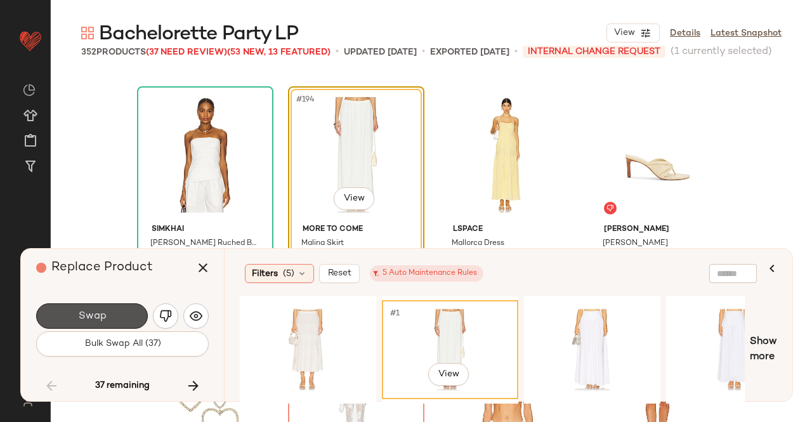
click at [86, 306] on button "Swap" at bounding box center [92, 315] width 112 height 25
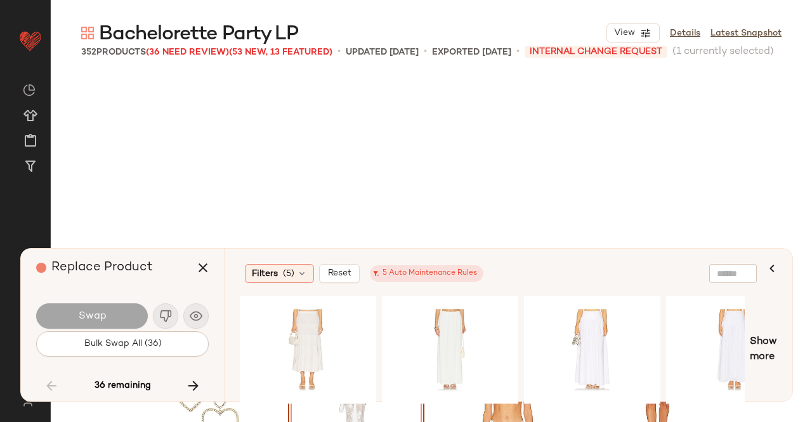
scroll to position [11999, 0]
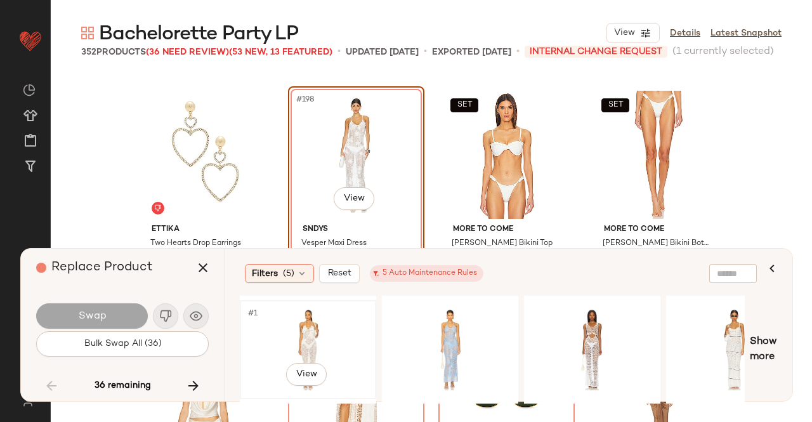
click at [270, 329] on div "#1 View" at bounding box center [308, 350] width 128 height 90
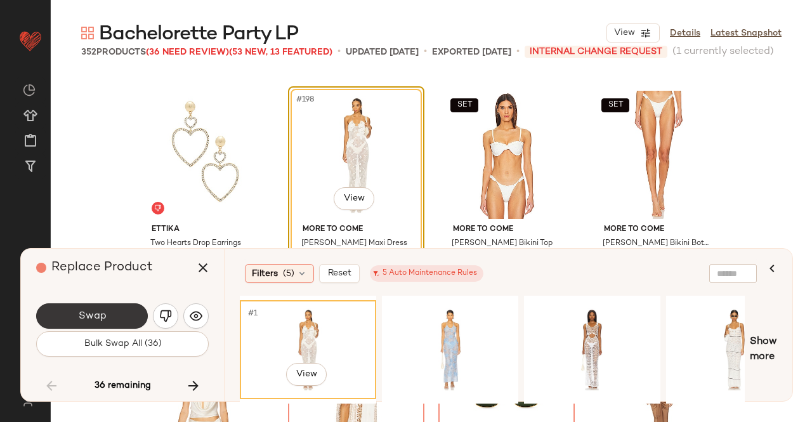
click at [122, 322] on button "Swap" at bounding box center [92, 315] width 112 height 25
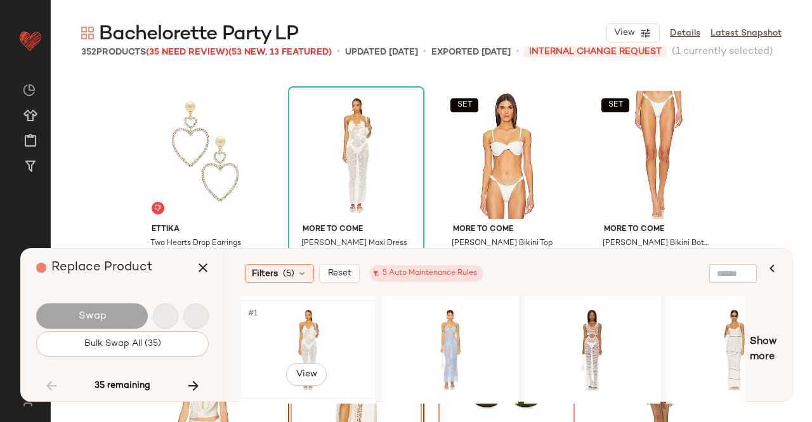
scroll to position [12244, 0]
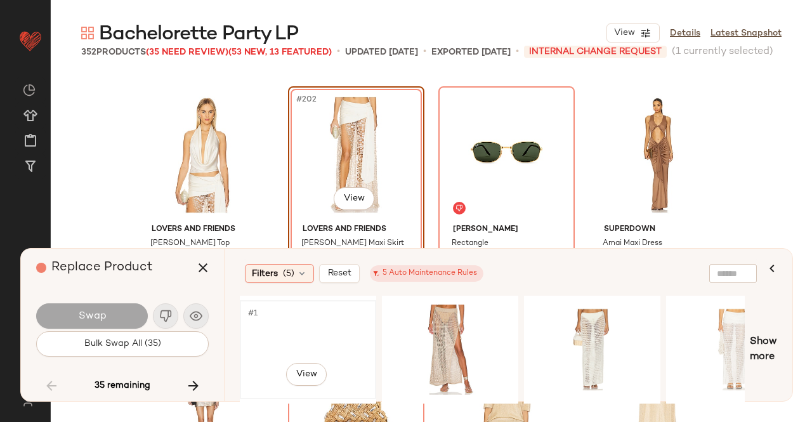
click at [309, 338] on div "#1 View" at bounding box center [308, 350] width 128 height 90
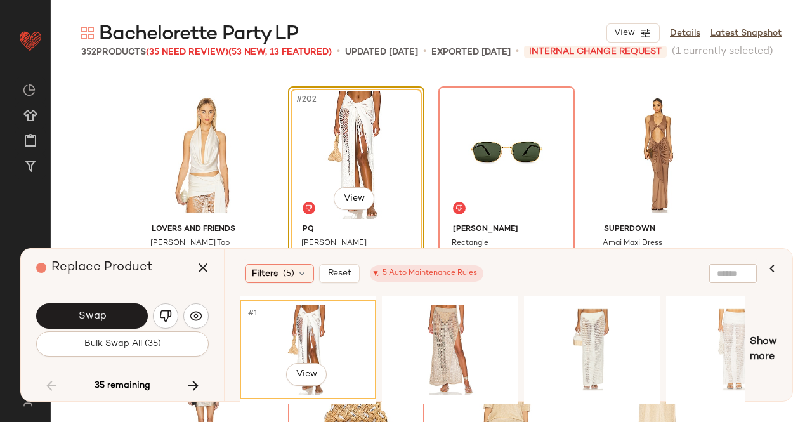
click at [360, 209] on body "Revolve ** Dashboard All Products Global Clipboards (51) Curations (347) Kriste…" at bounding box center [406, 211] width 812 height 422
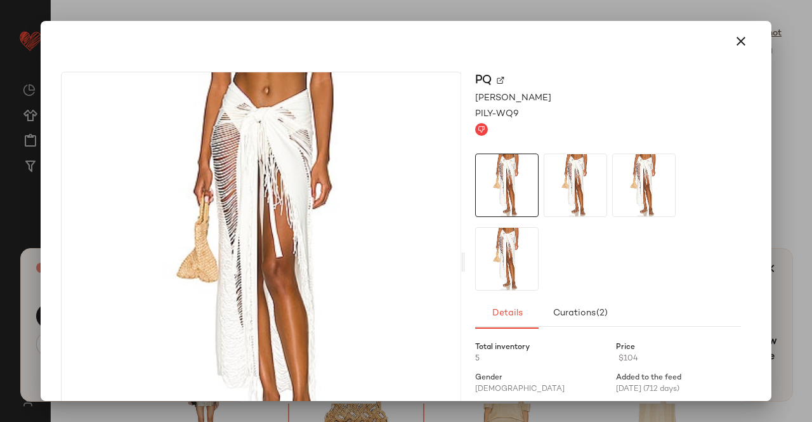
click at [497, 82] on img at bounding box center [501, 81] width 8 height 8
click at [797, 162] on div at bounding box center [406, 211] width 812 height 422
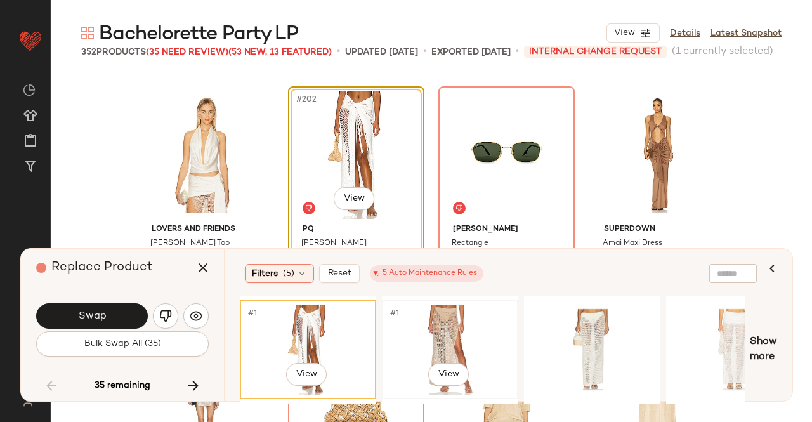
drag, startPoint x: 449, startPoint y: 351, endPoint x: 472, endPoint y: 346, distance: 23.3
click at [449, 351] on div "#1 View" at bounding box center [450, 350] width 128 height 90
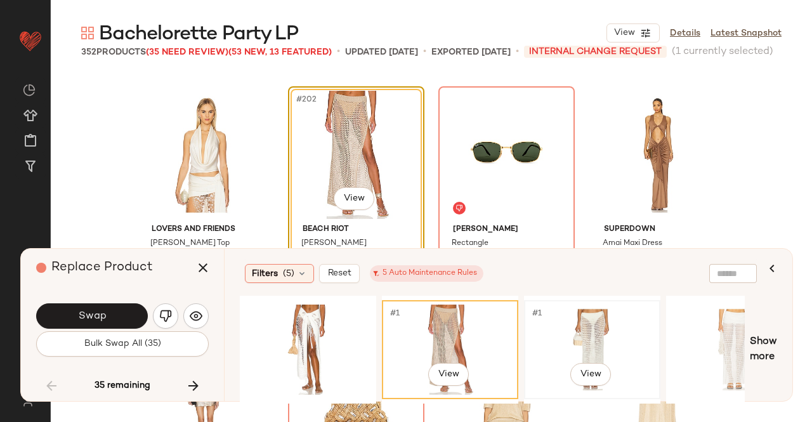
drag, startPoint x: 571, startPoint y: 334, endPoint x: 580, endPoint y: 334, distance: 8.9
click at [570, 334] on div "#1 View" at bounding box center [592, 350] width 128 height 90
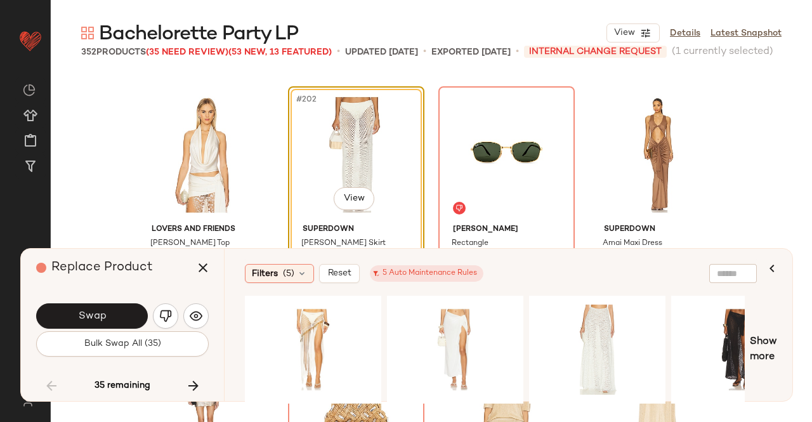
scroll to position [0, 861]
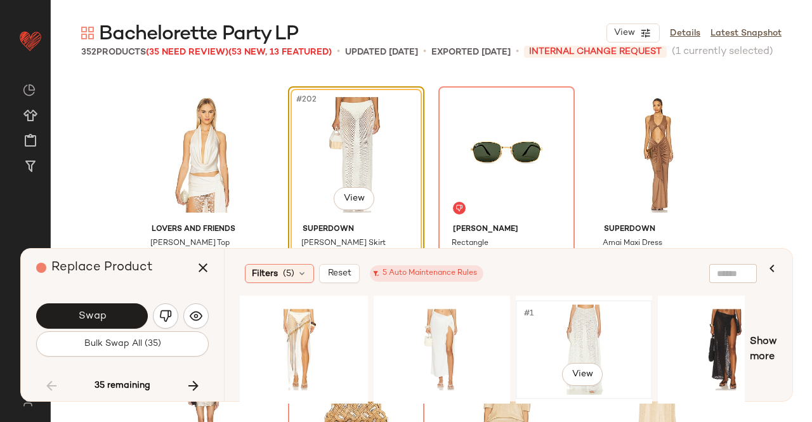
click at [608, 331] on div "#1 View" at bounding box center [584, 350] width 128 height 90
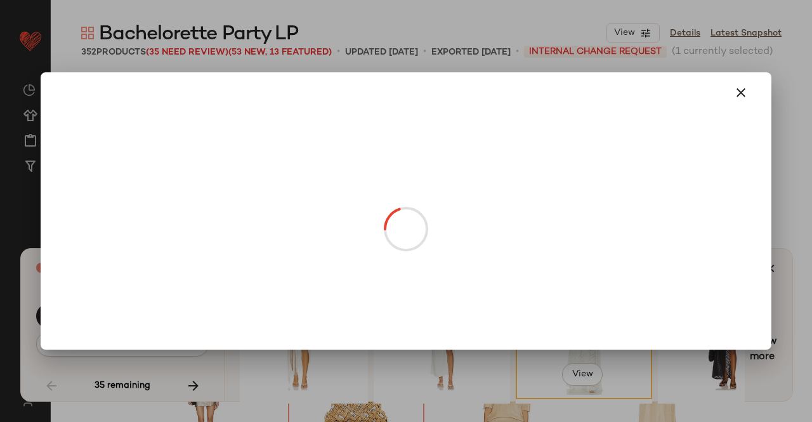
click at [345, 202] on body "Revolve ** Dashboard All Products Global Clipboards (51) Curations (347) Kriste…" at bounding box center [406, 211] width 812 height 422
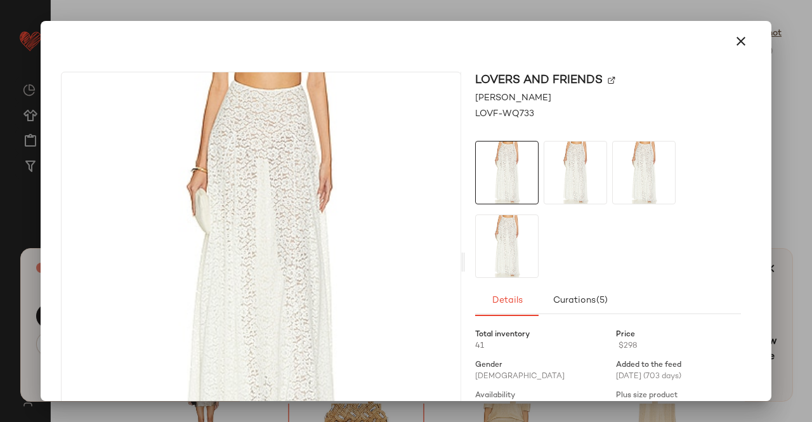
click at [608, 81] on img at bounding box center [612, 81] width 8 height 8
click at [811, 153] on div at bounding box center [406, 211] width 812 height 422
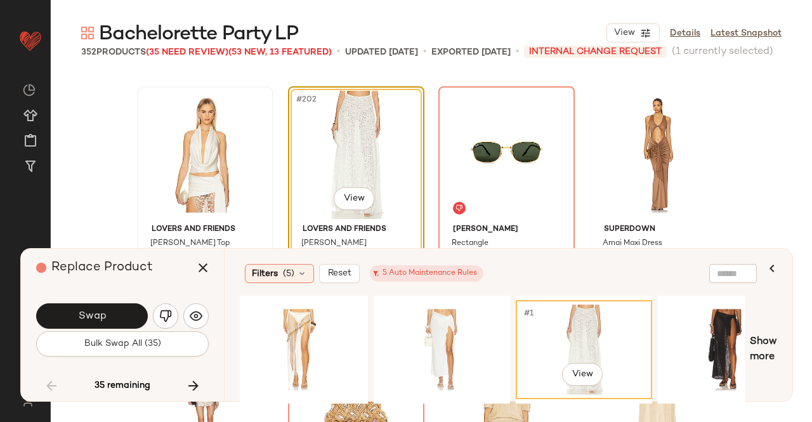
click at [203, 275] on button "button" at bounding box center [203, 267] width 30 height 30
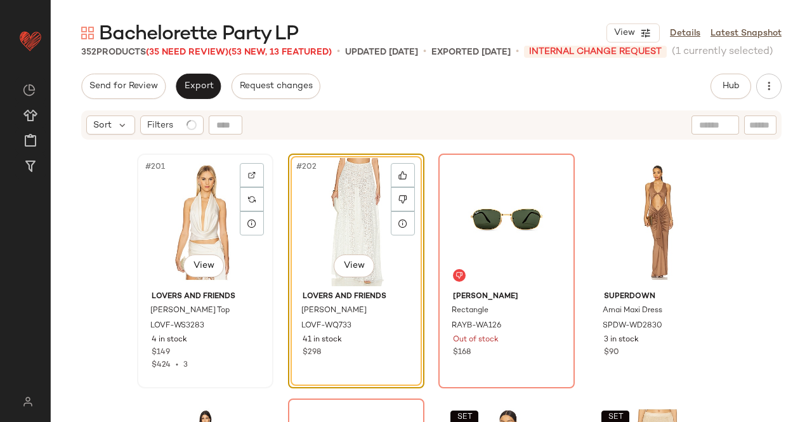
click at [196, 210] on div "#201 View" at bounding box center [205, 222] width 128 height 128
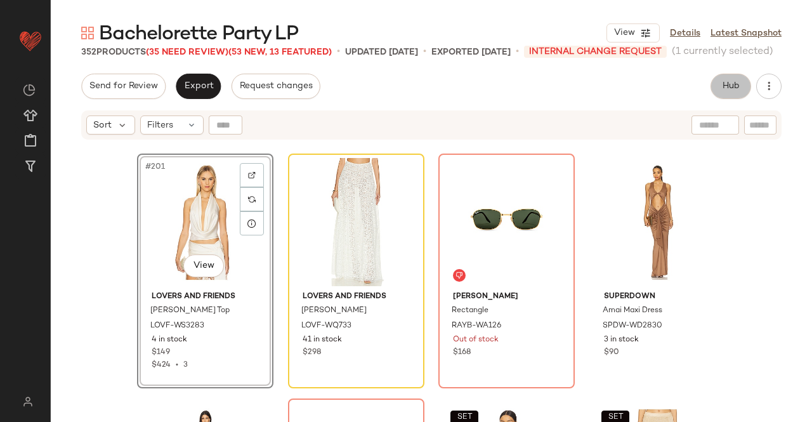
click at [718, 78] on button "Hub" at bounding box center [731, 86] width 41 height 25
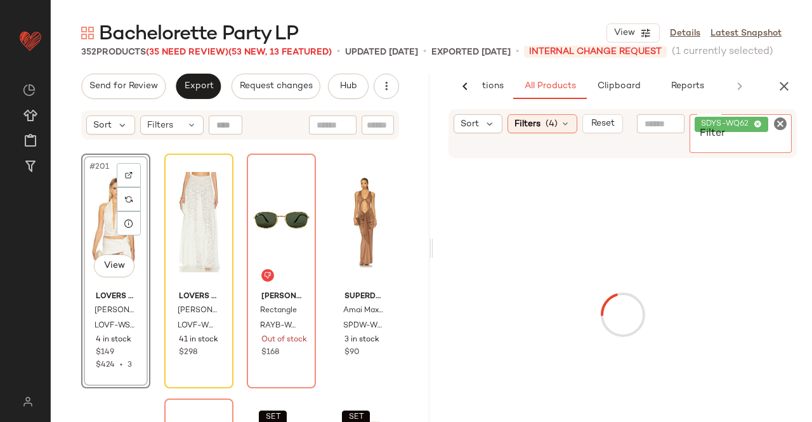
click at [757, 130] on span "SDYS-WQ62" at bounding box center [732, 124] width 74 height 15
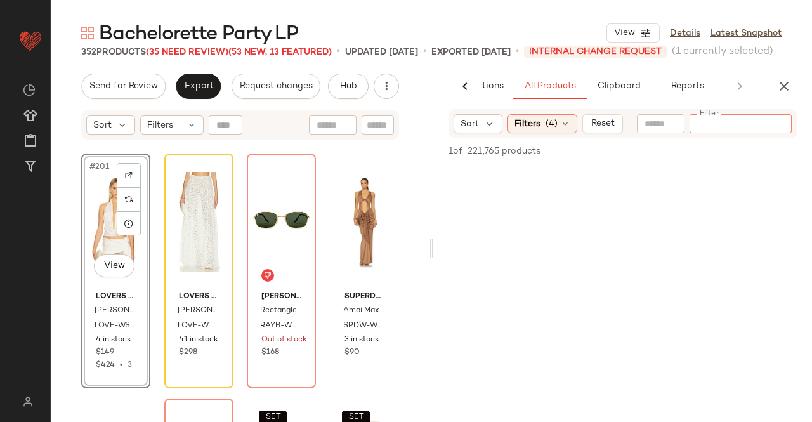
paste input "**********"
type input "**********"
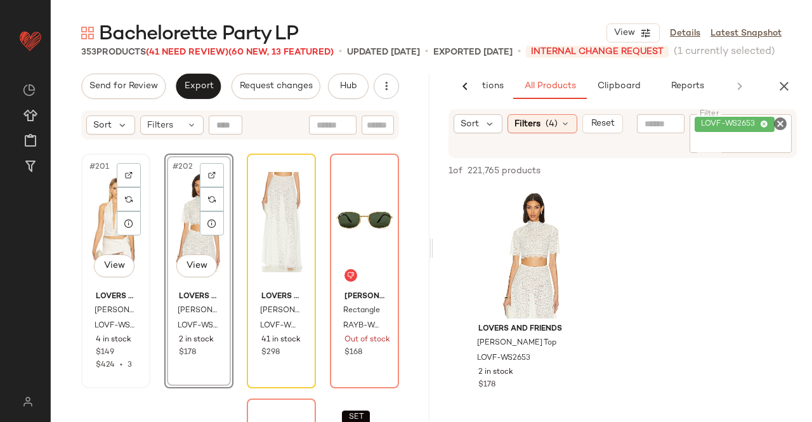
click at [100, 224] on div "#201 View" at bounding box center [116, 222] width 60 height 128
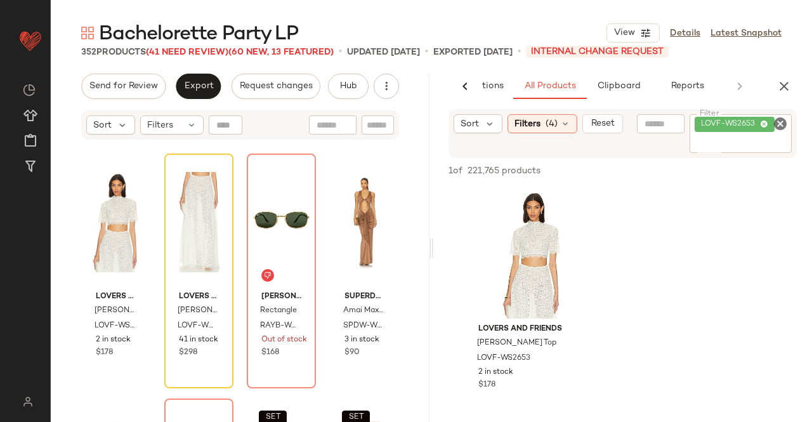
click at [783, 82] on icon "button" at bounding box center [784, 86] width 15 height 15
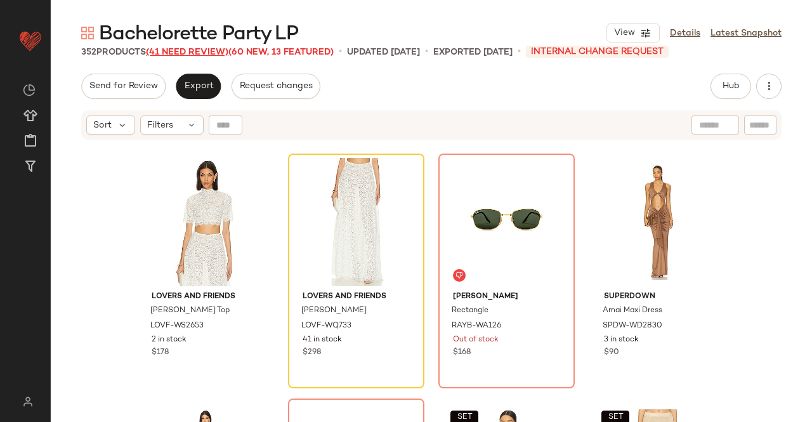
click at [174, 52] on span "(41 Need Review)" at bounding box center [187, 53] width 82 height 10
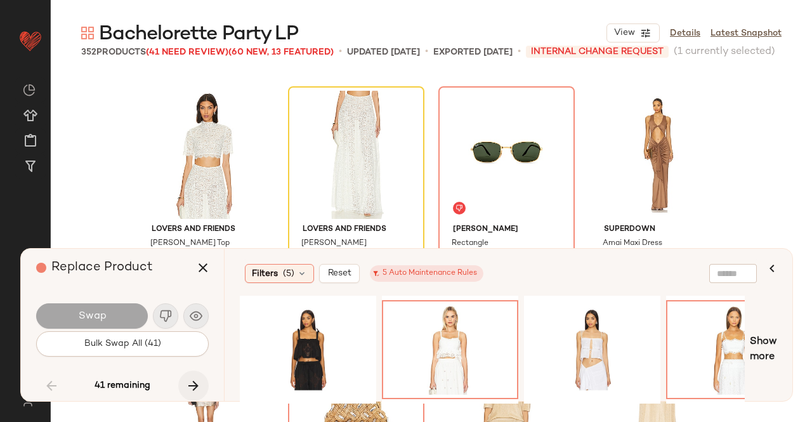
click at [198, 385] on icon "button" at bounding box center [193, 385] width 15 height 15
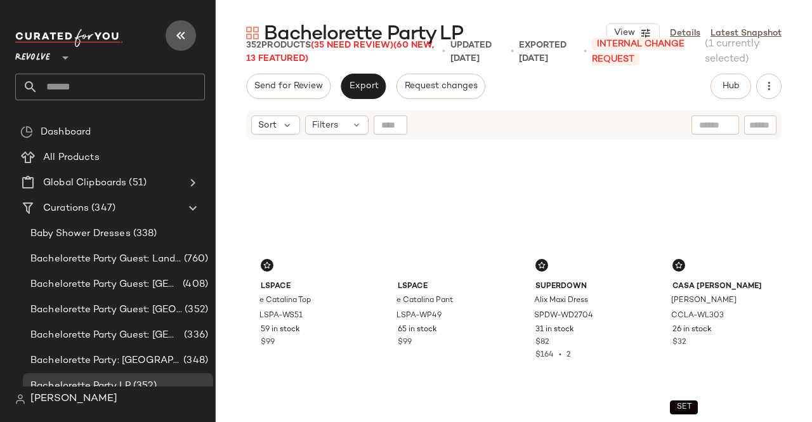
drag, startPoint x: 177, startPoint y: 30, endPoint x: 183, endPoint y: 37, distance: 9.4
click at [178, 30] on icon "button" at bounding box center [180, 35] width 15 height 15
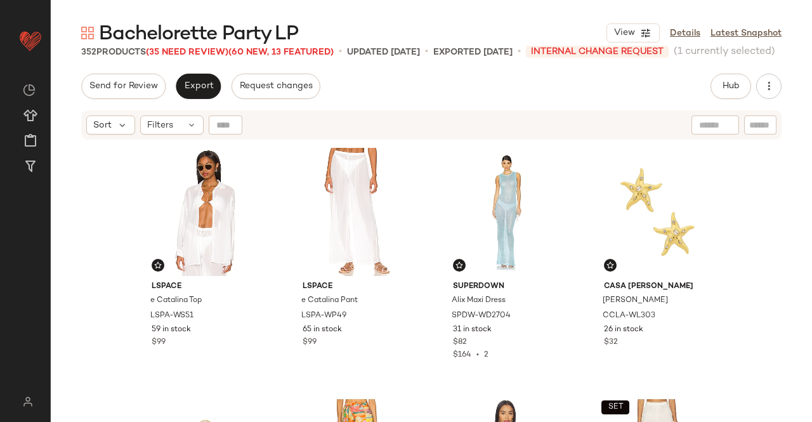
click at [193, 43] on span "Bachelorette Party LP" at bounding box center [198, 34] width 199 height 25
click at [192, 45] on span "Bachelorette Party LP" at bounding box center [198, 34] width 199 height 25
click at [192, 49] on span "(35 Need Review)" at bounding box center [187, 53] width 82 height 10
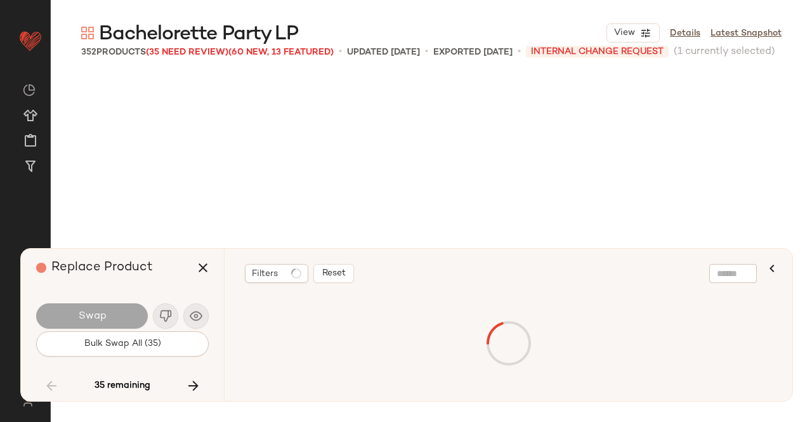
scroll to position [12244, 0]
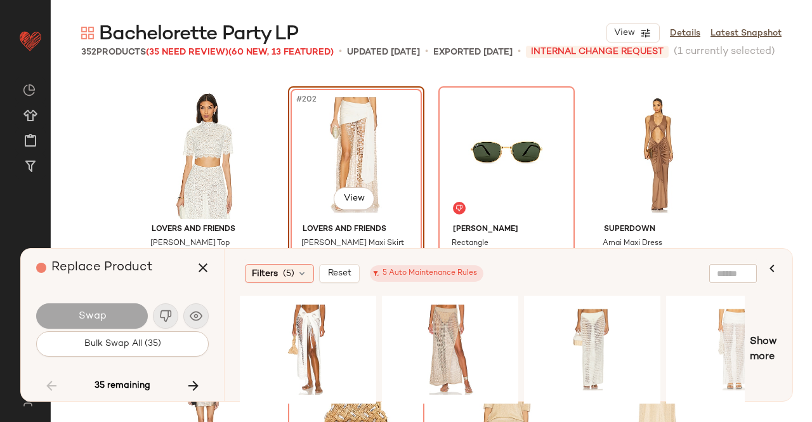
drag, startPoint x: 302, startPoint y: 397, endPoint x: 320, endPoint y: 402, distance: 18.5
click at [319, 401] on div at bounding box center [492, 350] width 505 height 108
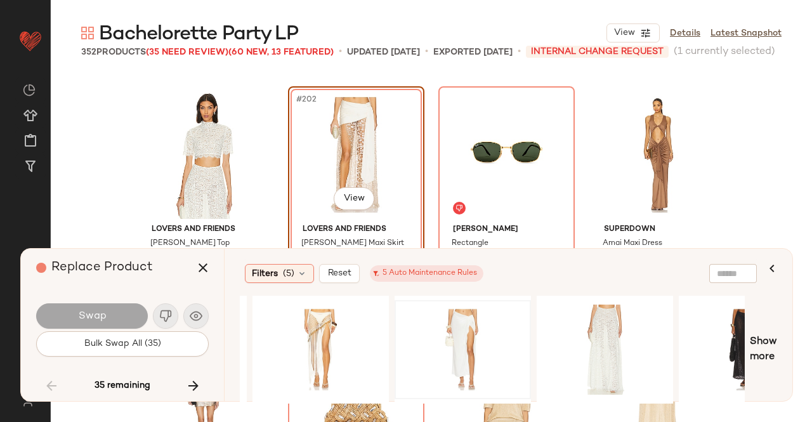
scroll to position [0, 829]
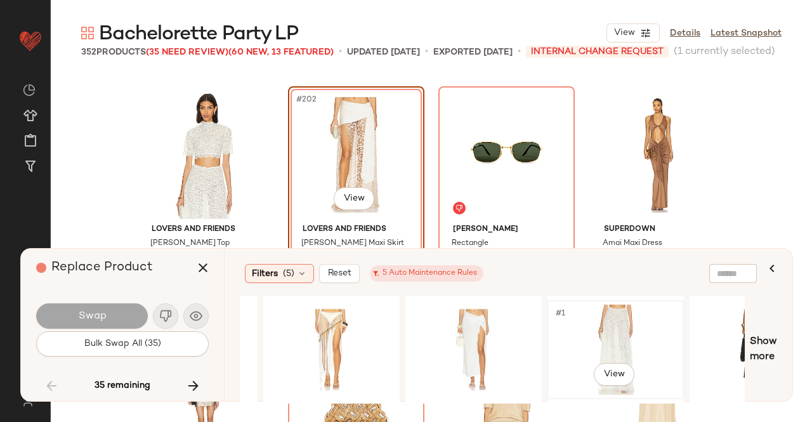
click at [595, 323] on div "#1 View" at bounding box center [616, 350] width 128 height 90
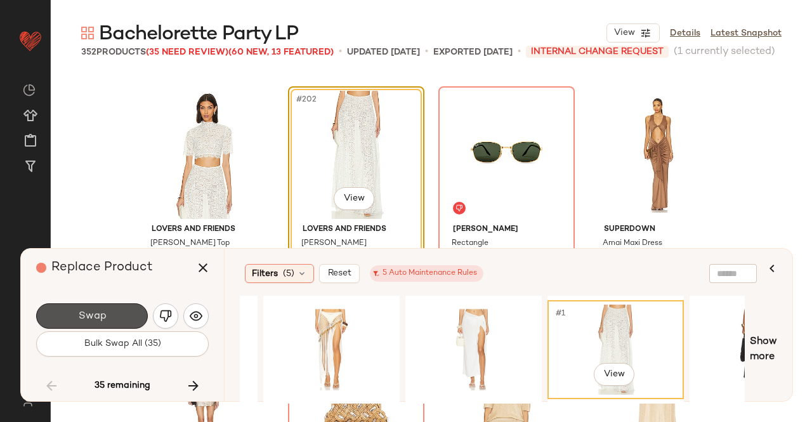
click at [105, 327] on button "Swap" at bounding box center [92, 315] width 112 height 25
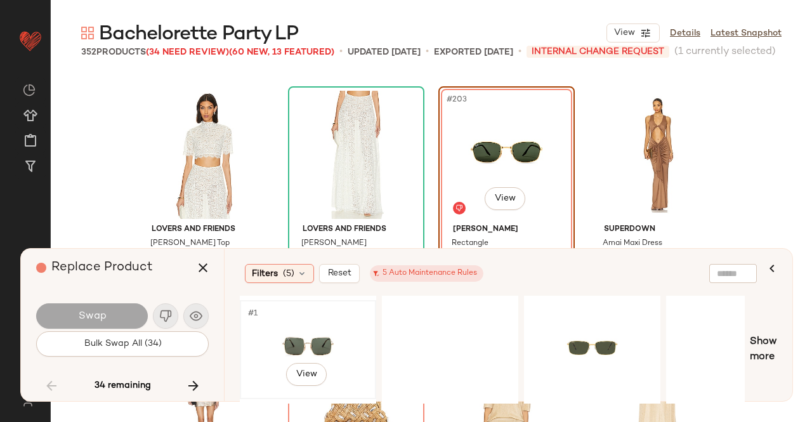
click at [322, 342] on div "#1 View" at bounding box center [308, 350] width 128 height 90
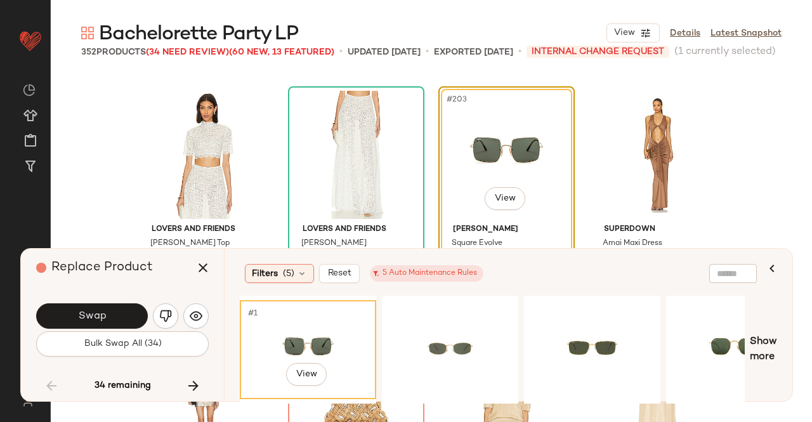
click at [96, 316] on span "Swap" at bounding box center [91, 316] width 29 height 12
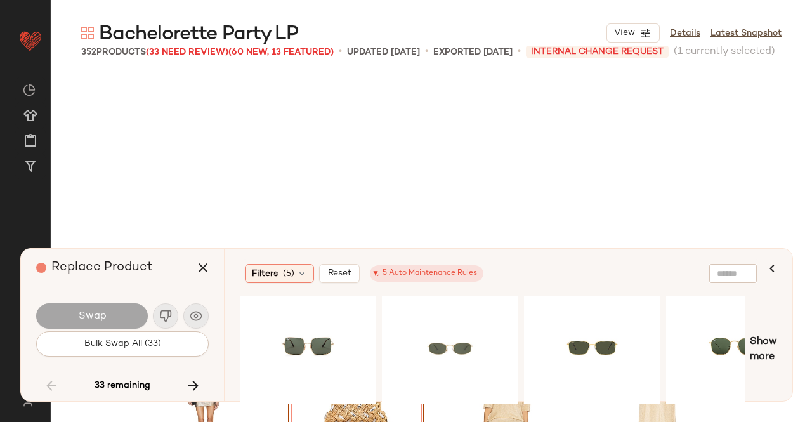
scroll to position [12489, 0]
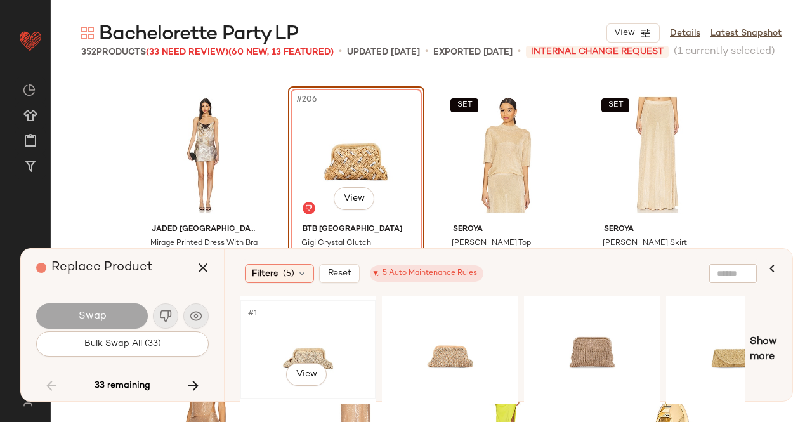
click at [270, 332] on div "#1 View" at bounding box center [308, 350] width 128 height 90
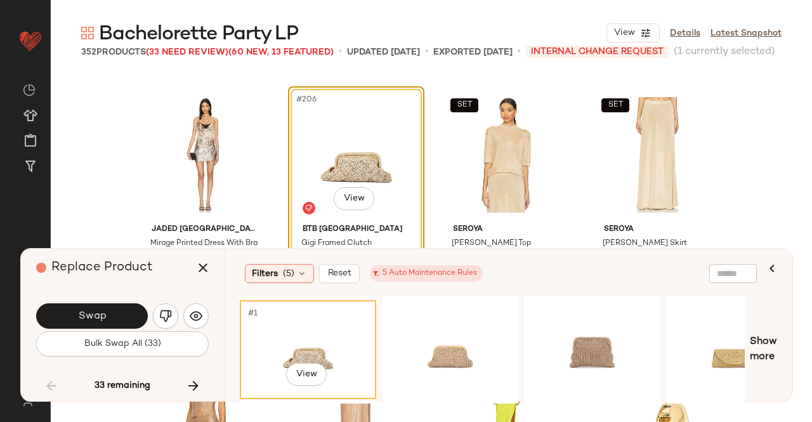
scroll to position [12556, 0]
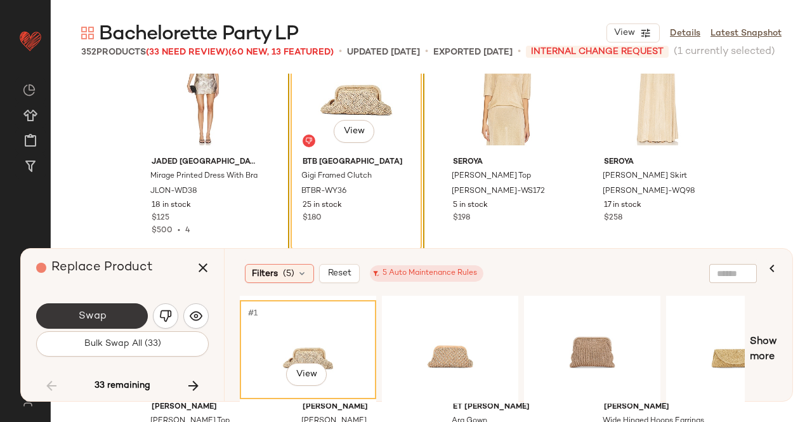
click at [127, 312] on button "Swap" at bounding box center [92, 315] width 112 height 25
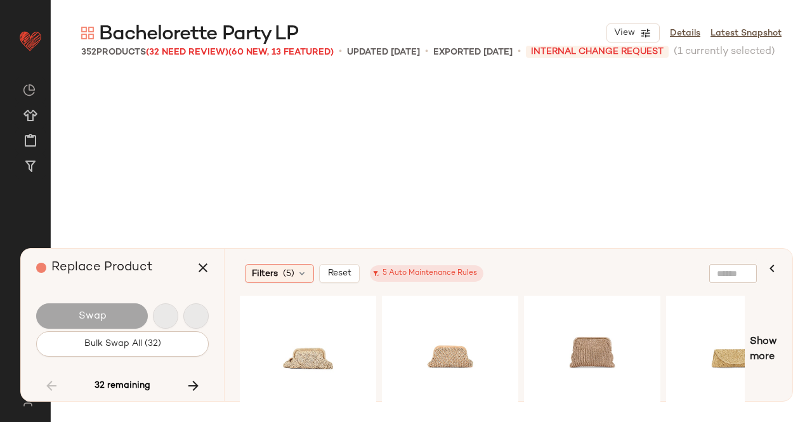
scroll to position [12979, 0]
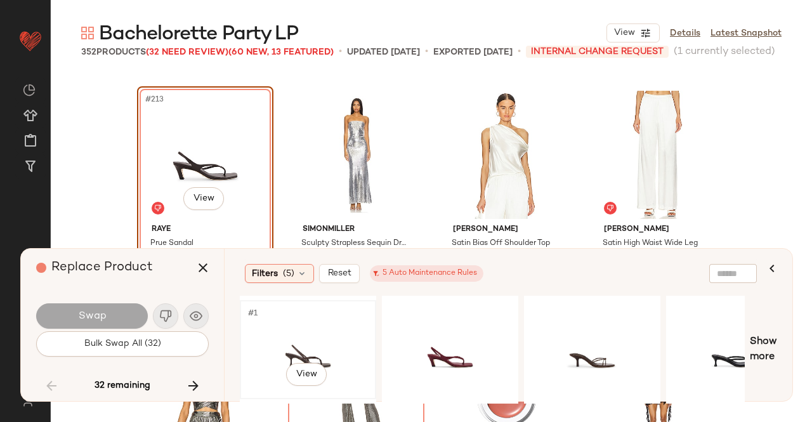
click at [310, 342] on div "#1 View" at bounding box center [308, 350] width 128 height 90
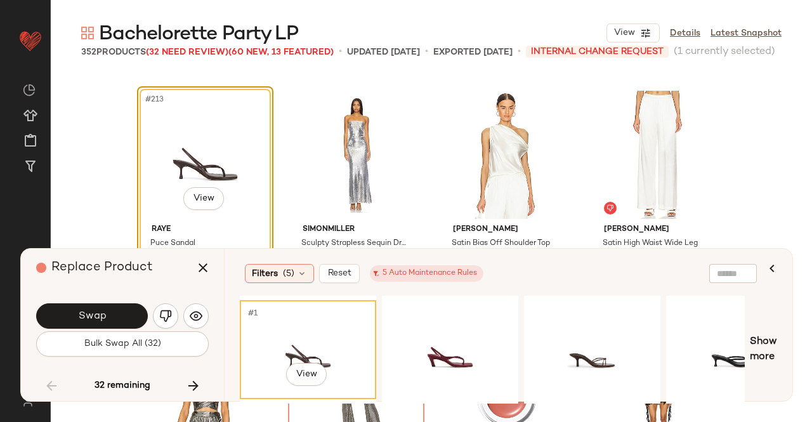
scroll to position [13071, 0]
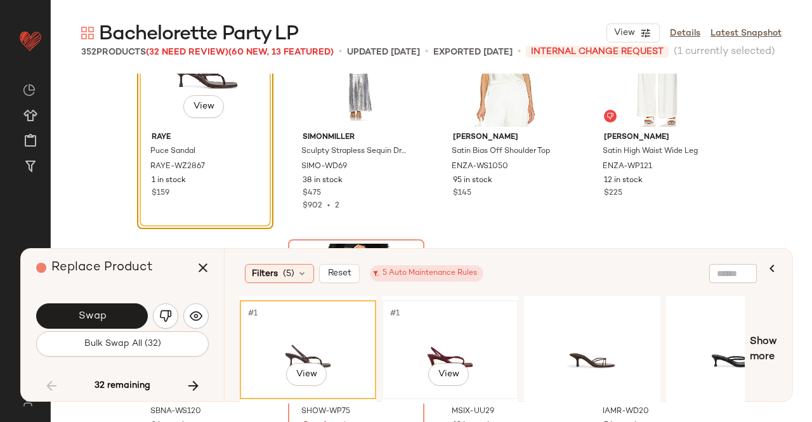
click at [448, 351] on div "#1 View" at bounding box center [450, 350] width 128 height 90
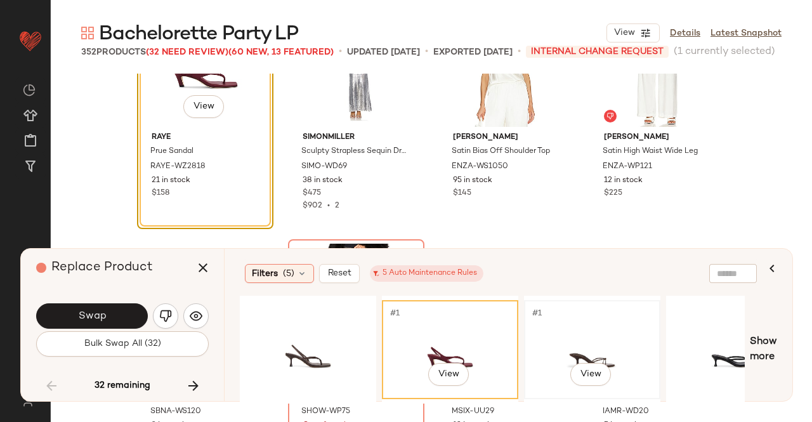
click at [548, 345] on div "#1 View" at bounding box center [592, 350] width 128 height 90
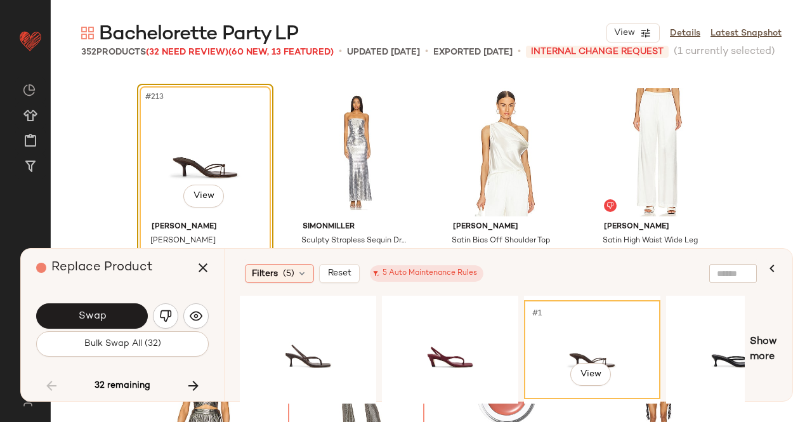
scroll to position [12981, 0]
click at [114, 308] on button "Swap" at bounding box center [92, 315] width 112 height 25
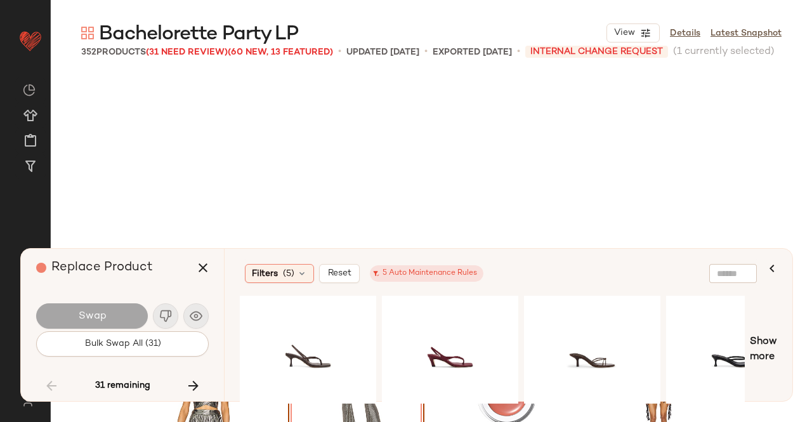
scroll to position [13224, 0]
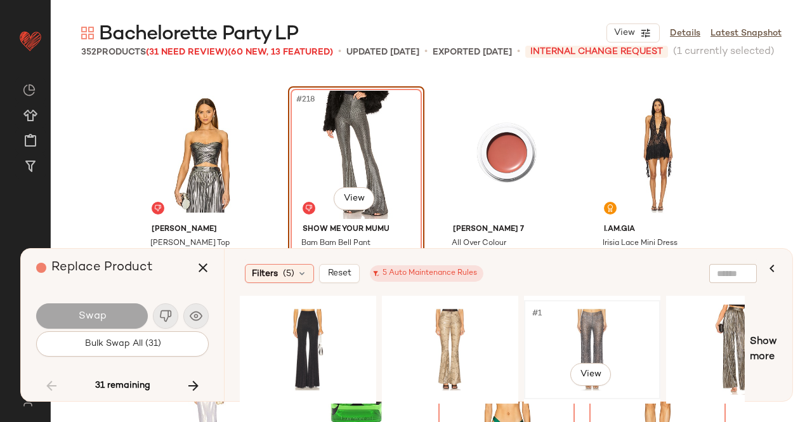
click at [575, 336] on div "#1 View" at bounding box center [592, 350] width 128 height 90
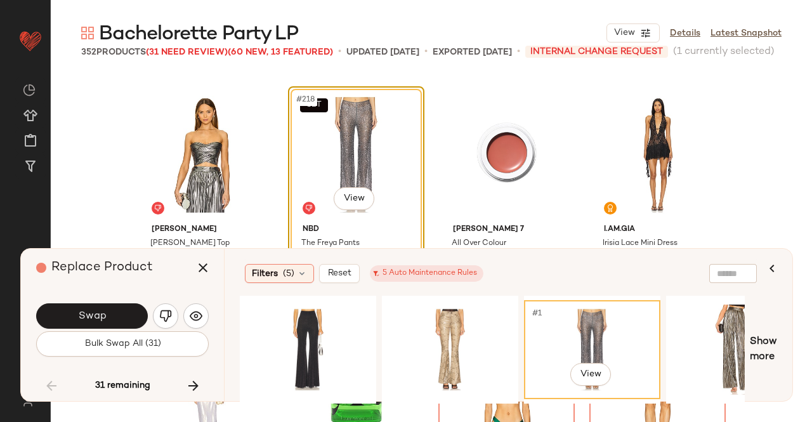
scroll to position [13281, 0]
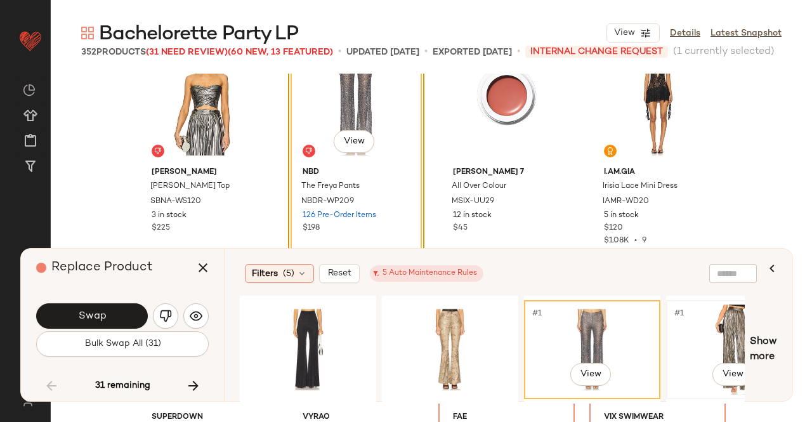
click at [714, 330] on div "#1 View" at bounding box center [735, 350] width 128 height 90
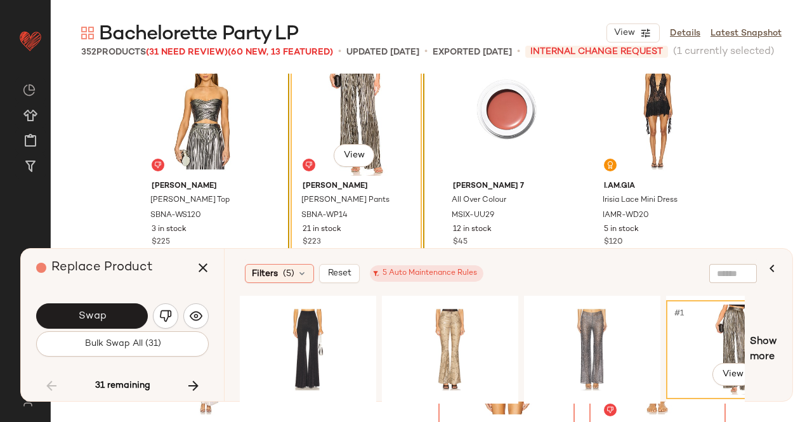
scroll to position [13227, 0]
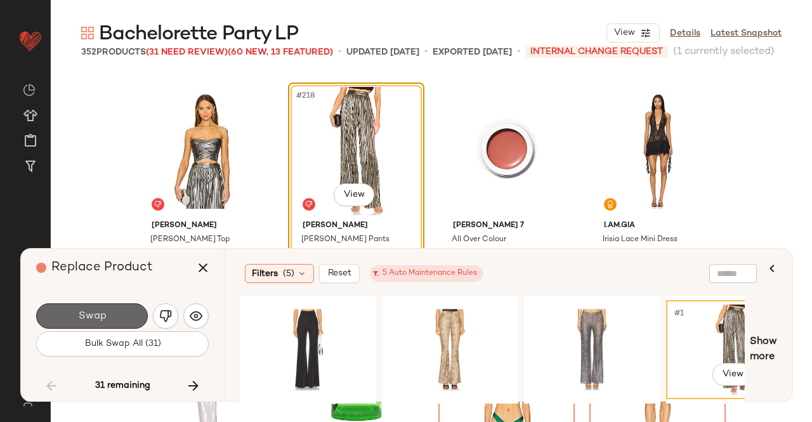
click at [120, 325] on button "Swap" at bounding box center [92, 315] width 112 height 25
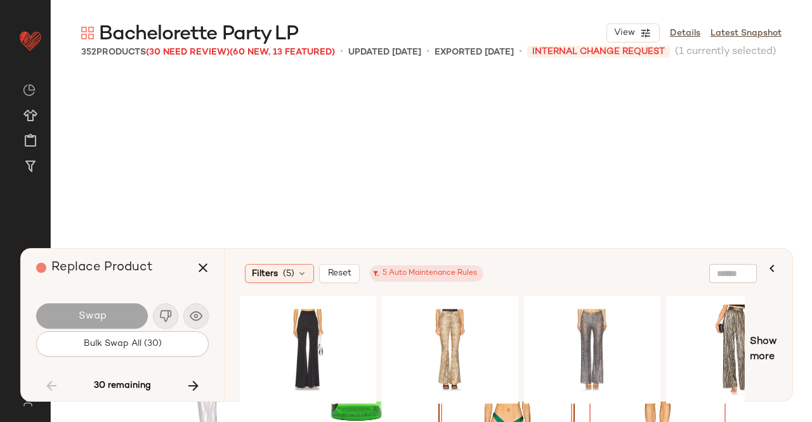
scroll to position [13468, 0]
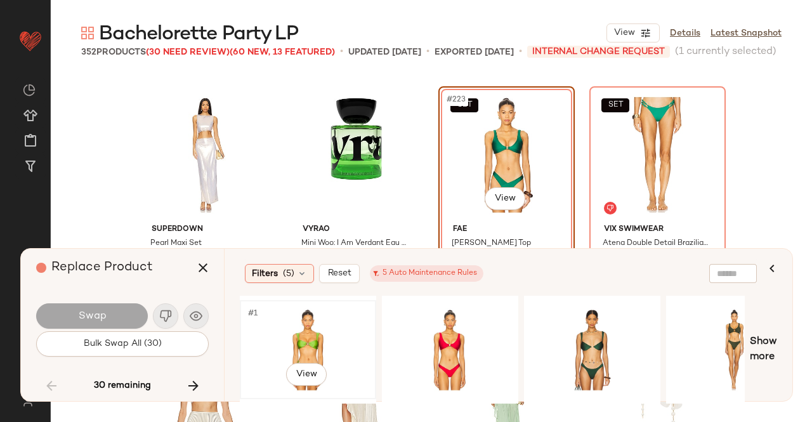
click at [302, 331] on div "#1 View" at bounding box center [308, 350] width 128 height 90
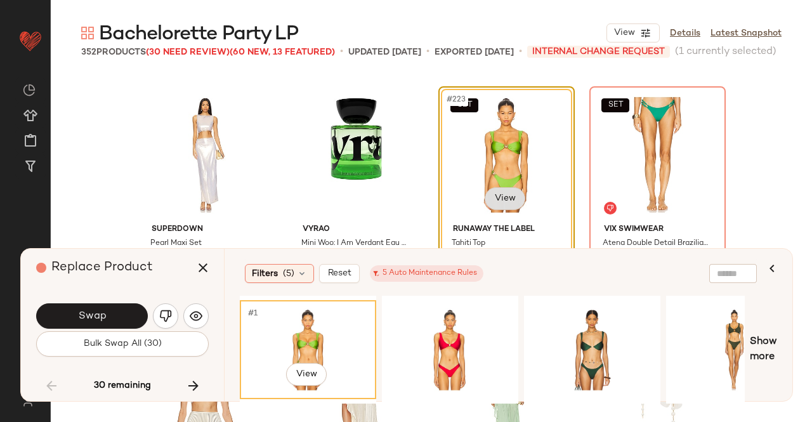
click at [505, 195] on body "Revolve ** Dashboard All Products Global Clipboards (51) Curations (347) [PERSO…" at bounding box center [406, 211] width 812 height 422
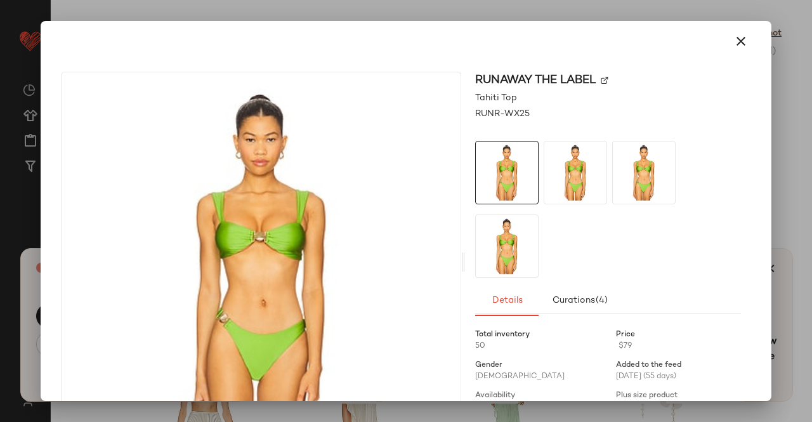
click at [601, 83] on img at bounding box center [605, 81] width 8 height 8
click at [799, 181] on div at bounding box center [406, 211] width 812 height 422
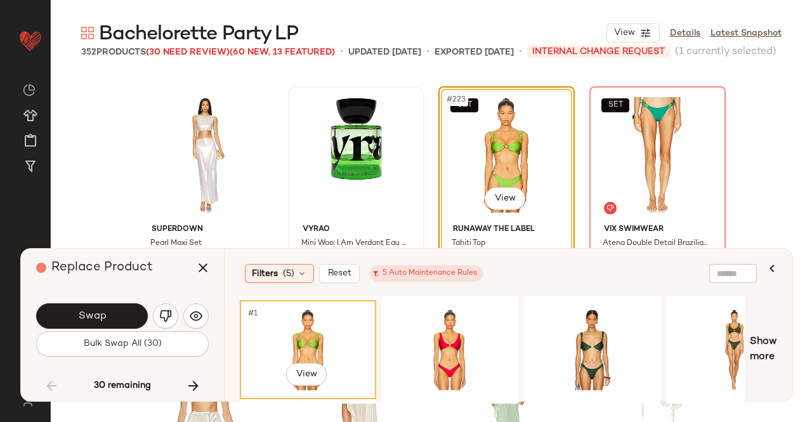
drag, startPoint x: 203, startPoint y: 272, endPoint x: 343, endPoint y: 225, distance: 147.9
click at [204, 272] on icon "button" at bounding box center [202, 267] width 15 height 15
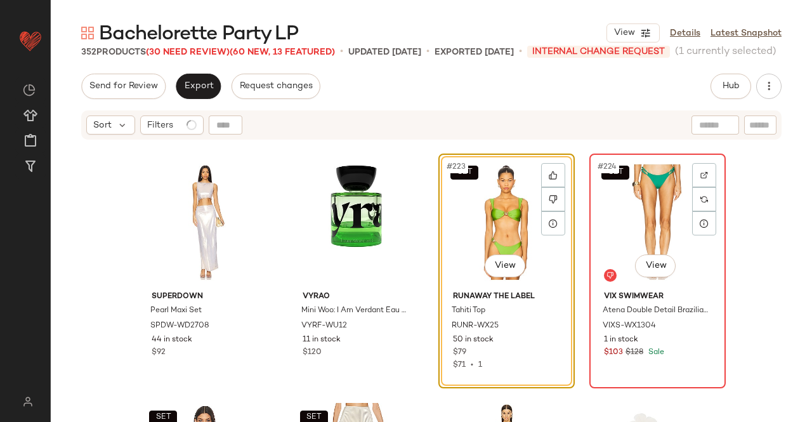
click at [676, 174] on div "SET #224 View" at bounding box center [658, 222] width 128 height 128
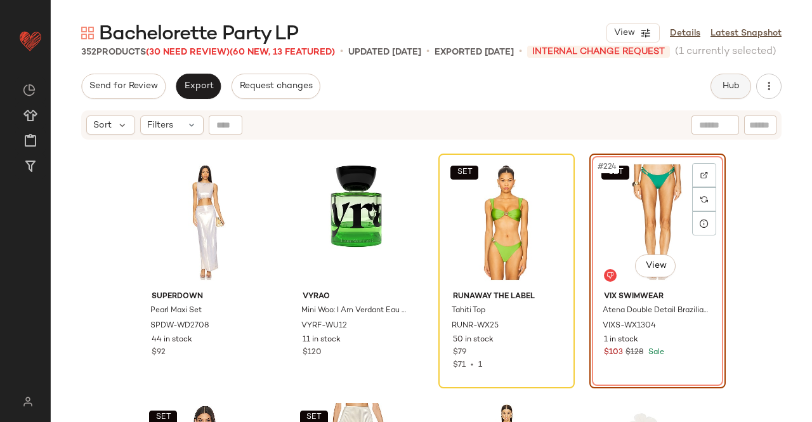
click at [731, 93] on button "Hub" at bounding box center [731, 86] width 41 height 25
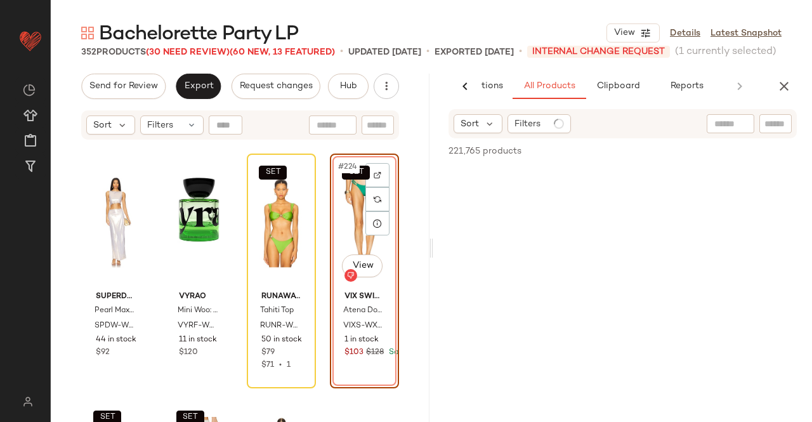
scroll to position [0, 80]
click at [765, 140] on div "221,765 products • 0 selected Add to Top Add to Bottom Deselect All" at bounding box center [622, 152] width 379 height 28
click at [764, 130] on div at bounding box center [775, 123] width 32 height 19
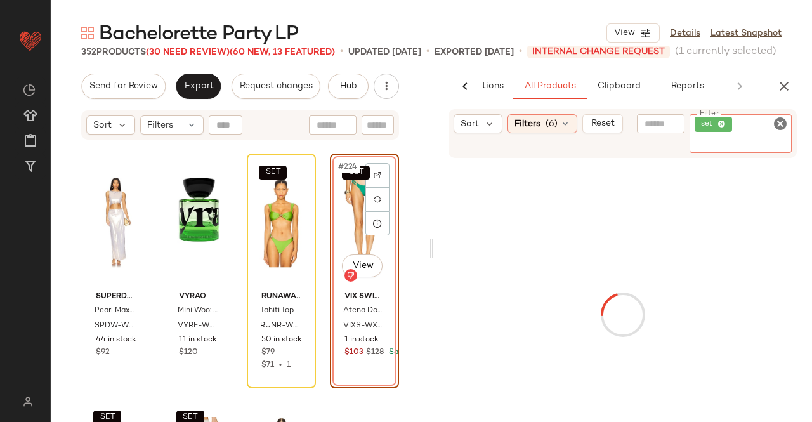
paste input "*********"
type input "*"
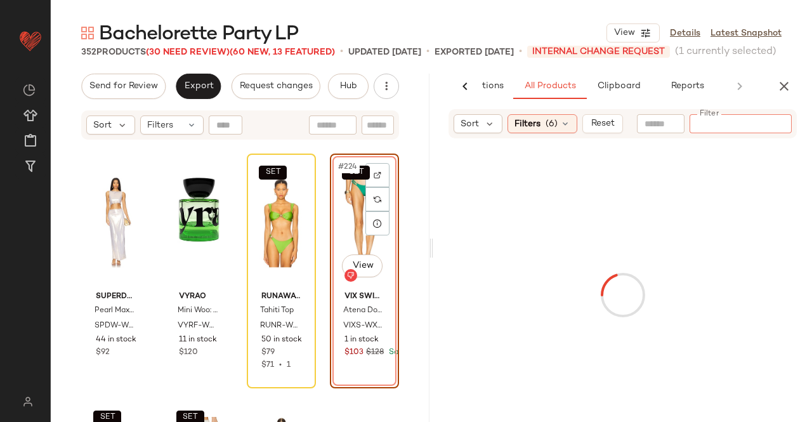
paste input "*********"
type input "*********"
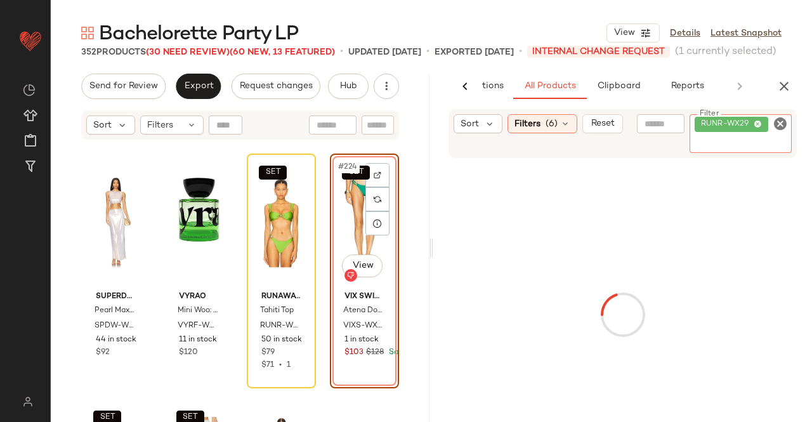
click at [347, 240] on div "SET #224 View" at bounding box center [364, 222] width 60 height 128
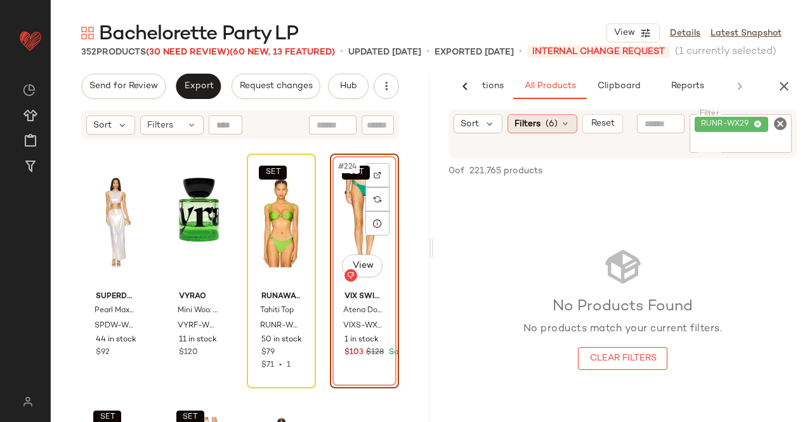
click at [557, 121] on div "Filters (6)" at bounding box center [543, 123] width 70 height 19
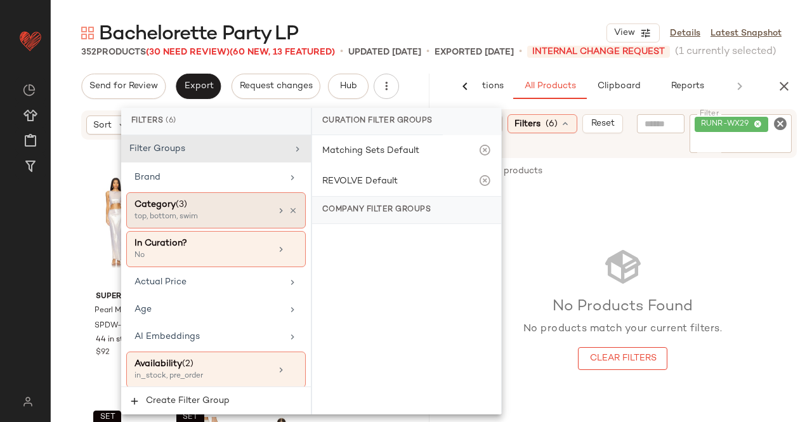
click at [289, 211] on icon at bounding box center [293, 210] width 9 height 9
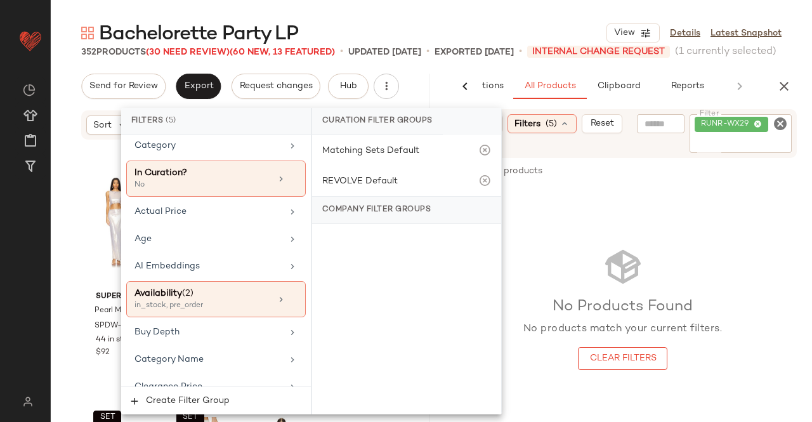
scroll to position [190, 0]
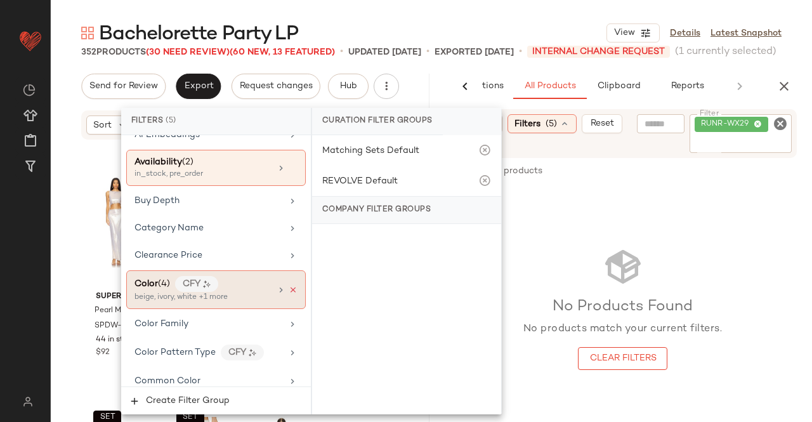
click at [289, 285] on icon at bounding box center [293, 289] width 9 height 9
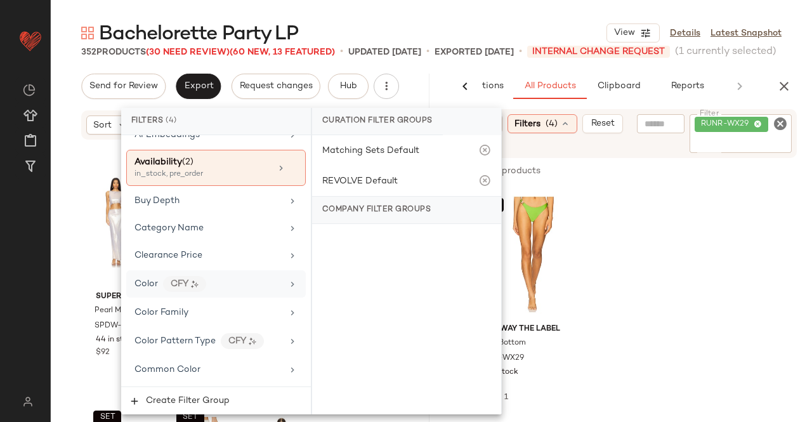
click at [709, 257] on div "SET Runaway The Label Tahiti Bottom RUNR-WX29 43 in stock $69 $69 • 1" at bounding box center [622, 303] width 379 height 235
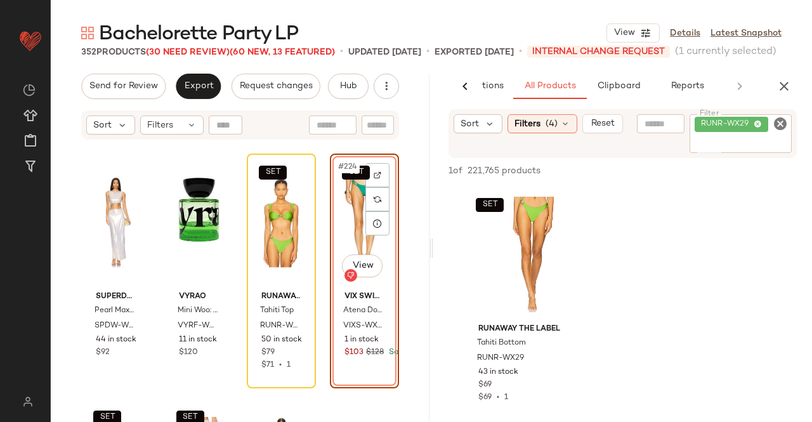
click at [344, 229] on div "SET #224 View" at bounding box center [364, 222] width 60 height 128
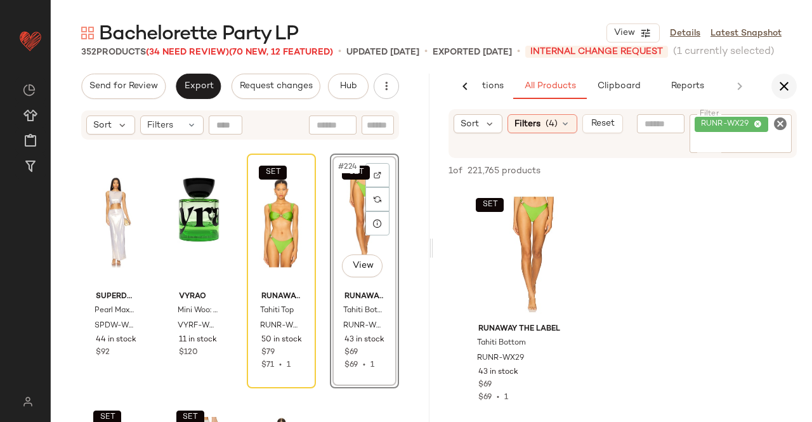
click at [780, 80] on icon "button" at bounding box center [784, 86] width 15 height 15
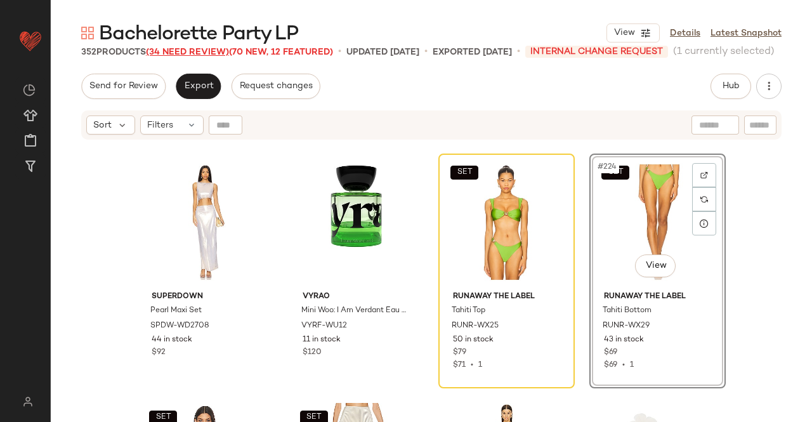
click at [167, 49] on span "(34 Need Review)" at bounding box center [187, 53] width 83 height 10
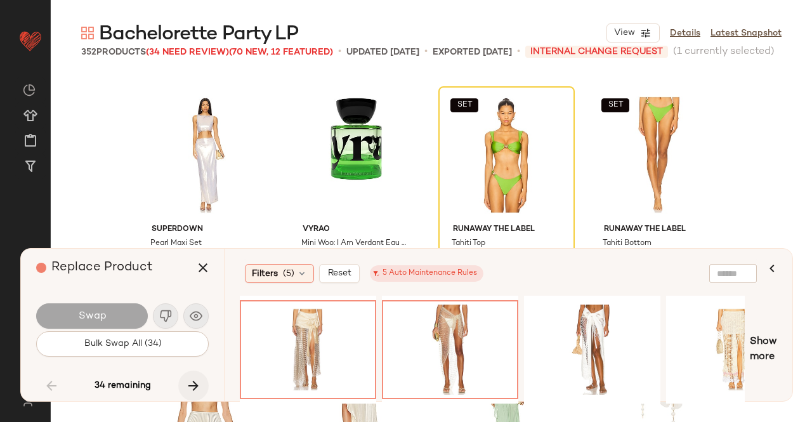
click at [201, 383] on button "button" at bounding box center [193, 385] width 30 height 30
